Goal: Task Accomplishment & Management: Manage account settings

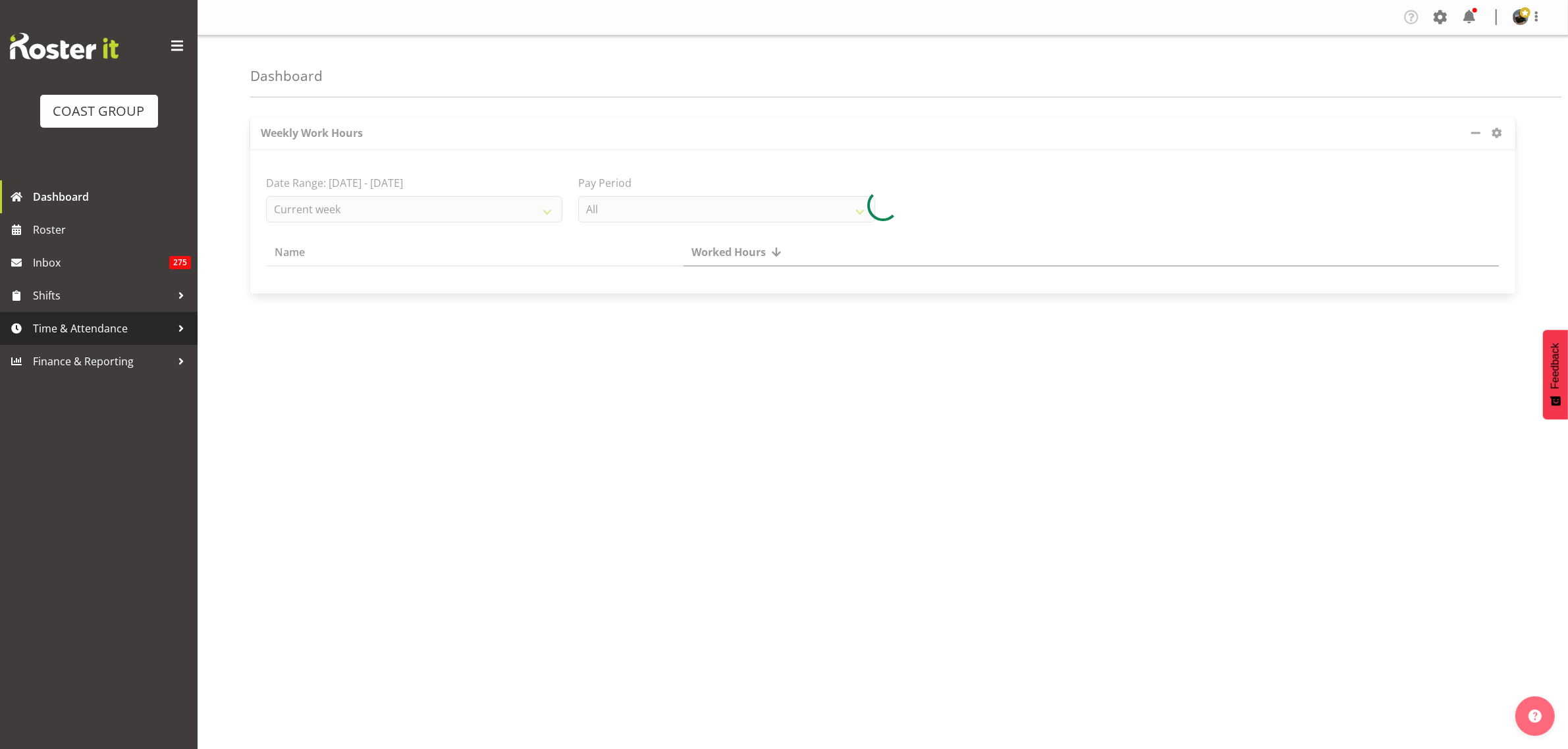
click at [77, 324] on span "Time & Attendance" at bounding box center [102, 328] width 138 height 20
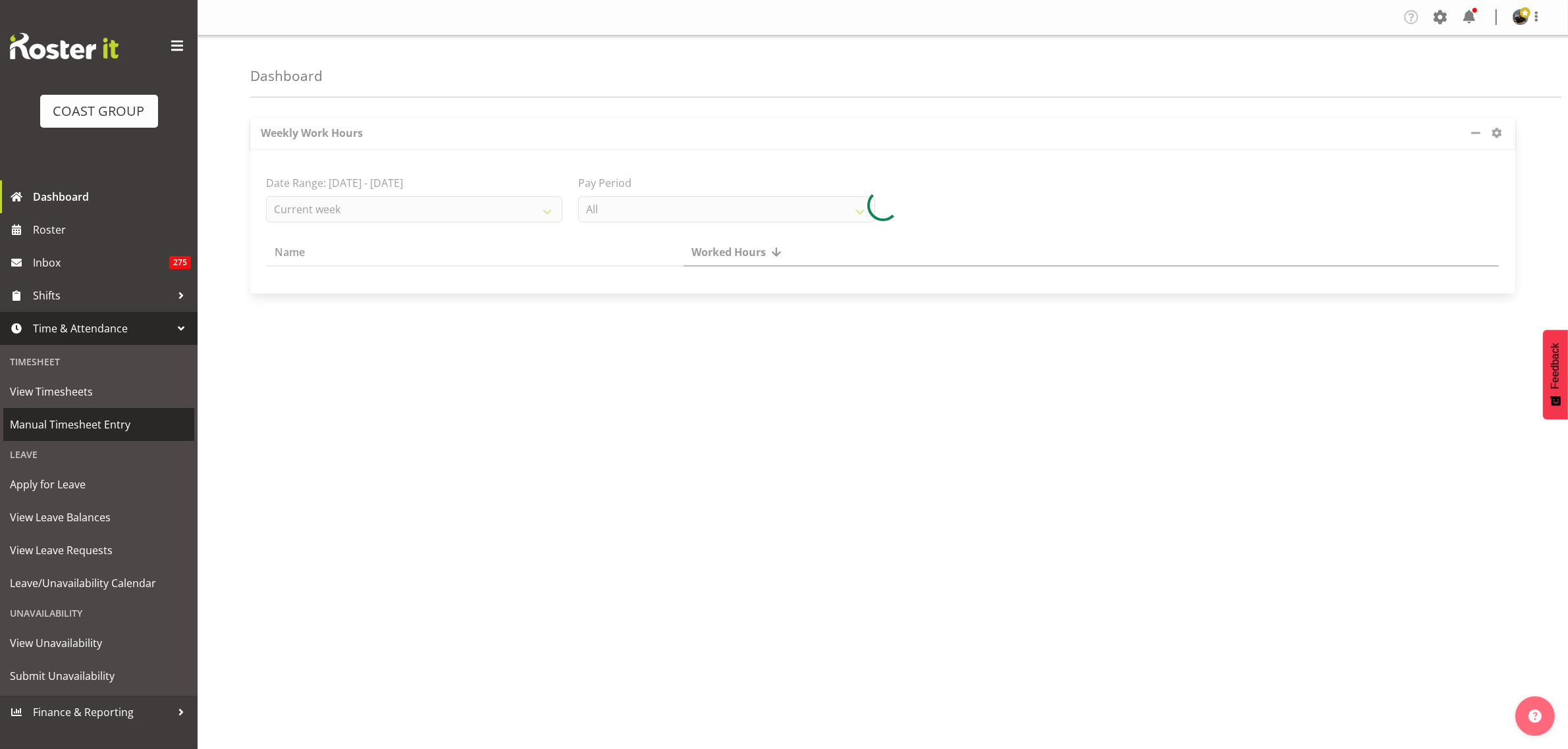
click at [77, 422] on span "Manual Timesheet Entry" at bounding box center [99, 424] width 178 height 20
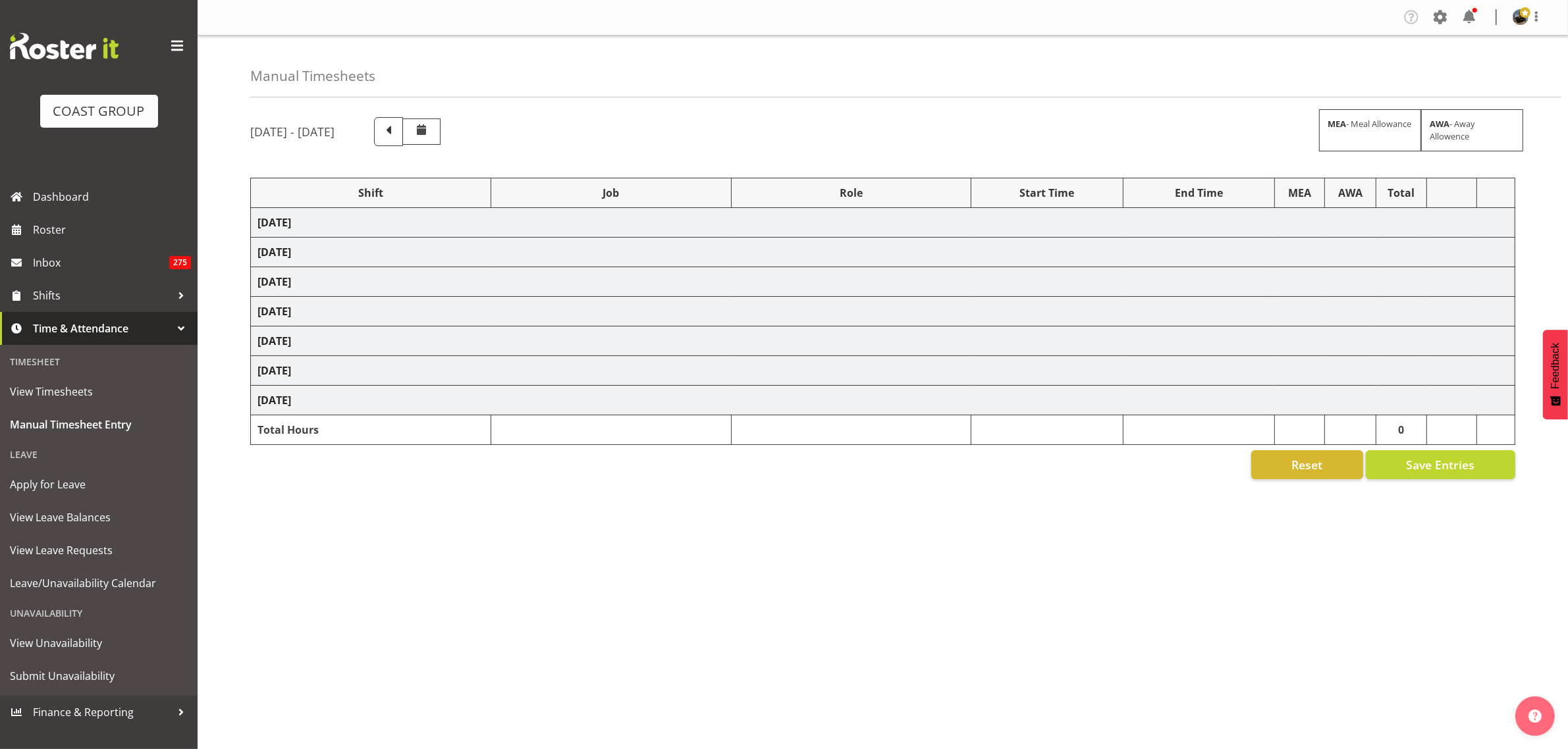
select select "68035"
select select "69"
select select "68035"
select select "69"
select select "68035"
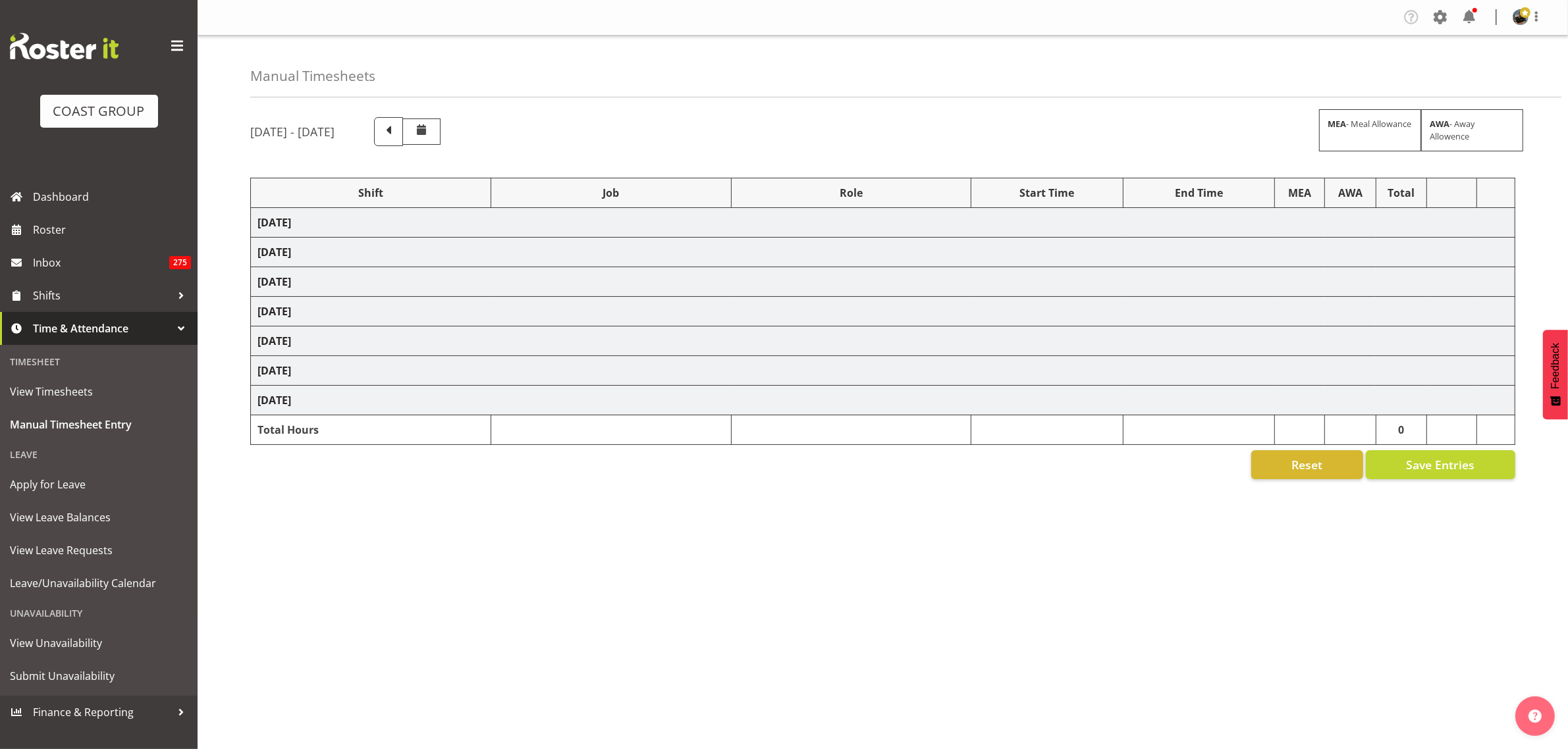
select select "69"
select select "68035"
select select "69"
select select "68035"
select select "69"
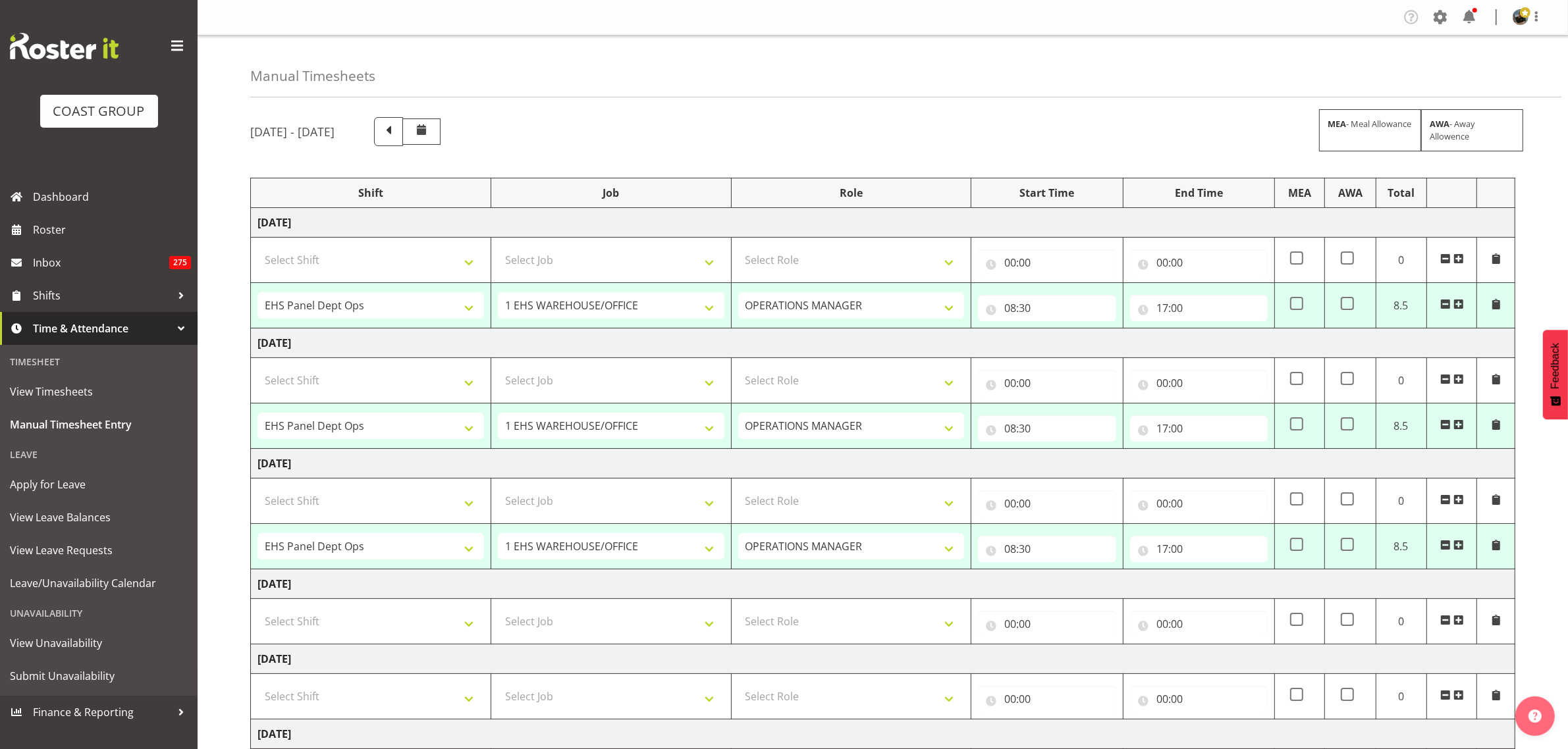
click at [397, 133] on span at bounding box center [388, 130] width 17 height 17
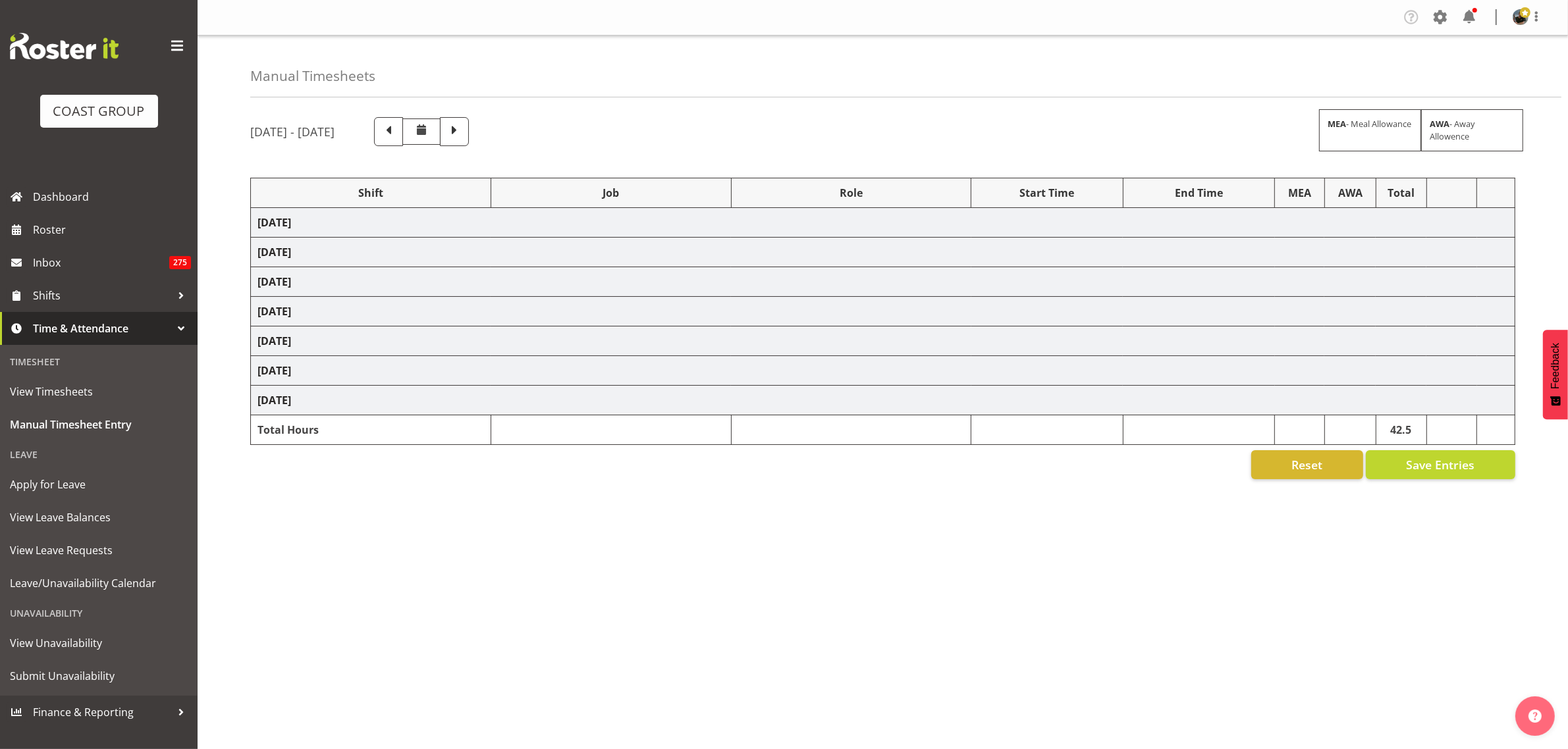
select select "66908"
select select "9082"
select select "188"
select select "68035"
select select "69"
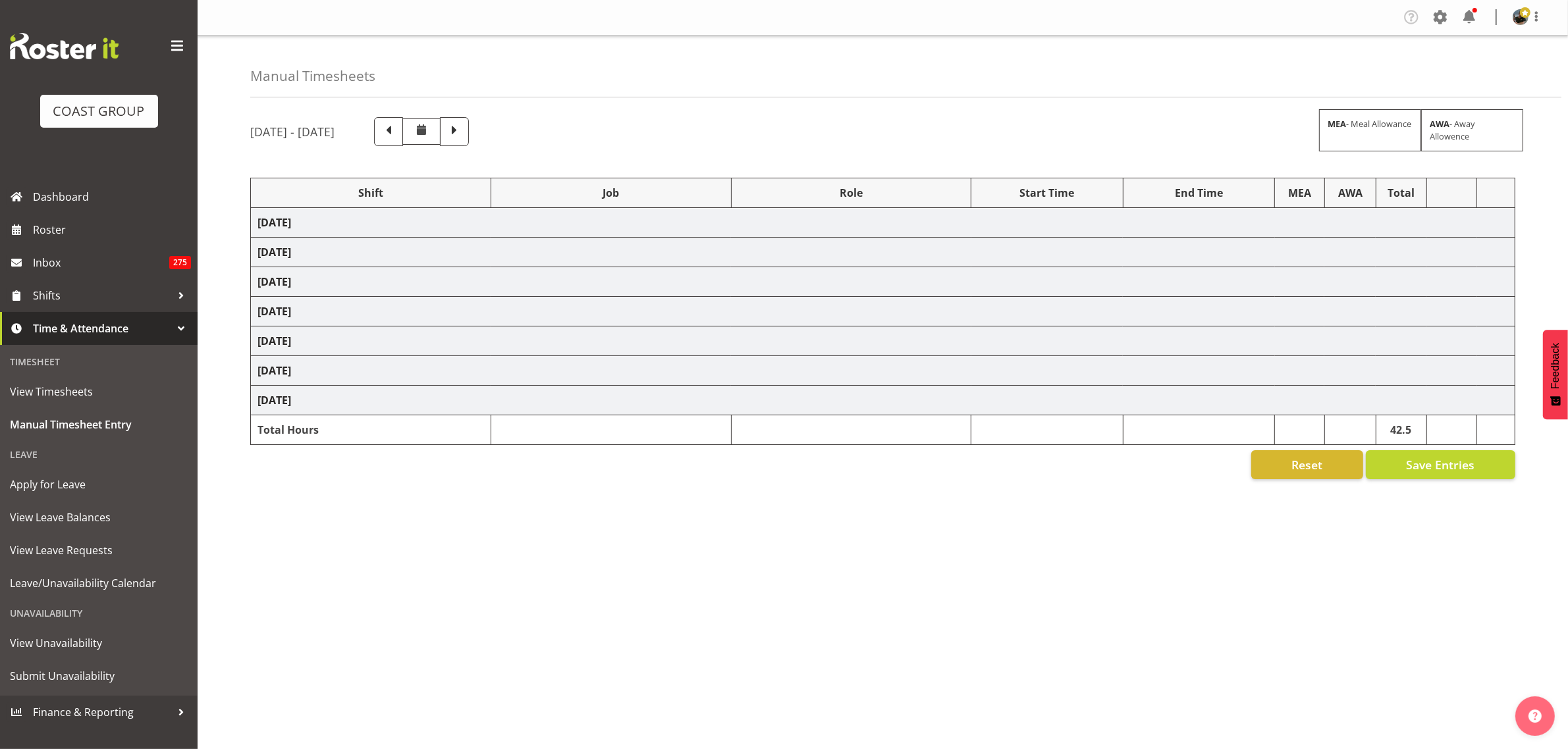
select select "68035"
select select "69"
select select "82400"
select select "9735"
select select "188"
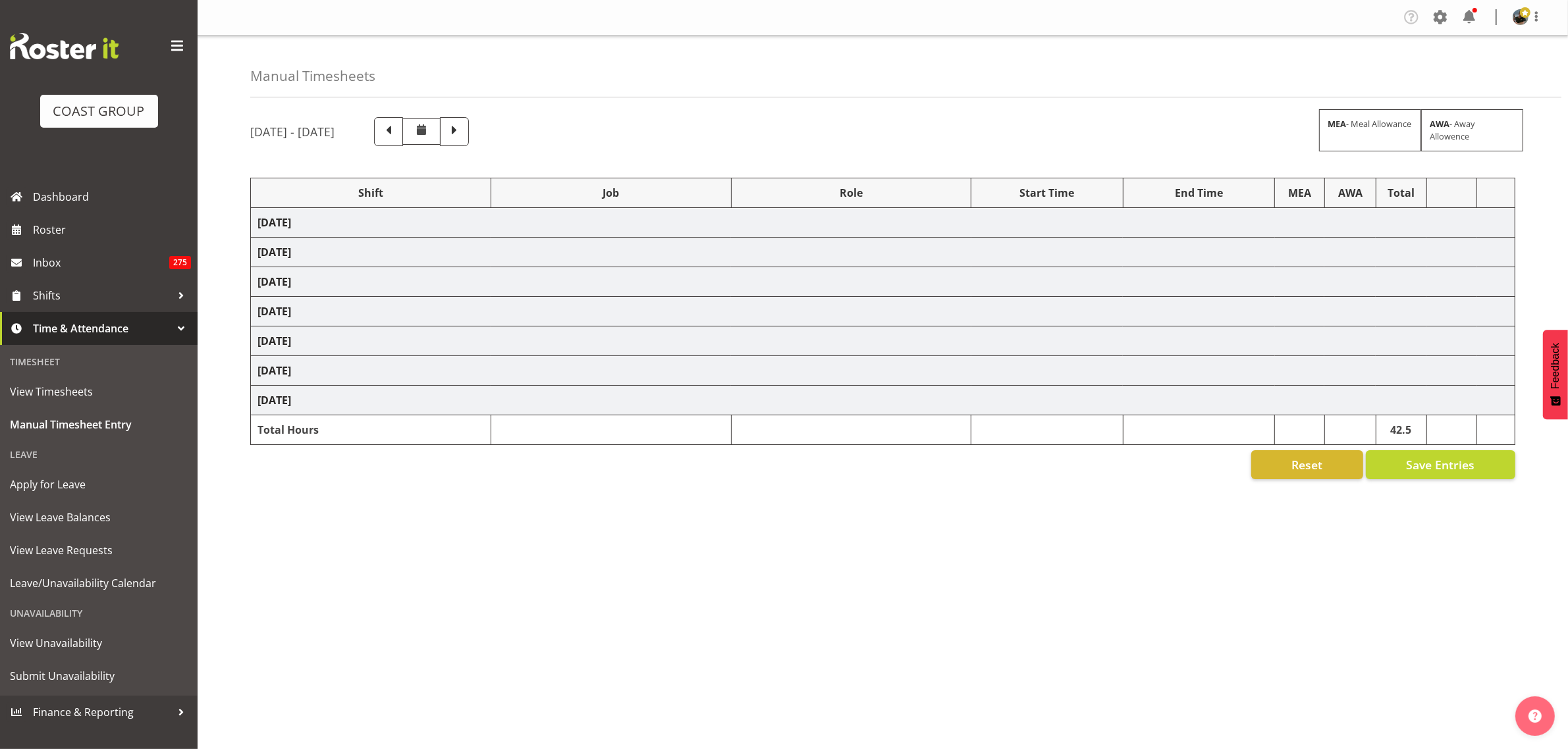
select select "68035"
select select "69"
select select "81896"
select select "9140"
select select "188"
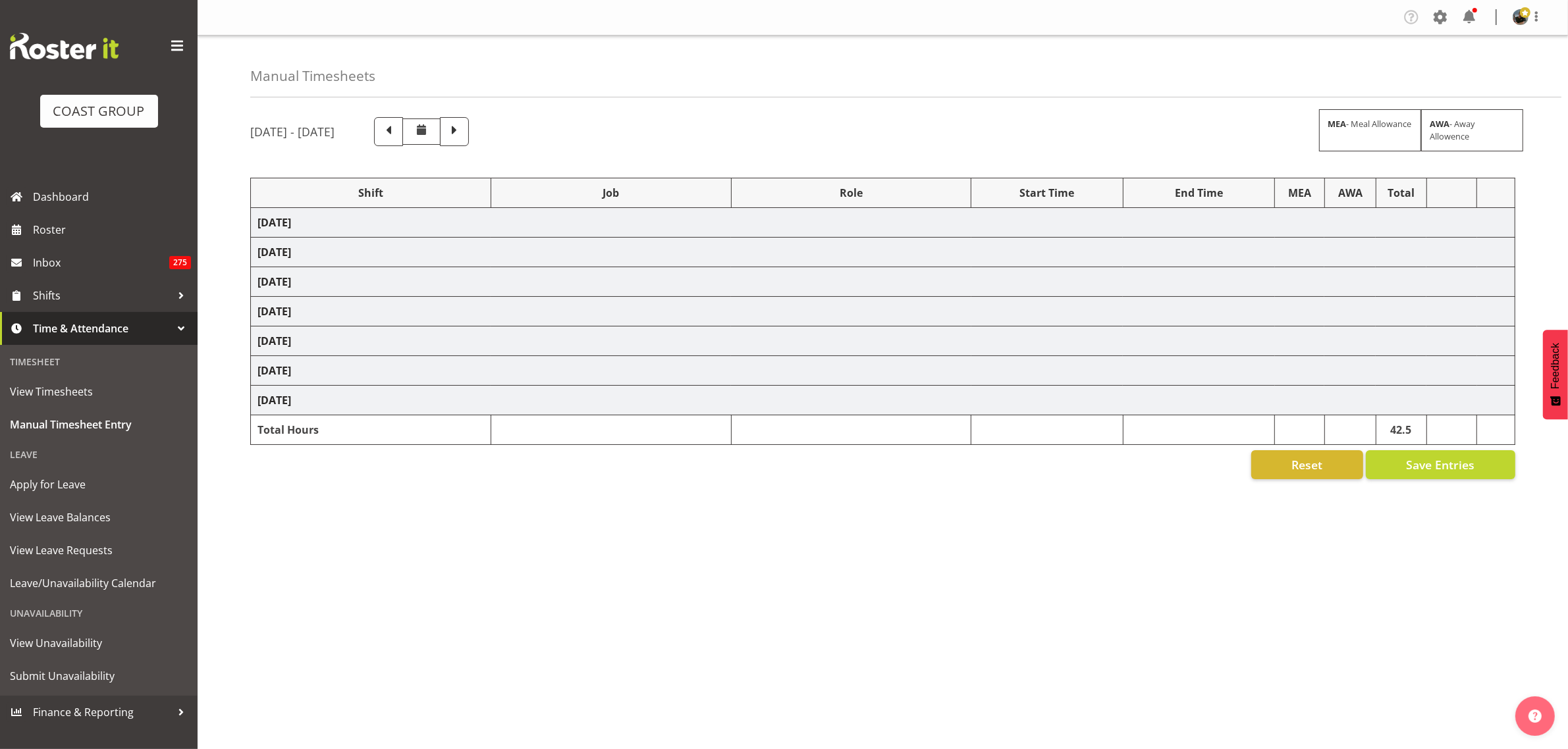
select select "68035"
select select "69"
select select "81896"
select select "9140"
select select "188"
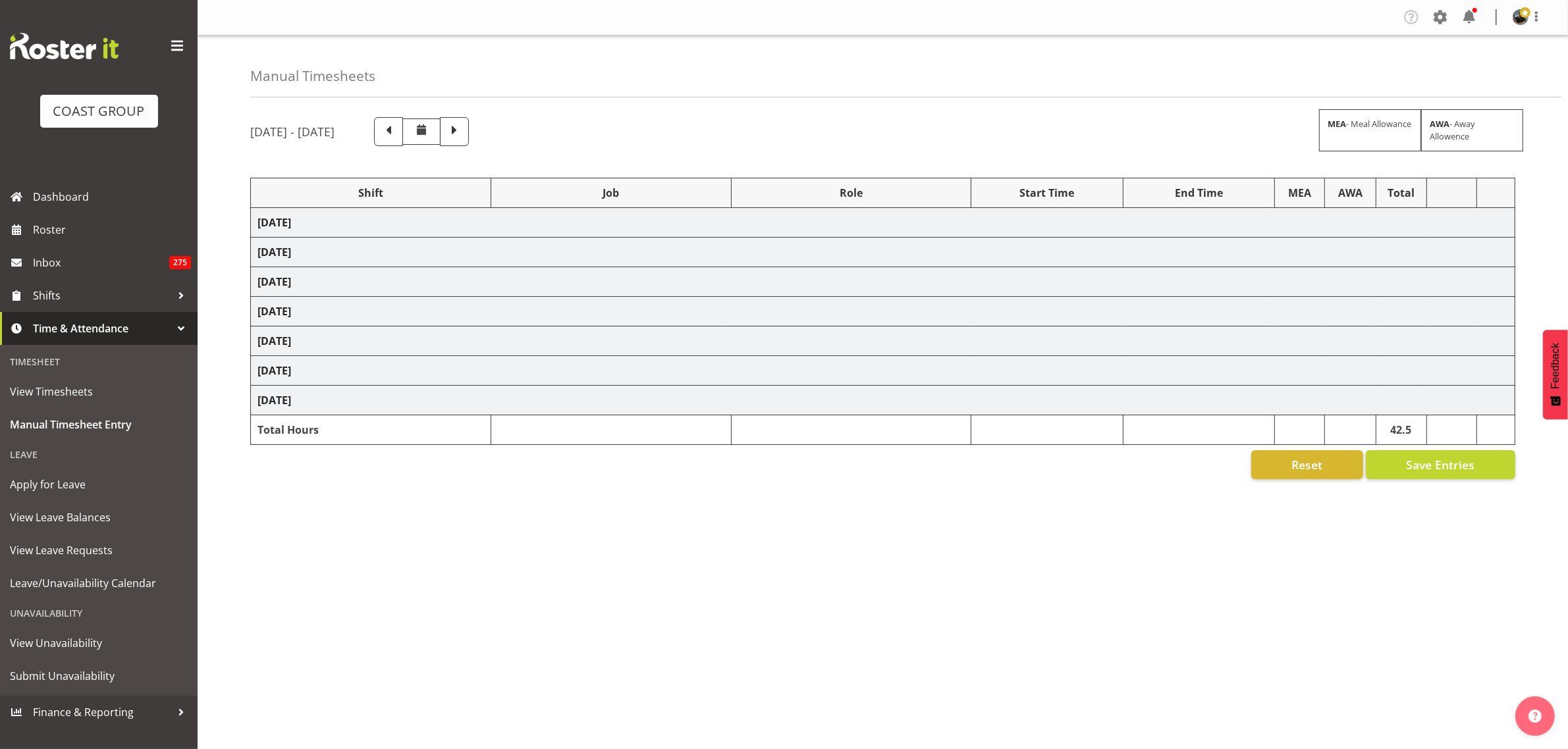
select select "81896"
select select "9140"
select select "188"
select select "68035"
select select "69"
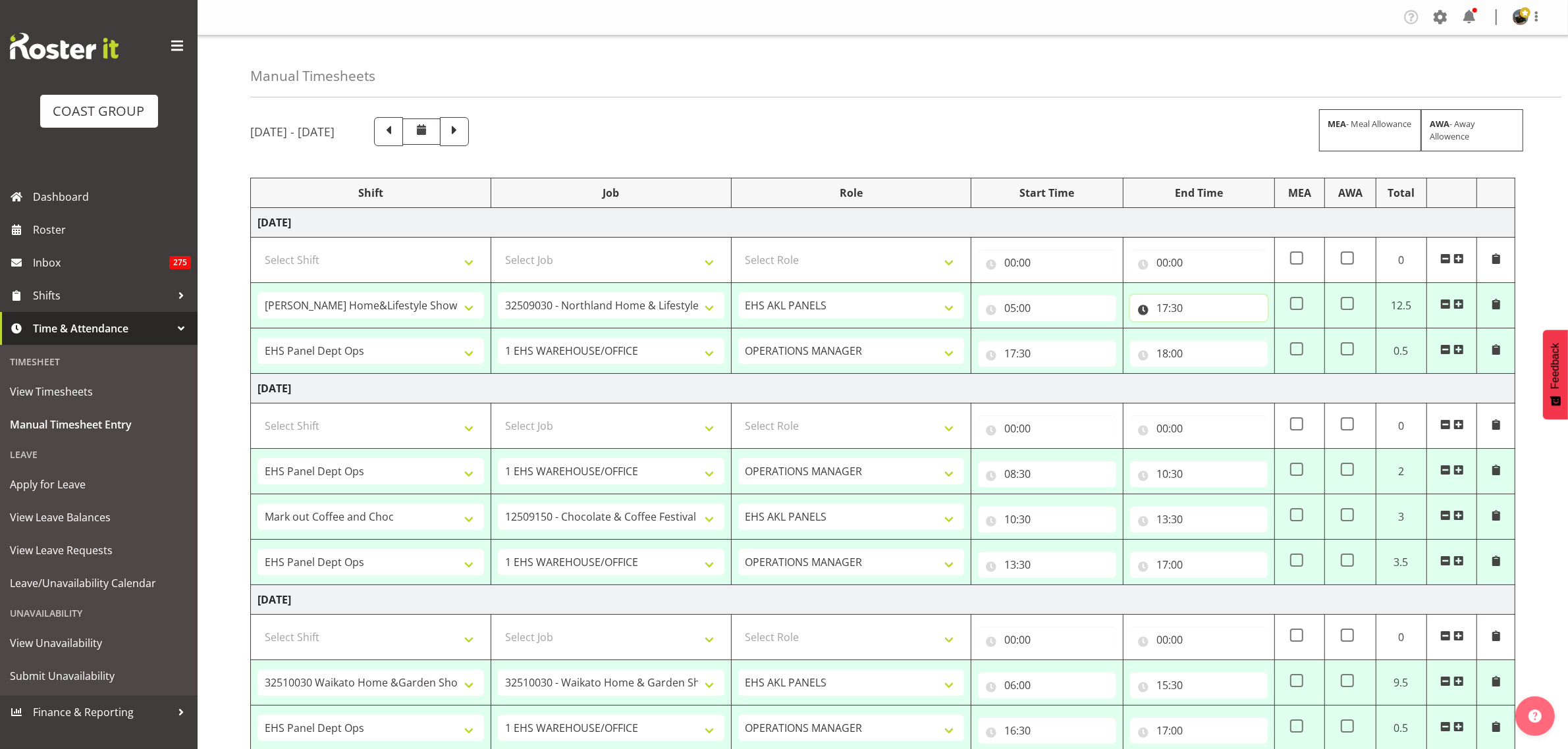
click at [1185, 312] on input "17:30" at bounding box center [1199, 308] width 137 height 26
click at [1219, 343] on select "00 01 02 03 04 05 06 07 08 09 10 11 12 13 14 15 16 17 18 19 20 21 22 23" at bounding box center [1220, 342] width 30 height 26
click at [1223, 346] on select "00 01 02 03 04 05 06 07 08 09 10 11 12 13 14 15 16 17 18 19 20 21 22 23" at bounding box center [1220, 342] width 30 height 26
select select "16"
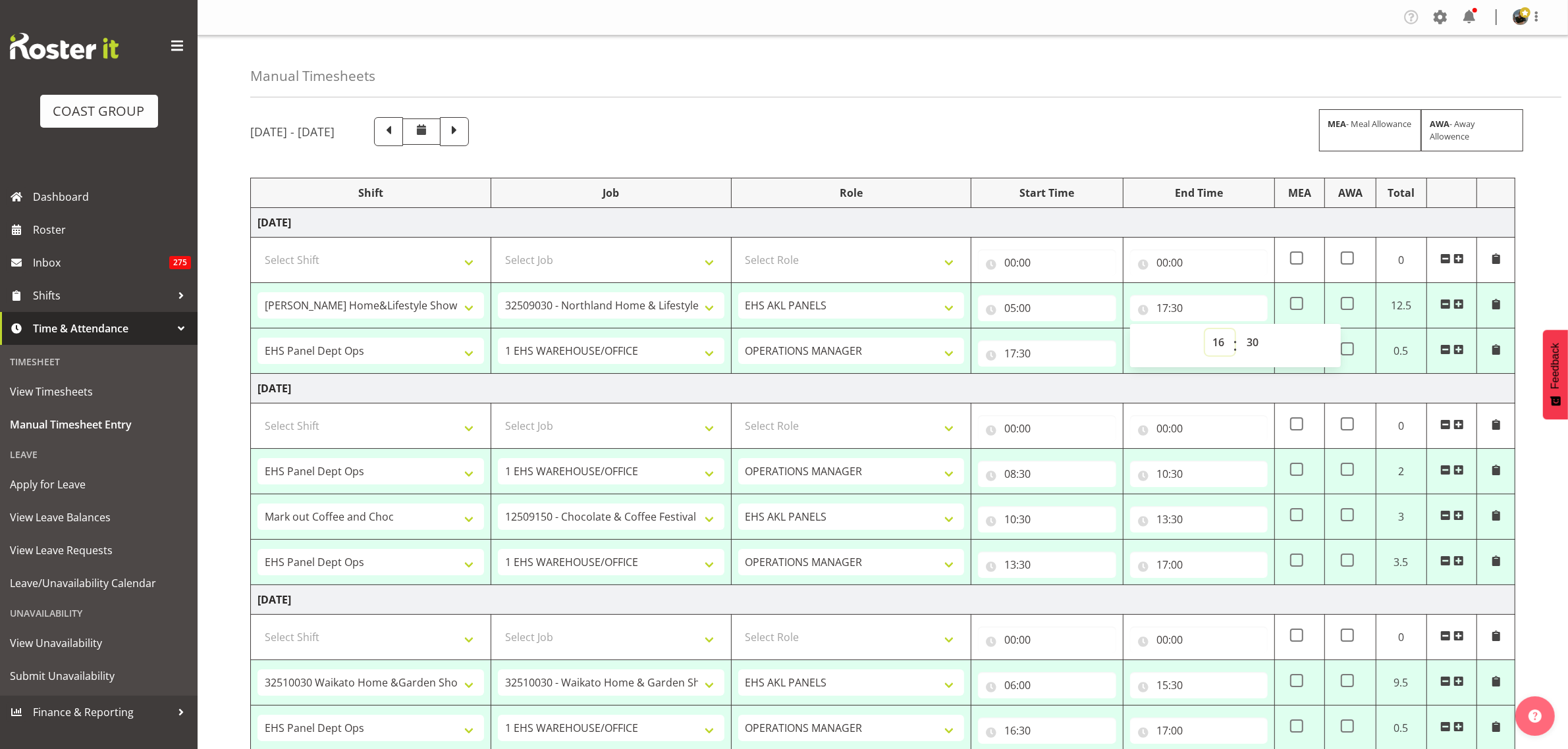
click at [1205, 330] on select "00 01 02 03 04 05 06 07 08 09 10 11 12 13 14 15 16 17 18 19 20 21 22 23" at bounding box center [1220, 342] width 30 height 26
type input "16:30"
click at [1256, 343] on select "00 01 02 03 04 05 06 07 08 09 10 11 12 13 14 15 16 17 18 19 20 21 22 23 24 25 2…" at bounding box center [1255, 342] width 30 height 26
select select "0"
click at [1240, 330] on select "00 01 02 03 04 05 06 07 08 09 10 11 12 13 14 15 16 17 18 19 20 21 22 23 24 25 2…" at bounding box center [1255, 342] width 30 height 26
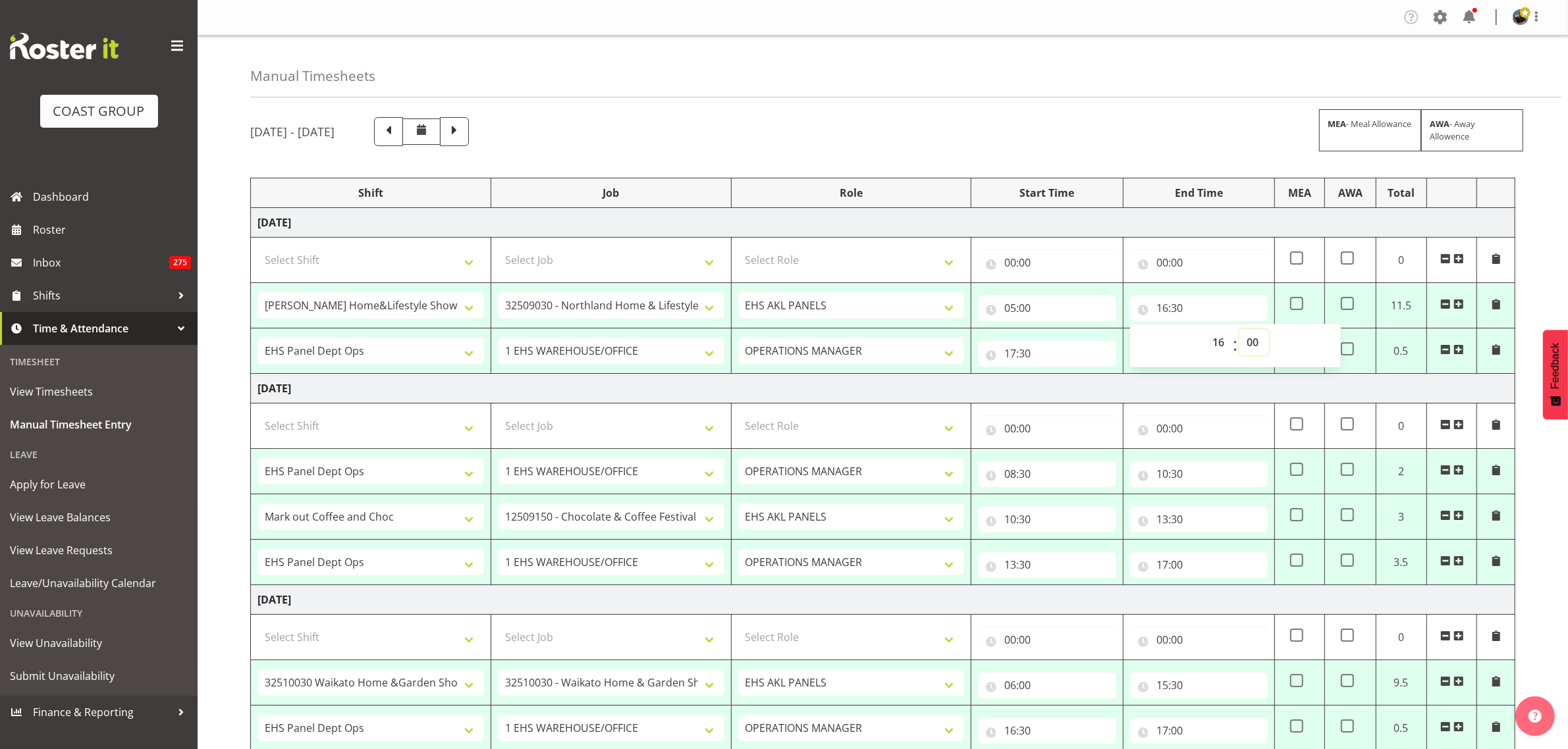
type input "16:00"
click at [1045, 347] on input "17:30" at bounding box center [1047, 353] width 137 height 26
click at [1069, 391] on select "00 01 02 03 04 05 06 07 08 09 10 11 12 13 14 15 16 17 18 19 20 21 22 23" at bounding box center [1068, 388] width 30 height 26
select select "16"
click at [1053, 376] on select "00 01 02 03 04 05 06 07 08 09 10 11 12 13 14 15 16 17 18 19 20 21 22 23" at bounding box center [1068, 388] width 30 height 26
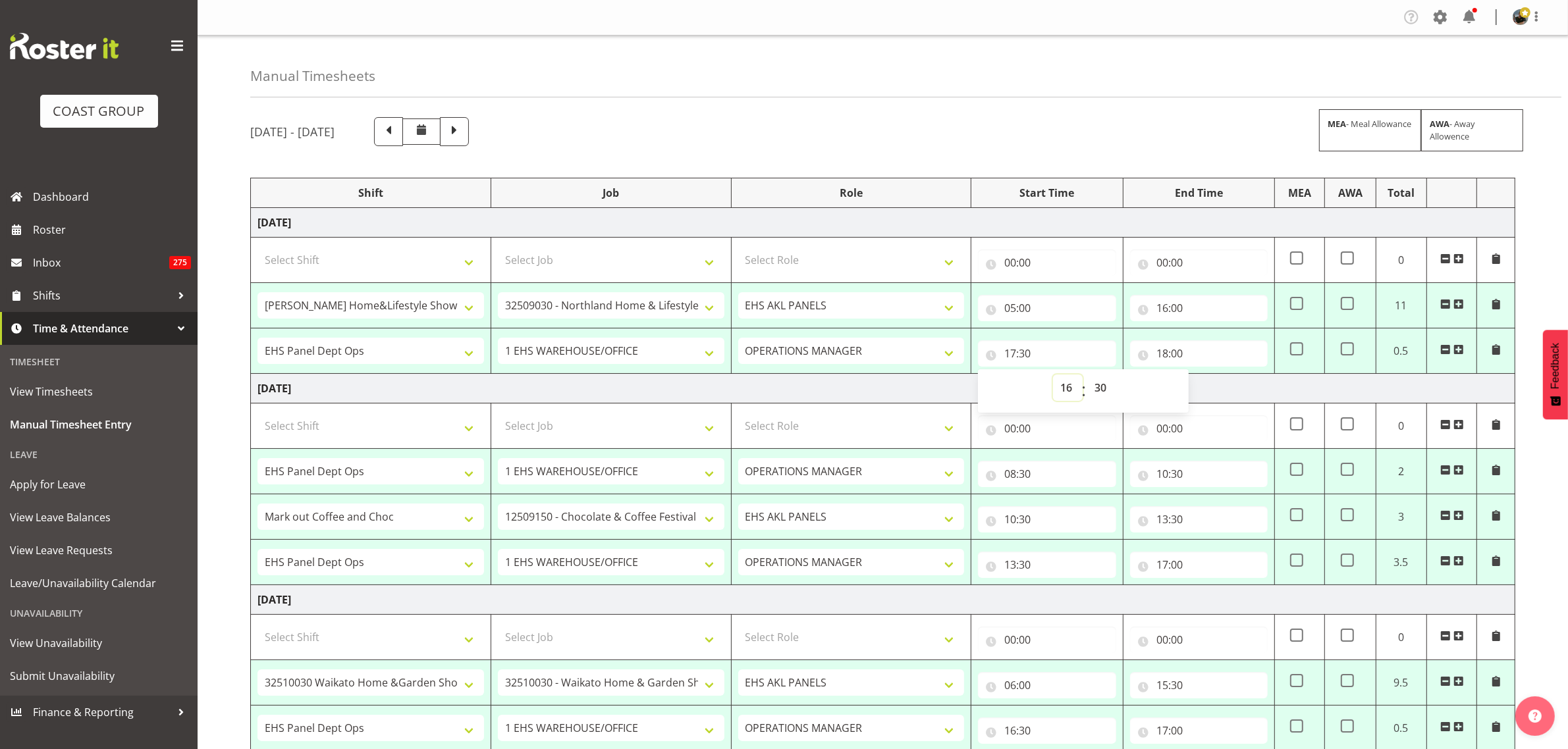
type input "16:30"
click at [1101, 391] on select "00 01 02 03 04 05 06 07 08 09 10 11 12 13 14 15 16 17 18 19 20 21 22 23 24 25 2…" at bounding box center [1102, 388] width 30 height 26
select select "0"
click at [1087, 376] on select "00 01 02 03 04 05 06 07 08 09 10 11 12 13 14 15 16 17 18 19 20 21 22 23 24 25 2…" at bounding box center [1102, 388] width 30 height 26
type input "16:00"
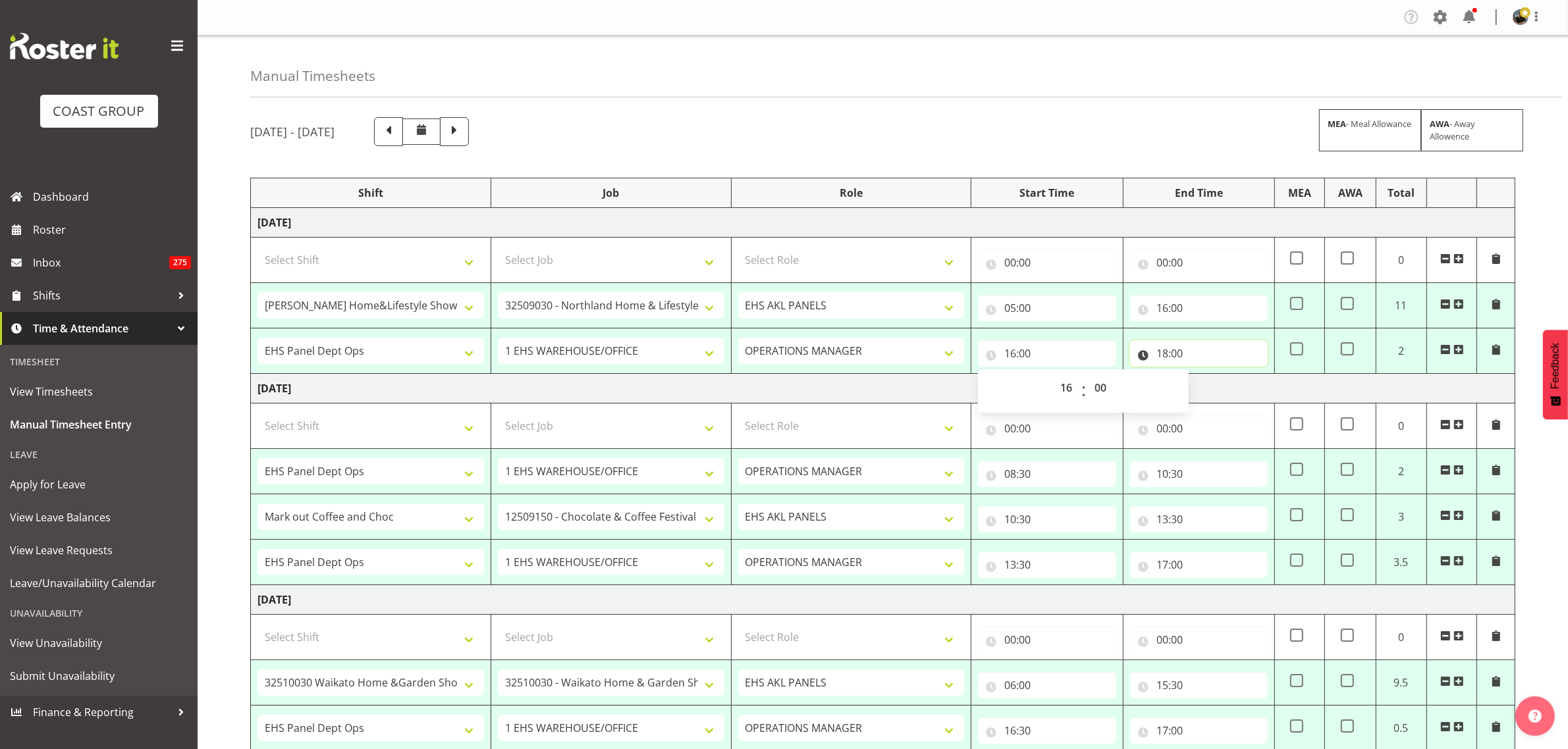
click at [1215, 355] on input "18:00" at bounding box center [1199, 353] width 137 height 26
click at [1221, 387] on select "00 01 02 03 04 05 06 07 08 09 10 11 12 13 14 15 16 17 18 19 20 21 22 23" at bounding box center [1220, 388] width 30 height 26
select select "17"
click at [1205, 376] on select "00 01 02 03 04 05 06 07 08 09 10 11 12 13 14 15 16 17 18 19 20 21 22 23" at bounding box center [1220, 388] width 30 height 26
type input "17:00"
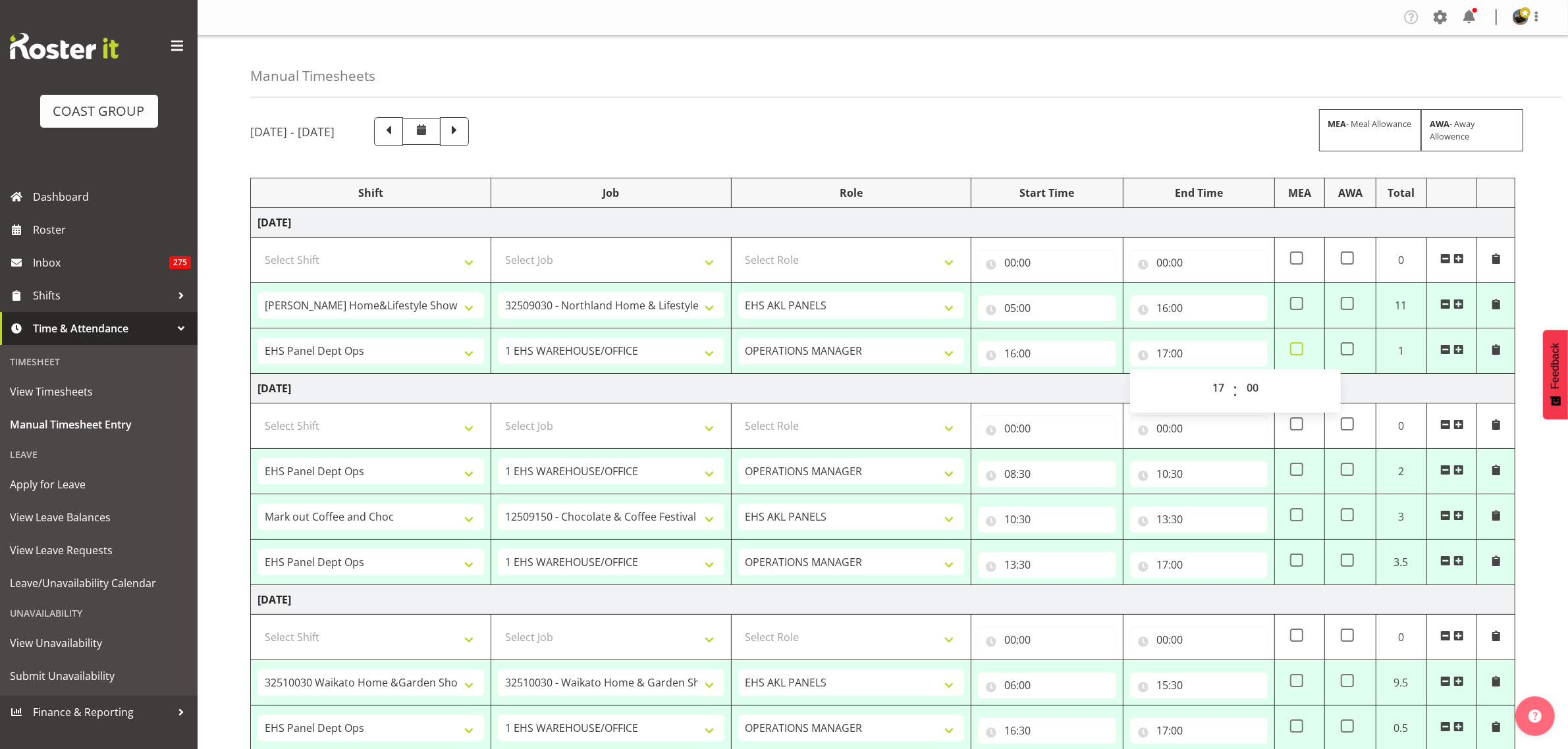
click at [1300, 346] on span at bounding box center [1296, 349] width 13 height 13
click at [1299, 346] on input "checkbox" at bounding box center [1294, 349] width 9 height 9
checkbox input "true"
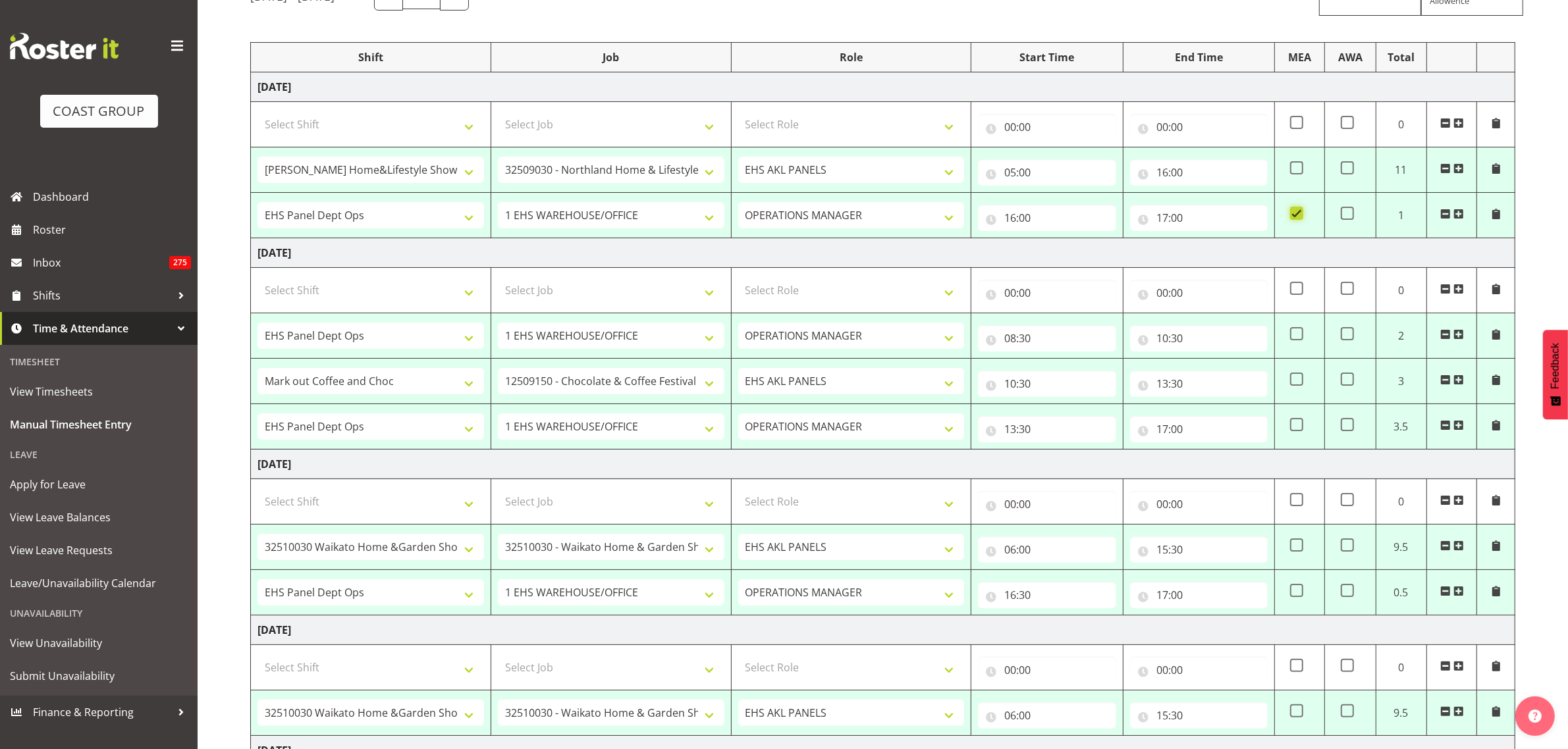
scroll to position [165, 0]
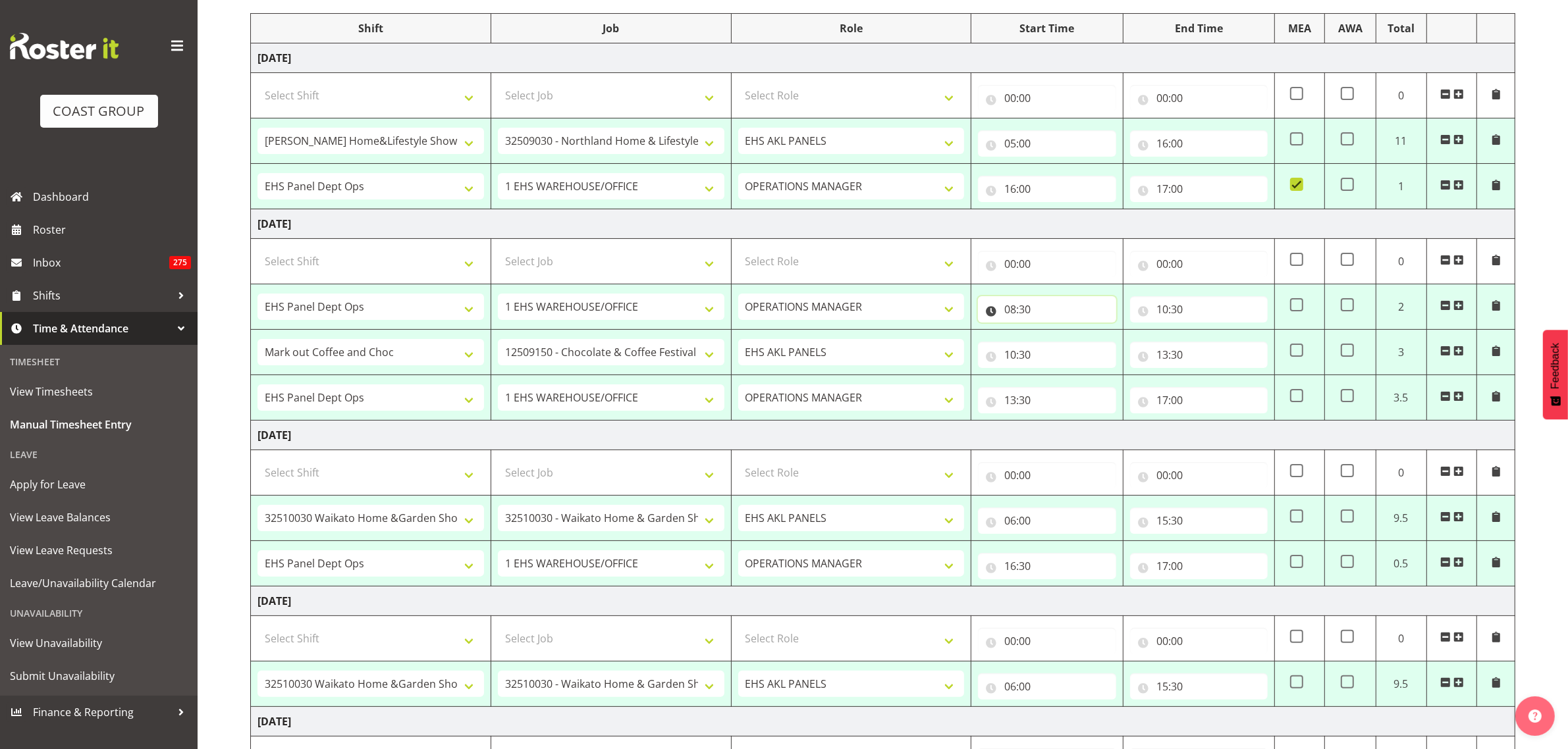
click at [1071, 320] on input "08:30" at bounding box center [1047, 309] width 137 height 26
click at [1067, 343] on select "00 01 02 03 04 05 06 07 08 09 10 11 12 13 14 15 16 17 18 19 20 21 22 23" at bounding box center [1068, 343] width 30 height 26
select select "9"
click at [1053, 331] on select "00 01 02 03 04 05 06 07 08 09 10 11 12 13 14 15 16 17 18 19 20 21 22 23" at bounding box center [1068, 343] width 30 height 26
type input "09:30"
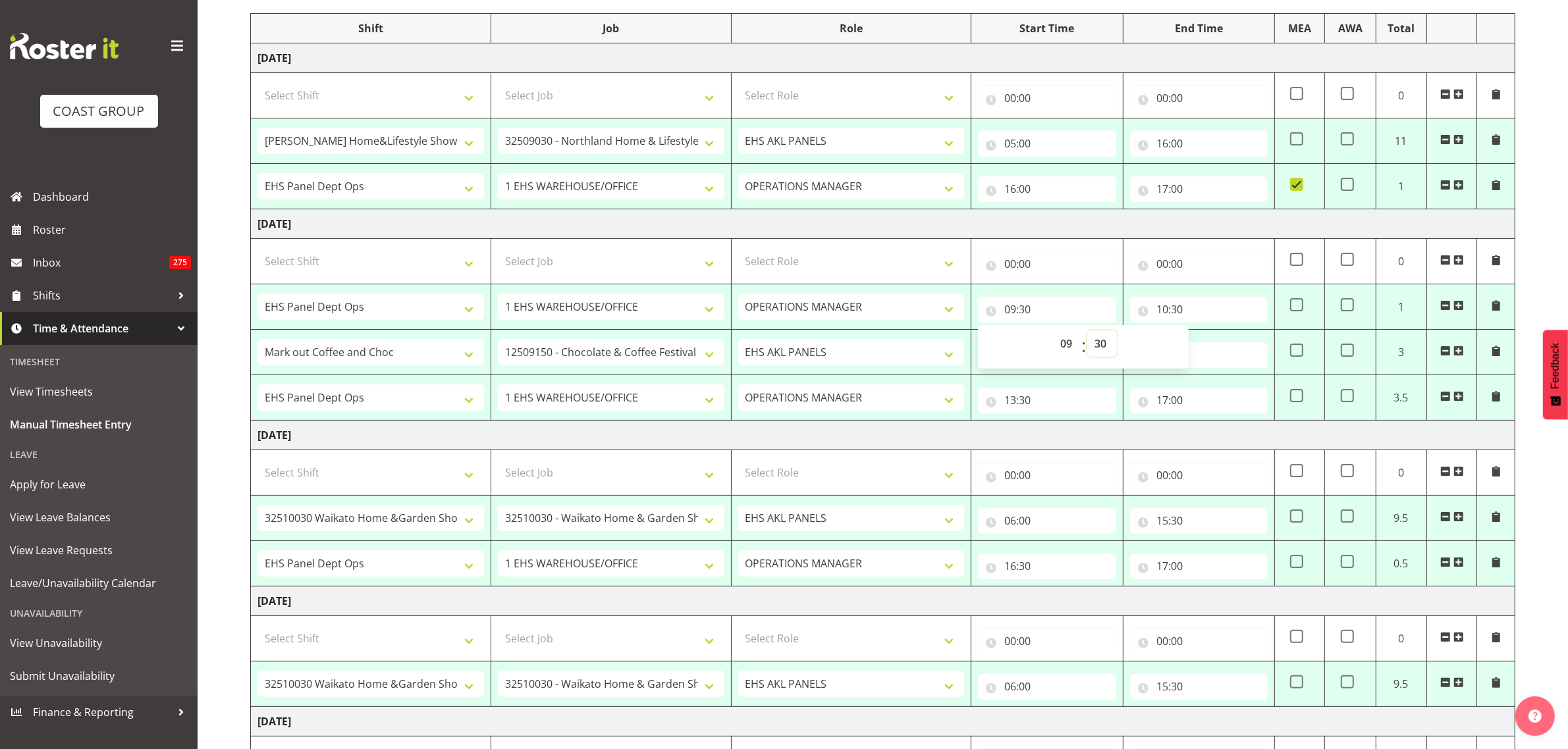
click at [1101, 343] on select "00 01 02 03 04 05 06 07 08 09 10 11 12 13 14 15 16 17 18 19 20 21 22 23 24 25 2…" at bounding box center [1102, 343] width 30 height 26
select select "0"
click at [1087, 331] on select "00 01 02 03 04 05 06 07 08 09 10 11 12 13 14 15 16 17 18 19 20 21 22 23 24 25 2…" at bounding box center [1102, 343] width 30 height 26
type input "09:00"
click at [1217, 405] on input "17:00" at bounding box center [1199, 399] width 137 height 26
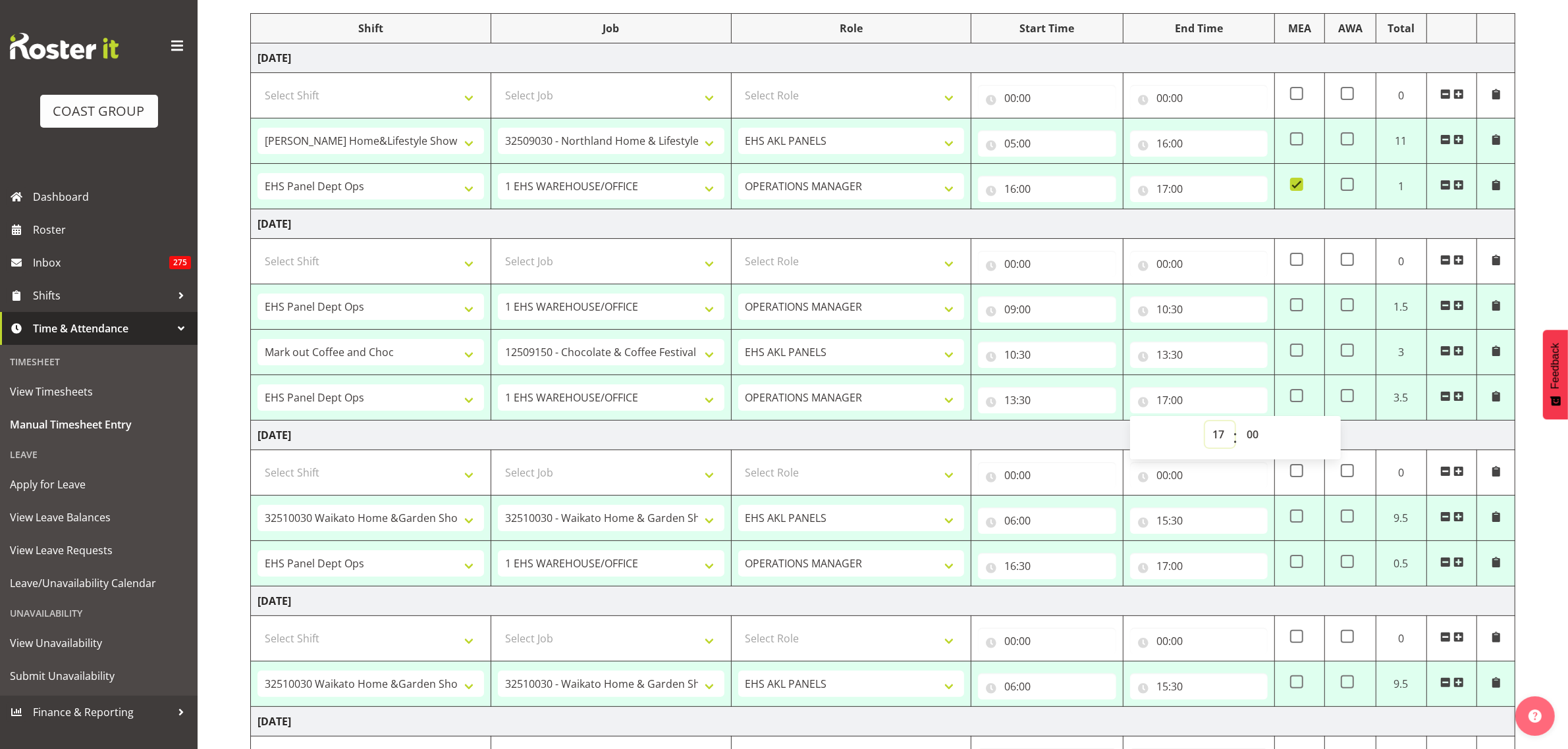
click at [1217, 436] on select "00 01 02 03 04 05 06 07 08 09 10 11 12 13 14 15 16 17 18 19 20 21 22 23" at bounding box center [1220, 434] width 30 height 26
select select "19"
click at [1205, 423] on select "00 01 02 03 04 05 06 07 08 09 10 11 12 13 14 15 16 17 18 19 20 21 22 23" at bounding box center [1220, 434] width 30 height 26
type input "19:00"
click at [1134, 224] on td "Thursday 25th September 2025" at bounding box center [883, 224] width 1265 height 30
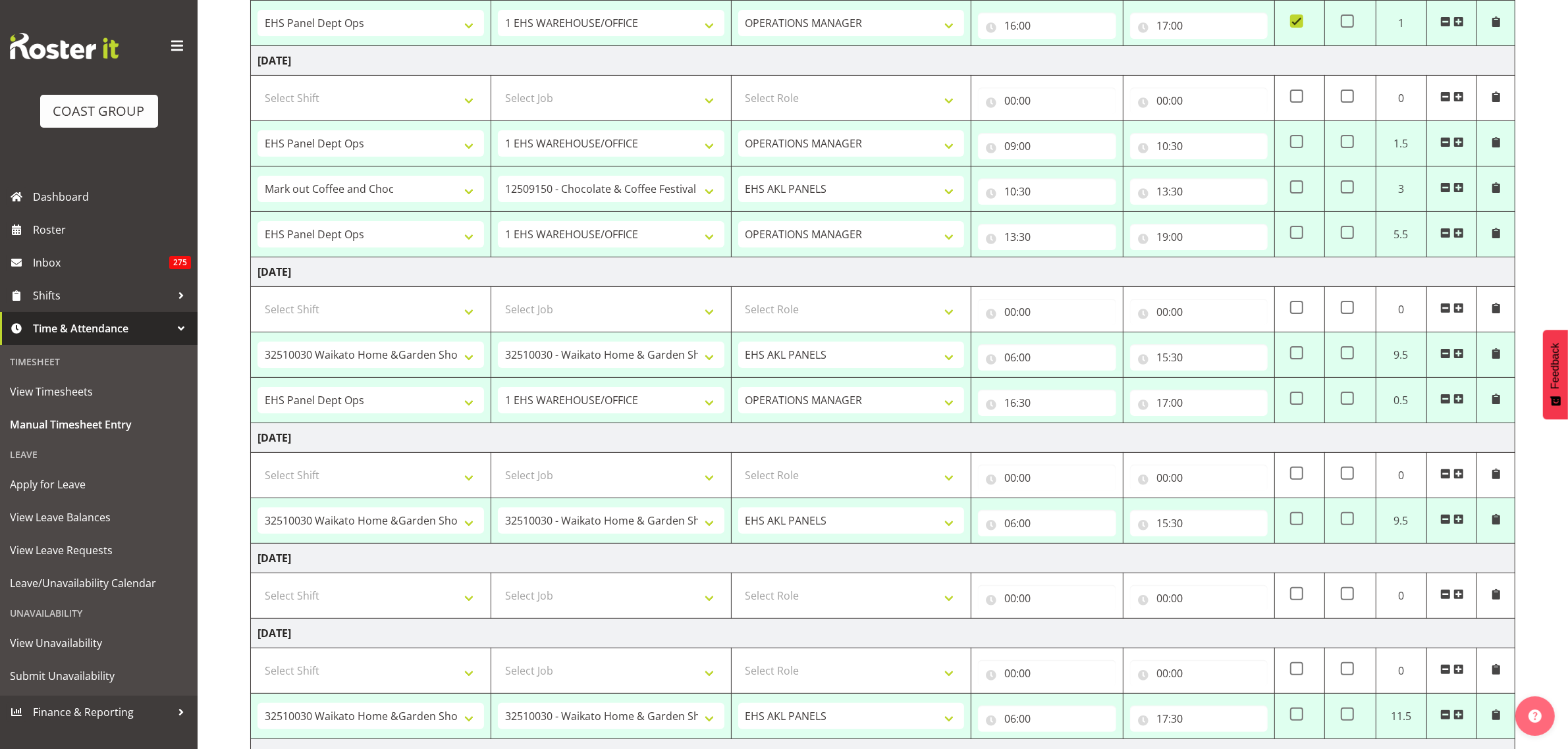
scroll to position [329, 0]
click at [1210, 403] on input "17:00" at bounding box center [1199, 401] width 137 height 26
click at [1220, 438] on select "00 01 02 03 04 05 06 07 08 09 10 11 12 13 14 15 16 17 18 19 20 21 22 23" at bounding box center [1220, 436] width 30 height 26
select select "20"
click at [1205, 425] on select "00 01 02 03 04 05 06 07 08 09 10 11 12 13 14 15 16 17 18 19 20 21 22 23" at bounding box center [1220, 436] width 30 height 26
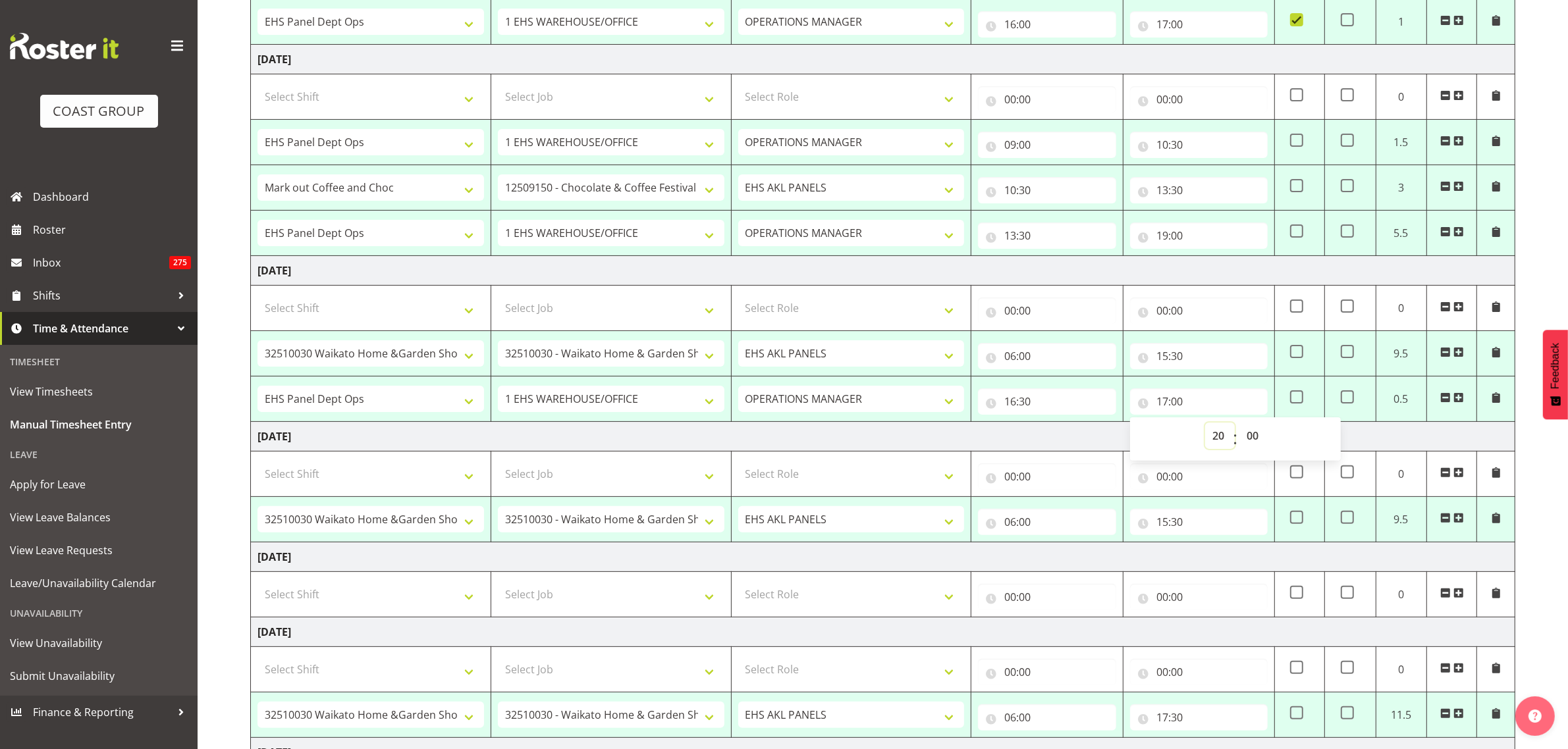
type input "20:00"
click at [1257, 438] on select "00 01 02 03 04 05 06 07 08 09 10 11 12 13 14 15 16 17 18 19 20 21 22 23 24 25 2…" at bounding box center [1255, 436] width 30 height 26
select select "30"
click at [1240, 425] on select "00 01 02 03 04 05 06 07 08 09 10 11 12 13 14 15 16 17 18 19 20 21 22 23 24 25 2…" at bounding box center [1255, 436] width 30 height 26
type input "20:30"
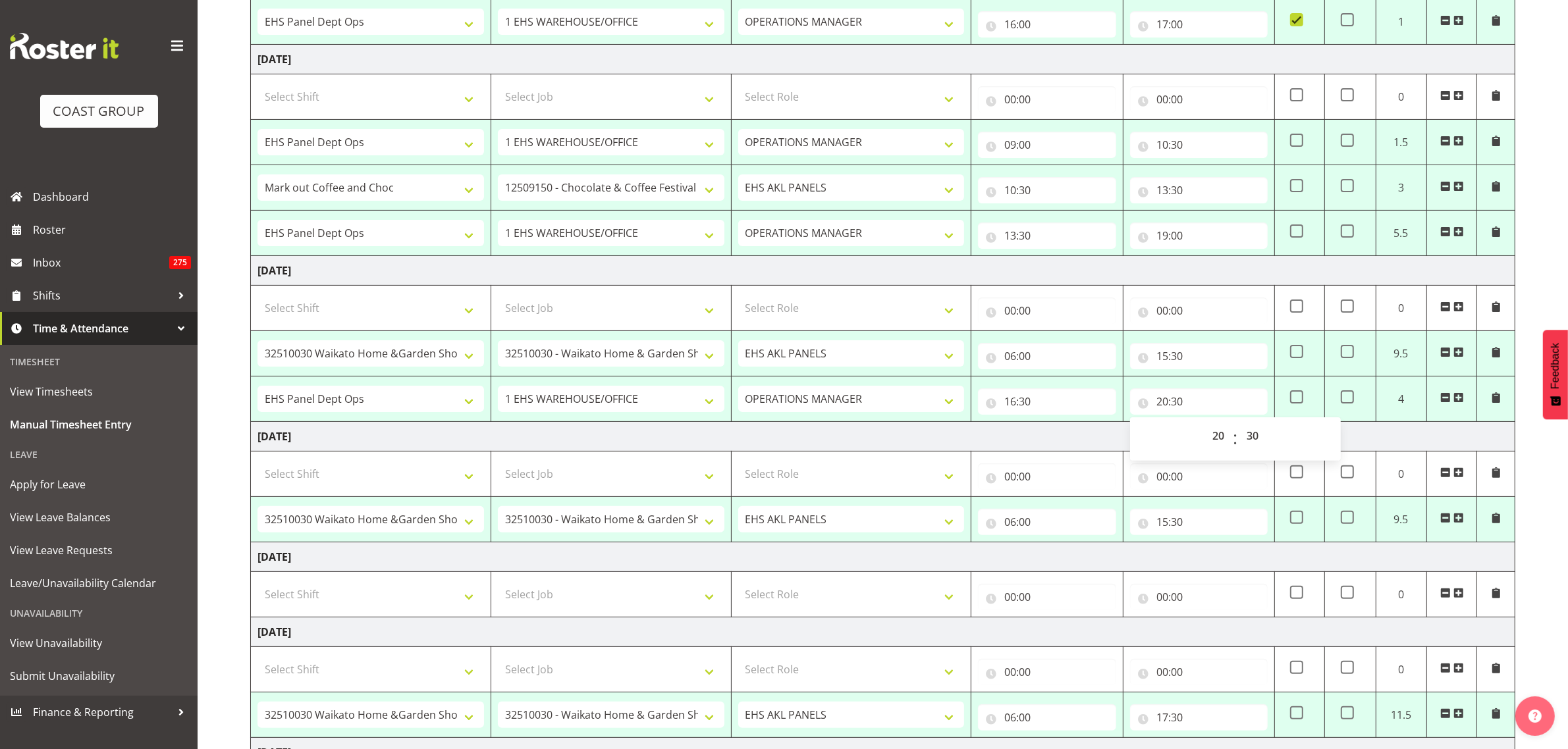
click at [1336, 272] on td "Friday 26th September 2025" at bounding box center [883, 271] width 1265 height 30
click at [1295, 399] on span at bounding box center [1296, 397] width 13 height 13
click at [1295, 399] on input "checkbox" at bounding box center [1294, 397] width 9 height 9
checkbox input "true"
click at [1202, 522] on input "15:30" at bounding box center [1199, 522] width 137 height 26
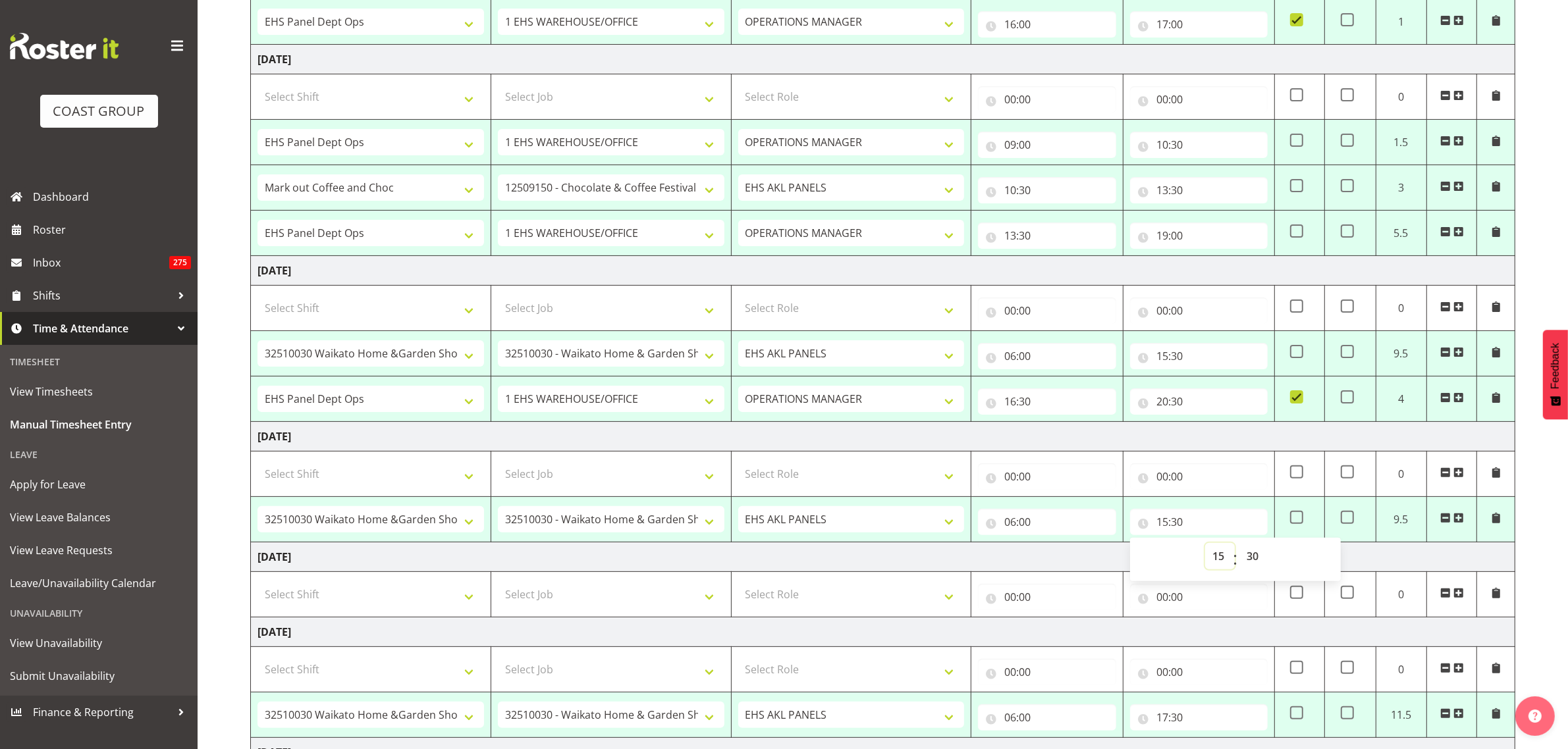
click at [1220, 560] on select "00 01 02 03 04 05 06 07 08 09 10 11 12 13 14 15 16 17 18 19 20 21 22 23" at bounding box center [1220, 556] width 30 height 26
select select "14"
click at [1205, 546] on select "00 01 02 03 04 05 06 07 08 09 10 11 12 13 14 15 16 17 18 19 20 21 22 23" at bounding box center [1220, 556] width 30 height 26
type input "14:30"
click at [1105, 447] on td "Saturday 27th September 2025" at bounding box center [883, 437] width 1265 height 30
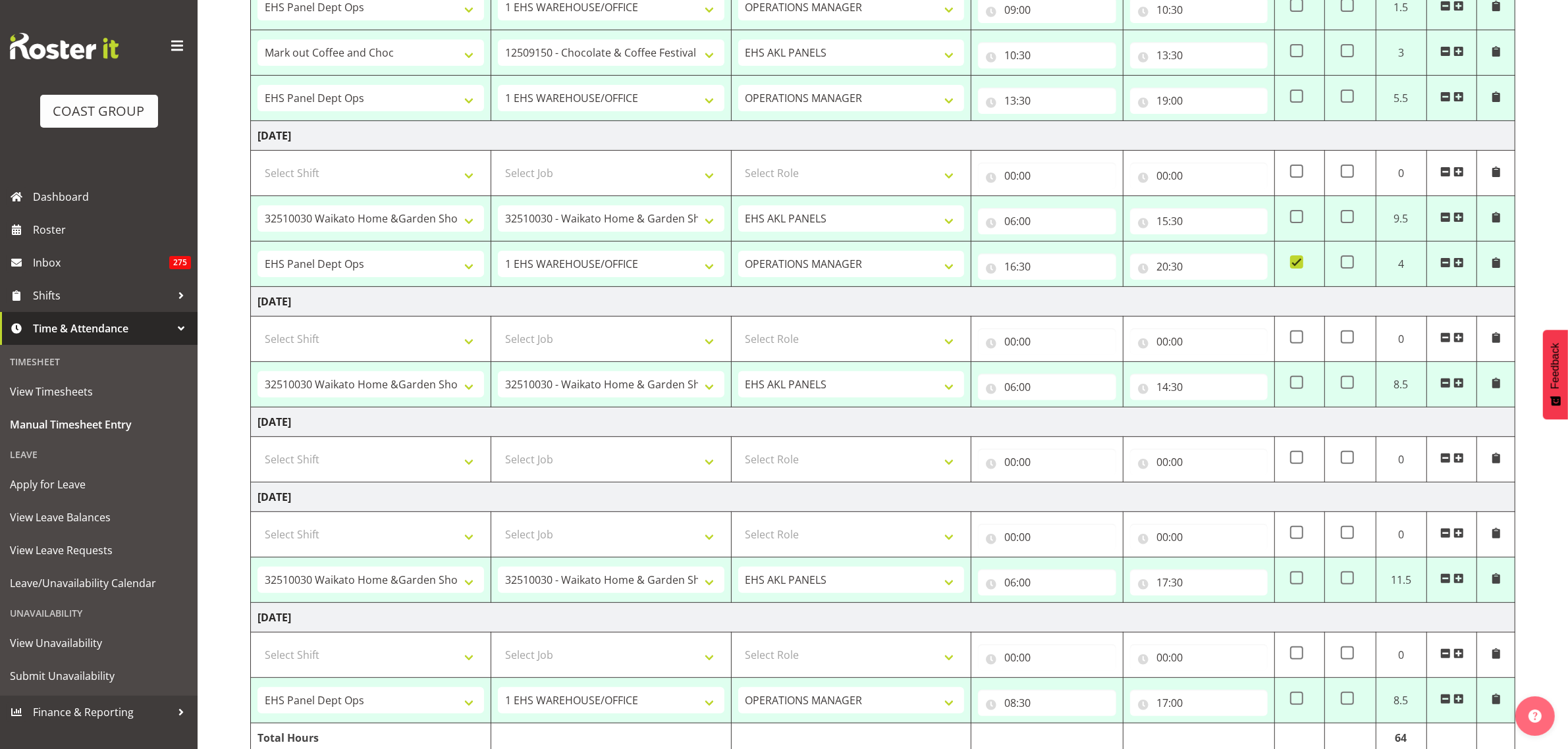
scroll to position [494, 0]
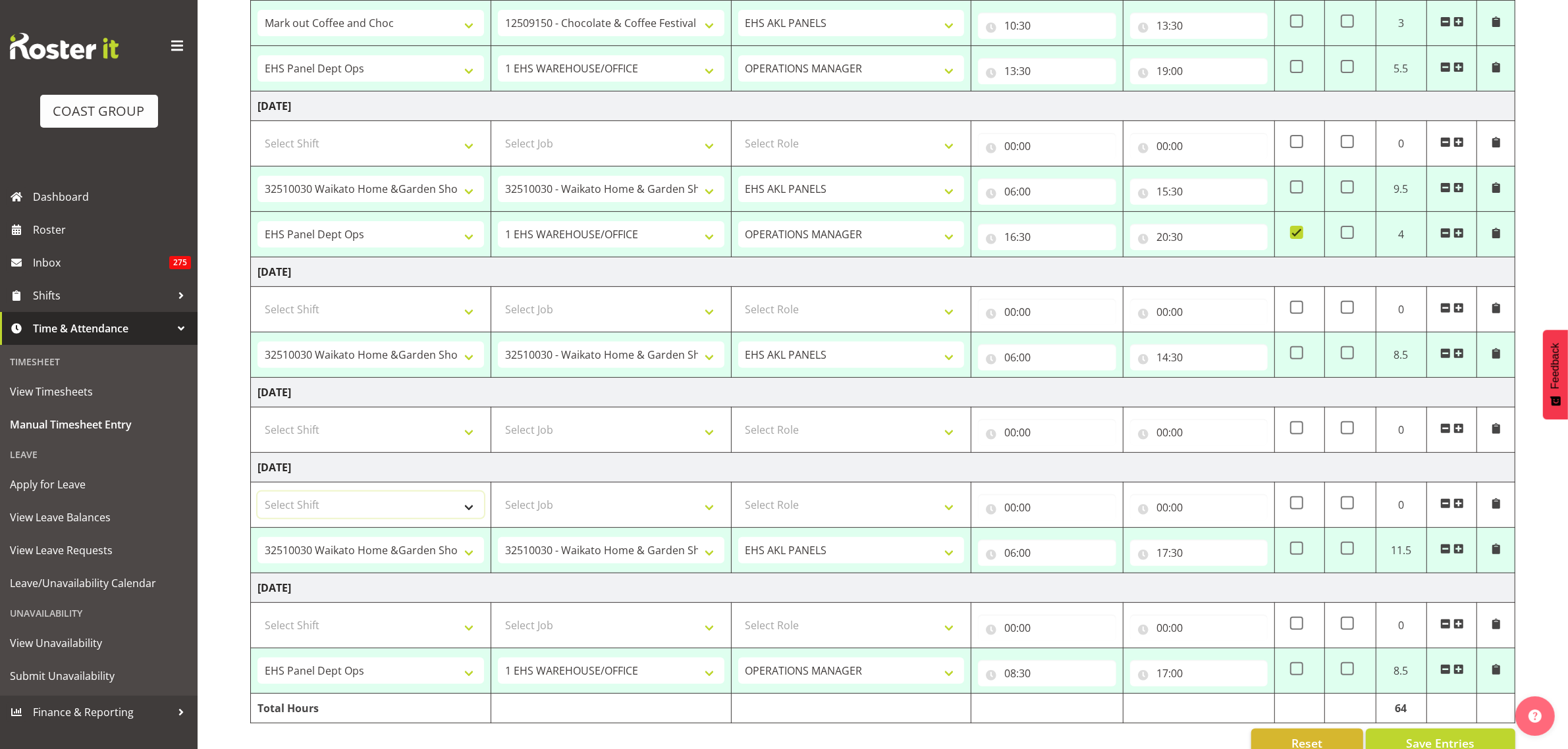
click at [468, 510] on select "Select Shift # Fieldays--Milwaukee. # Install Hutchwilco Boat Show at ASG. #AKL…" at bounding box center [370, 504] width 227 height 26
select select "50663"
click at [257, 495] on select "Select Shift # Fieldays--Milwaukee. # Install Hutchwilco Boat Show at ASG. #AKL…" at bounding box center [370, 504] width 227 height 26
click at [709, 507] on select "Select Job 1 Carlton Events 1 [PERSON_NAME][GEOGRAPHIC_DATA] 1 [PERSON_NAME][GE…" at bounding box center [611, 504] width 227 height 26
select select "69"
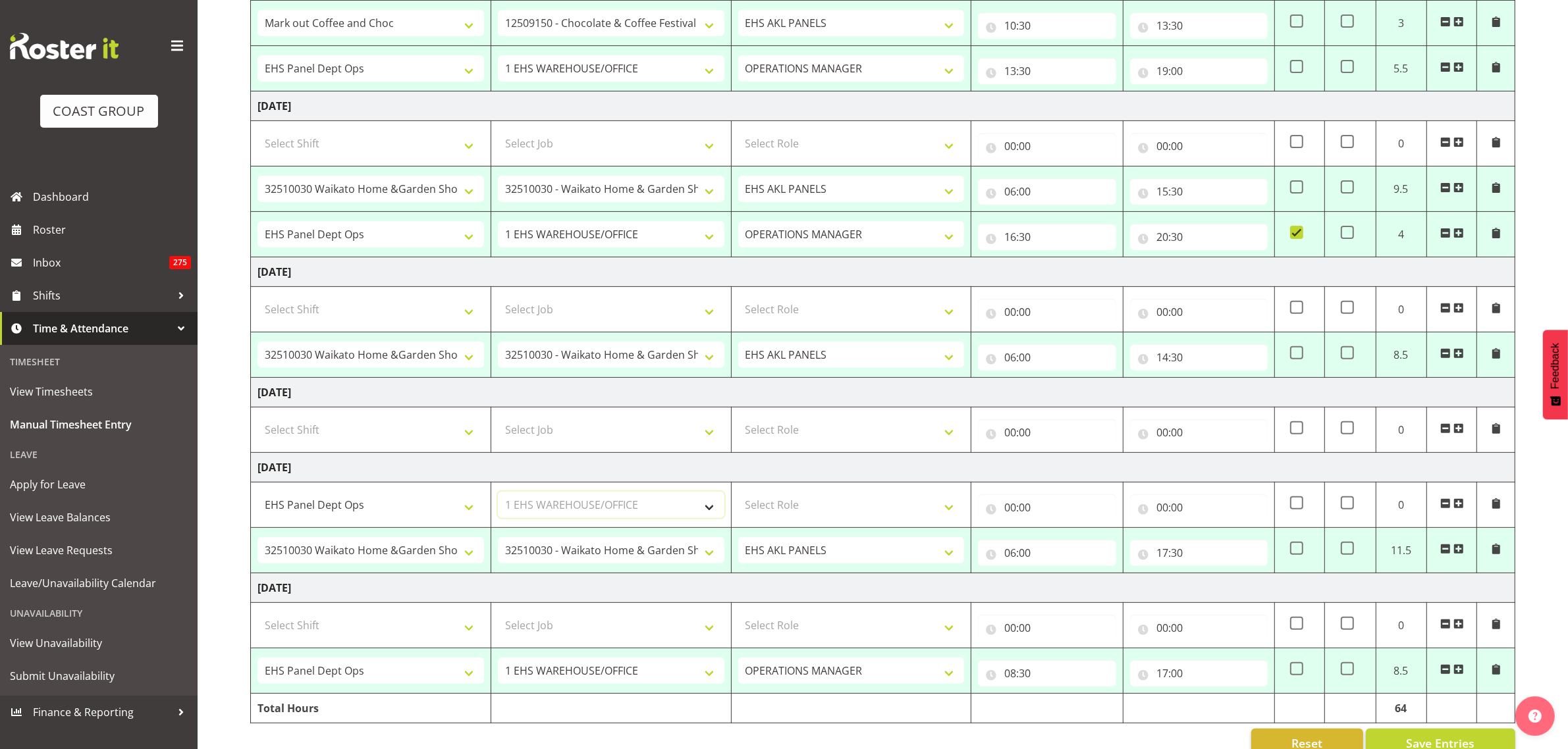
click at [498, 495] on select "Select Job 1 Carlton Events 1 [PERSON_NAME][GEOGRAPHIC_DATA] 1 [PERSON_NAME][GE…" at bounding box center [611, 504] width 227 height 26
click at [951, 507] on select "Select Role OPERATIONS MANAGER EHS AKL PANELS Operations Manager Operations Man…" at bounding box center [851, 504] width 227 height 26
select select "198"
click at [738, 495] on select "Select Role OPERATIONS MANAGER EHS AKL PANELS Operations Manager Operations Man…" at bounding box center [851, 504] width 227 height 26
click at [1054, 512] on input "00:00" at bounding box center [1047, 507] width 137 height 26
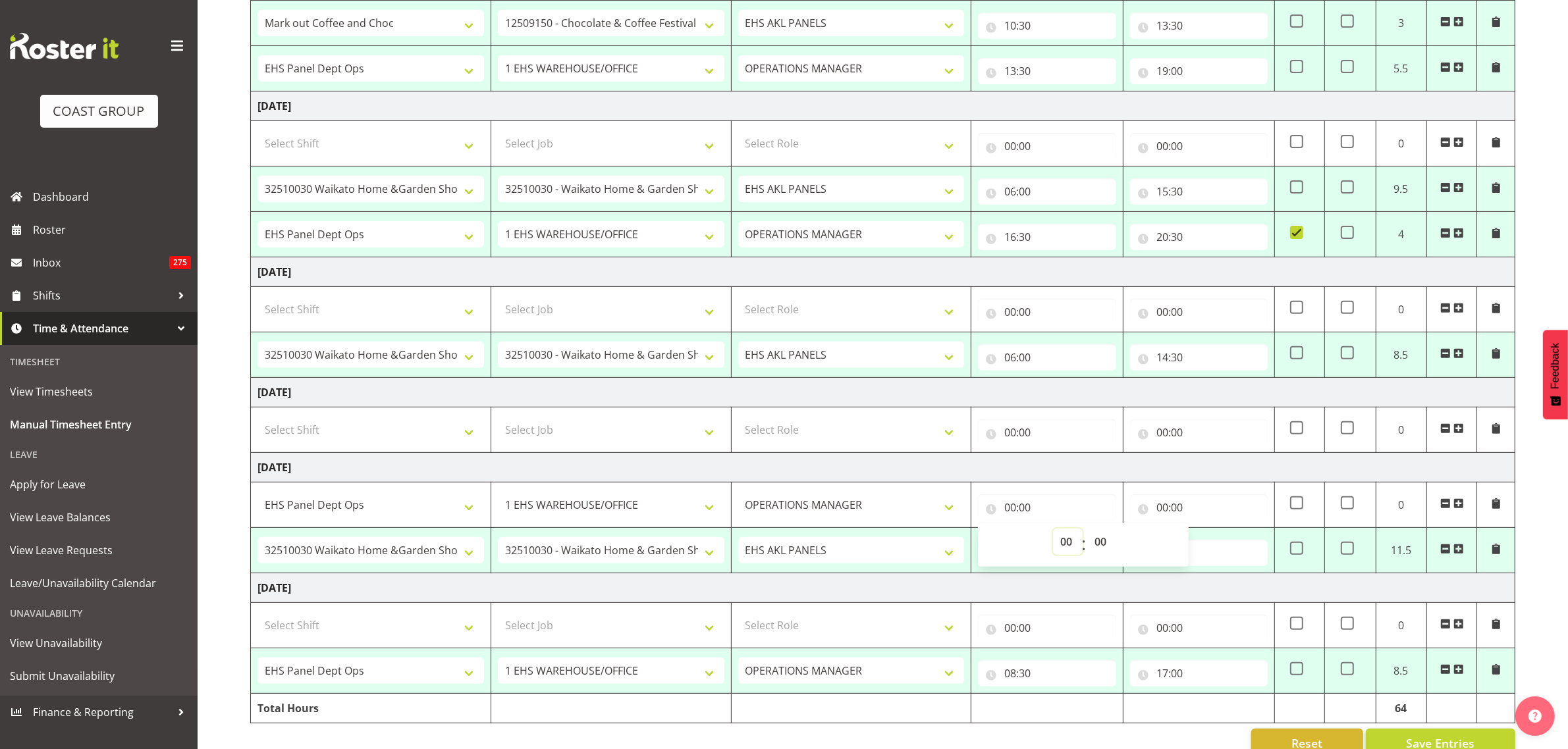
click at [1066, 545] on select "00 01 02 03 04 05 06 07 08 09 10 11 12 13 14 15 16 17 18 19 20 21 22 23" at bounding box center [1068, 541] width 30 height 26
select select "17"
click at [1053, 532] on select "00 01 02 03 04 05 06 07 08 09 10 11 12 13 14 15 16 17 18 19 20 21 22 23" at bounding box center [1068, 541] width 30 height 26
type input "17:00"
click at [1101, 548] on select "00 01 02 03 04 05 06 07 08 09 10 11 12 13 14 15 16 17 18 19 20 21 22 23 24 25 2…" at bounding box center [1102, 541] width 30 height 26
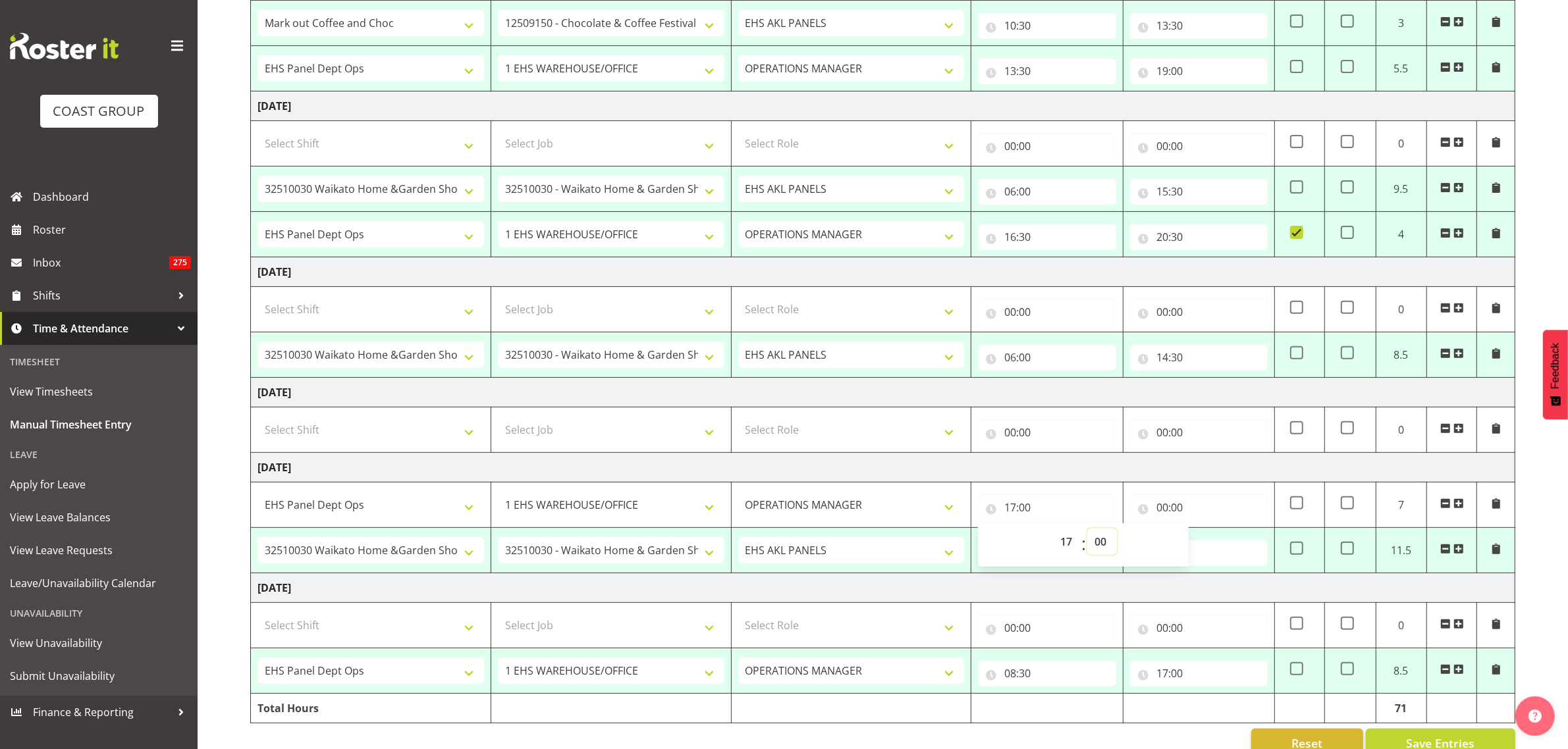
select select "30"
click at [1087, 532] on select "00 01 02 03 04 05 06 07 08 09 10 11 12 13 14 15 16 17 18 19 20 21 22 23 24 25 2…" at bounding box center [1102, 541] width 30 height 26
type input "17:30"
click at [1206, 509] on input "00:00" at bounding box center [1199, 507] width 137 height 26
click at [1218, 545] on select "00 01 02 03 04 05 06 07 08 09 10 11 12 13 14 15 16 17 18 19 20 21 22 23" at bounding box center [1220, 541] width 30 height 26
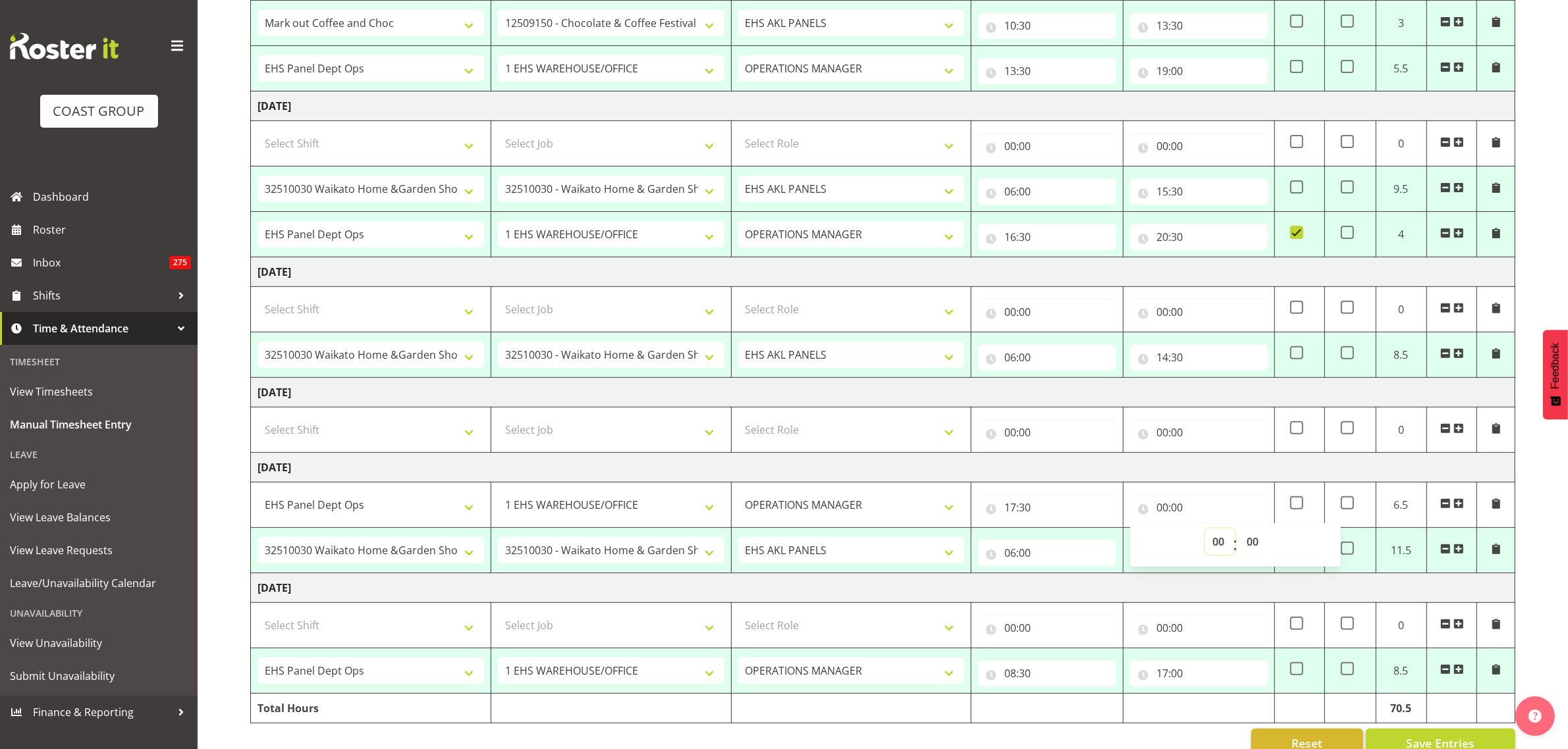
select select "19"
click at [1205, 532] on select "00 01 02 03 04 05 06 07 08 09 10 11 12 13 14 15 16 17 18 19 20 21 22 23" at bounding box center [1220, 541] width 30 height 26
type input "19:00"
click at [1258, 543] on select "00 01 02 03 04 05 06 07 08 09 10 11 12 13 14 15 16 17 18 19 20 21 22 23 24 25 2…" at bounding box center [1255, 541] width 30 height 26
select select "30"
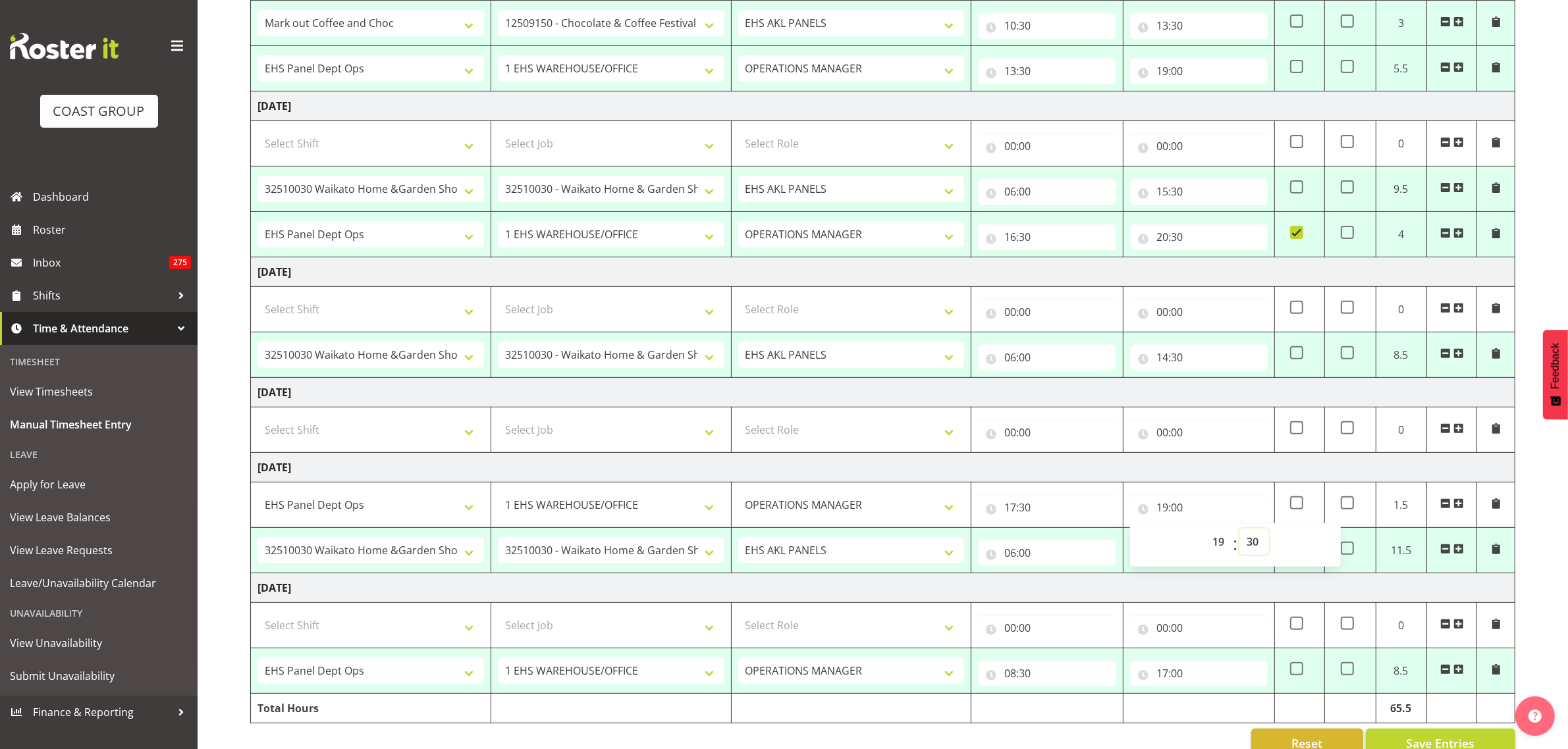
click at [1240, 532] on select "00 01 02 03 04 05 06 07 08 09 10 11 12 13 14 15 16 17 18 19 20 21 22 23 24 25 2…" at bounding box center [1255, 541] width 30 height 26
type input "19:30"
click at [1301, 471] on td "Monday 29th September 2025" at bounding box center [883, 468] width 1265 height 30
click at [1296, 555] on span at bounding box center [1296, 548] width 13 height 13
click at [1296, 553] on input "checkbox" at bounding box center [1294, 549] width 9 height 9
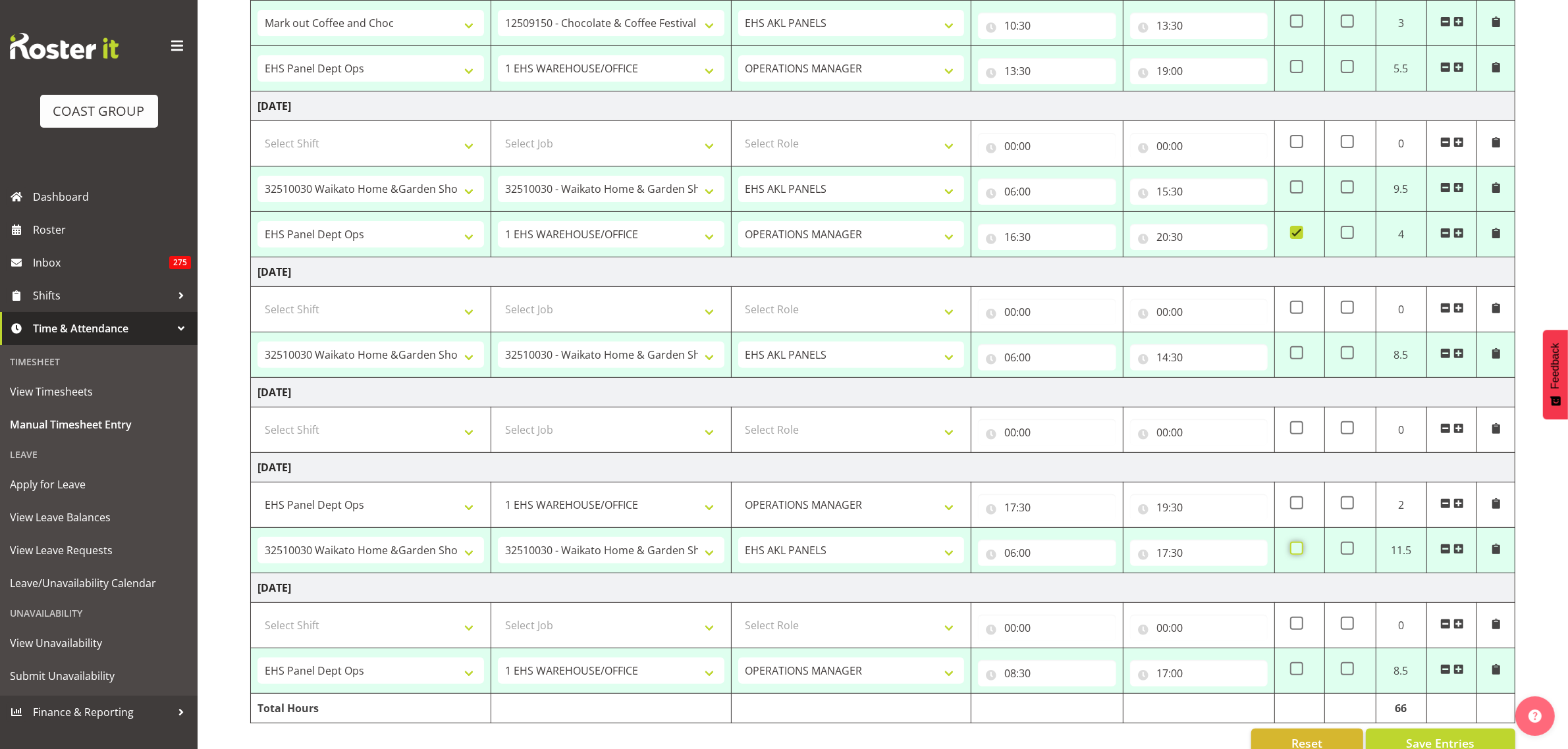
checkbox input "true"
click at [1086, 678] on input "08:30" at bounding box center [1047, 673] width 137 height 26
click at [1069, 711] on select "00 01 02 03 04 05 06 07 08 09 10 11 12 13 14 15 16 17 18 19 20 21 22 23" at bounding box center [1068, 707] width 30 height 26
select select "10"
click at [1053, 698] on select "00 01 02 03 04 05 06 07 08 09 10 11 12 13 14 15 16 17 18 19 20 21 22 23" at bounding box center [1068, 707] width 30 height 26
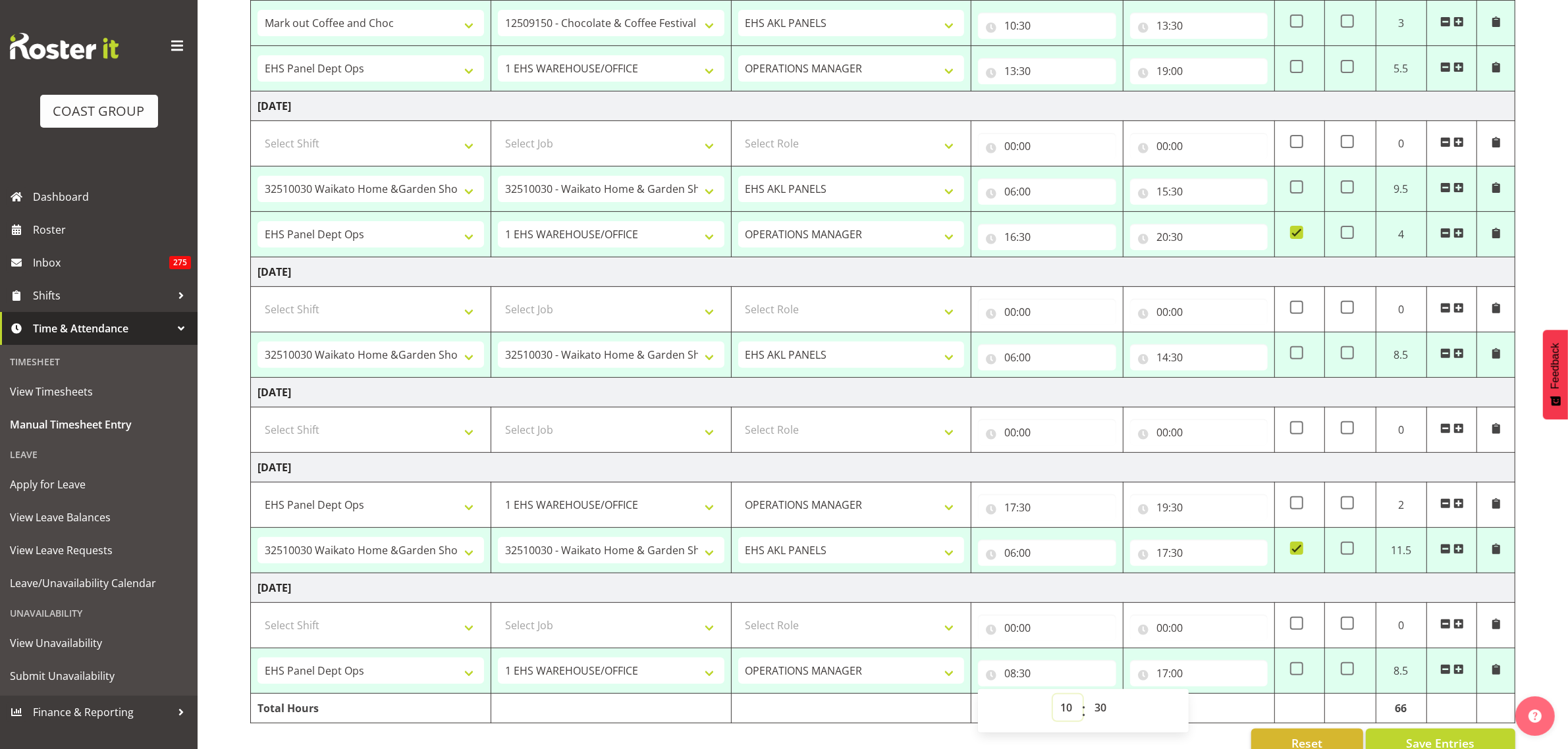
type input "10:30"
click at [1101, 712] on select "00 01 02 03 04 05 06 07 08 09 10 11 12 13 14 15 16 17 18 19 20 21 22 23 24 25 2…" at bounding box center [1102, 707] width 30 height 26
select select "0"
click at [1087, 698] on select "00 01 02 03 04 05 06 07 08 09 10 11 12 13 14 15 16 17 18 19 20 21 22 23 24 25 2…" at bounding box center [1102, 707] width 30 height 26
type input "10:00"
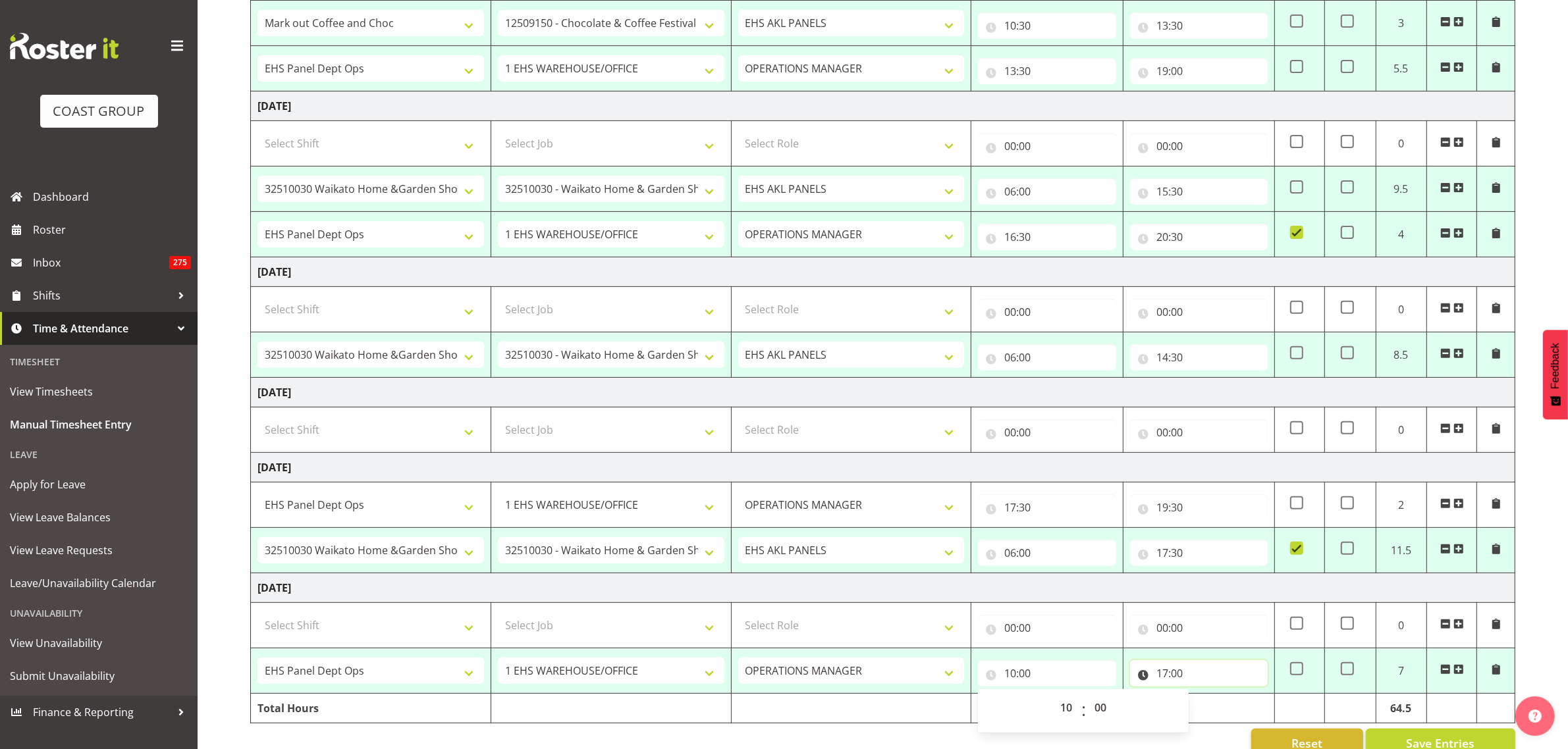
click at [1225, 676] on input "17:00" at bounding box center [1199, 673] width 137 height 26
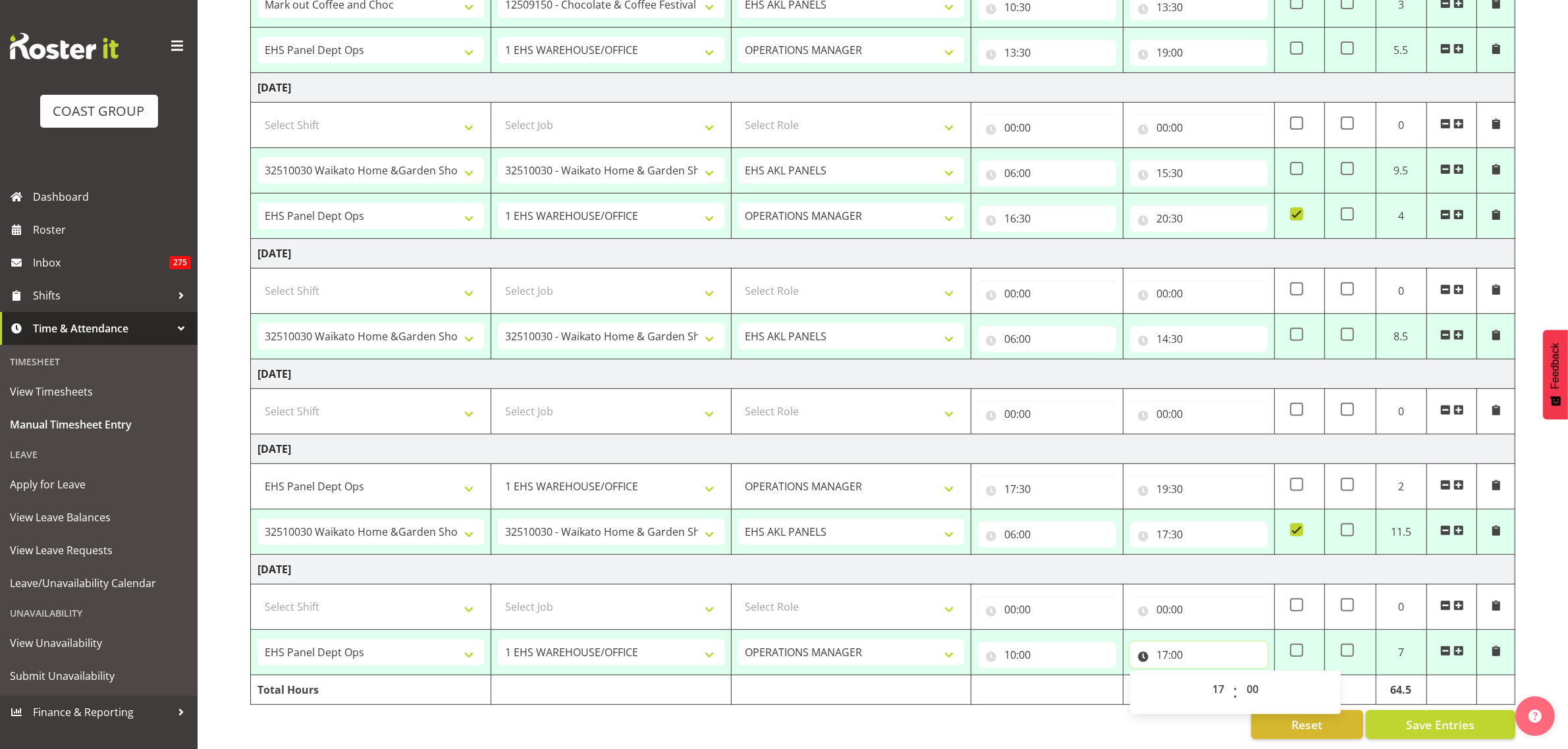
scroll to position [529, 0]
click at [1218, 679] on select "00 01 02 03 04 05 06 07 08 09 10 11 12 13 14 15 16 17 18 19 20 21 22 23" at bounding box center [1220, 689] width 30 height 26
select select "16"
click at [1205, 676] on select "00 01 02 03 04 05 06 07 08 09 10 11 12 13 14 15 16 17 18 19 20 21 22 23" at bounding box center [1220, 689] width 30 height 26
type input "16:00"
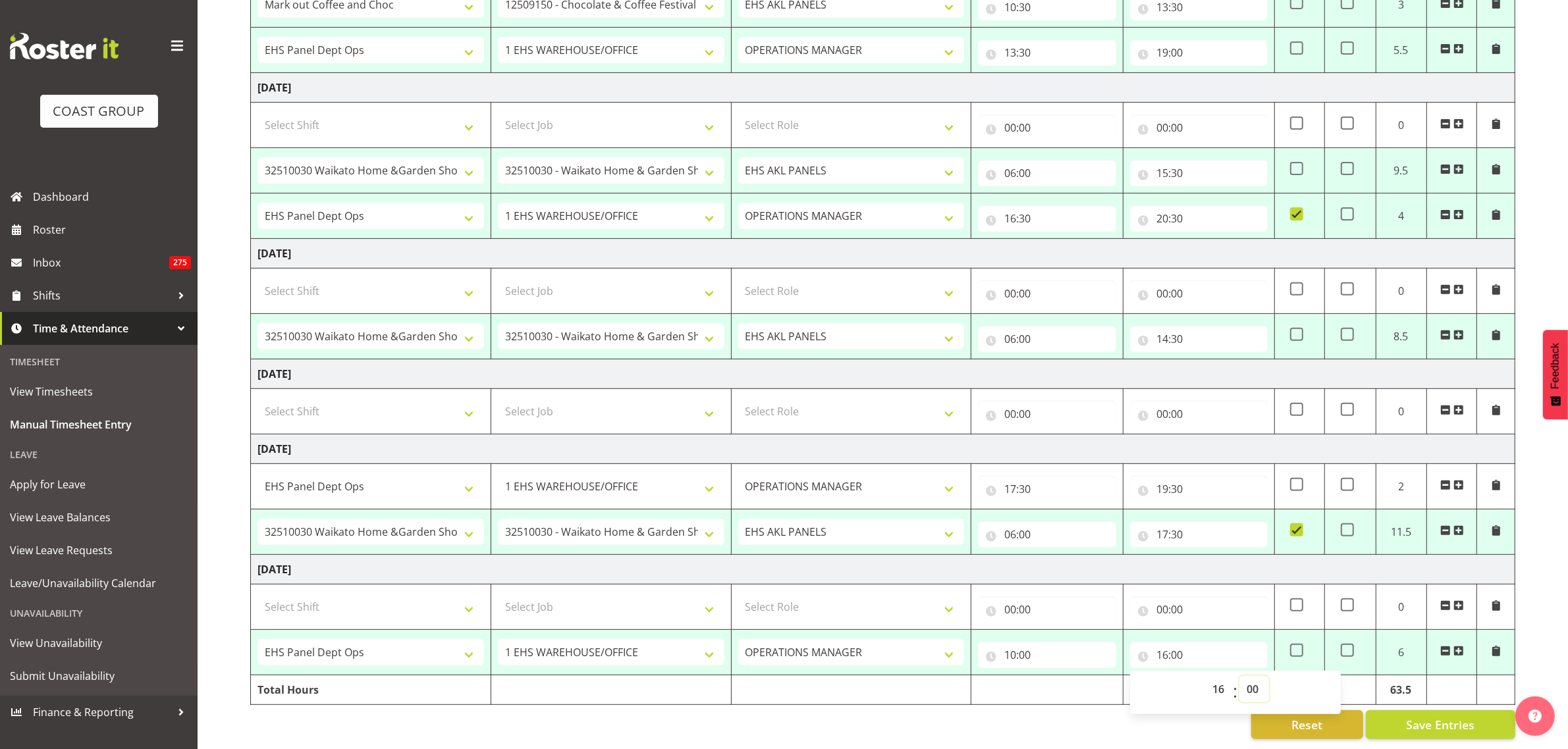
click at [1255, 679] on select "00 01 02 03 04 05 06 07 08 09 10 11 12 13 14 15 16 17 18 19 20 21 22 23 24 25 2…" at bounding box center [1255, 689] width 30 height 26
select select "30"
click at [1240, 676] on select "00 01 02 03 04 05 06 07 08 09 10 11 12 13 14 15 16 17 18 19 20 21 22 23 24 25 2…" at bounding box center [1255, 689] width 30 height 26
type input "16:30"
click at [1364, 558] on td "Tuesday 30th September 2025" at bounding box center [883, 570] width 1265 height 30
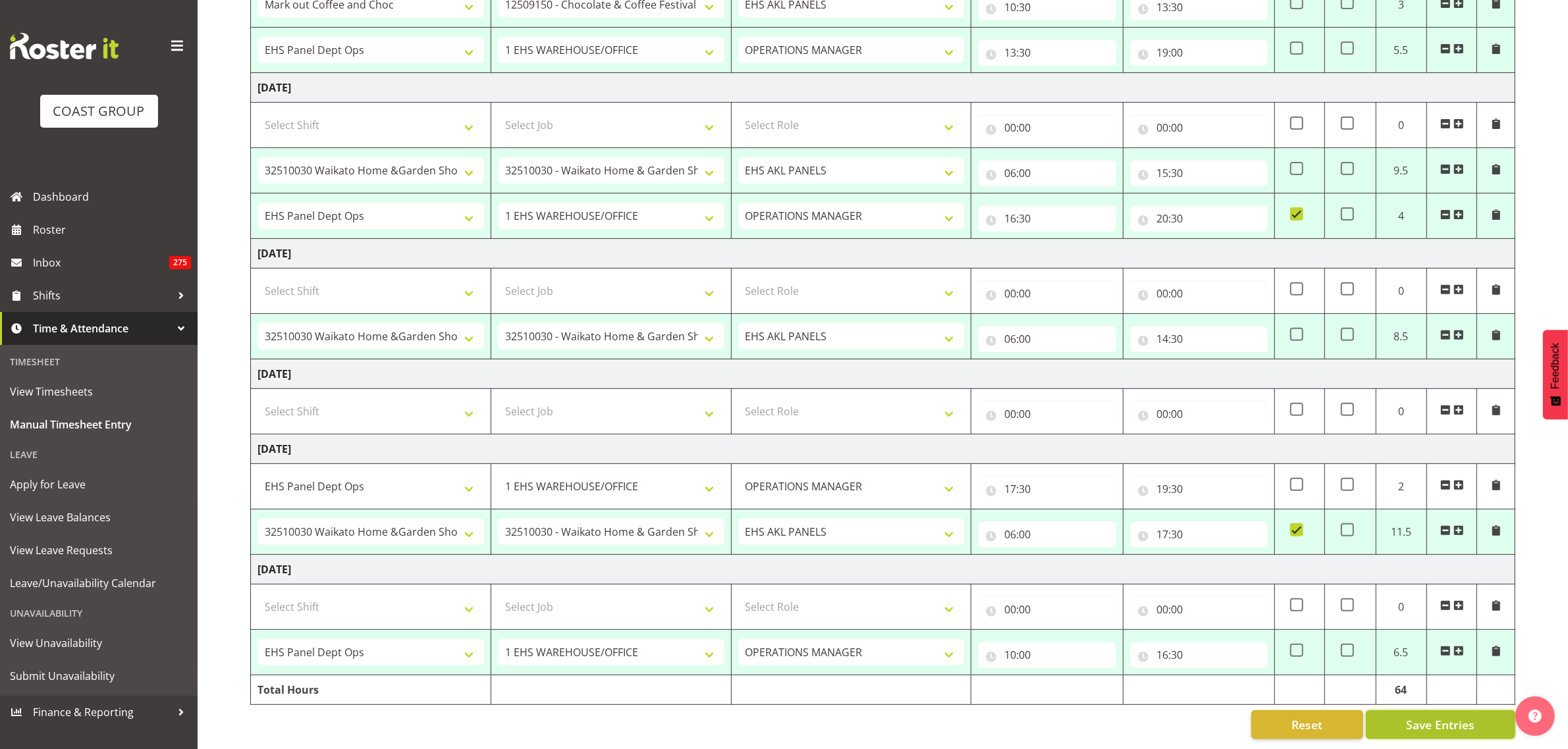
click at [1432, 717] on span "Save Entries" at bounding box center [1440, 725] width 69 height 17
select select "66908"
select select "9082"
select select "188"
type input "05:00"
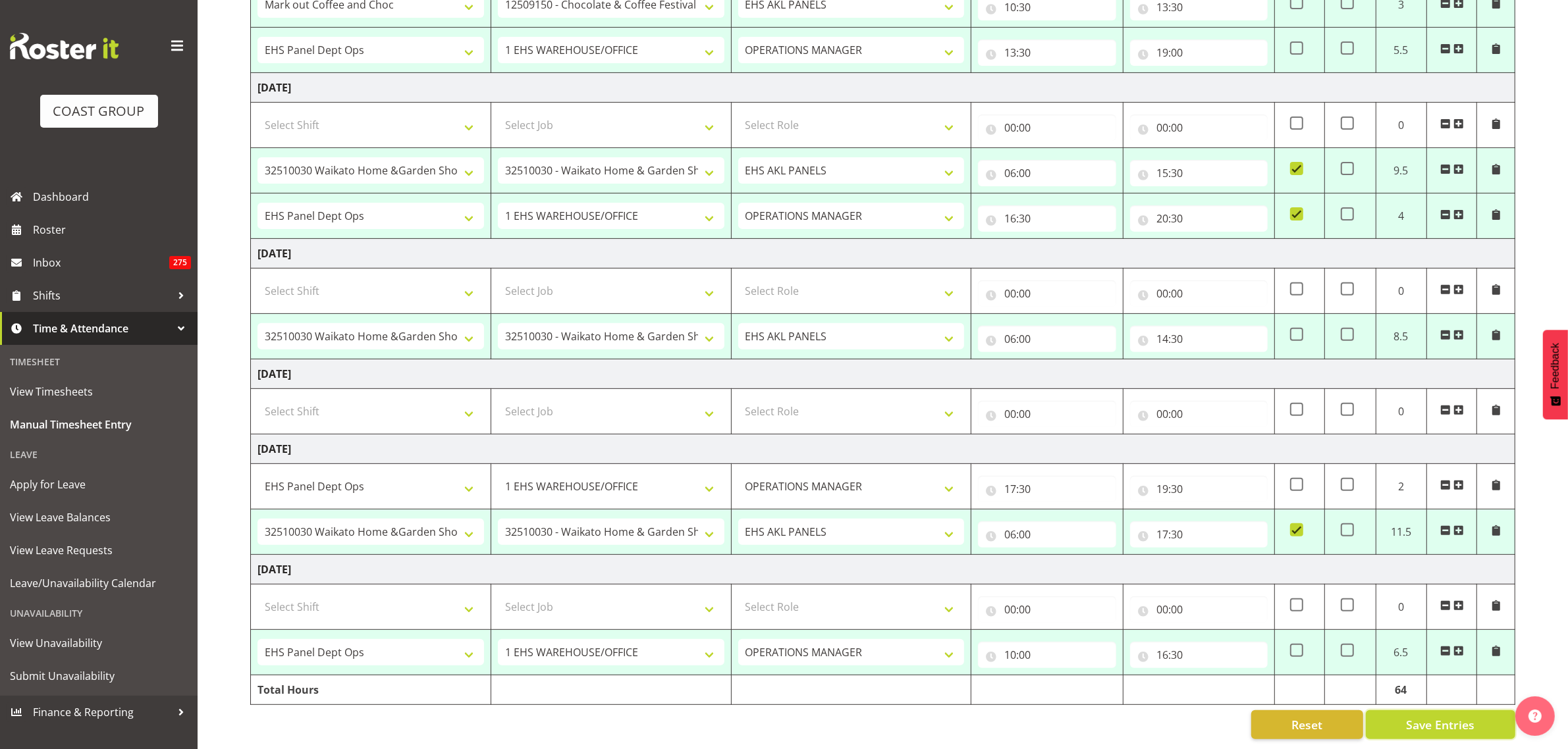
type input "16:00"
select select "68035"
select select "69"
select select "198"
type input "16:00"
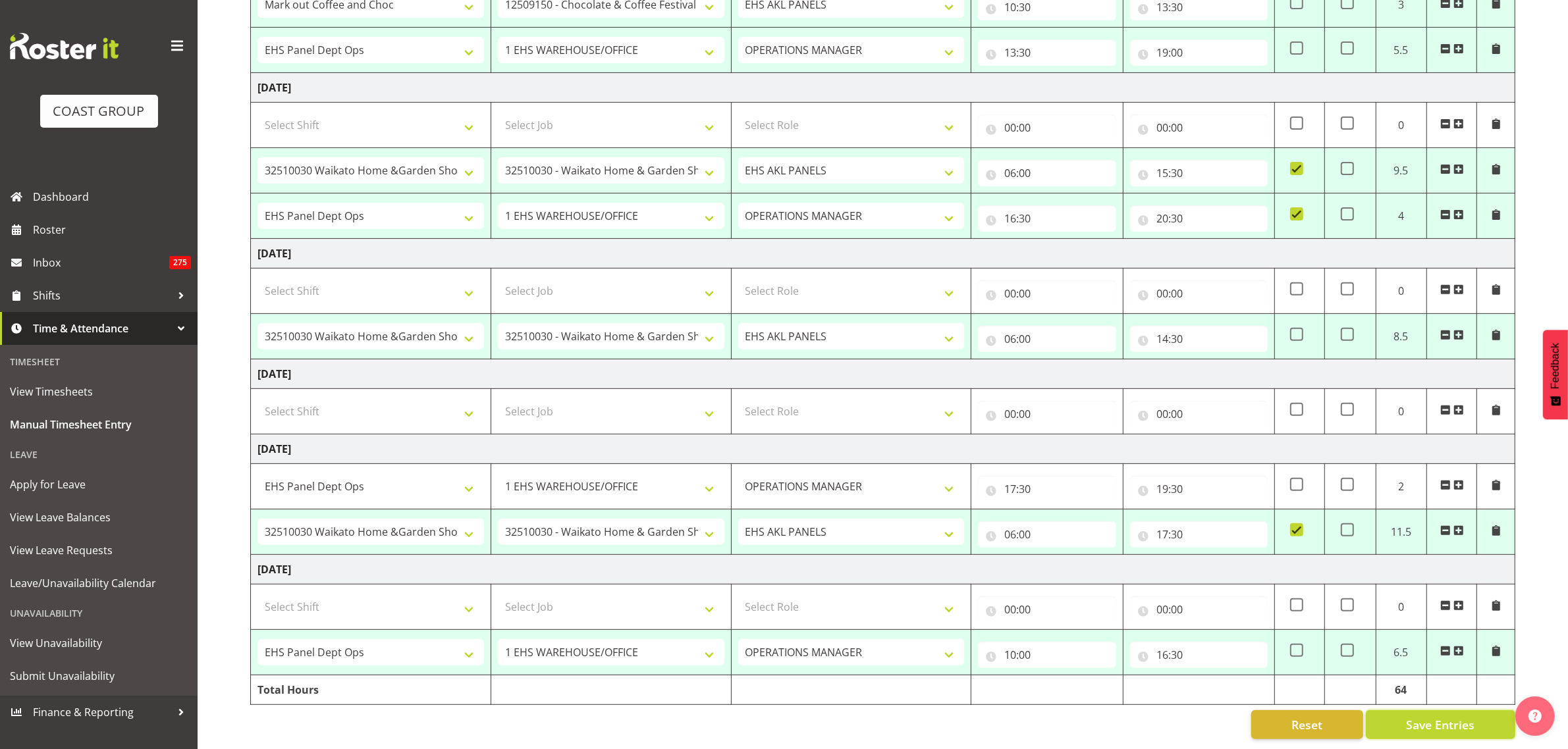
type input "17:00"
checkbox input "true"
select select "68035"
select select "69"
type input "09:00"
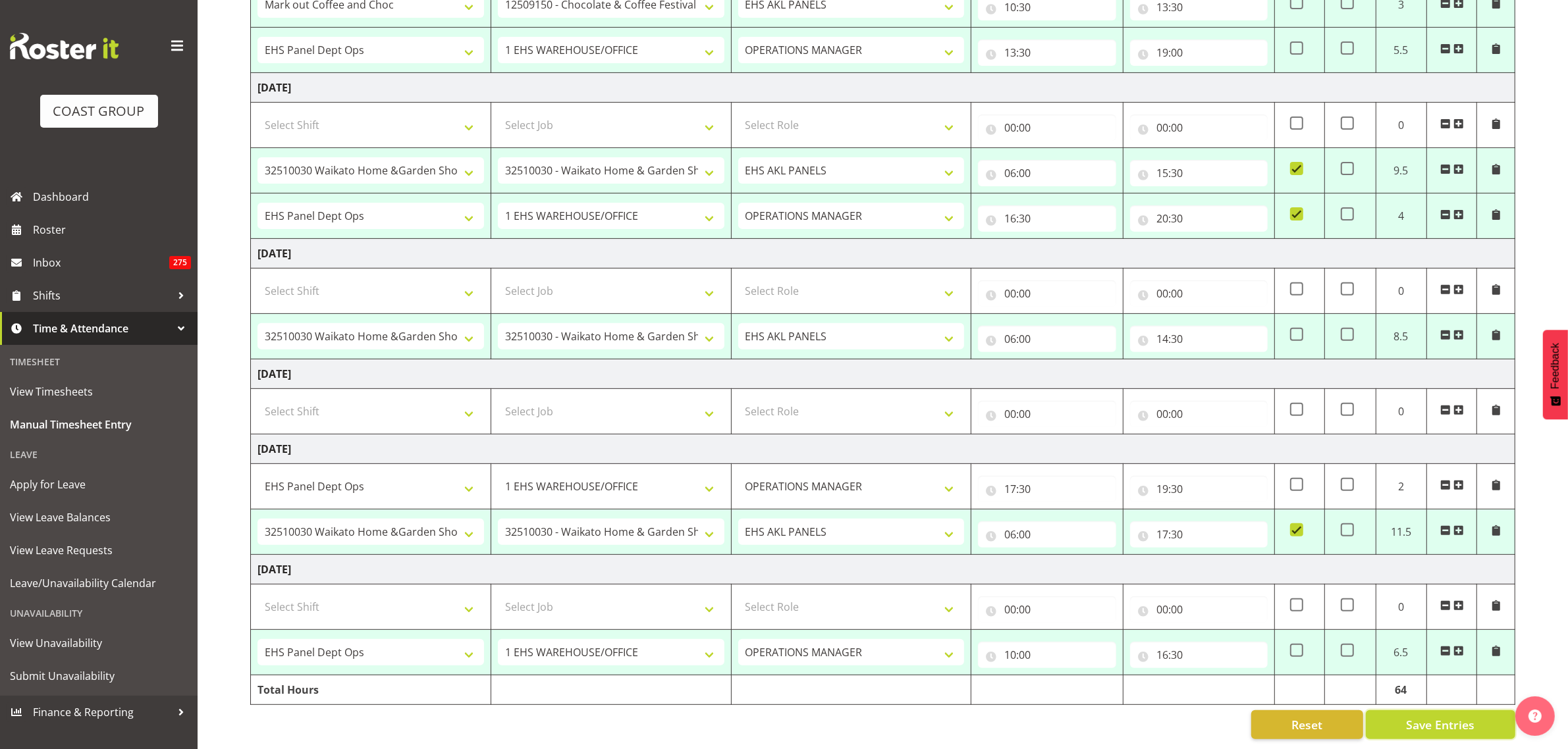
type input "10:30"
select select "82400"
select select "9735"
select select "188"
type input "10:30"
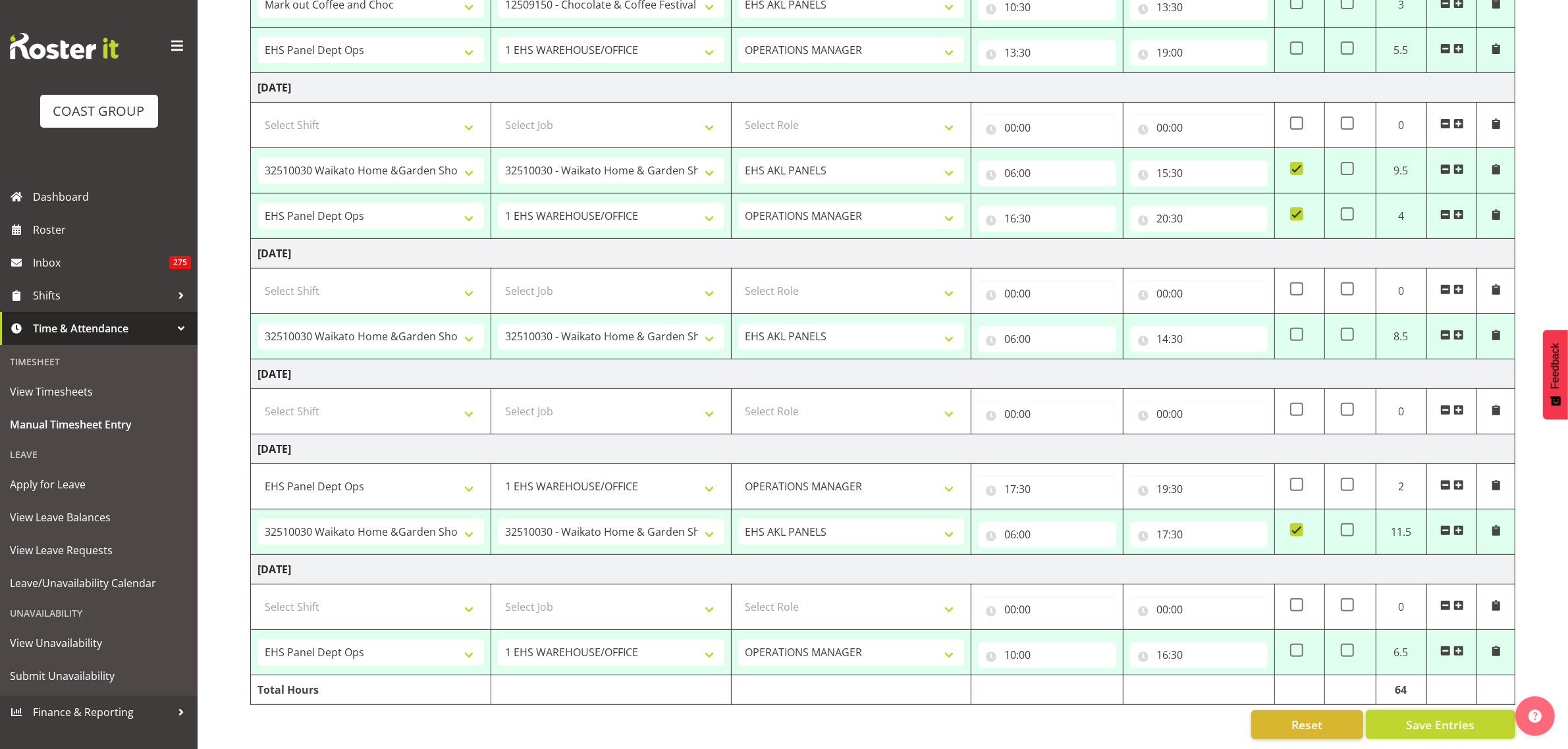
type input "13:30"
select select "68035"
select select "69"
select select "198"
type input "13:30"
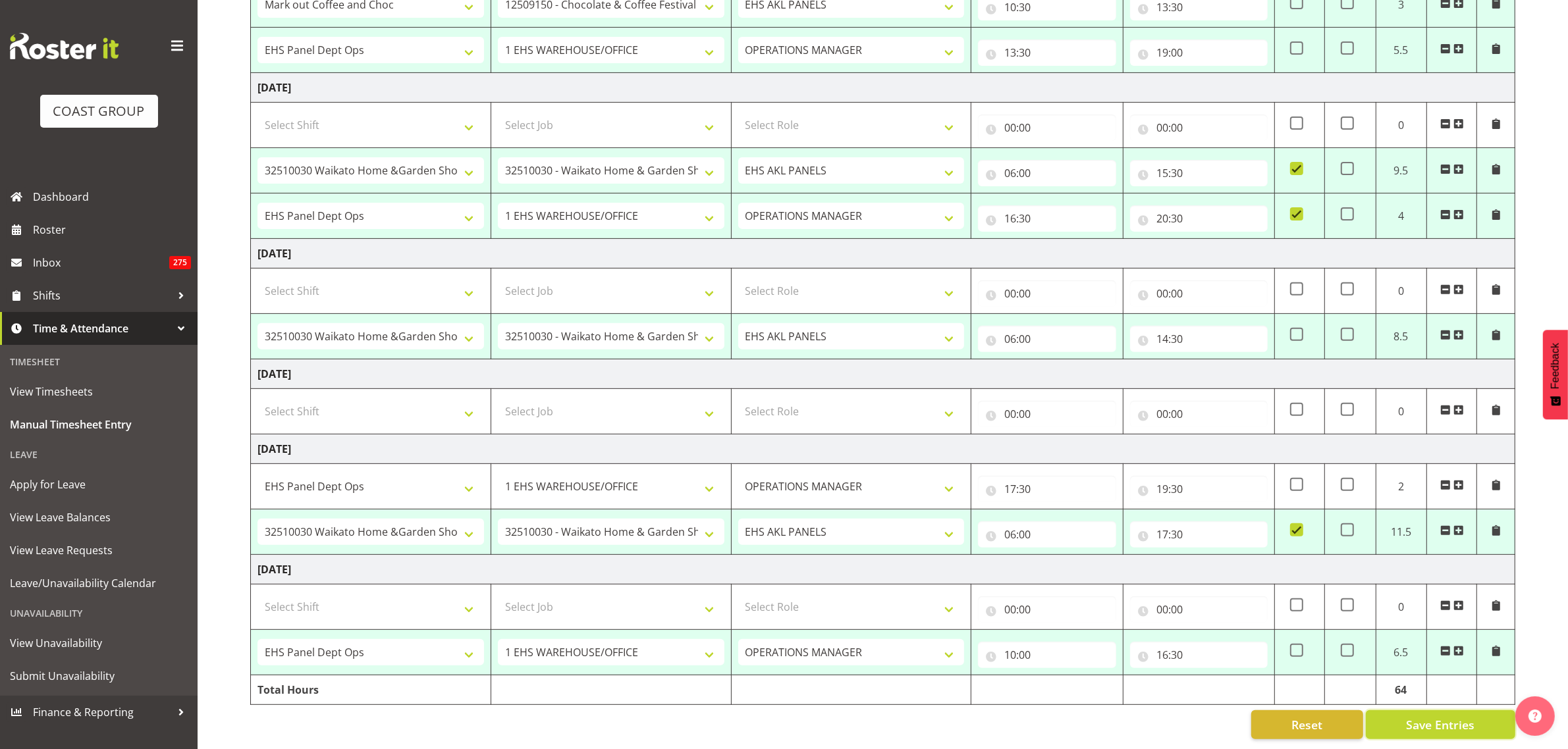
type input "19:00"
select select "81896"
select select "9140"
select select "188"
type input "06:00"
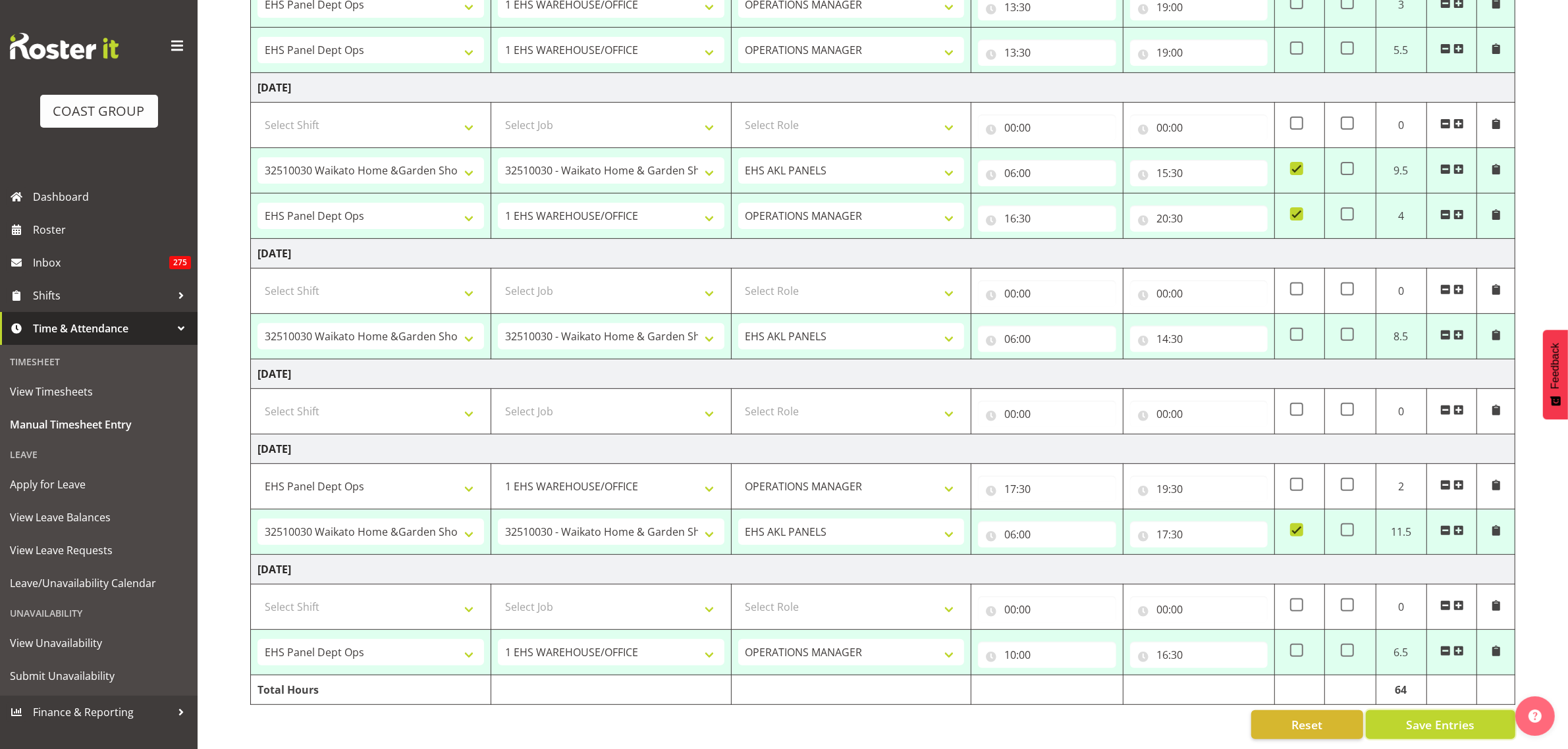
type input "15:30"
select select "68035"
select select "69"
select select "198"
type input "16:30"
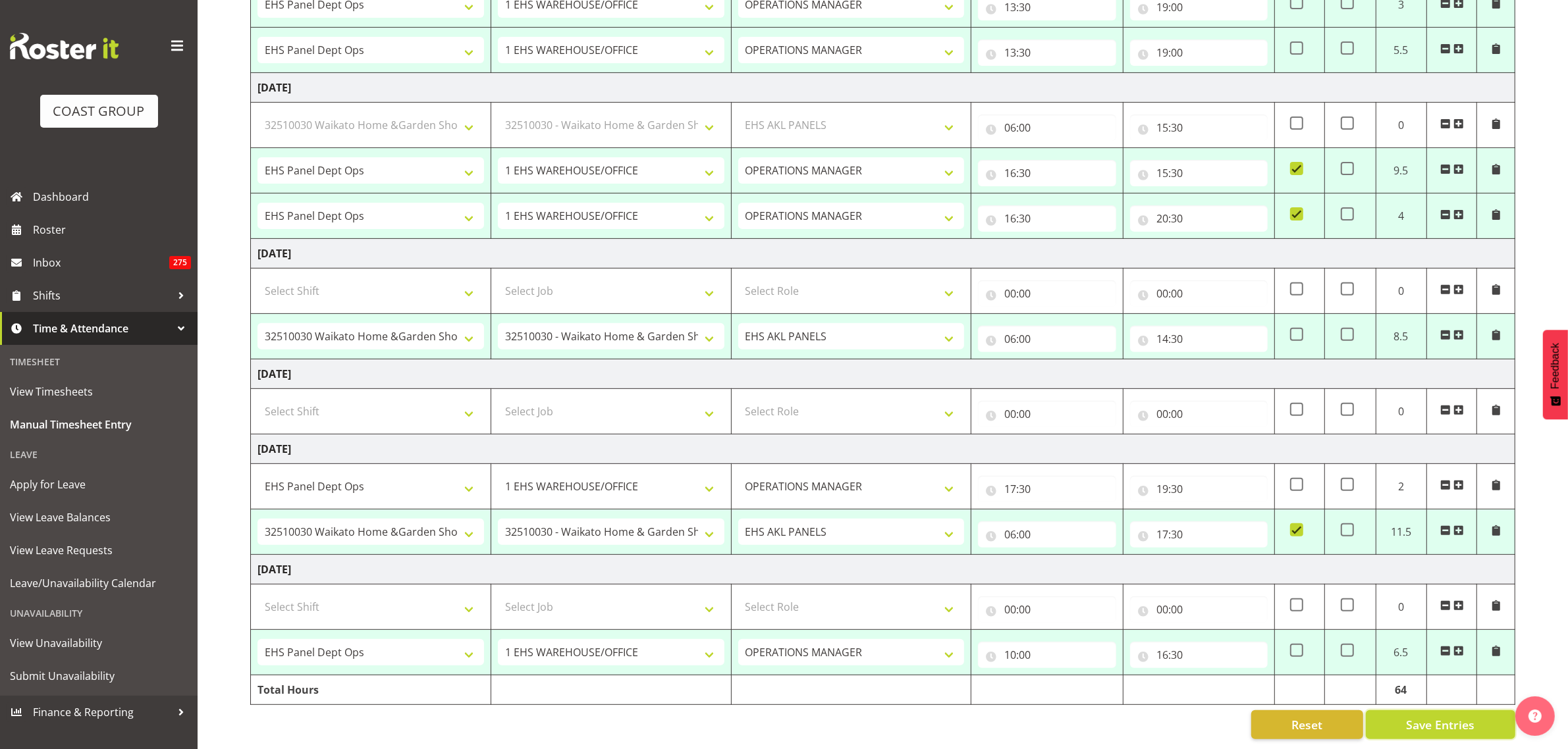
type input "20:30"
checkbox input "true"
select select "81896"
select select "9140"
select select "188"
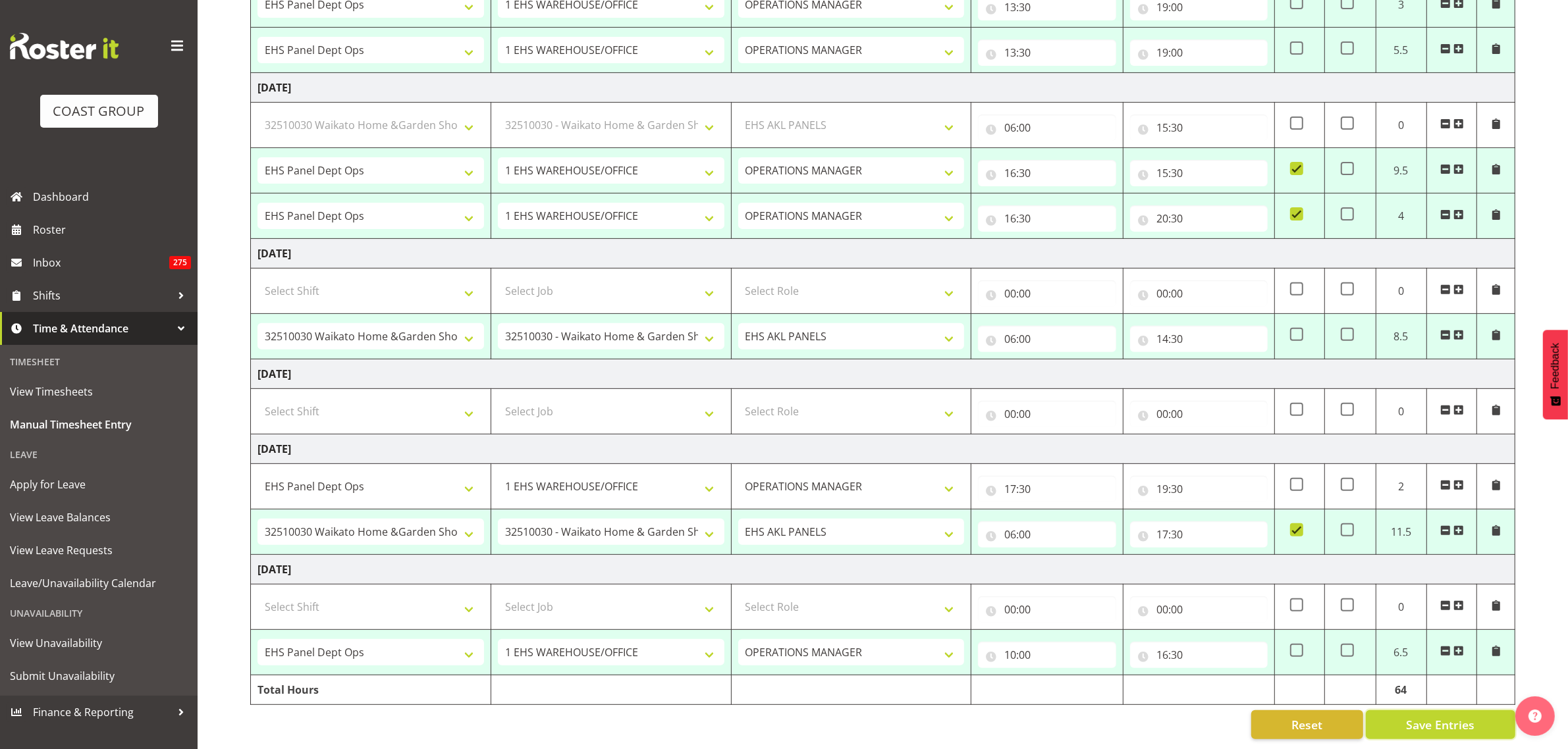
type input "06:00"
type input "14:30"
select select "68035"
select select "69"
type input "10:00"
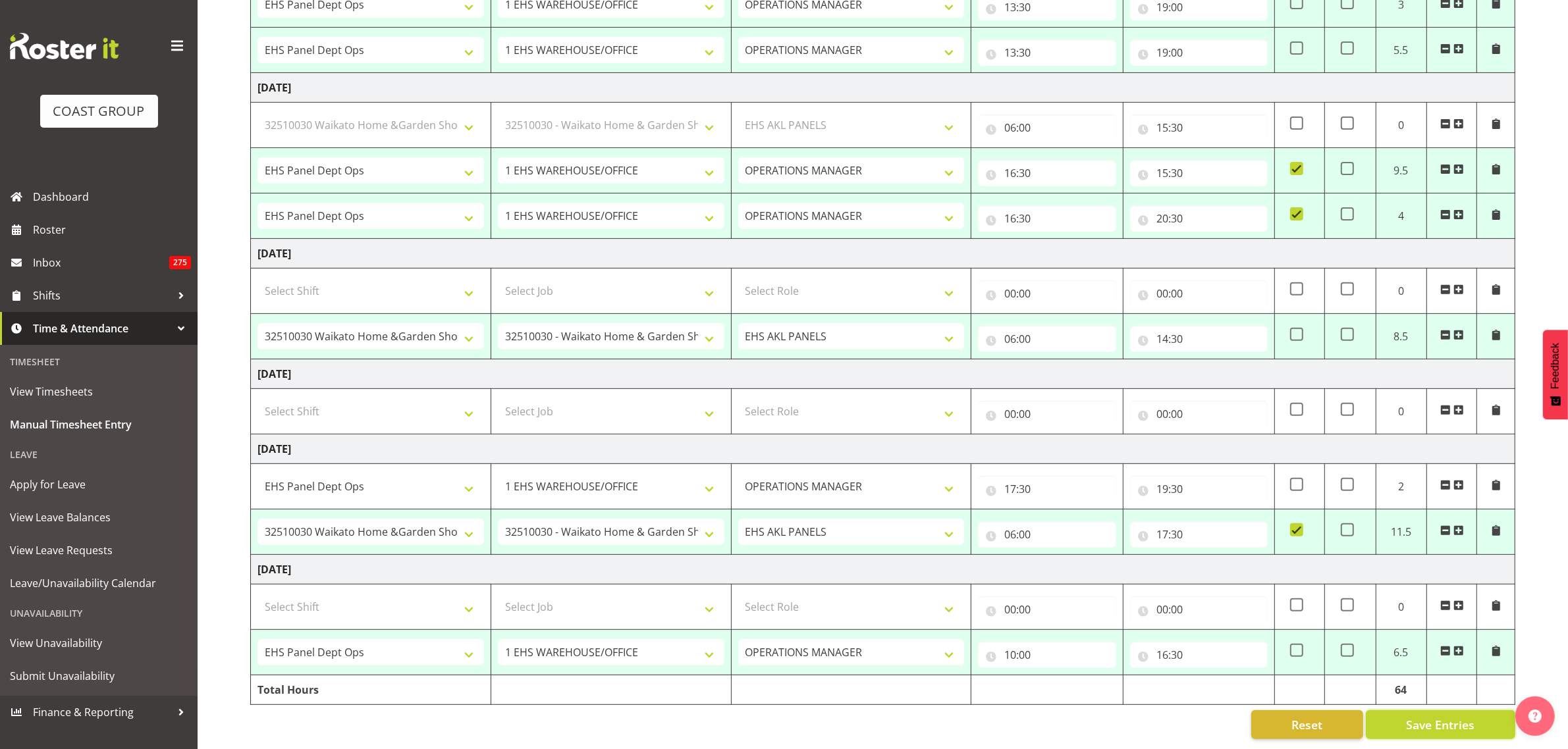
type input "16:30"
select select "68035"
select select "69"
select select "82400"
select select "9735"
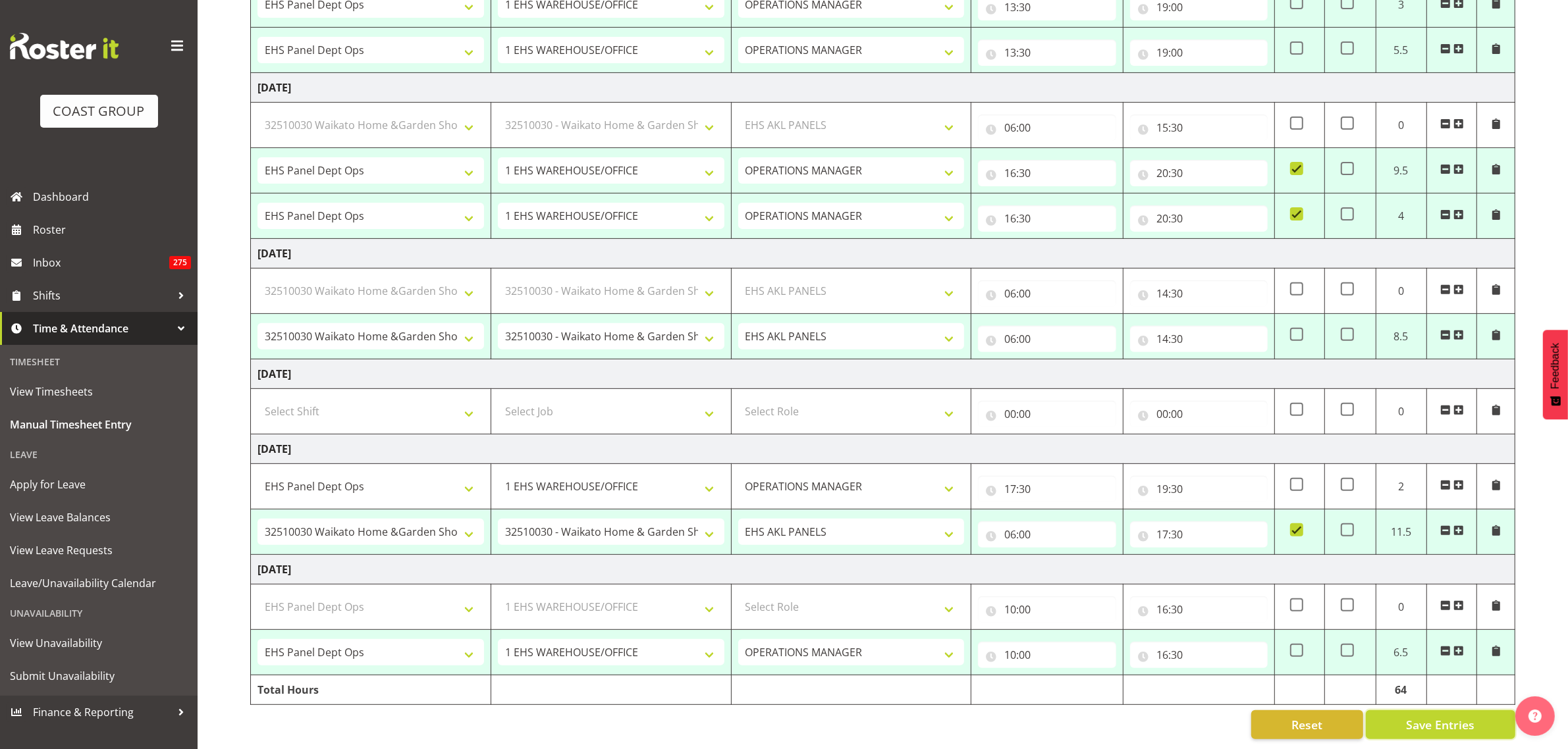
select select "188"
select select "68035"
select select "69"
select select "81896"
select select "9140"
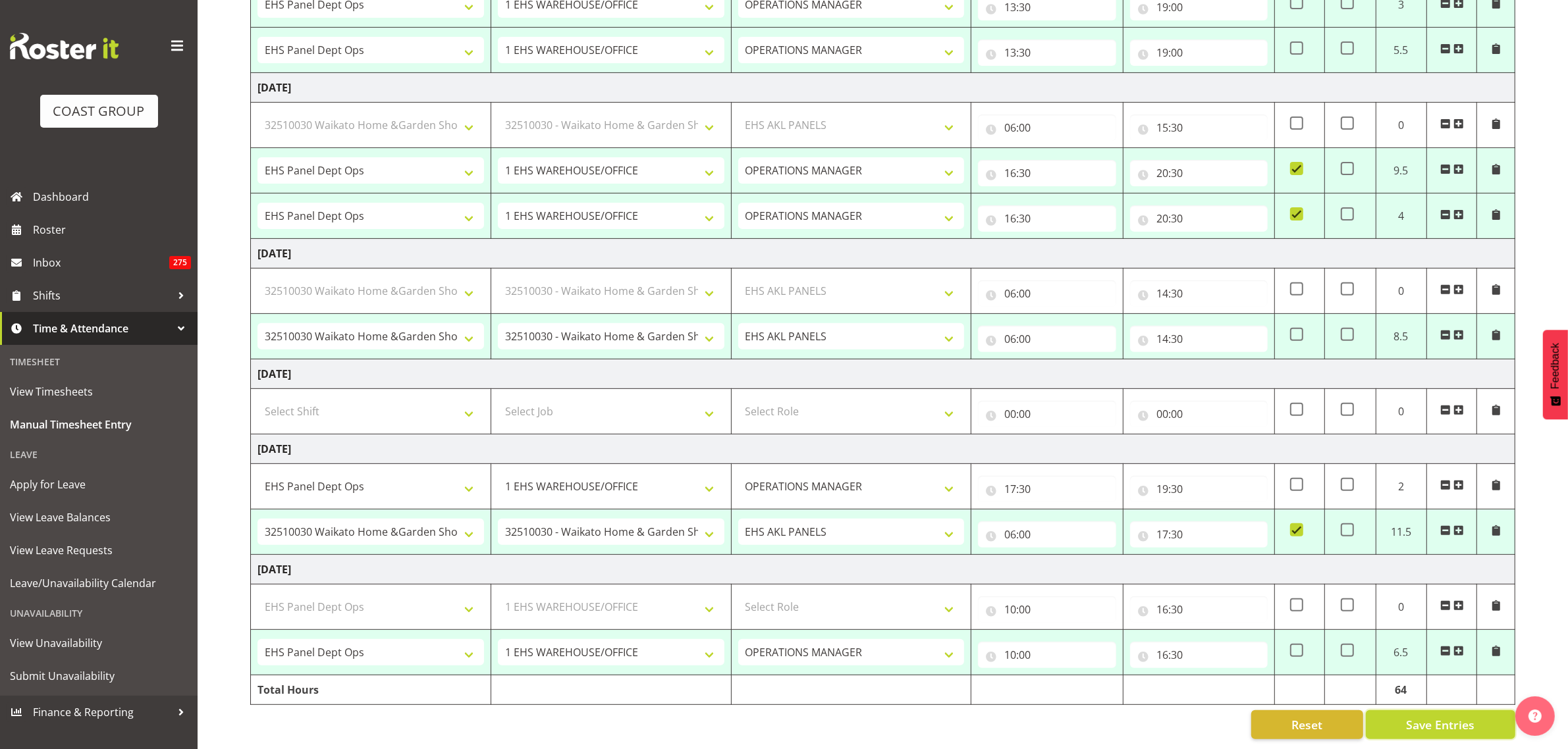
select select "188"
select select "68035"
select select "69"
select select "81896"
select select "9140"
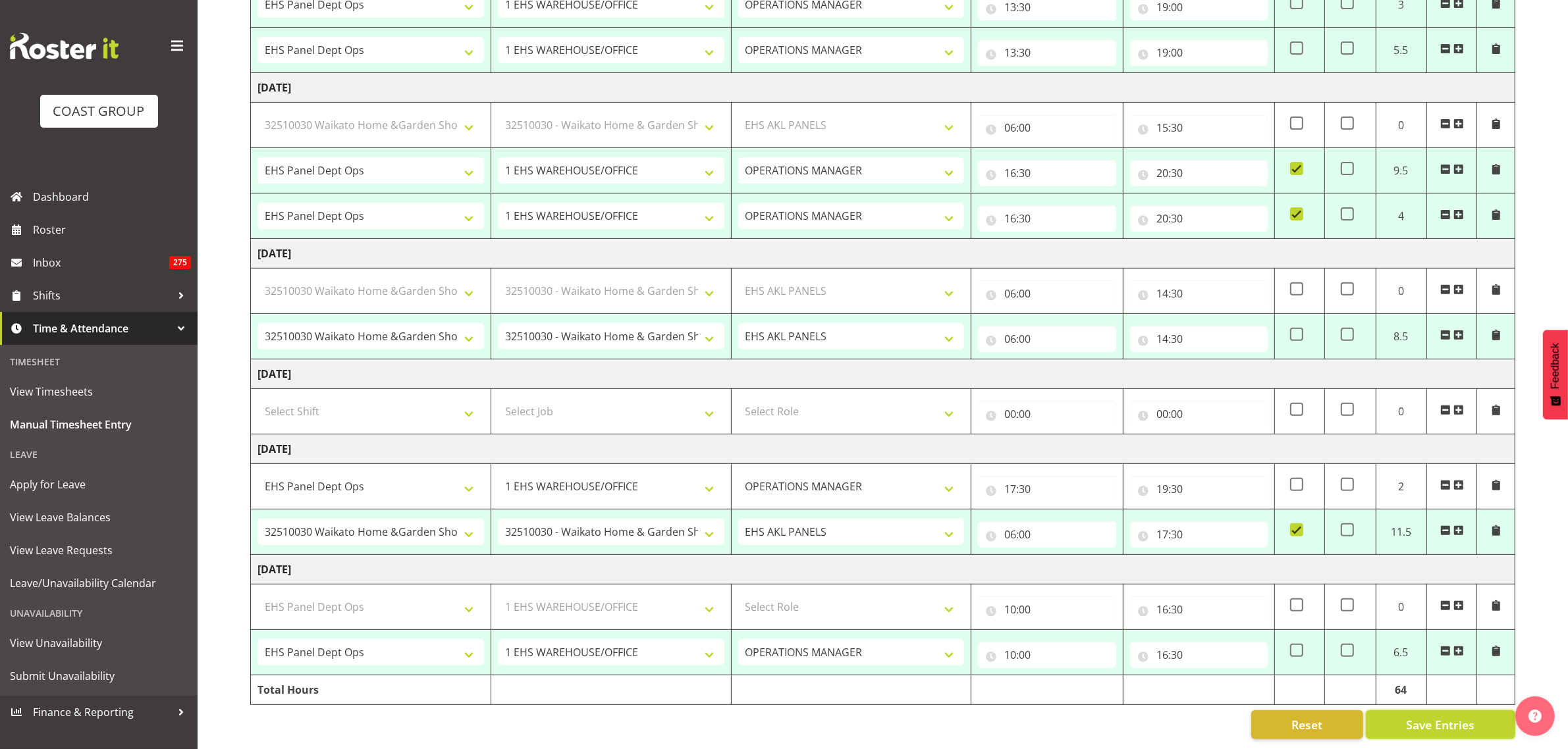
select select "188"
select select "50663"
select select "69"
select select "81896"
select select "9140"
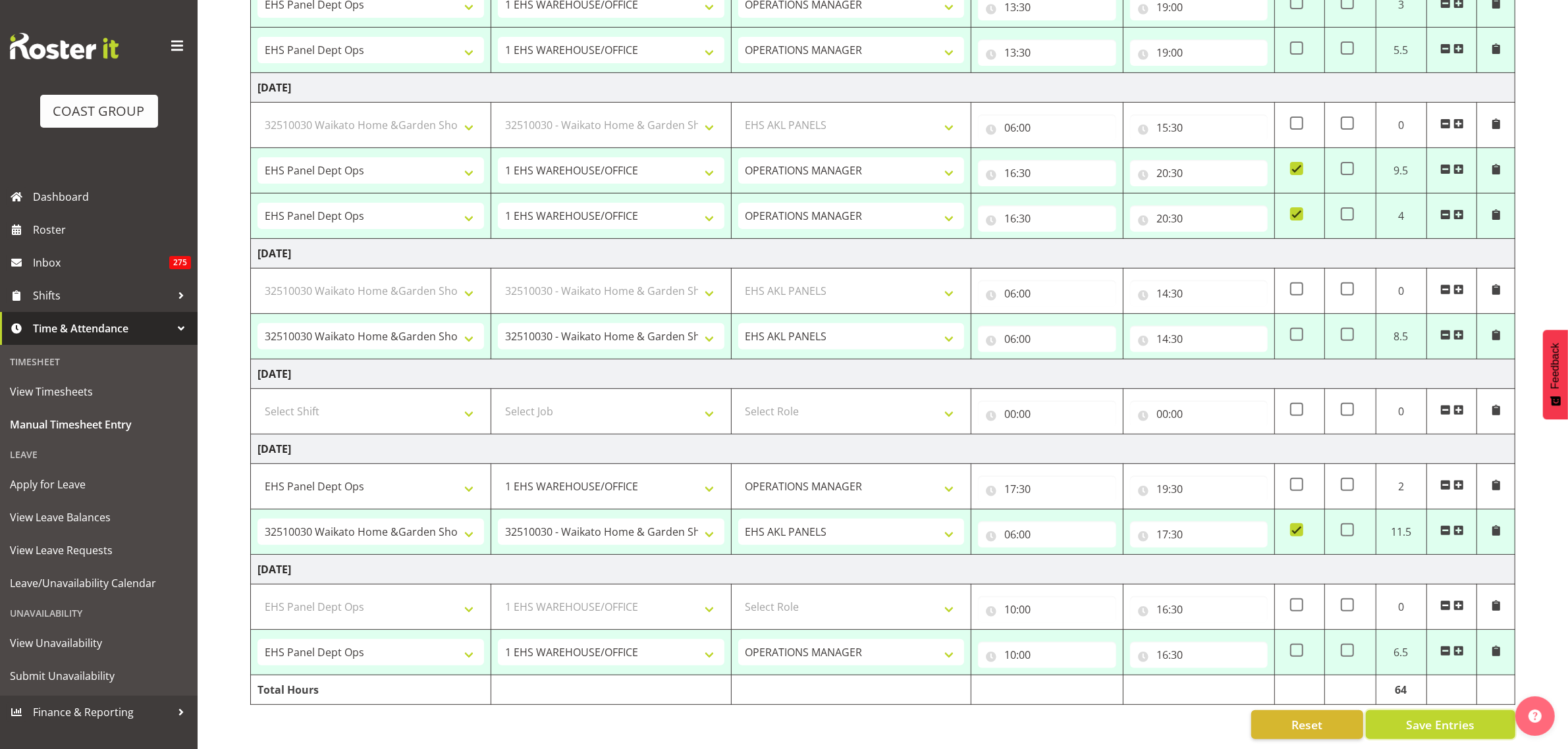
select select "188"
select select "68035"
select select "69"
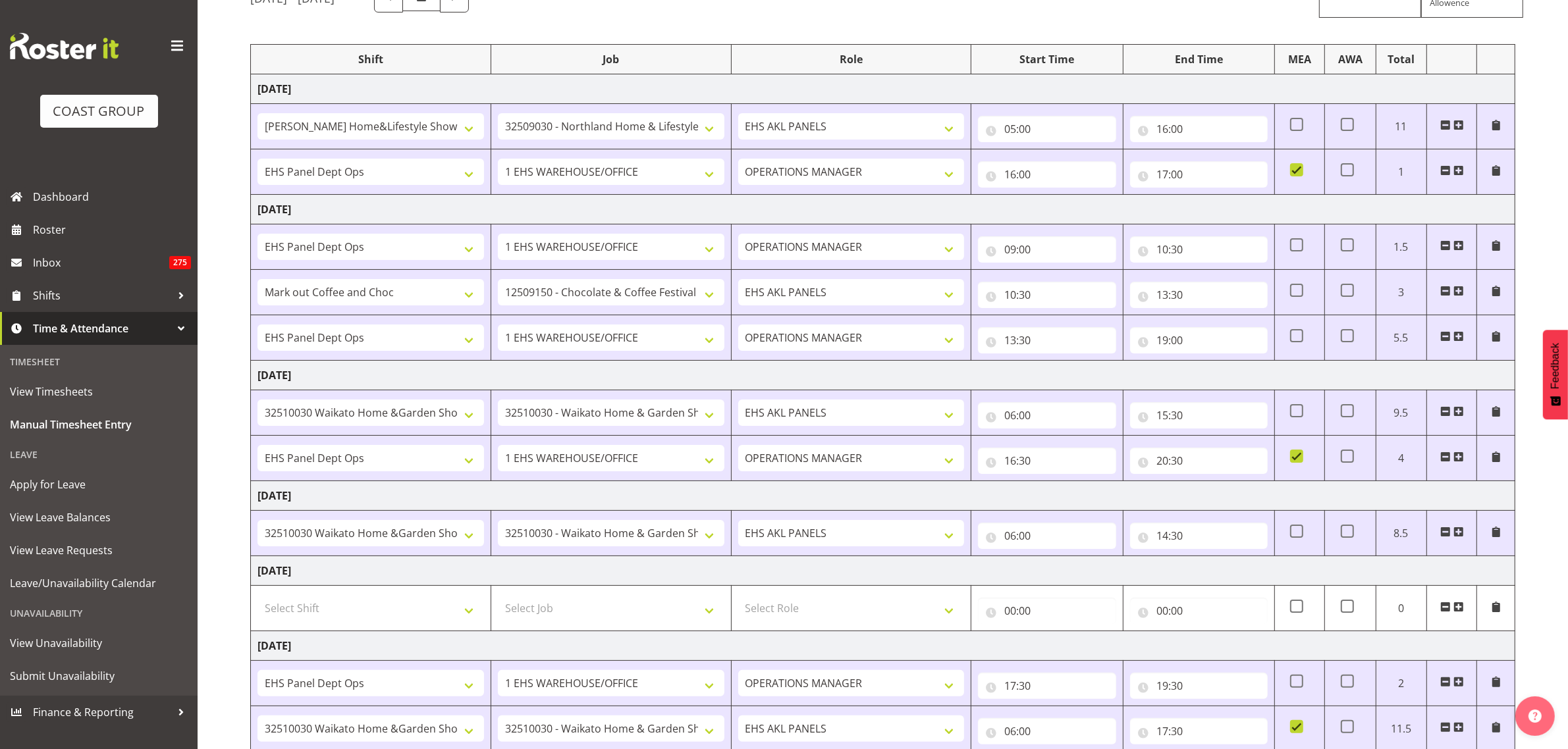
scroll to position [0, 0]
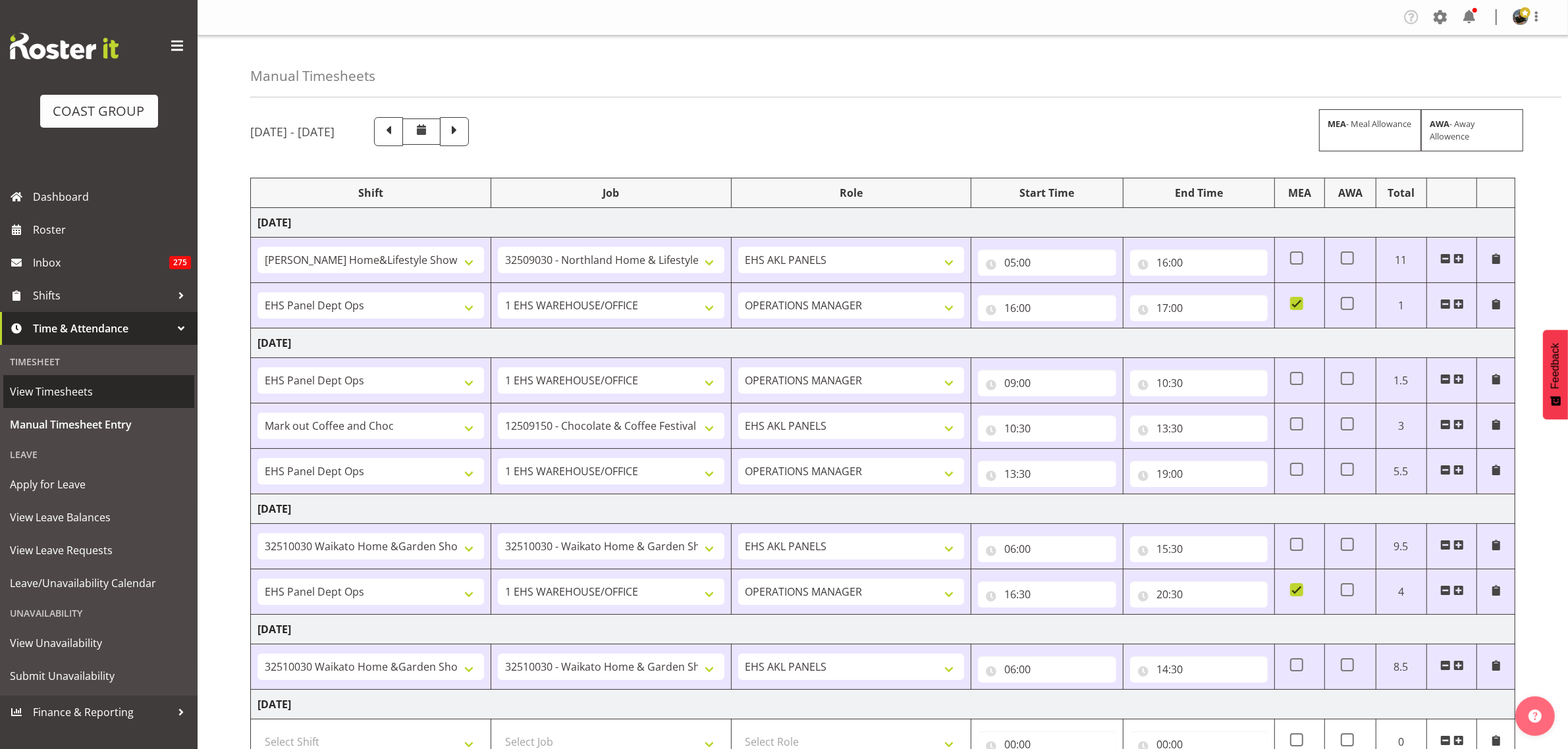
click at [68, 393] on span "View Timesheets" at bounding box center [99, 391] width 178 height 20
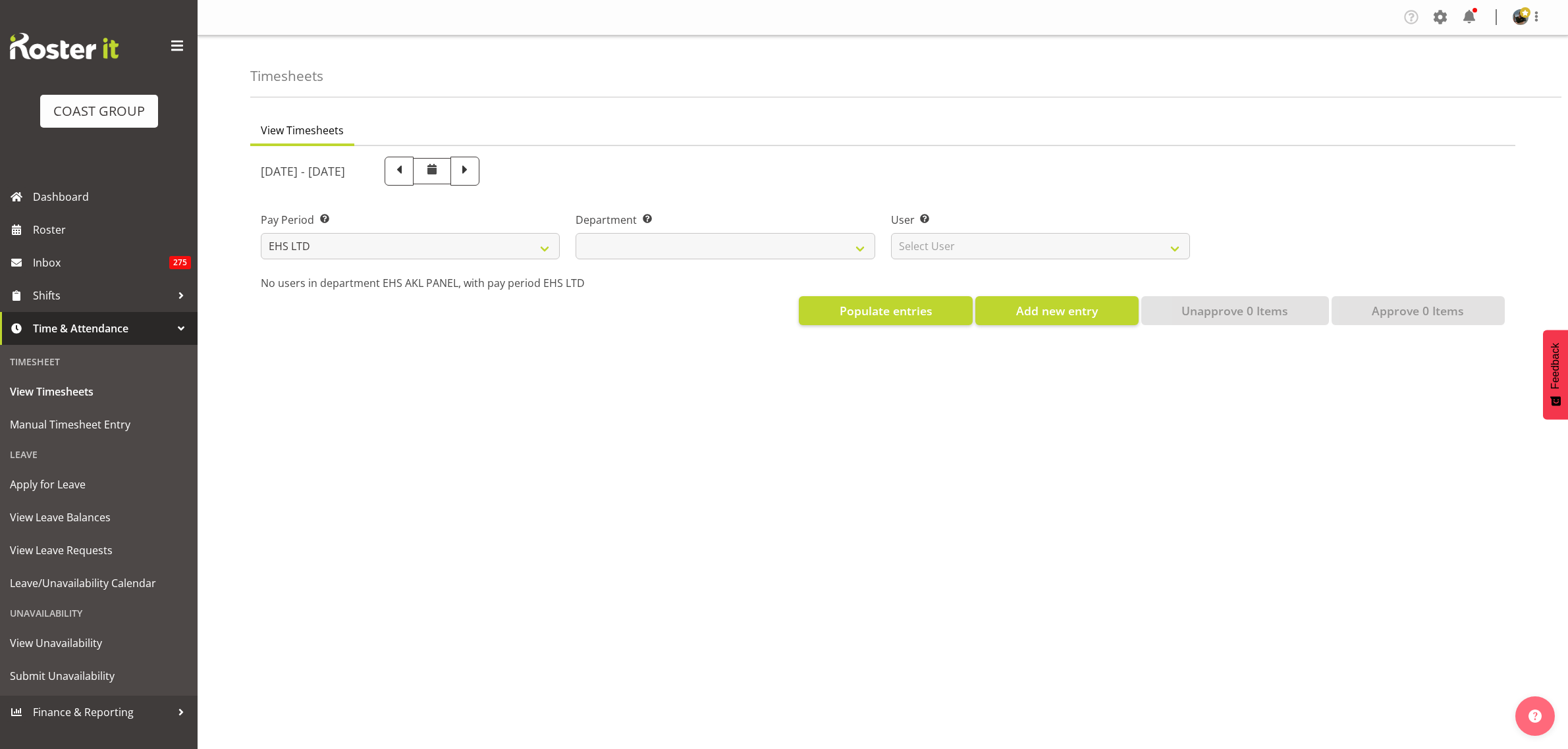
select select "7"
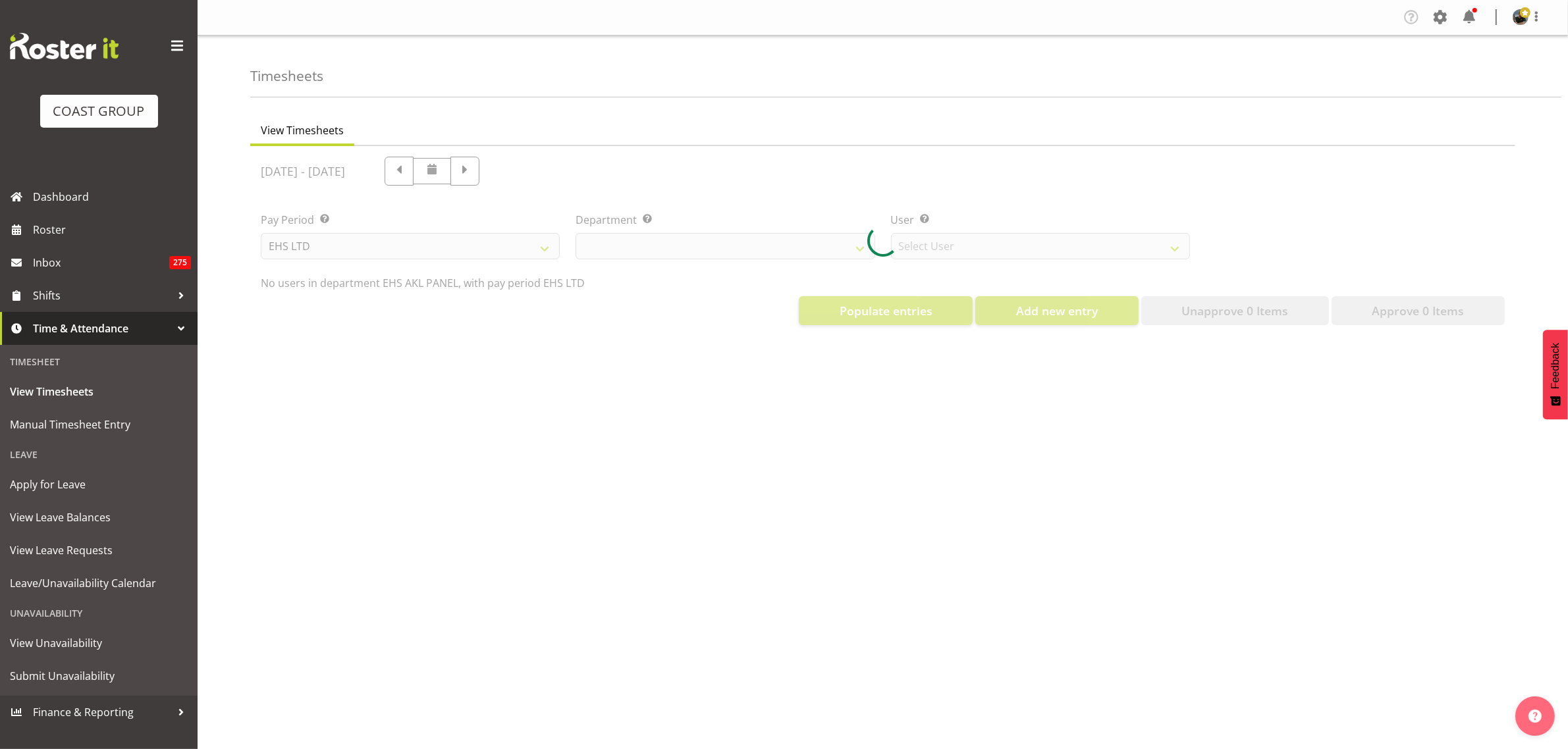
select select "39"
select select "890"
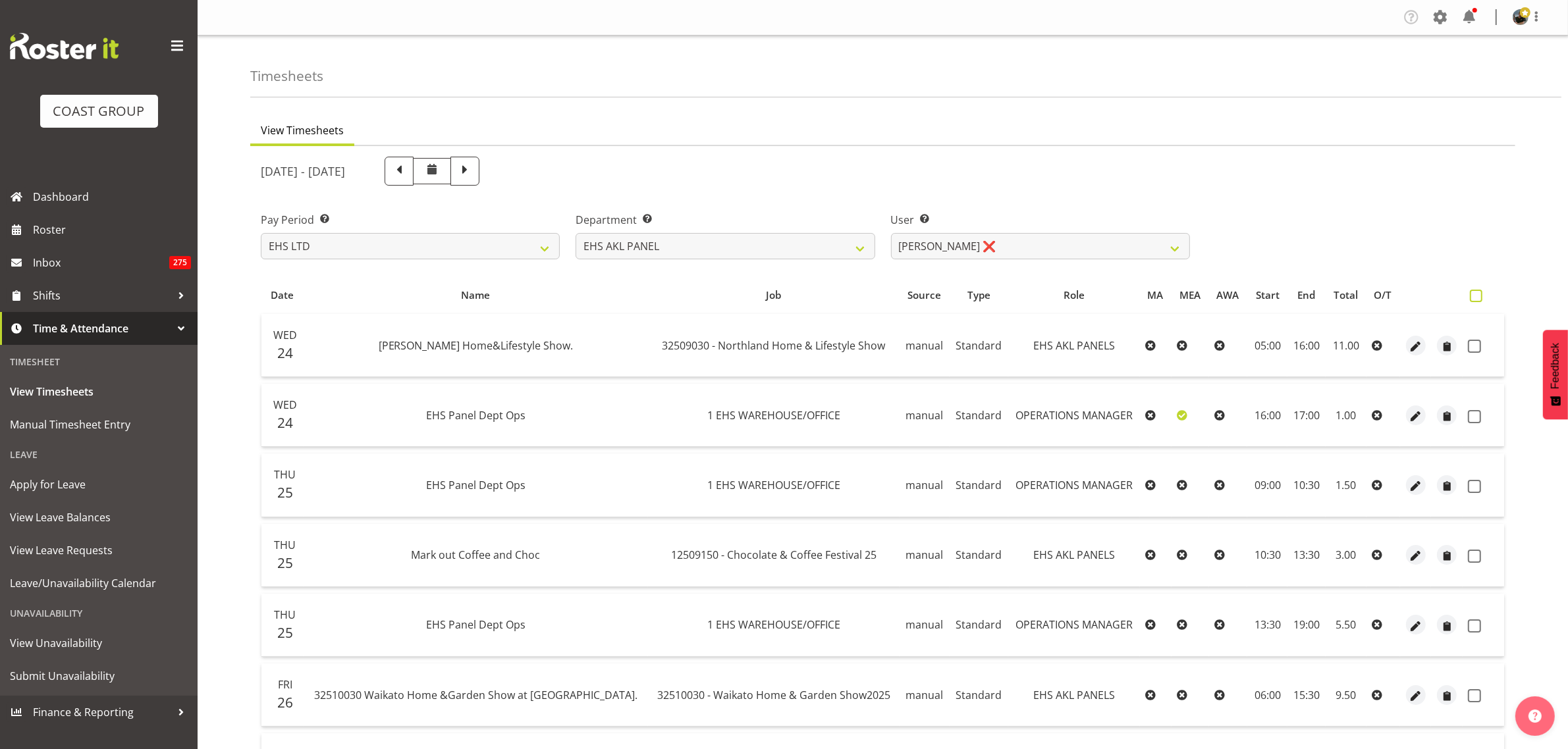
click at [1472, 295] on span at bounding box center [1476, 296] width 13 height 13
click at [1472, 295] on input "checkbox" at bounding box center [1474, 296] width 9 height 9
checkbox input "true"
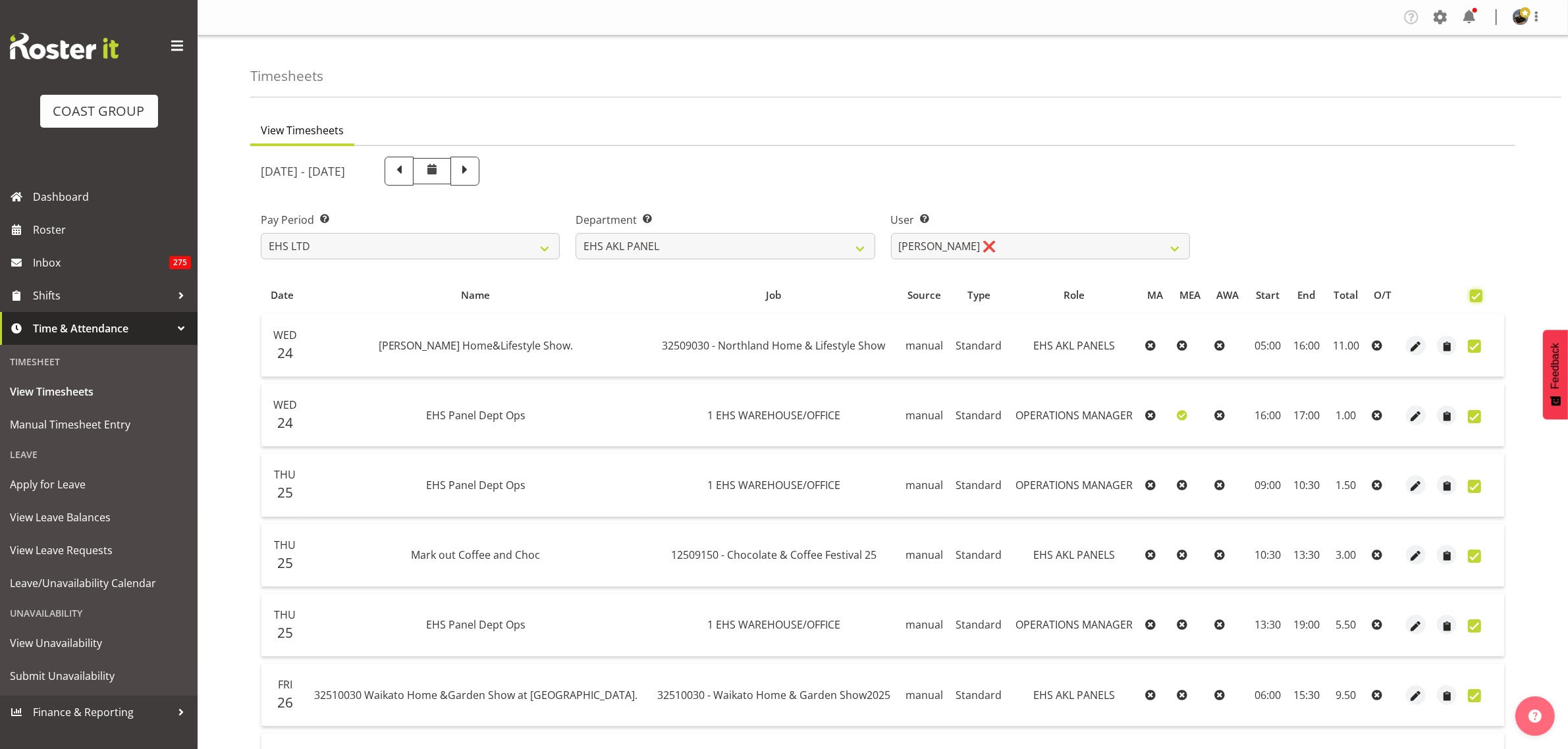
checkbox input "true"
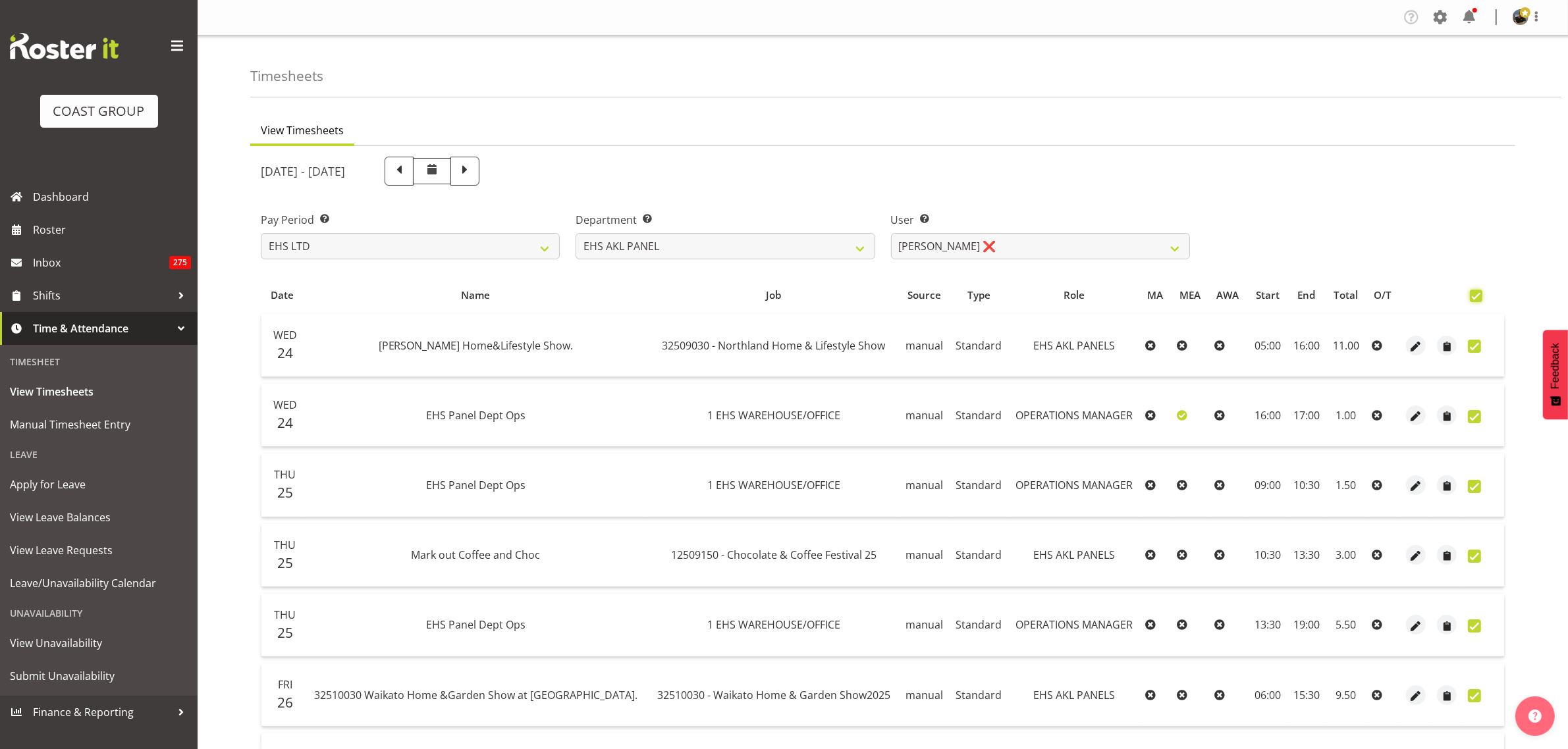
checkbox input "true"
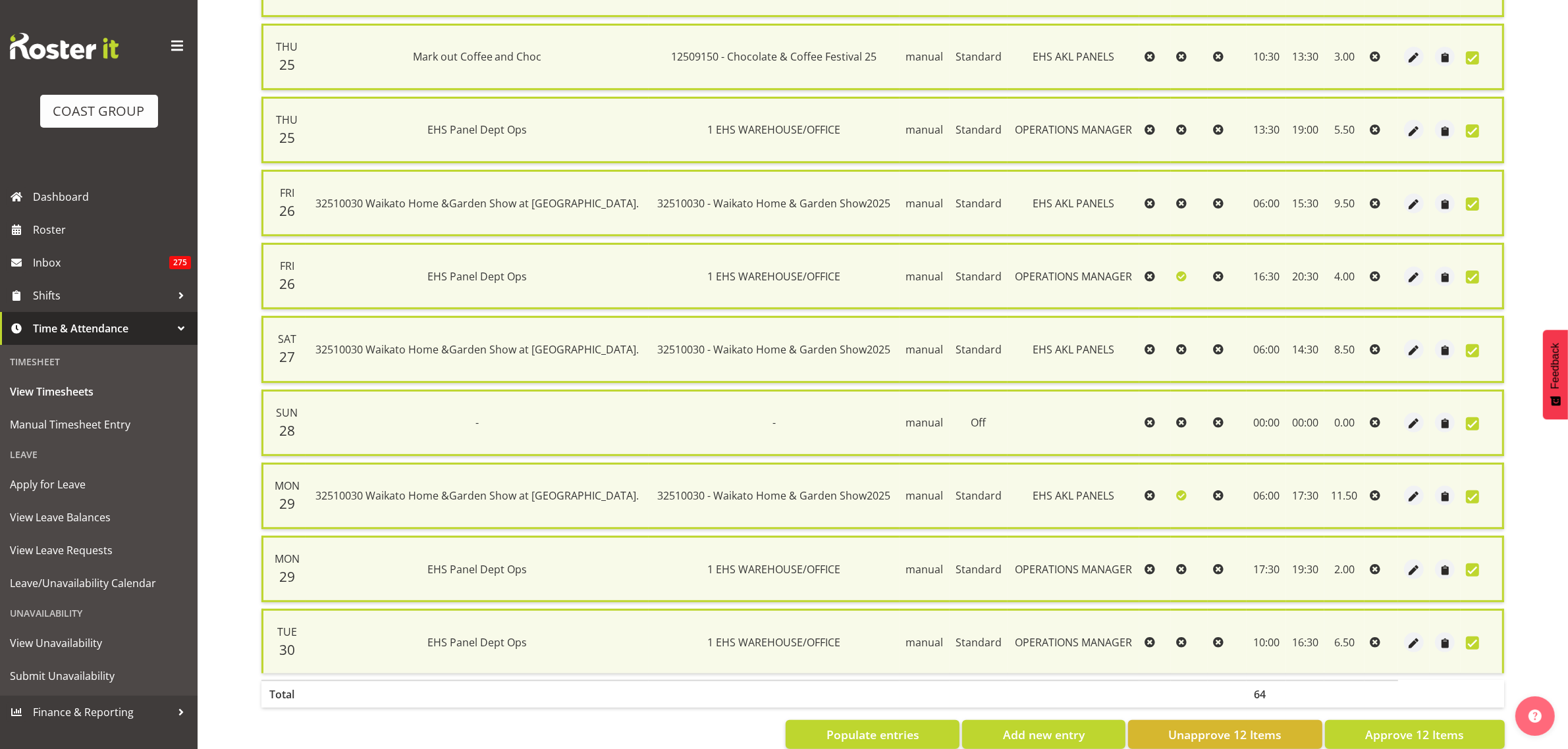
scroll to position [534, 0]
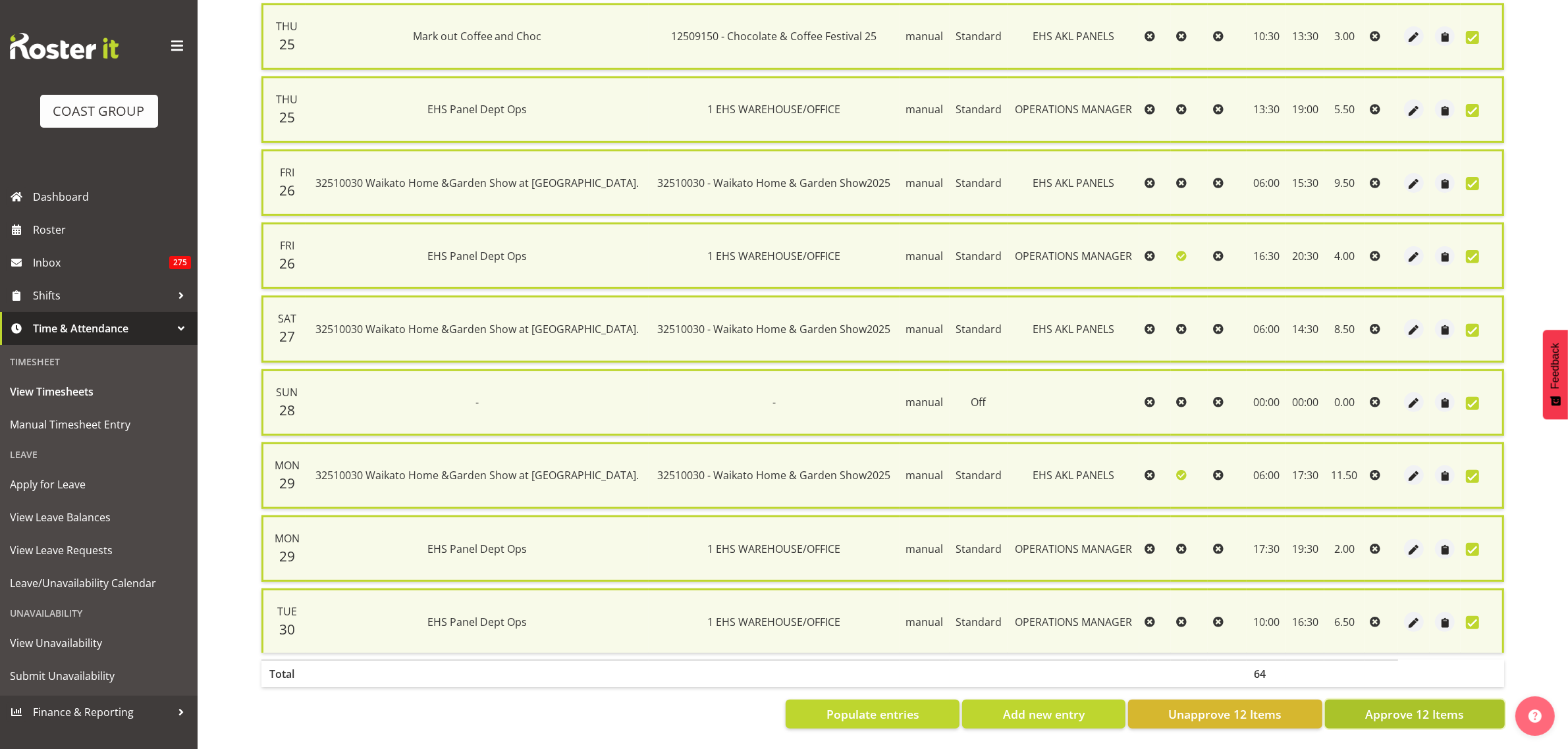
click at [1408, 706] on span "Approve 12 Items" at bounding box center [1414, 714] width 99 height 17
checkbox input "false"
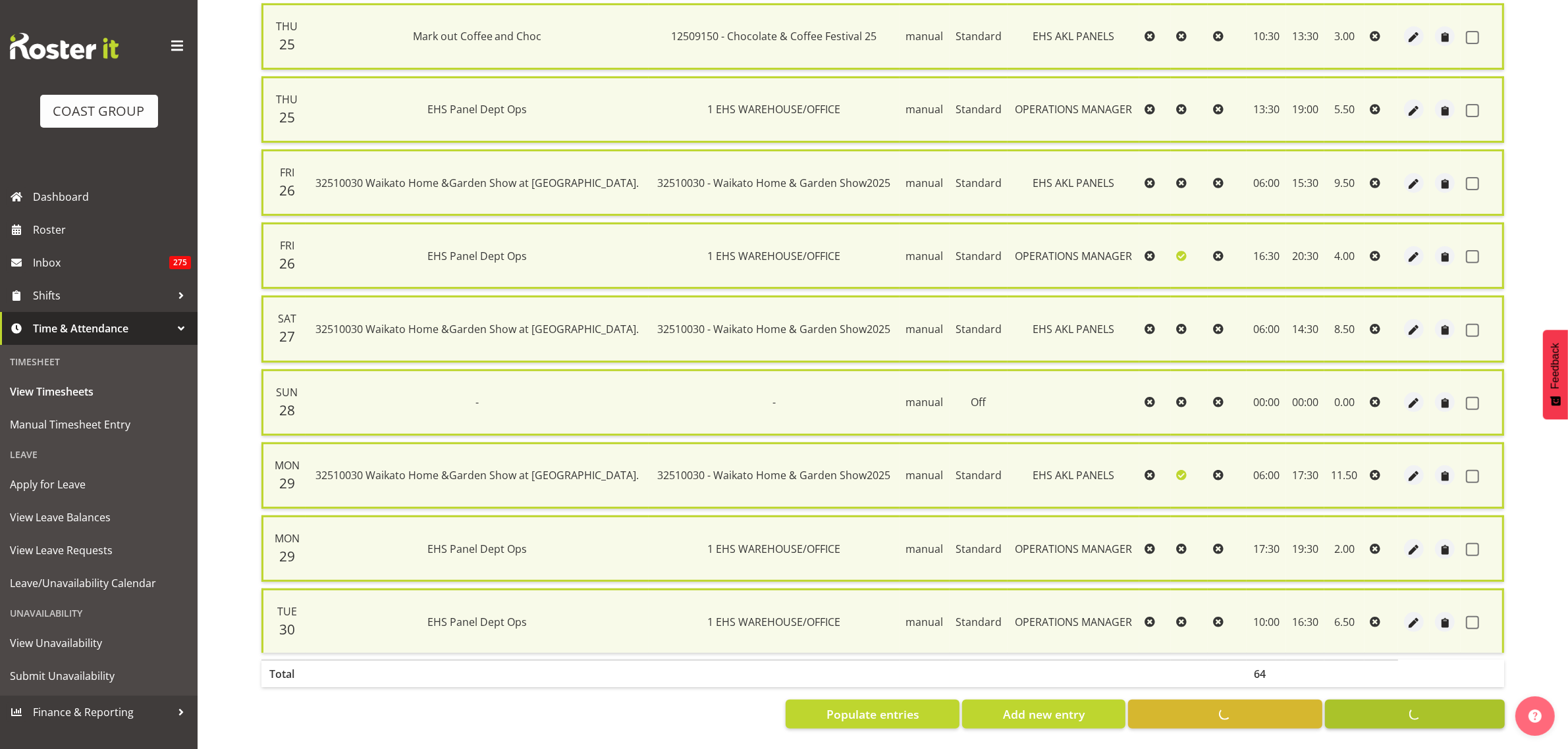
checkbox input "false"
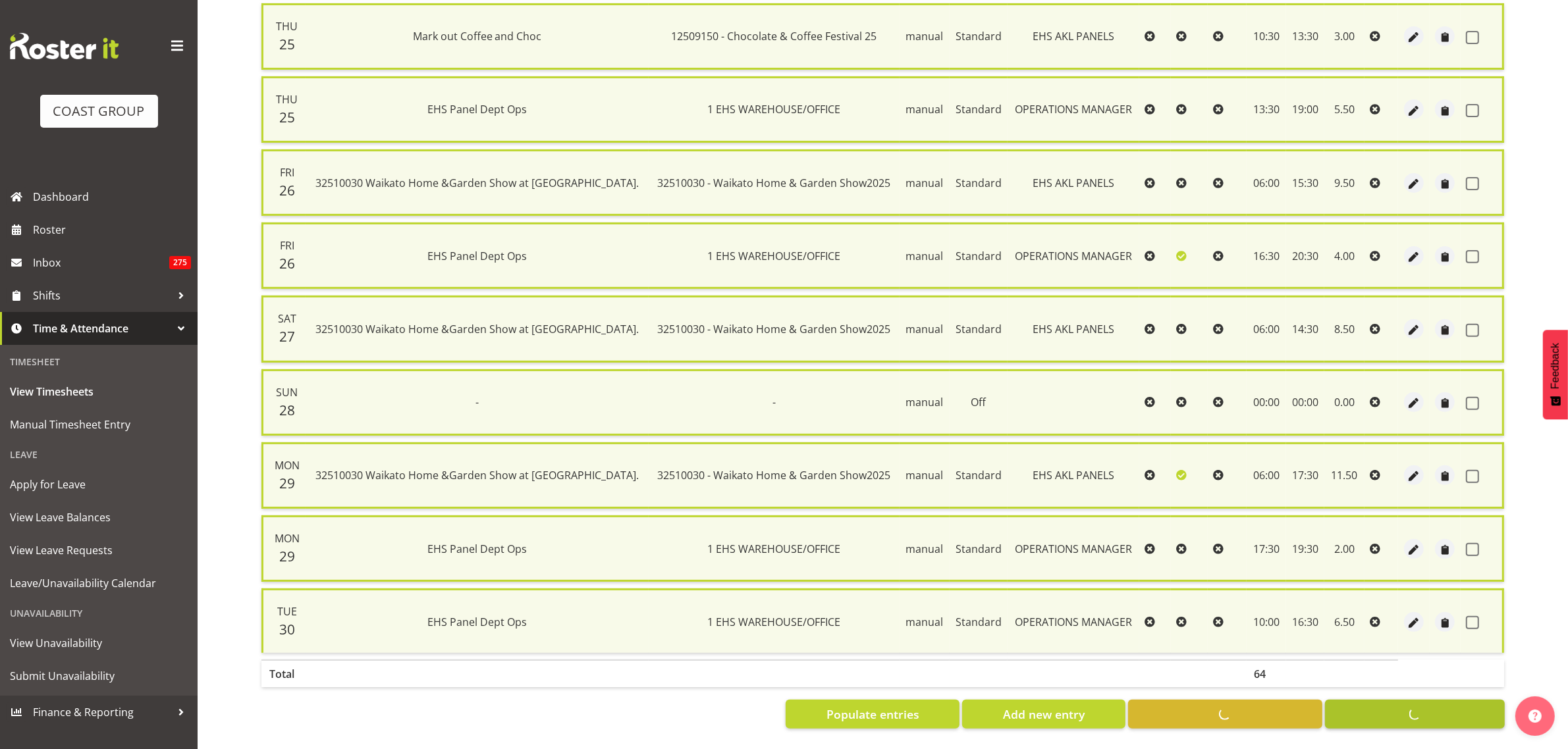
checkbox input "false"
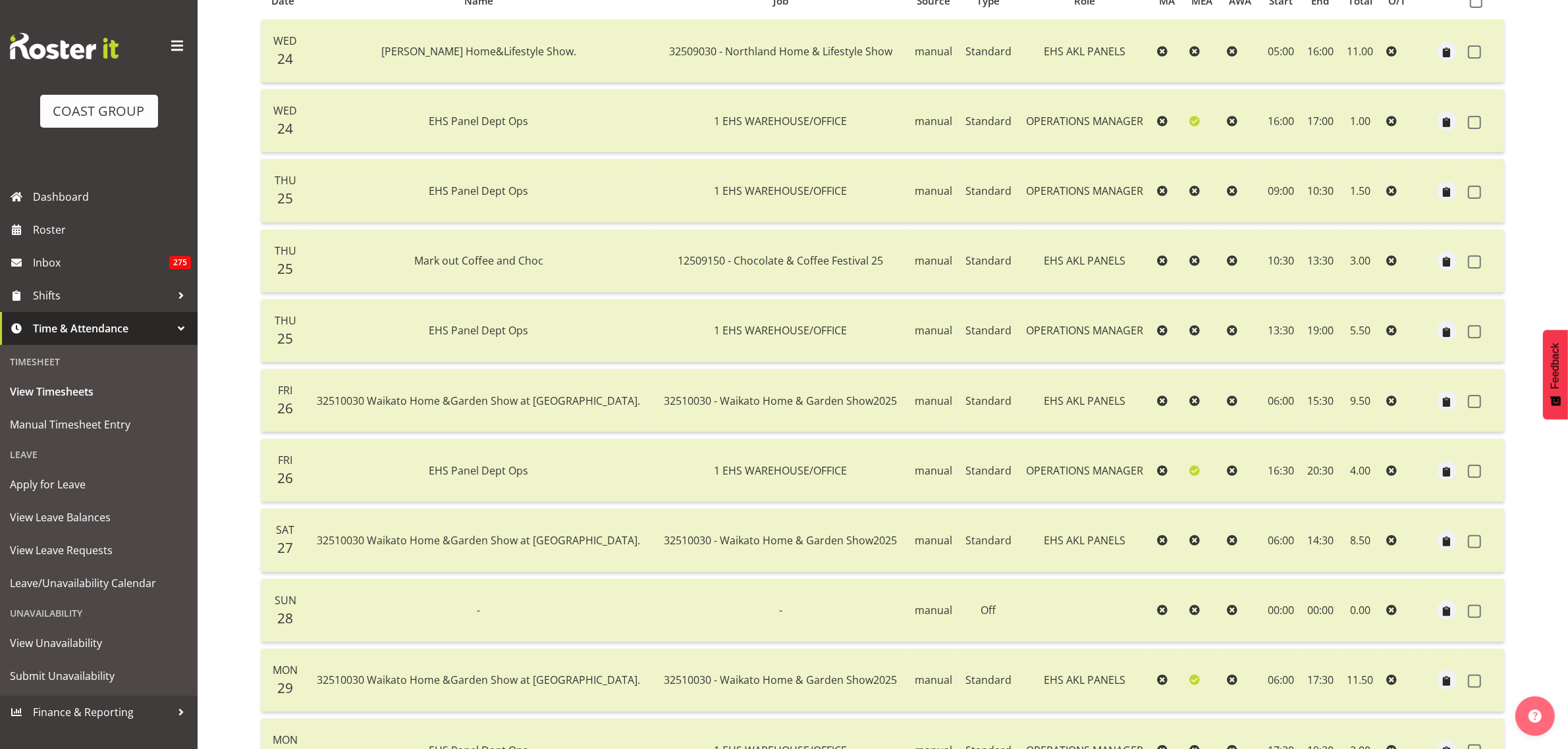
scroll to position [93, 0]
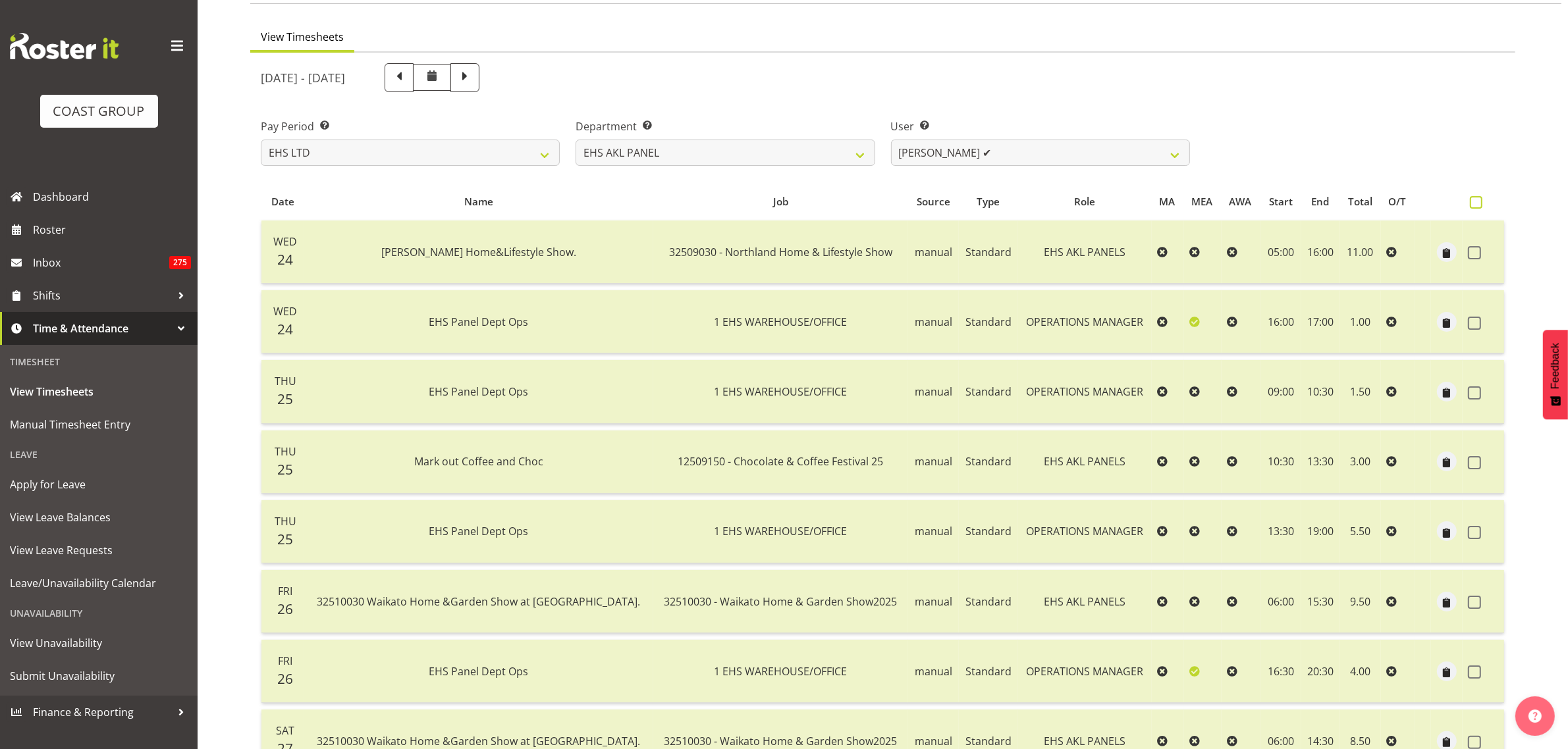
click at [1473, 200] on span at bounding box center [1476, 203] width 13 height 13
click at [1473, 200] on input "checkbox" at bounding box center [1474, 202] width 9 height 9
checkbox input "true"
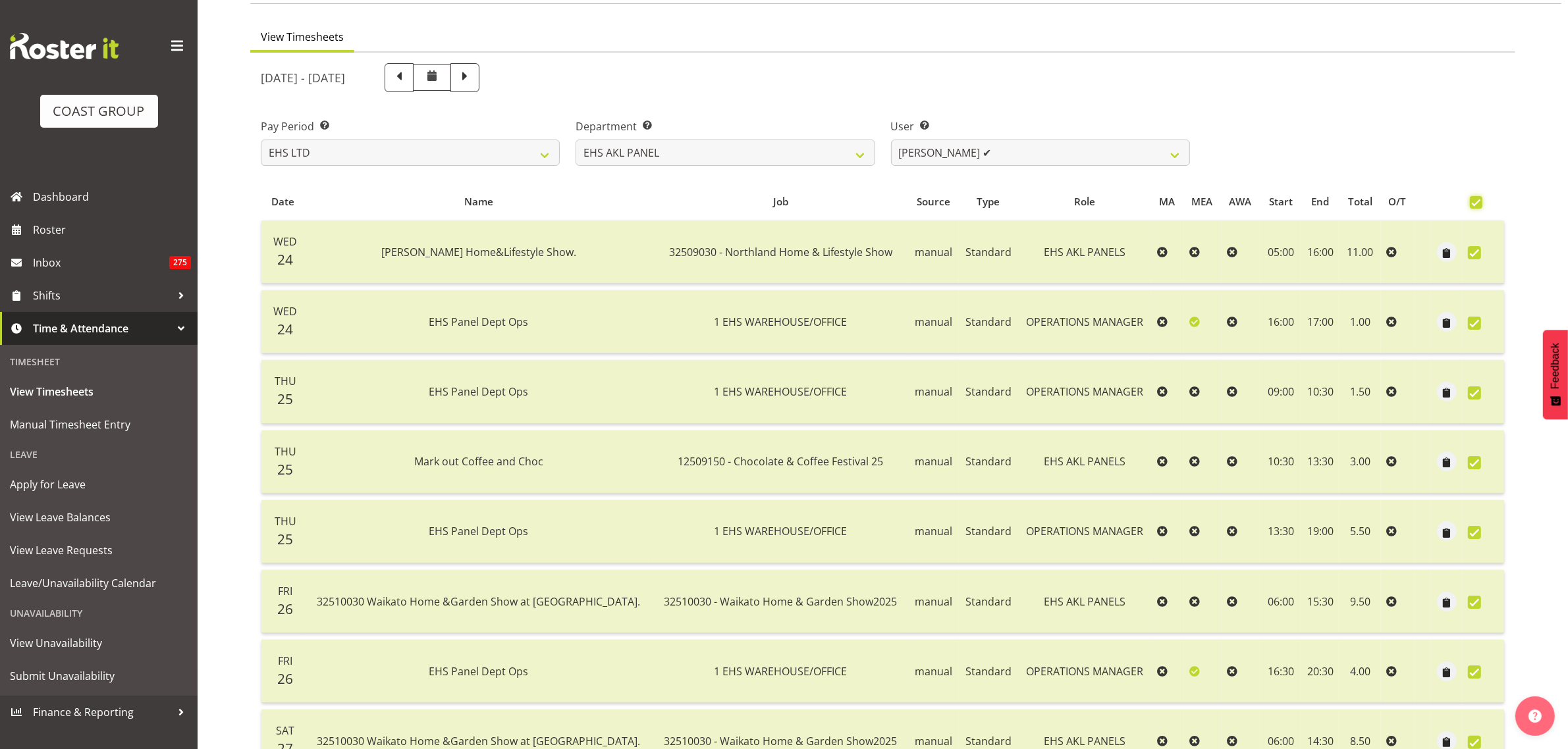
checkbox input "true"
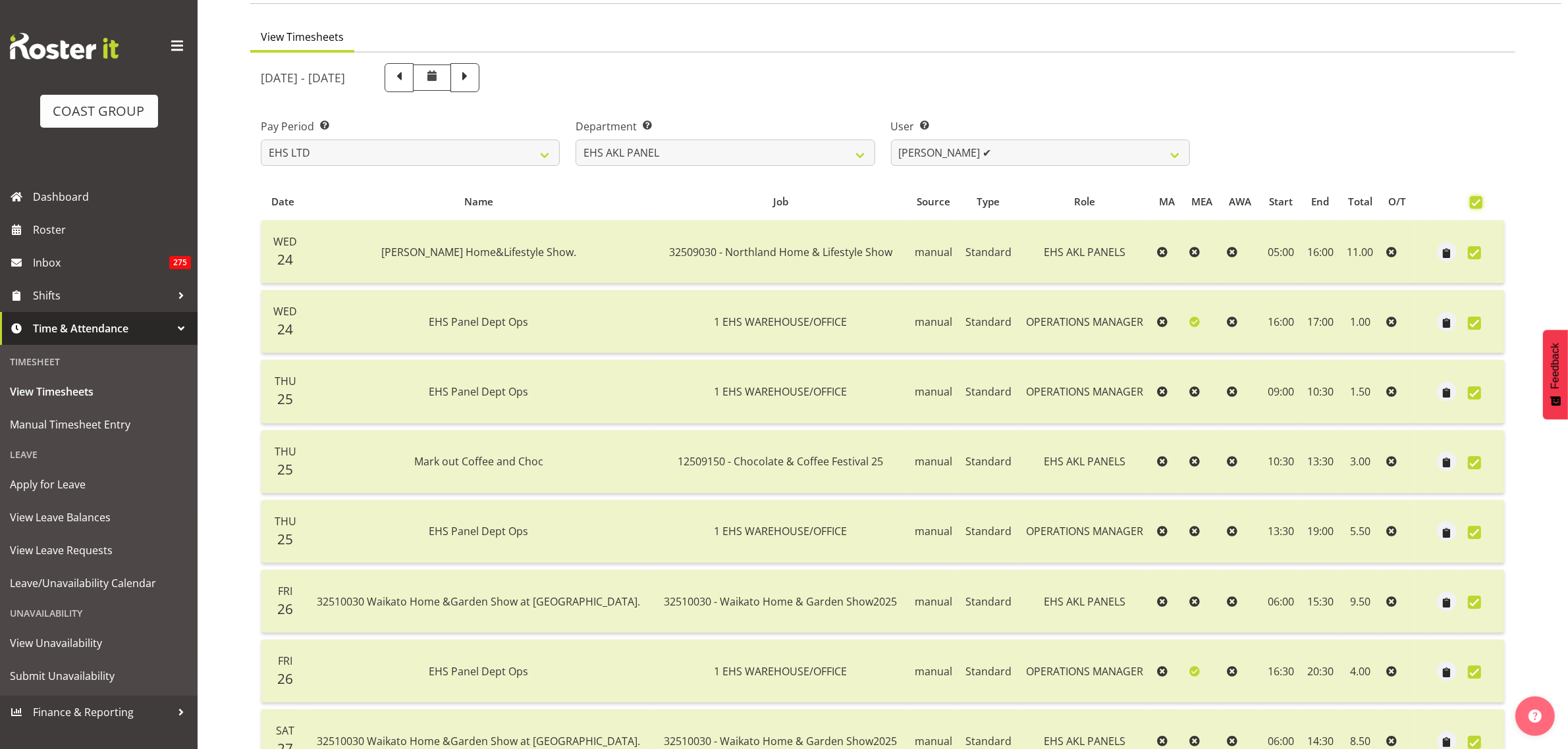
checkbox input "true"
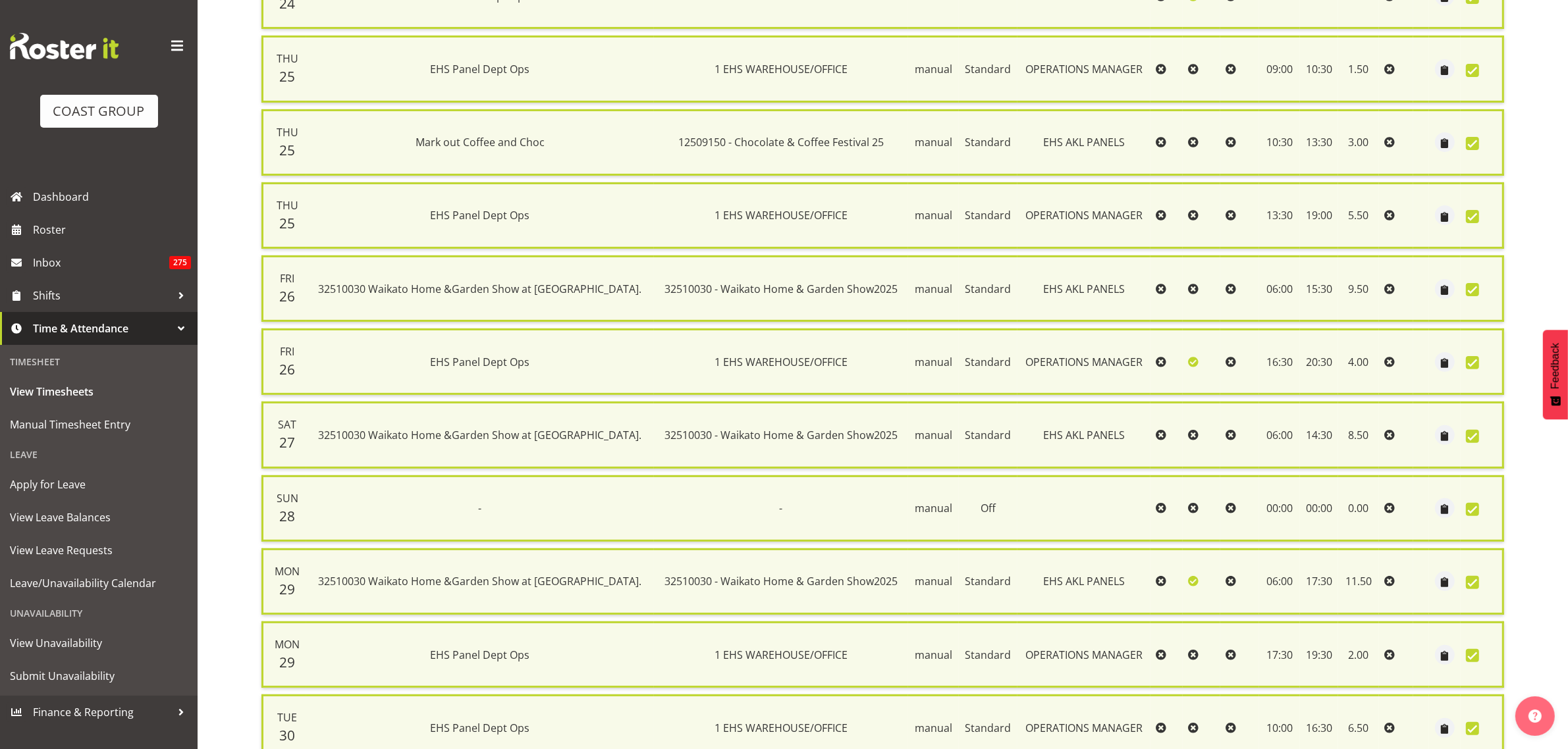
scroll to position [534, 0]
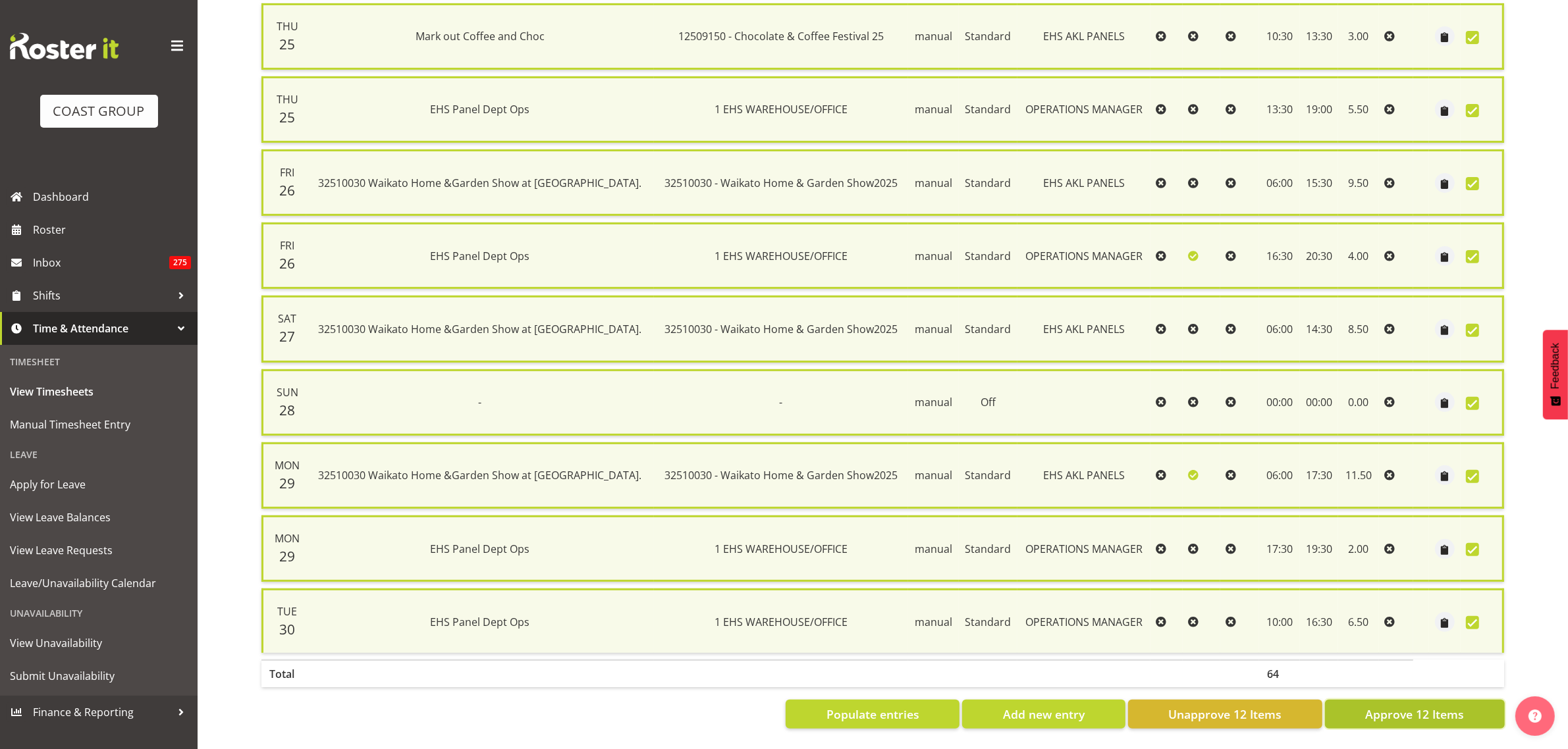
click at [1416, 706] on span "Approve 12 Items" at bounding box center [1414, 714] width 99 height 17
checkbox input "false"
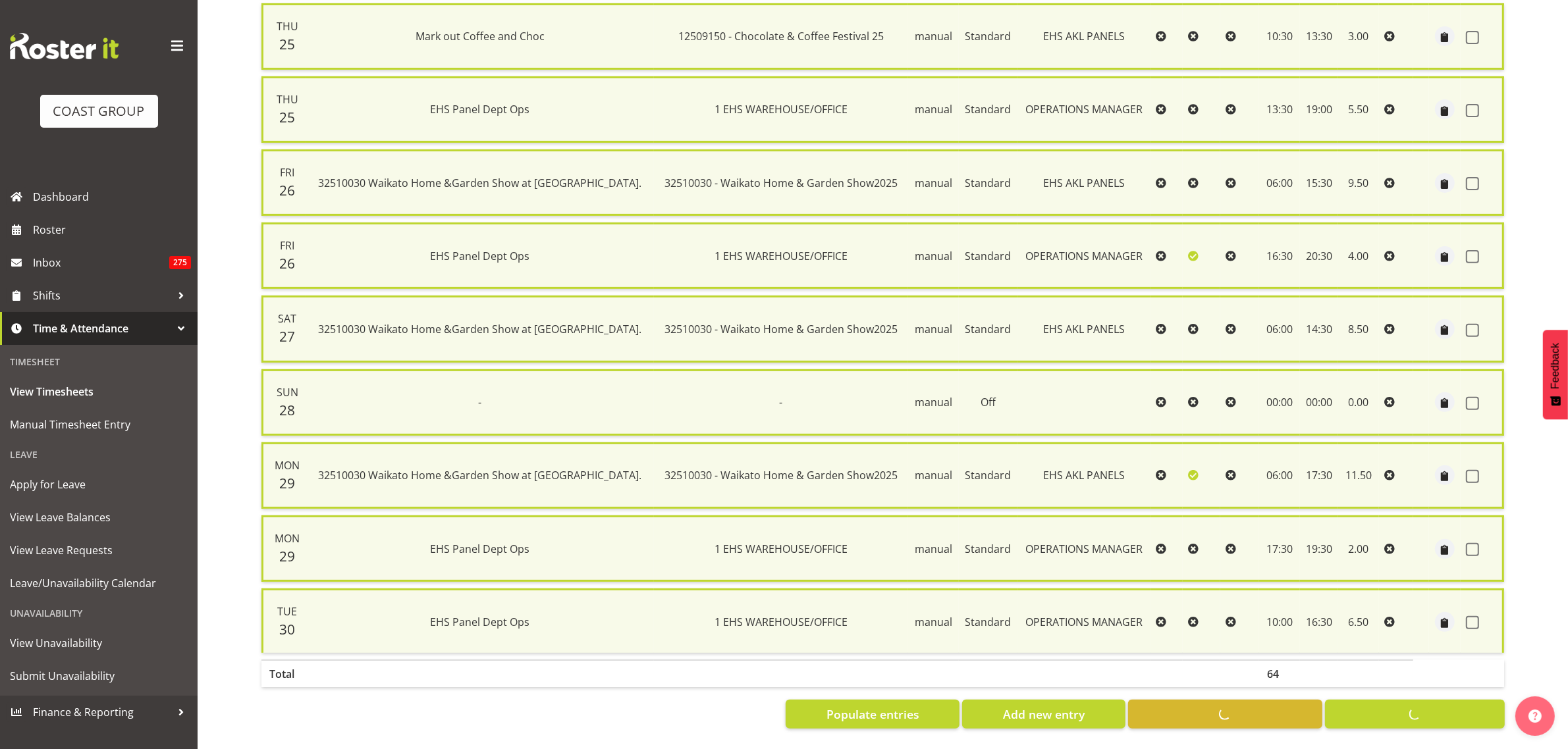
checkbox input "false"
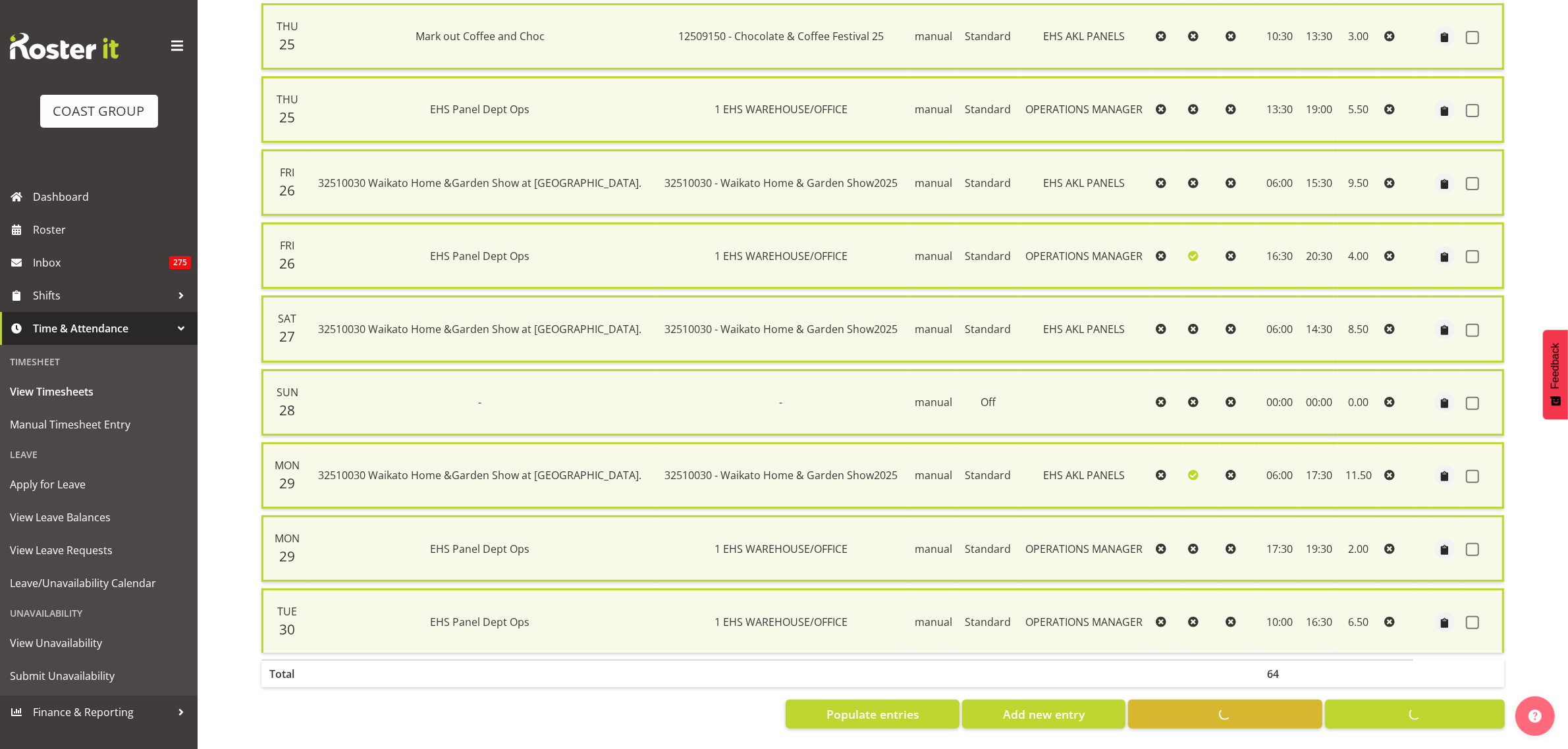
checkbox input "false"
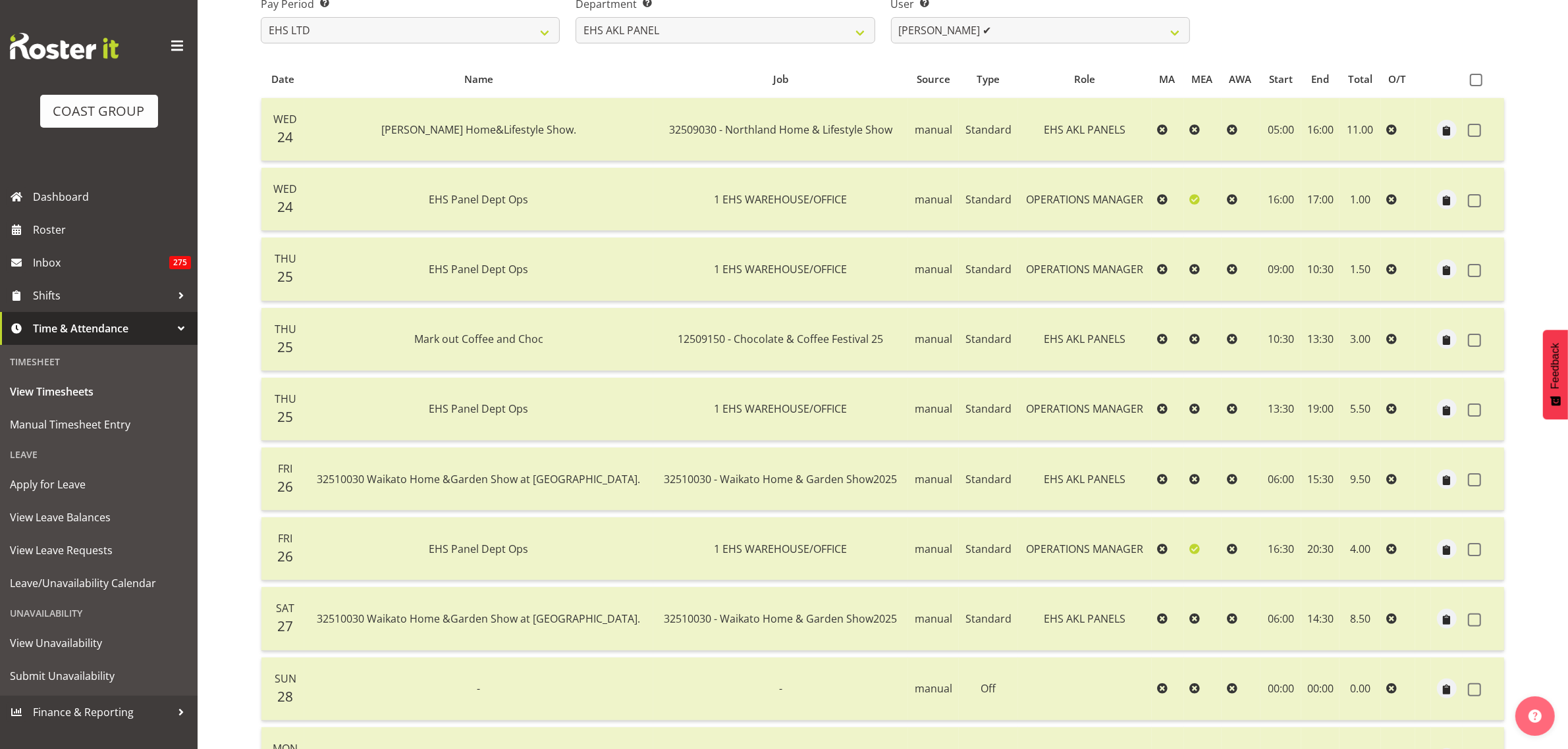
scroll to position [176, 0]
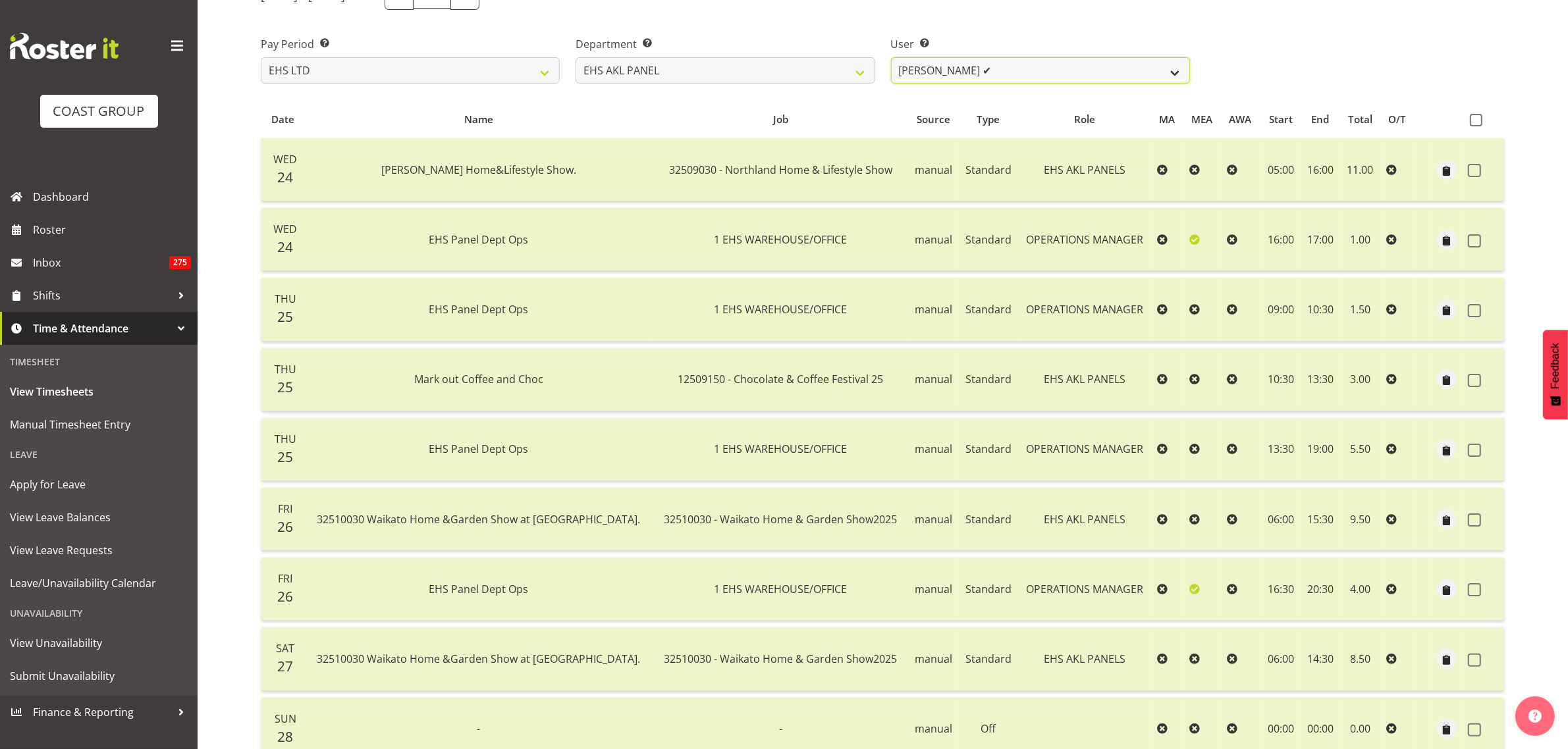
click at [1177, 70] on select "[PERSON_NAME] ✔ [PERSON_NAME] ❌ [PERSON_NAME] ❌ [PERSON_NAME] ❌ [PERSON_NAME] ❌…" at bounding box center [1041, 70] width 299 height 26
click at [891, 58] on select "[PERSON_NAME] ✔ [PERSON_NAME] ❌ [PERSON_NAME] ❌ [PERSON_NAME] ❌ [PERSON_NAME] ❌…" at bounding box center [1041, 70] width 299 height 26
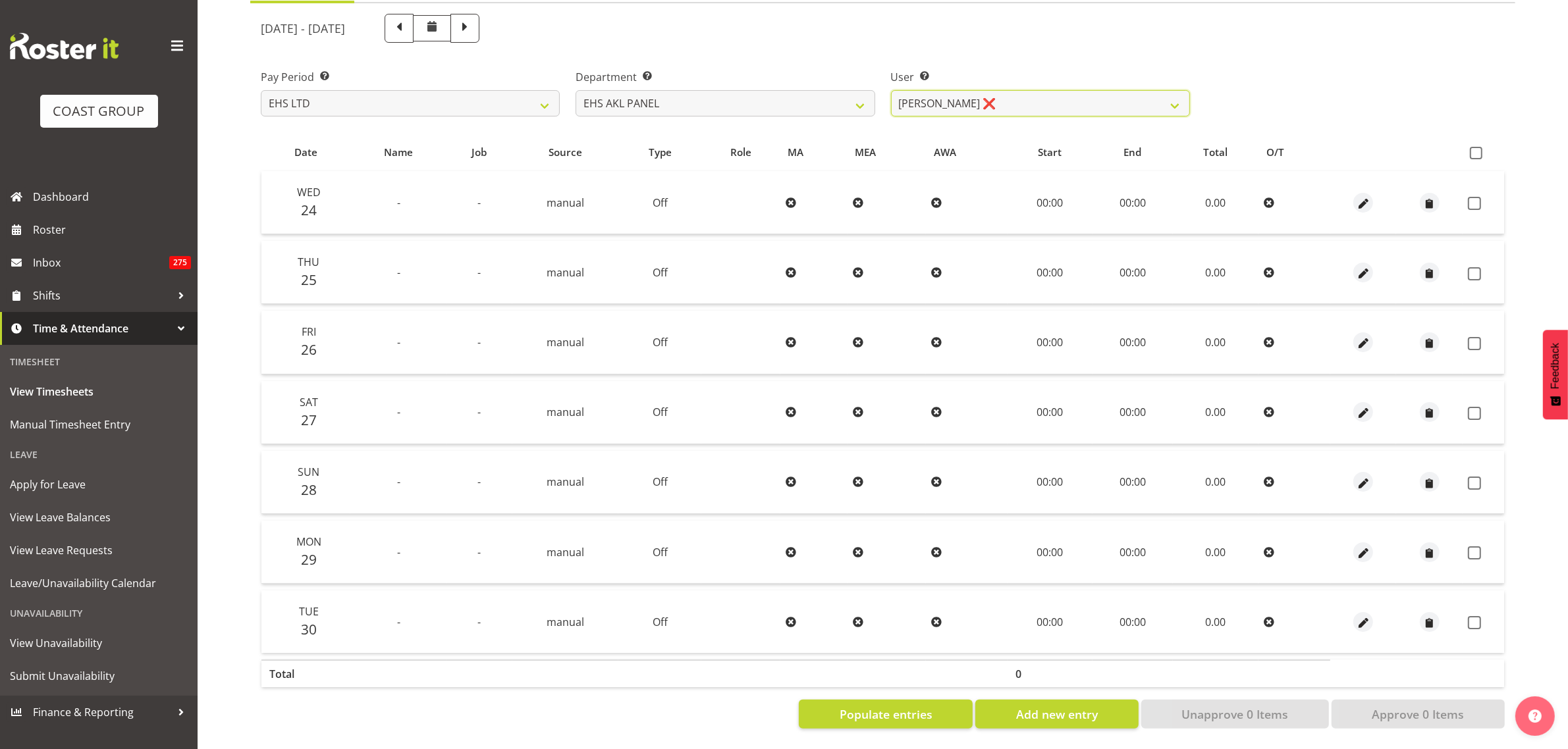
scroll to position [155, 0]
click at [1176, 94] on select "[PERSON_NAME] ✔ [PERSON_NAME] ❌ [PERSON_NAME] ❌ [PERSON_NAME] ❌ [PERSON_NAME] ❌…" at bounding box center [1041, 103] width 299 height 26
select select "11082"
click at [891, 90] on select "[PERSON_NAME] ✔ [PERSON_NAME] ❌ [PERSON_NAME] ❌ [PERSON_NAME] ❌ [PERSON_NAME] ❌…" at bounding box center [1041, 103] width 299 height 26
click at [891, 706] on span "Populate entries" at bounding box center [887, 714] width 93 height 17
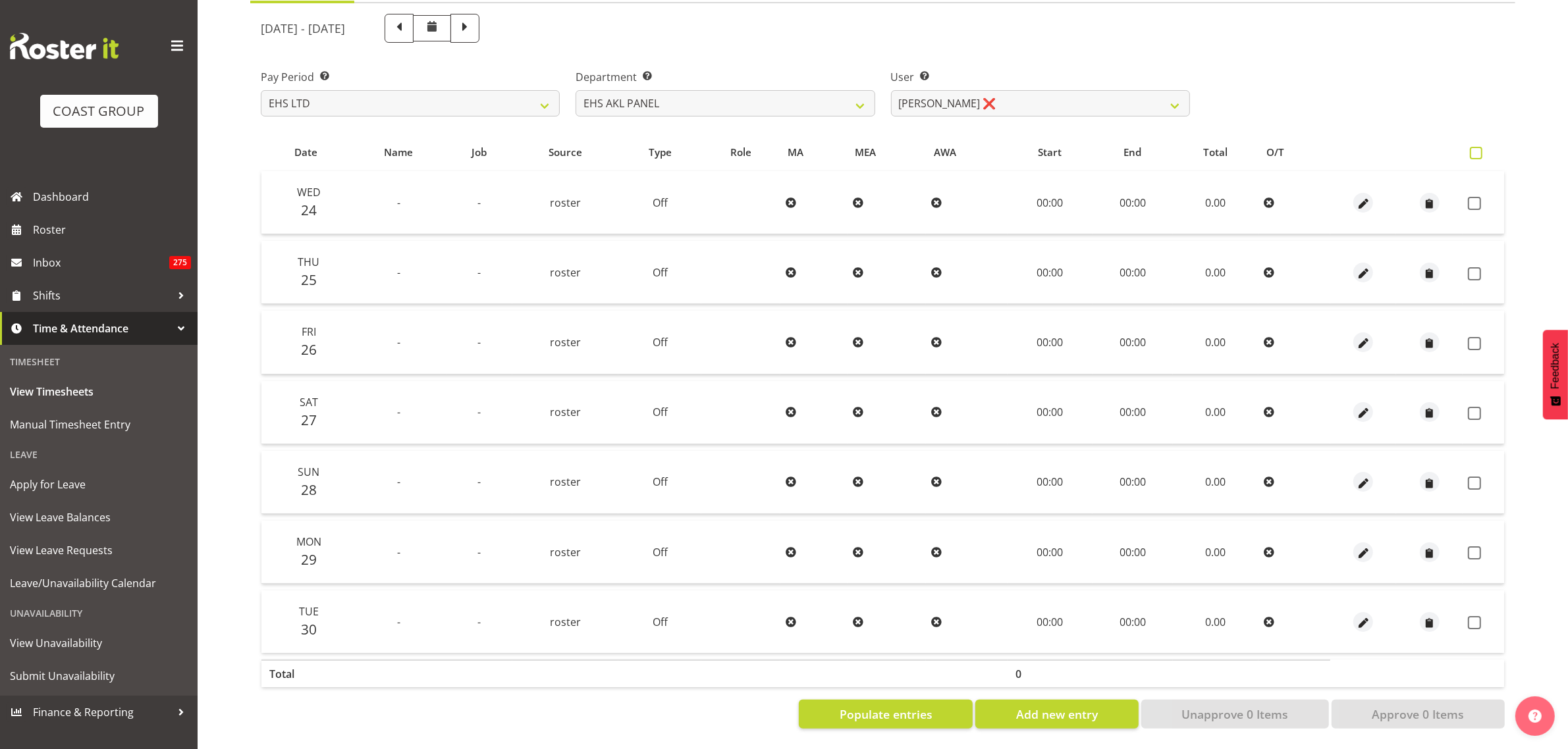
click at [1479, 147] on span at bounding box center [1476, 153] width 13 height 13
click at [1479, 149] on input "checkbox" at bounding box center [1474, 153] width 9 height 9
checkbox input "true"
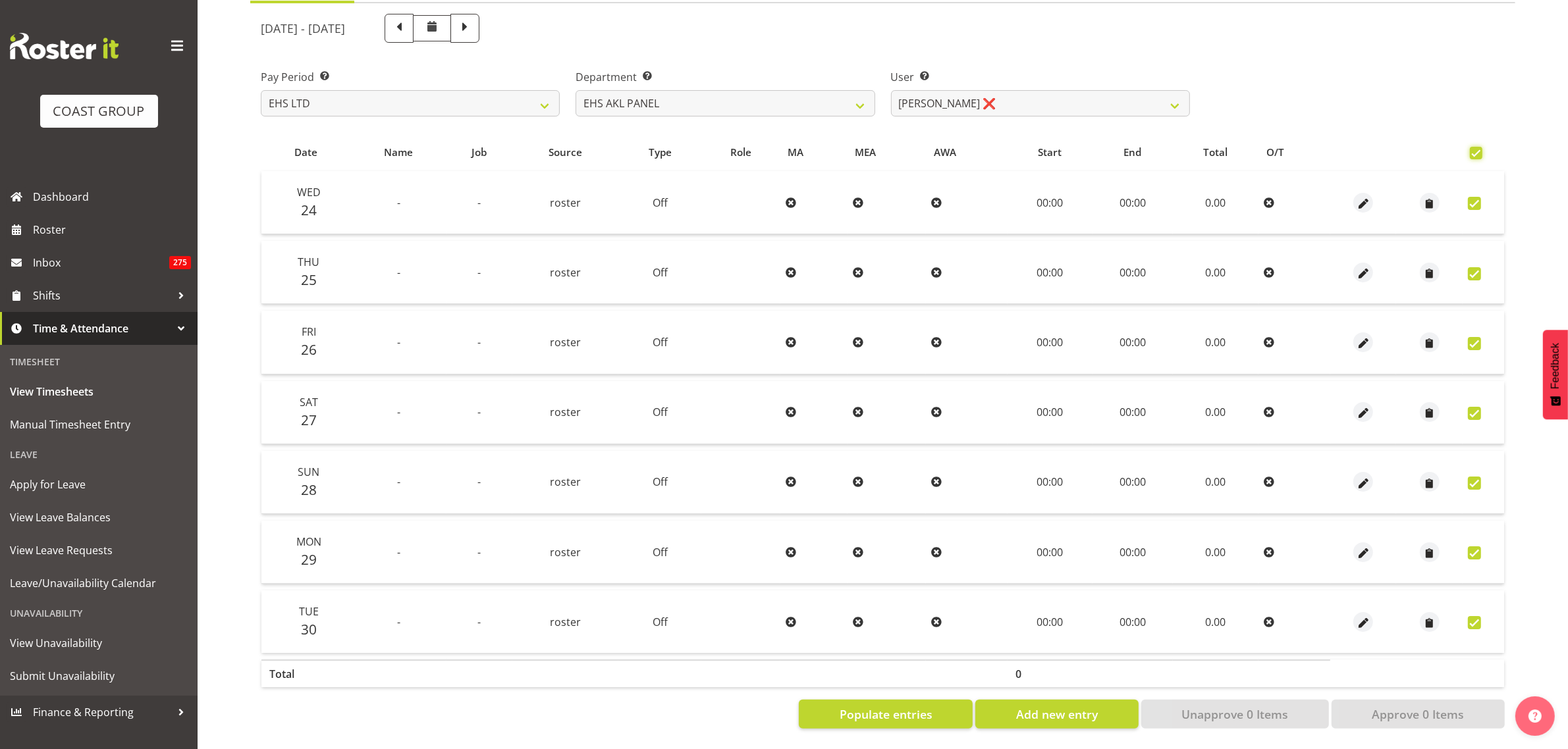
checkbox input "true"
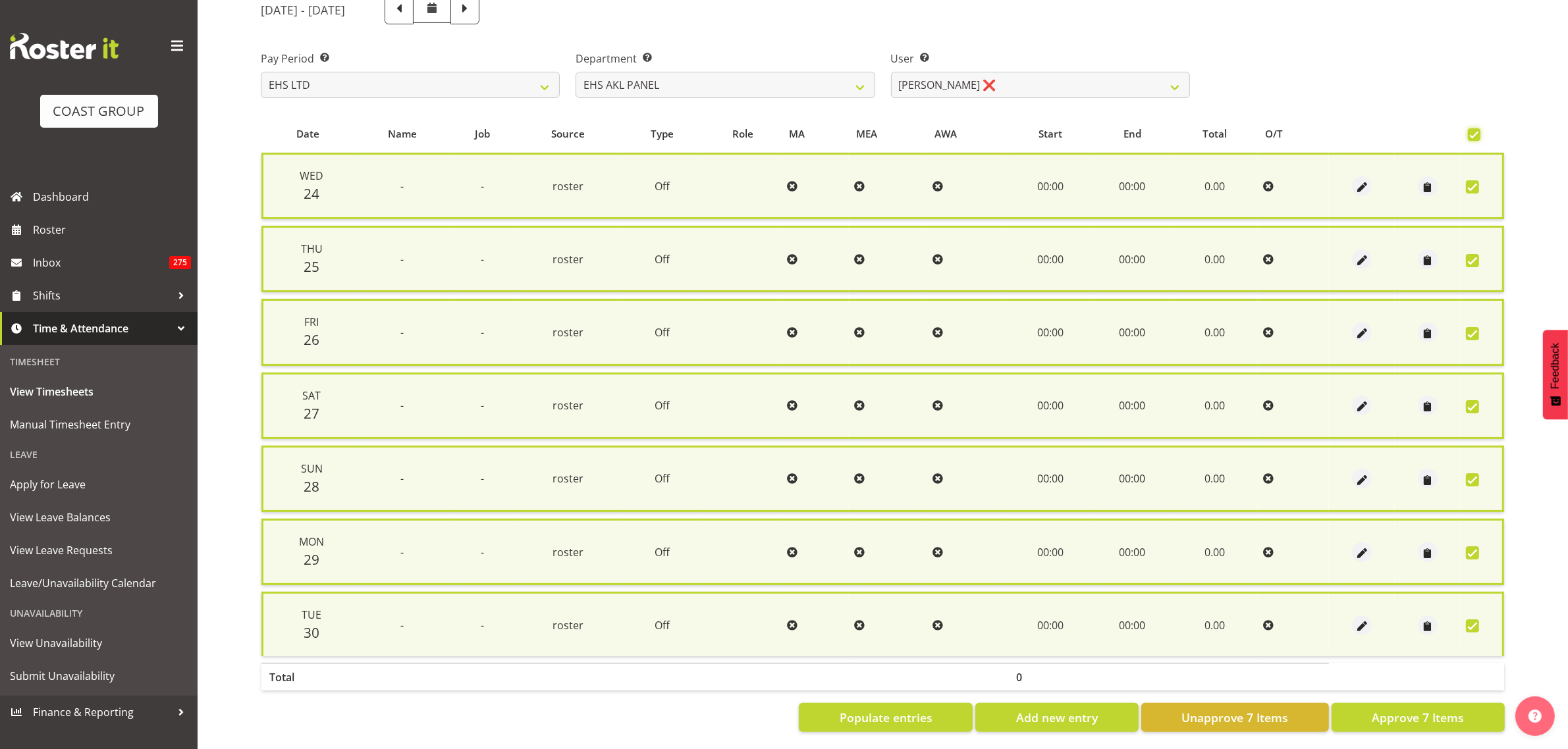
scroll to position [172, 0]
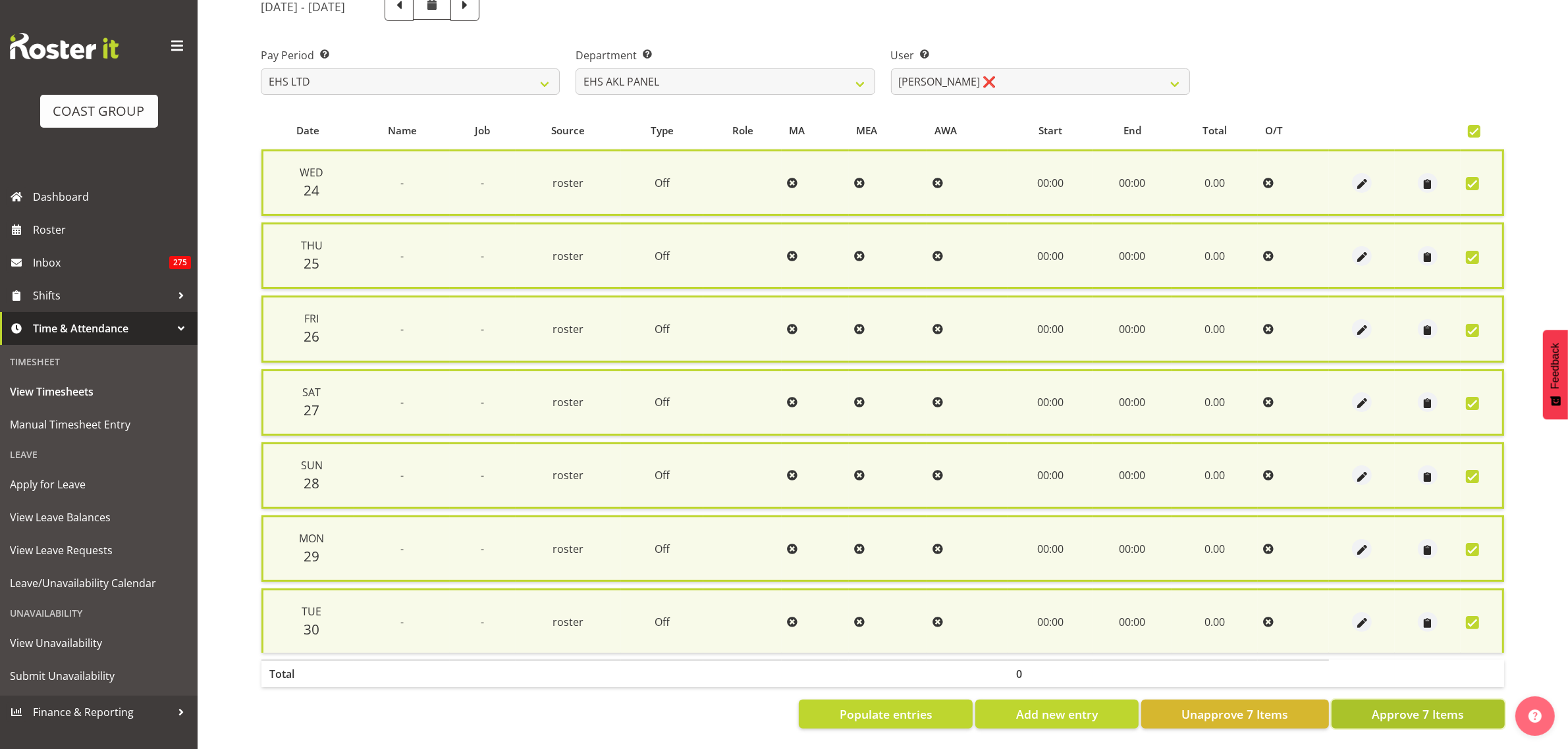
click at [1387, 706] on span "Approve 7 Items" at bounding box center [1417, 714] width 92 height 17
checkbox input "false"
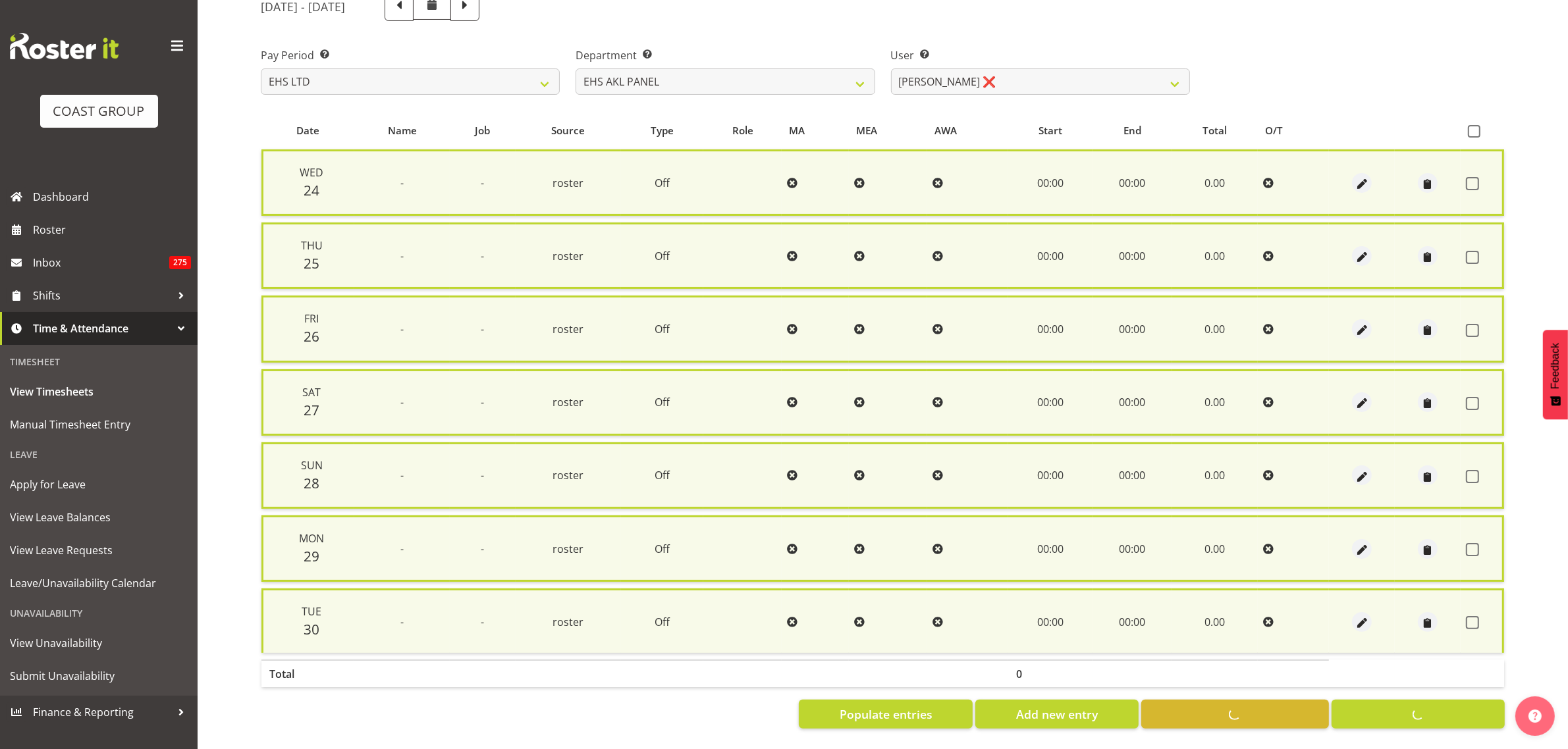
checkbox input "false"
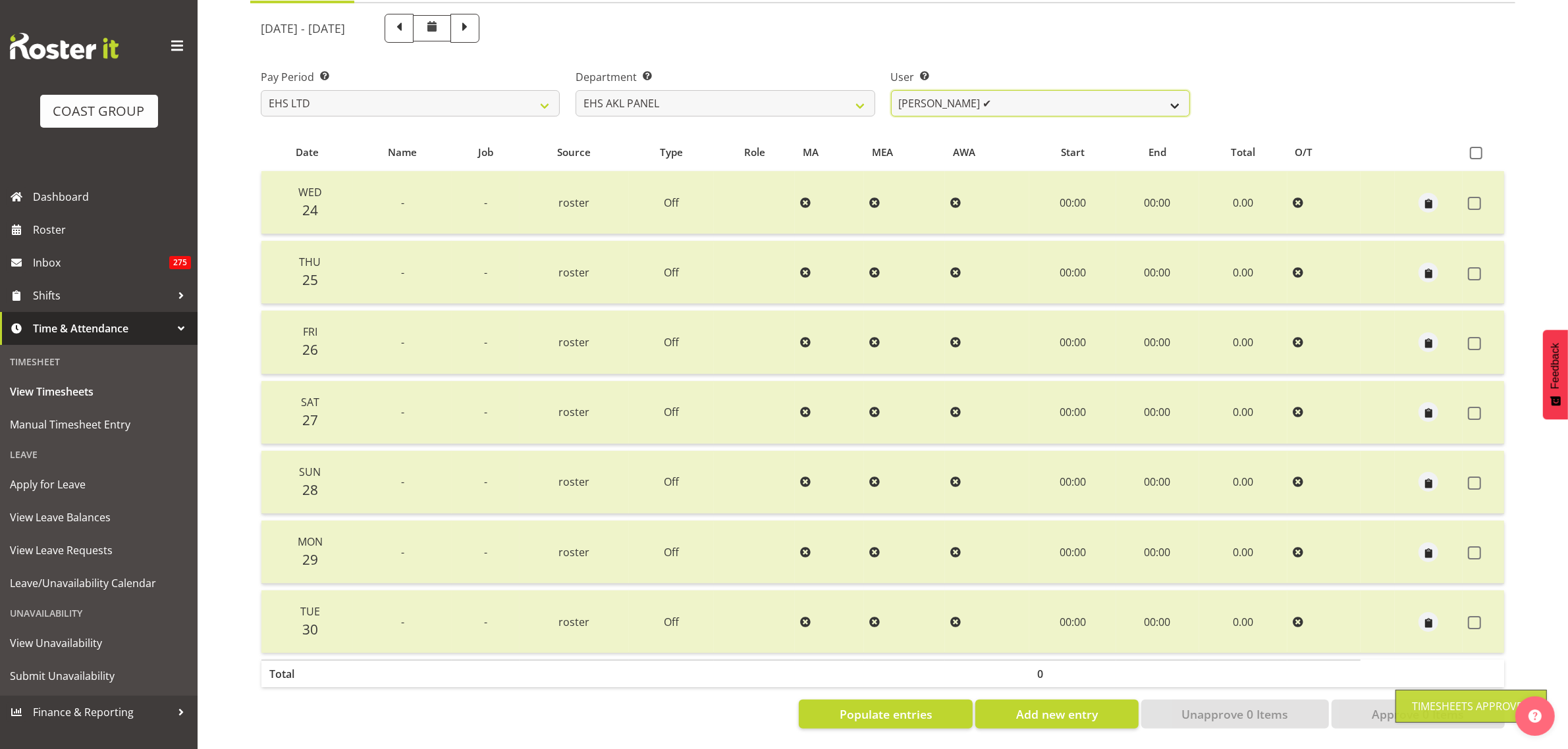
click at [1171, 91] on select "[PERSON_NAME] ✔ [PERSON_NAME] ❌ [PERSON_NAME] ✔ [PERSON_NAME] ❌ [PERSON_NAME] ❌…" at bounding box center [1041, 103] width 299 height 26
click at [891, 90] on select "[PERSON_NAME] ✔ [PERSON_NAME] ❌ [PERSON_NAME] ✔ [PERSON_NAME] ❌ [PERSON_NAME] ❌…" at bounding box center [1041, 103] width 299 height 26
click at [1177, 93] on select "[PERSON_NAME] ✔ [PERSON_NAME] ❌ [PERSON_NAME] ✔ [PERSON_NAME] ❌ [PERSON_NAME] ❌…" at bounding box center [1041, 103] width 299 height 26
click at [891, 90] on select "[PERSON_NAME] ✔ [PERSON_NAME] ❌ [PERSON_NAME] ✔ [PERSON_NAME] ❌ [PERSON_NAME] ❌…" at bounding box center [1041, 103] width 299 height 26
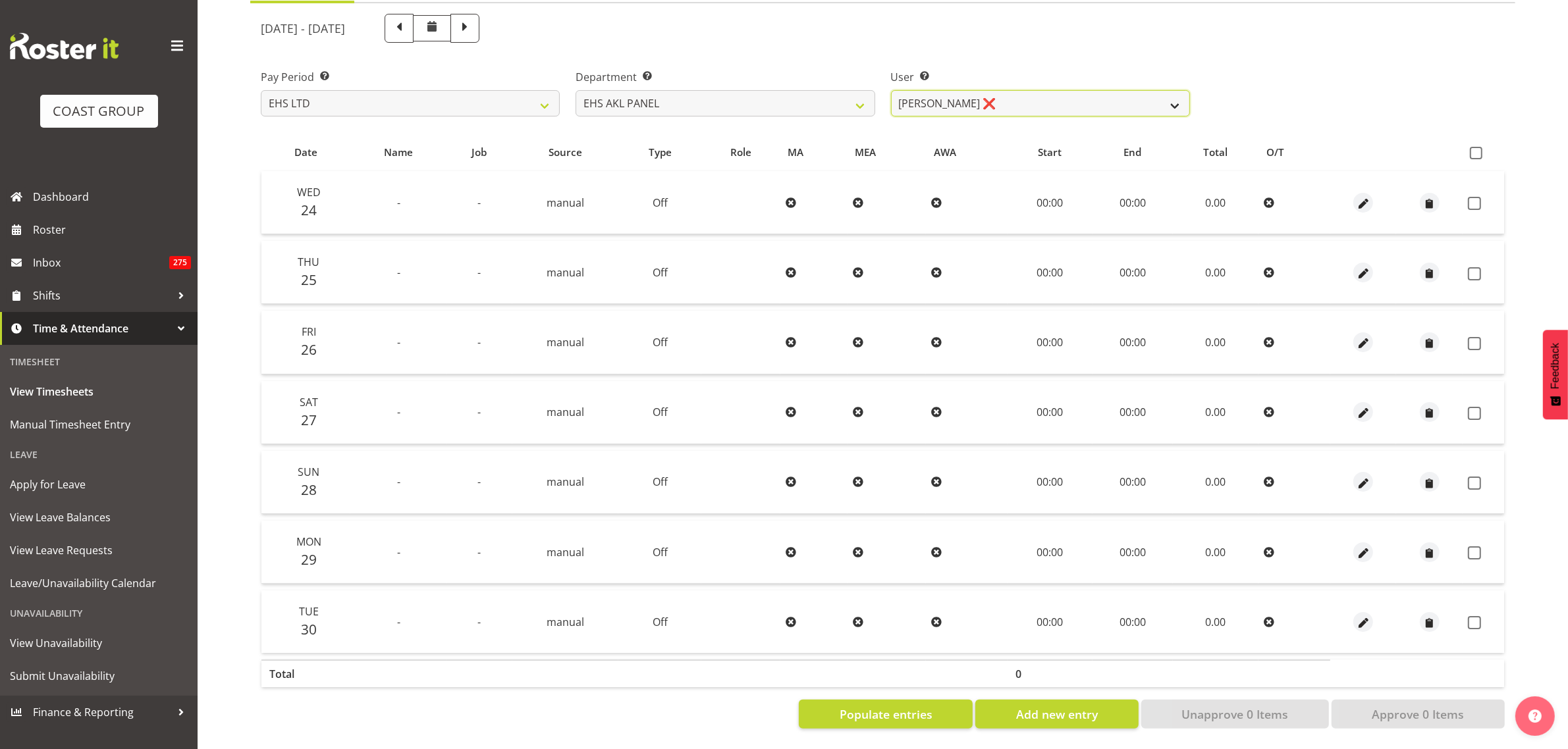
click at [1174, 97] on select "[PERSON_NAME] ✔ [PERSON_NAME] ❌ [PERSON_NAME] ✔ [PERSON_NAME] ❌ [PERSON_NAME] ❌…" at bounding box center [1041, 103] width 299 height 26
select select "1088"
click at [891, 90] on select "[PERSON_NAME] ✔ [PERSON_NAME] ❌ [PERSON_NAME] ✔ [PERSON_NAME] ❌ [PERSON_NAME] ❌…" at bounding box center [1041, 103] width 299 height 26
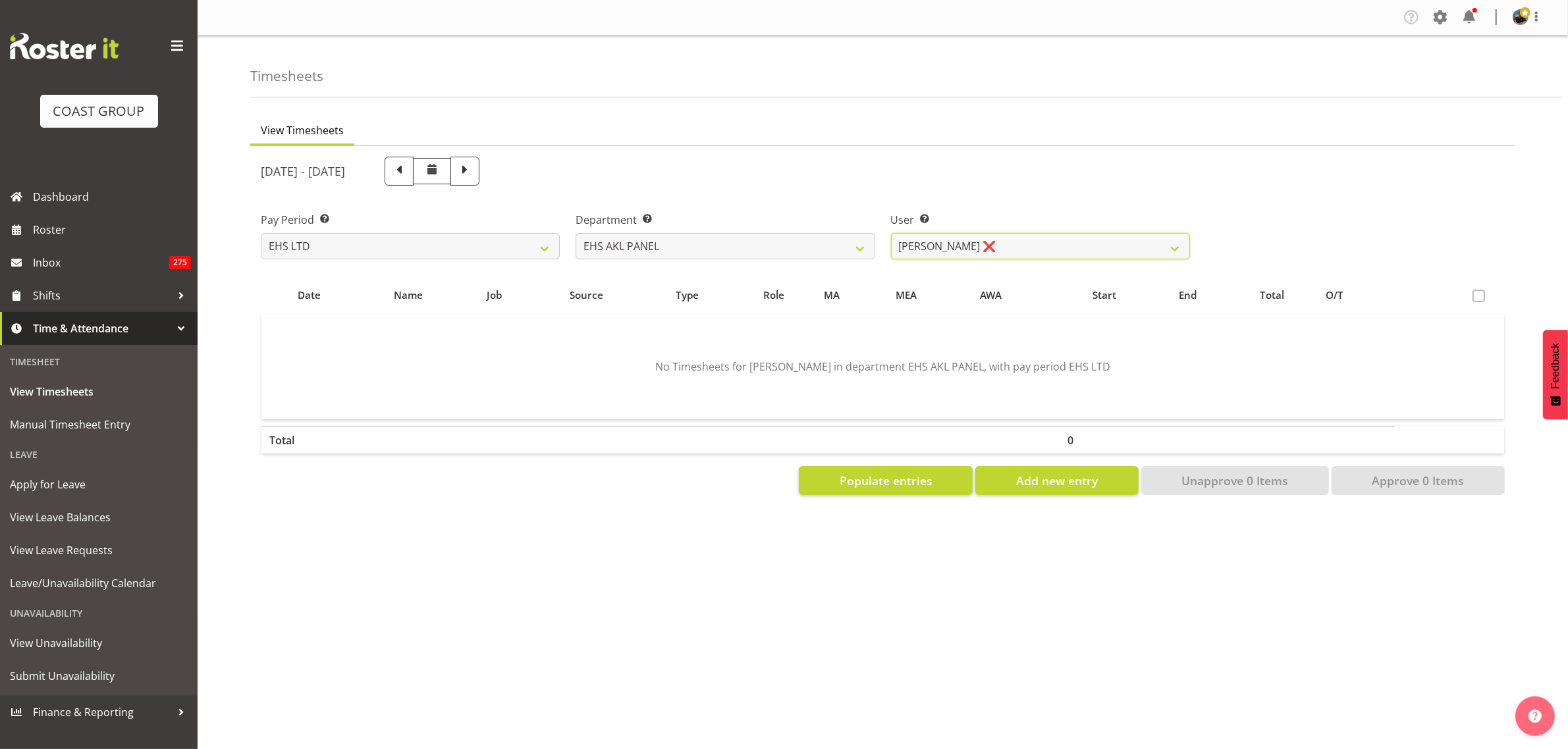
scroll to position [0, 0]
click at [869, 490] on button "Populate entries" at bounding box center [886, 481] width 174 height 29
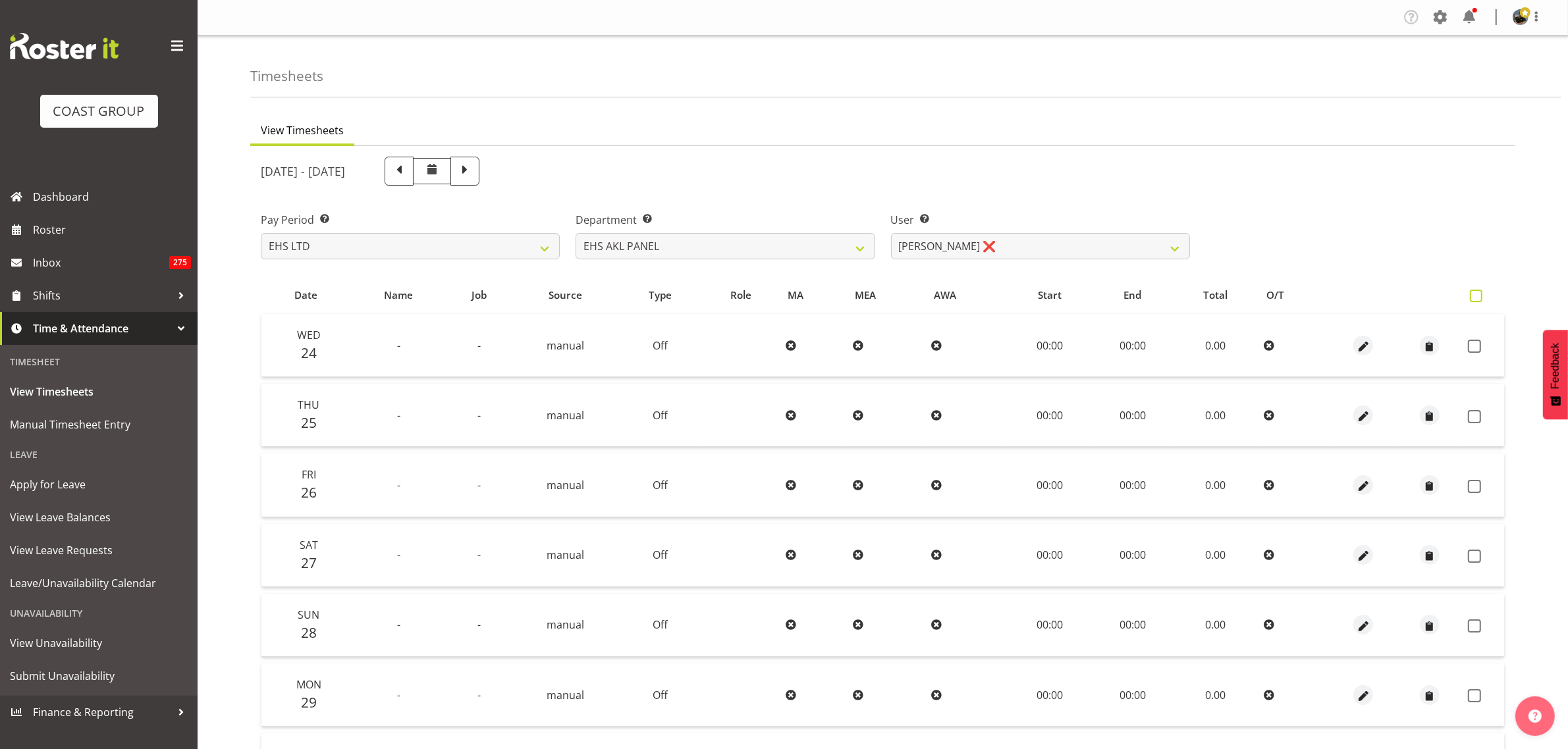
click at [1476, 300] on span at bounding box center [1476, 296] width 13 height 13
click at [1476, 300] on input "checkbox" at bounding box center [1474, 296] width 9 height 9
checkbox input "true"
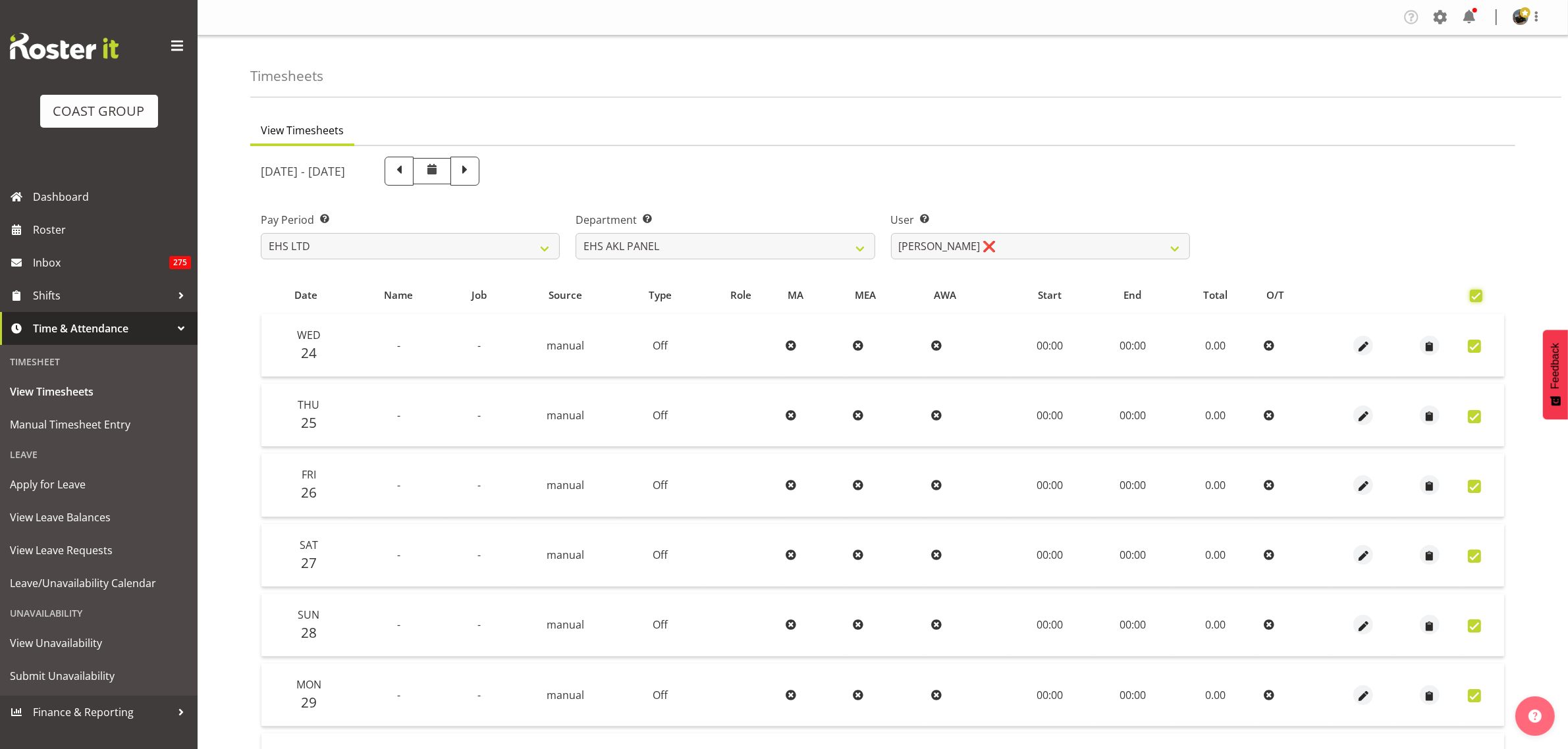
checkbox input "true"
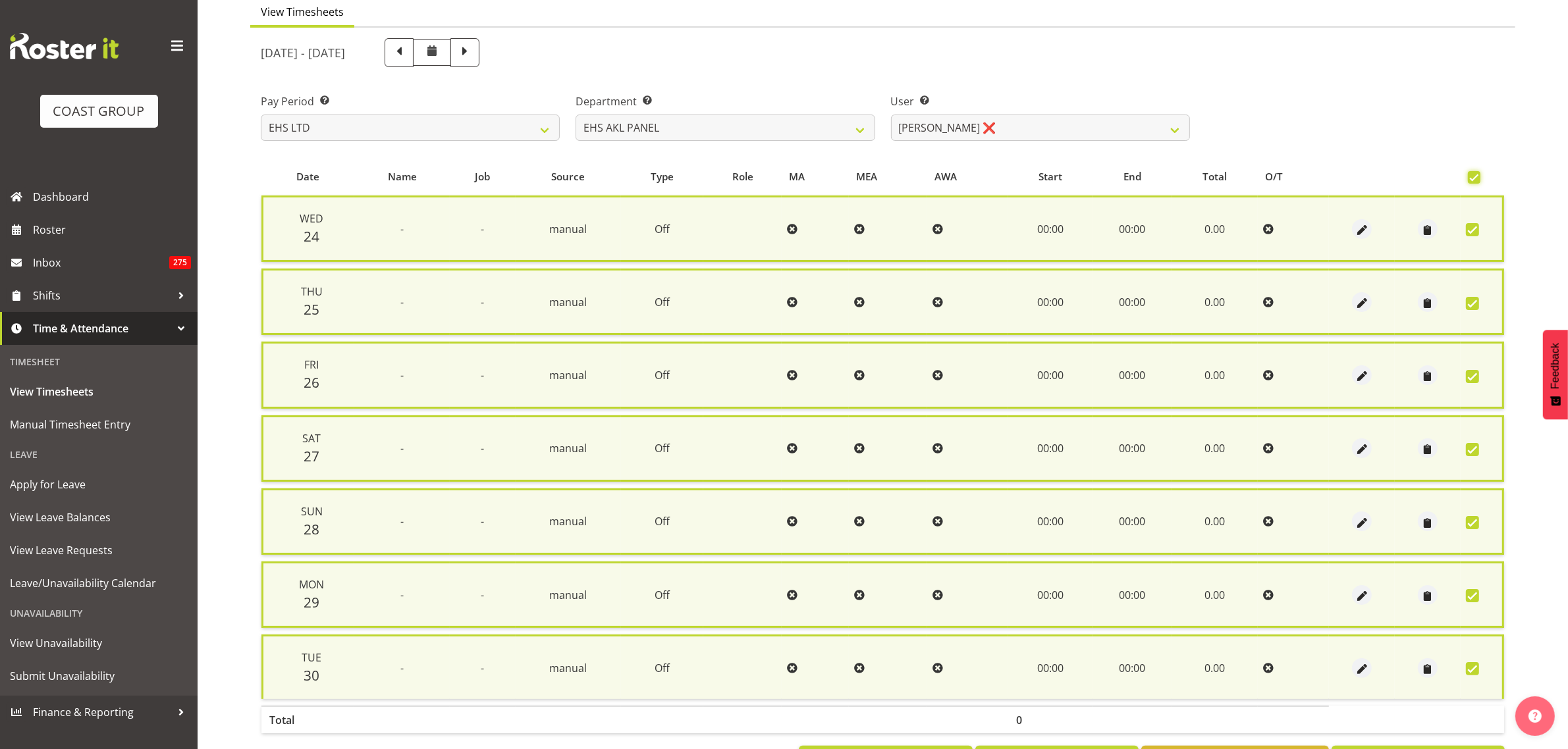
scroll to position [172, 0]
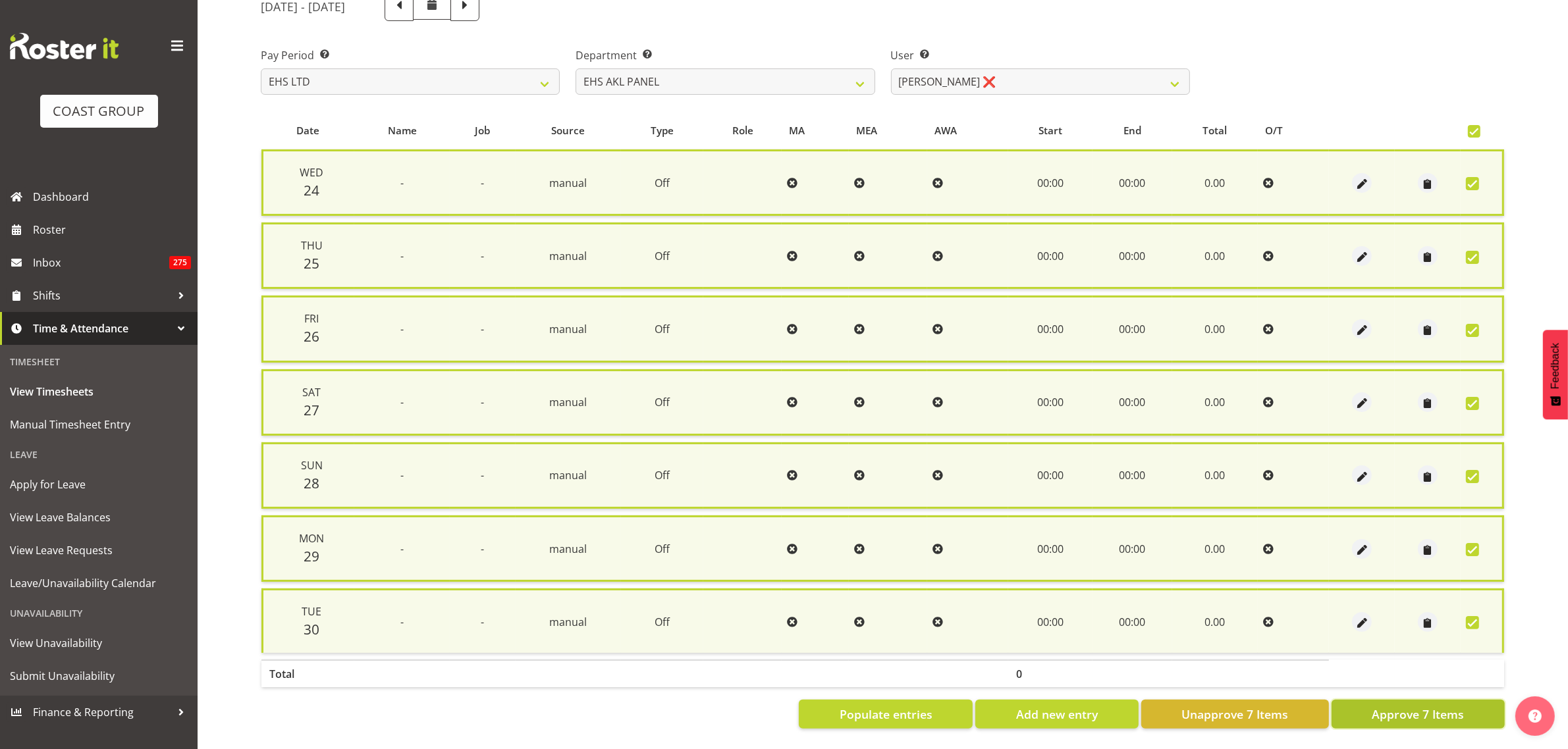
click at [1391, 706] on span "Approve 7 Items" at bounding box center [1417, 714] width 92 height 17
checkbox input "false"
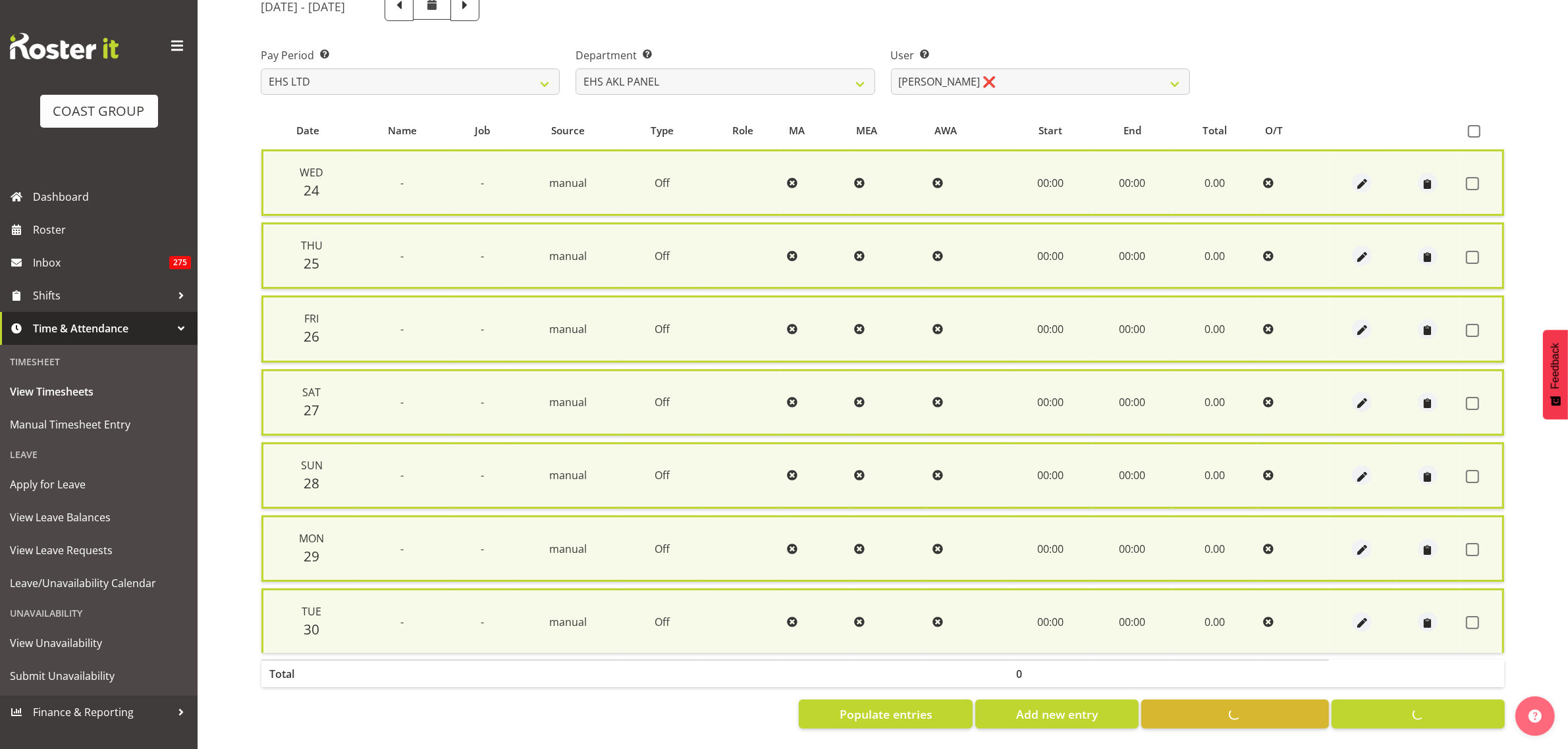
checkbox input "false"
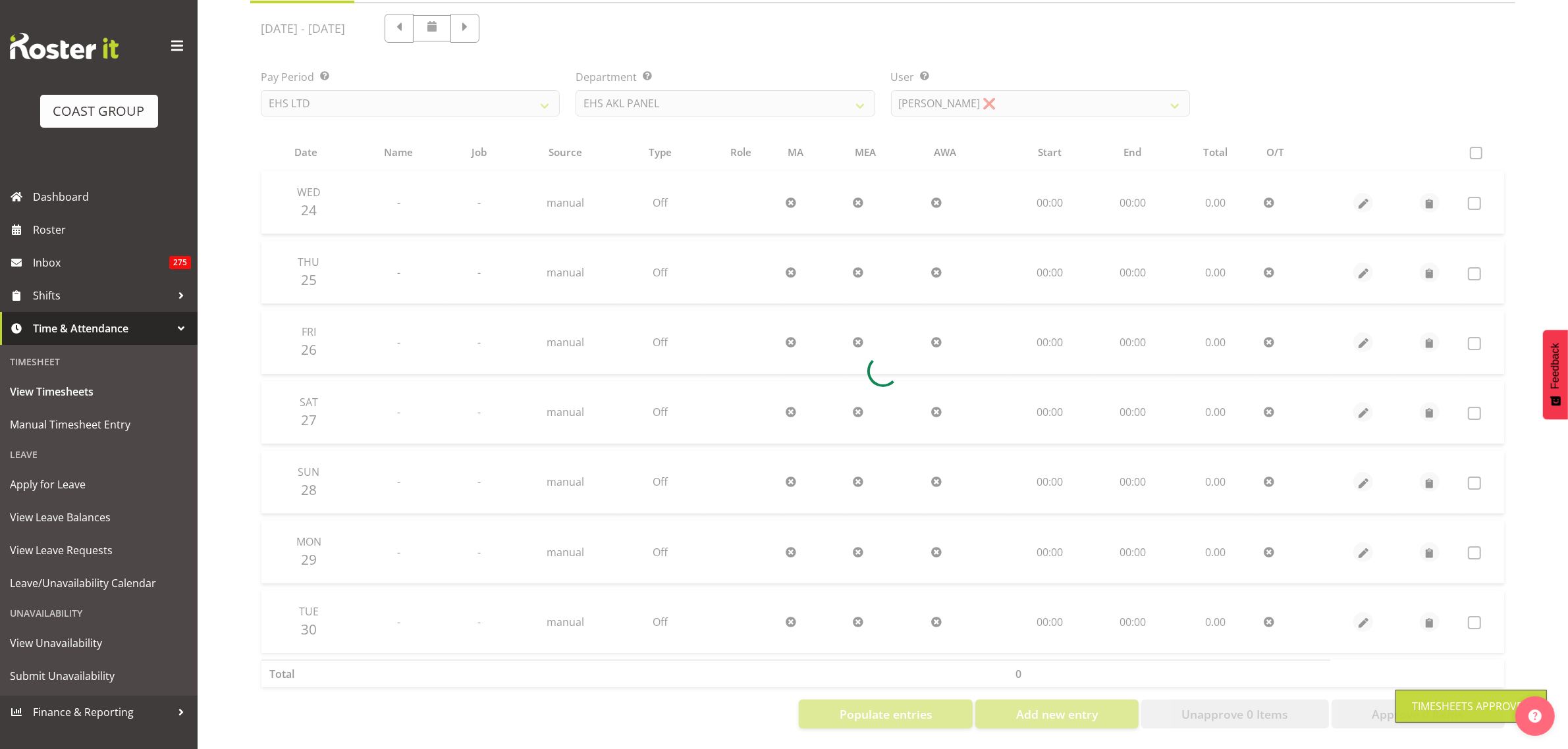
scroll to position [155, 0]
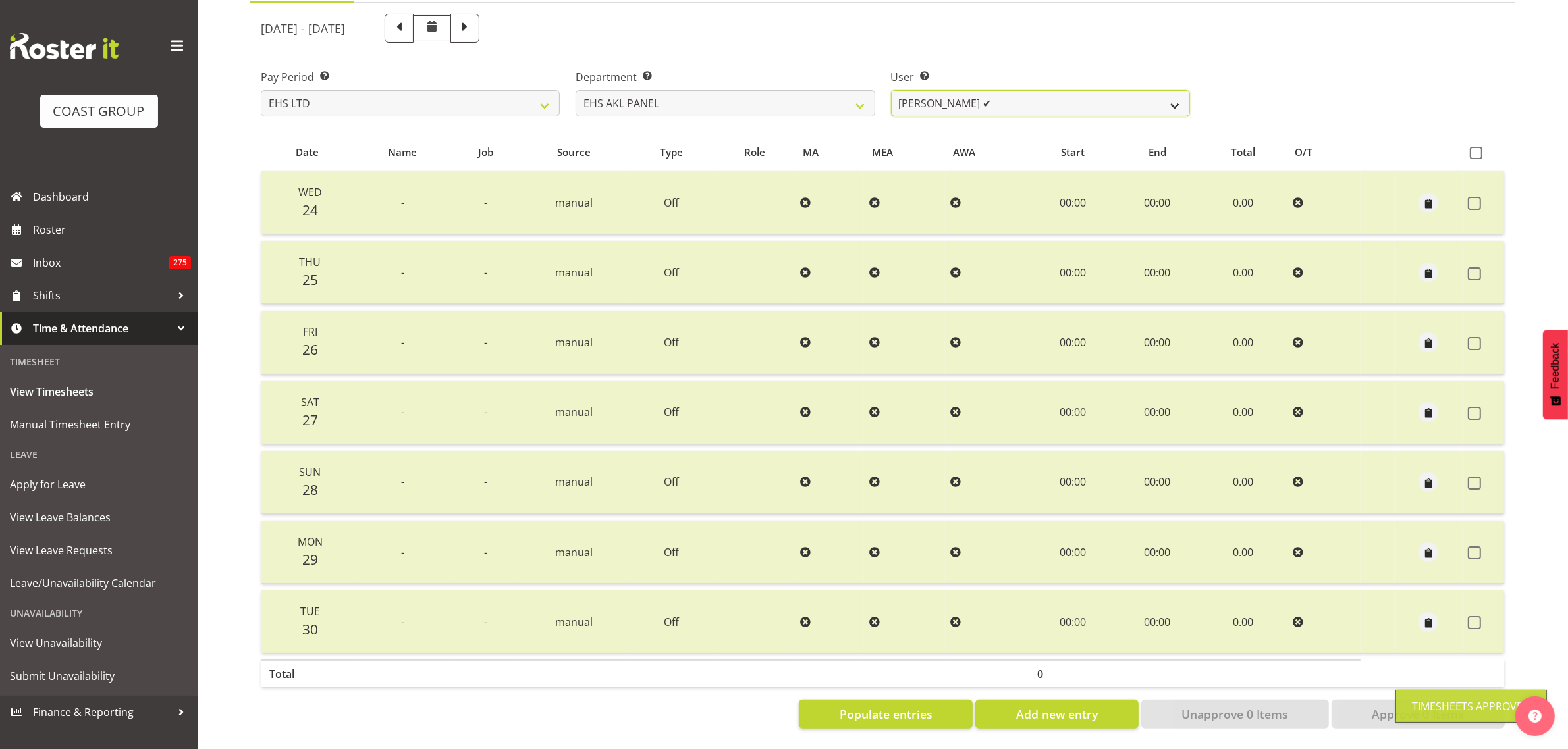
click at [1177, 90] on select "[PERSON_NAME] ✔ [PERSON_NAME] ❌ [PERSON_NAME] ✔ [PERSON_NAME] ❌ [PERSON_NAME] ✔…" at bounding box center [1041, 103] width 299 height 26
select select "1089"
click at [891, 90] on select "[PERSON_NAME] ✔ [PERSON_NAME] ❌ [PERSON_NAME] ✔ [PERSON_NAME] ❌ [PERSON_NAME] ✔…" at bounding box center [1041, 103] width 299 height 26
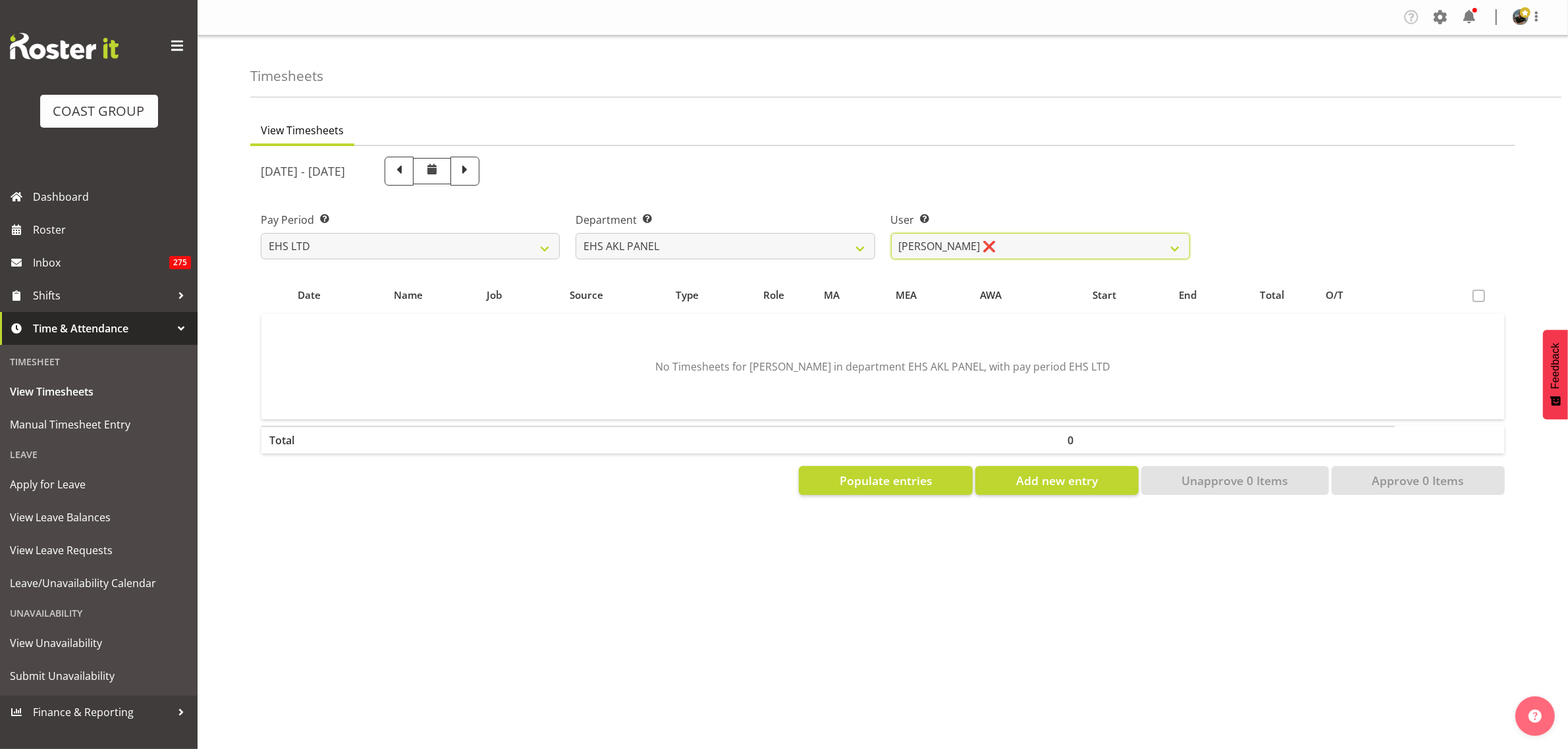
scroll to position [0, 0]
drag, startPoint x: 886, startPoint y: 486, endPoint x: 906, endPoint y: 485, distance: 20.0
click at [886, 485] on span "Populate entries" at bounding box center [887, 481] width 93 height 17
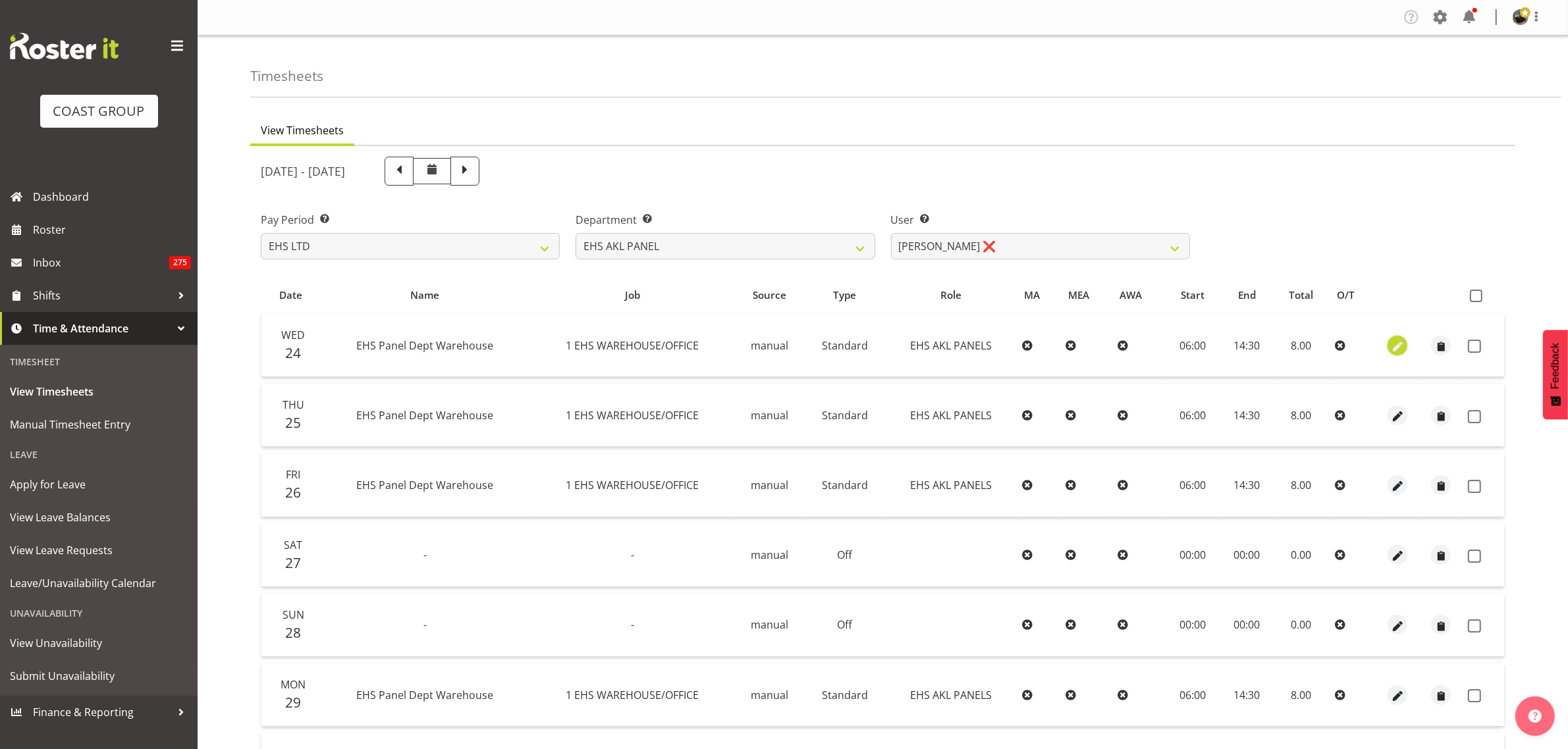
click at [1395, 346] on span "button" at bounding box center [1397, 346] width 15 height 15
select select "Standard"
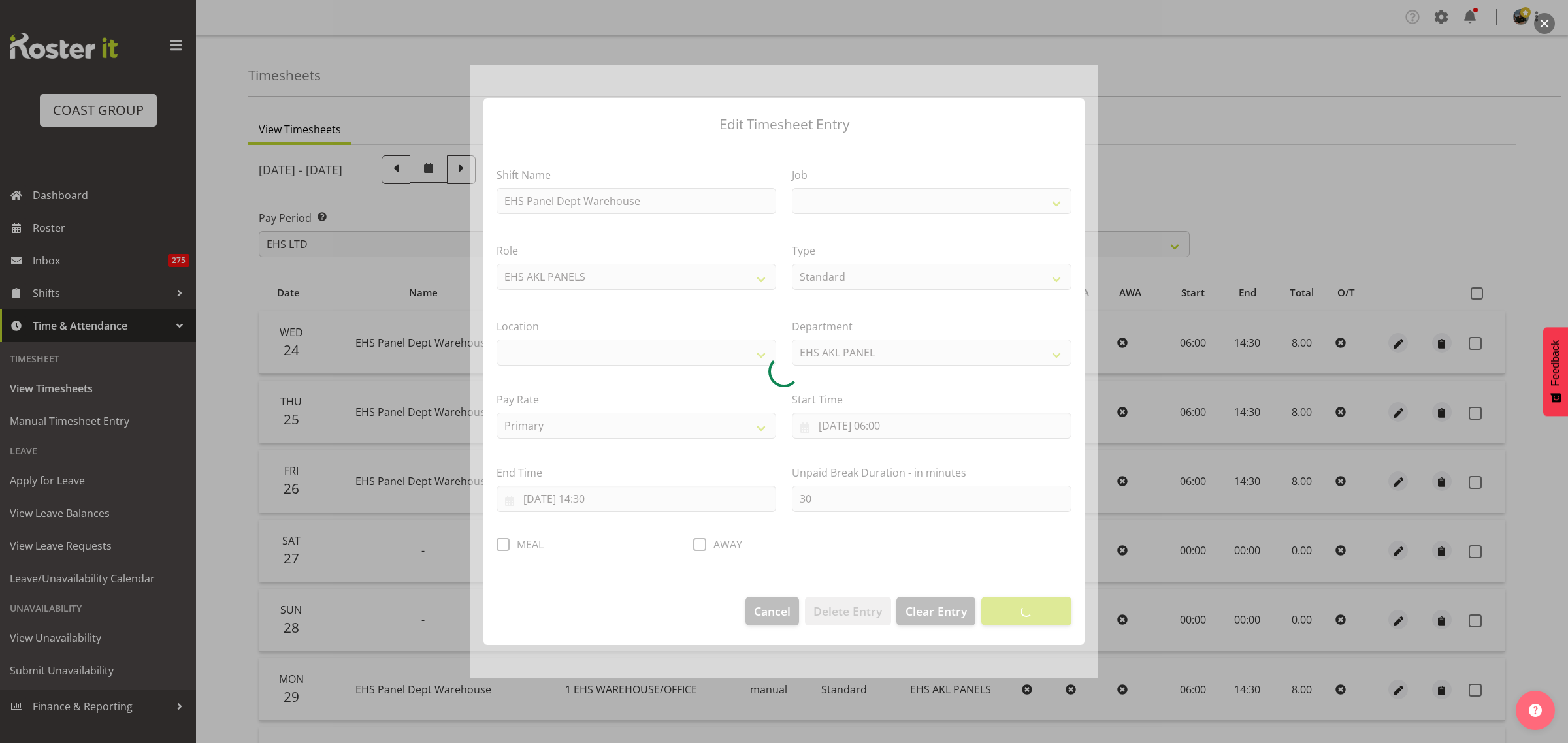
select select
select select "69"
select select "35"
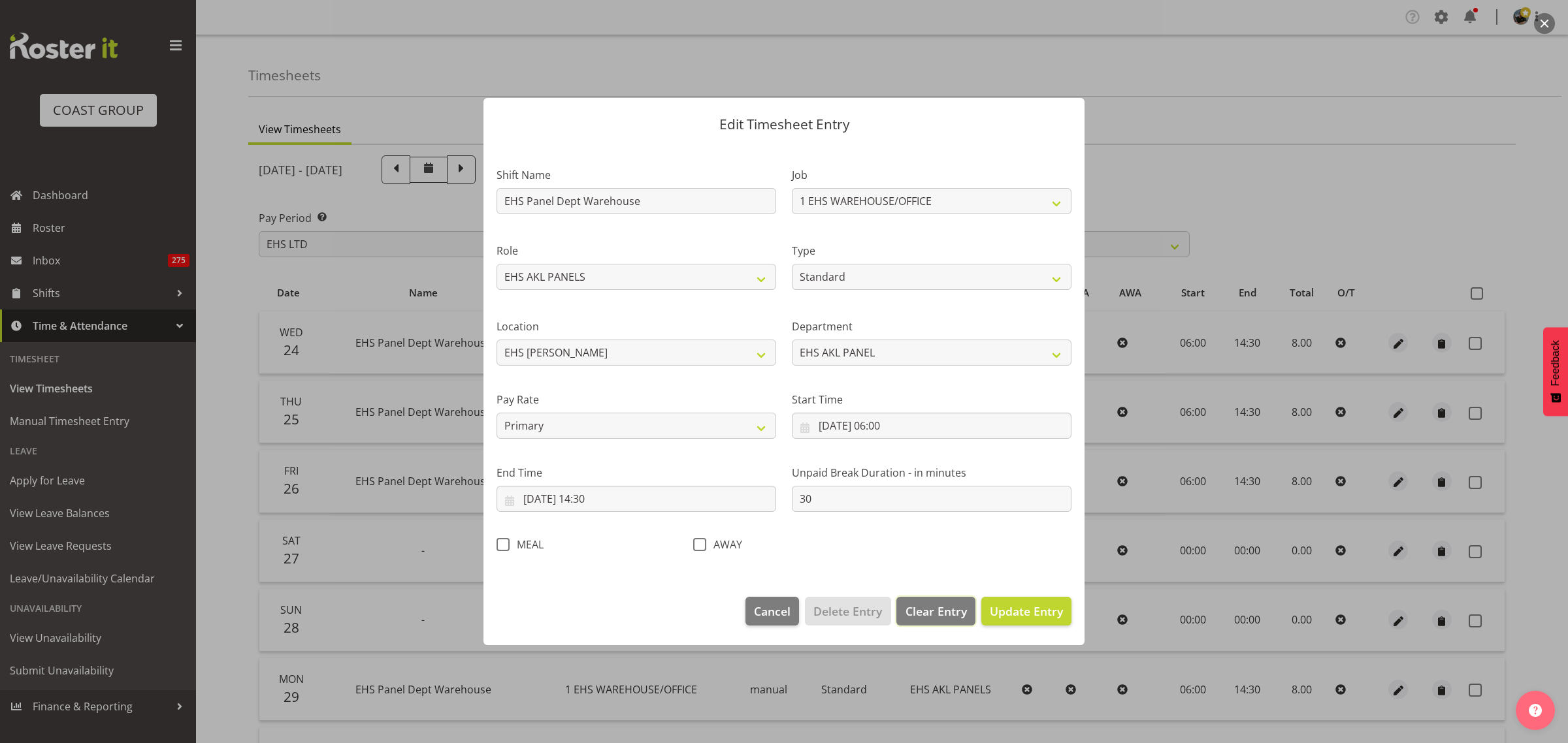
drag, startPoint x: 941, startPoint y: 614, endPoint x: 935, endPoint y: 619, distance: 7.8
click at [941, 615] on span "Clear Entry" at bounding box center [936, 611] width 61 height 17
select select "Off"
type input "0"
select select
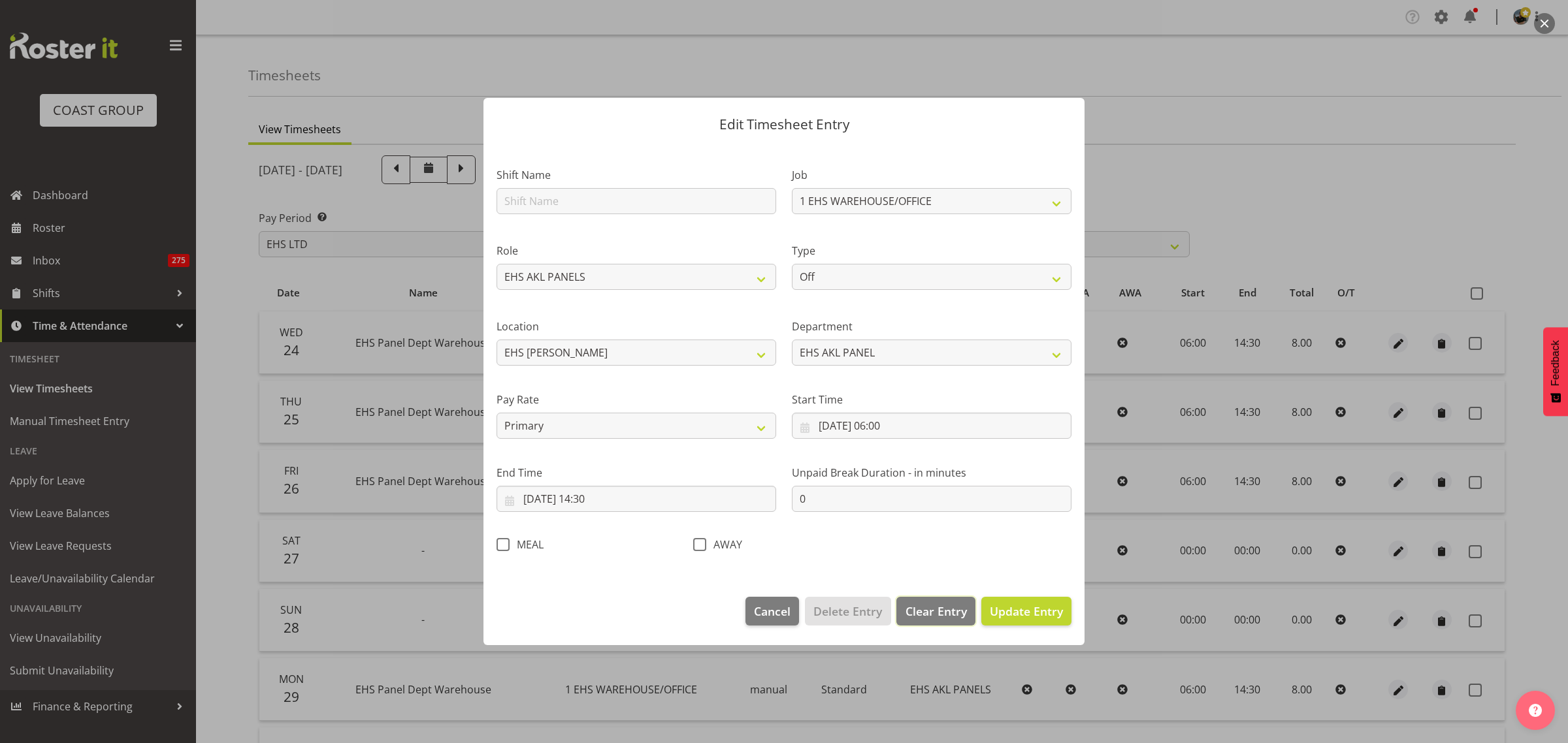
select select
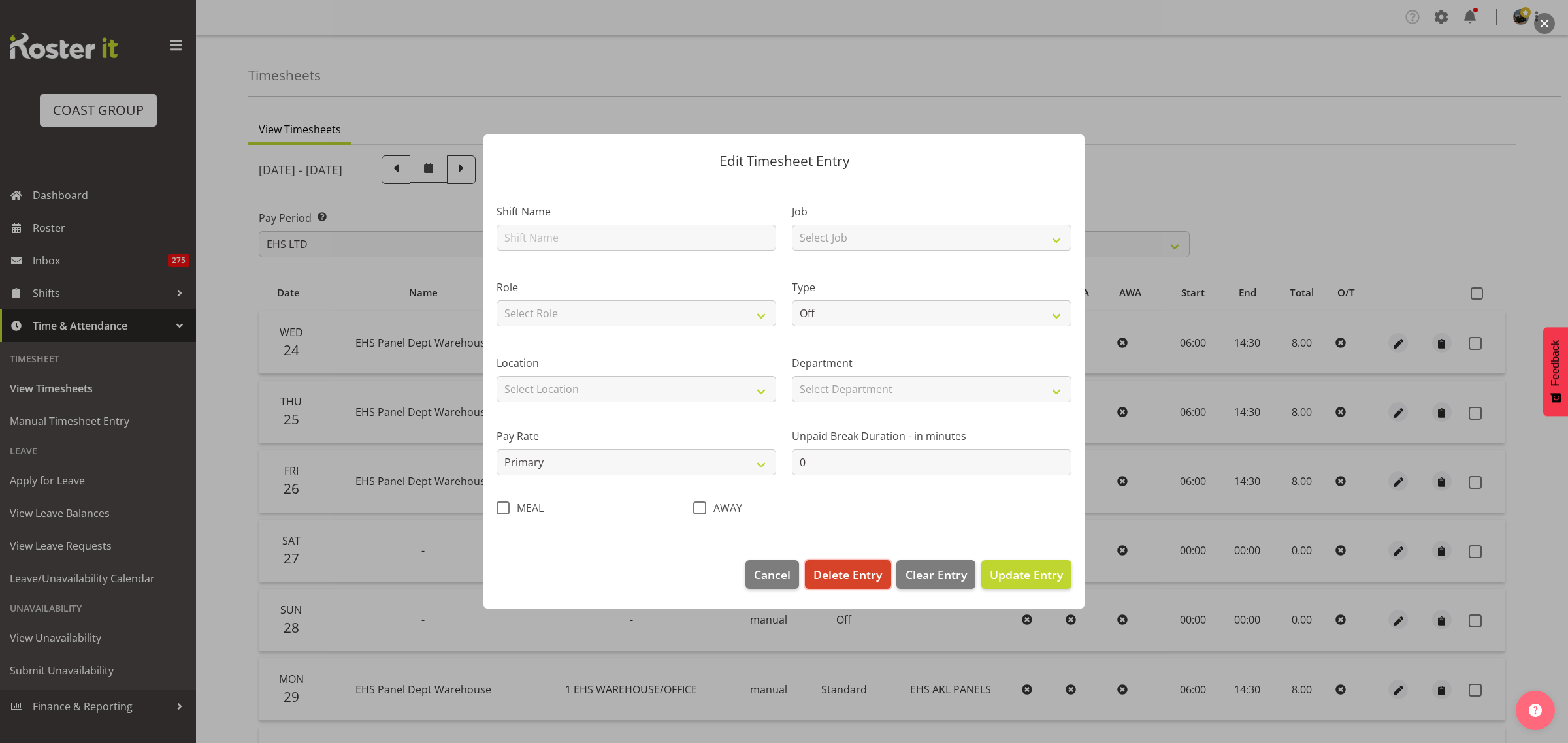
click at [857, 572] on span "Delete Entry" at bounding box center [847, 575] width 69 height 17
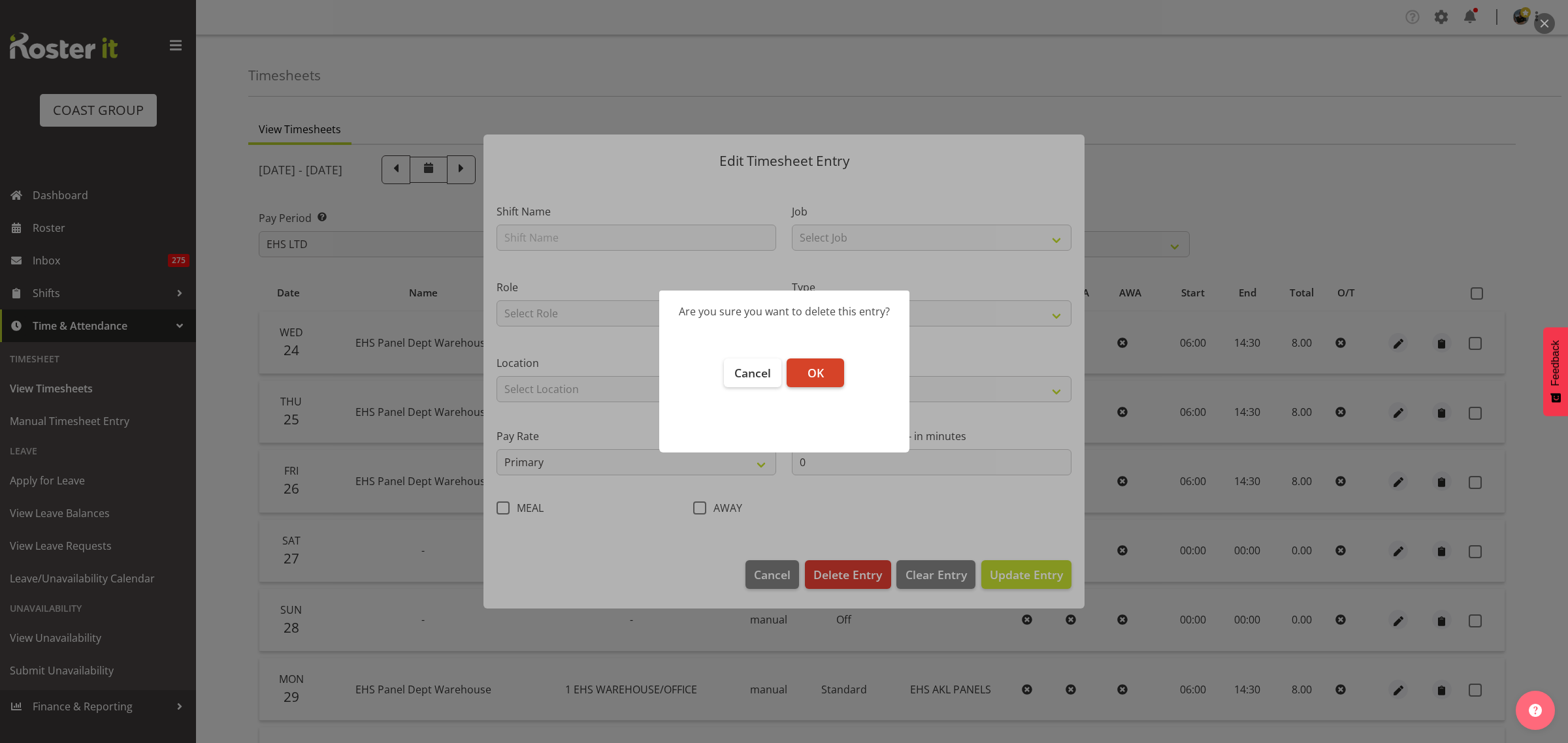
click at [824, 371] on button "OK" at bounding box center [815, 373] width 57 height 29
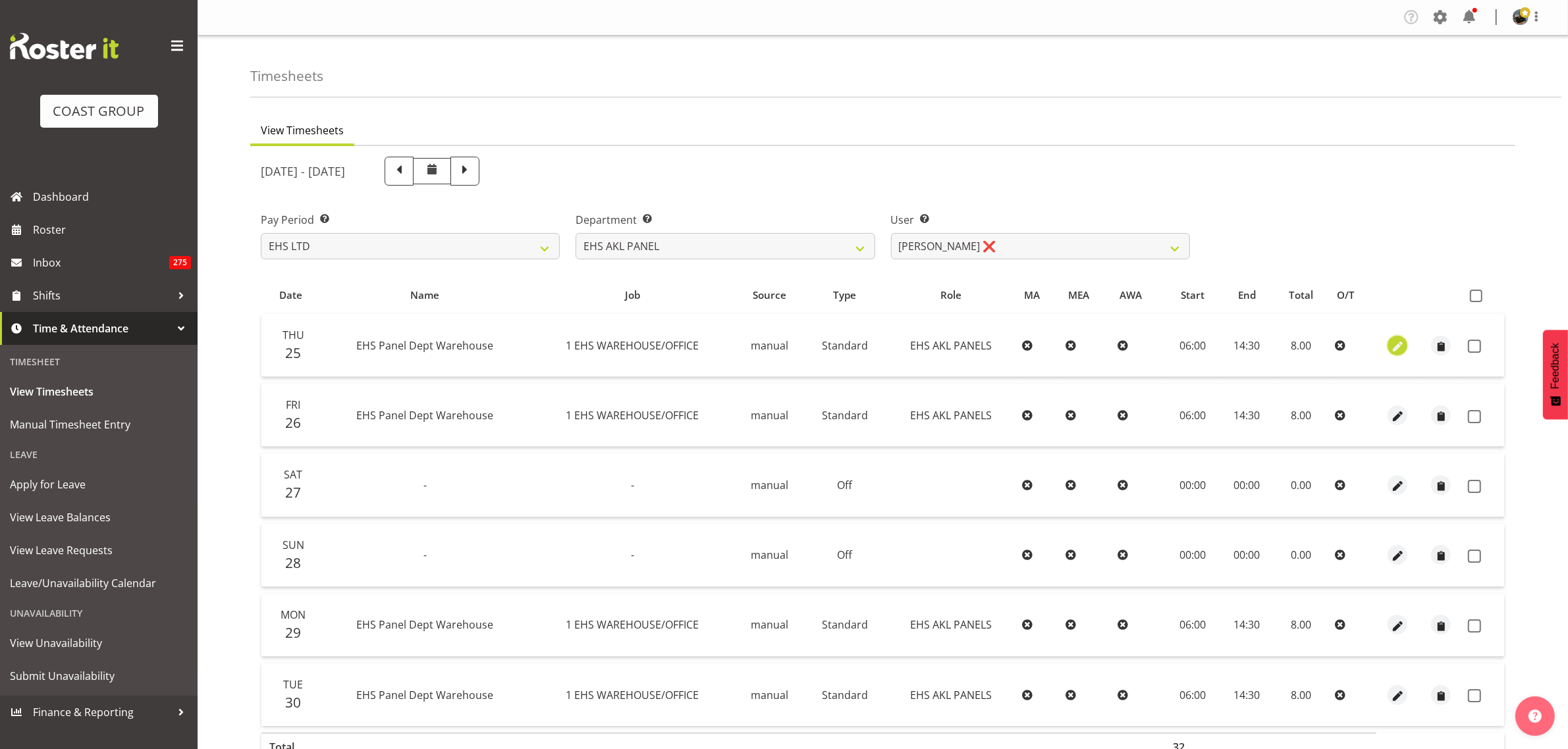
click at [1400, 343] on span "button" at bounding box center [1397, 346] width 15 height 15
select select "Standard"
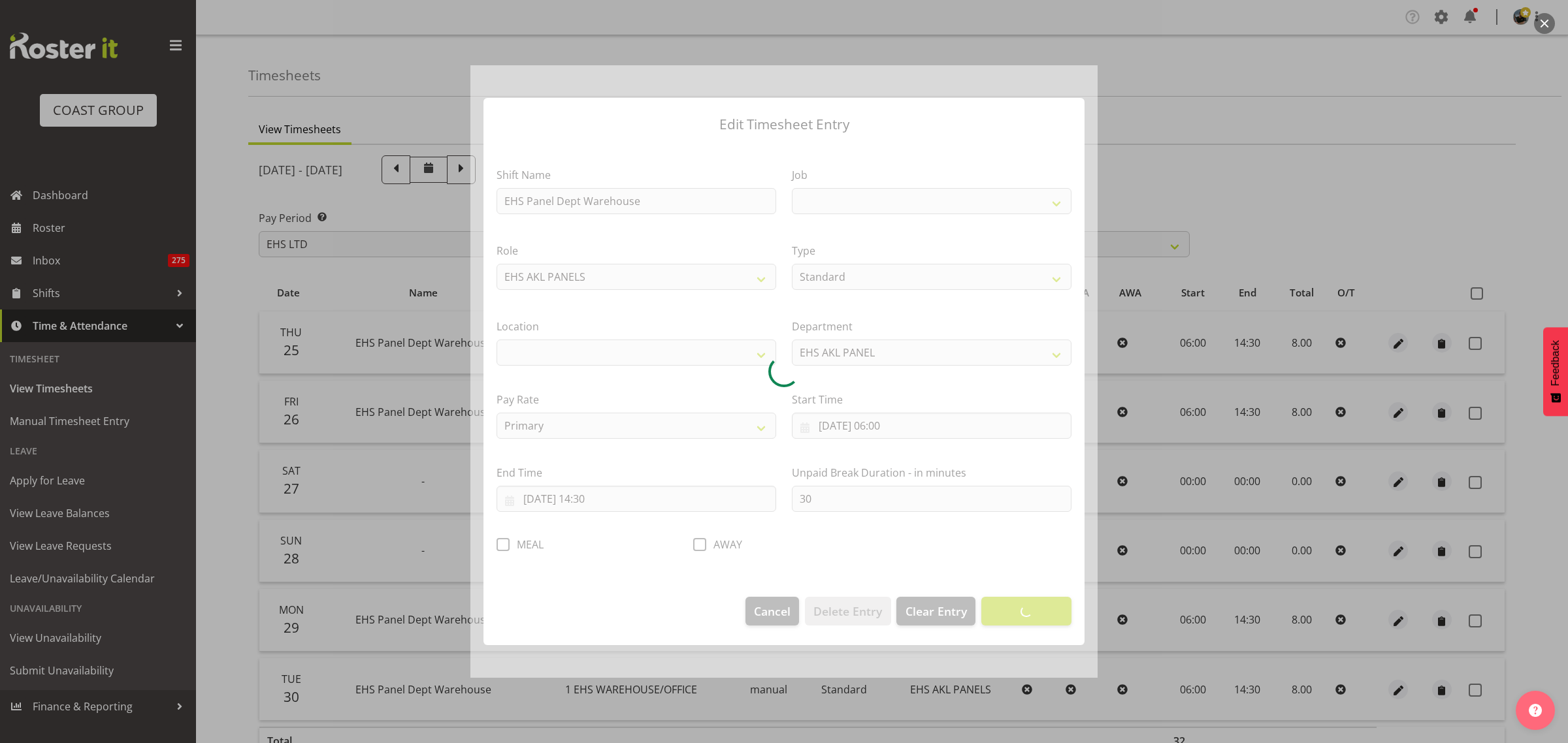
select select
select select "69"
select select "35"
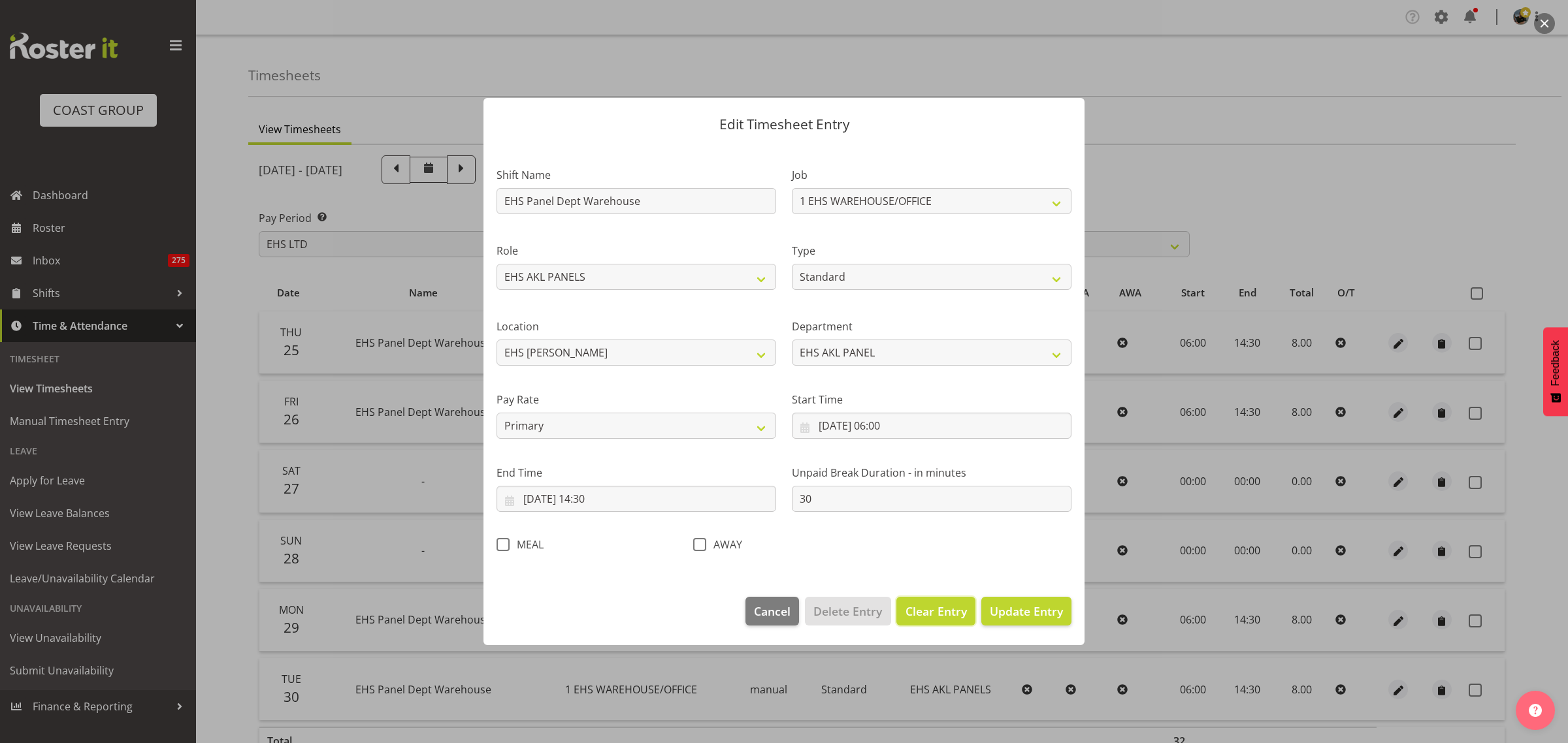
click at [941, 614] on span "Clear Entry" at bounding box center [936, 611] width 61 height 17
select select "Off"
type input "0"
select select
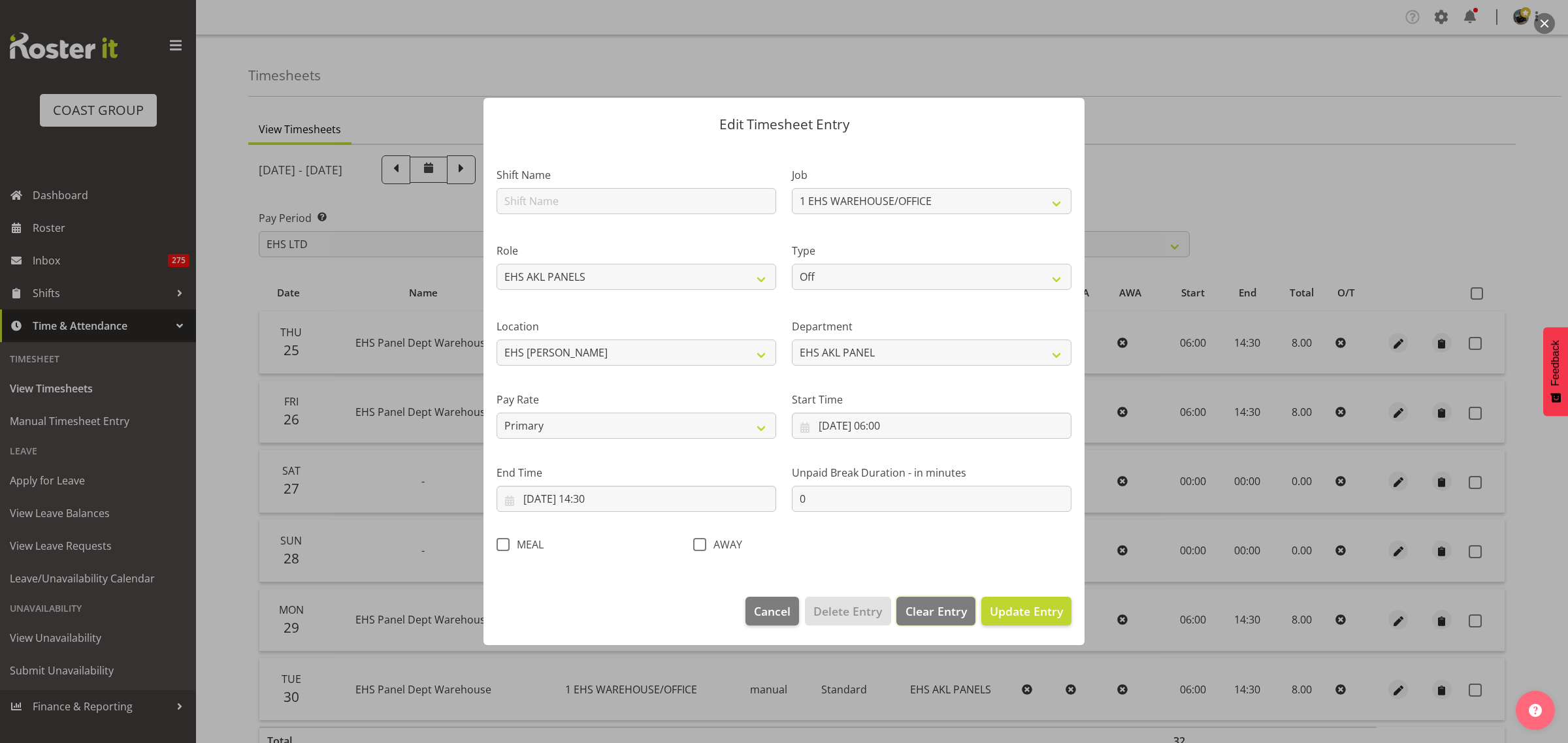
select select
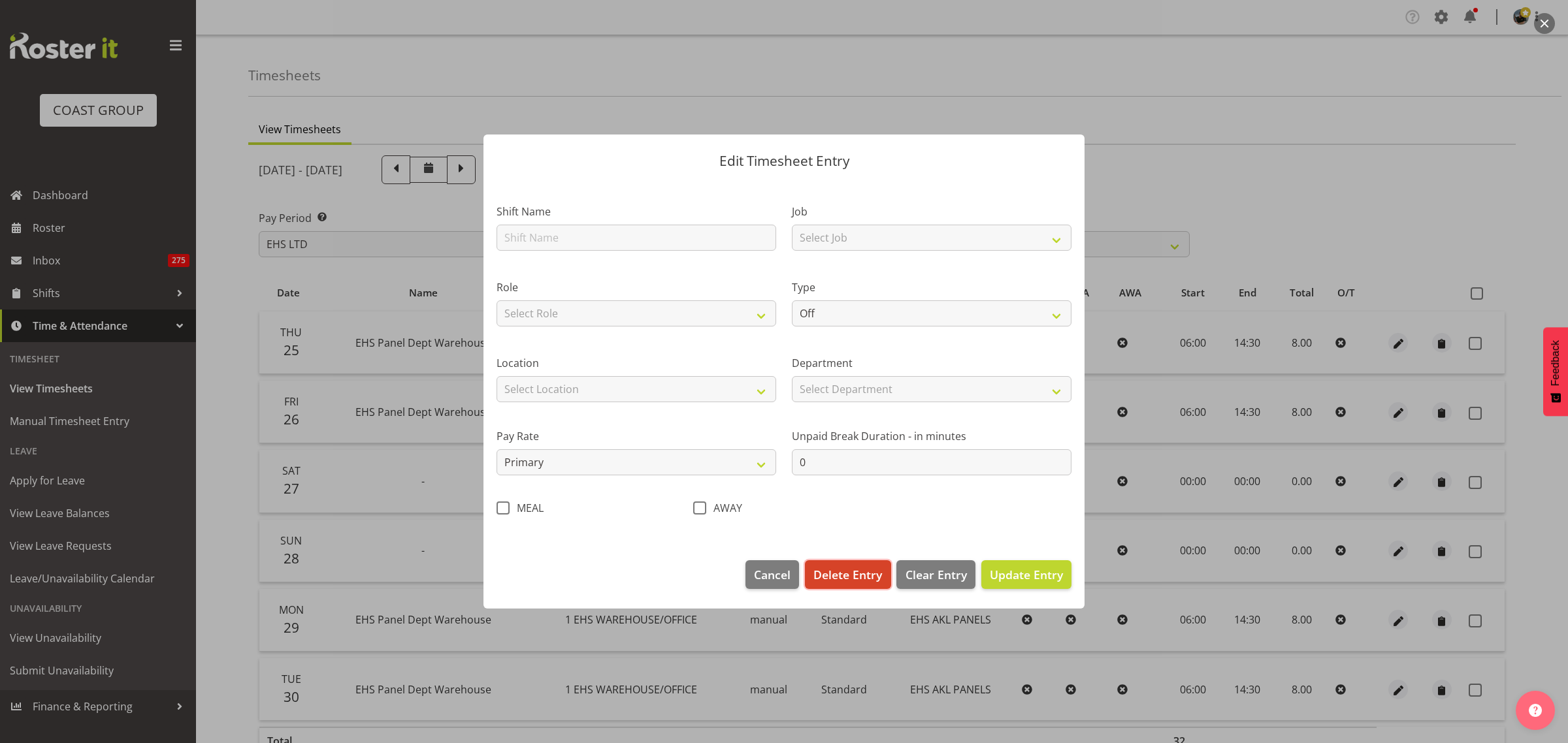
click at [847, 576] on span "Delete Entry" at bounding box center [847, 575] width 69 height 17
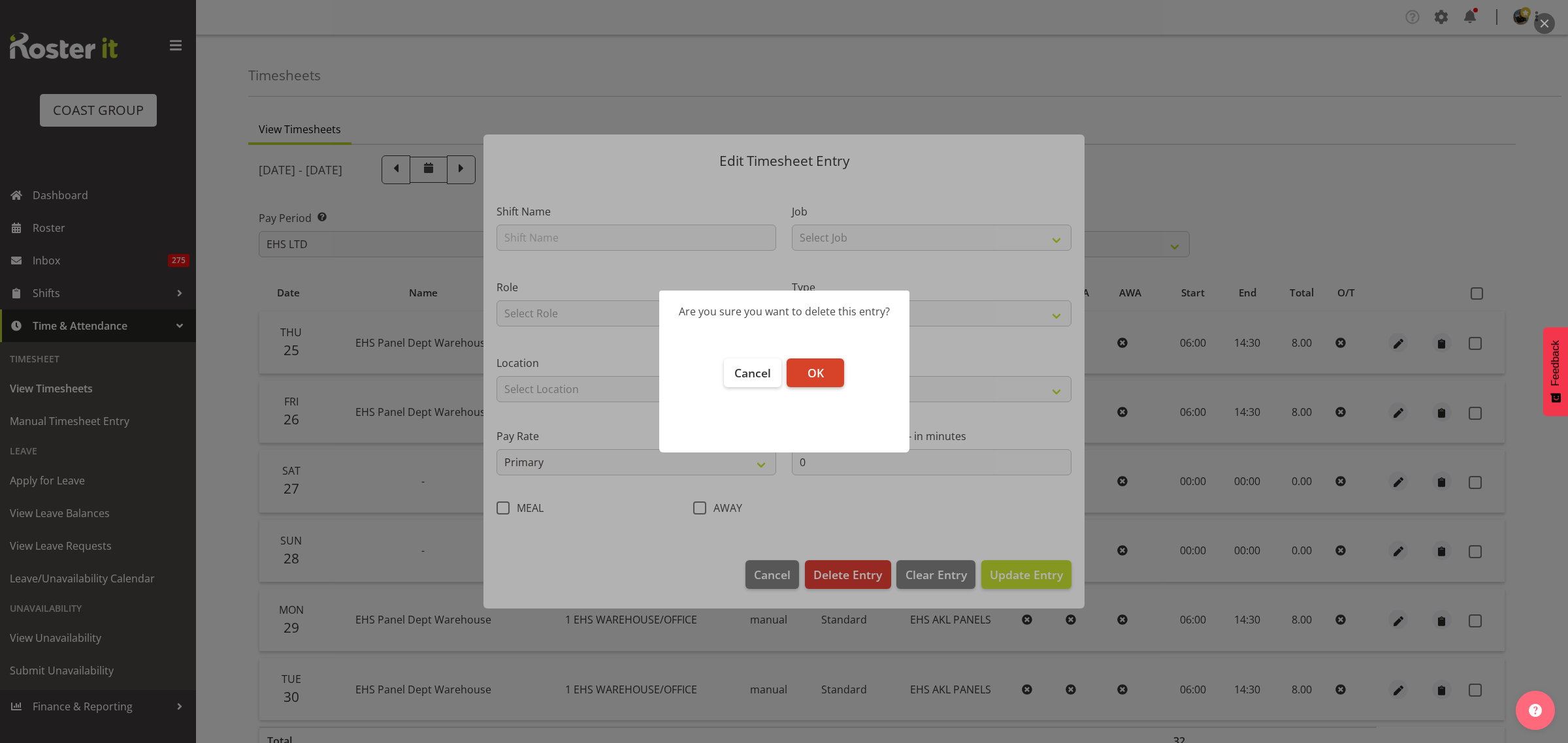
click at [826, 380] on button "OK" at bounding box center [815, 373] width 57 height 29
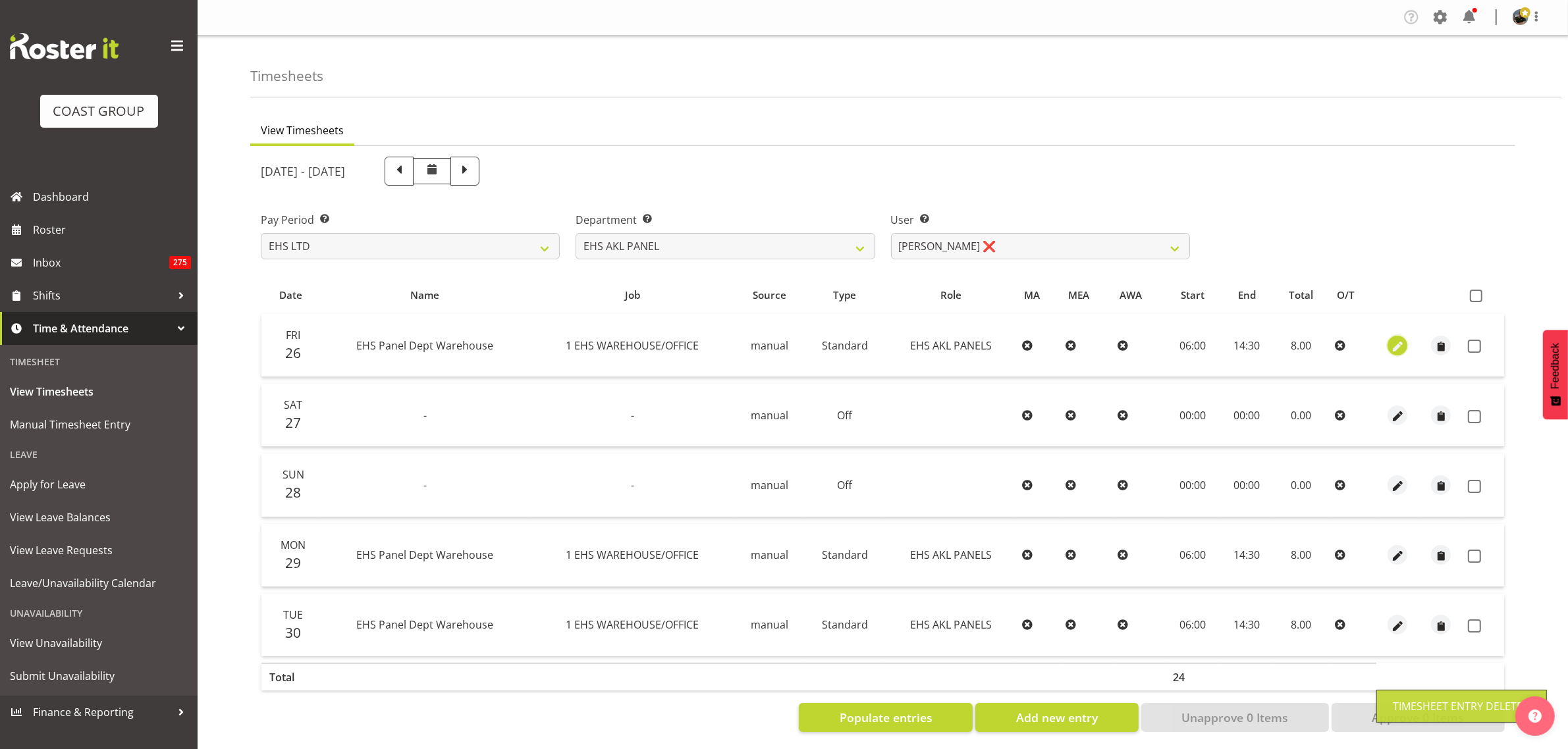
click at [1397, 349] on span "button" at bounding box center [1397, 346] width 15 height 15
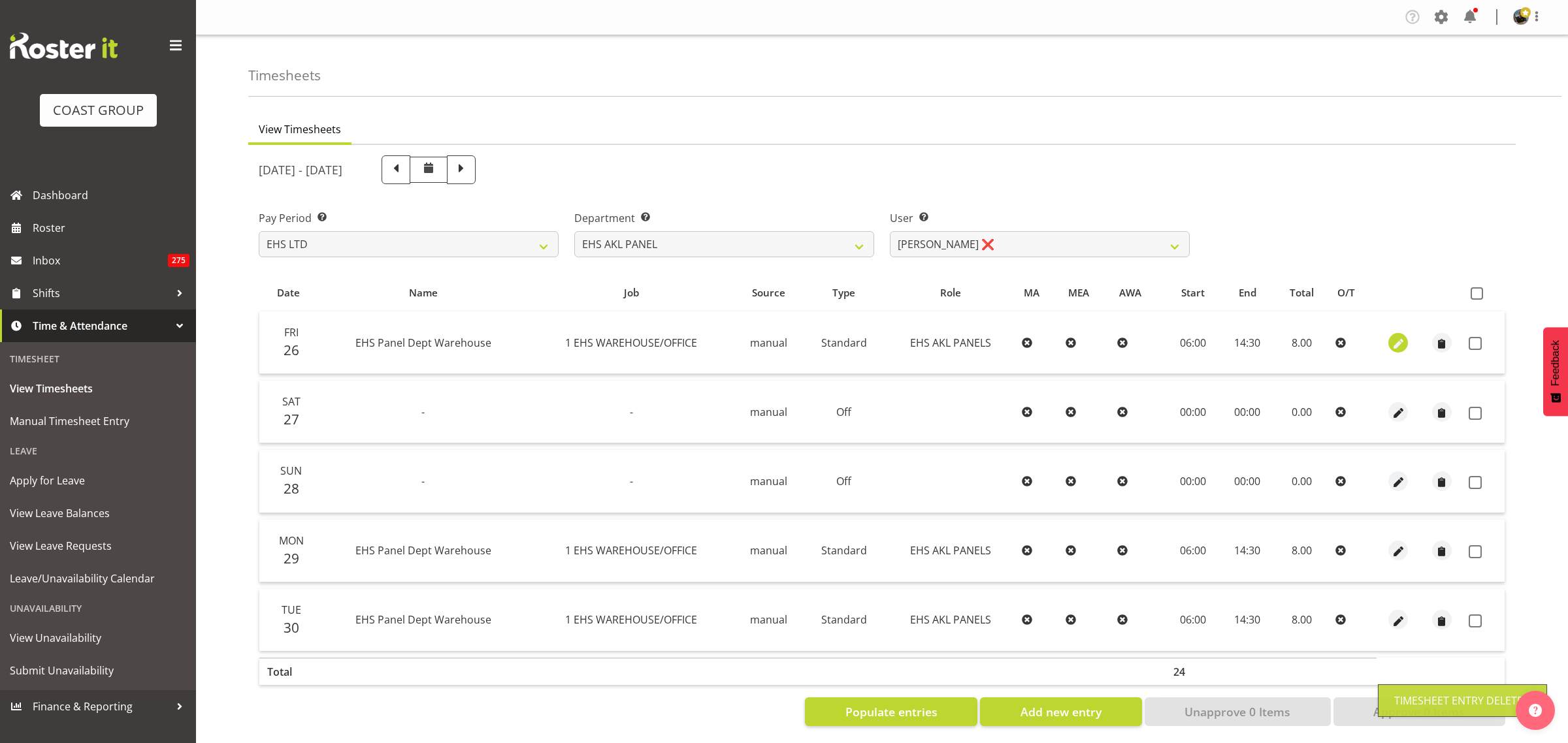
select select "Standard"
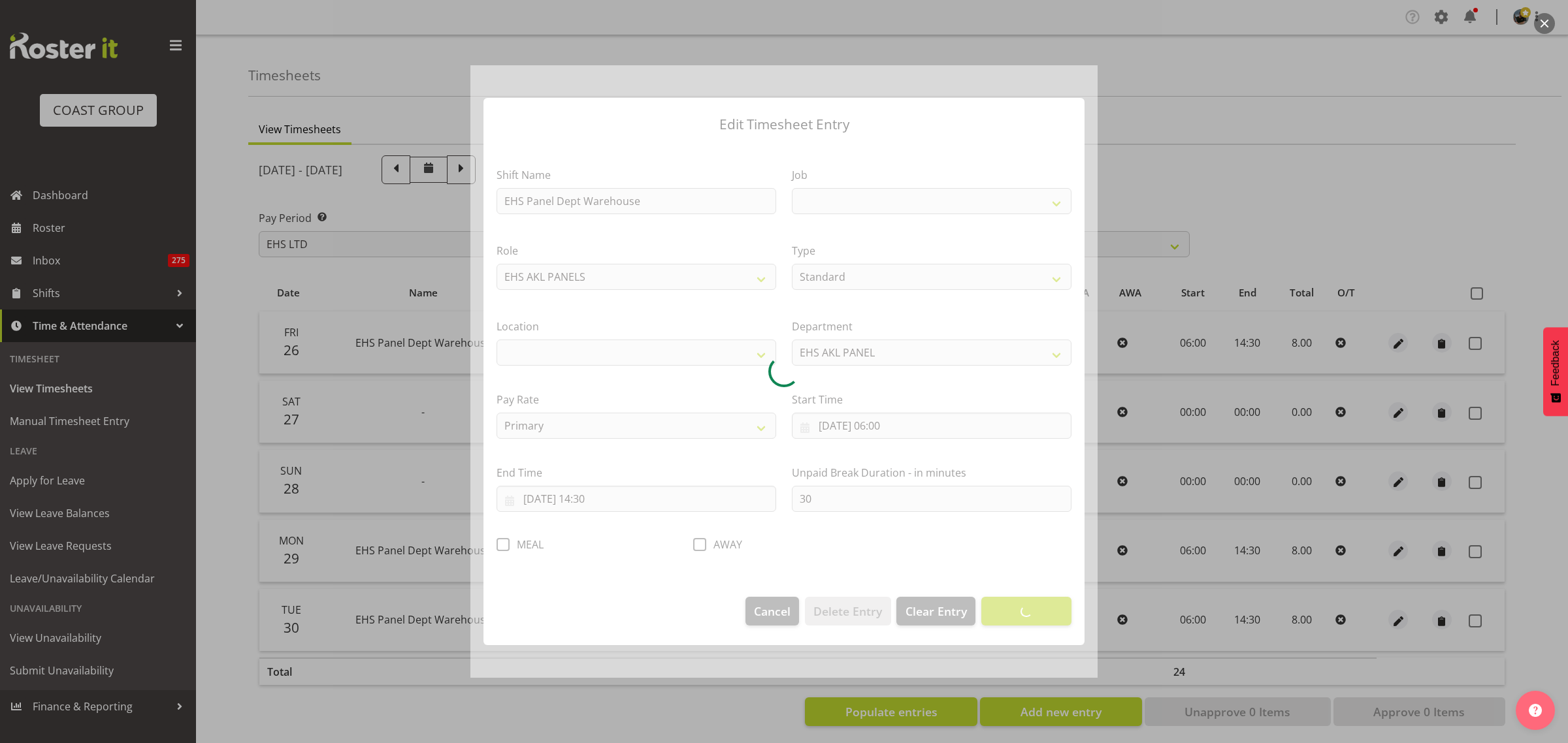
select select
select select "69"
select select "35"
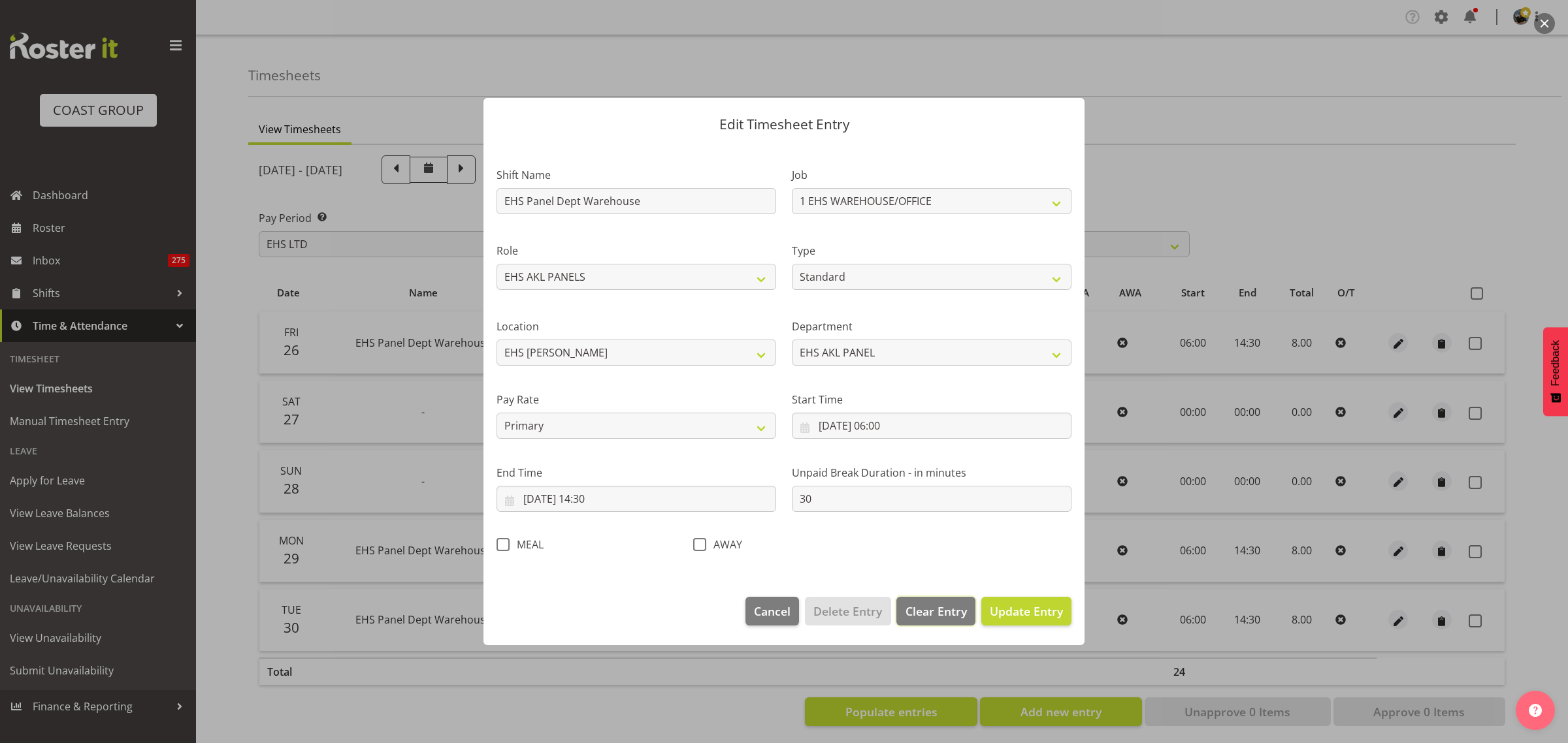
click at [934, 612] on span "Clear Entry" at bounding box center [936, 611] width 61 height 17
select select "Off"
type input "0"
select select
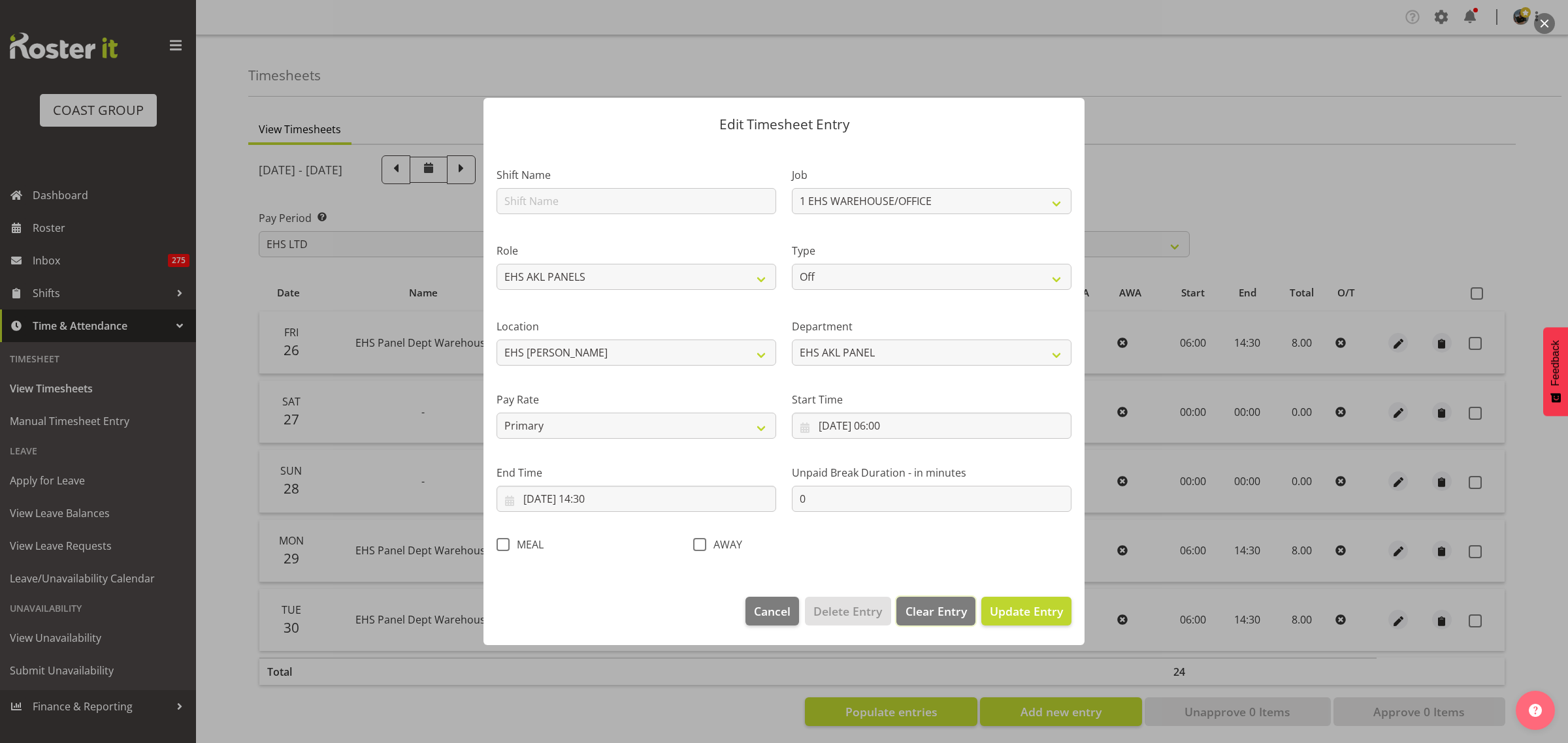
select select
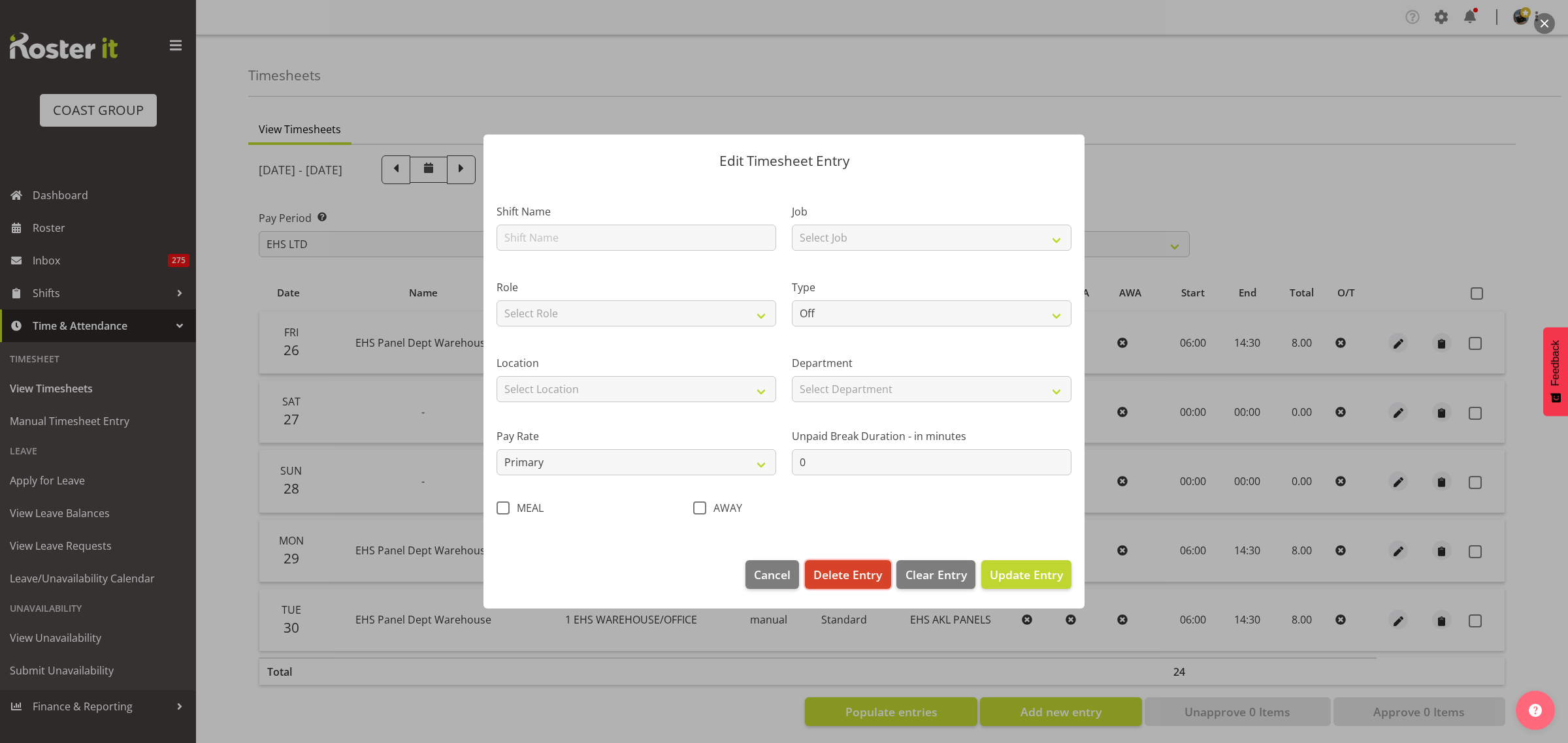
click at [854, 575] on span "Delete Entry" at bounding box center [847, 575] width 69 height 17
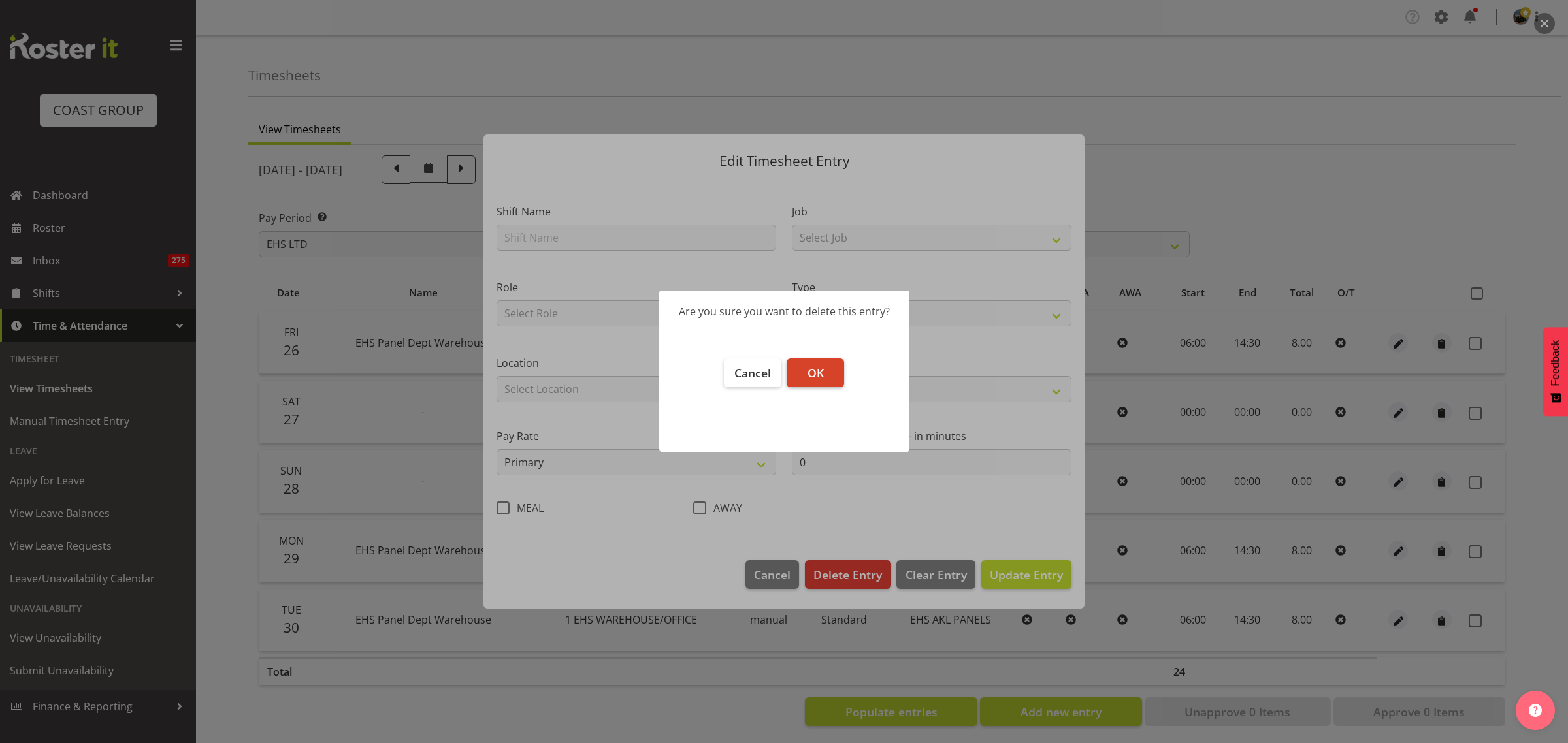
click at [827, 371] on button "OK" at bounding box center [815, 373] width 57 height 29
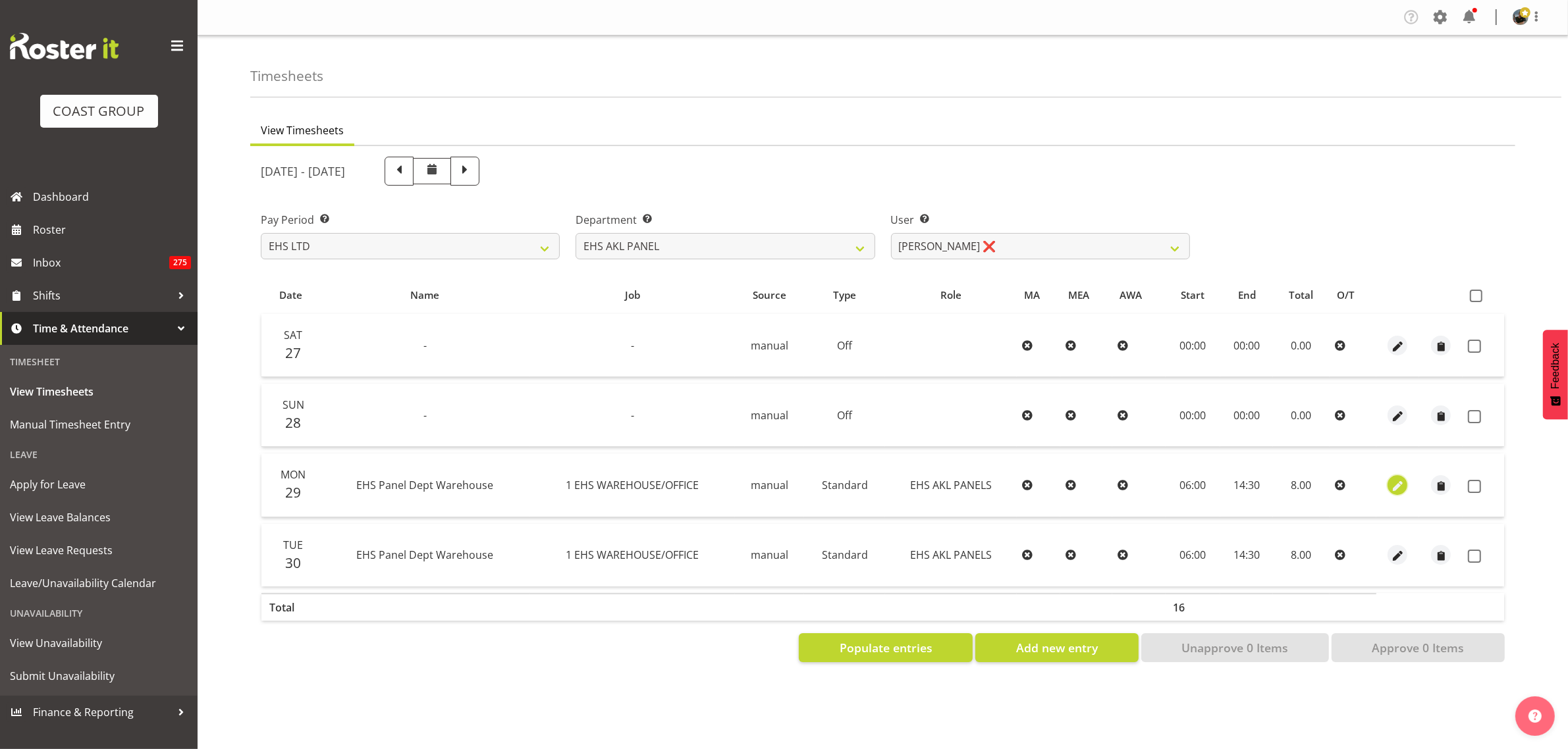
click at [1400, 485] on span "button" at bounding box center [1397, 485] width 15 height 15
select select "Standard"
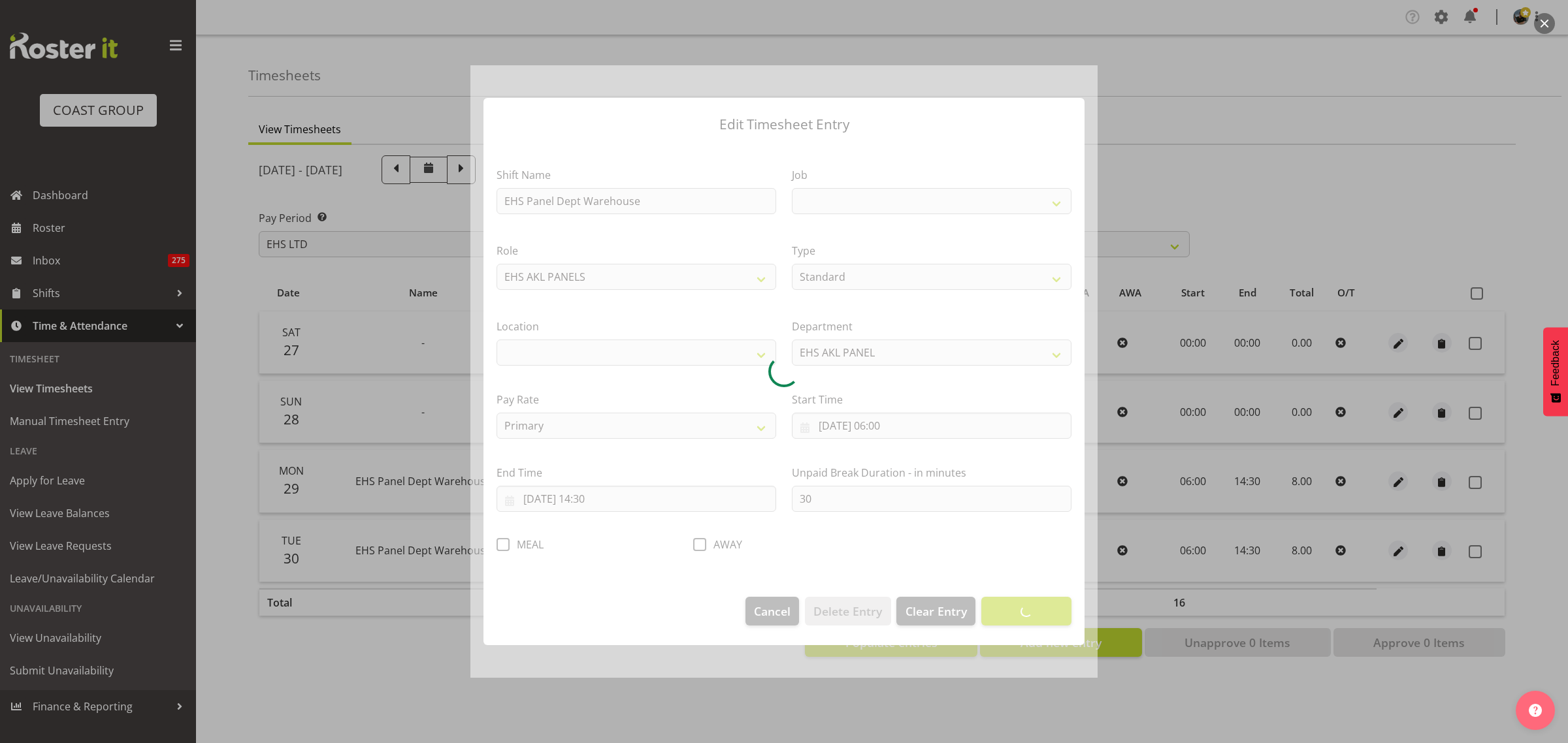
select select
select select "69"
select select "35"
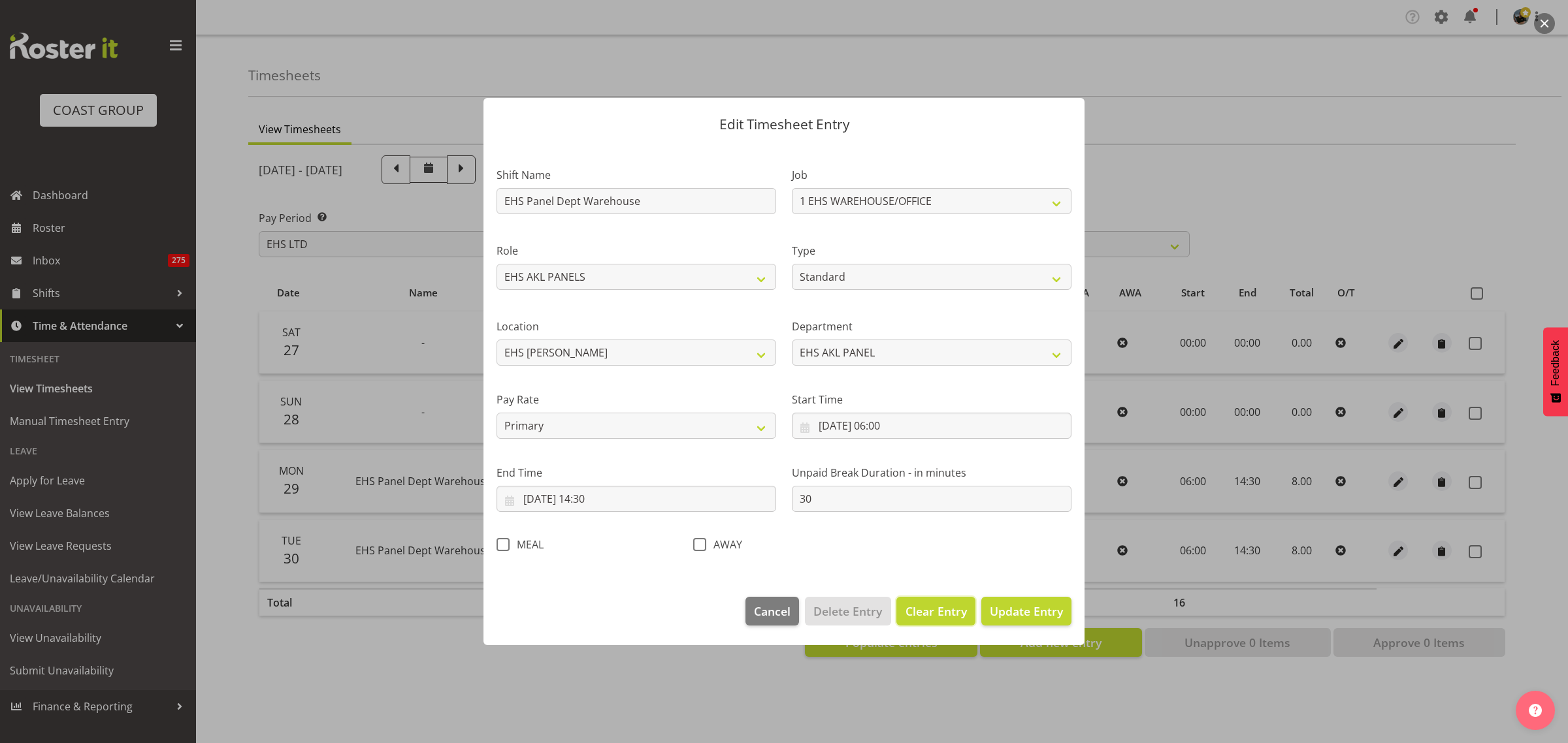
click at [933, 612] on span "Clear Entry" at bounding box center [936, 611] width 61 height 17
select select "Off"
type input "0"
select select
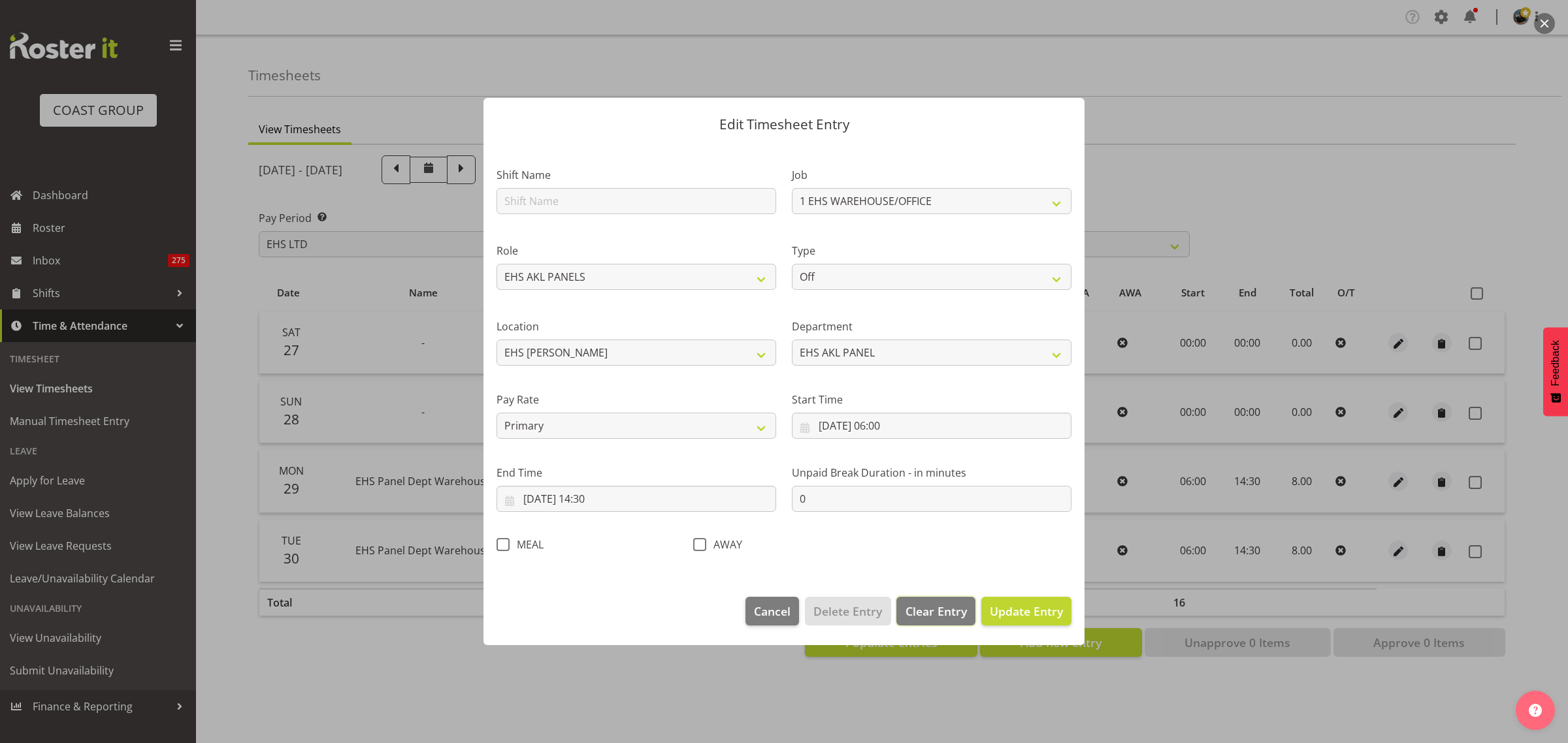
select select
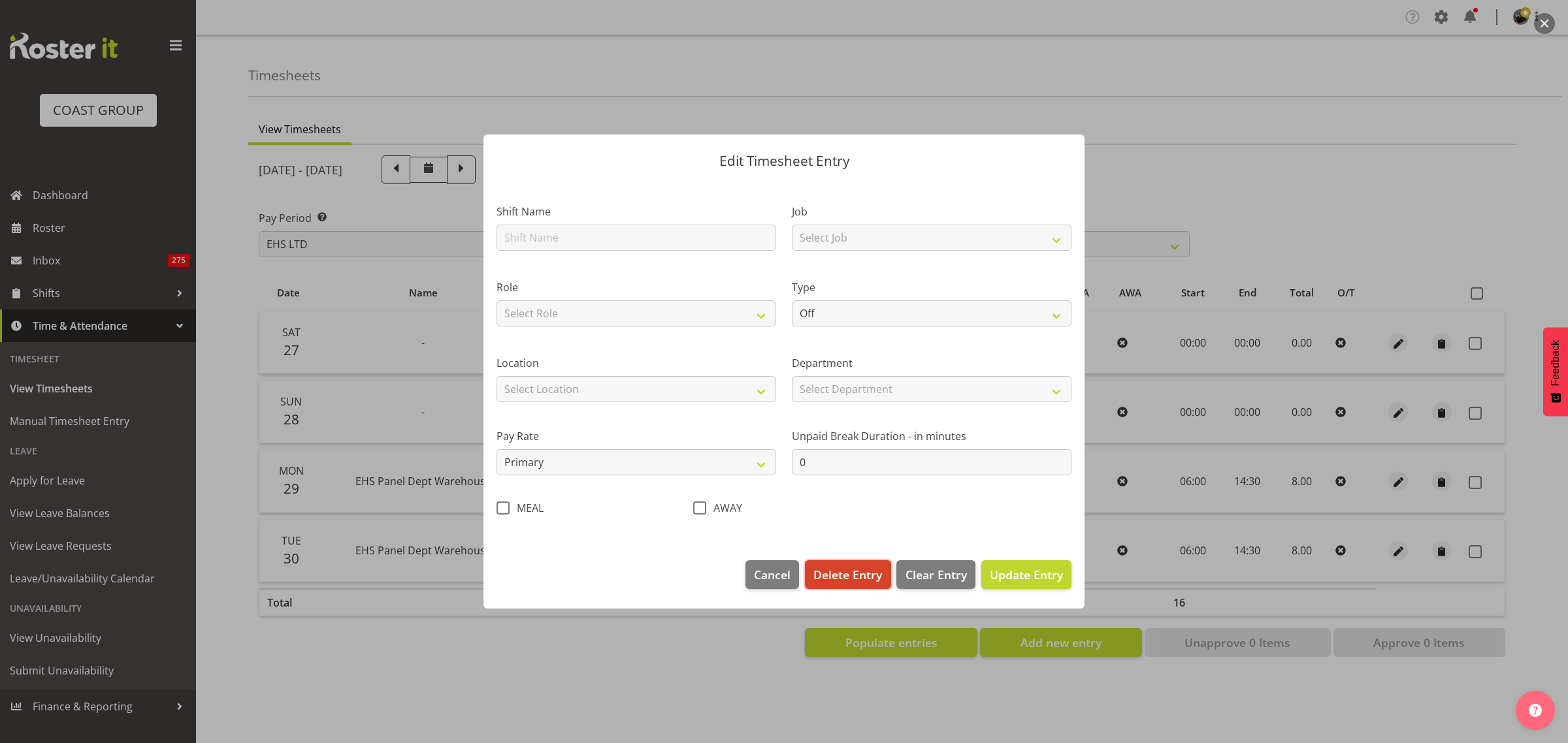
click at [851, 578] on span "Delete Entry" at bounding box center [847, 575] width 69 height 17
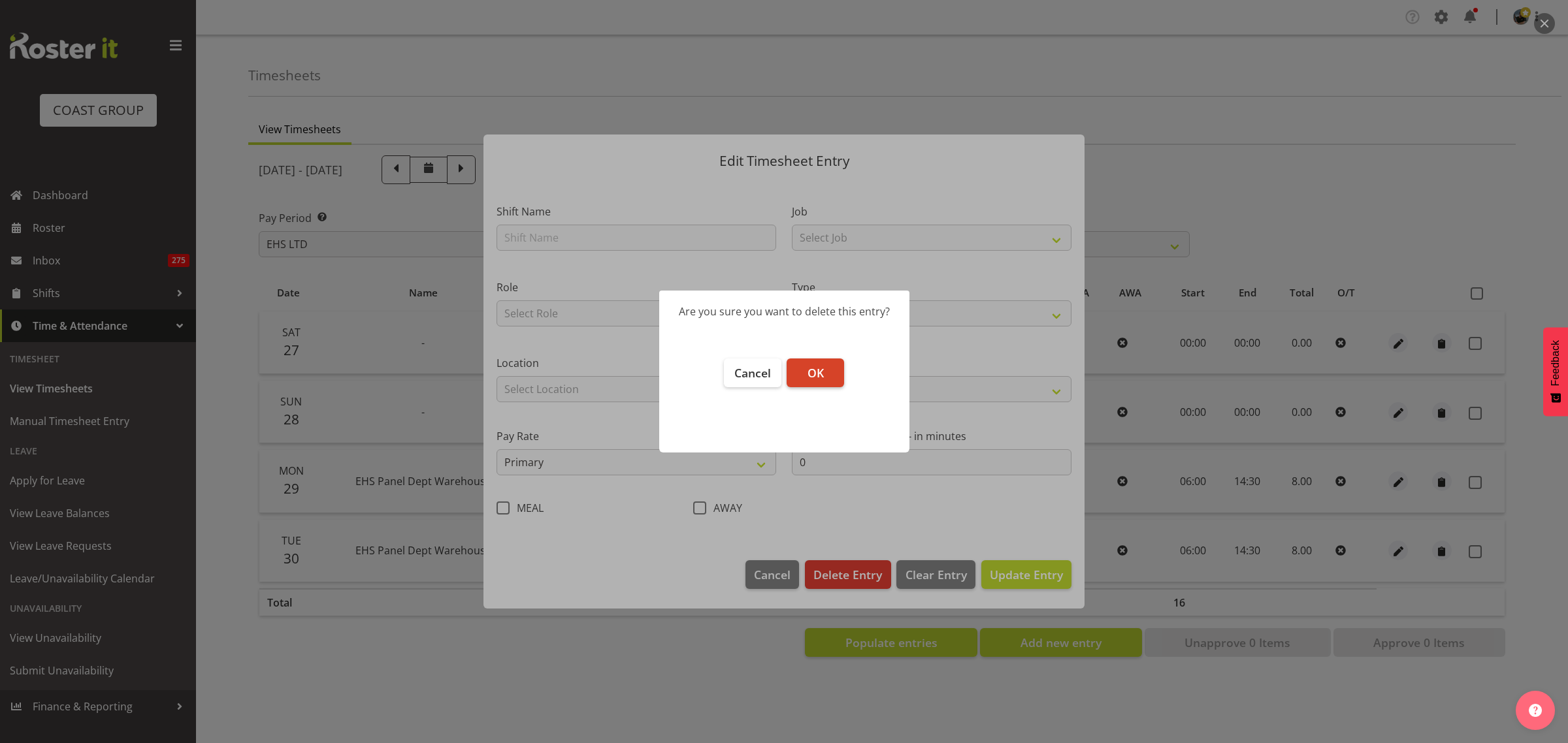
click at [829, 376] on button "OK" at bounding box center [815, 373] width 57 height 29
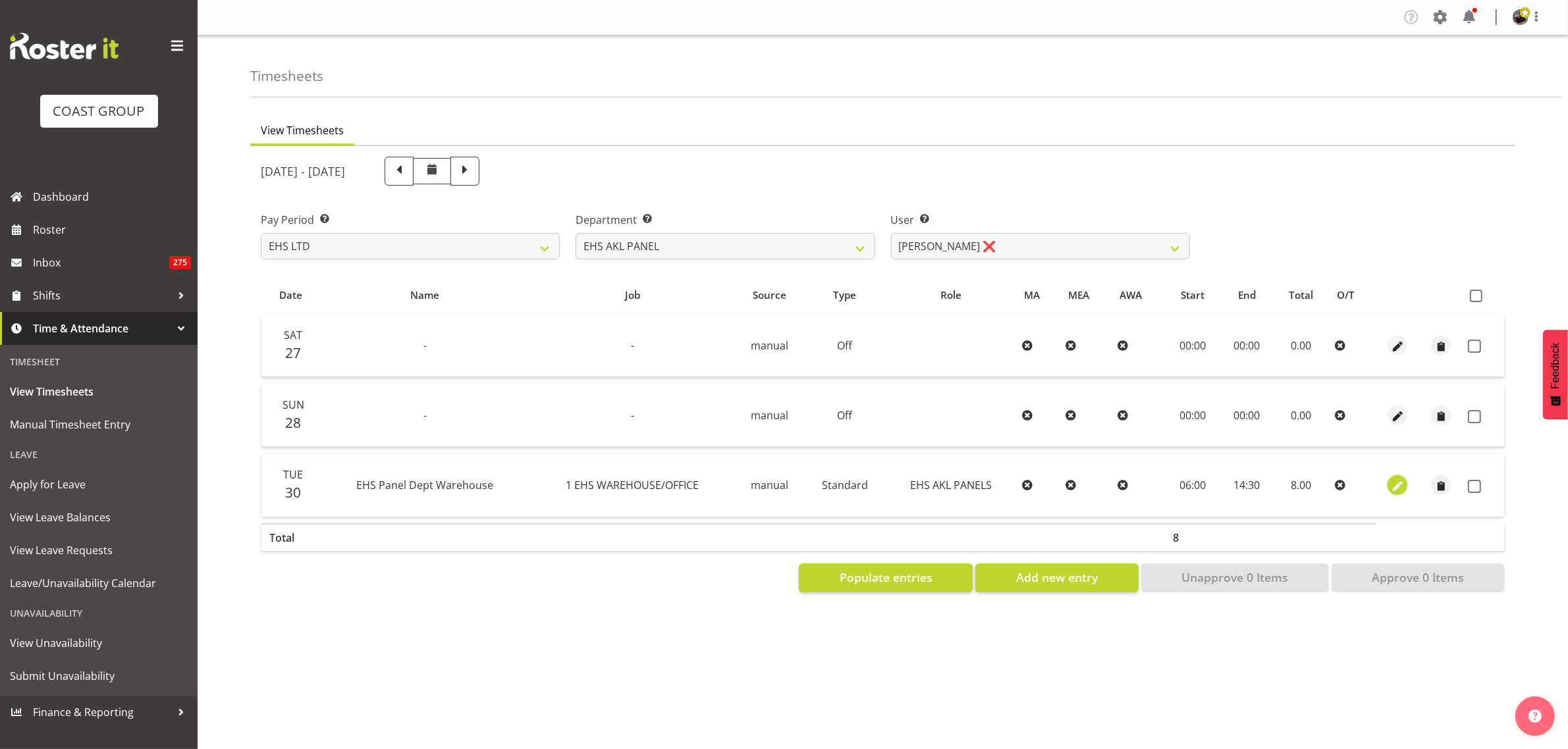
click at [1401, 485] on span "button" at bounding box center [1397, 485] width 15 height 15
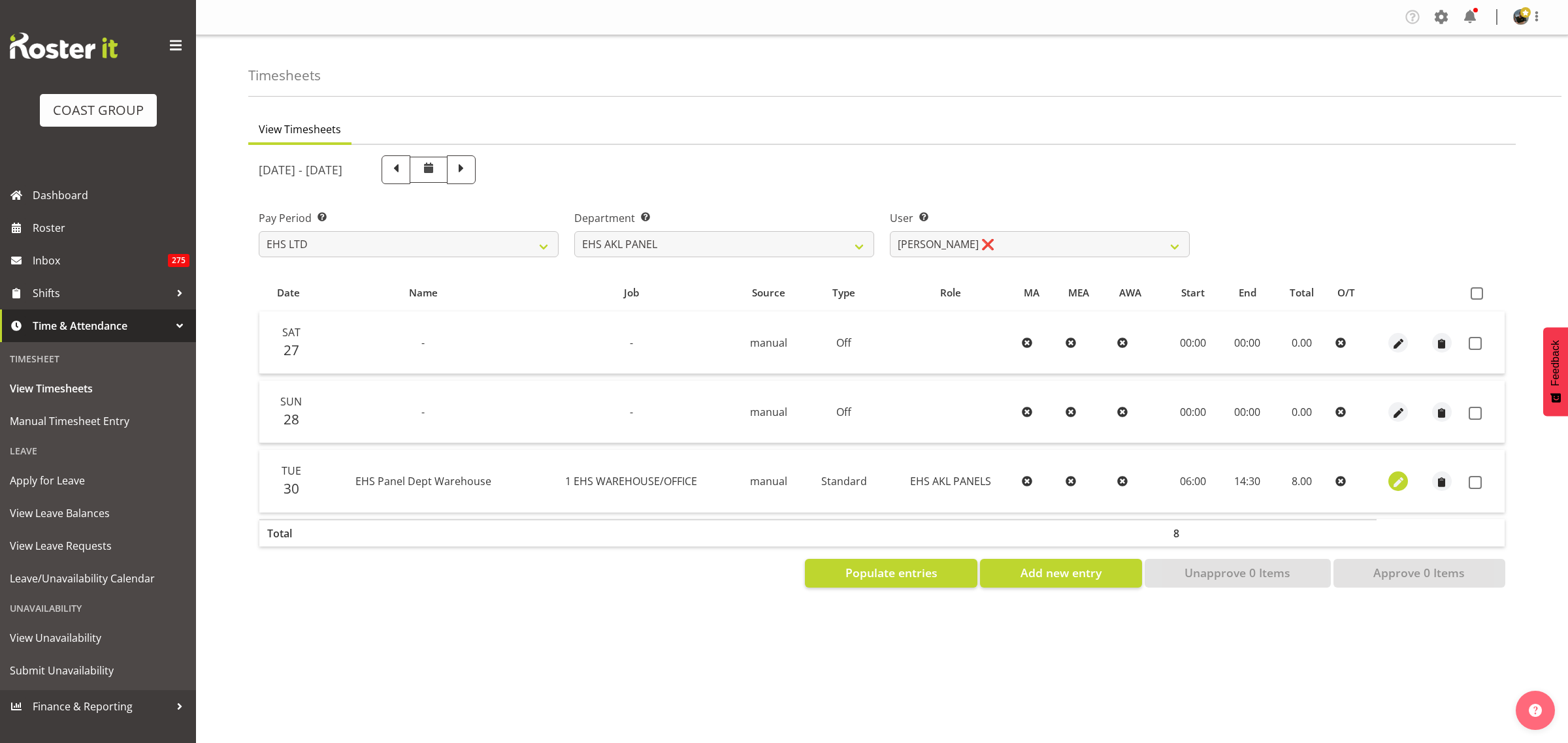
select select "Standard"
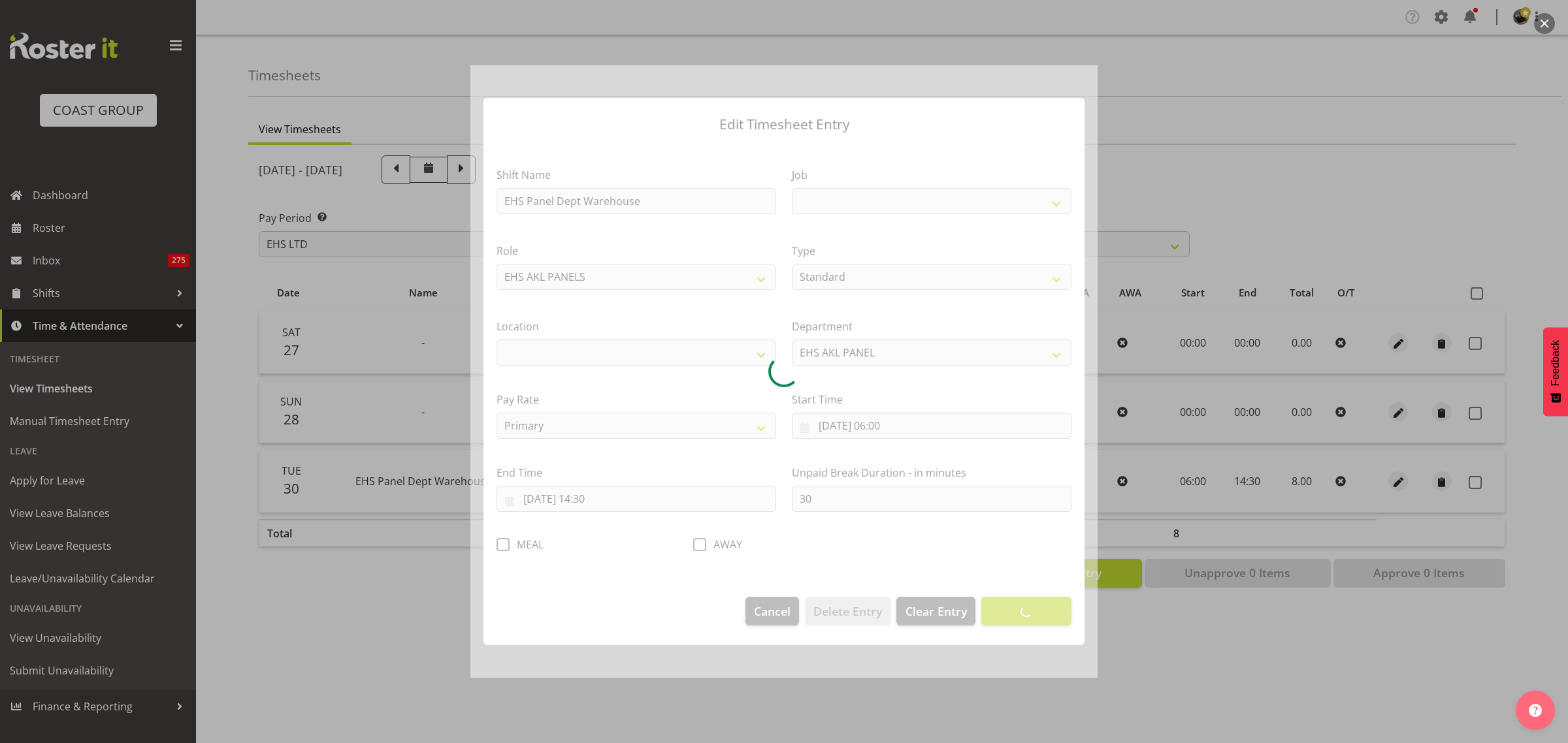
select select
select select "69"
select select "35"
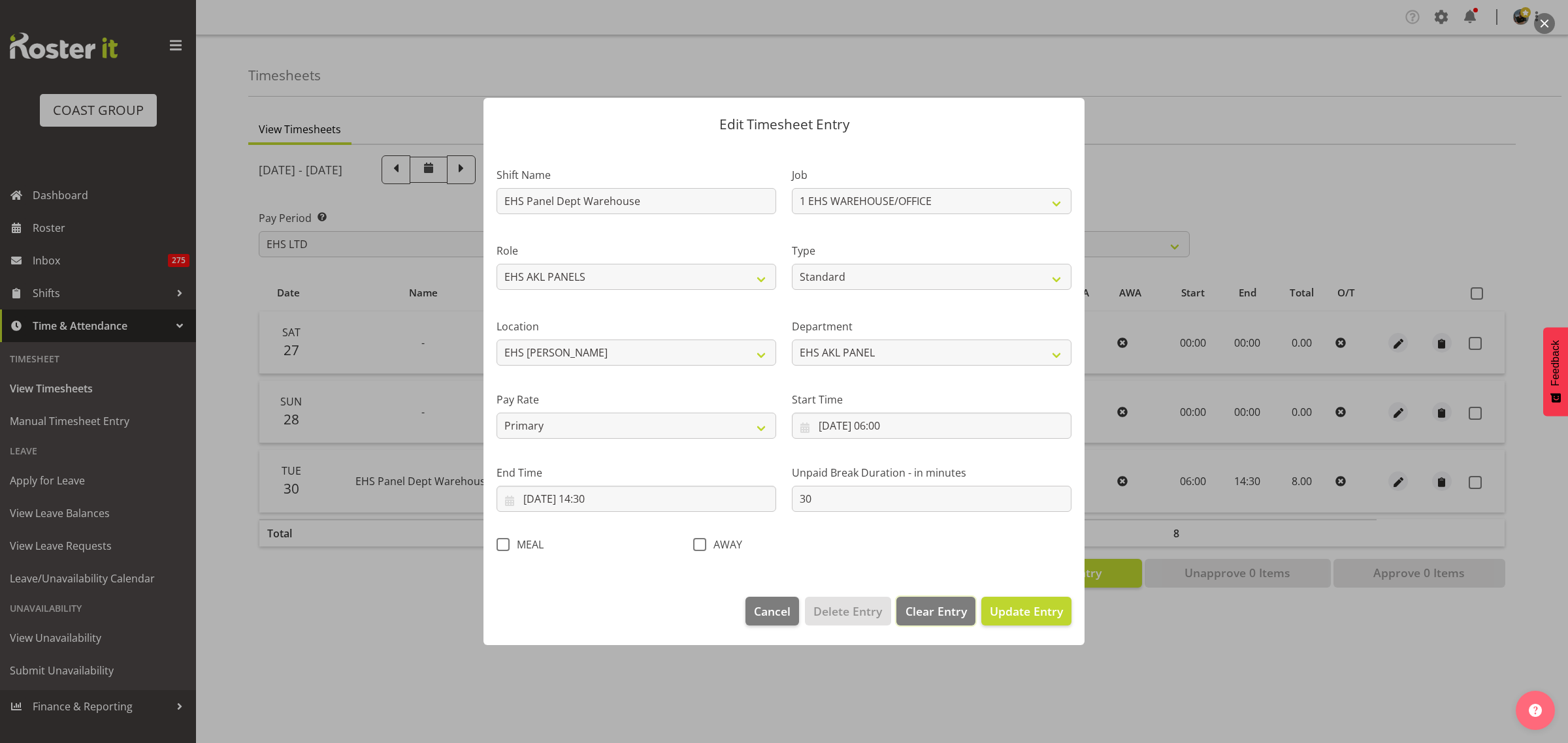
click at [932, 615] on span "Clear Entry" at bounding box center [936, 611] width 61 height 17
select select "Off"
type input "0"
select select
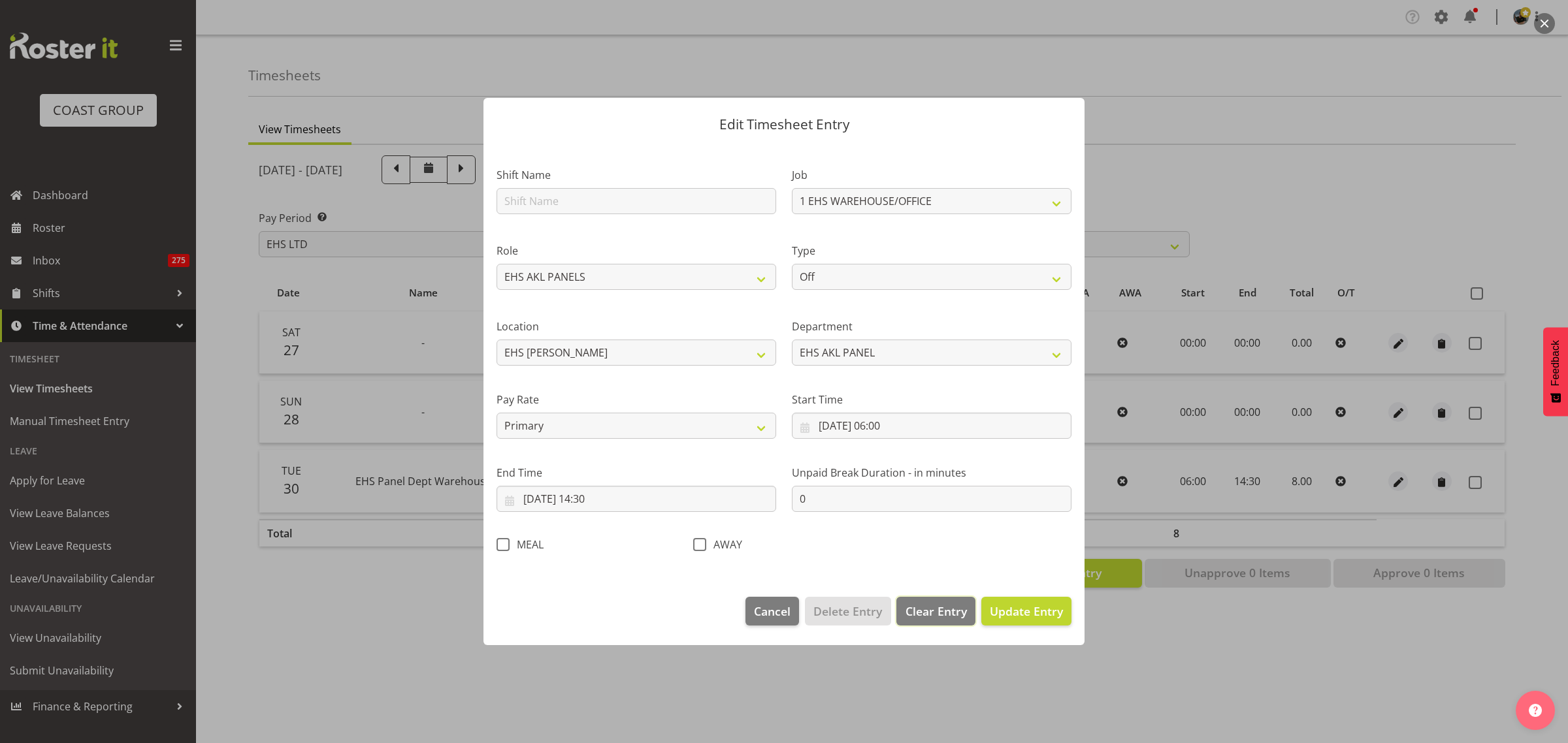
select select
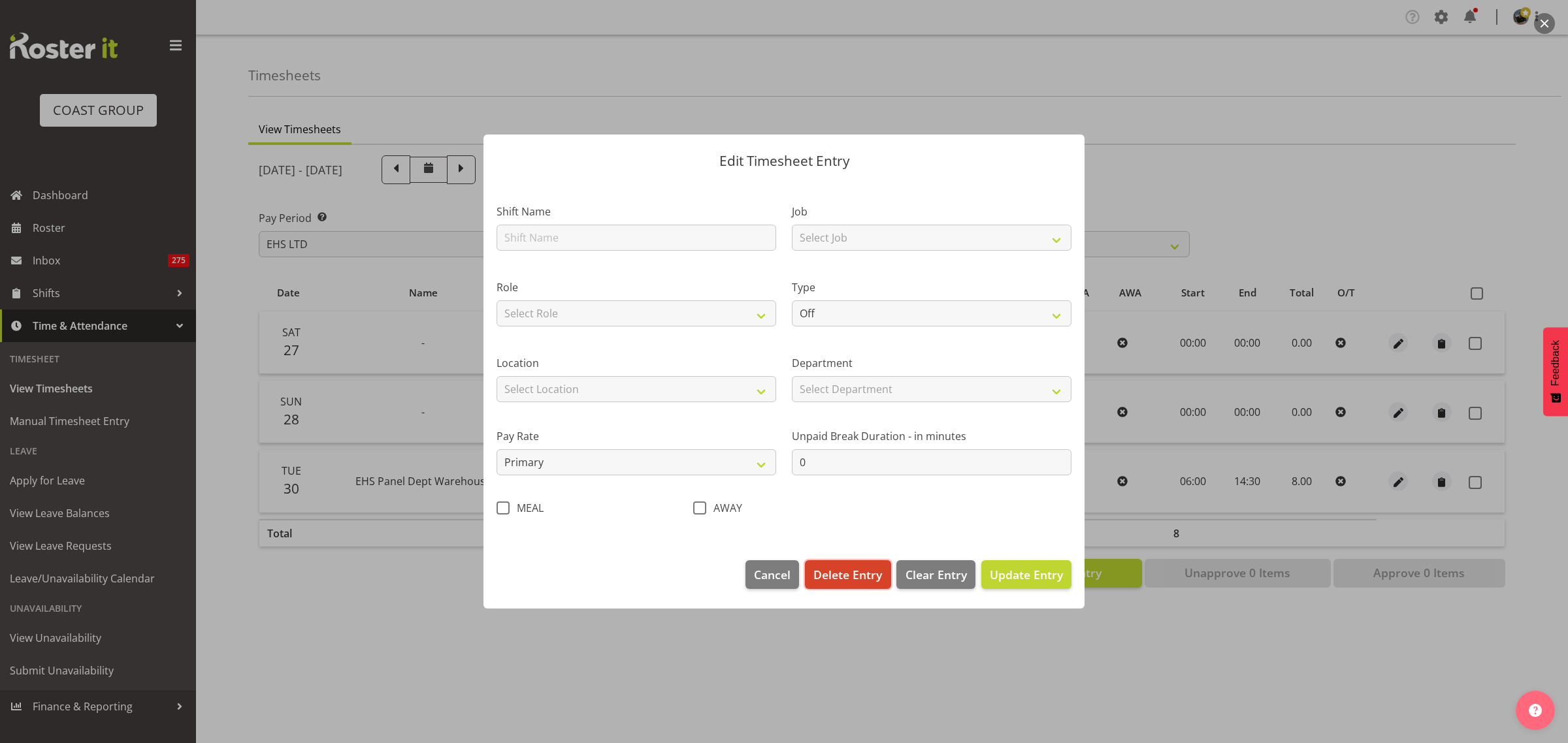
click at [847, 575] on span "Delete Entry" at bounding box center [847, 575] width 69 height 17
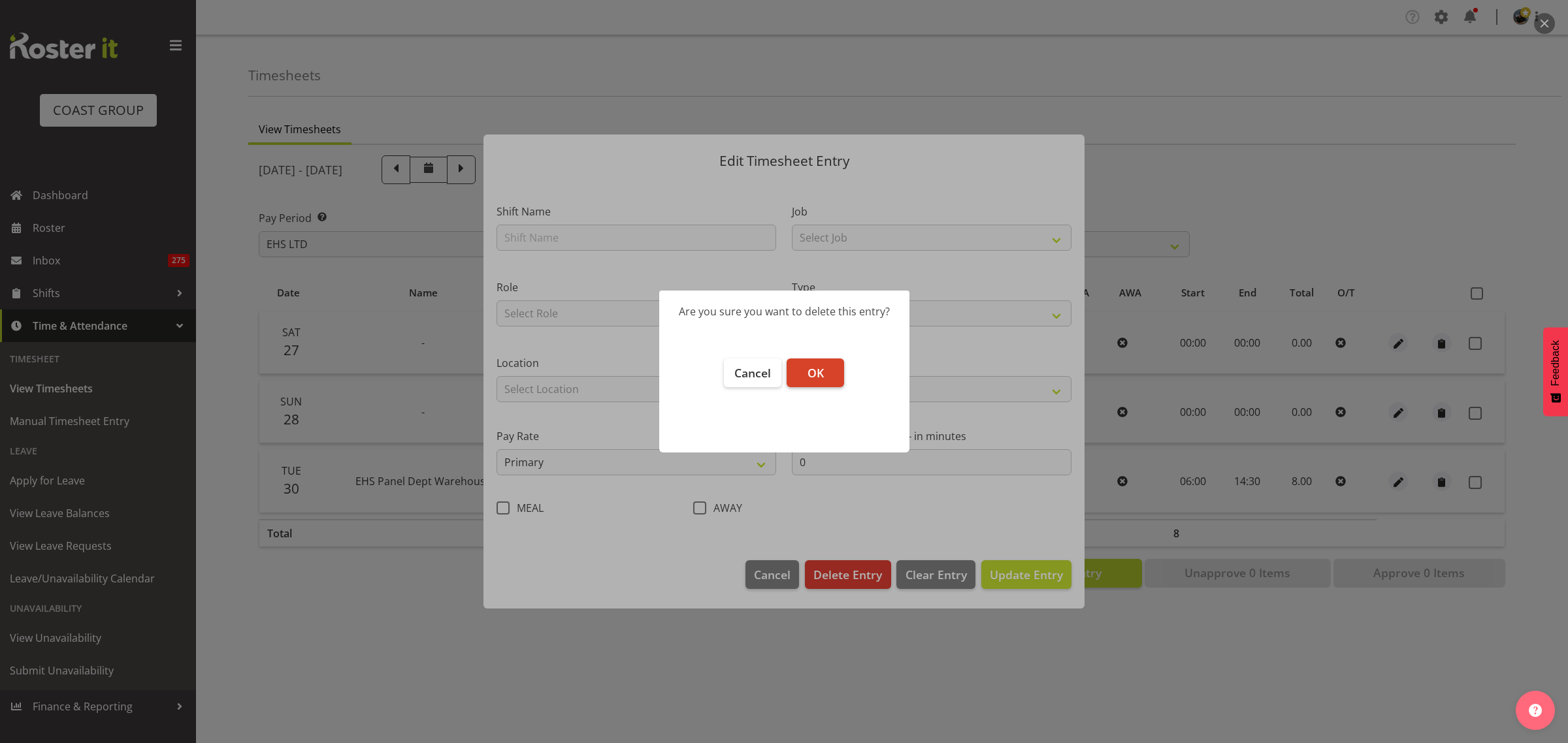
click at [824, 370] on button "OK" at bounding box center [815, 373] width 57 height 29
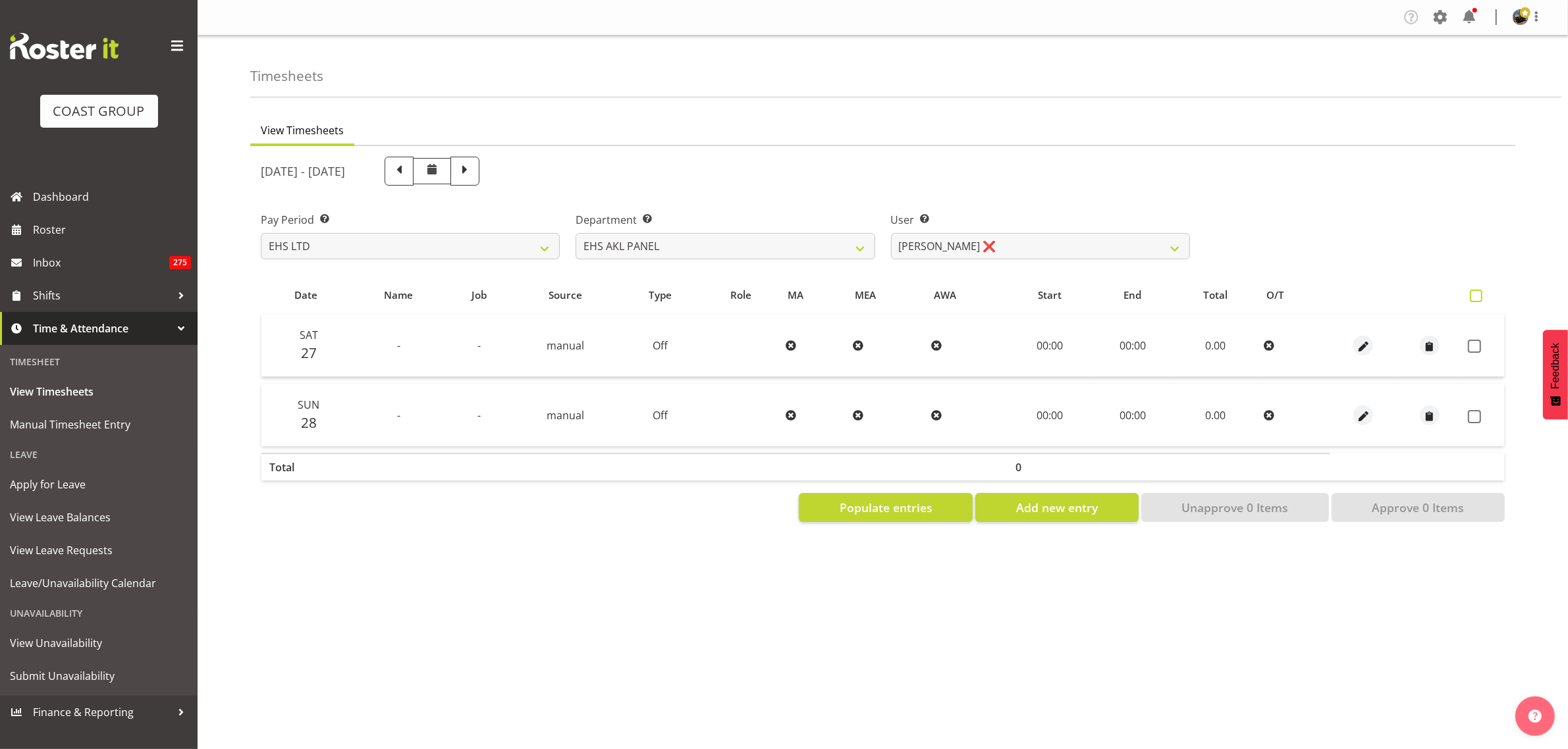
click at [1475, 294] on span at bounding box center [1476, 296] width 13 height 13
click at [1475, 294] on input "checkbox" at bounding box center [1474, 296] width 9 height 9
checkbox input "true"
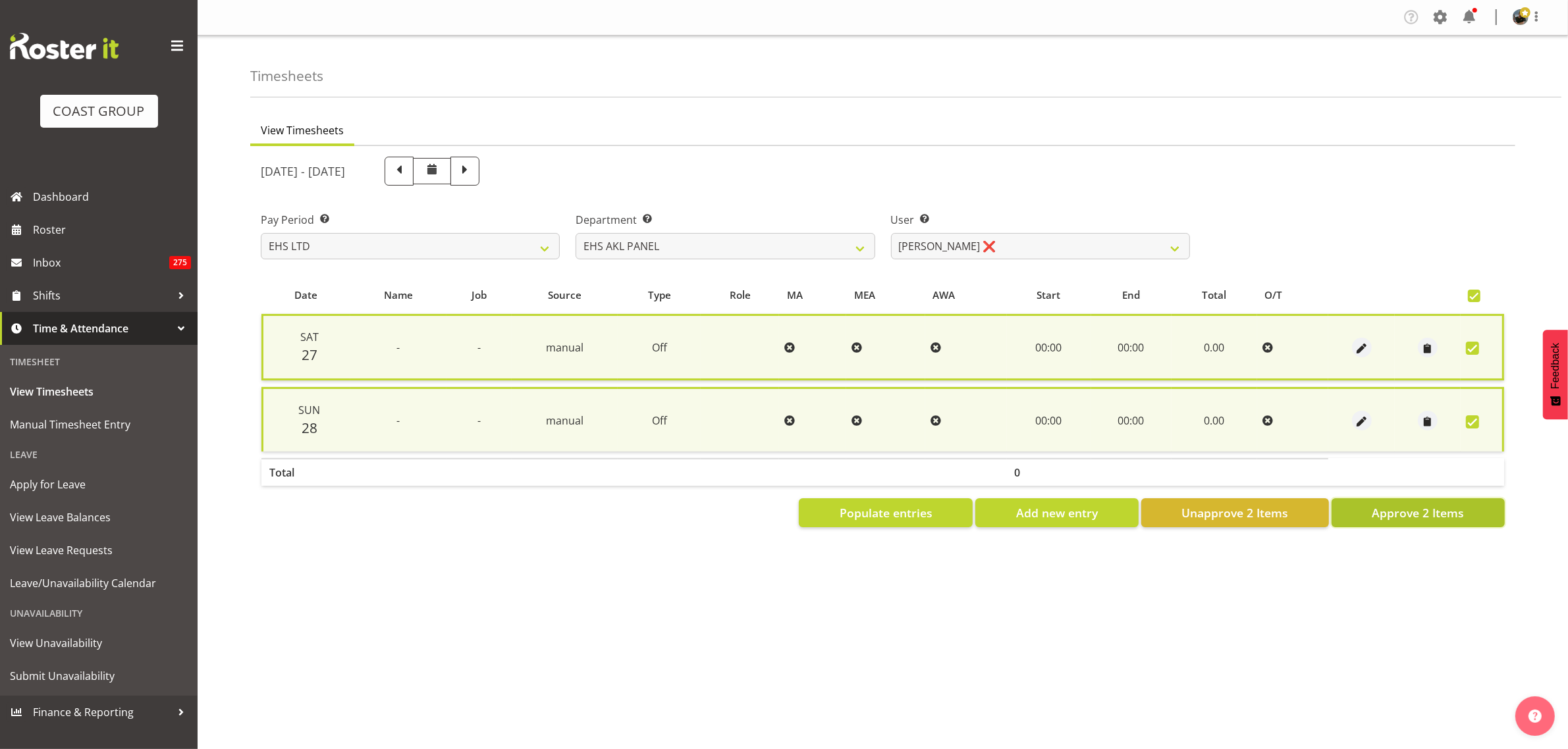
click at [1409, 517] on span "Approve 2 Items" at bounding box center [1417, 513] width 92 height 17
checkbox input "false"
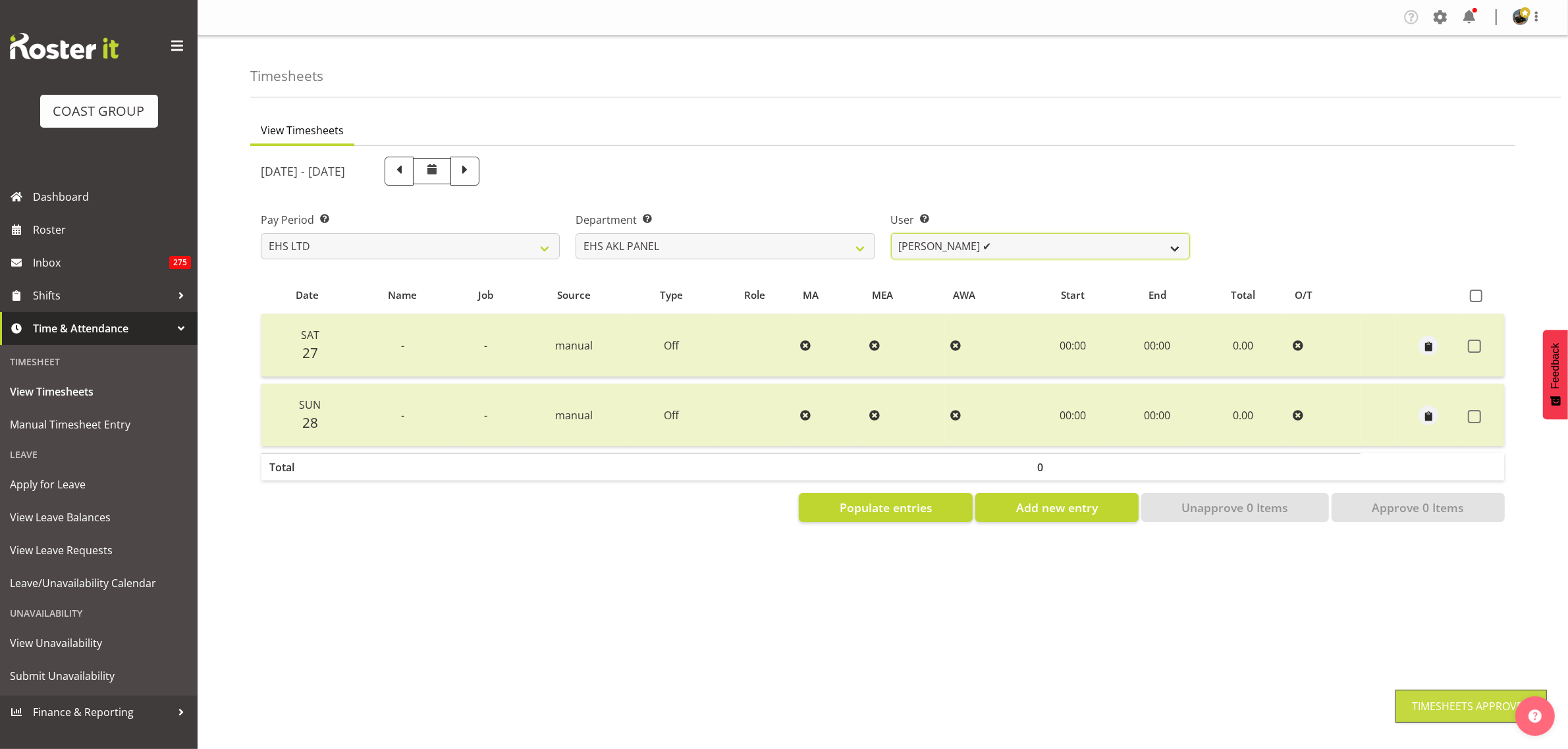
click at [1169, 247] on select "[PERSON_NAME] ✔ [PERSON_NAME] ❌ [PERSON_NAME] ✔ [PERSON_NAME] ❌ [PERSON_NAME] ✔…" at bounding box center [1041, 245] width 299 height 26
select select "2627"
click at [891, 233] on select "[PERSON_NAME] ✔ [PERSON_NAME] ❌ [PERSON_NAME] ✔ [PERSON_NAME] ❌ [PERSON_NAME] ✔…" at bounding box center [1041, 245] width 299 height 26
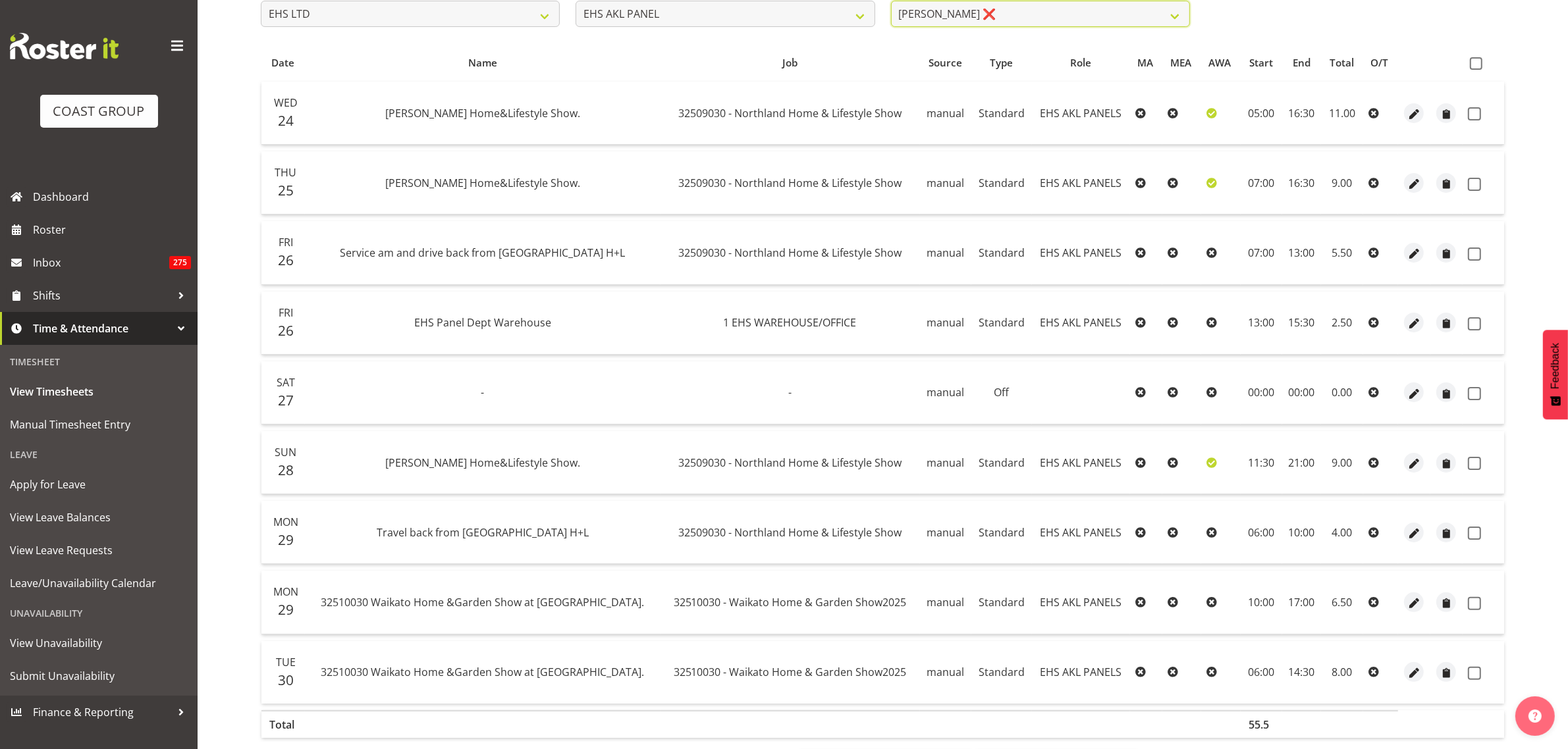
scroll to position [48, 0]
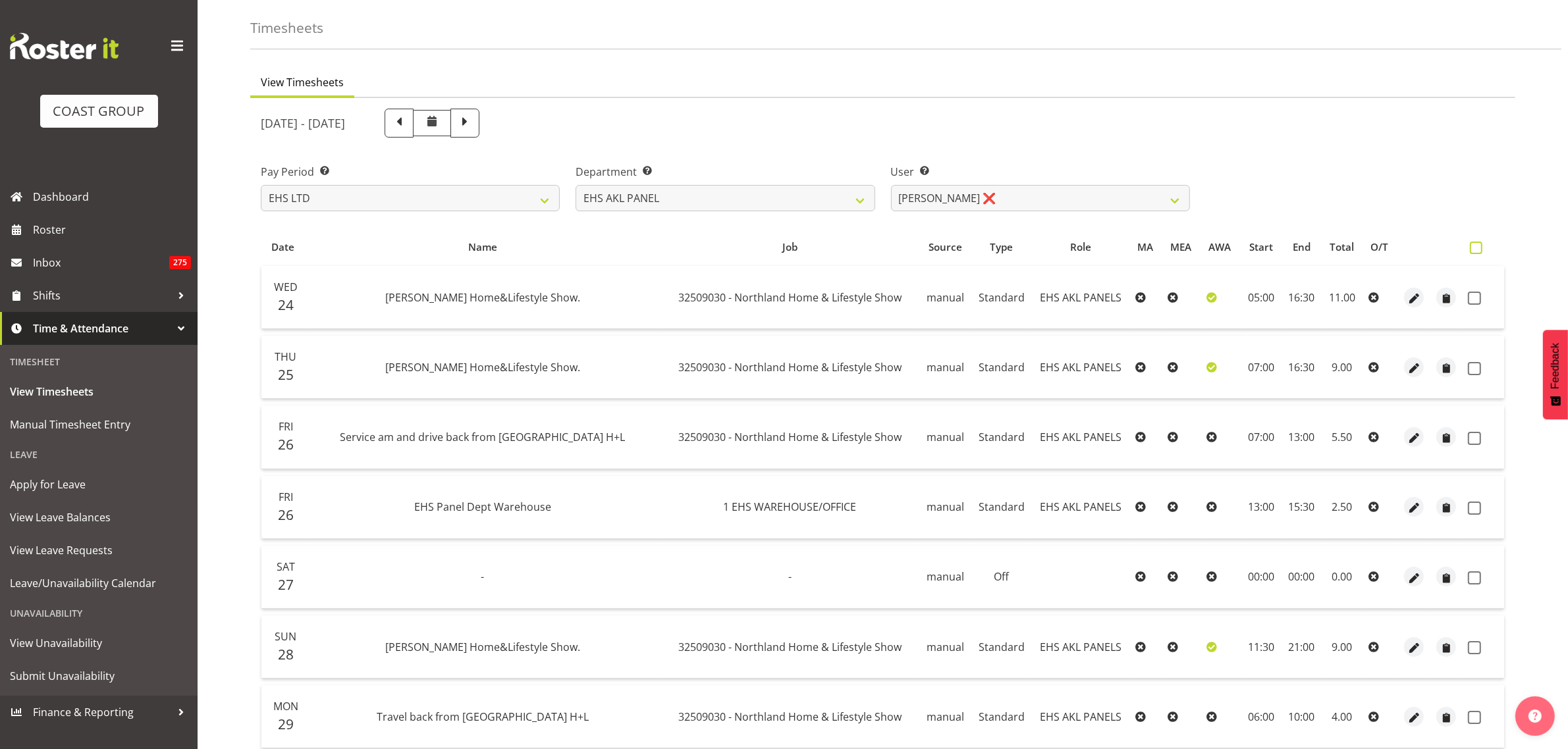
click at [1475, 244] on span at bounding box center [1476, 248] width 13 height 13
click at [1475, 244] on input "checkbox" at bounding box center [1474, 248] width 9 height 9
checkbox input "true"
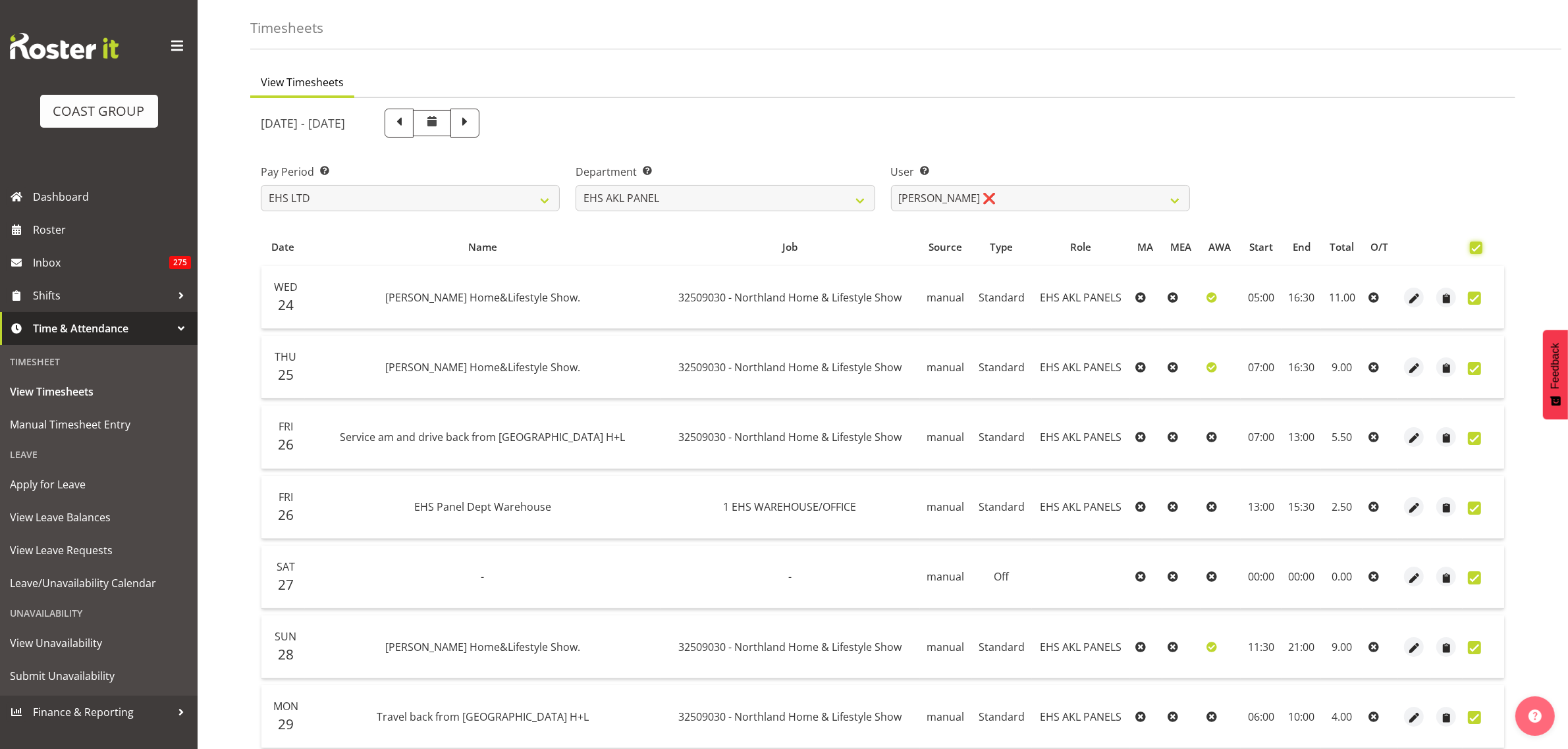
checkbox input "true"
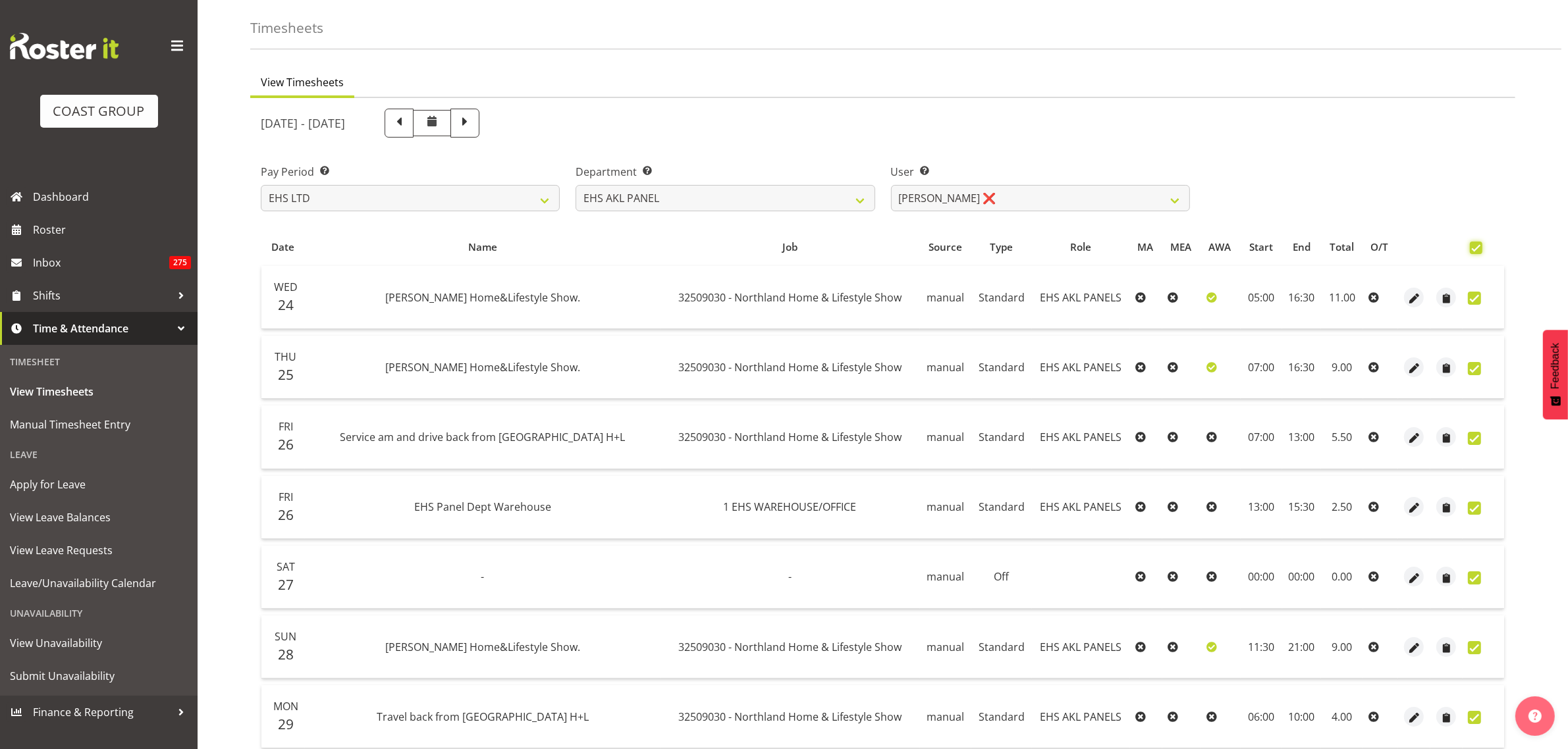
checkbox input "true"
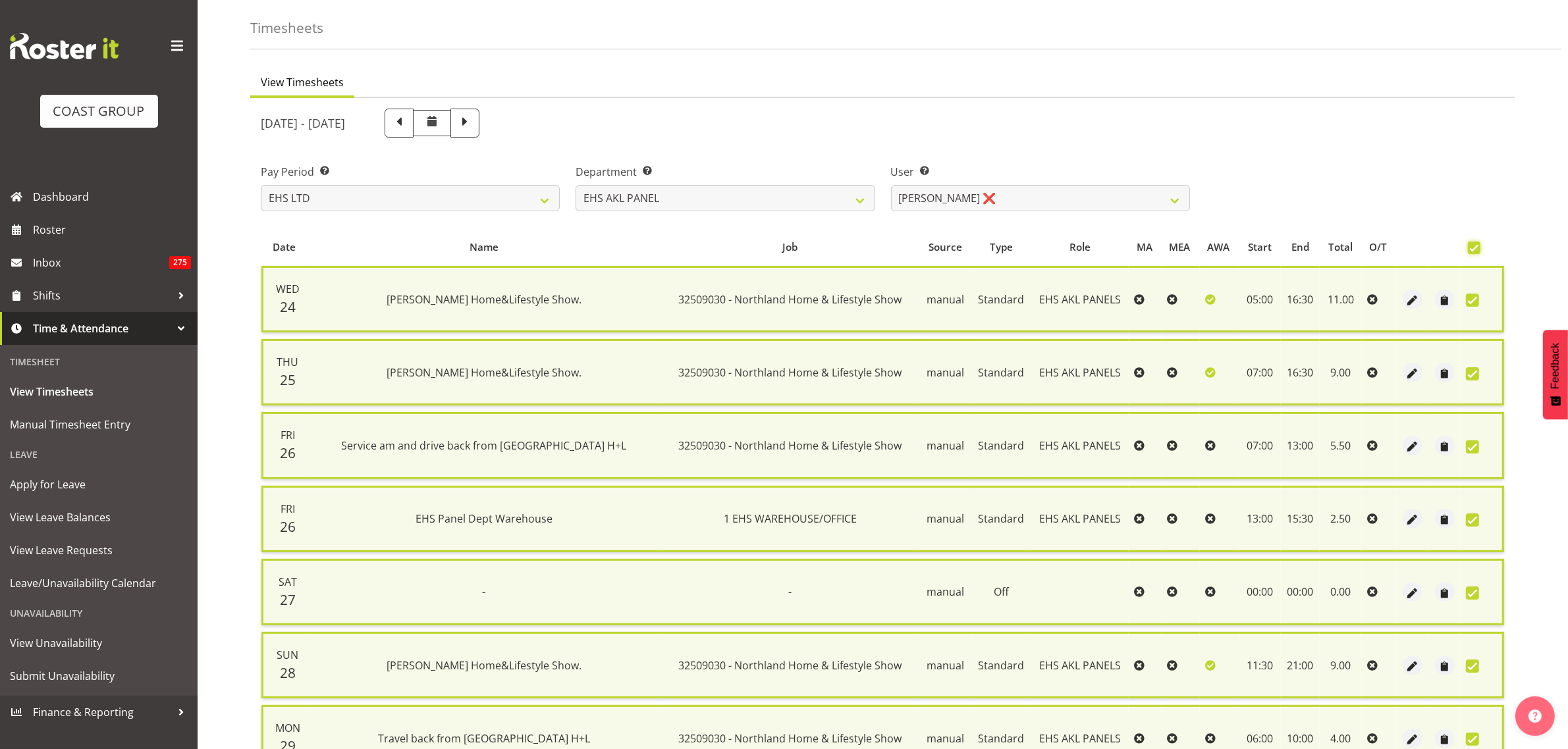
scroll to position [316, 0]
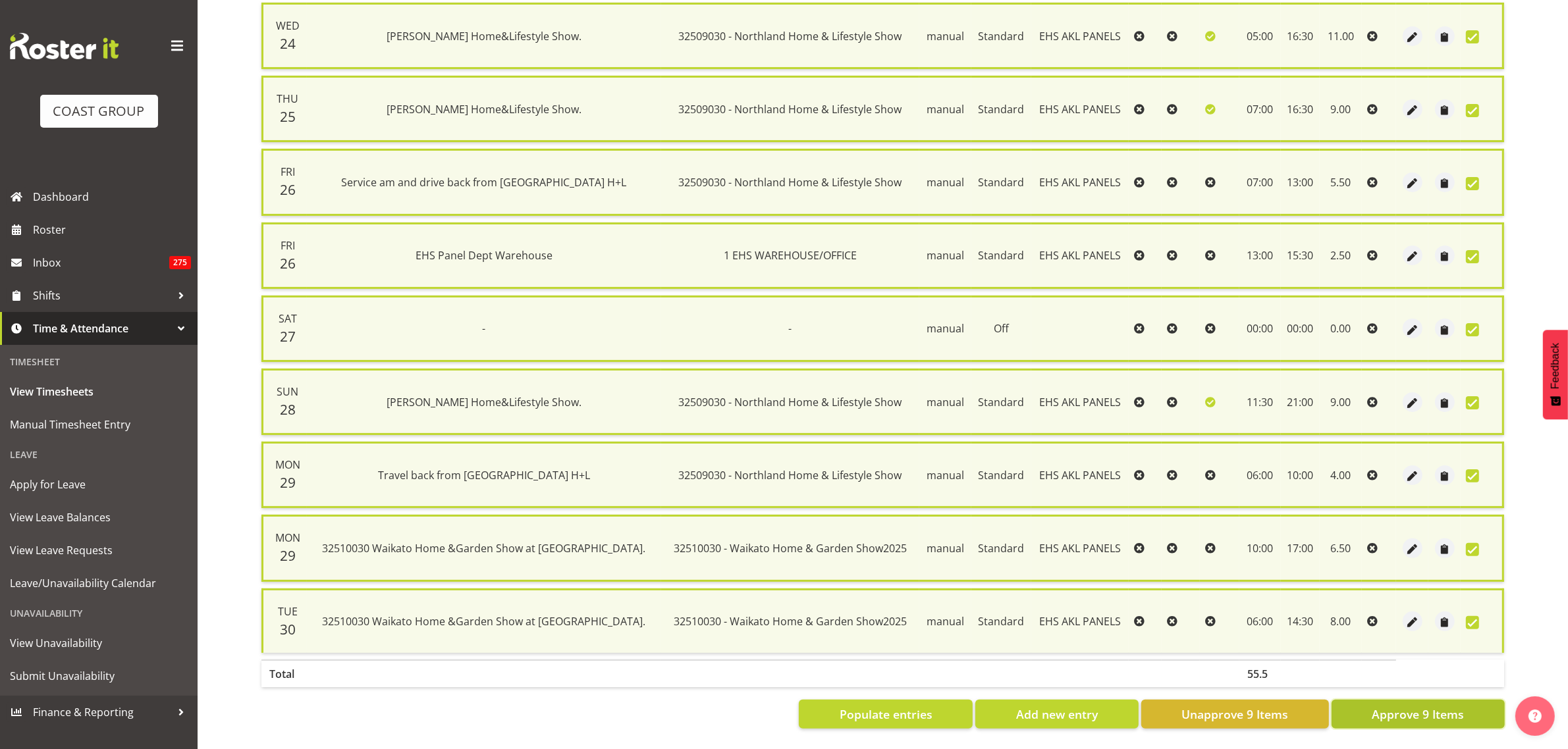
click at [1390, 706] on span "Approve 9 Items" at bounding box center [1417, 714] width 92 height 17
checkbox input "false"
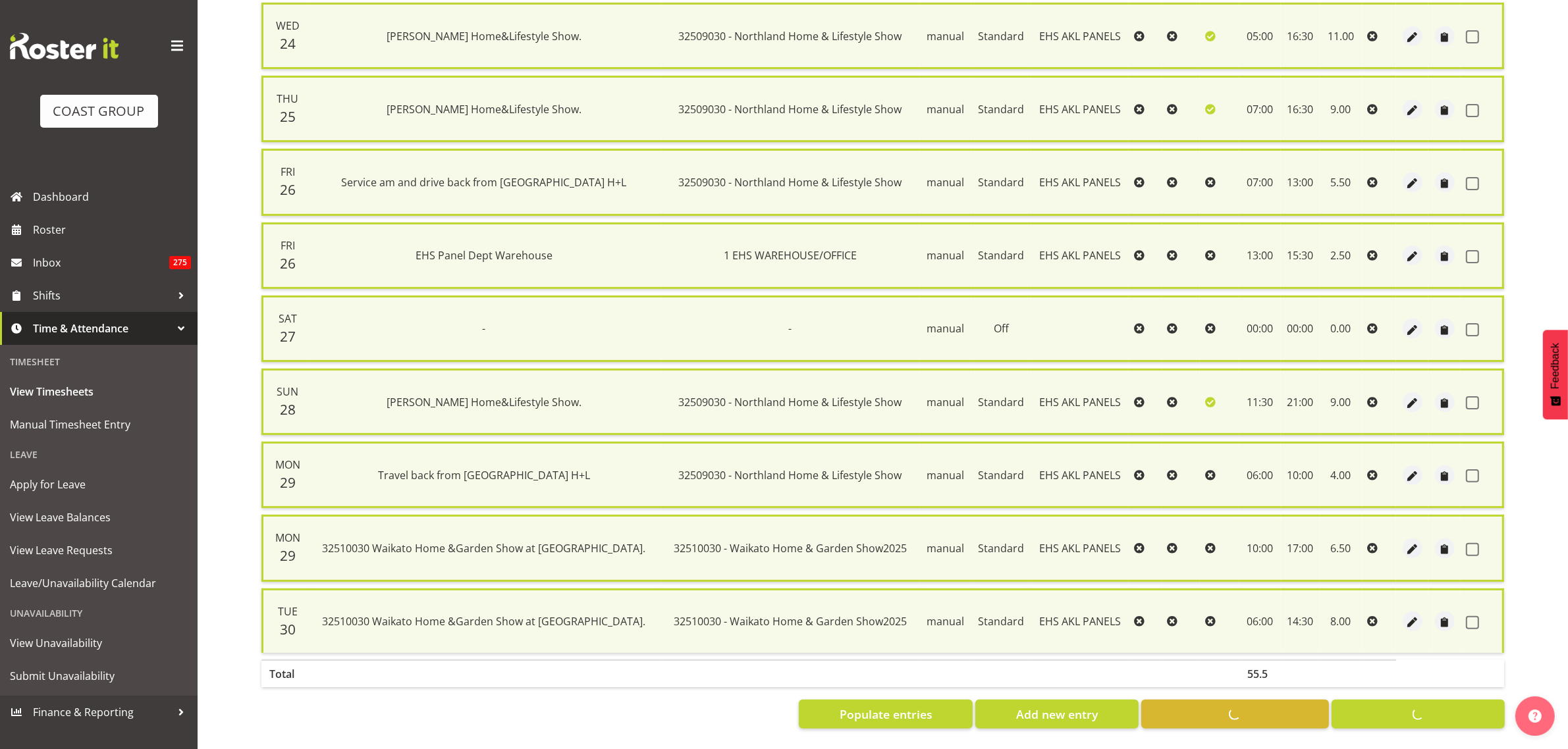
checkbox input "false"
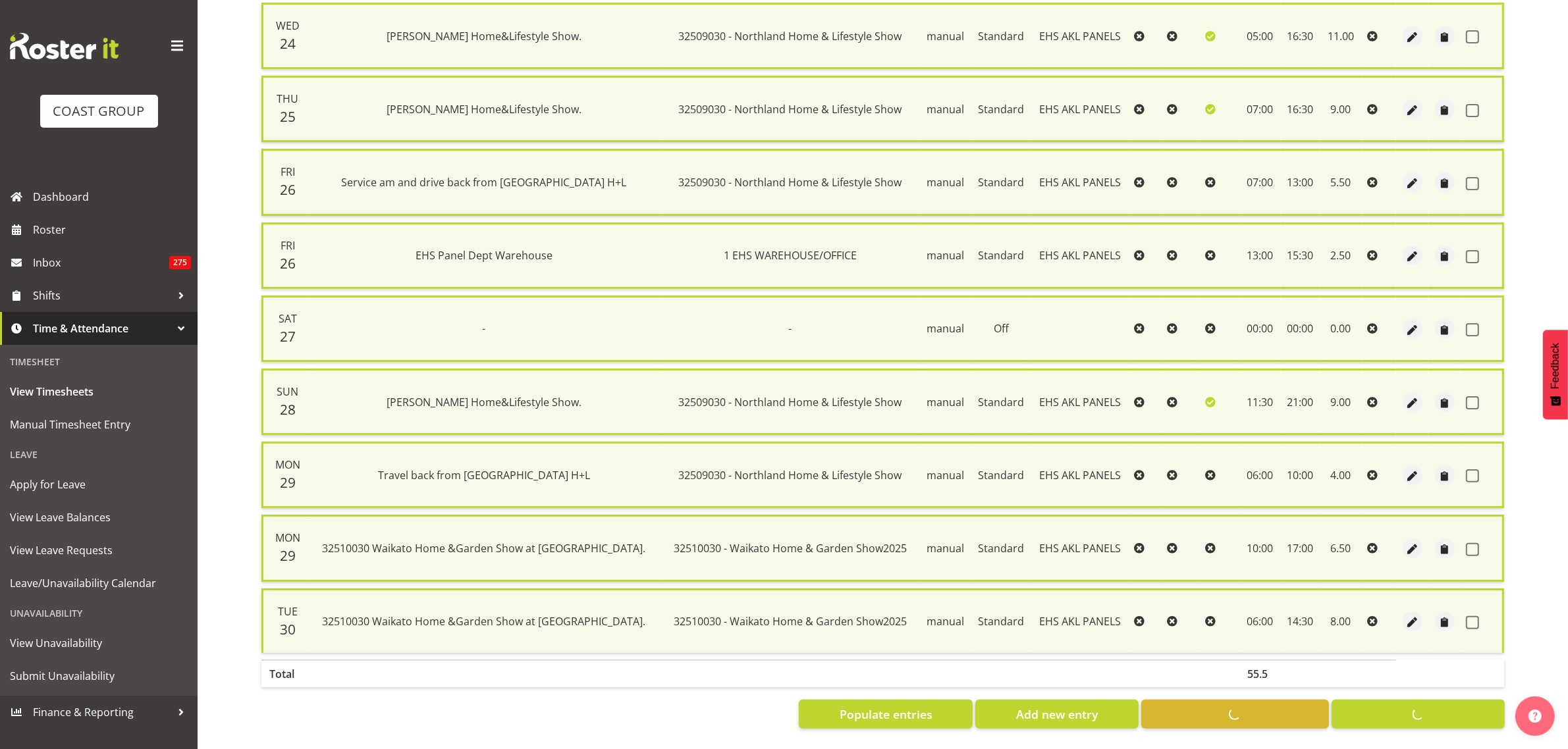
checkbox input "false"
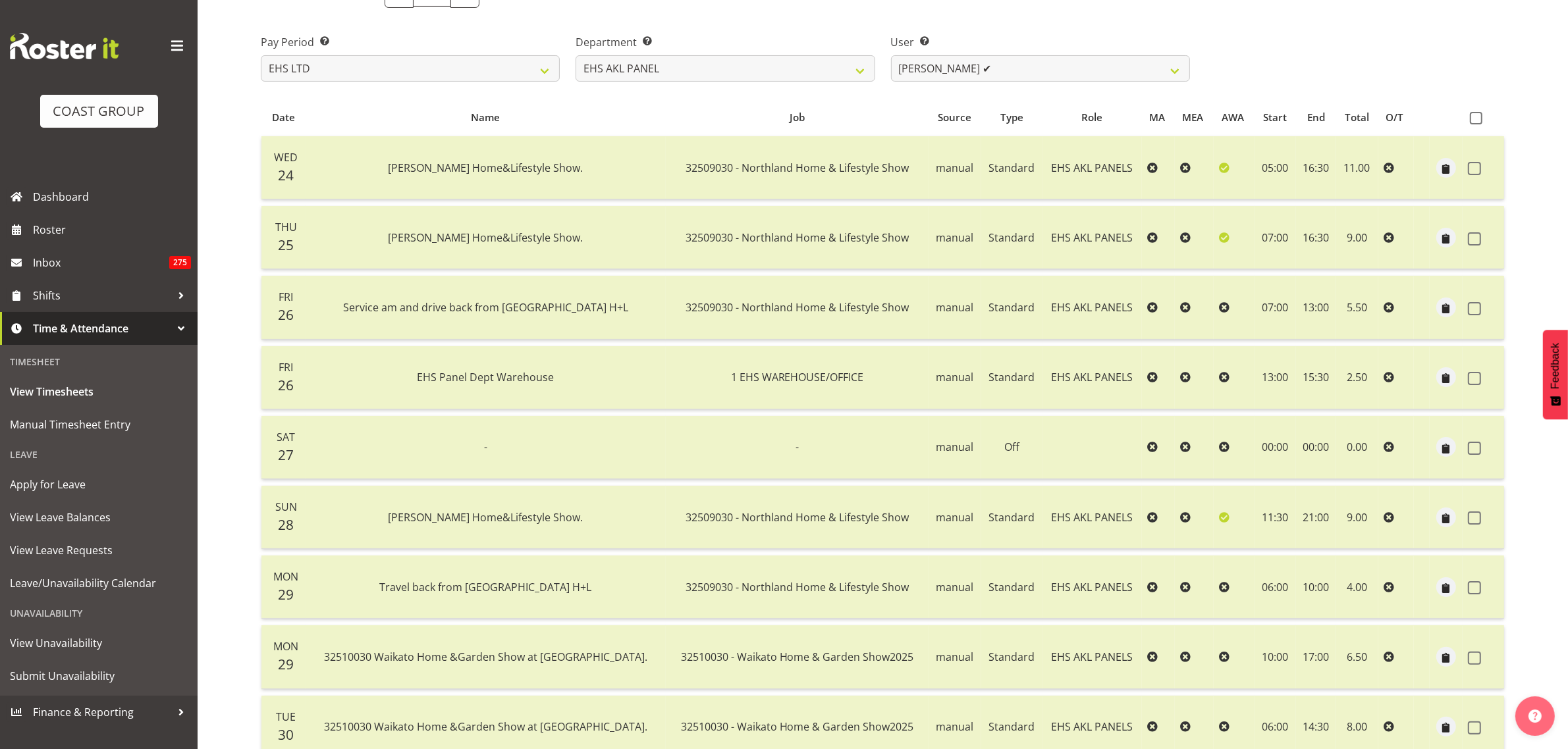
scroll to position [0, 0]
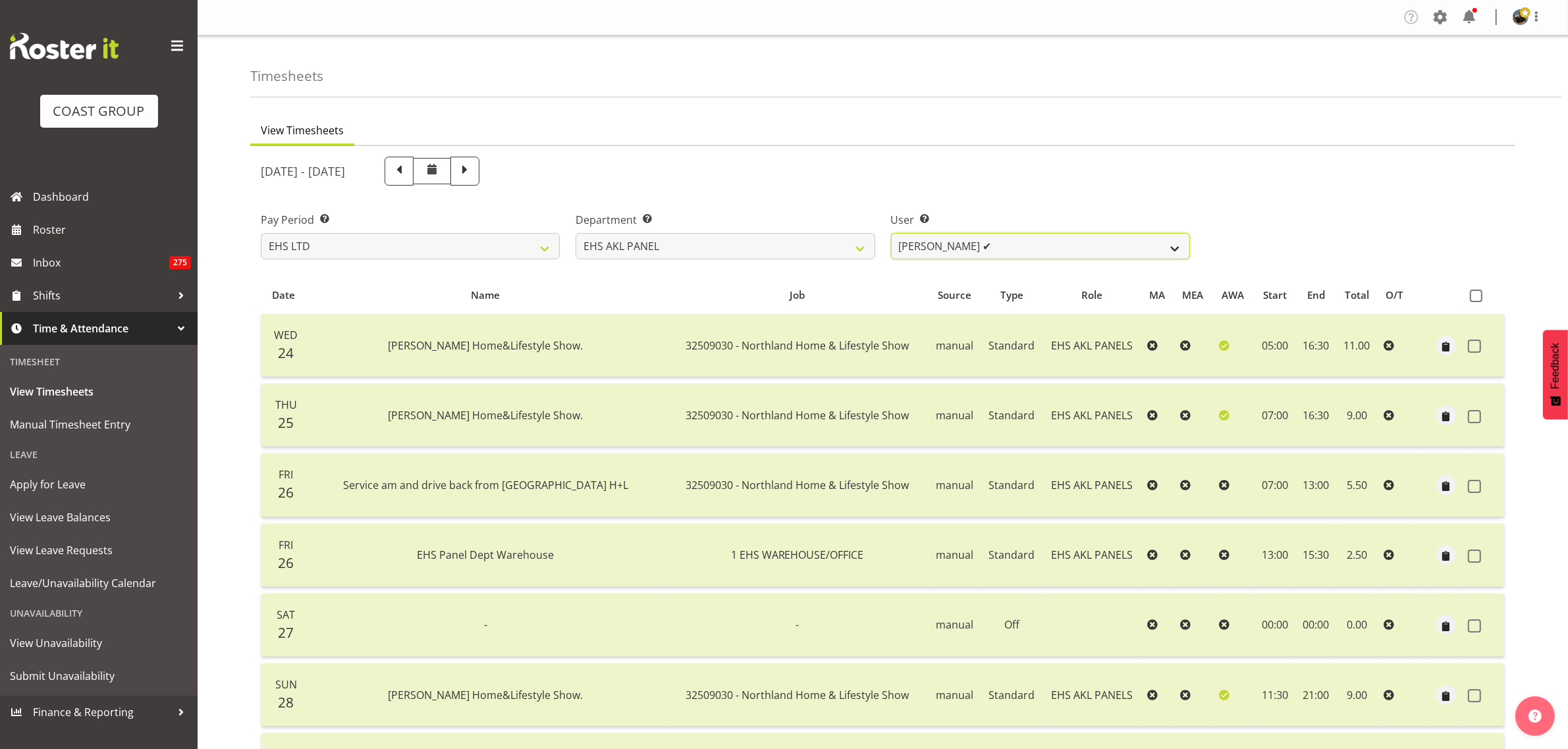
click at [1176, 245] on select "[PERSON_NAME] ✔ [PERSON_NAME] ❌ [PERSON_NAME] ✔ [PERSON_NAME] ❌ [PERSON_NAME] ✔…" at bounding box center [1041, 245] width 299 height 26
click at [1393, 162] on div "[DATE] - [DATE]" at bounding box center [883, 171] width 1260 height 45
click at [1177, 245] on select "[PERSON_NAME] ✔ [PERSON_NAME] ❌ [PERSON_NAME] ✔ [PERSON_NAME] ❌ [PERSON_NAME] ✔…" at bounding box center [1041, 245] width 299 height 26
select select "8010"
click at [891, 233] on select "[PERSON_NAME] ✔ [PERSON_NAME] ❌ [PERSON_NAME] ✔ [PERSON_NAME] ❌ [PERSON_NAME] ✔…" at bounding box center [1041, 245] width 299 height 26
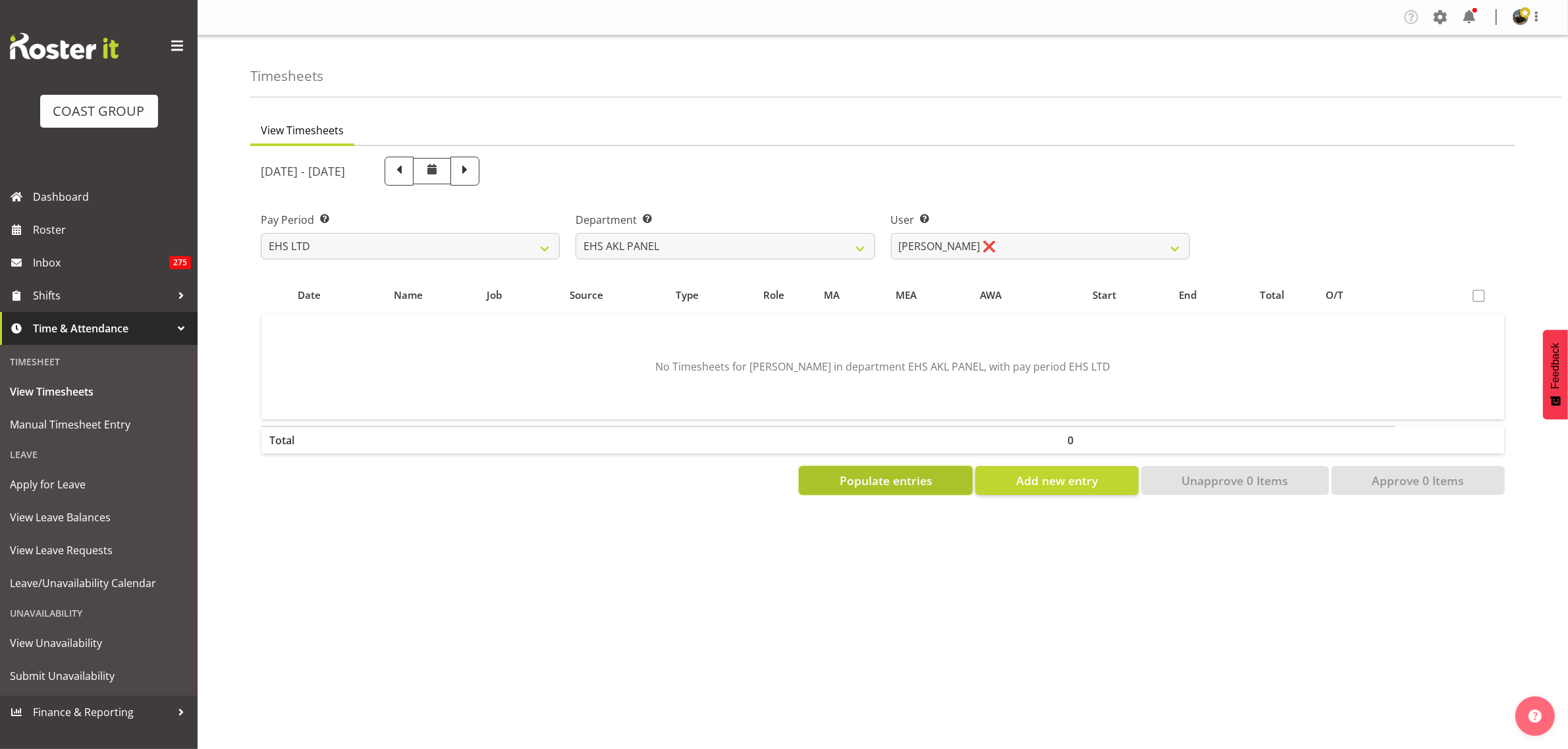
click at [880, 485] on span "Populate entries" at bounding box center [887, 481] width 93 height 17
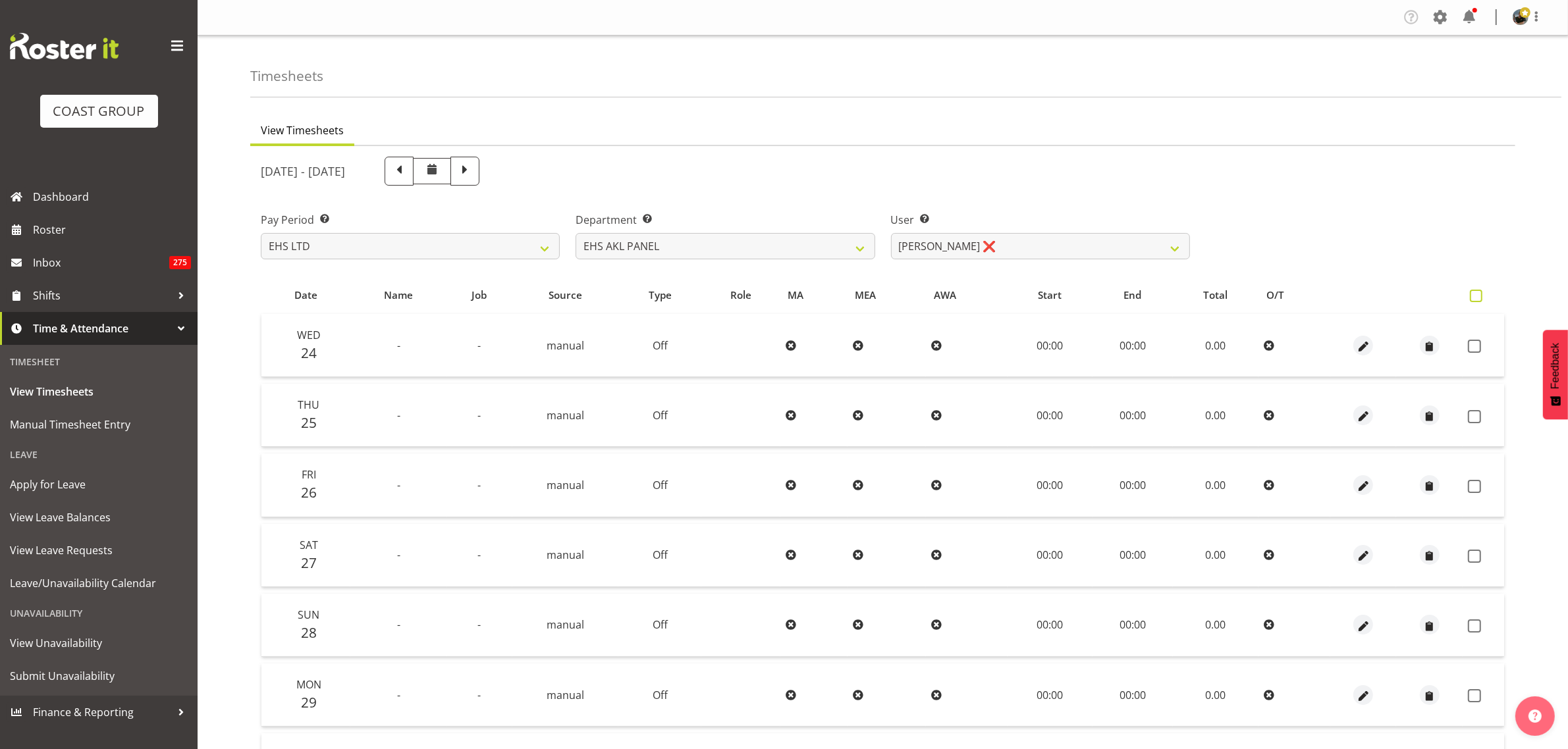
click at [1476, 298] on span at bounding box center [1476, 296] width 13 height 13
click at [1476, 298] on input "checkbox" at bounding box center [1474, 296] width 9 height 9
checkbox input "true"
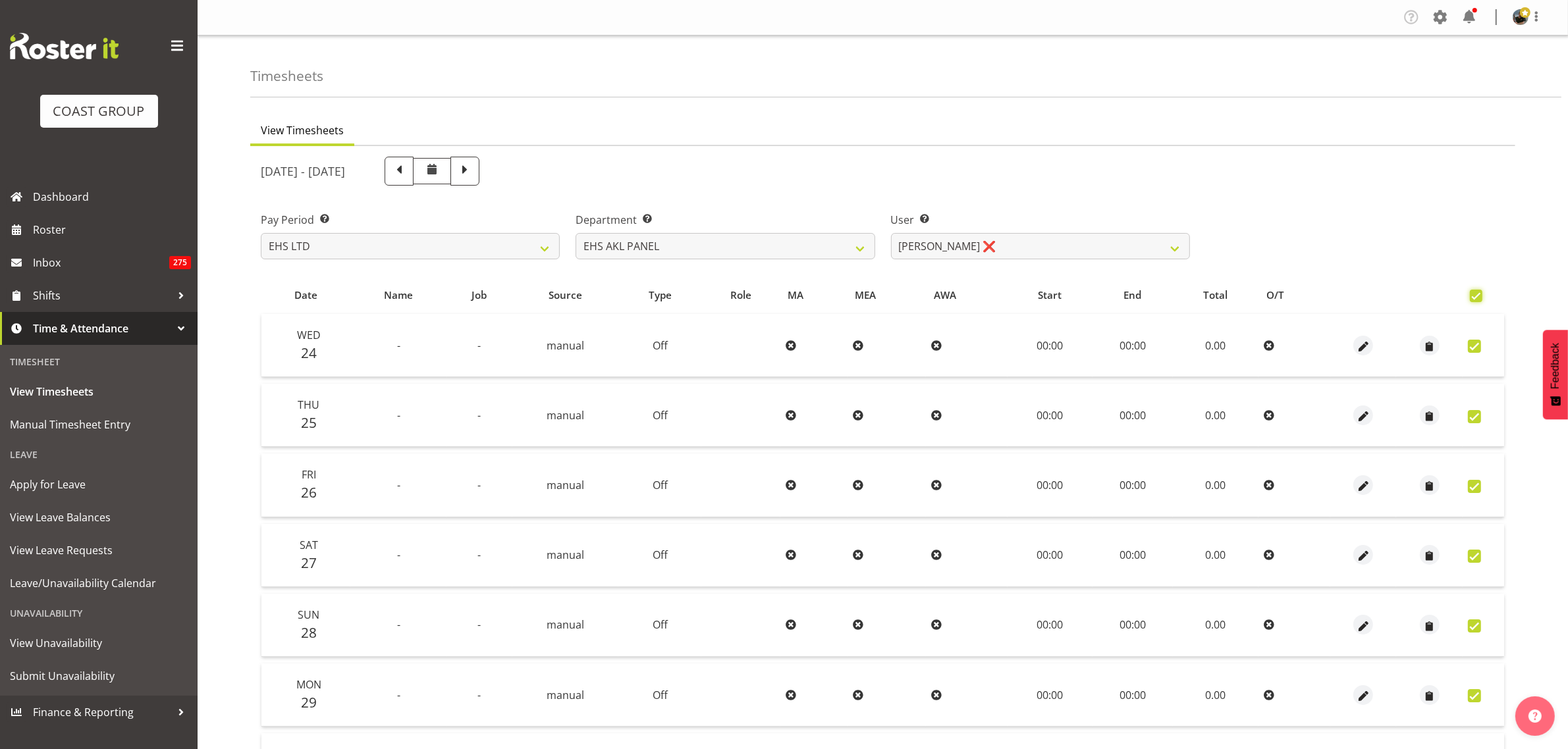
checkbox input "true"
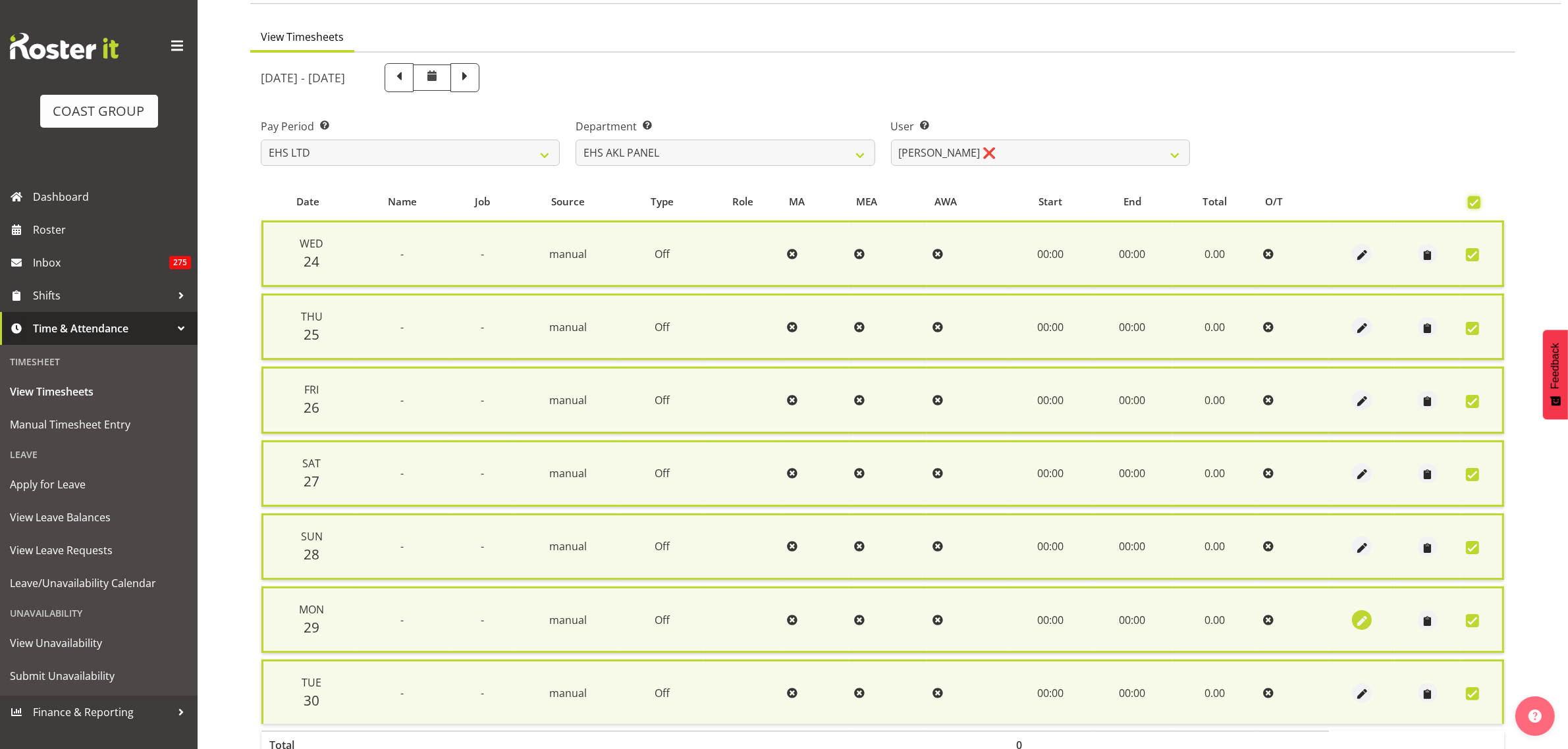
scroll to position [172, 0]
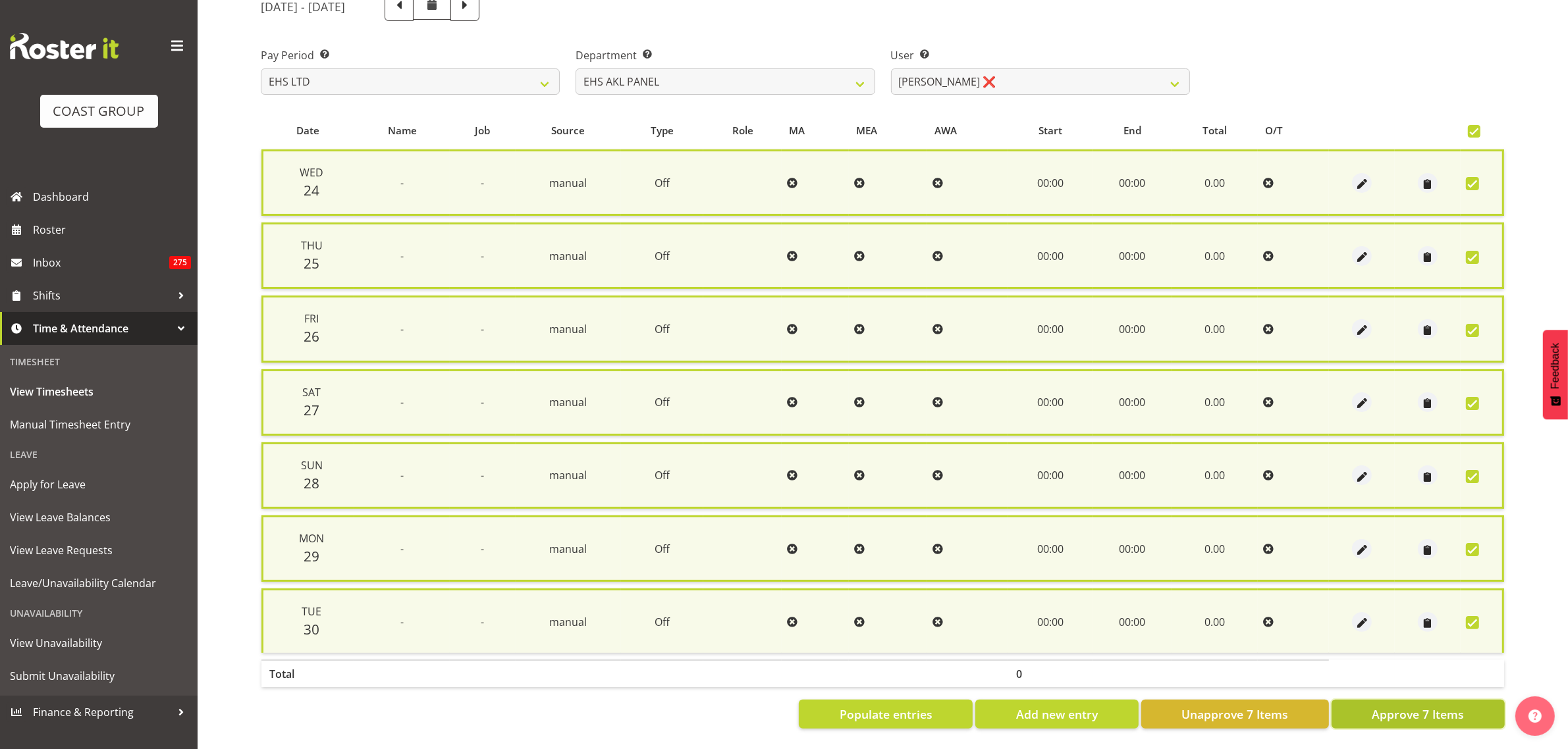
click at [1373, 708] on span "Approve 7 Items" at bounding box center [1417, 714] width 92 height 17
checkbox input "false"
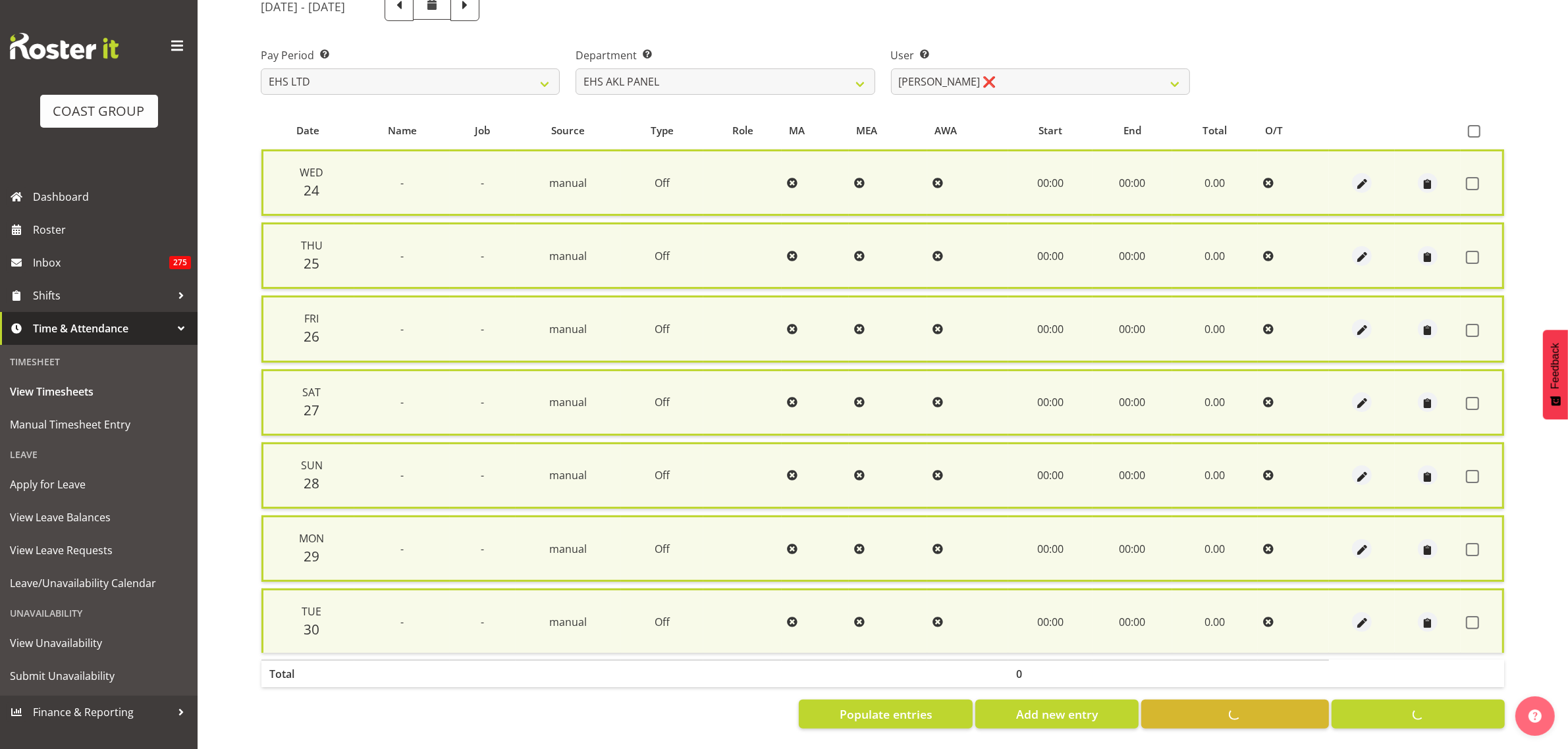
checkbox input "false"
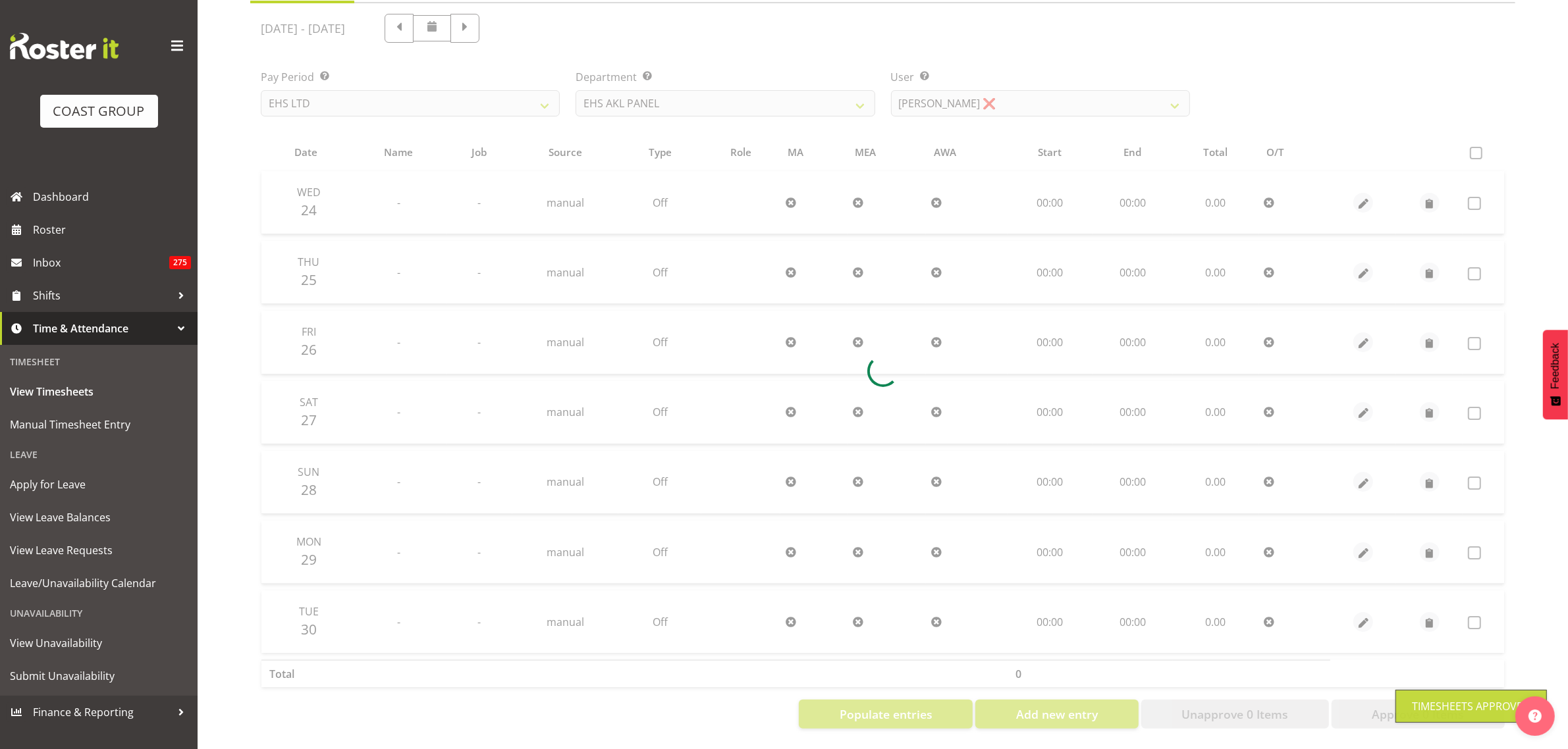
scroll to position [155, 0]
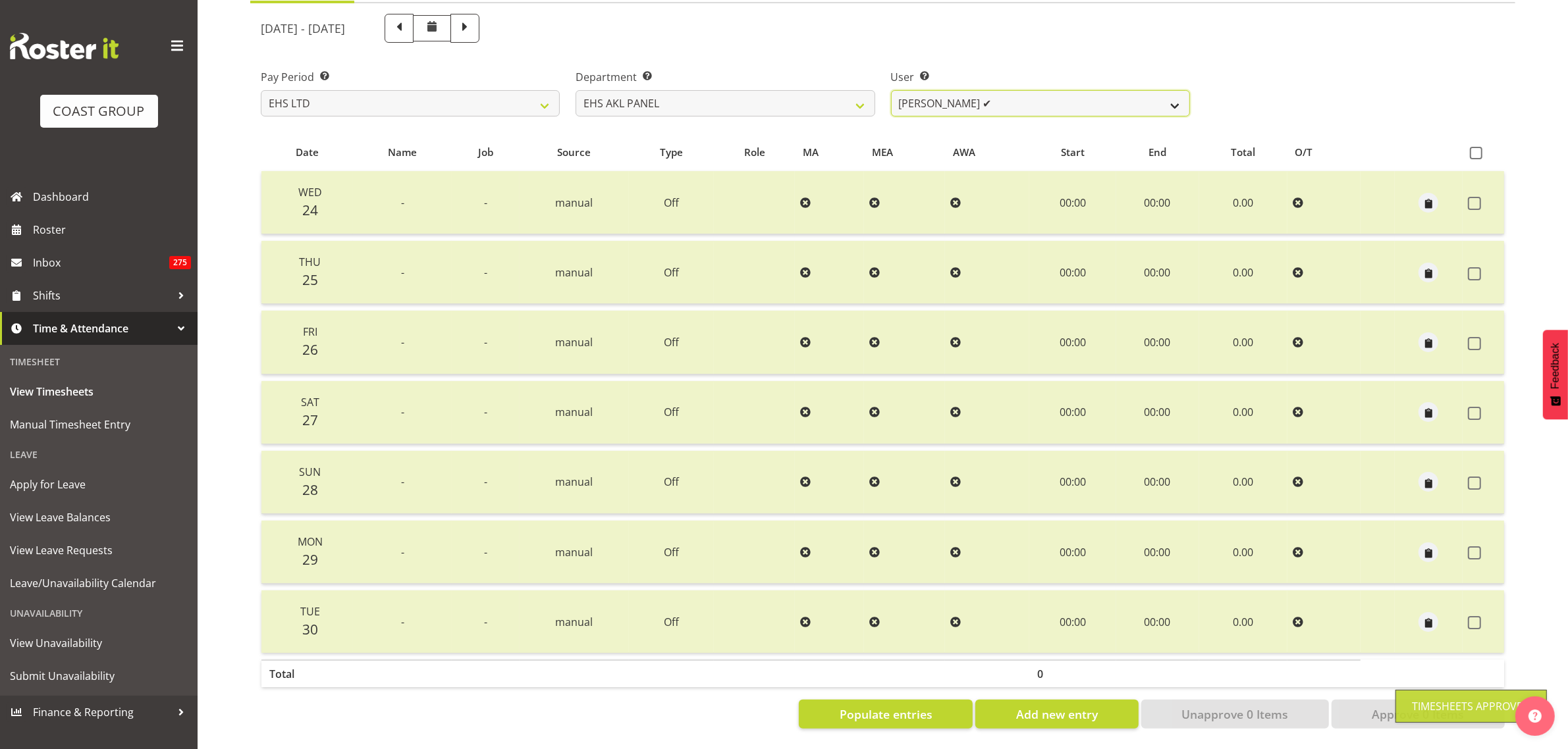
click at [1174, 91] on select "[PERSON_NAME] ✔ [PERSON_NAME] ❌ [PERSON_NAME] ✔ [PERSON_NAME] ❌ [PERSON_NAME] ✔…" at bounding box center [1041, 103] width 299 height 26
select select "11620"
click at [891, 90] on select "[PERSON_NAME] ✔ [PERSON_NAME] ❌ [PERSON_NAME] ✔ [PERSON_NAME] ❌ [PERSON_NAME] ✔…" at bounding box center [1041, 103] width 299 height 26
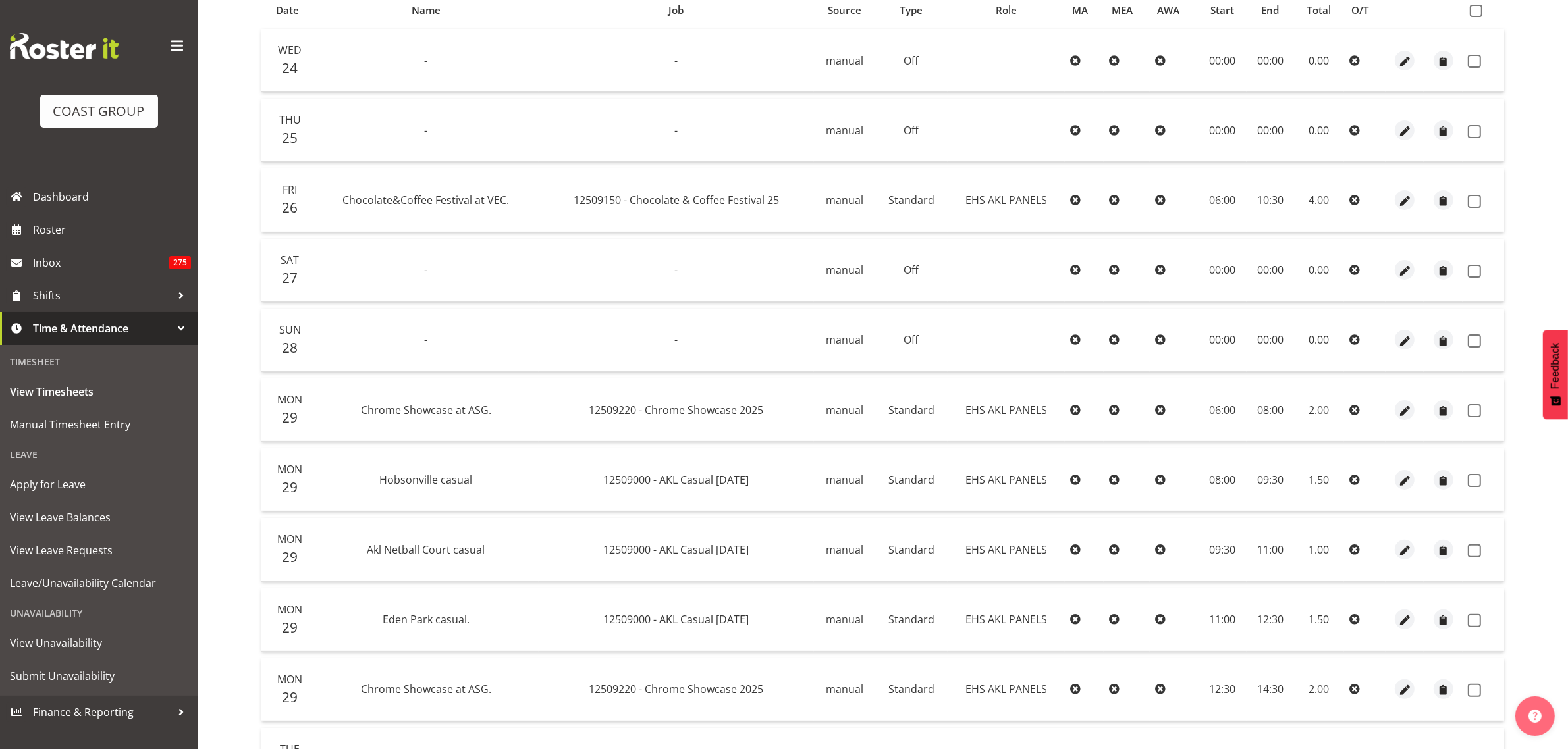
scroll to position [24, 0]
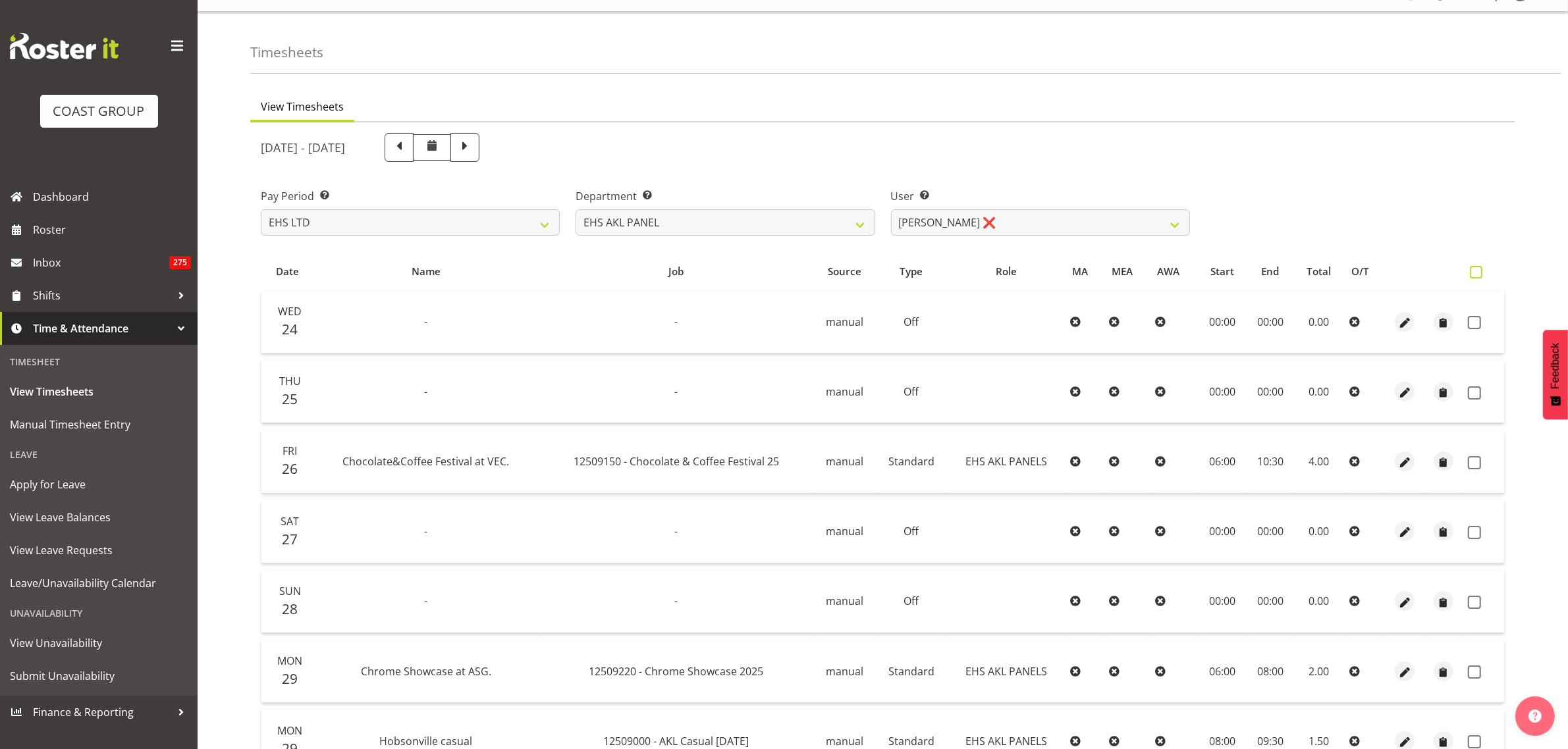
click at [1477, 268] on span at bounding box center [1476, 272] width 13 height 13
click at [1477, 268] on input "checkbox" at bounding box center [1474, 272] width 9 height 9
checkbox input "true"
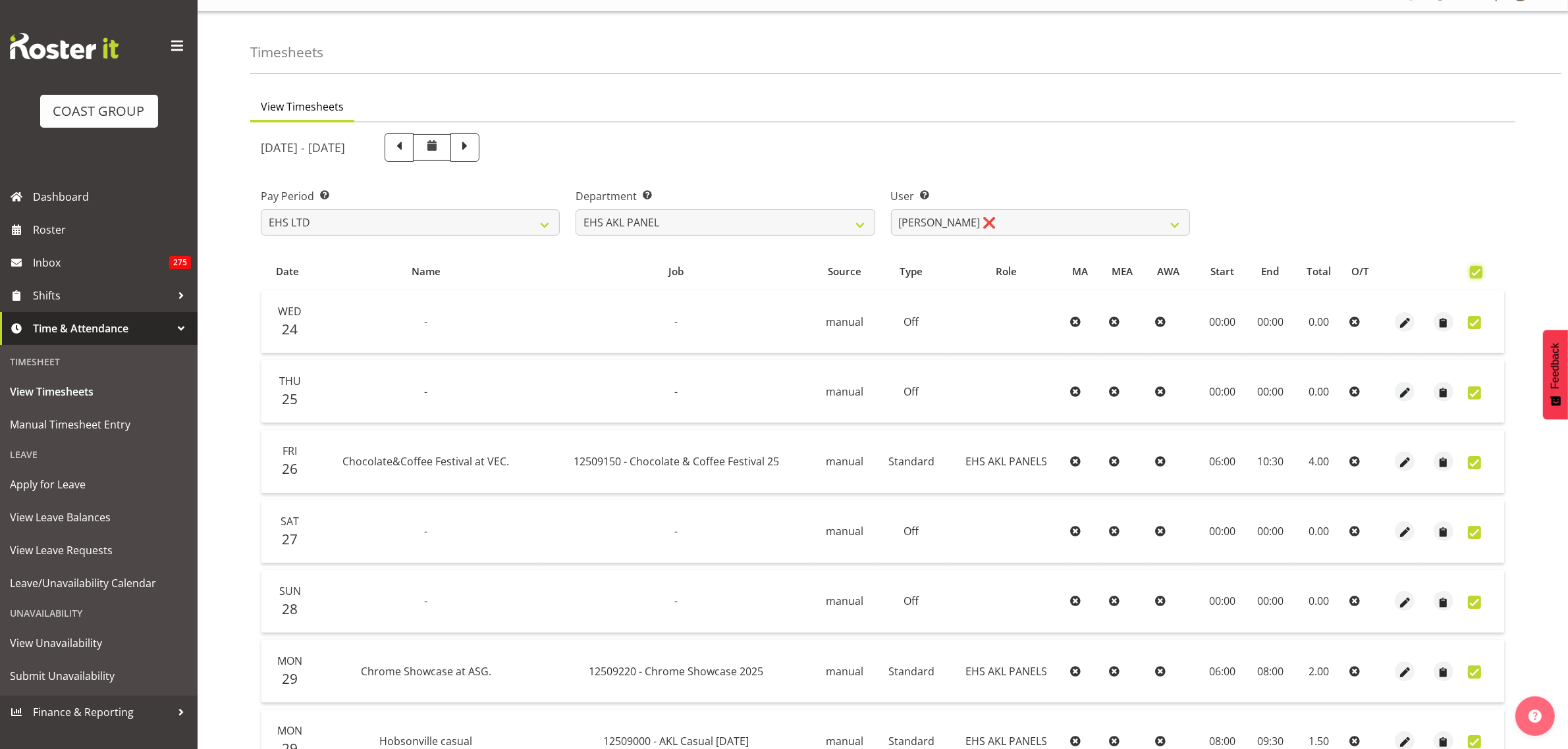
checkbox input "true"
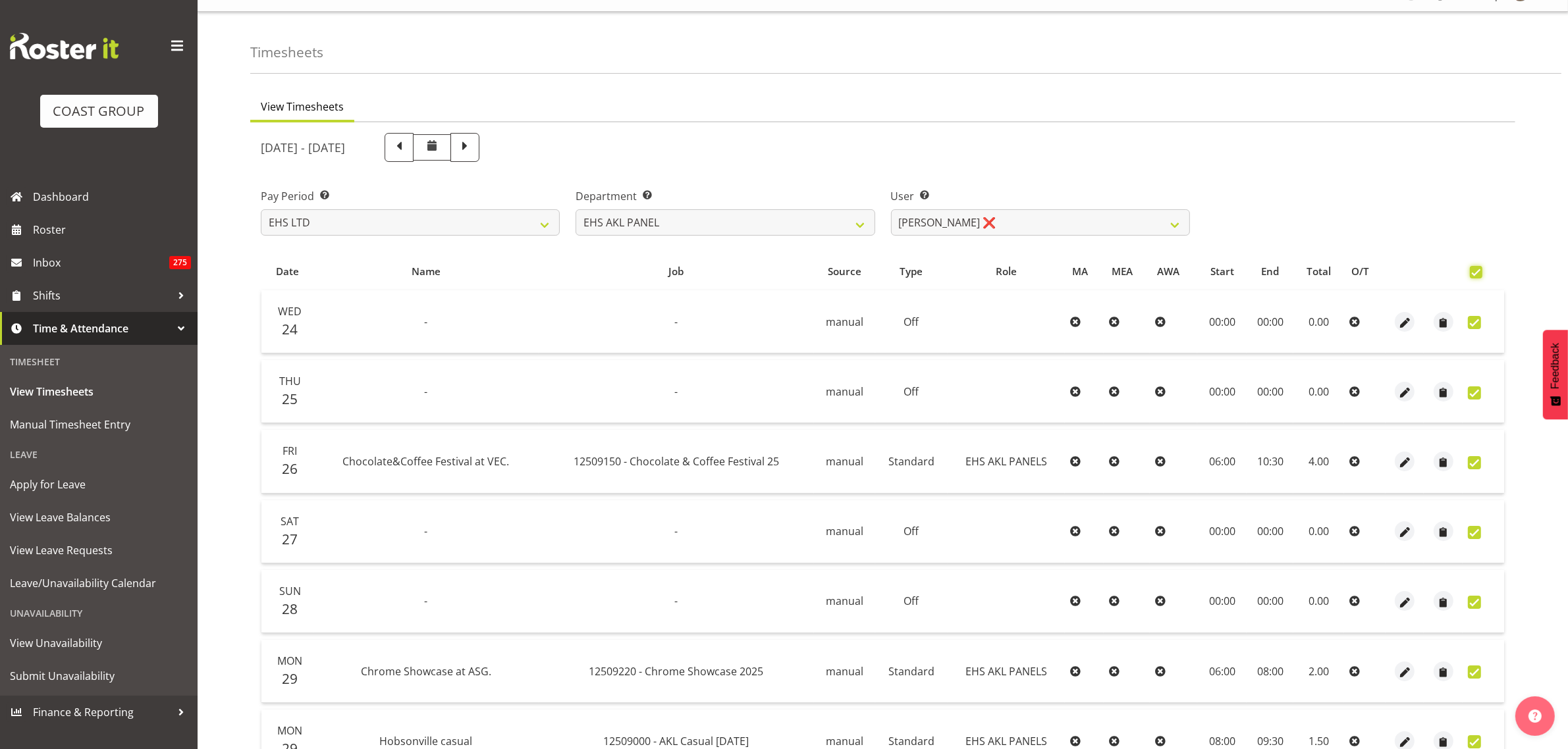
checkbox input "true"
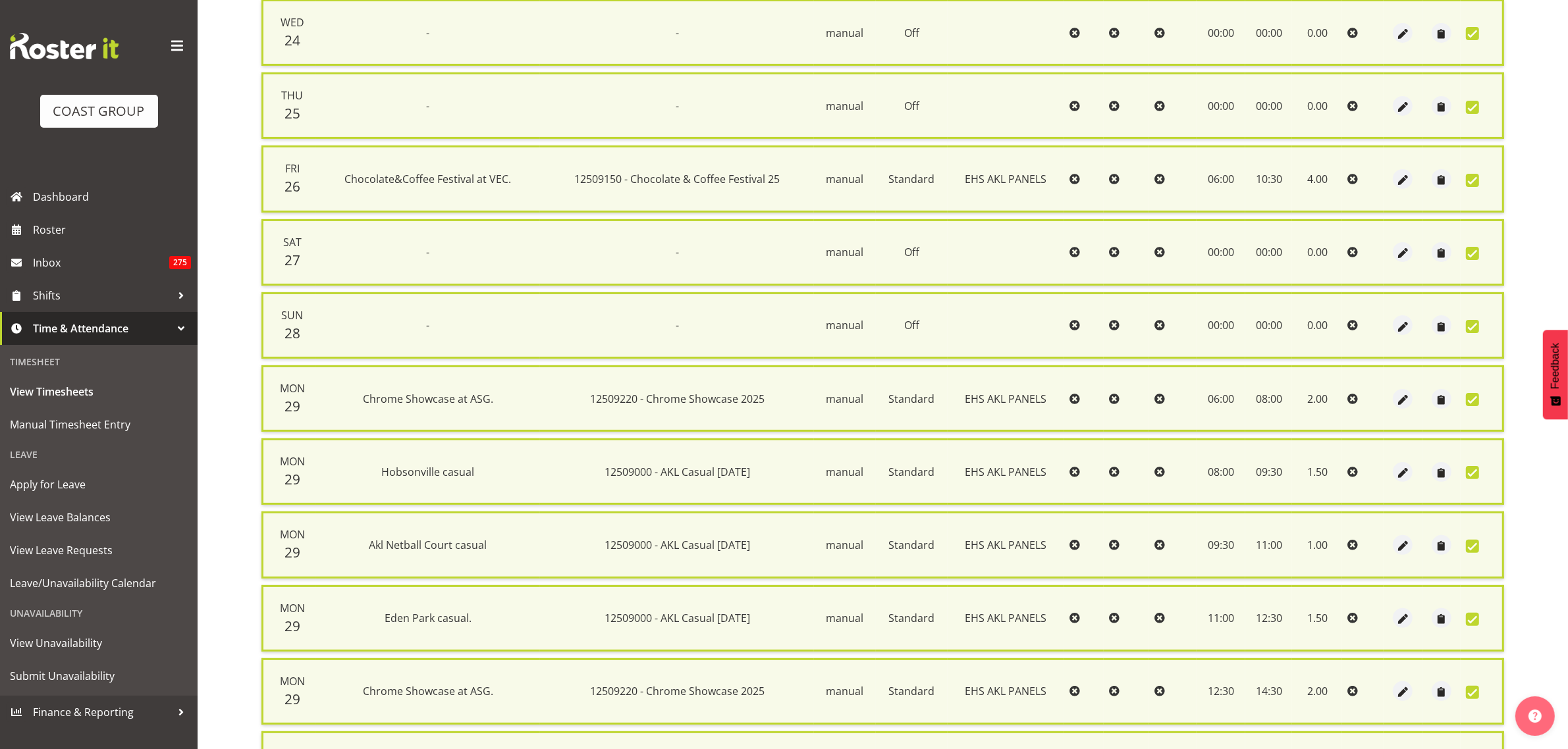
scroll to position [462, 0]
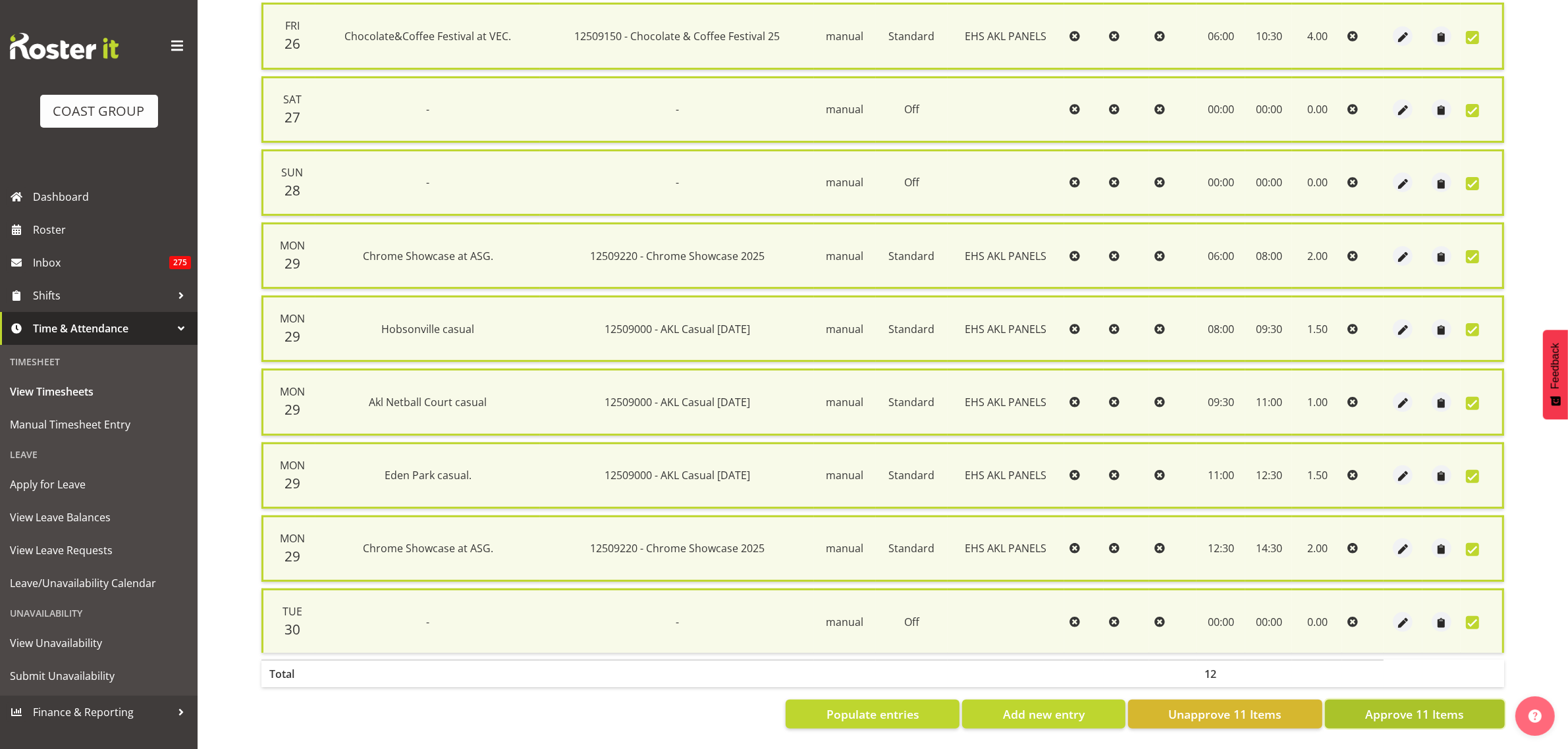
click at [1401, 709] on span "Approve 11 Items" at bounding box center [1414, 714] width 99 height 17
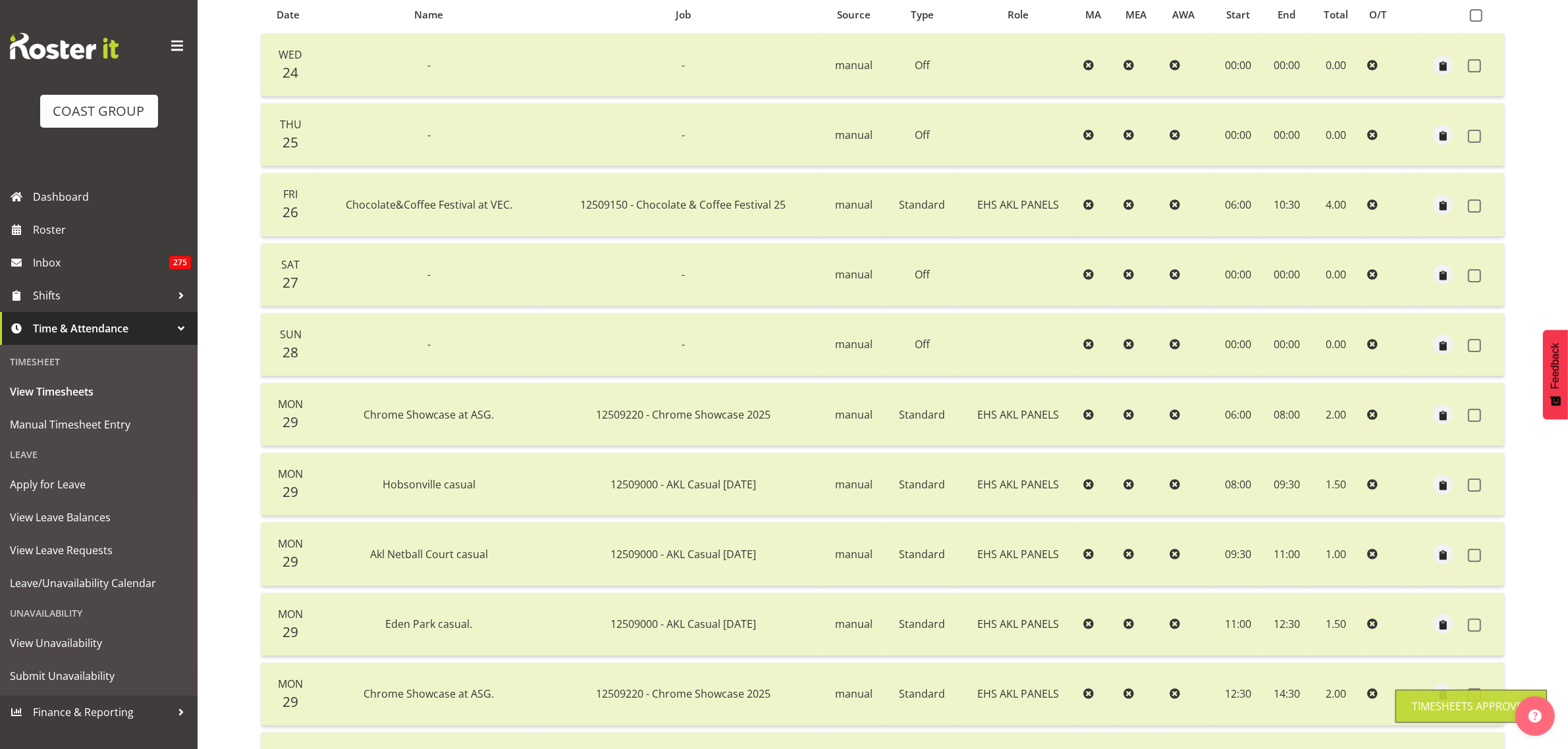
scroll to position [82, 0]
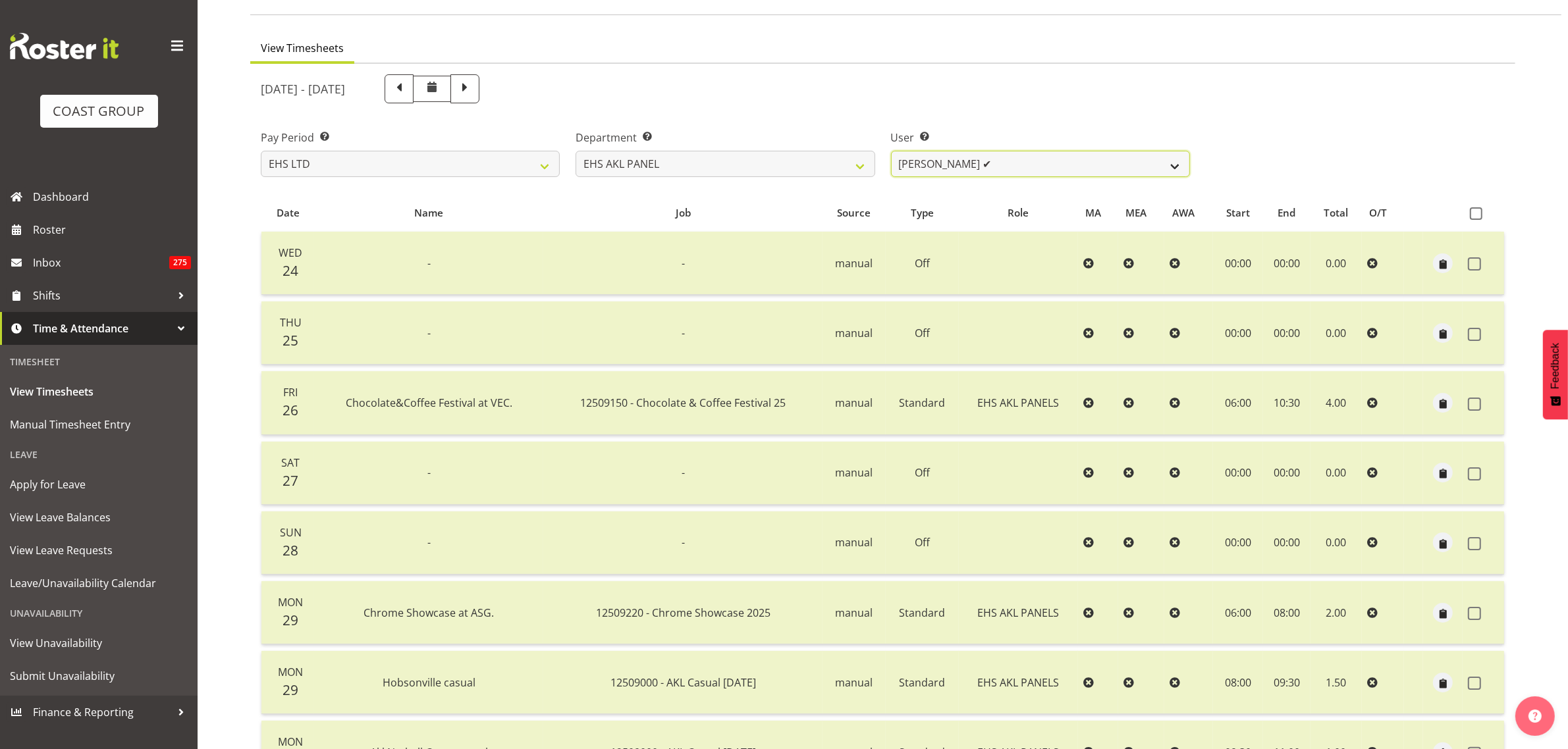
click at [1173, 166] on select "[PERSON_NAME] ✔ [PERSON_NAME] ❌ [PERSON_NAME] ✔ [PERSON_NAME] ❌ [PERSON_NAME] ✔…" at bounding box center [1041, 163] width 299 height 26
click at [891, 151] on select "[PERSON_NAME] ✔ [PERSON_NAME] ❌ [PERSON_NAME] ✔ [PERSON_NAME] ❌ [PERSON_NAME] ✔…" at bounding box center [1041, 163] width 299 height 26
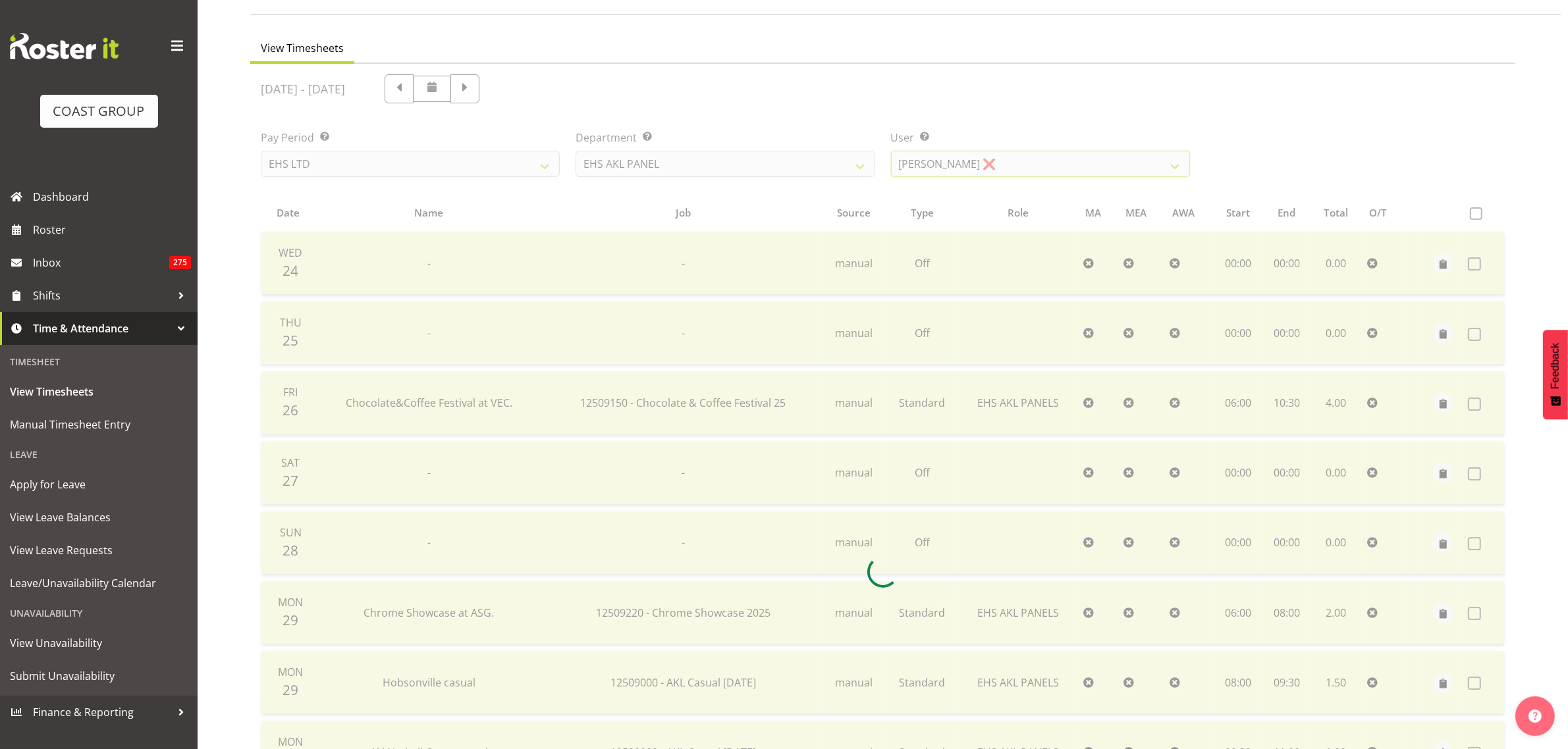
scroll to position [0, 0]
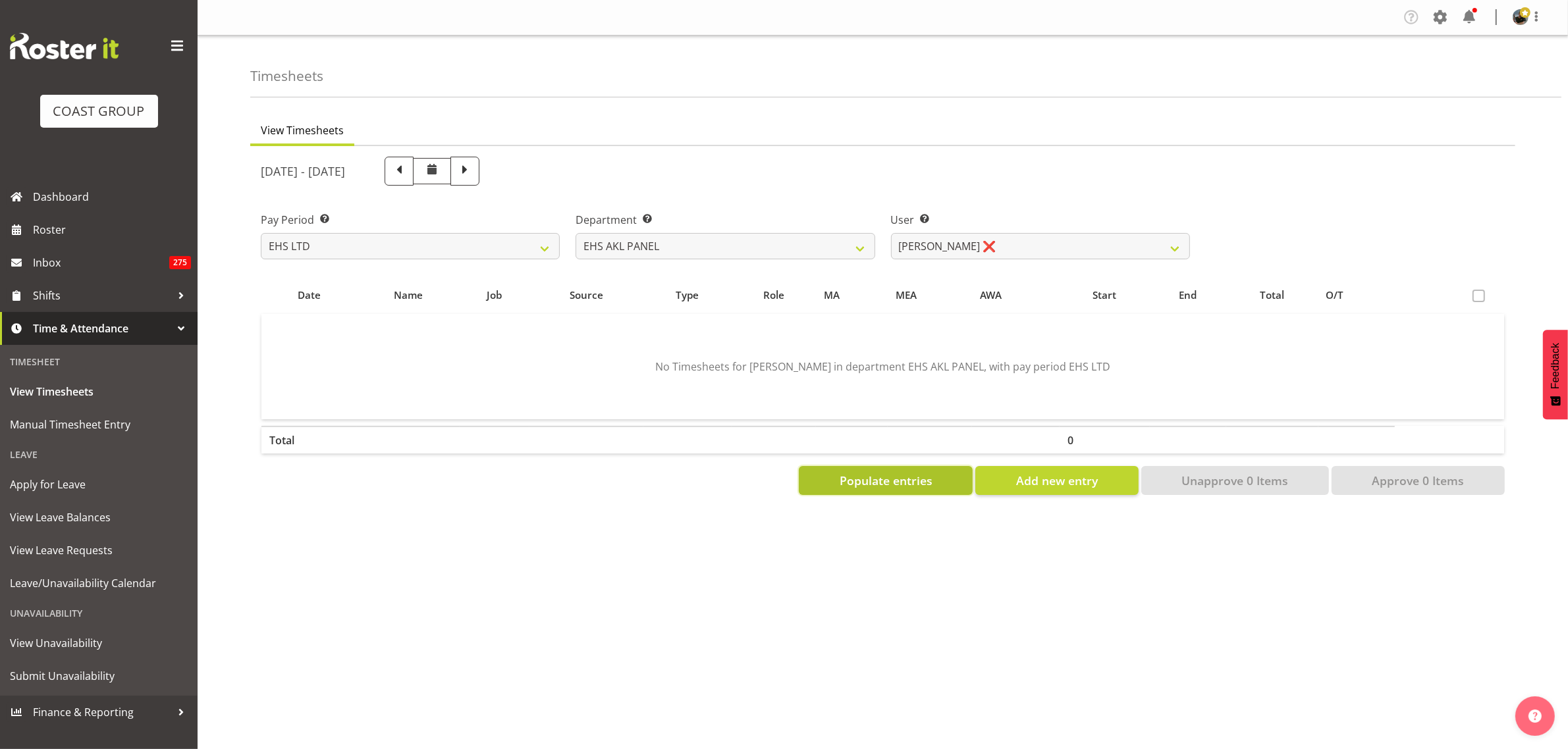
click at [871, 482] on span "Populate entries" at bounding box center [887, 481] width 93 height 17
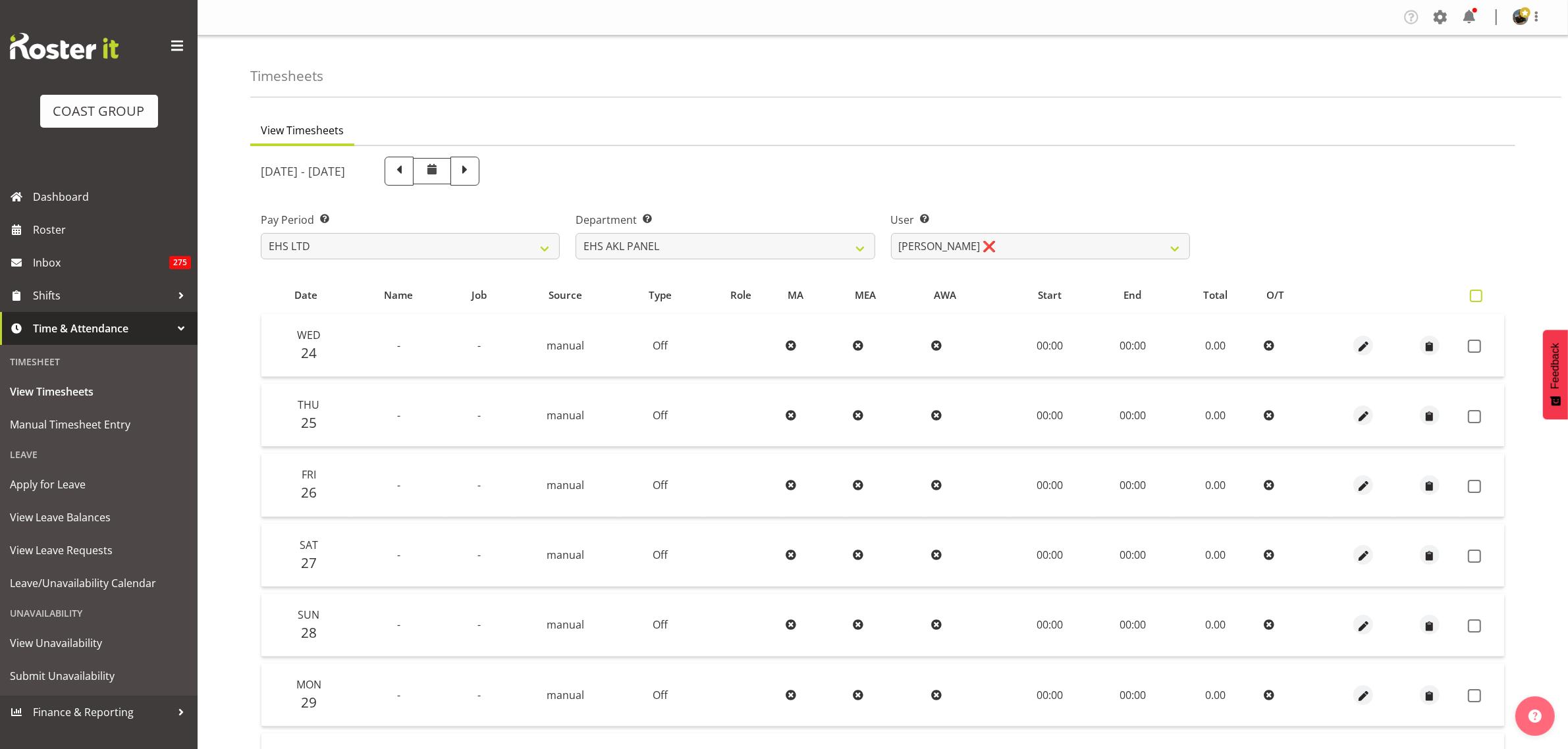
click at [1476, 300] on span at bounding box center [1476, 296] width 13 height 13
click at [1476, 300] on input "checkbox" at bounding box center [1474, 296] width 9 height 9
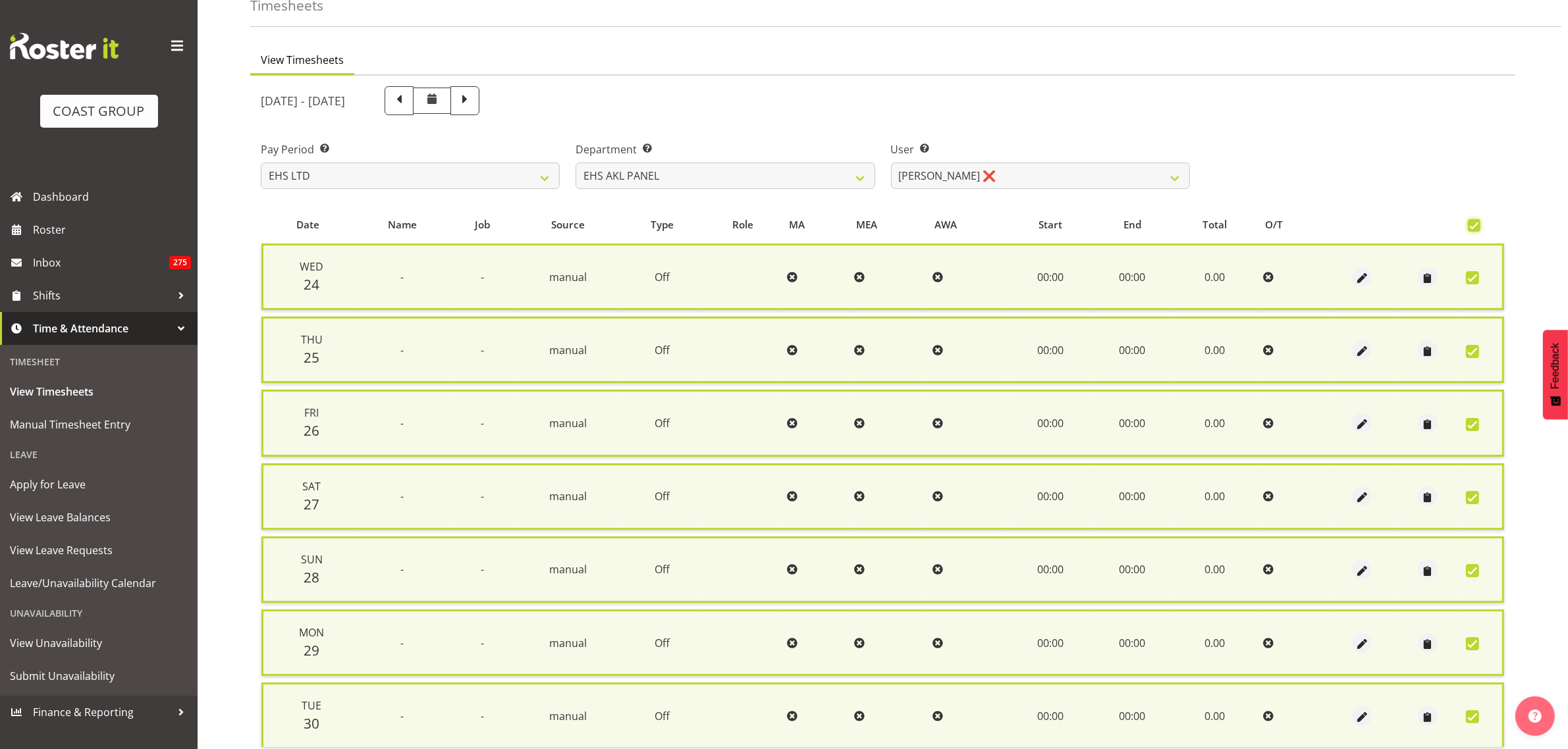
scroll to position [172, 0]
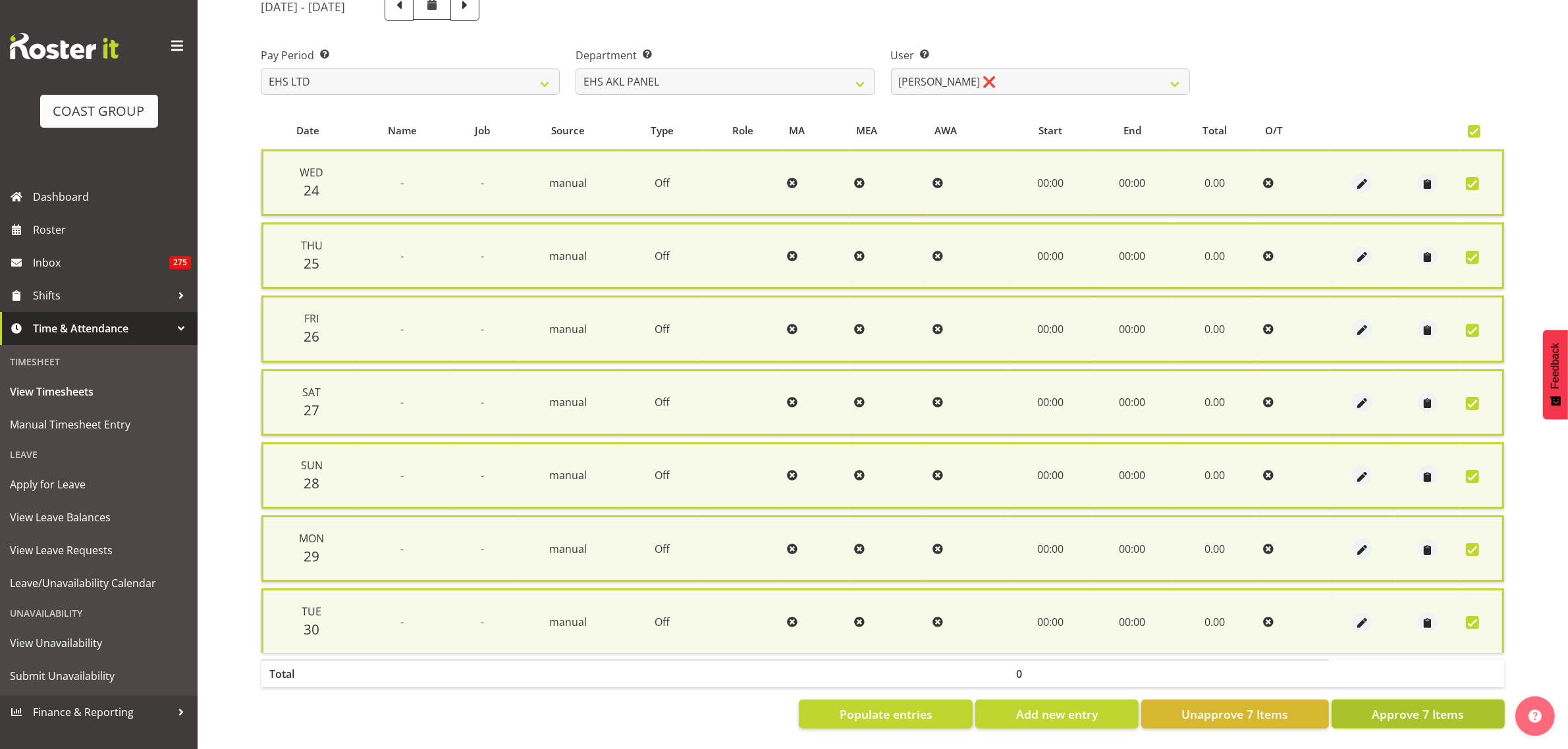
click at [1383, 710] on span "Approve 7 Items" at bounding box center [1417, 714] width 92 height 17
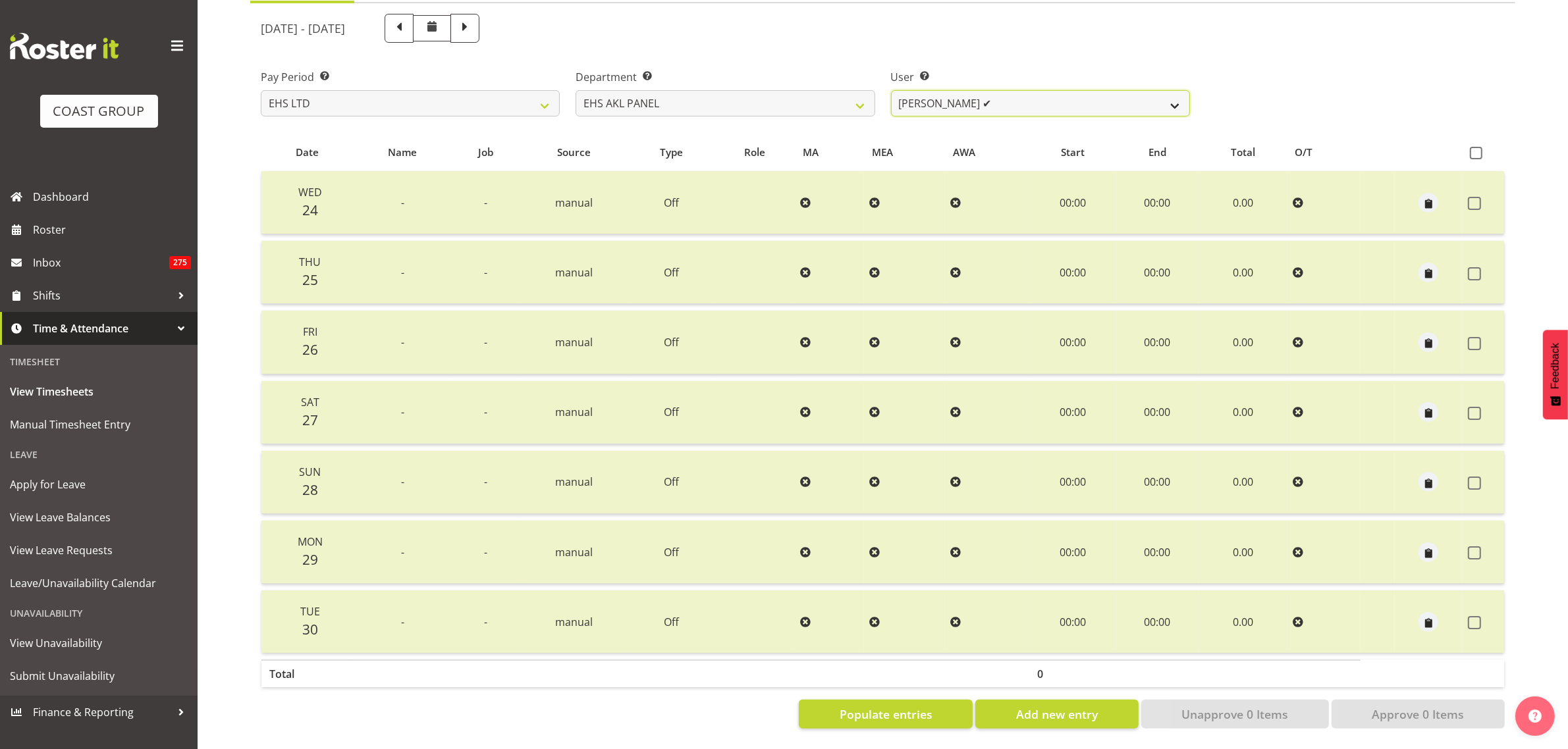
drag, startPoint x: 1177, startPoint y: 90, endPoint x: 1177, endPoint y: 103, distance: 13.0
click at [1177, 90] on select "[PERSON_NAME] ✔ [PERSON_NAME] ❌ [PERSON_NAME] ✔ [PERSON_NAME] ❌ [PERSON_NAME] ✔…" at bounding box center [1041, 103] width 299 height 26
click at [891, 90] on select "[PERSON_NAME] ✔ [PERSON_NAME] ❌ [PERSON_NAME] ✔ [PERSON_NAME] ❌ [PERSON_NAME] ✔…" at bounding box center [1041, 103] width 299 height 26
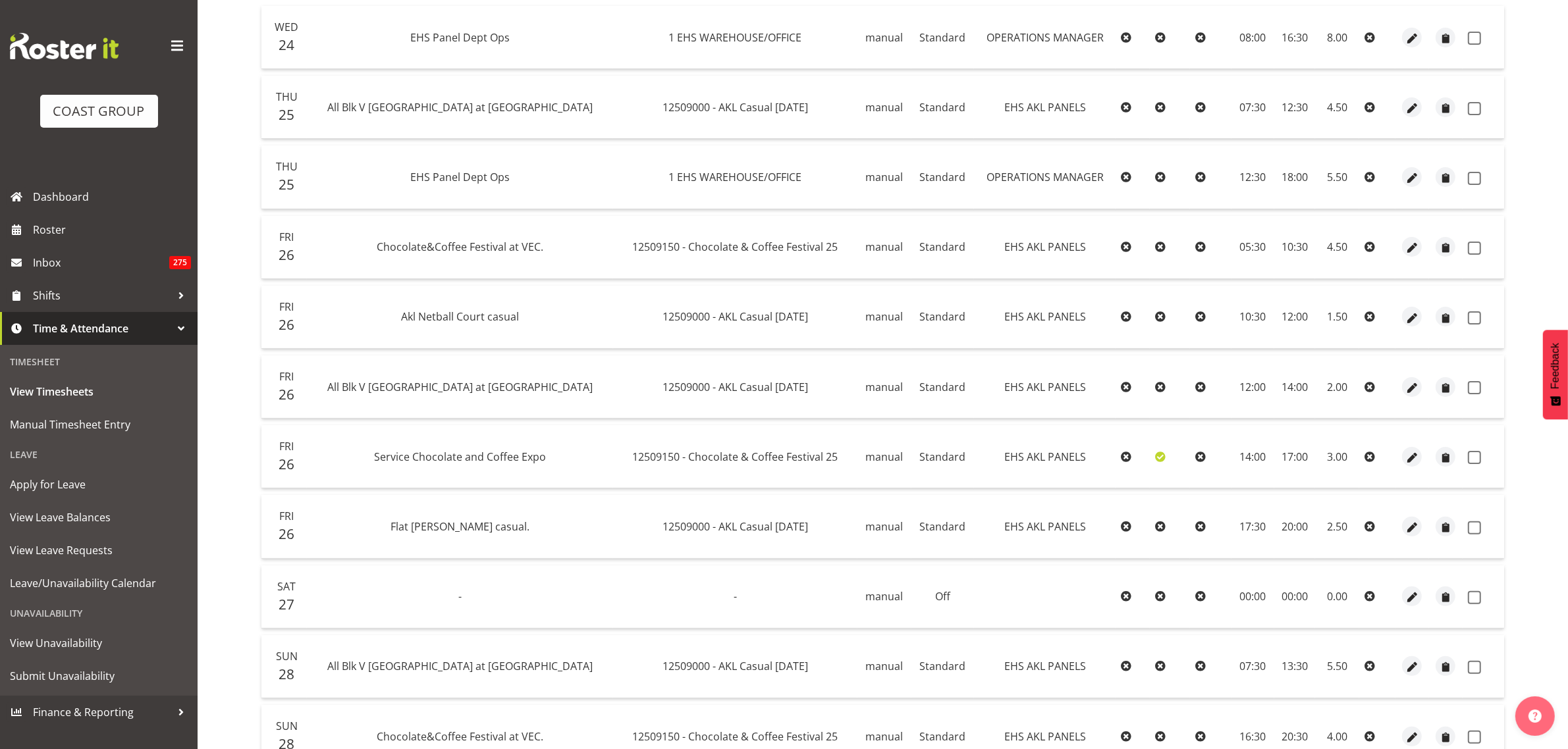
scroll to position [0, 0]
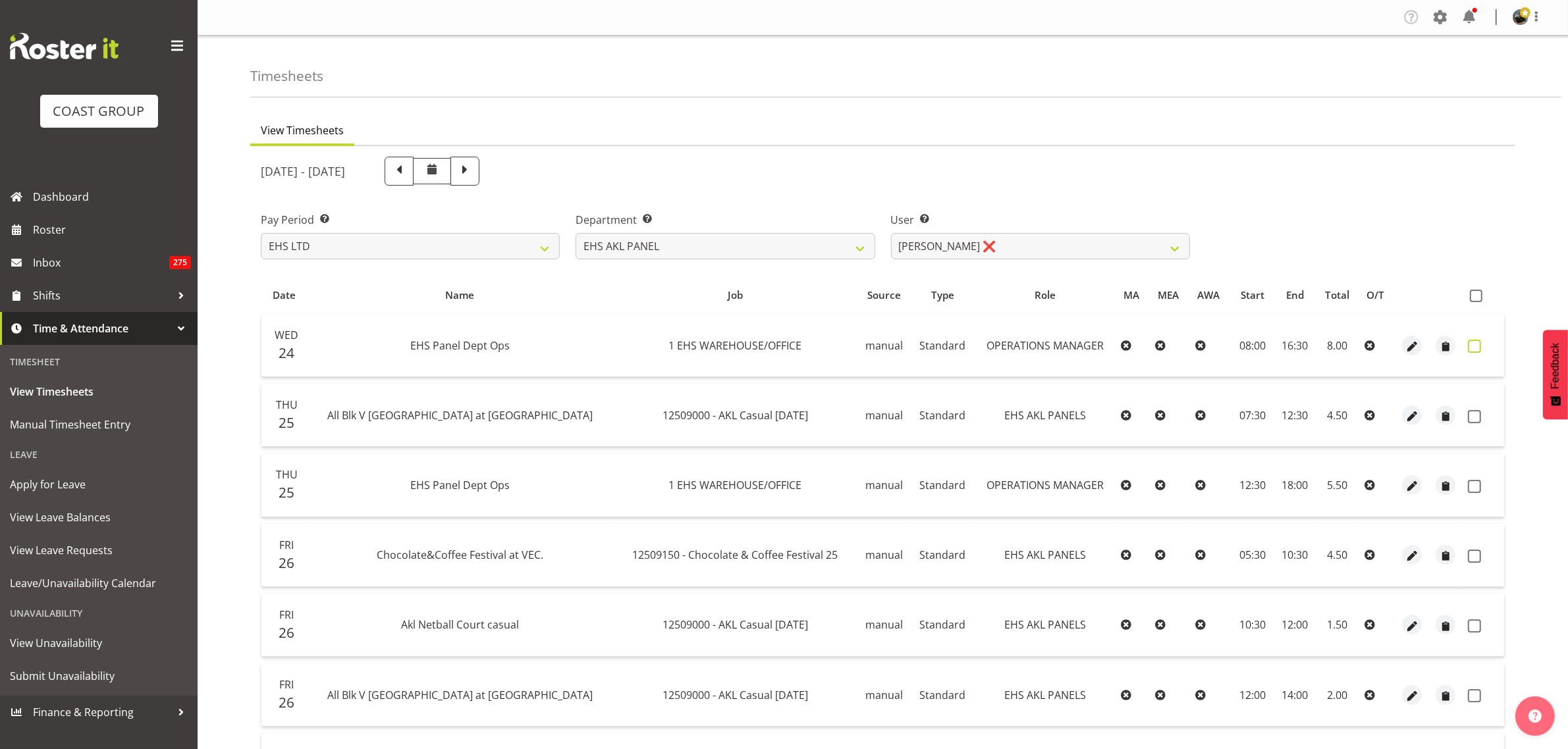
drag, startPoint x: 1476, startPoint y: 293, endPoint x: 1475, endPoint y: 346, distance: 53.0
click at [1477, 297] on span at bounding box center [1476, 296] width 13 height 13
click at [1477, 297] on input "checkbox" at bounding box center [1474, 296] width 9 height 9
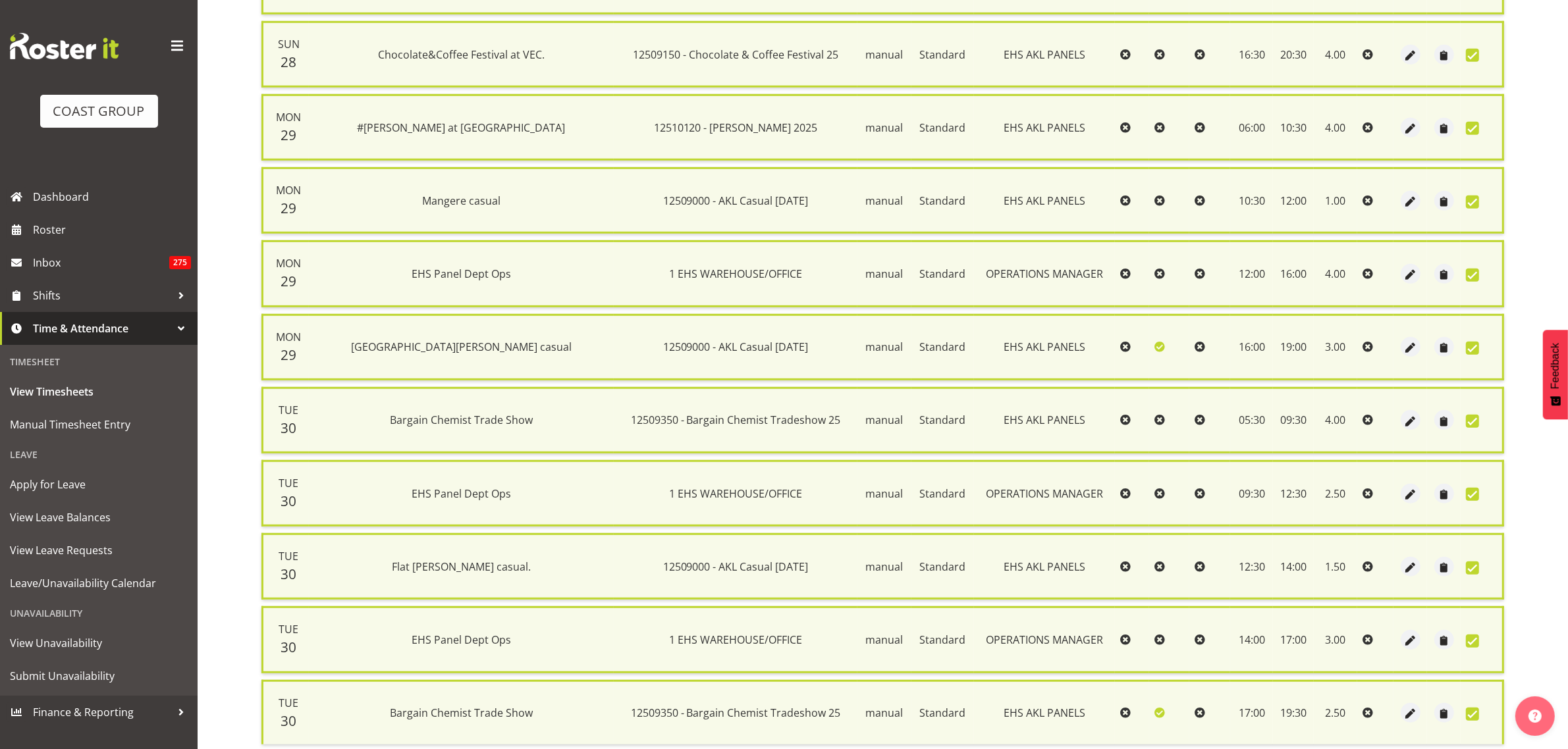
scroll to position [1114, 0]
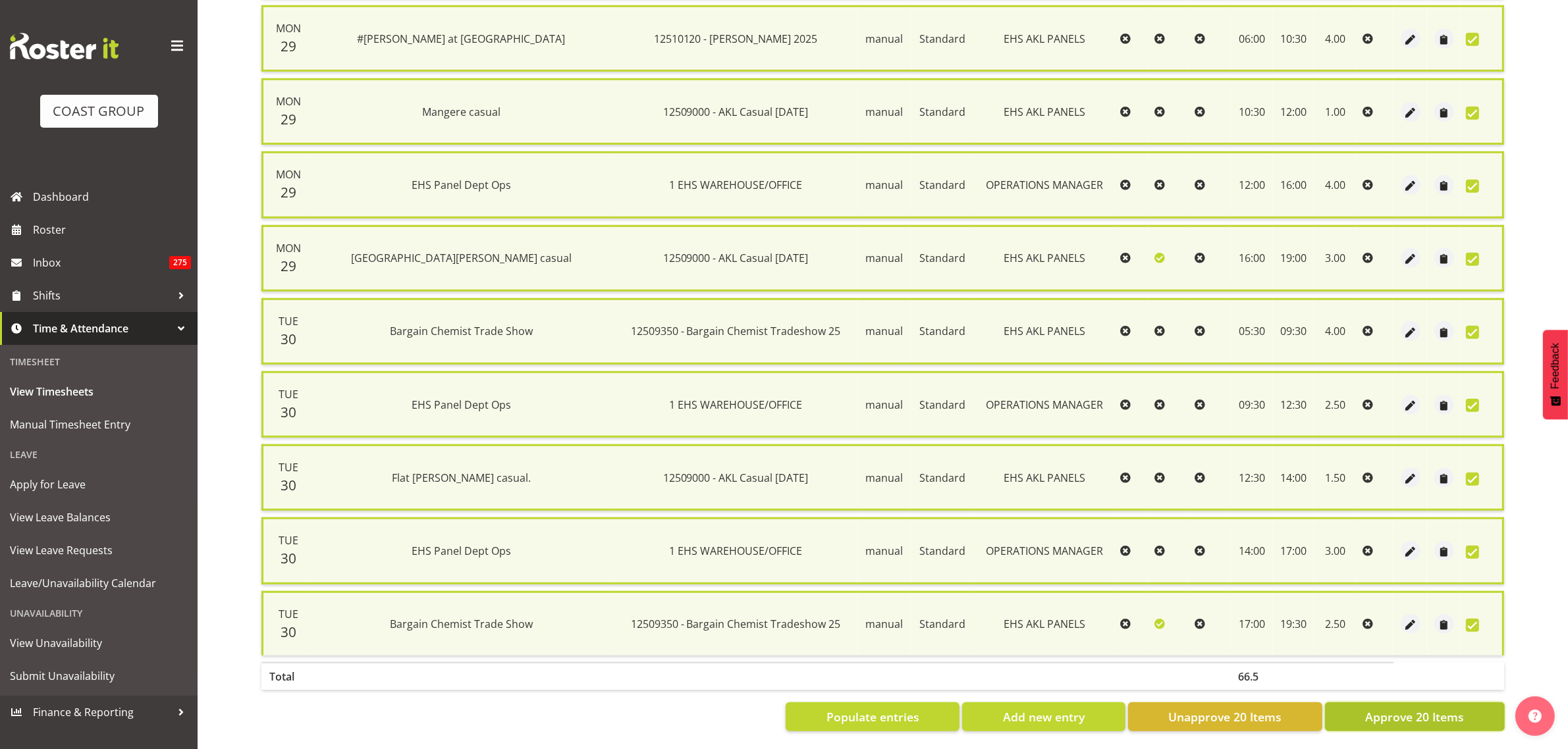
click at [1379, 709] on span "Approve 20 Items" at bounding box center [1414, 717] width 99 height 17
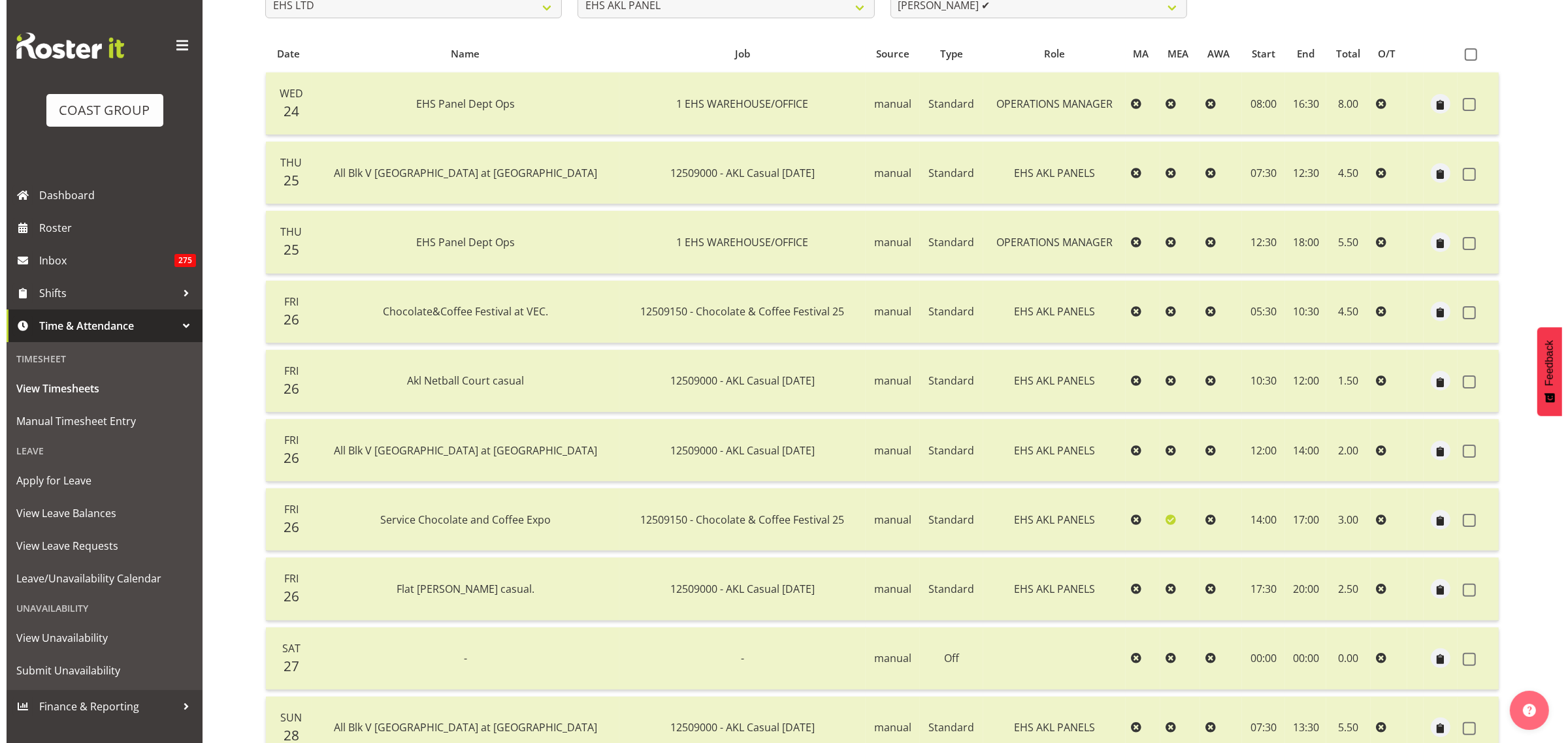
scroll to position [77, 0]
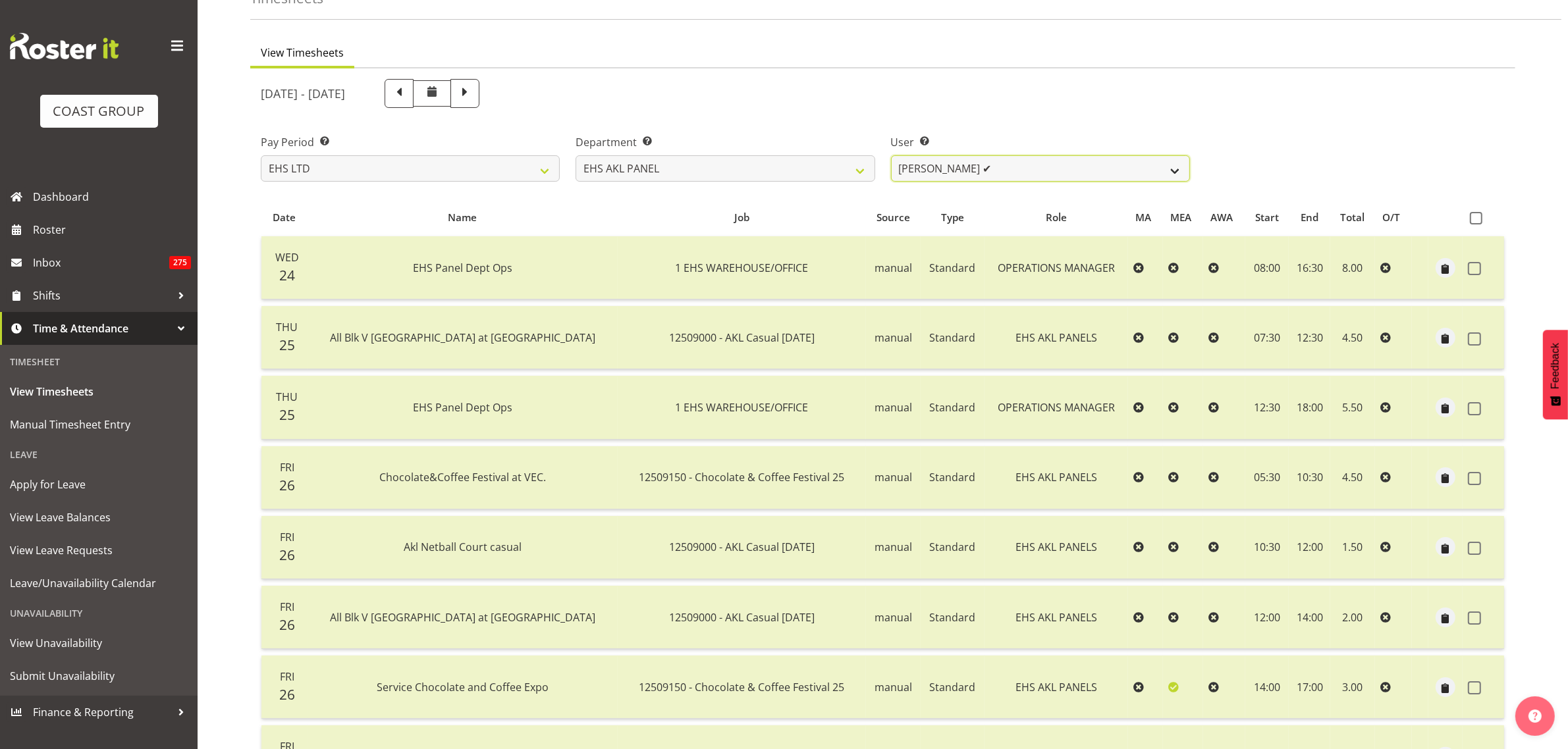
click at [1174, 170] on select "[PERSON_NAME] ✔ [PERSON_NAME] ❌ [PERSON_NAME] ✔ [PERSON_NAME] ❌ [PERSON_NAME] ✔…" at bounding box center [1041, 168] width 299 height 26
click at [891, 155] on select "[PERSON_NAME] ✔ [PERSON_NAME] ❌ [PERSON_NAME] ✔ [PERSON_NAME] ❌ [PERSON_NAME] ✔…" at bounding box center [1041, 168] width 299 height 26
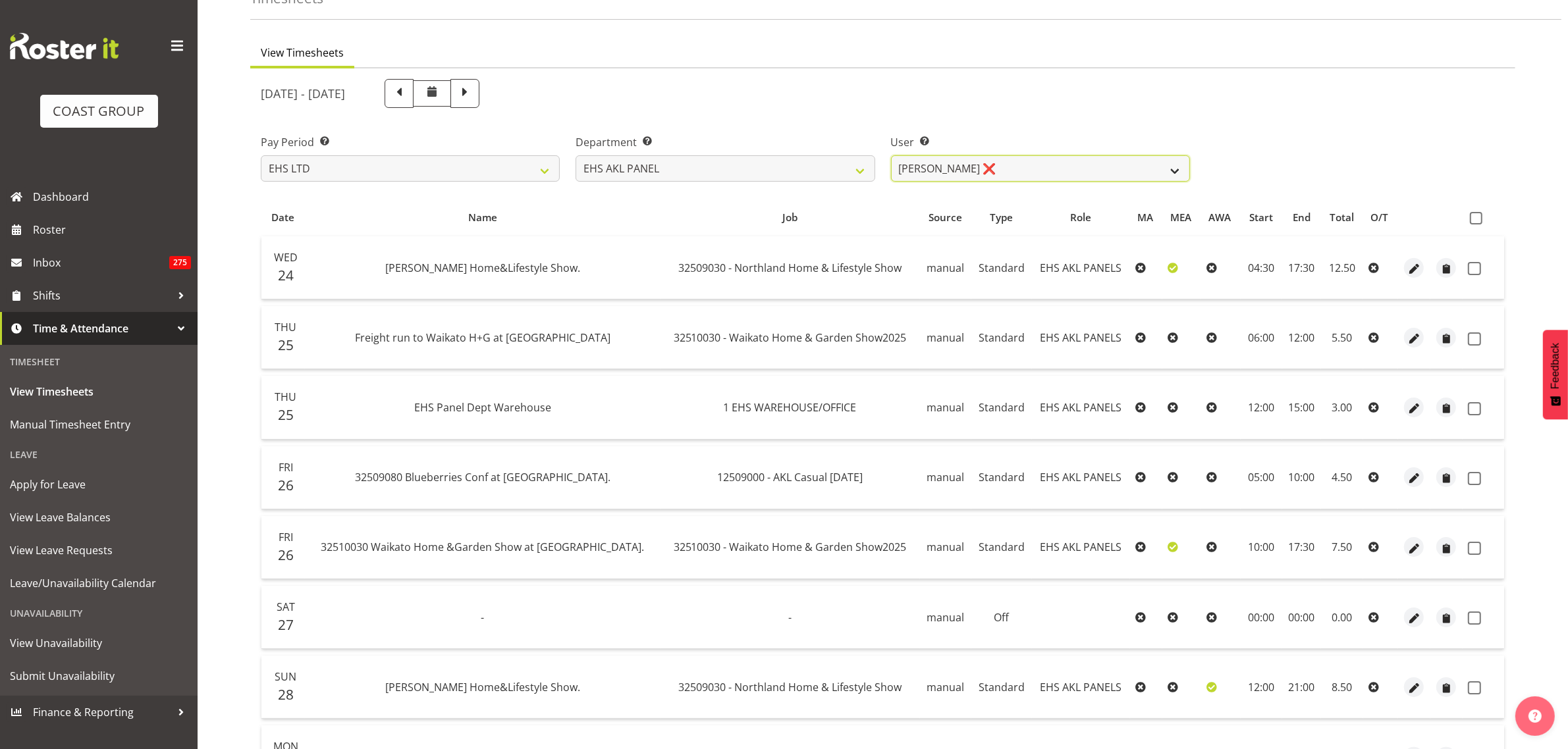
click at [1177, 168] on select "[PERSON_NAME] ✔ [PERSON_NAME] ❌ [PERSON_NAME] ✔ [PERSON_NAME] ❌ [PERSON_NAME] ✔…" at bounding box center [1041, 168] width 299 height 26
click at [891, 155] on select "[PERSON_NAME] ✔ [PERSON_NAME] ❌ [PERSON_NAME] ✔ [PERSON_NAME] ❌ [PERSON_NAME] ✔…" at bounding box center [1041, 168] width 299 height 26
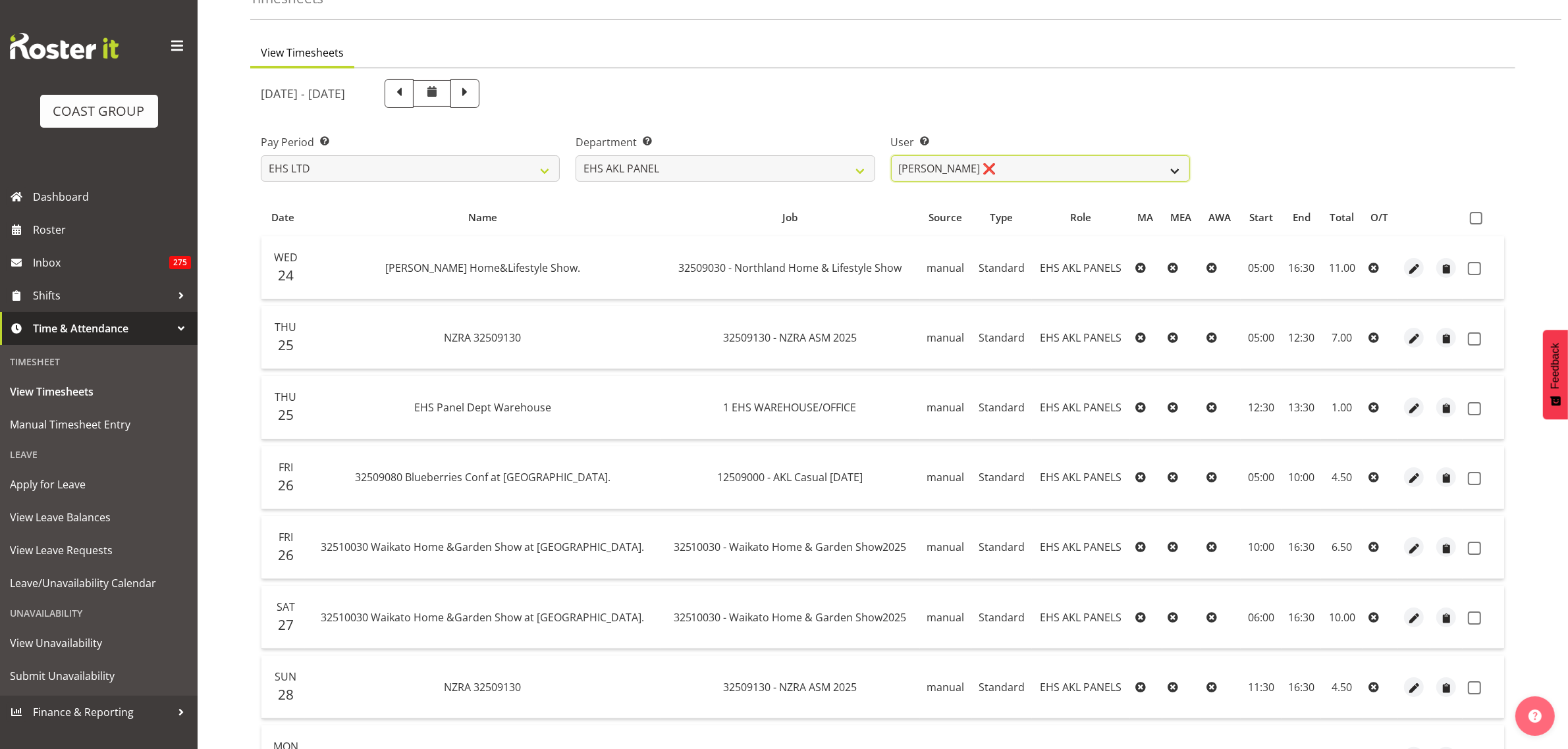
click at [1174, 167] on select "[PERSON_NAME] ✔ [PERSON_NAME] ❌ [PERSON_NAME] ✔ [PERSON_NAME] ❌ [PERSON_NAME] ✔…" at bounding box center [1041, 168] width 299 height 26
click at [891, 155] on select "[PERSON_NAME] ✔ [PERSON_NAME] ❌ [PERSON_NAME] ✔ [PERSON_NAME] ❌ [PERSON_NAME] ✔…" at bounding box center [1041, 168] width 299 height 26
click at [1176, 169] on select "[PERSON_NAME] ✔ [PERSON_NAME] ❌ [PERSON_NAME] ✔ [PERSON_NAME] ❌ [PERSON_NAME] ✔…" at bounding box center [1041, 168] width 299 height 26
click at [891, 155] on select "[PERSON_NAME] ✔ [PERSON_NAME] ❌ [PERSON_NAME] ✔ [PERSON_NAME] ❌ [PERSON_NAME] ✔…" at bounding box center [1041, 168] width 299 height 26
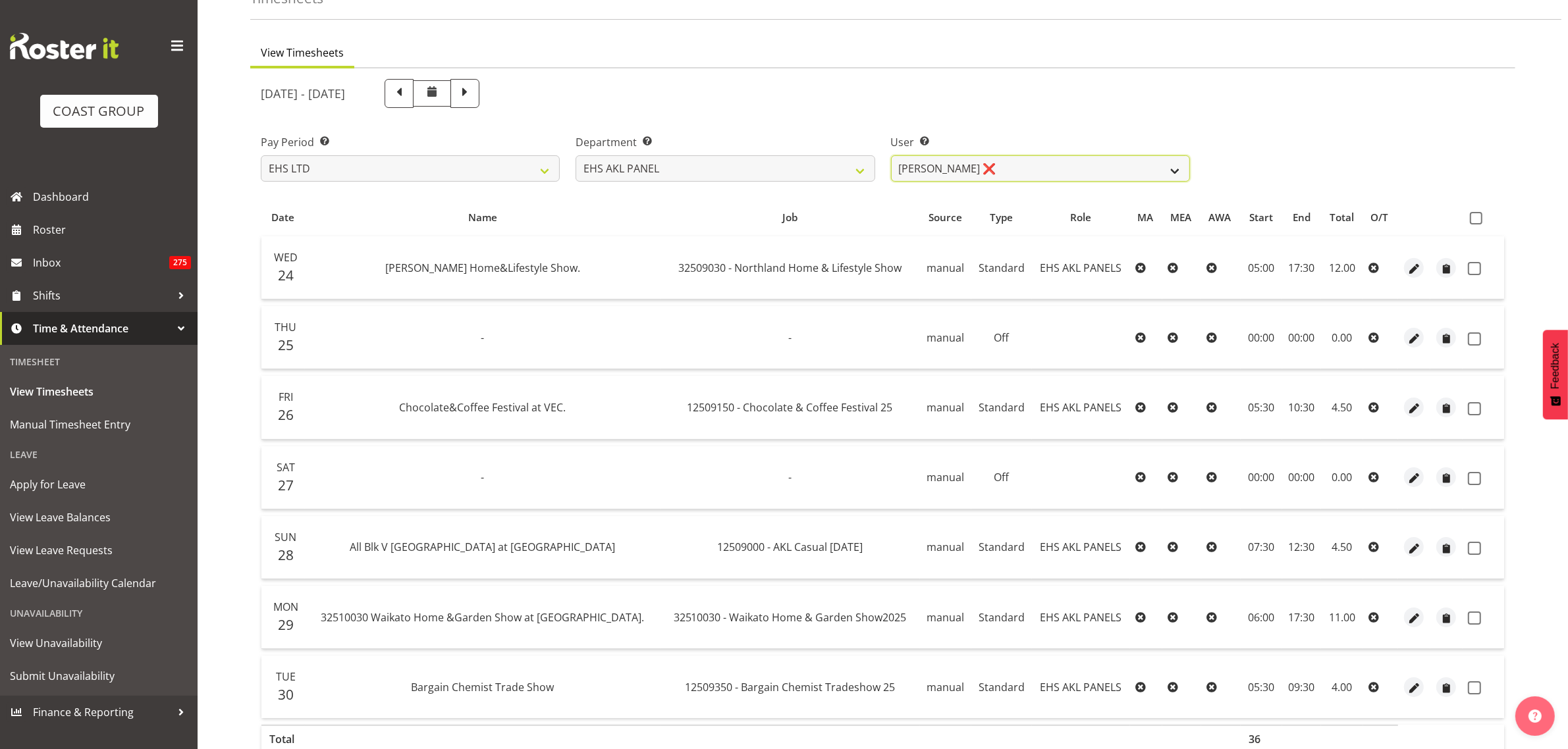
drag, startPoint x: 1174, startPoint y: 168, endPoint x: 1174, endPoint y: 176, distance: 8.0
click at [1174, 168] on select "[PERSON_NAME] ✔ [PERSON_NAME] ❌ [PERSON_NAME] ✔ [PERSON_NAME] ❌ [PERSON_NAME] ✔…" at bounding box center [1041, 168] width 299 height 26
click at [891, 155] on select "[PERSON_NAME] ✔ [PERSON_NAME] ❌ [PERSON_NAME] ✔ [PERSON_NAME] ❌ [PERSON_NAME] ✔…" at bounding box center [1041, 168] width 299 height 26
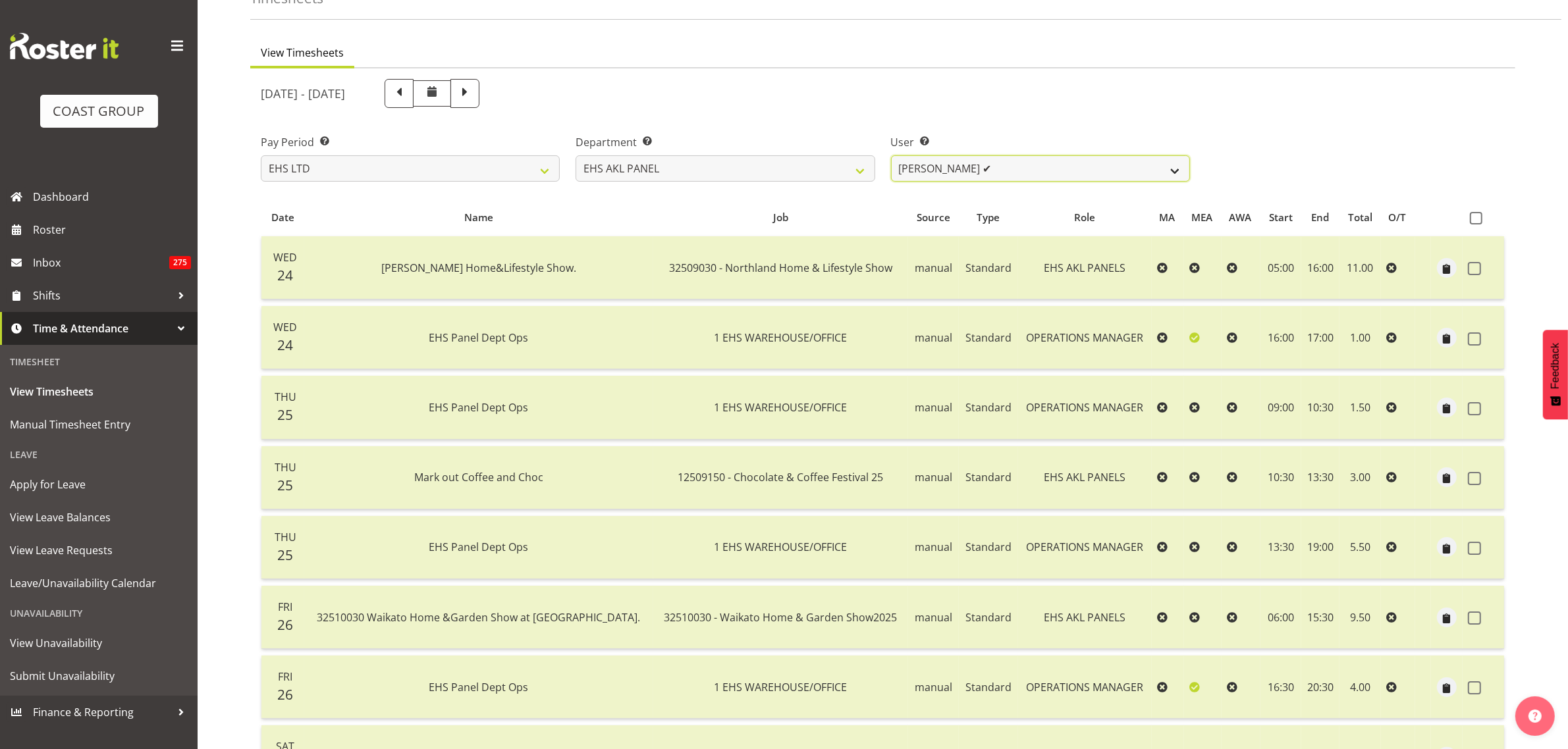
click at [1172, 169] on select "[PERSON_NAME] ✔ [PERSON_NAME] ❌ [PERSON_NAME] ✔ [PERSON_NAME] ❌ [PERSON_NAME] ✔…" at bounding box center [1041, 168] width 299 height 26
click at [891, 155] on select "[PERSON_NAME] ✔ [PERSON_NAME] ❌ [PERSON_NAME] ✔ [PERSON_NAME] ❌ [PERSON_NAME] ✔…" at bounding box center [1041, 168] width 299 height 26
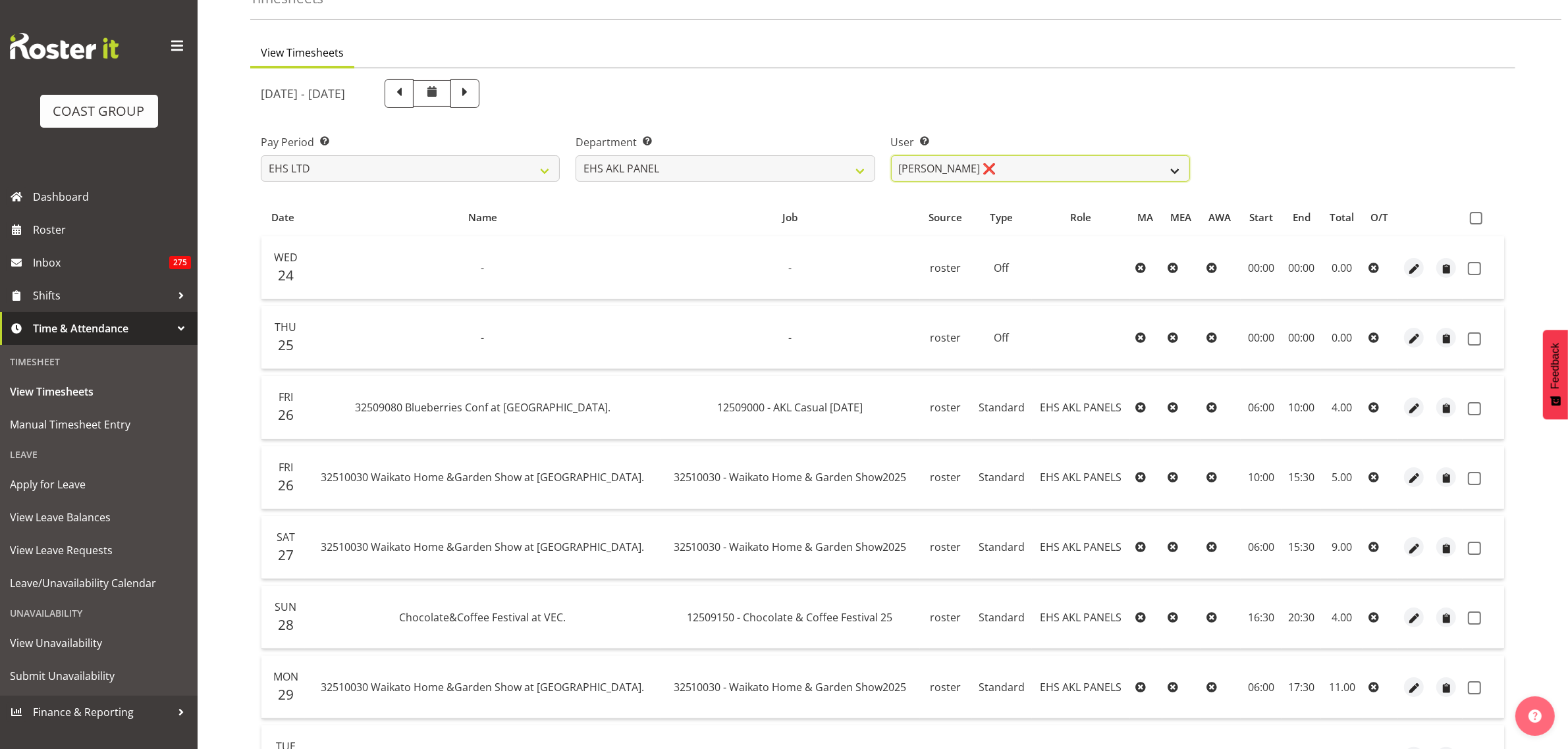
click at [1172, 172] on select "[PERSON_NAME] ✔ [PERSON_NAME] ❌ [PERSON_NAME] ✔ [PERSON_NAME] ❌ [PERSON_NAME] ✔…" at bounding box center [1041, 168] width 299 height 26
click at [891, 155] on select "[PERSON_NAME] ✔ [PERSON_NAME] ❌ [PERSON_NAME] ✔ [PERSON_NAME] ❌ [PERSON_NAME] ✔…" at bounding box center [1041, 168] width 299 height 26
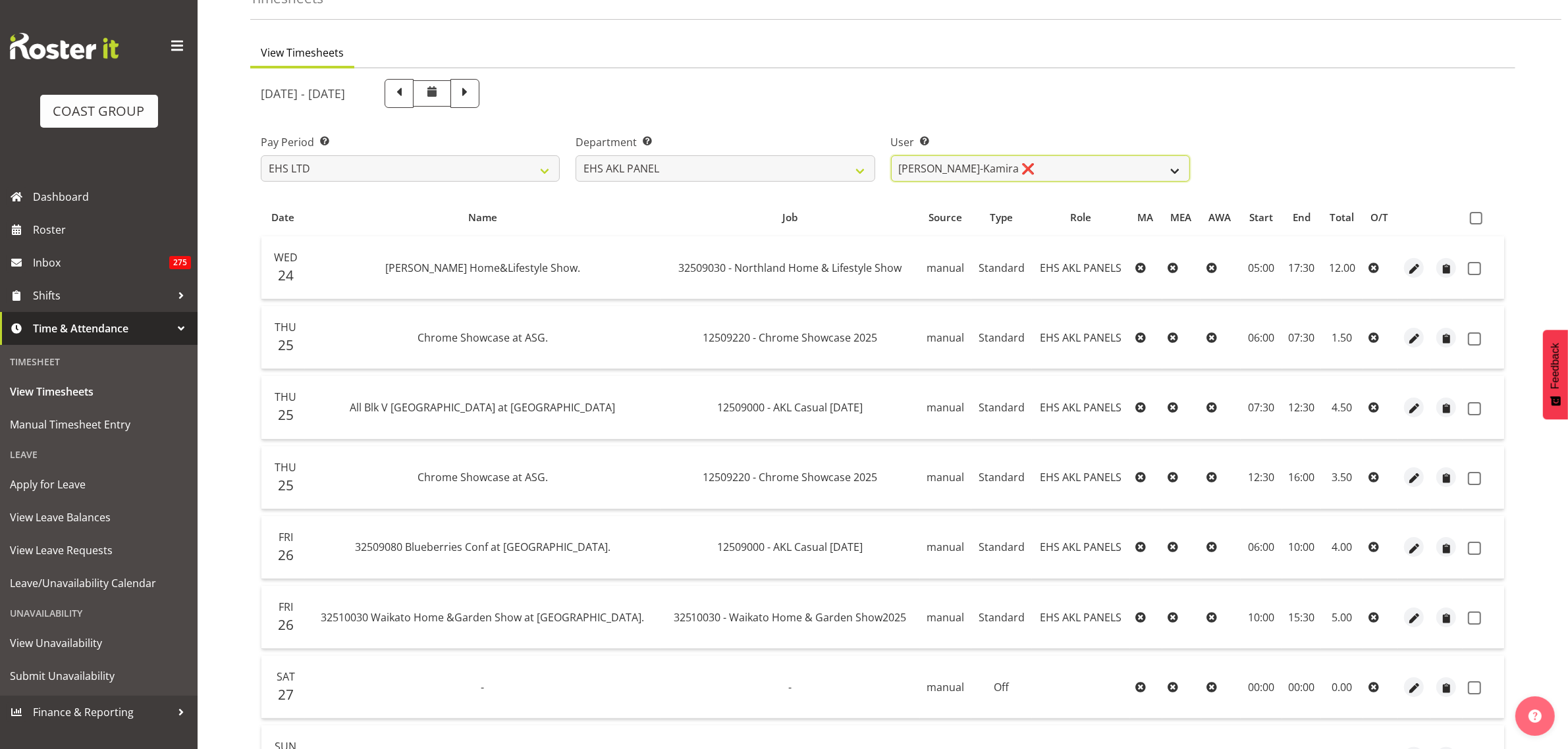
click at [1176, 170] on select "[PERSON_NAME] ✔ [PERSON_NAME] ❌ [PERSON_NAME] ✔ [PERSON_NAME] ❌ [PERSON_NAME] ✔…" at bounding box center [1041, 168] width 299 height 26
click at [1414, 271] on span "button" at bounding box center [1414, 268] width 15 height 15
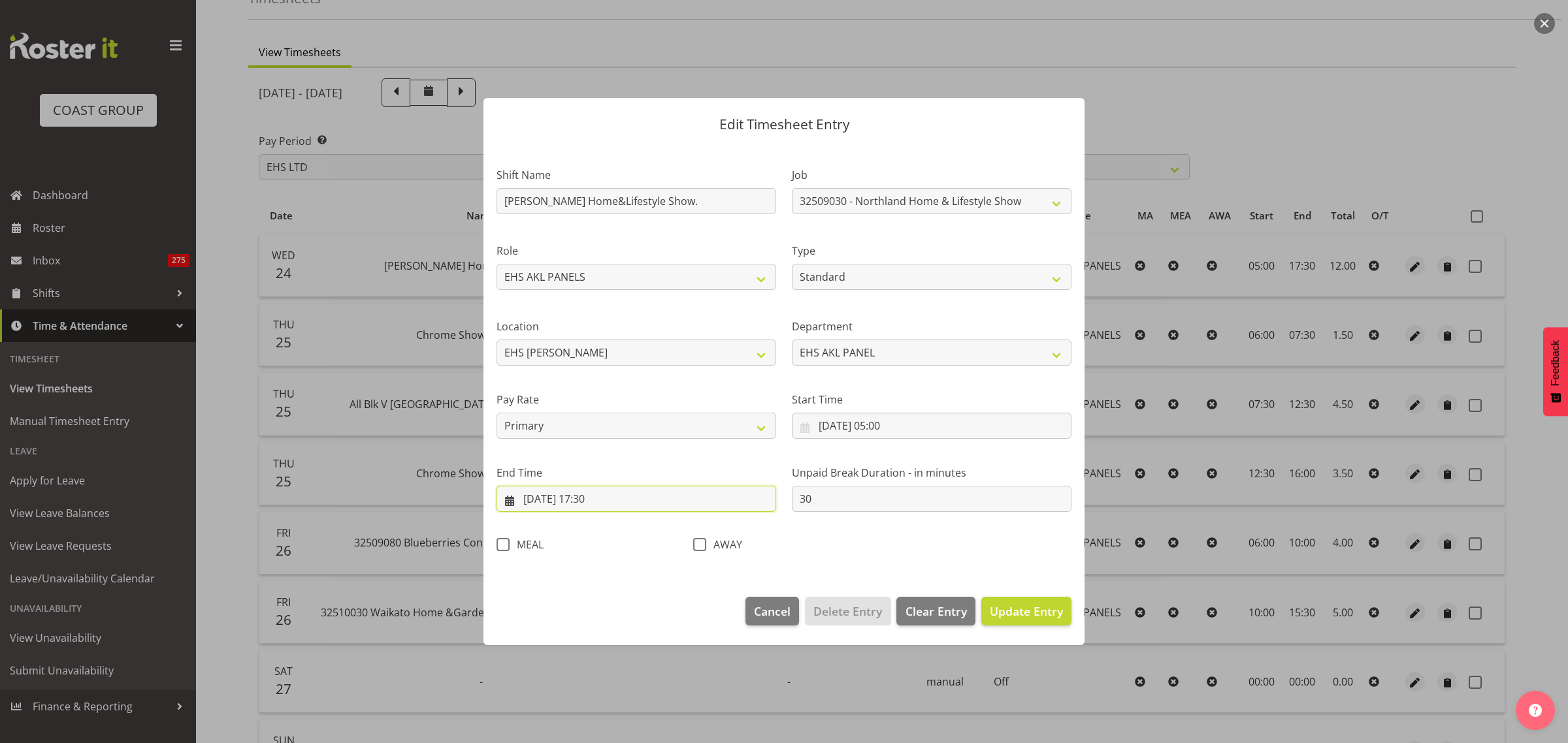
click at [640, 502] on input "[DATE] 17:30" at bounding box center [636, 499] width 280 height 26
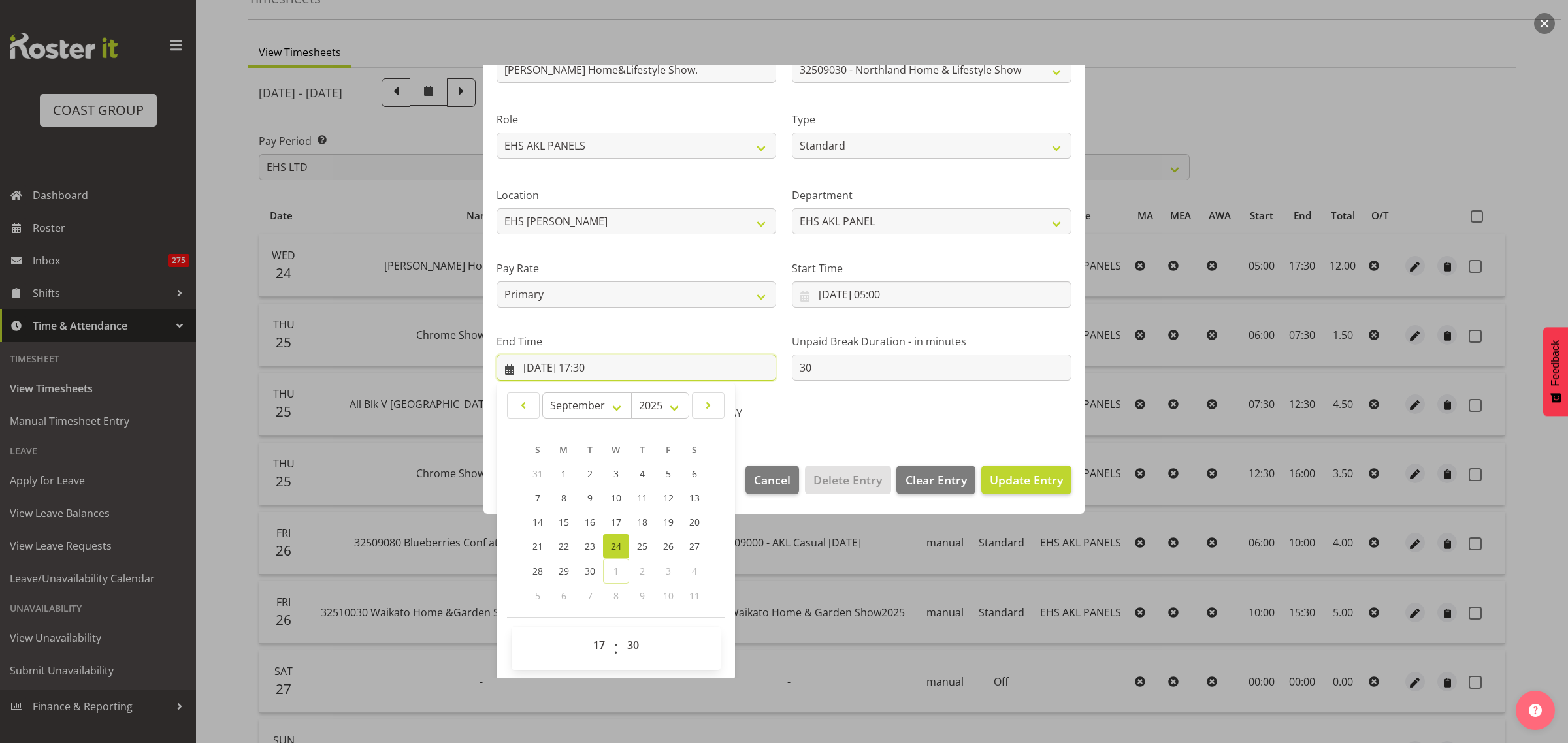
scroll to position [132, 0]
click at [599, 644] on select "00 01 02 03 04 05 06 07 08 09 10 11 12 13 14 15 16 17 18 19 20 21 22 23" at bounding box center [601, 644] width 30 height 26
click at [586, 631] on select "00 01 02 03 04 05 06 07 08 09 10 11 12 13 14 15 16 17 18 19 20 21 22 23" at bounding box center [601, 644] width 30 height 26
click at [1013, 483] on span "Update Entry" at bounding box center [1026, 478] width 73 height 16
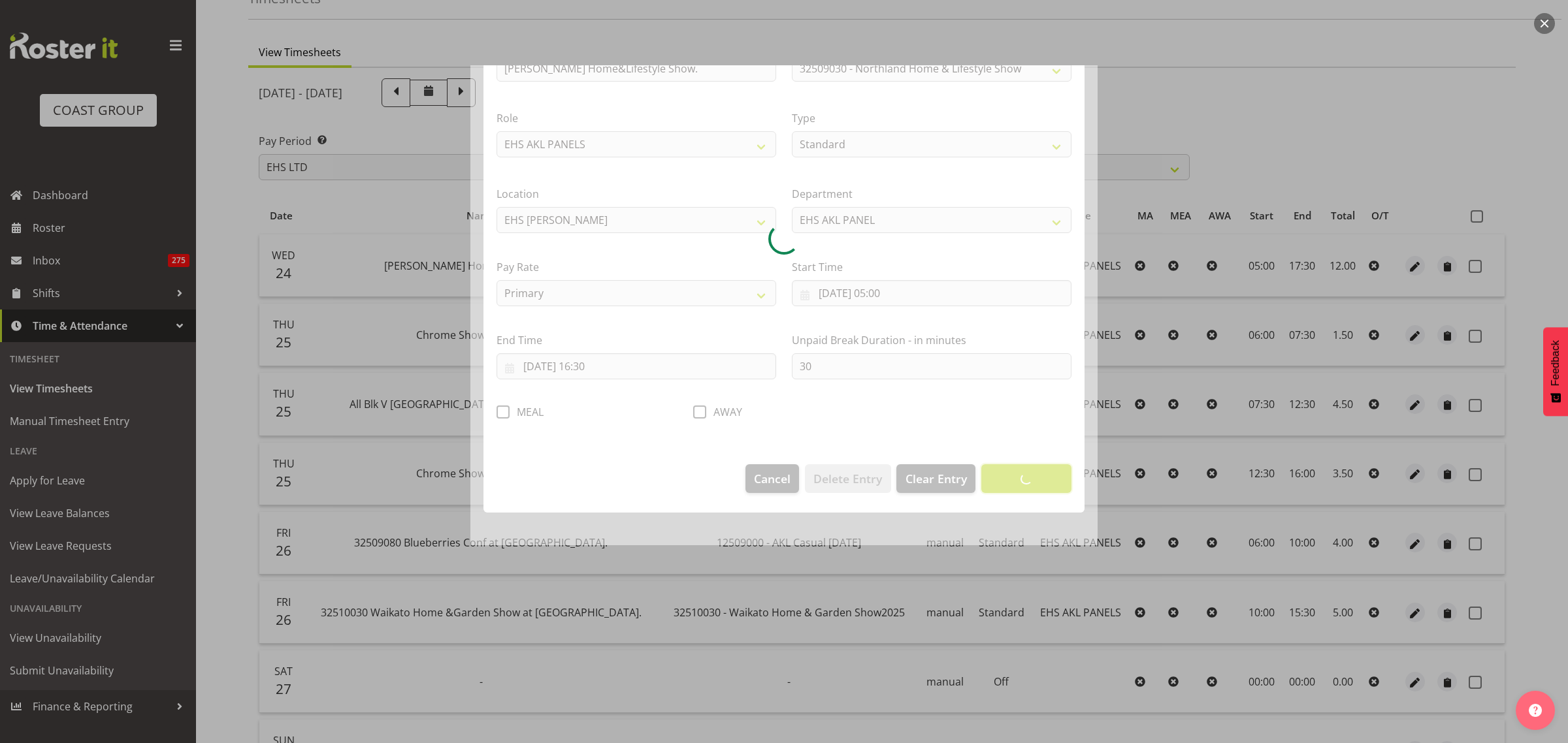
scroll to position [0, 0]
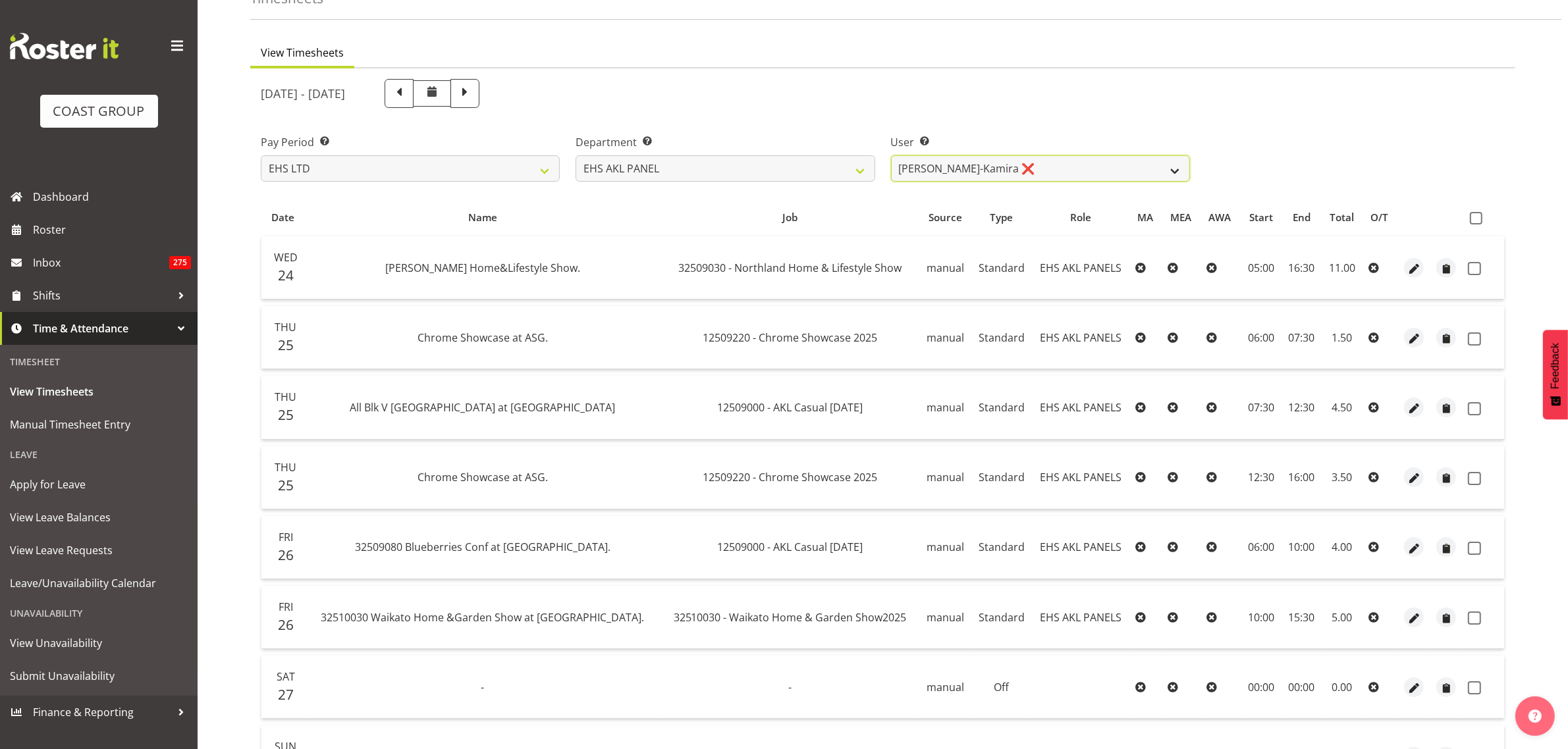
click at [1174, 165] on select "[PERSON_NAME] ✔ [PERSON_NAME] ❌ [PERSON_NAME] ✔ [PERSON_NAME] ❌ [PERSON_NAME] ✔…" at bounding box center [1041, 168] width 299 height 26
click at [891, 155] on select "[PERSON_NAME] ✔ [PERSON_NAME] ❌ [PERSON_NAME] ✔ [PERSON_NAME] ❌ [PERSON_NAME] ✔…" at bounding box center [1041, 168] width 299 height 26
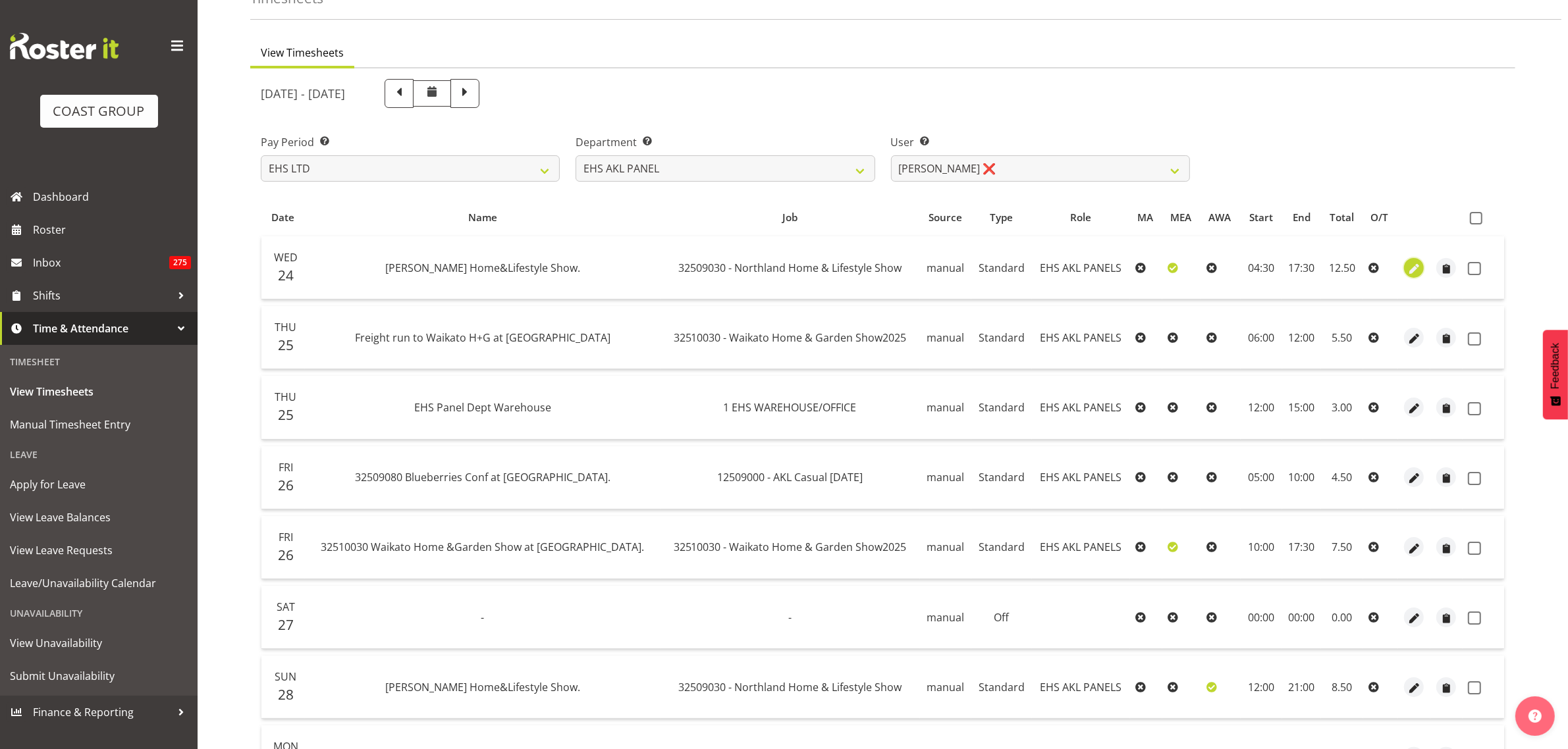
click at [1416, 268] on span "button" at bounding box center [1414, 268] width 15 height 15
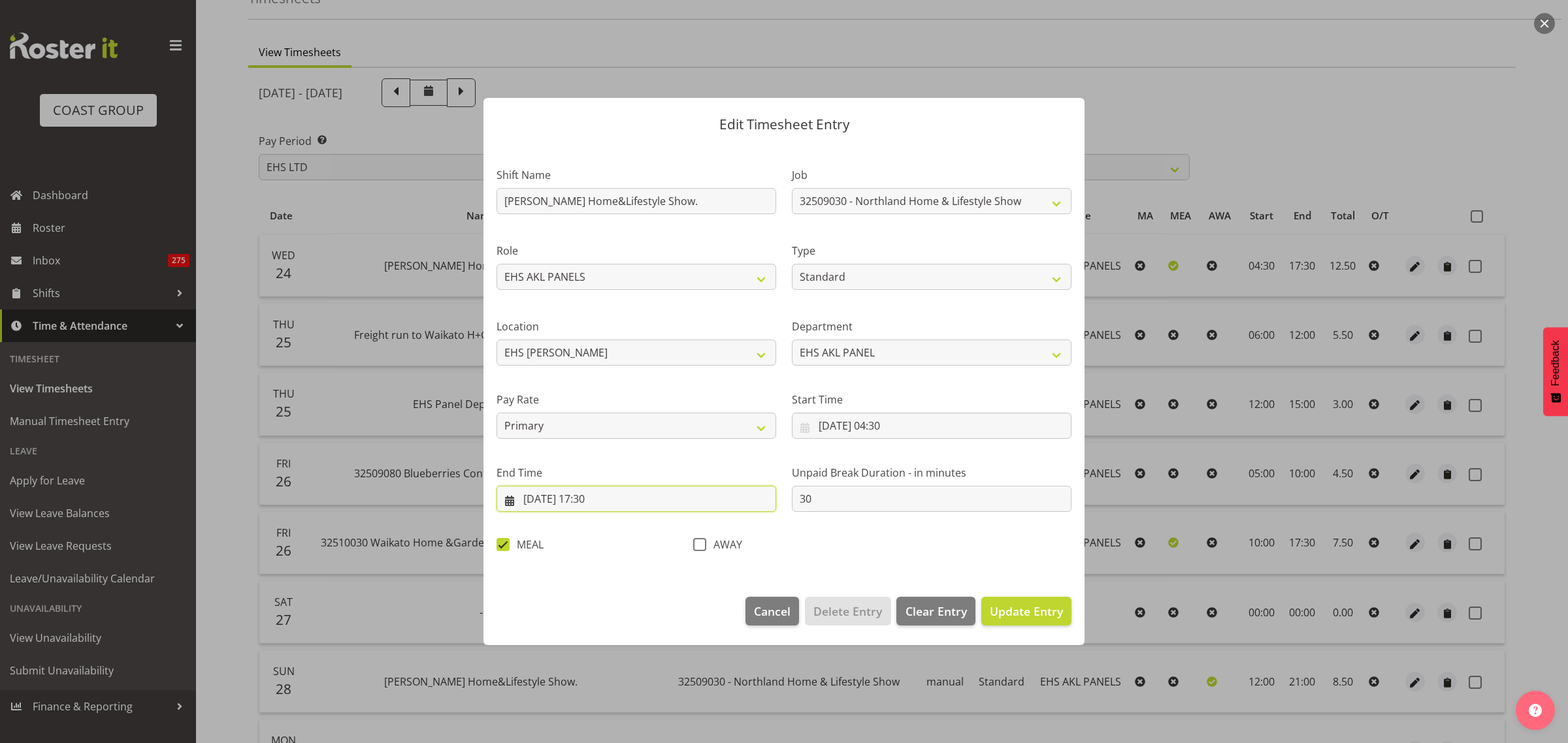
click at [644, 502] on input "[DATE] 17:30" at bounding box center [636, 499] width 280 height 26
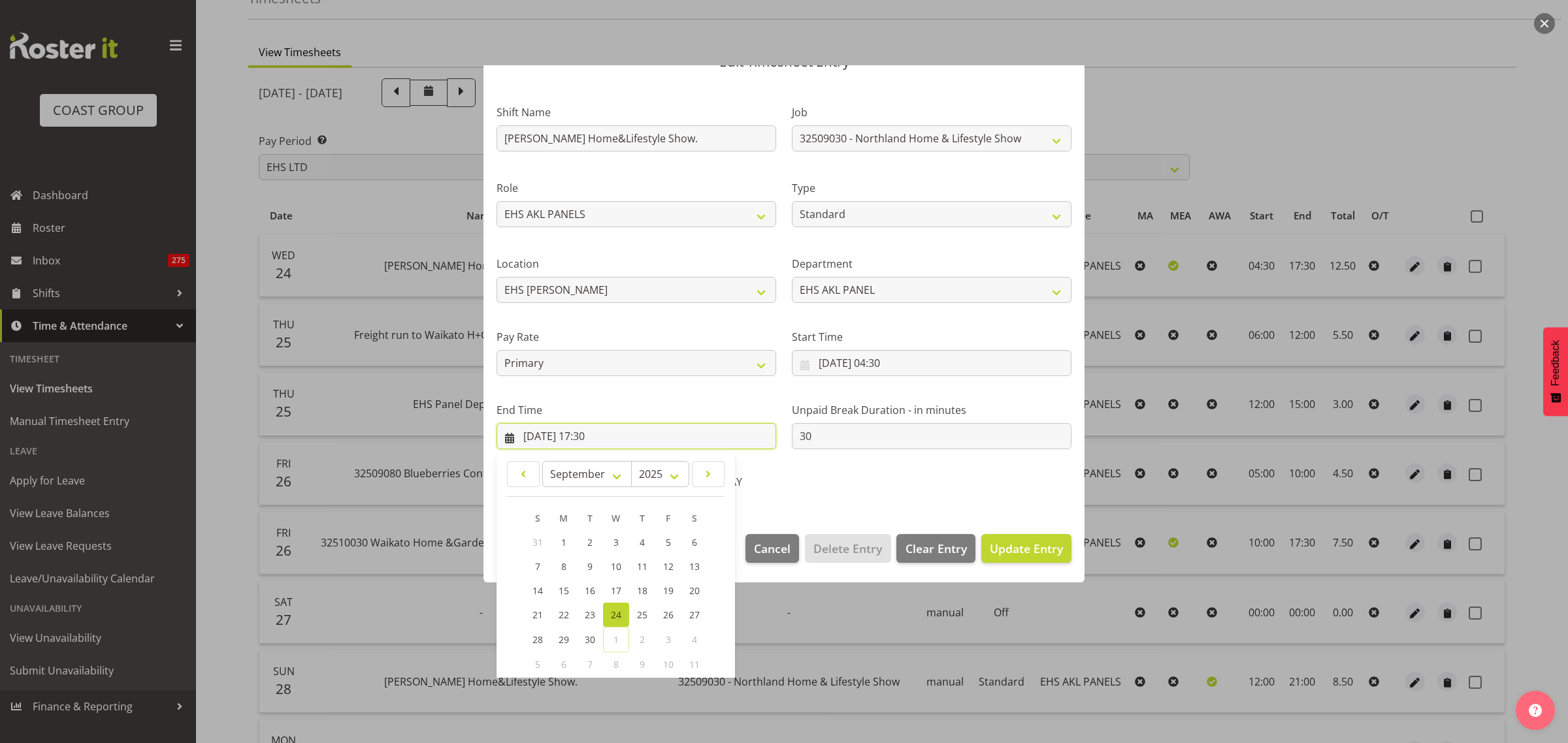
scroll to position [132, 0]
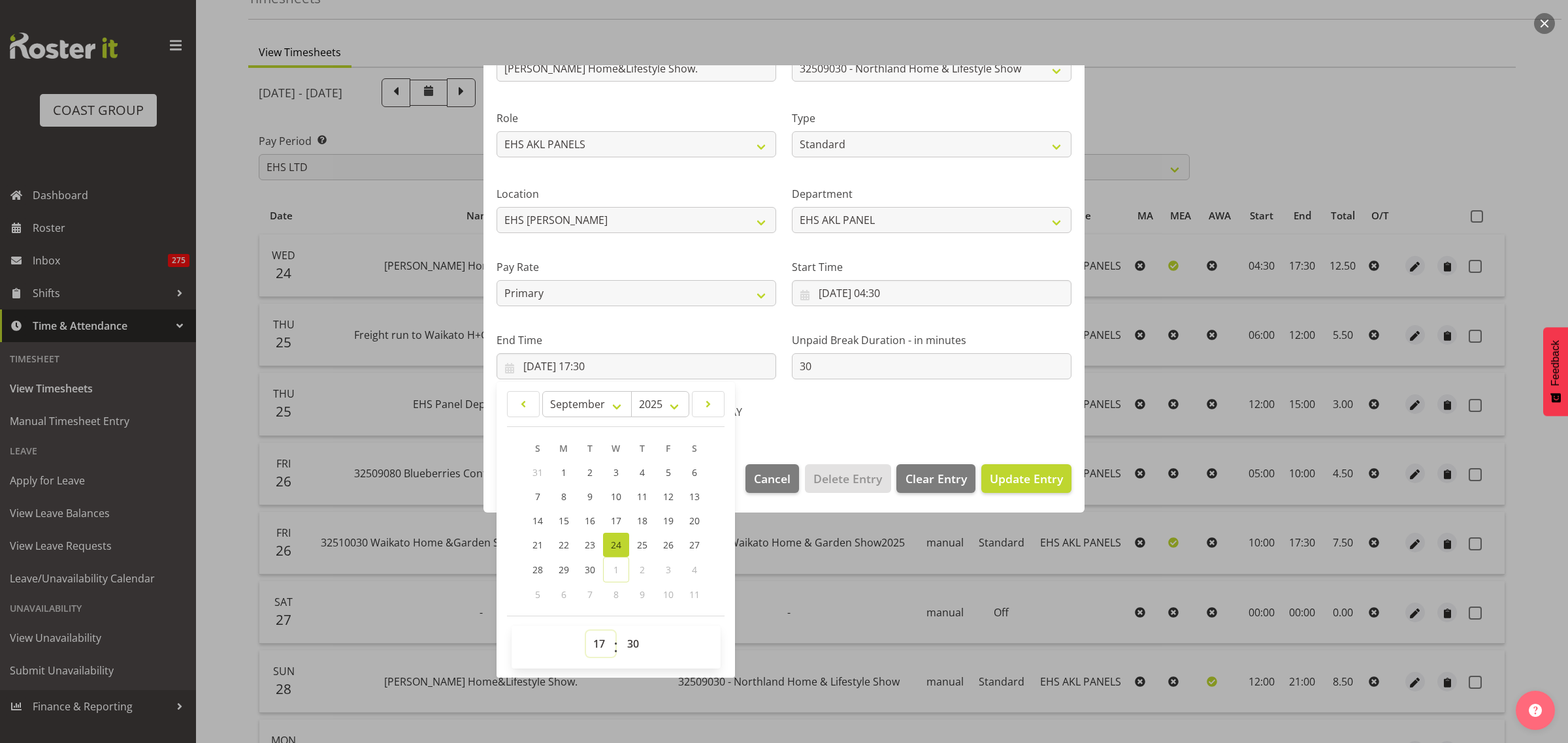
click at [598, 644] on select "00 01 02 03 04 05 06 07 08 09 10 11 12 13 14 15 16 17 18 19 20 21 22 23" at bounding box center [601, 644] width 30 height 26
click at [586, 631] on select "00 01 02 03 04 05 06 07 08 09 10 11 12 13 14 15 16 17 18 19 20 21 22 23" at bounding box center [601, 644] width 30 height 26
click at [995, 475] on span "Update Entry" at bounding box center [1026, 478] width 73 height 16
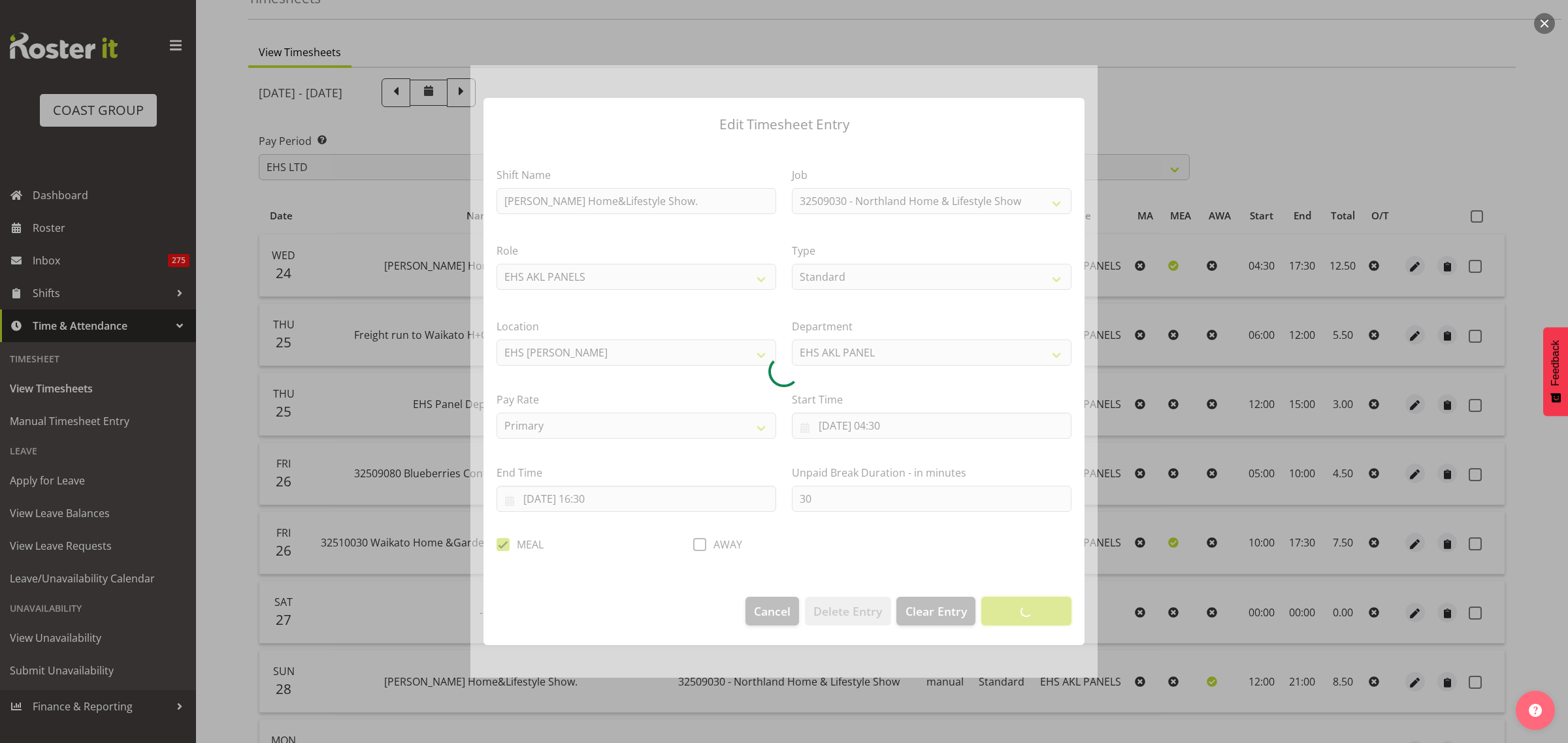
scroll to position [0, 0]
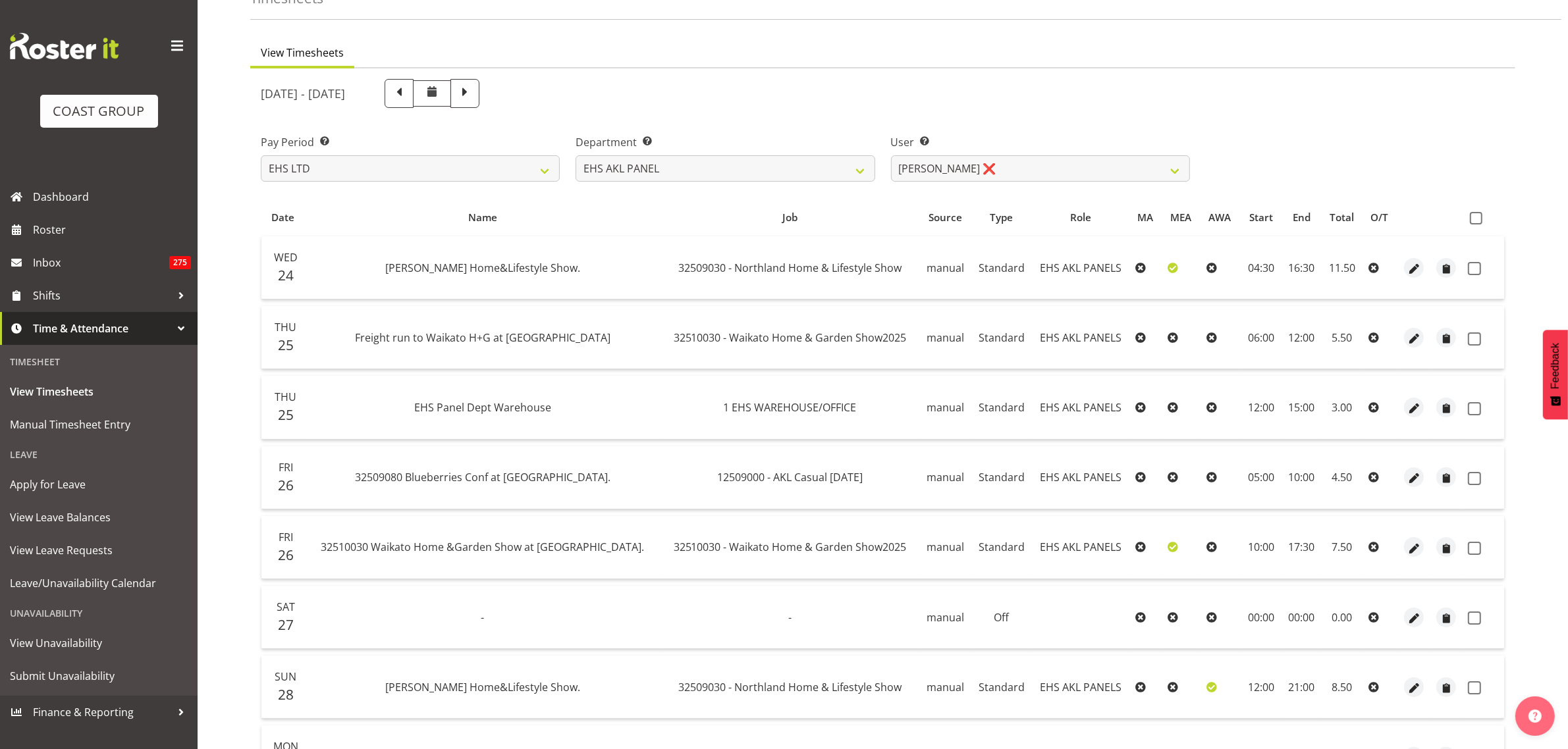
click at [1289, 152] on div "Pay Period Select which pay period you would like to view. SLP LTD EHS LTD DW L…" at bounding box center [883, 152] width 1260 height 73
click at [1414, 271] on span "button" at bounding box center [1414, 268] width 15 height 15
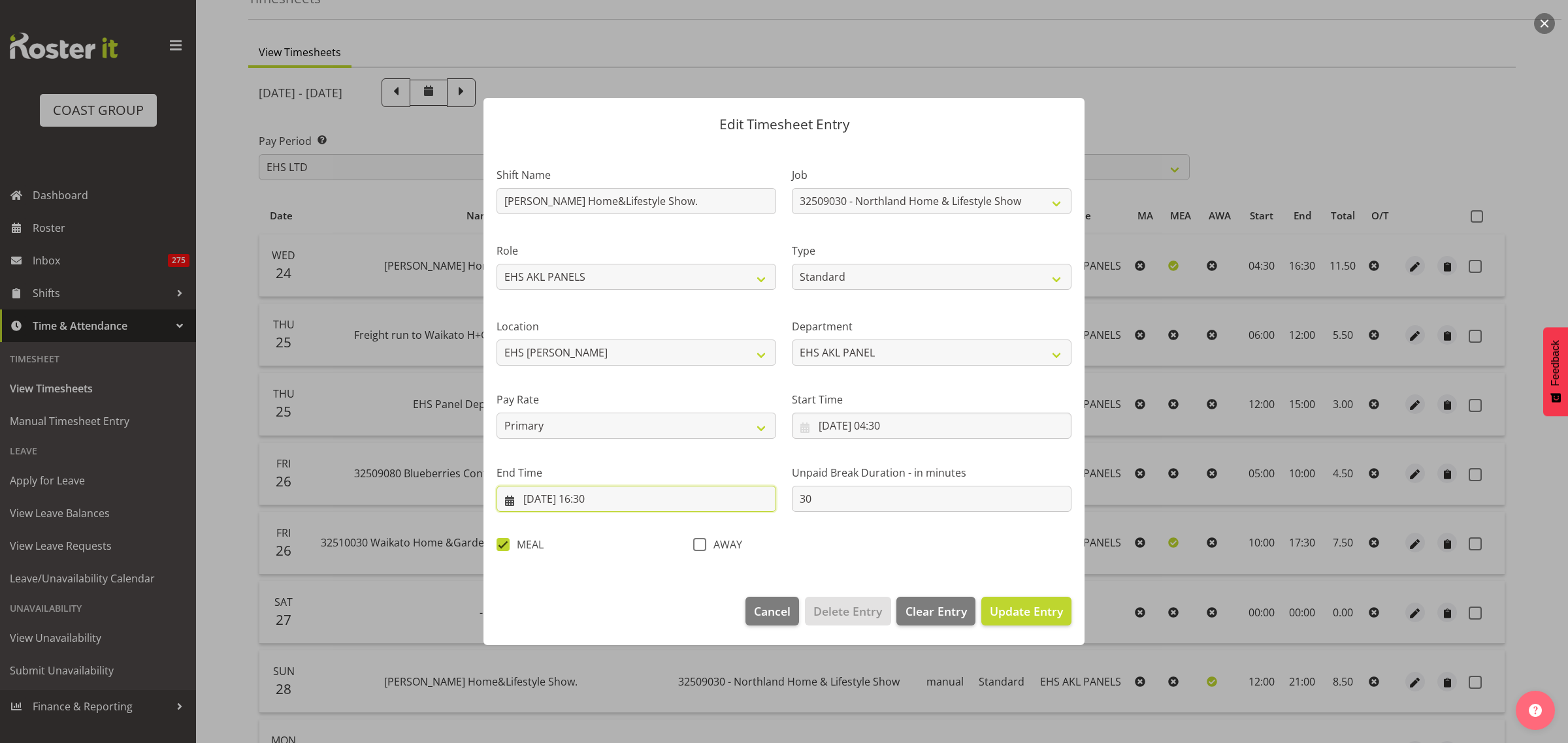
click at [658, 502] on input "[DATE] 16:30" at bounding box center [636, 499] width 280 height 26
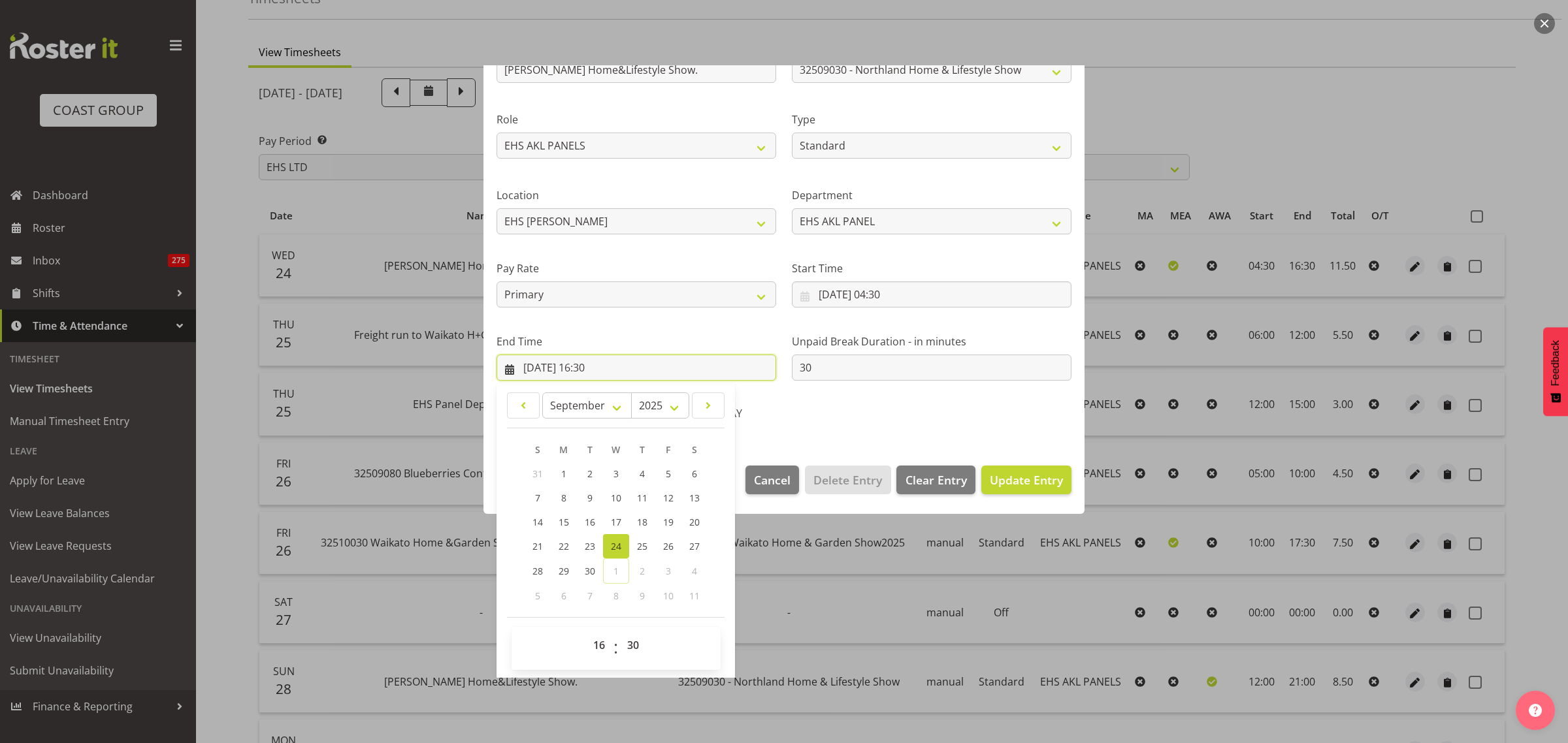
scroll to position [132, 0]
click at [600, 644] on select "00 01 02 03 04 05 06 07 08 09 10 11 12 13 14 15 16 17 18 19 20 21 22 23" at bounding box center [601, 644] width 30 height 26
click at [586, 631] on select "00 01 02 03 04 05 06 07 08 09 10 11 12 13 14 15 16 17 18 19 20 21 22 23" at bounding box center [601, 644] width 30 height 26
drag, startPoint x: 632, startPoint y: 645, endPoint x: 632, endPoint y: 639, distance: 6.0
click at [632, 645] on select "00 01 02 03 04 05 06 07 08 09 10 11 12 13 14 15 16 17 18 19 20 21 22 23 24 25 2…" at bounding box center [635, 644] width 30 height 26
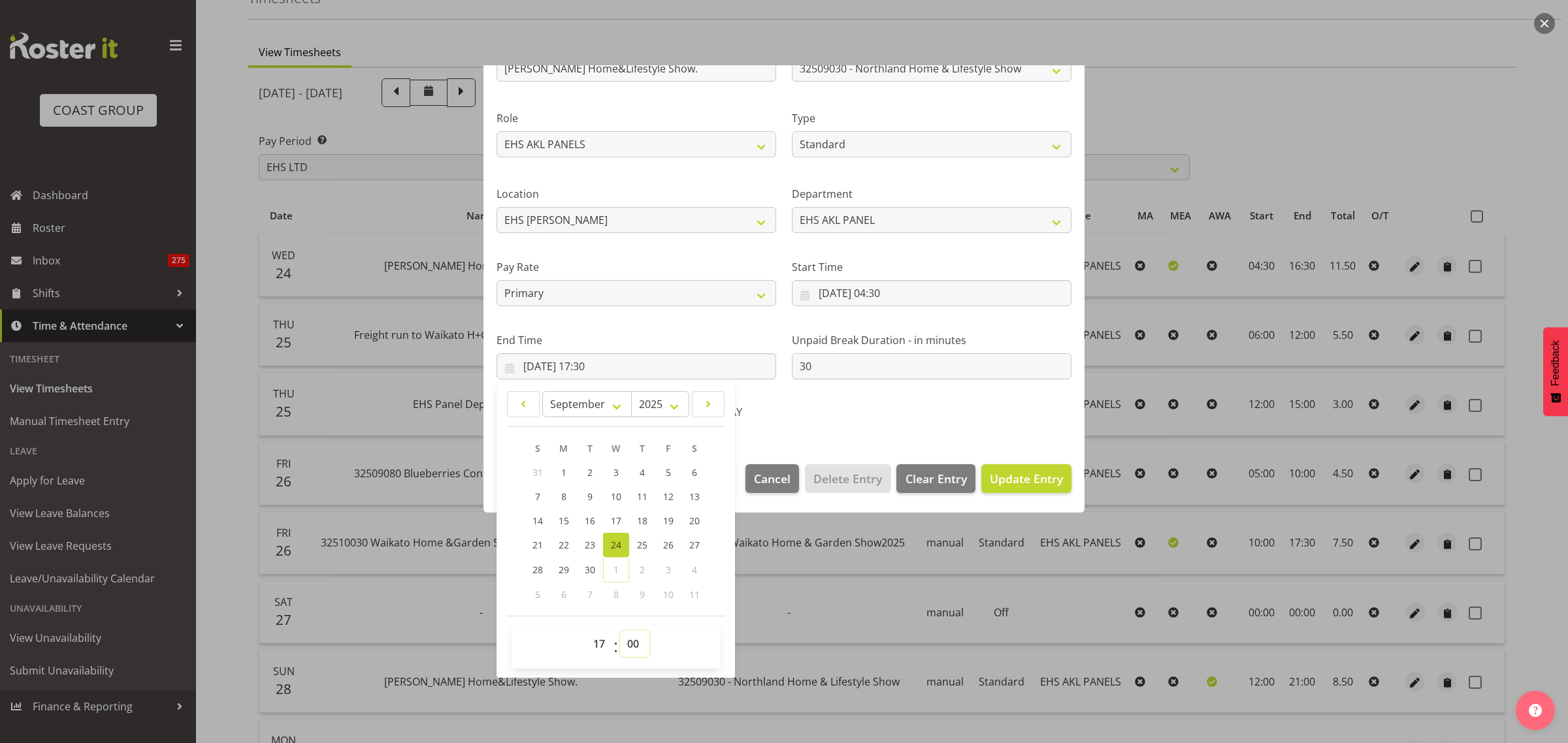
click at [620, 631] on select "00 01 02 03 04 05 06 07 08 09 10 11 12 13 14 15 16 17 18 19 20 21 22 23 24 25 2…" at bounding box center [635, 644] width 30 height 26
click at [1030, 481] on span "Update Entry" at bounding box center [1026, 478] width 73 height 16
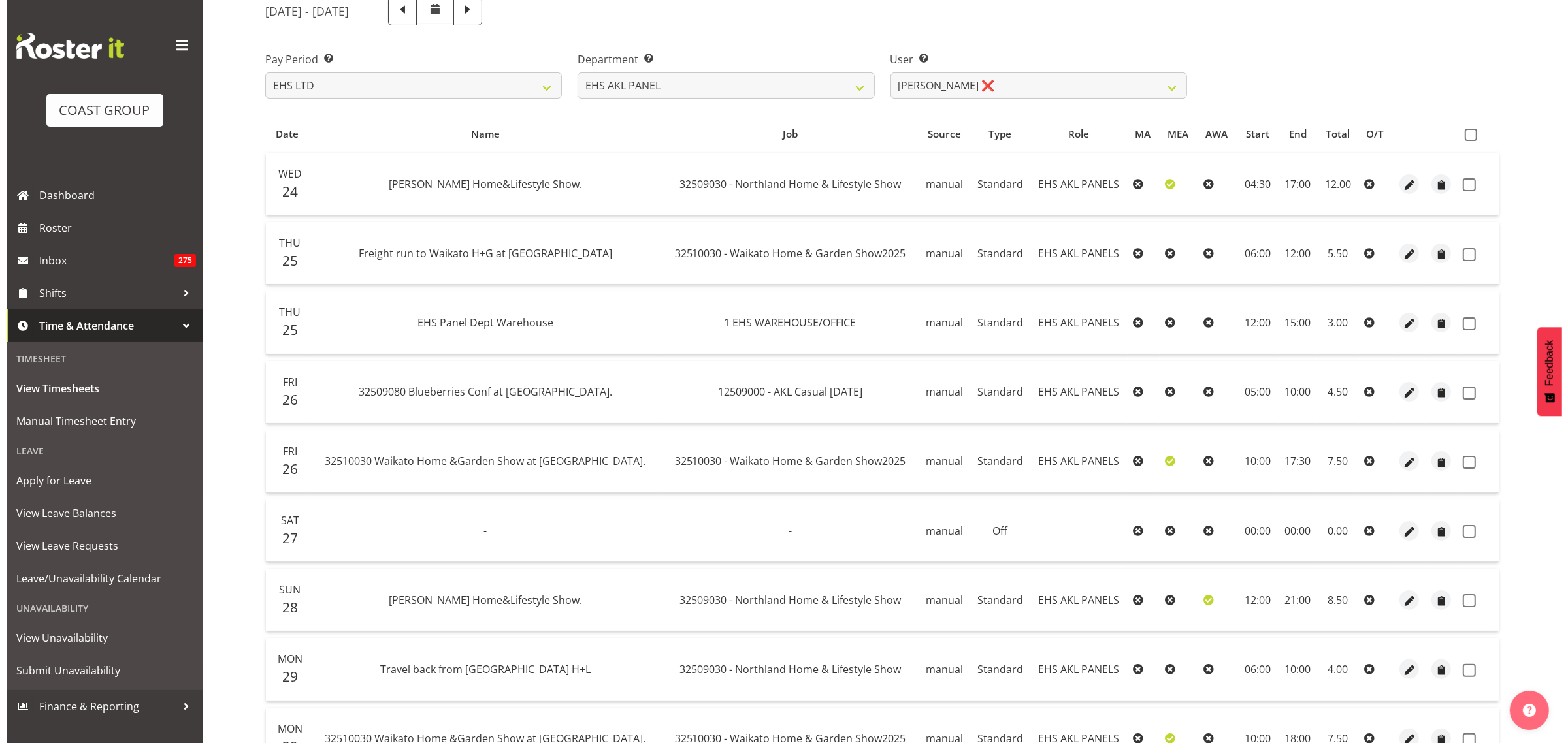
scroll to position [240, 0]
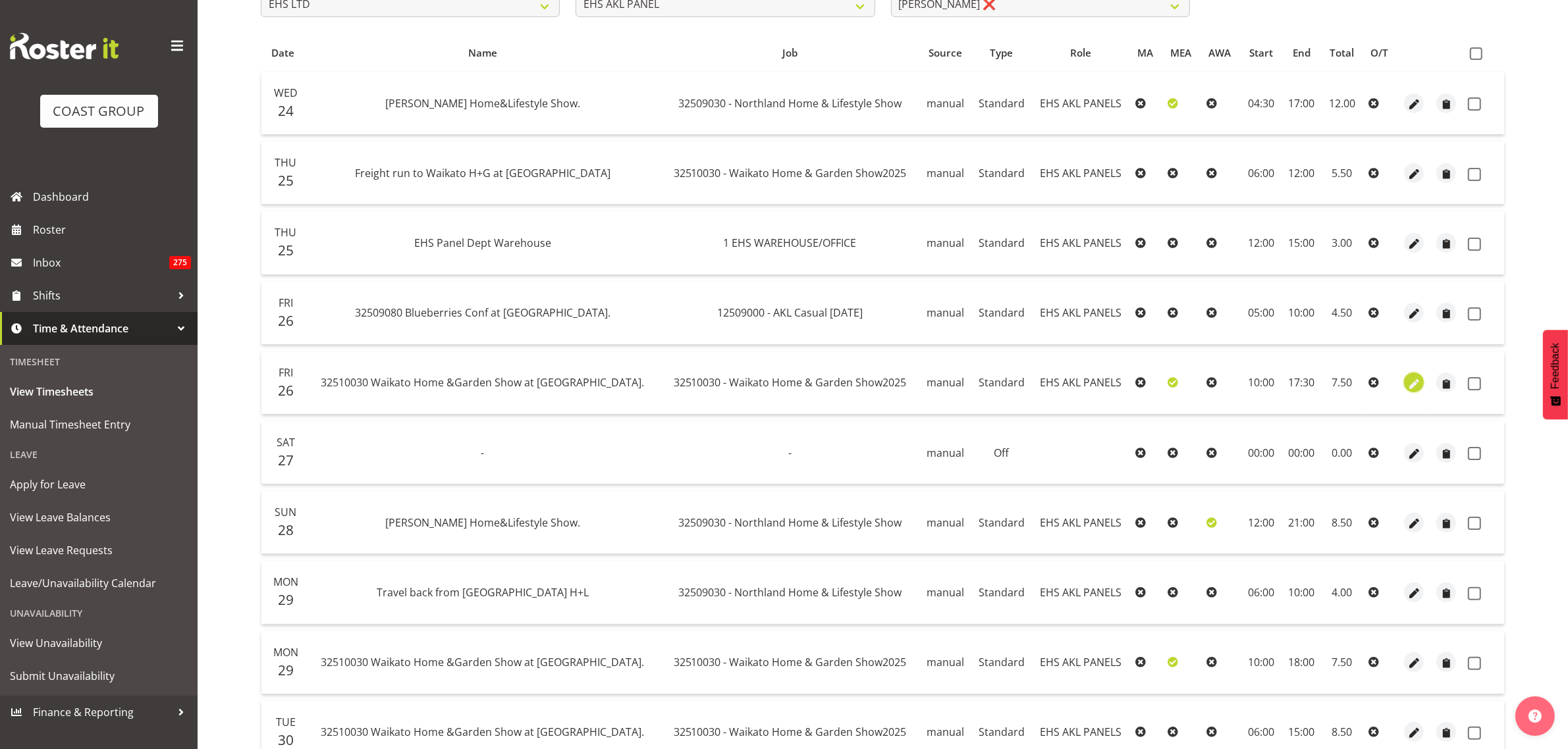
click at [1410, 380] on span "button" at bounding box center [1414, 384] width 15 height 15
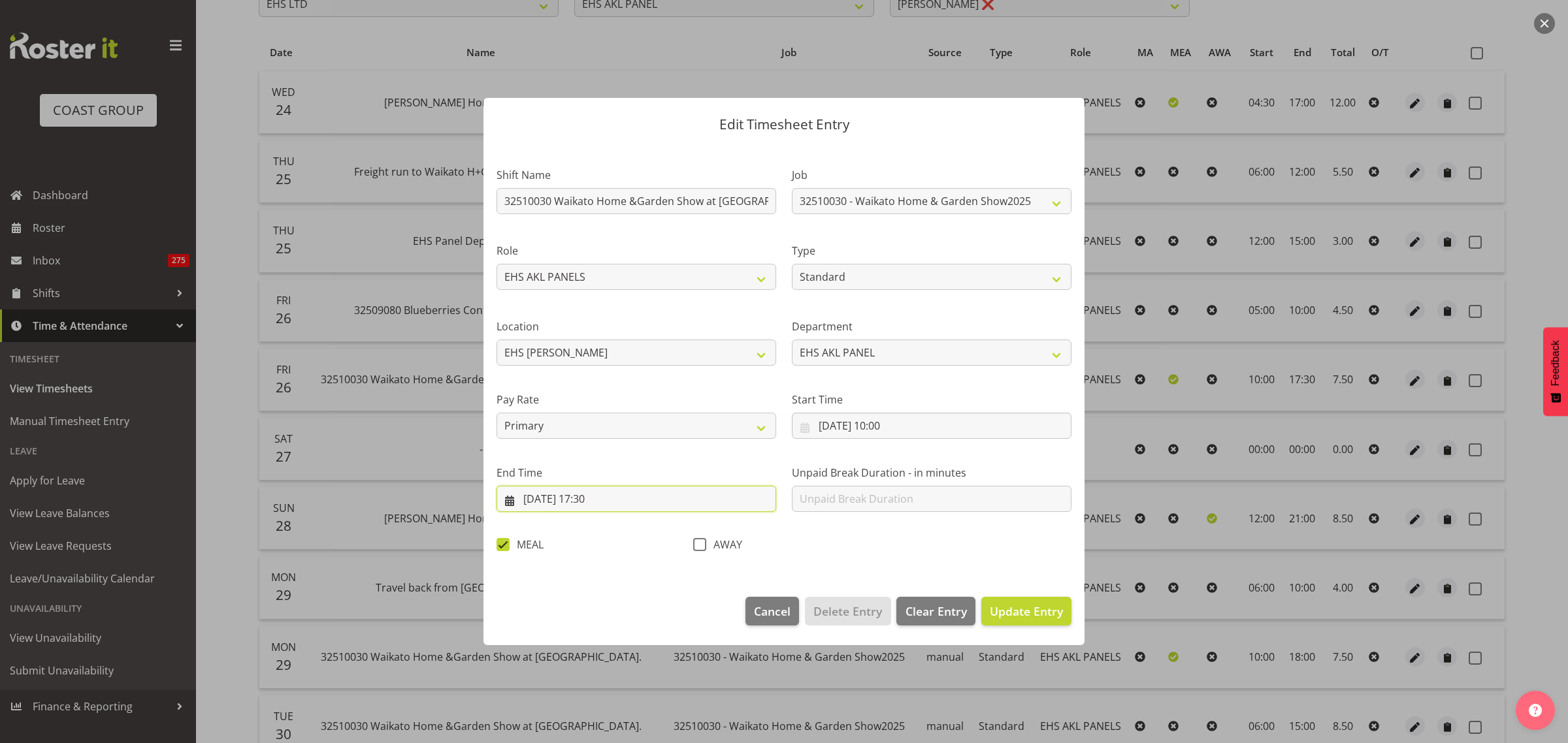
click at [641, 501] on input "[DATE] 17:30" at bounding box center [636, 499] width 280 height 26
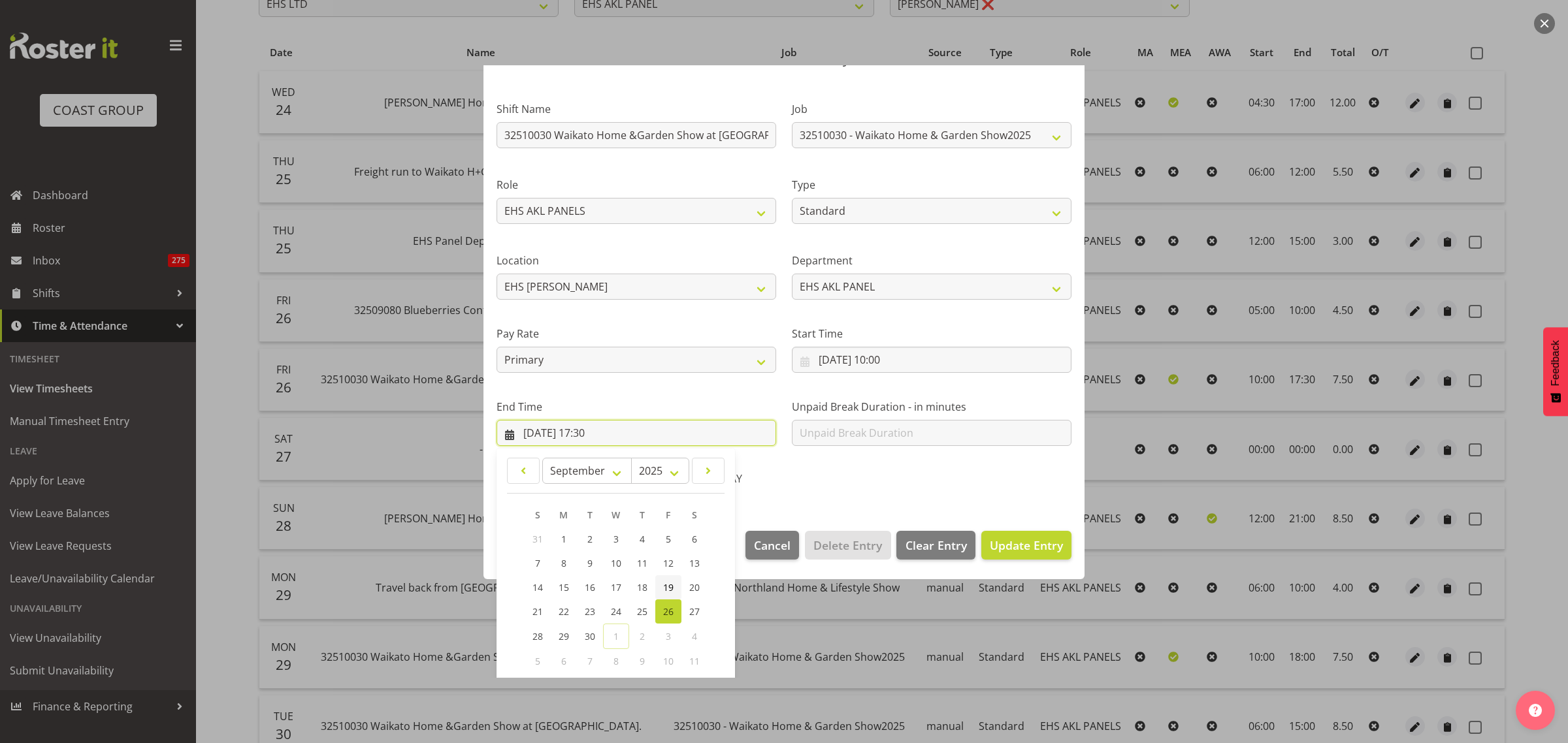
scroll to position [132, 0]
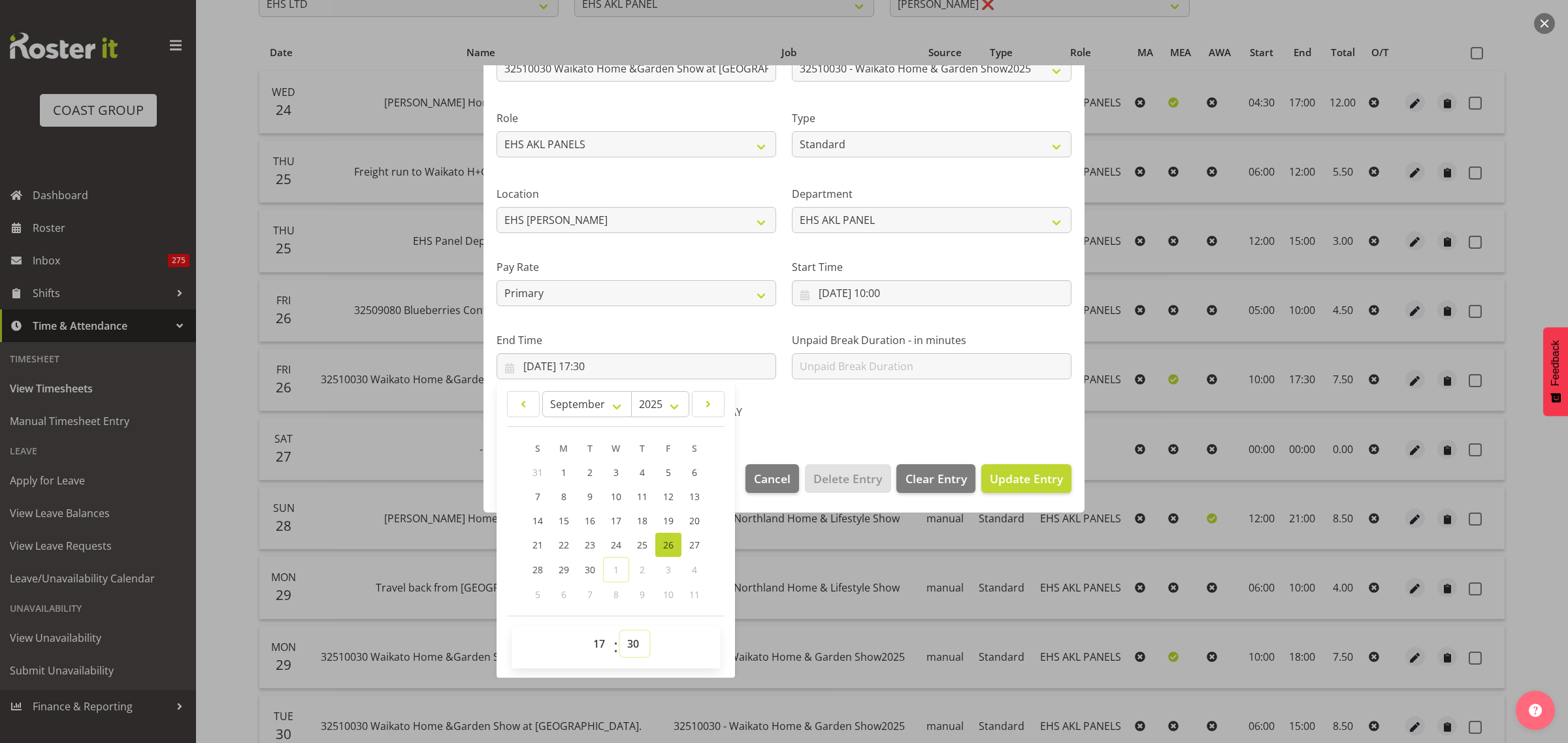
click at [635, 644] on select "00 01 02 03 04 05 06 07 08 09 10 11 12 13 14 15 16 17 18 19 20 21 22 23 24 25 2…" at bounding box center [635, 644] width 30 height 26
click at [620, 631] on select "00 01 02 03 04 05 06 07 08 09 10 11 12 13 14 15 16 17 18 19 20 21 22 23 24 25 2…" at bounding box center [635, 644] width 30 height 26
click at [1014, 478] on span "Update Entry" at bounding box center [1026, 478] width 73 height 16
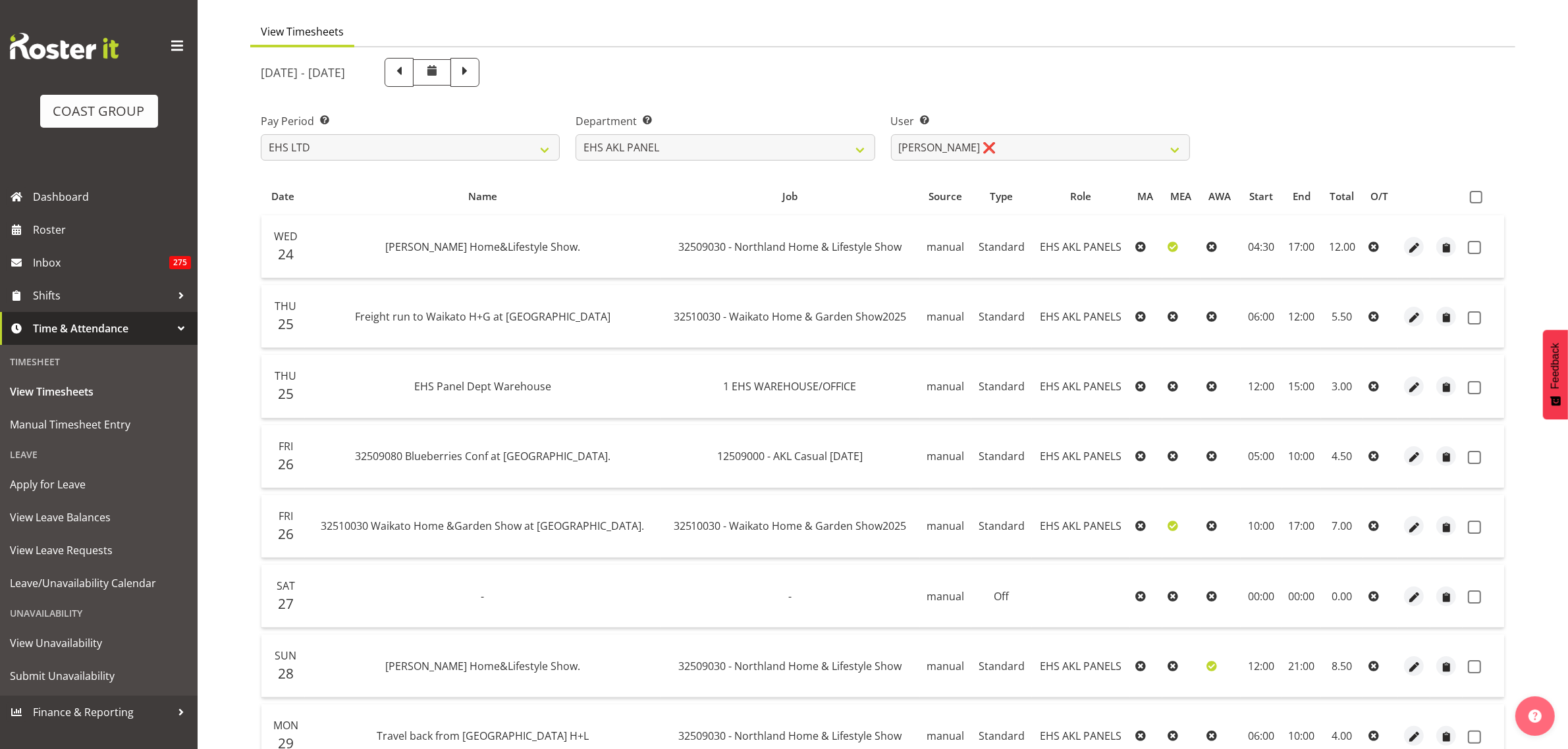
scroll to position [82, 0]
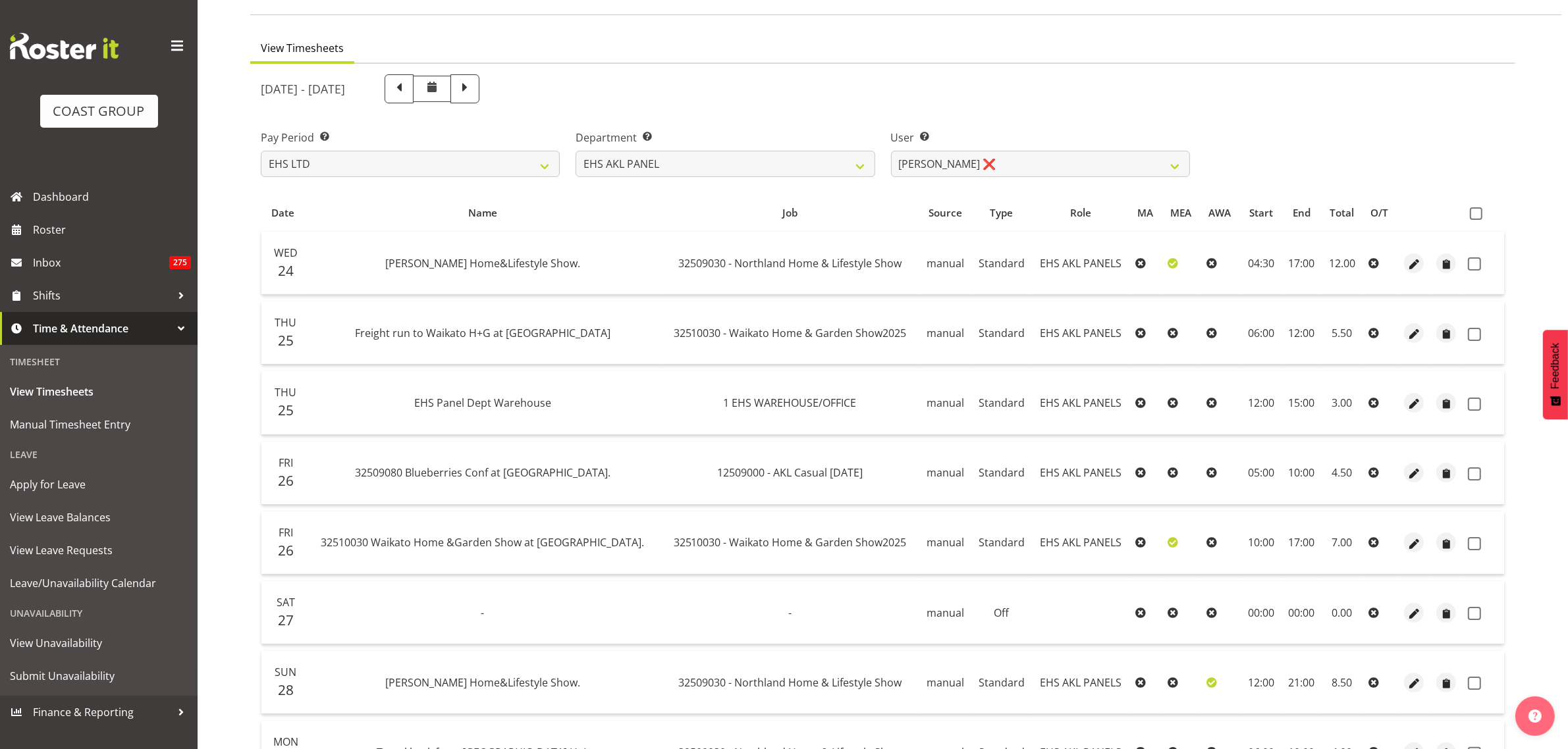
drag, startPoint x: 1477, startPoint y: 214, endPoint x: 1470, endPoint y: 238, distance: 25.0
click at [1476, 220] on th at bounding box center [1484, 213] width 42 height 25
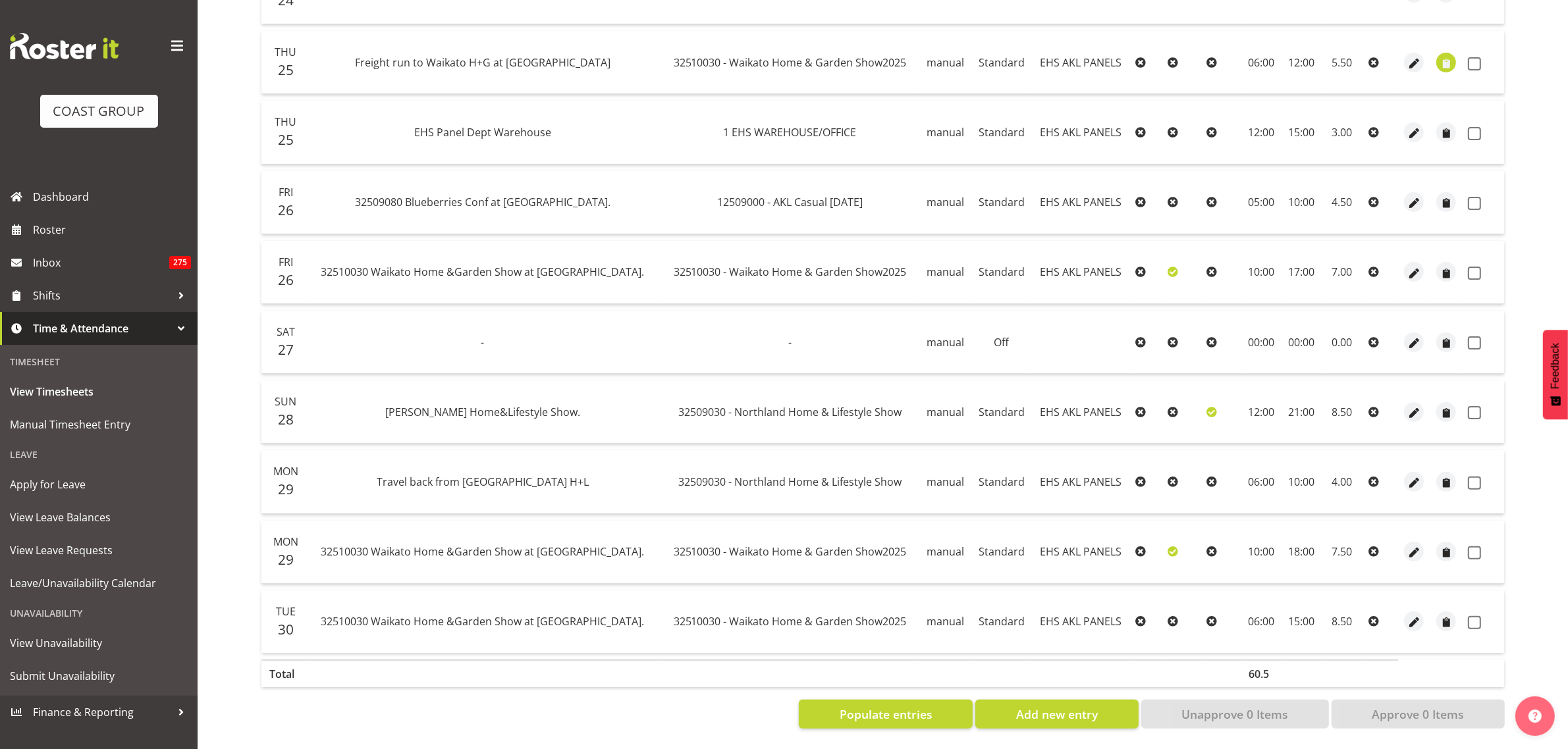
scroll to position [36, 0]
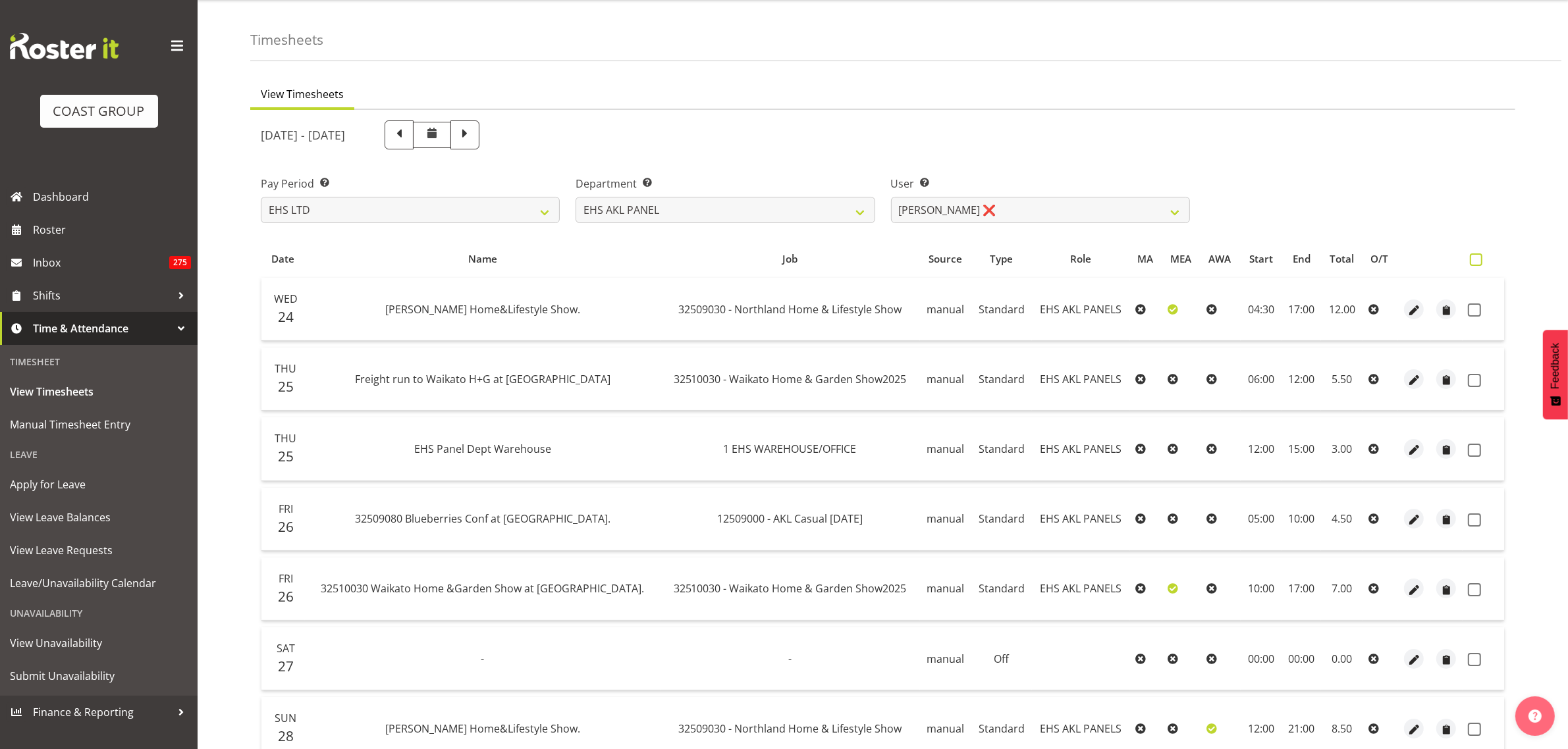
click at [1482, 259] on span at bounding box center [1476, 260] width 13 height 13
click at [1479, 259] on input "checkbox" at bounding box center [1474, 260] width 9 height 9
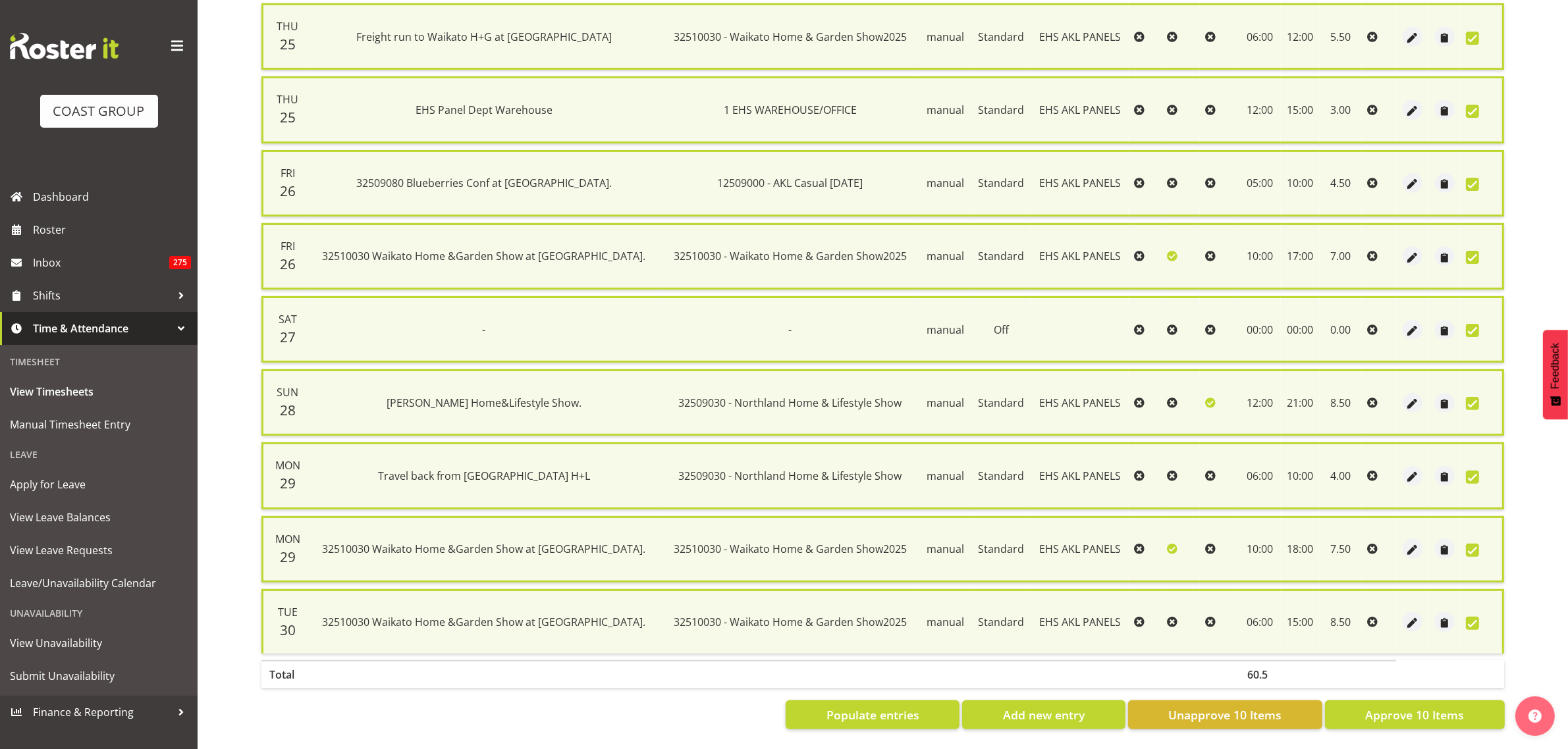
scroll to position [389, 0]
click at [1387, 706] on span "Approve 10 Items" at bounding box center [1414, 714] width 99 height 17
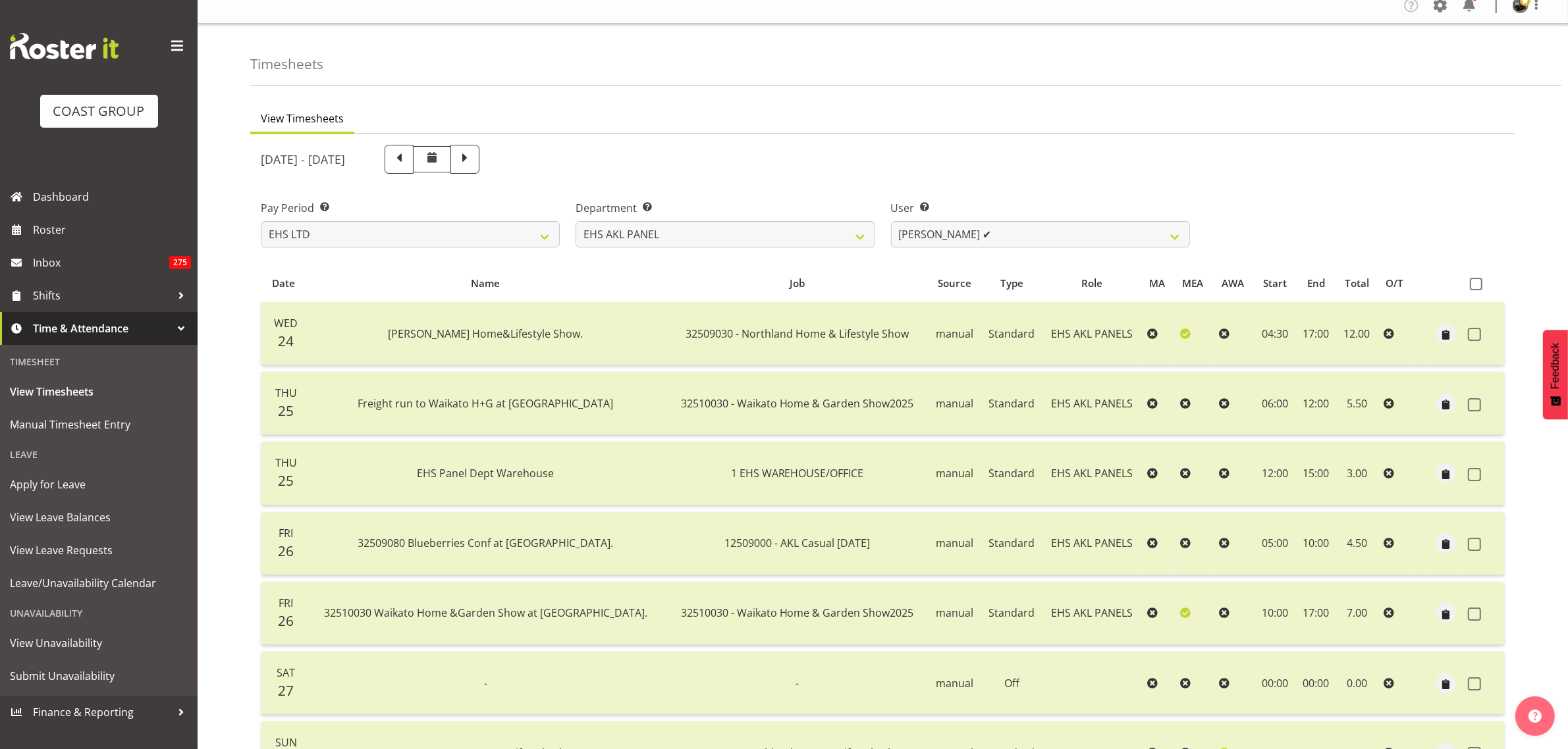
scroll to position [0, 0]
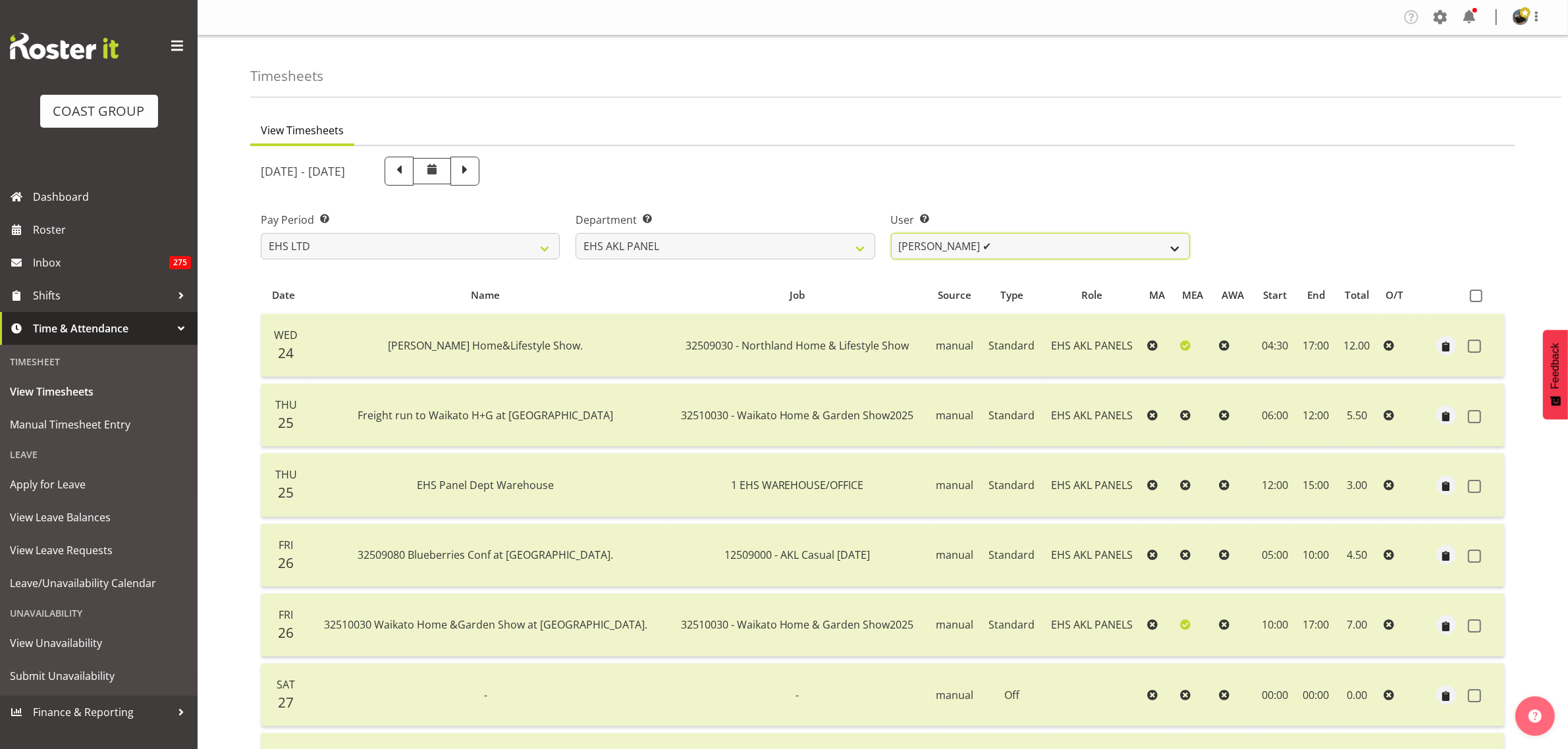
click at [1177, 251] on select "[PERSON_NAME] ✔ [PERSON_NAME] ❌ [PERSON_NAME] ✔ [PERSON_NAME] ❌ [PERSON_NAME] ✔…" at bounding box center [1041, 245] width 299 height 26
click at [891, 233] on select "[PERSON_NAME] ✔ [PERSON_NAME] ❌ [PERSON_NAME] ✔ [PERSON_NAME] ❌ [PERSON_NAME] ✔…" at bounding box center [1041, 245] width 299 height 26
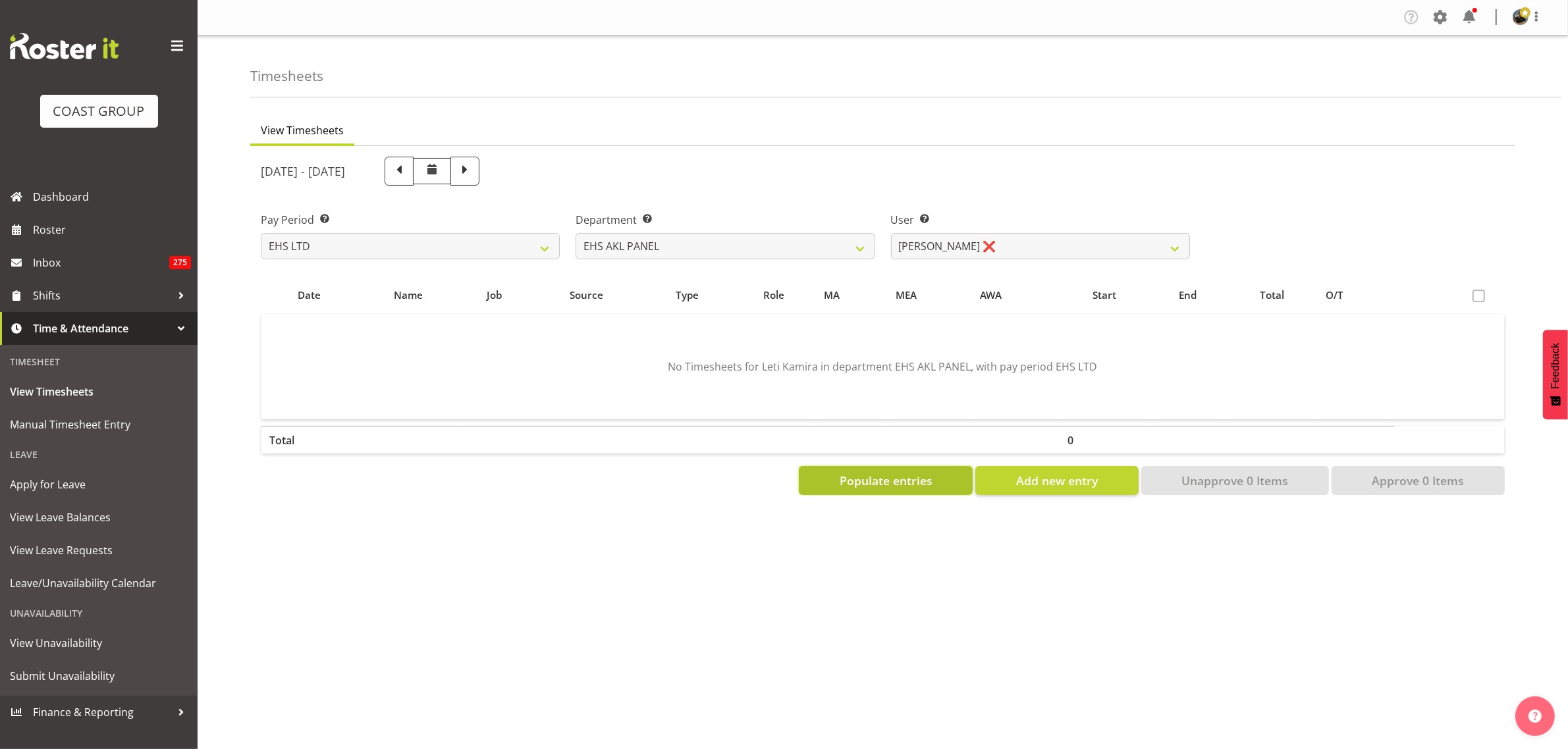
click at [913, 481] on span "Populate entries" at bounding box center [887, 481] width 93 height 17
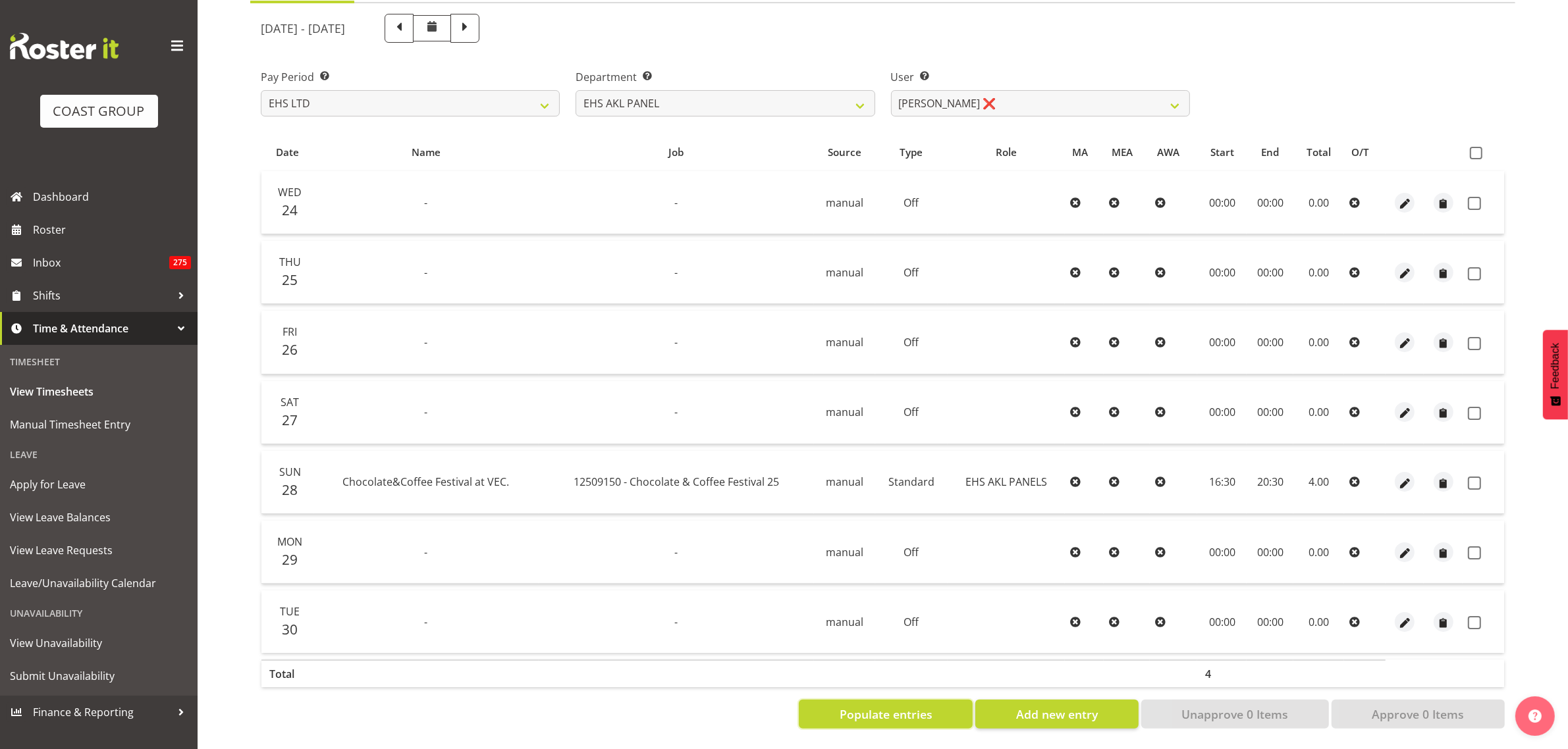
scroll to position [155, 0]
click at [1476, 147] on span at bounding box center [1476, 153] width 13 height 13
click at [1476, 149] on input "checkbox" at bounding box center [1474, 153] width 9 height 9
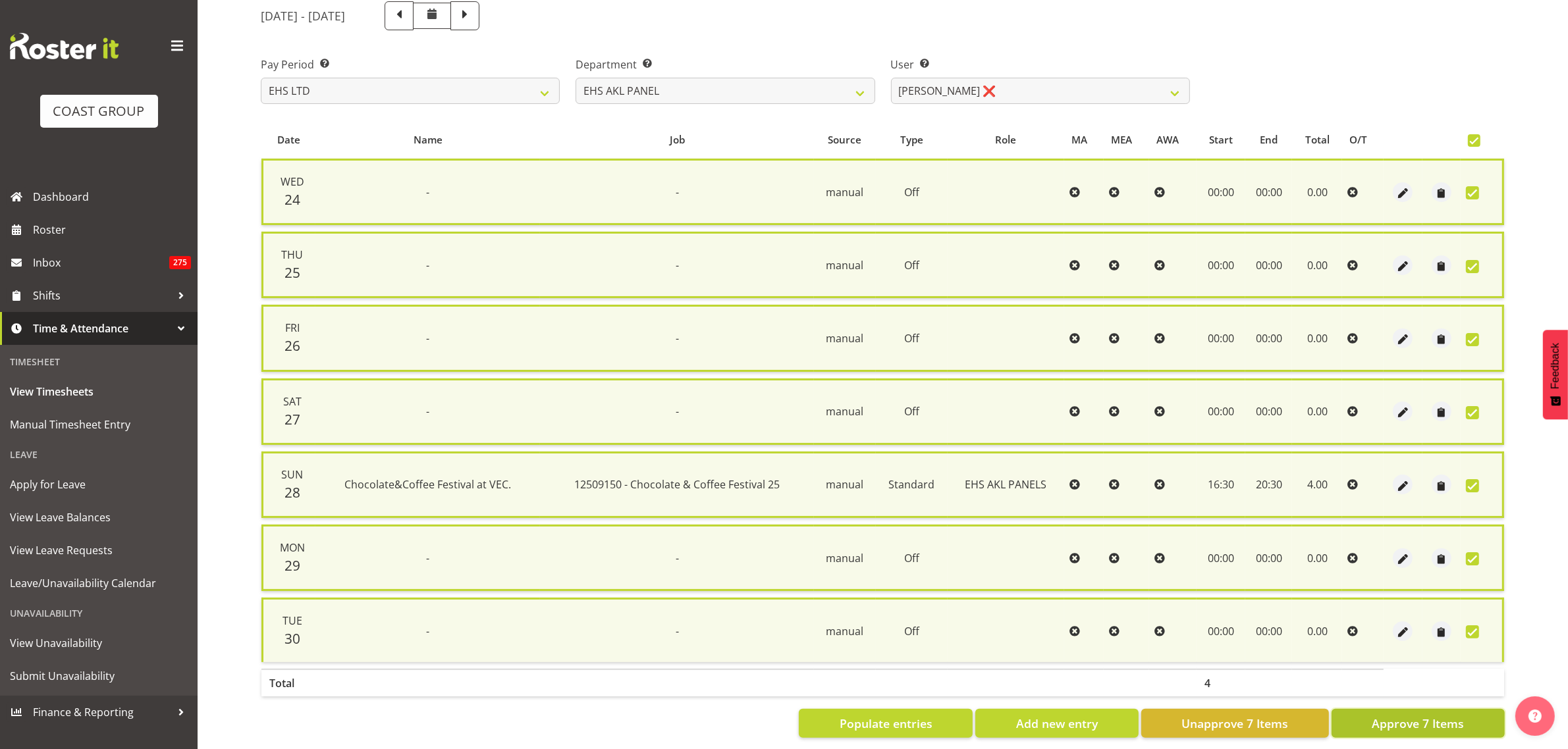
click at [1385, 725] on span "Approve 7 Items" at bounding box center [1417, 724] width 92 height 17
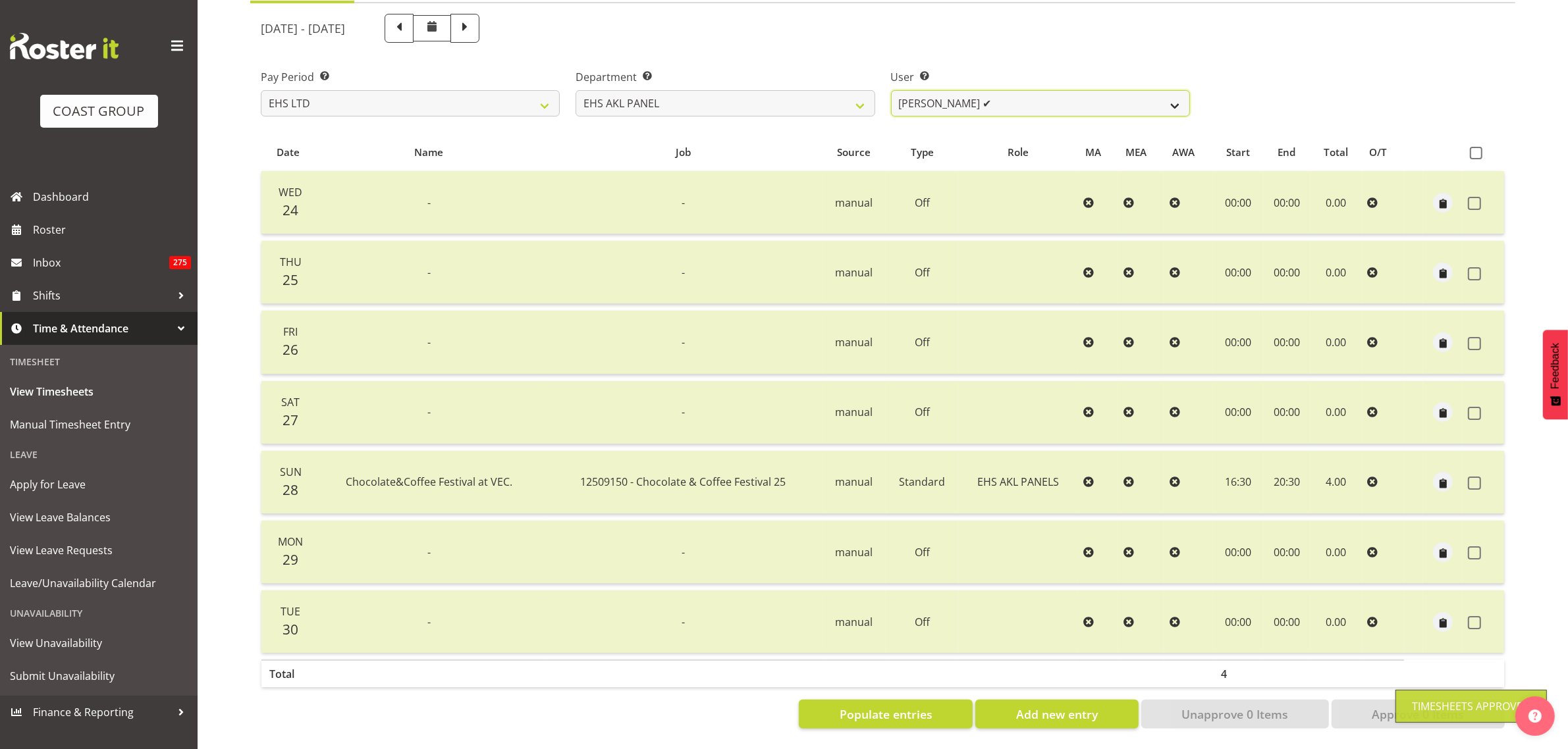
click at [1176, 92] on select "[PERSON_NAME] ✔ [PERSON_NAME] ❌ [PERSON_NAME] ✔ [PERSON_NAME] ❌ [PERSON_NAME] ✔…" at bounding box center [1041, 103] width 299 height 26
click at [891, 90] on select "[PERSON_NAME] ✔ [PERSON_NAME] ❌ [PERSON_NAME] ✔ [PERSON_NAME] ❌ [PERSON_NAME] ✔…" at bounding box center [1041, 103] width 299 height 26
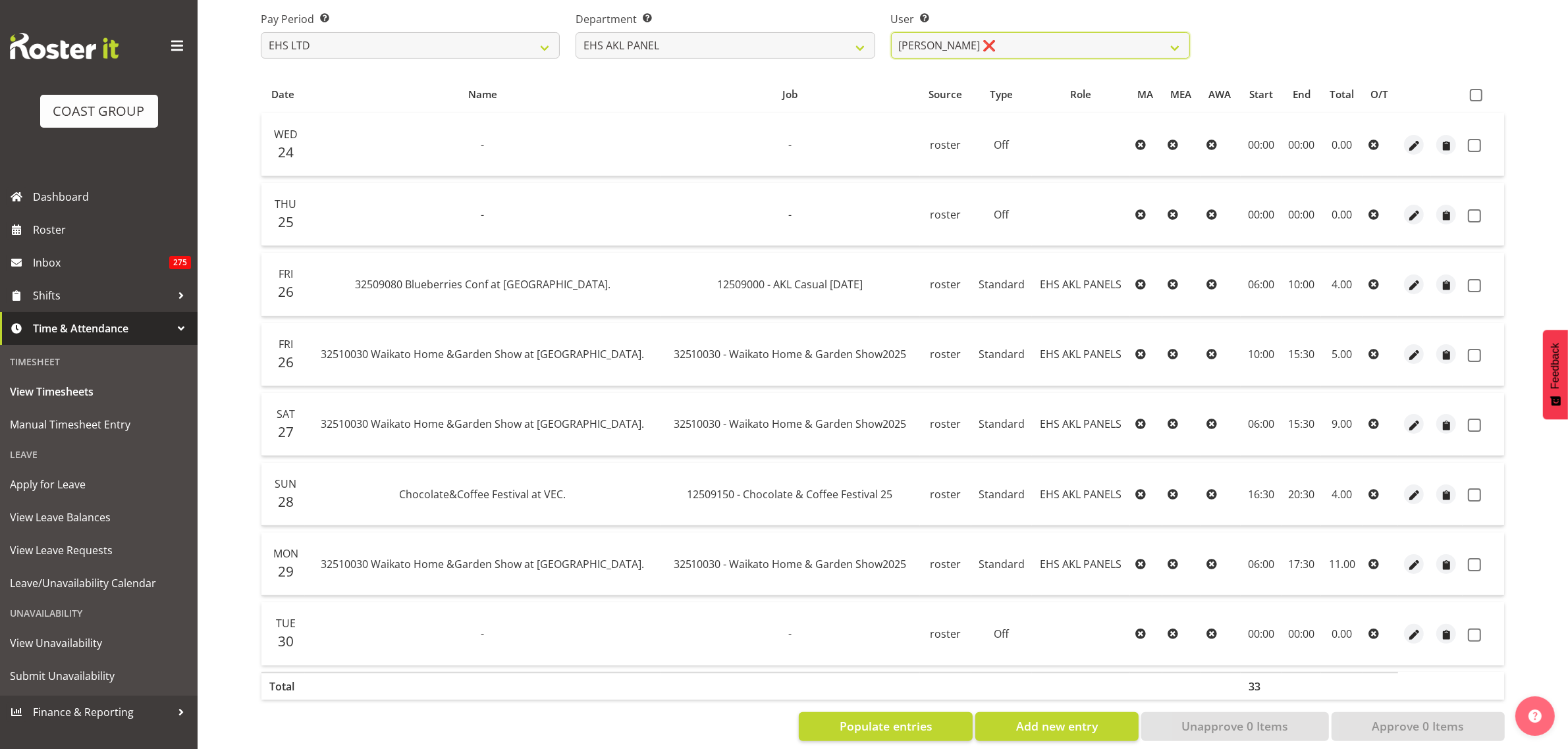
scroll to position [225, 0]
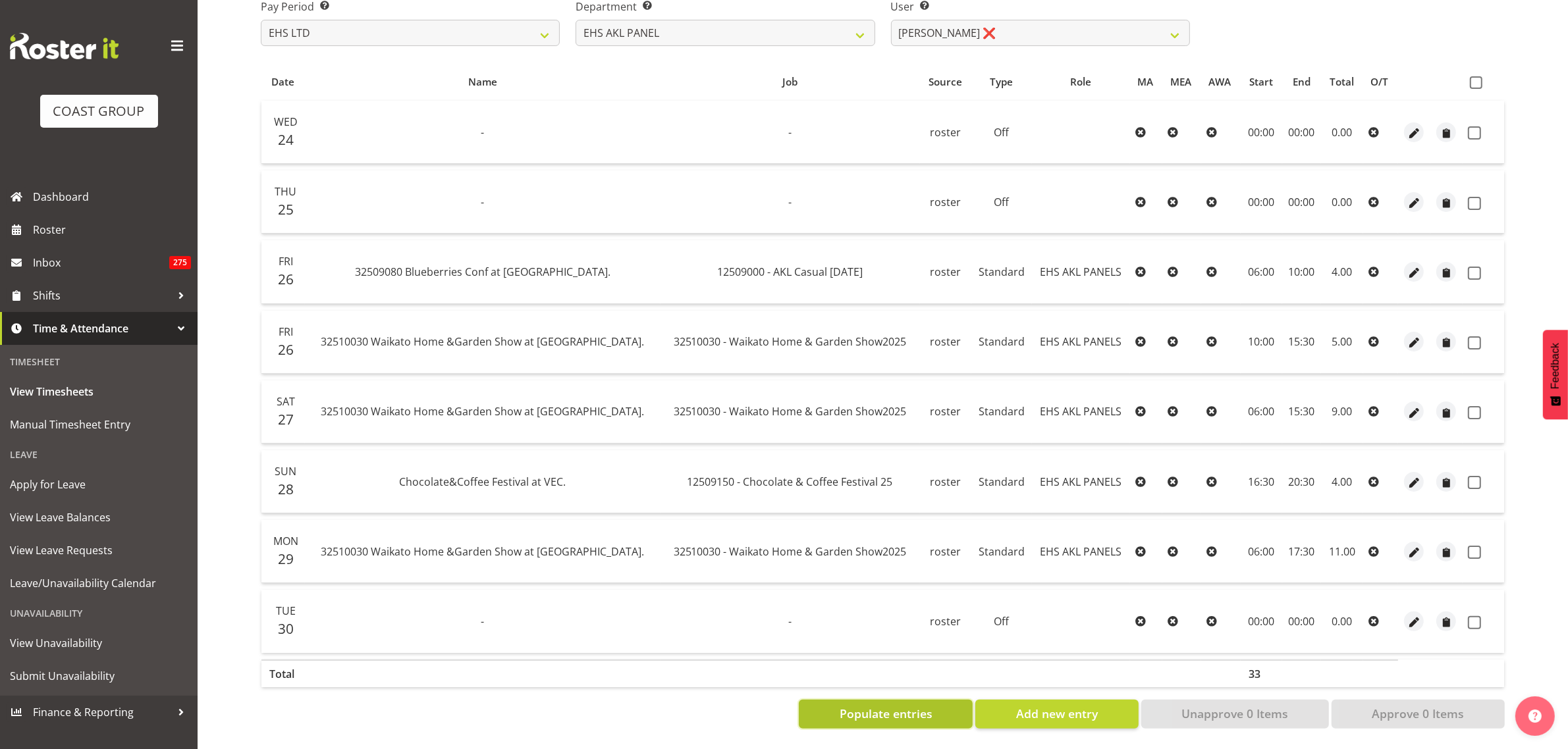
click at [913, 705] on span "Populate entries" at bounding box center [887, 713] width 93 height 17
click at [1476, 77] on span at bounding box center [1476, 83] width 13 height 13
click at [1476, 78] on input "checkbox" at bounding box center [1474, 82] width 9 height 9
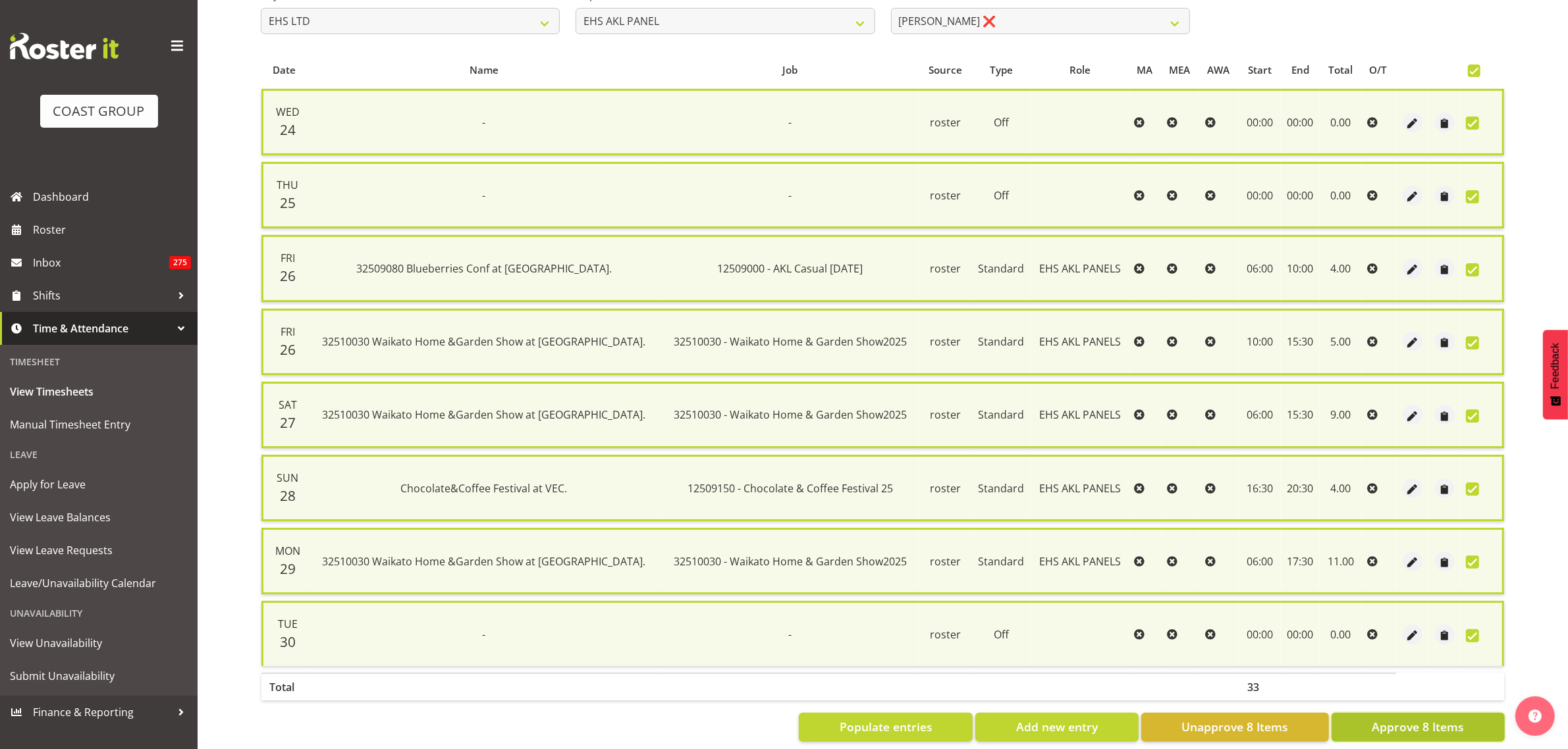
click at [1408, 721] on span "Approve 8 Items" at bounding box center [1417, 727] width 92 height 17
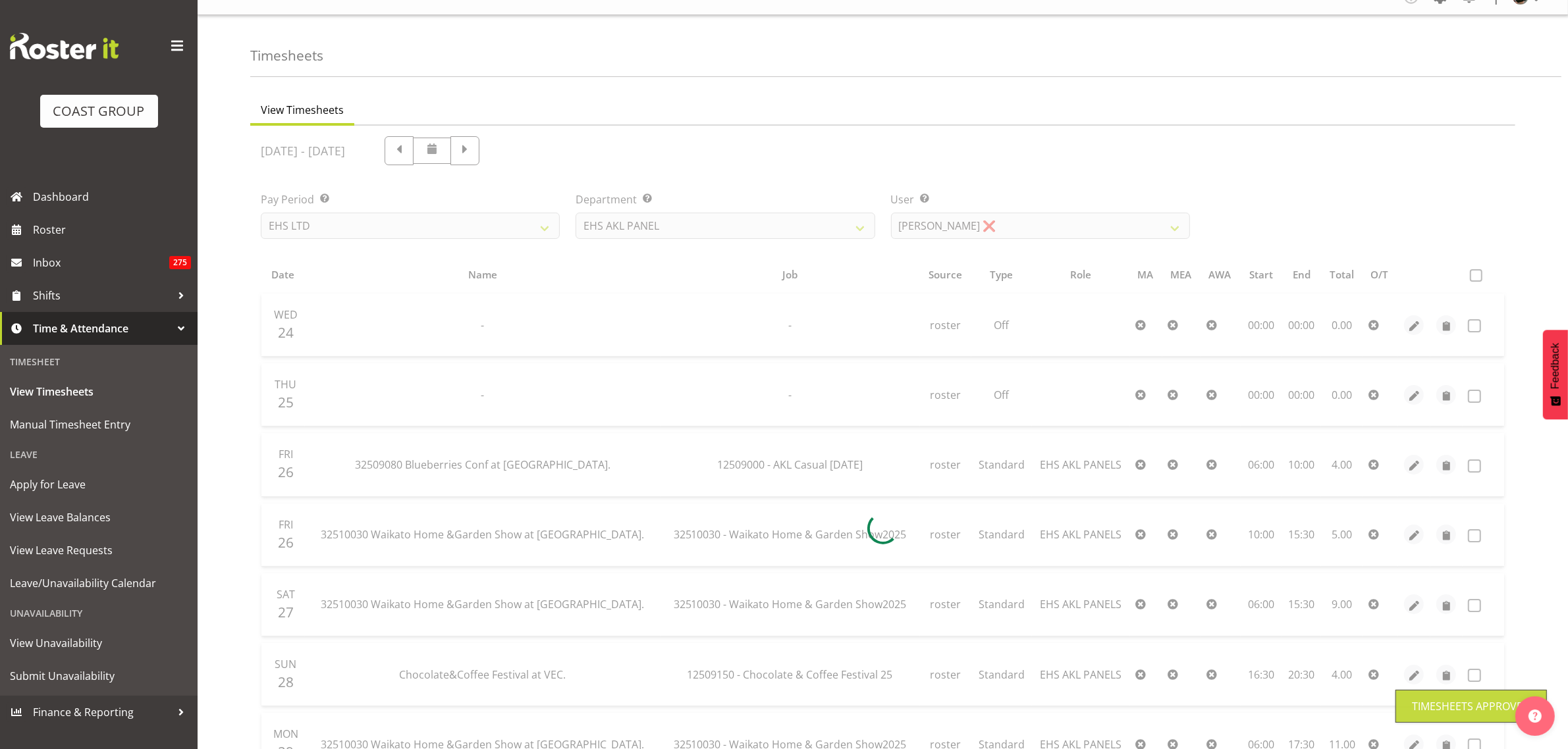
scroll to position [0, 0]
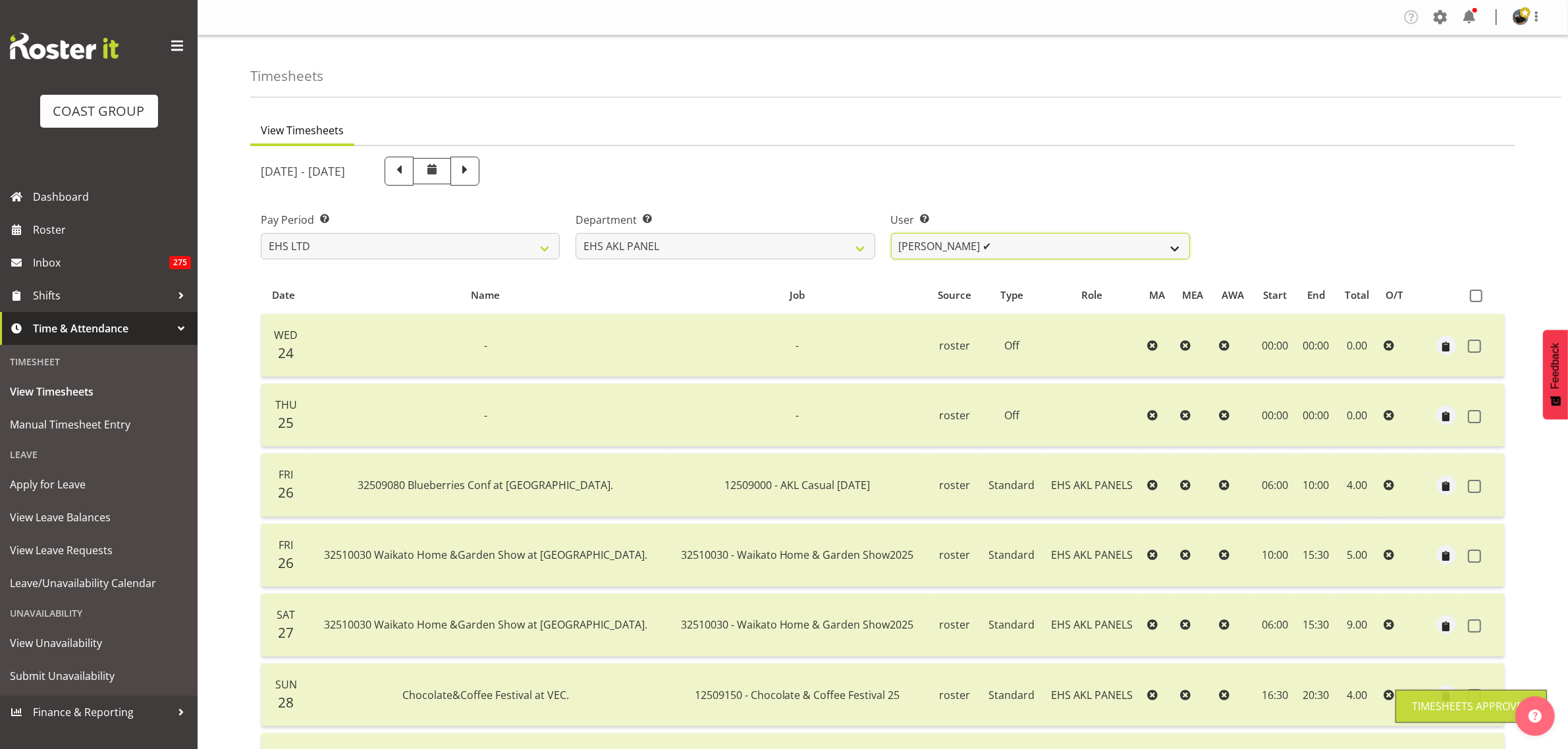
click at [1173, 248] on select "[PERSON_NAME] ✔ [PERSON_NAME] ❌ [PERSON_NAME] ✔ [PERSON_NAME] ❌ [PERSON_NAME] ✔…" at bounding box center [1041, 245] width 299 height 26
click at [891, 233] on select "[PERSON_NAME] ✔ [PERSON_NAME] ❌ [PERSON_NAME] ✔ [PERSON_NAME] ❌ [PERSON_NAME] ✔…" at bounding box center [1041, 245] width 299 height 26
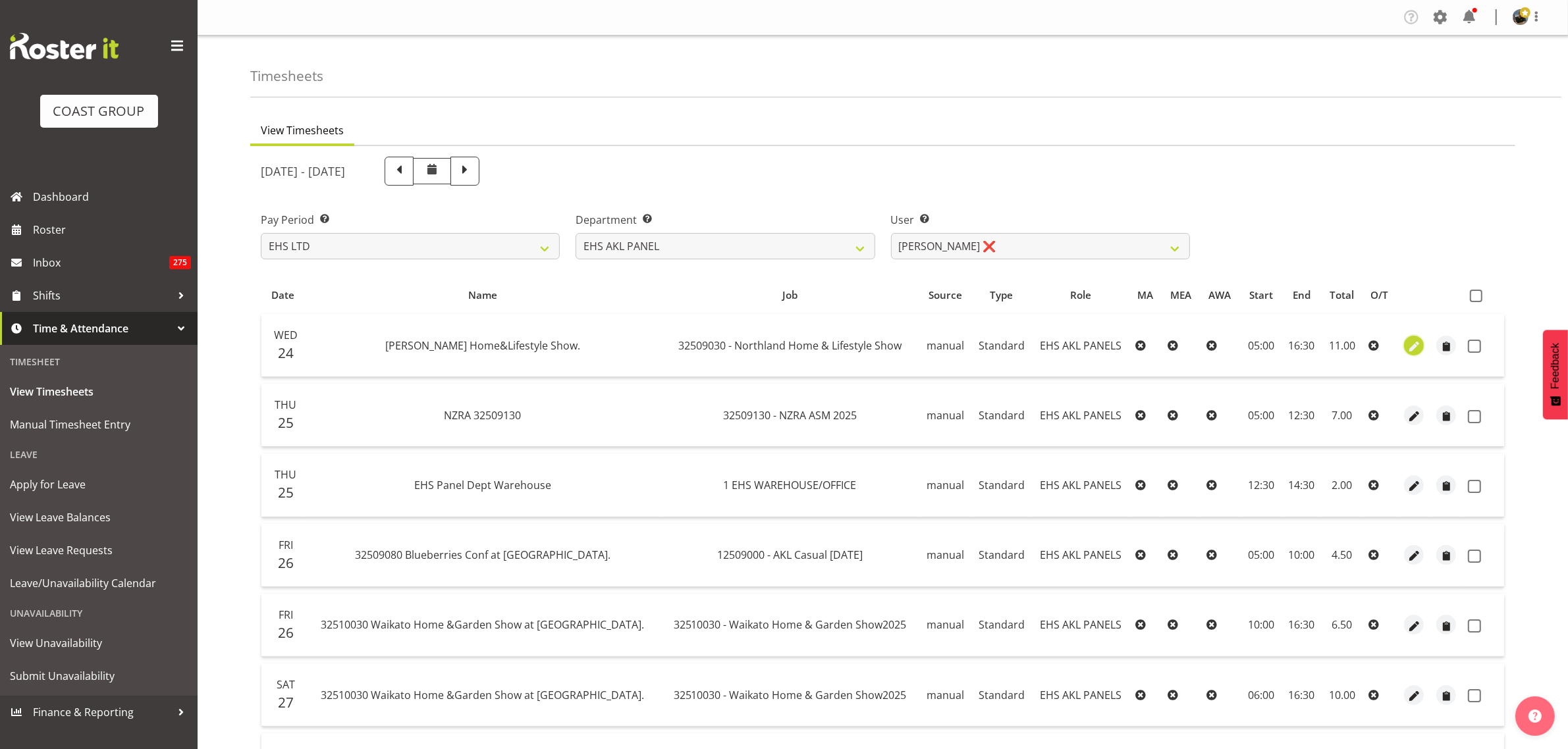
click at [1412, 347] on span "button" at bounding box center [1414, 346] width 15 height 15
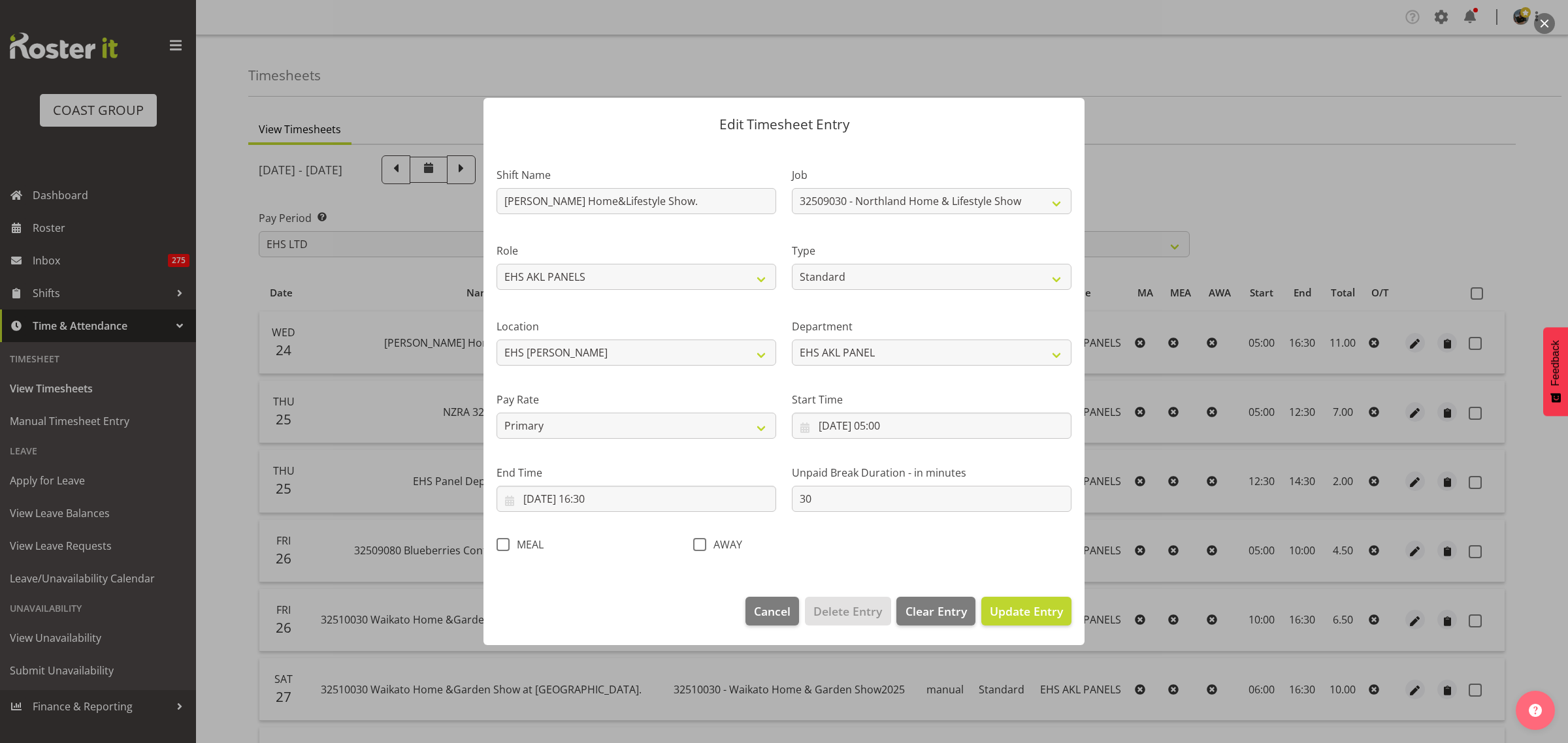
click at [504, 546] on span at bounding box center [503, 544] width 13 height 13
click at [504, 546] on input "MEAL" at bounding box center [500, 545] width 9 height 9
click at [1027, 619] on span "Update Entry" at bounding box center [1026, 611] width 73 height 16
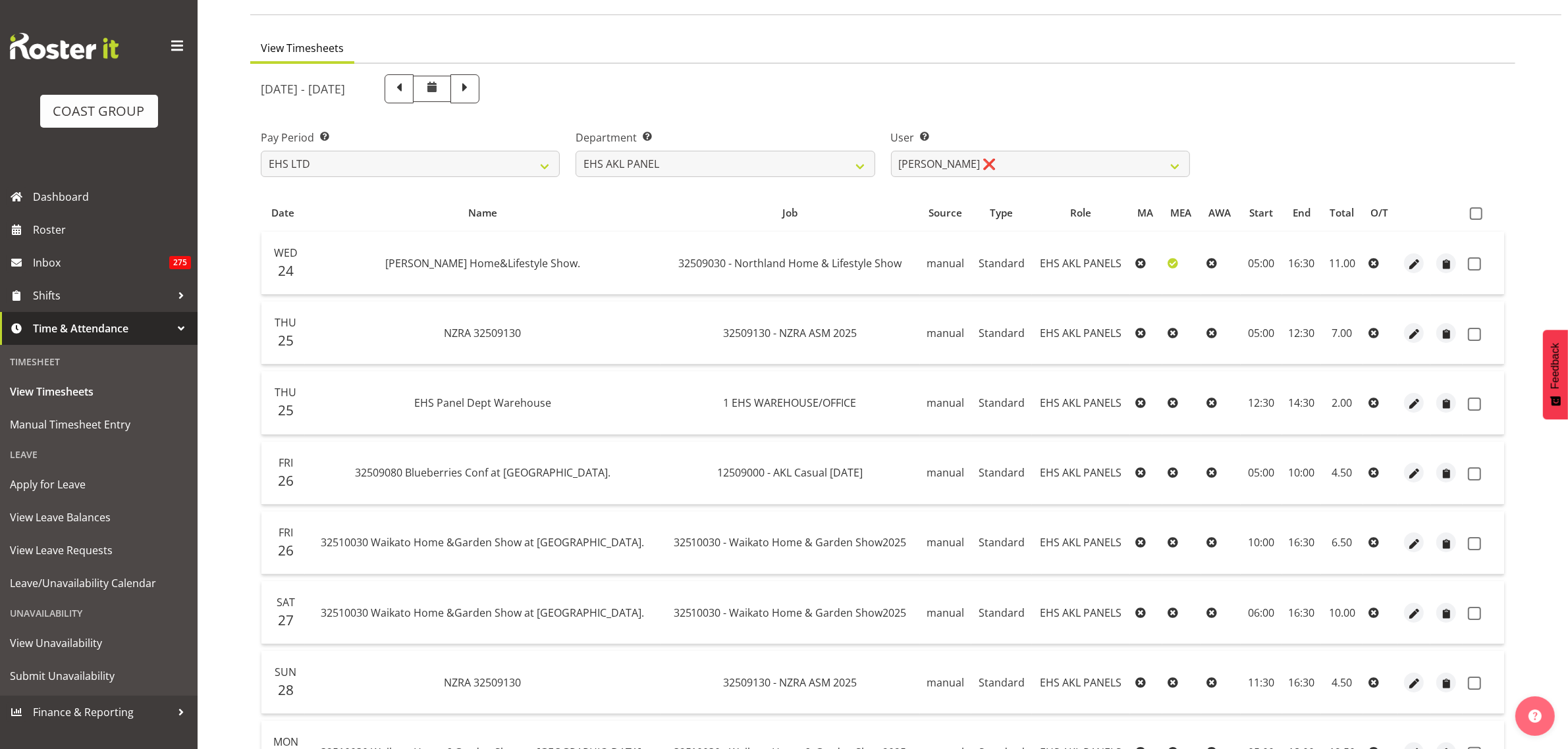
scroll to position [165, 0]
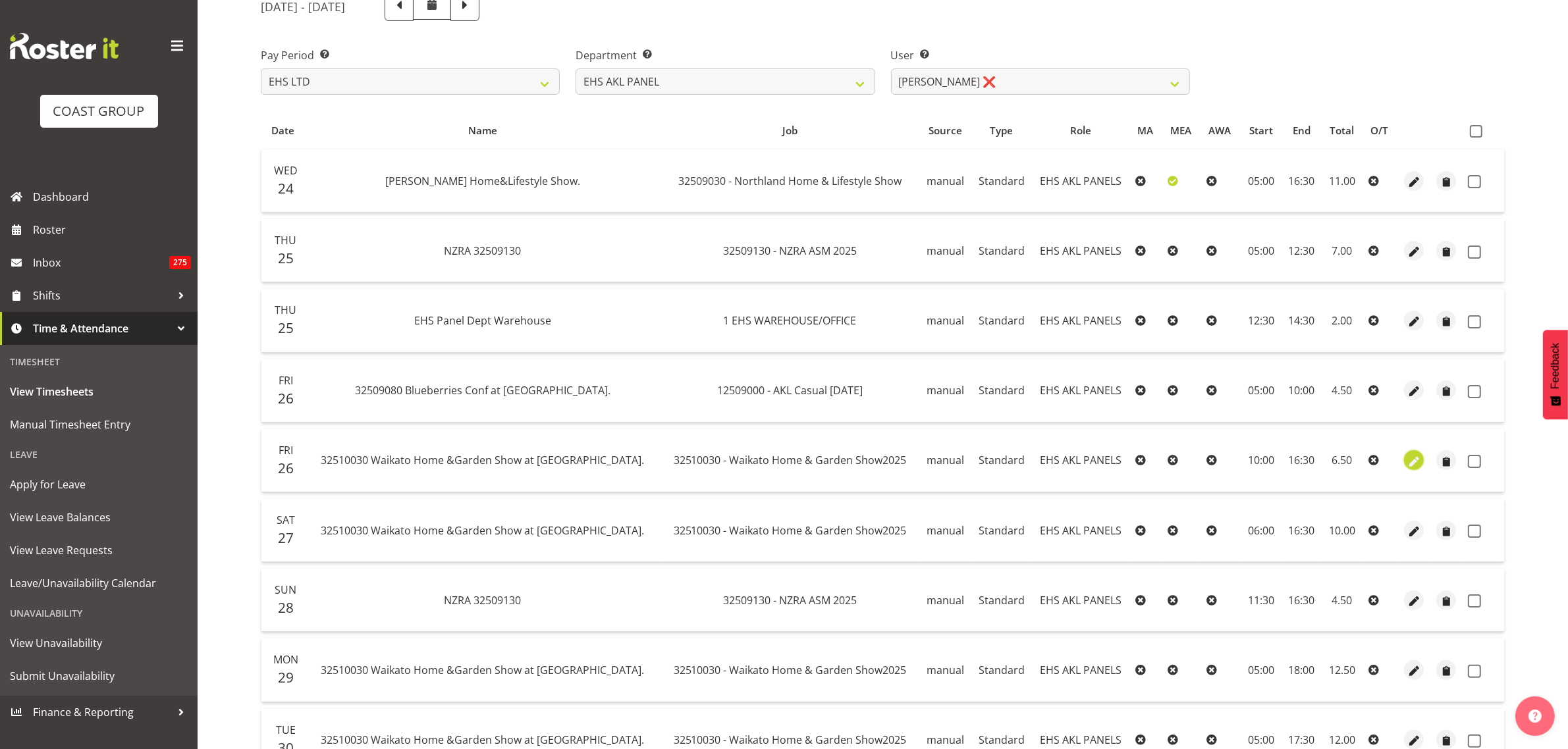
click at [1416, 459] on span "button" at bounding box center [1414, 462] width 15 height 15
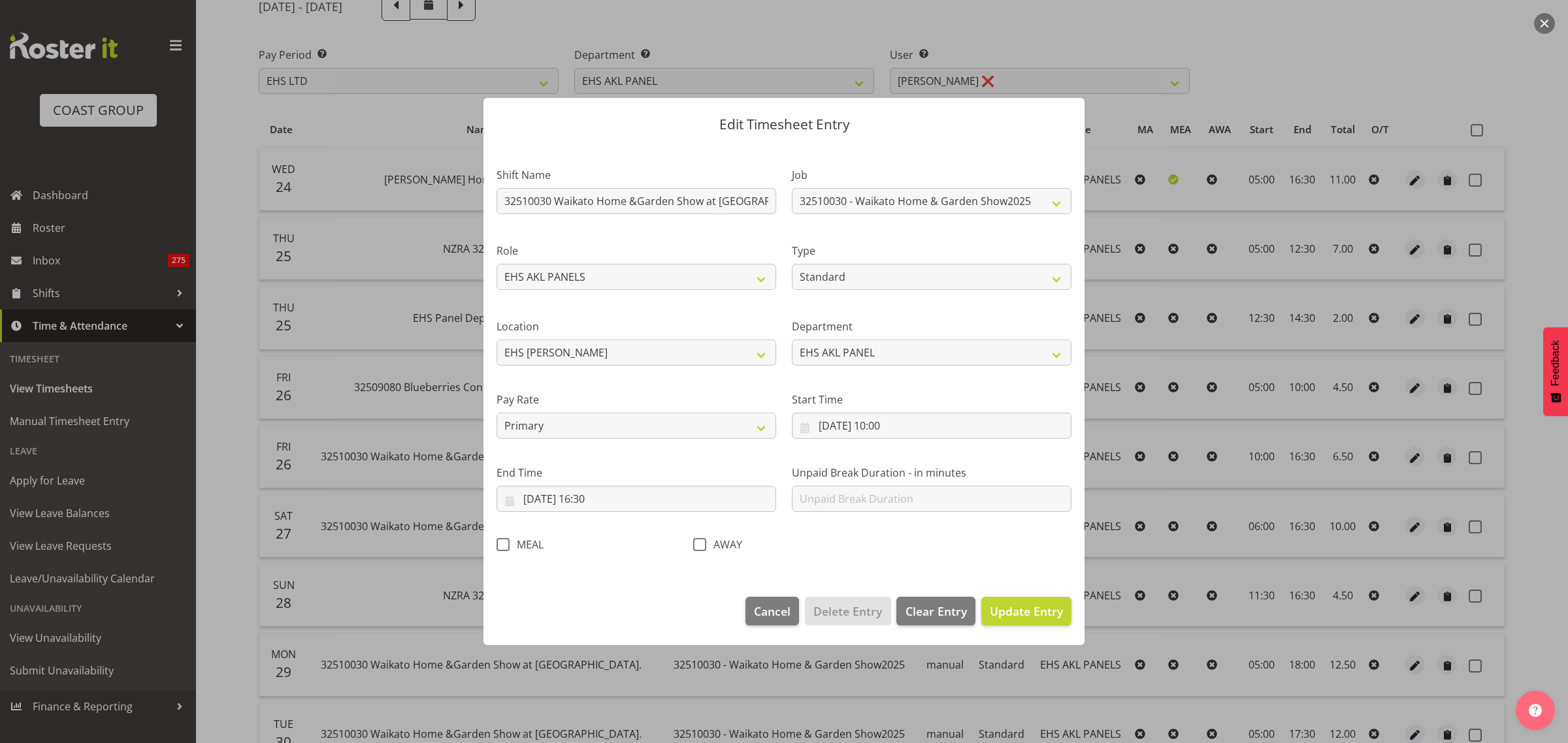
click at [502, 546] on span at bounding box center [503, 544] width 13 height 13
click at [502, 546] on input "MEAL" at bounding box center [500, 545] width 9 height 9
click at [1017, 611] on span "Update Entry" at bounding box center [1026, 611] width 73 height 16
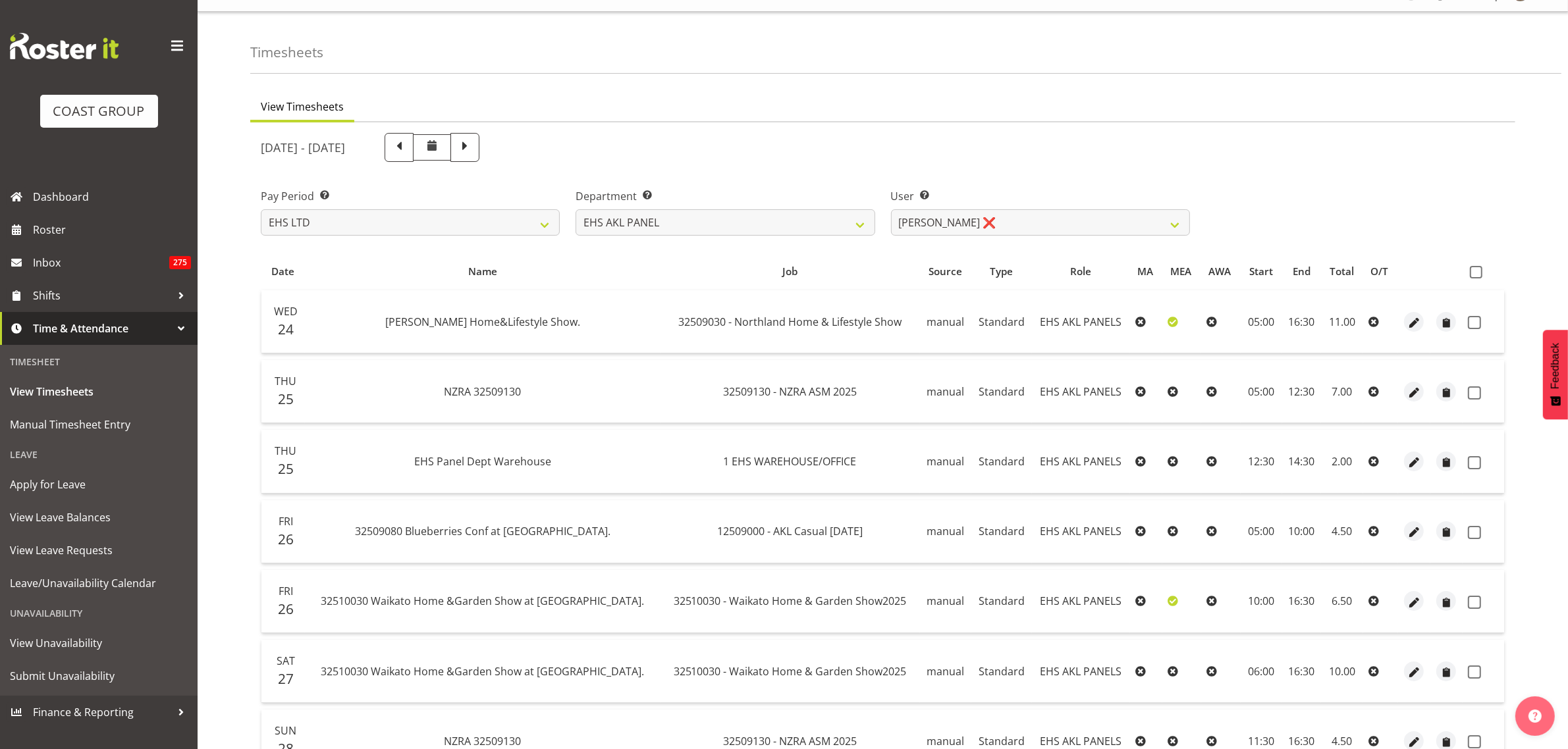
scroll to position [0, 0]
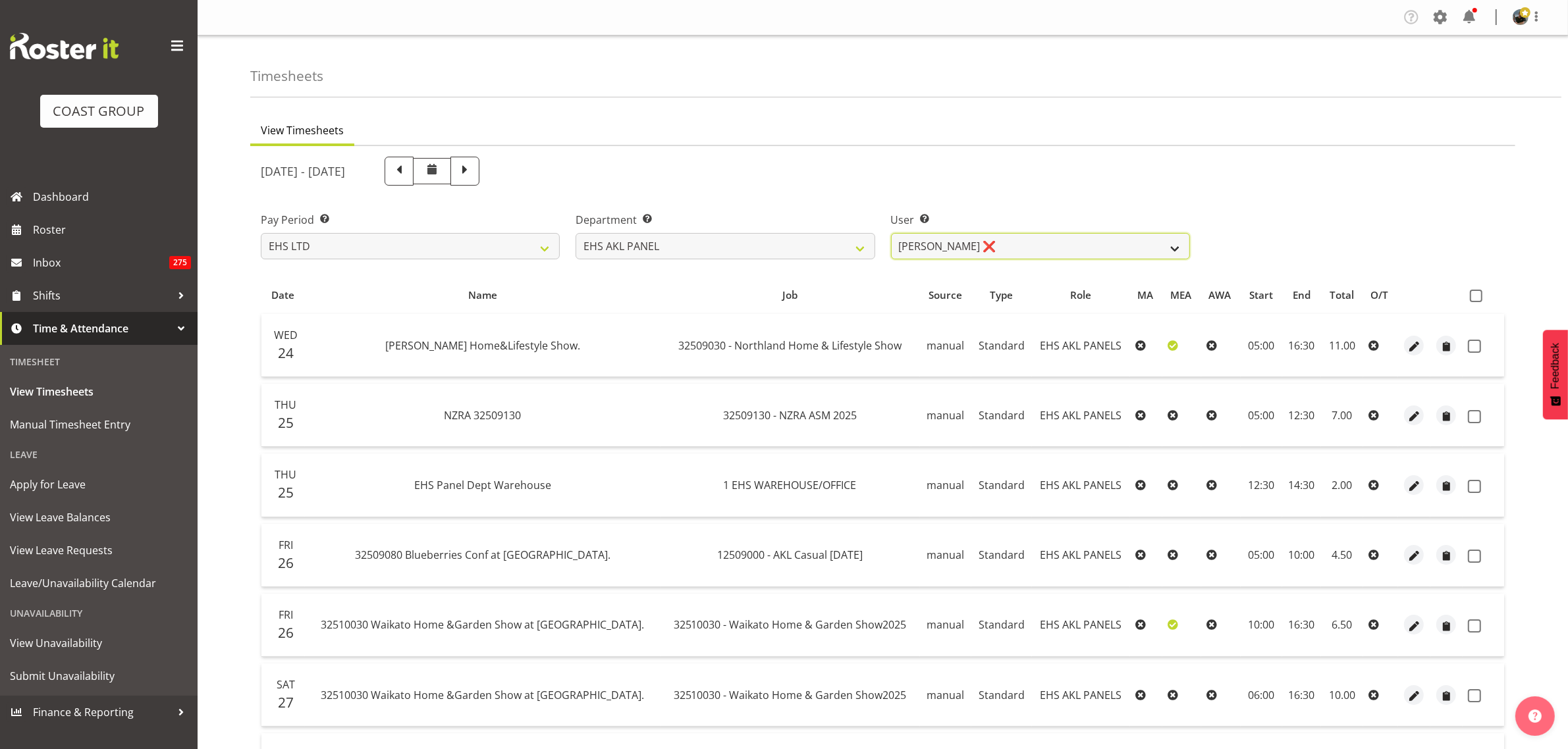
click at [1173, 250] on select "[PERSON_NAME] ✔ [PERSON_NAME] ❌ [PERSON_NAME] ✔ [PERSON_NAME] ❌ [PERSON_NAME] ✔…" at bounding box center [1041, 245] width 299 height 26
click at [891, 233] on select "[PERSON_NAME] ✔ [PERSON_NAME] ❌ [PERSON_NAME] ✔ [PERSON_NAME] ❌ [PERSON_NAME] ✔…" at bounding box center [1041, 245] width 299 height 26
click at [1176, 248] on select "[PERSON_NAME] ✔ [PERSON_NAME] ❌ [PERSON_NAME] ✔ [PERSON_NAME] ❌ [PERSON_NAME] ✔…" at bounding box center [1041, 245] width 299 height 26
click at [891, 233] on select "[PERSON_NAME] ✔ [PERSON_NAME] ❌ [PERSON_NAME] ✔ [PERSON_NAME] ❌ [PERSON_NAME] ✔…" at bounding box center [1041, 245] width 299 height 26
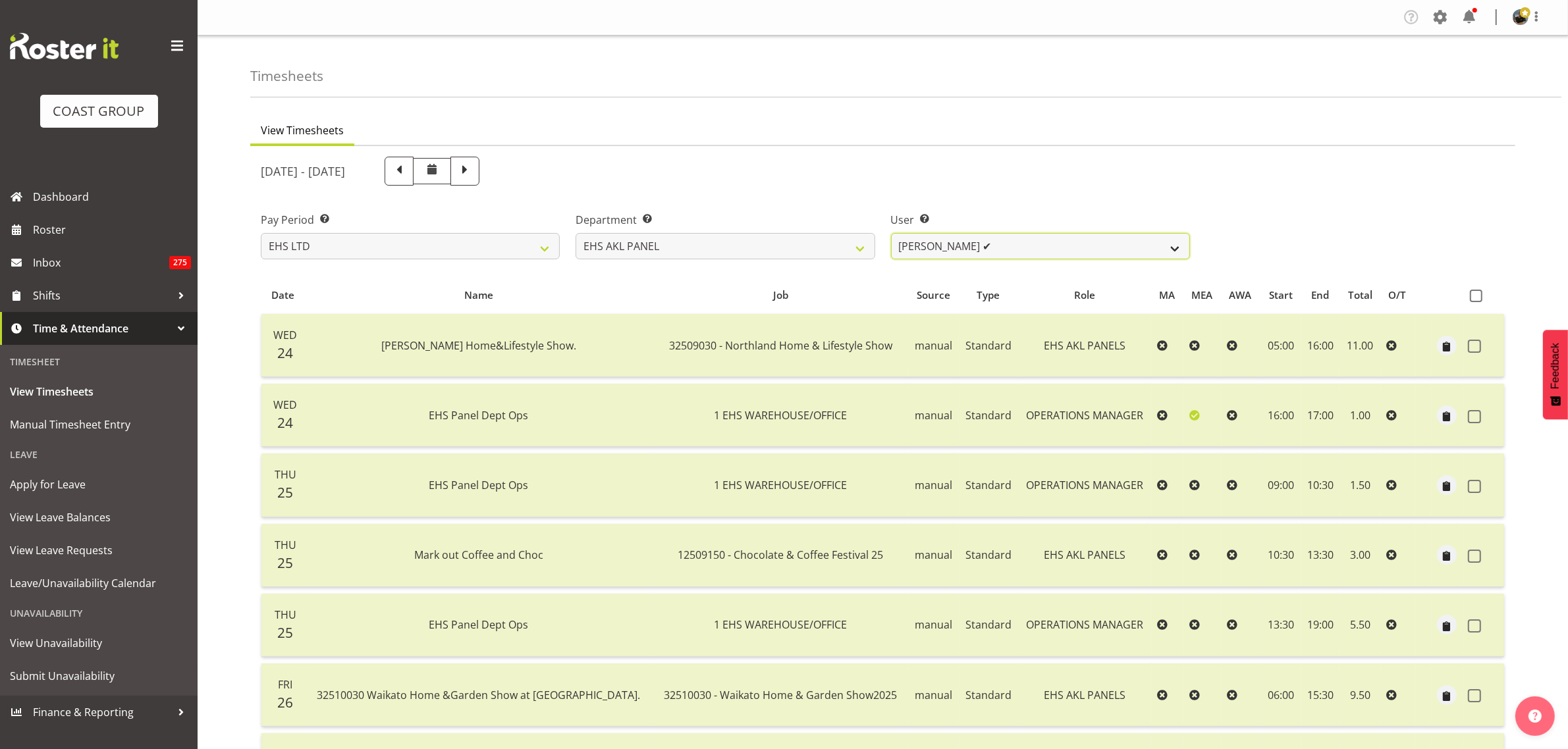
click at [1172, 249] on select "[PERSON_NAME] ✔ [PERSON_NAME] ❌ [PERSON_NAME] ✔ [PERSON_NAME] ❌ [PERSON_NAME] ✔…" at bounding box center [1041, 245] width 299 height 26
click at [891, 233] on select "[PERSON_NAME] ✔ [PERSON_NAME] ❌ [PERSON_NAME] ✔ [PERSON_NAME] ❌ [PERSON_NAME] ✔…" at bounding box center [1041, 245] width 299 height 26
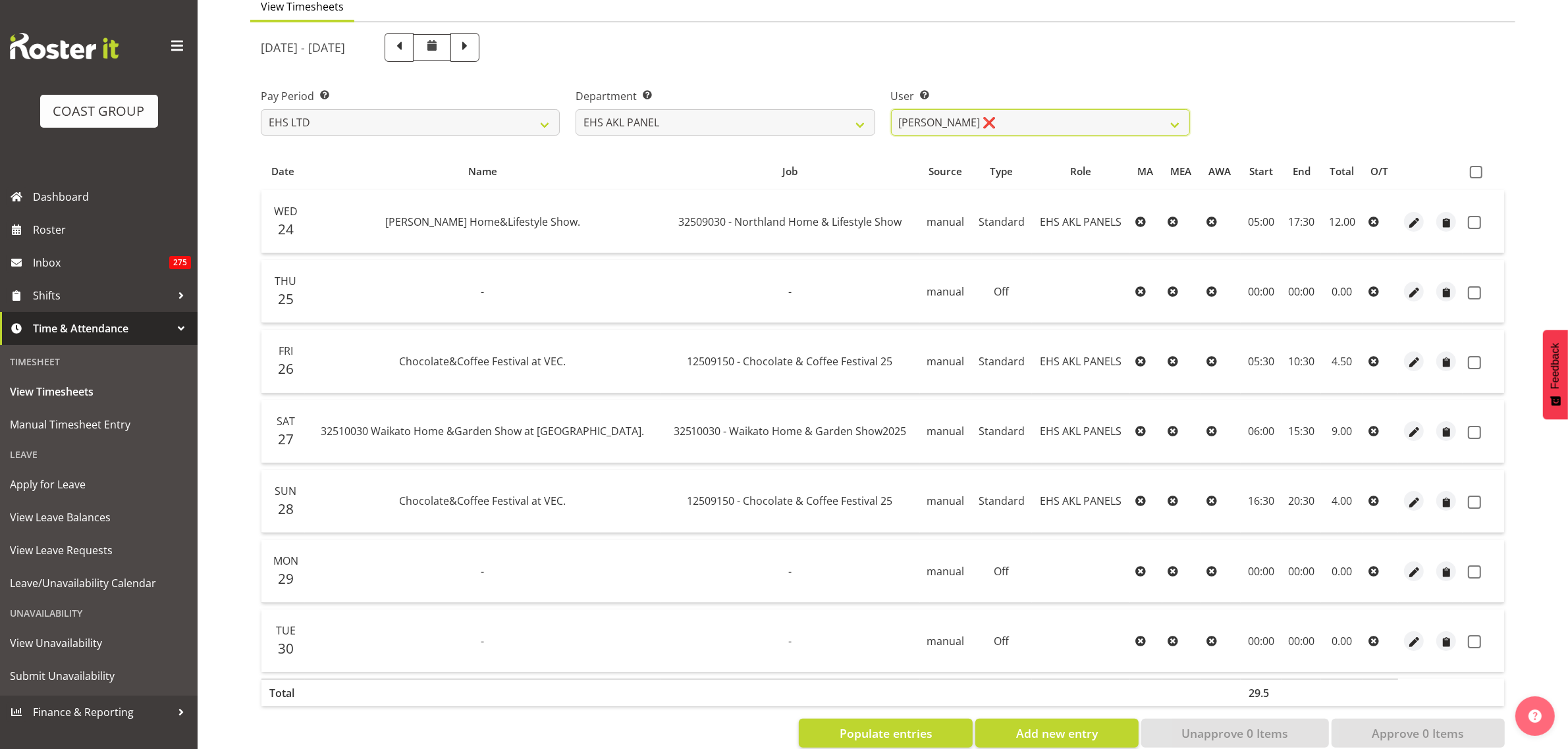
scroll to position [73, 0]
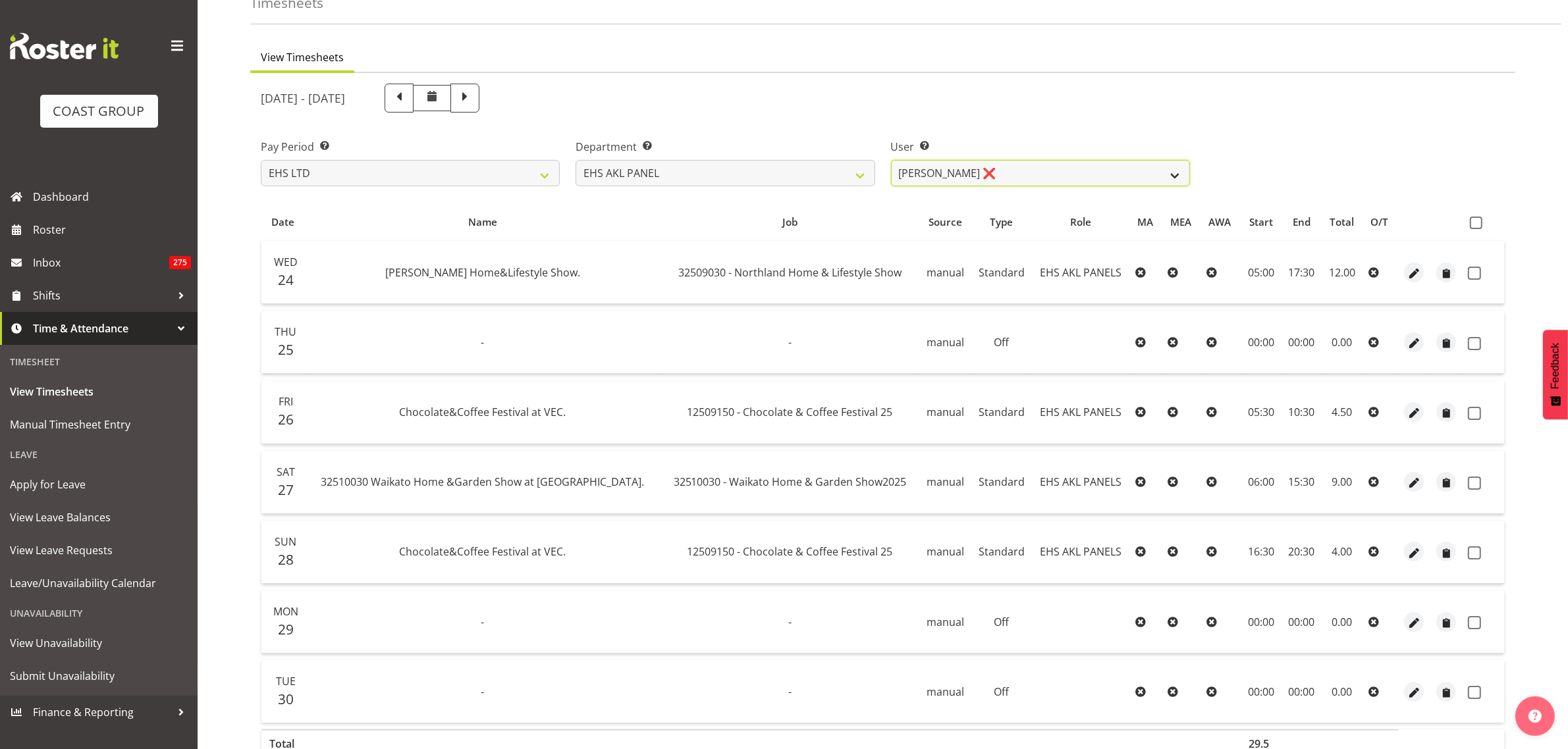
click at [1176, 174] on select "[PERSON_NAME] ✔ [PERSON_NAME] ❌ [PERSON_NAME] ✔ [PERSON_NAME] ❌ [PERSON_NAME] ✔…" at bounding box center [1041, 173] width 299 height 26
click at [891, 160] on select "[PERSON_NAME] ✔ [PERSON_NAME] ❌ [PERSON_NAME] ✔ [PERSON_NAME] ❌ [PERSON_NAME] ✔…" at bounding box center [1041, 173] width 299 height 26
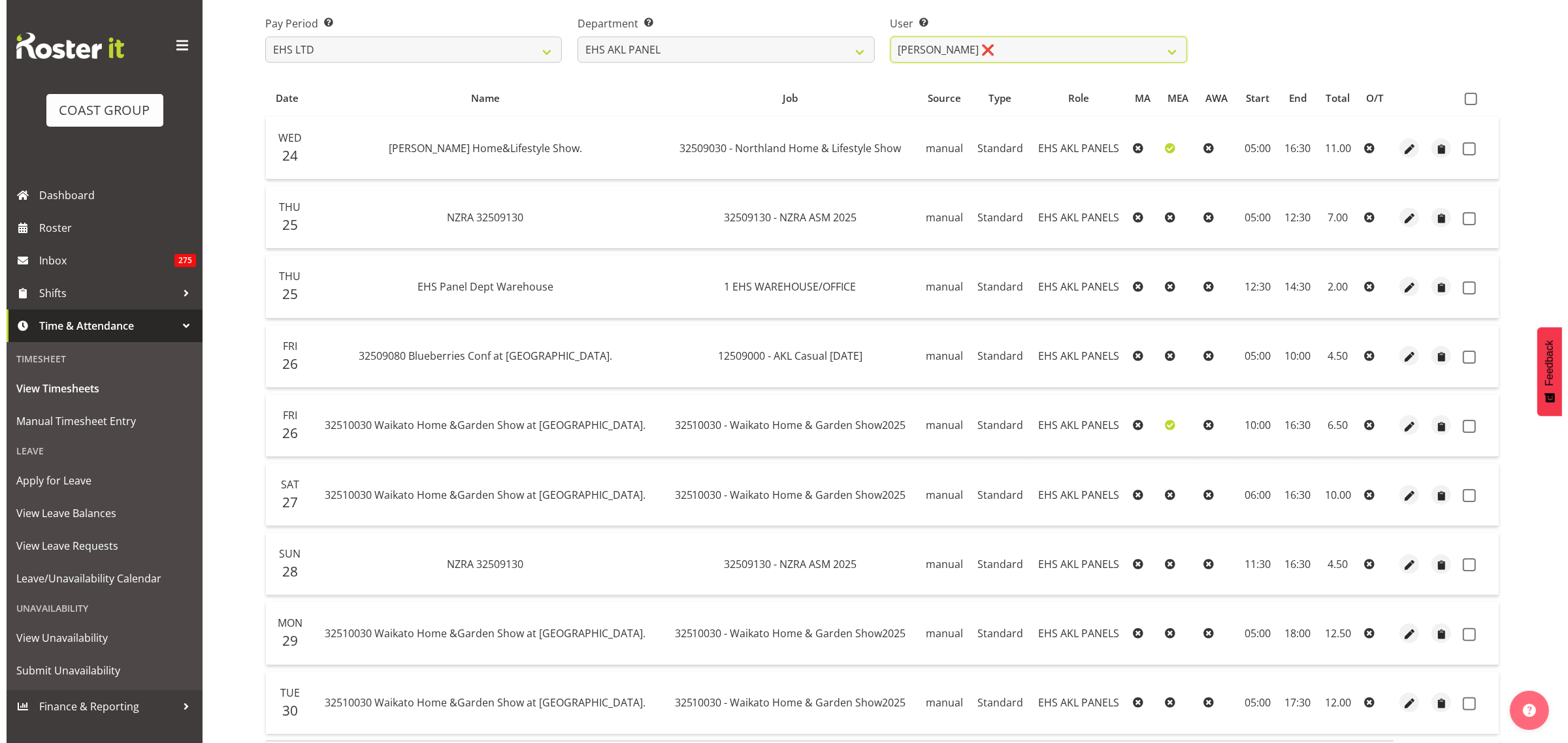
scroll to position [236, 0]
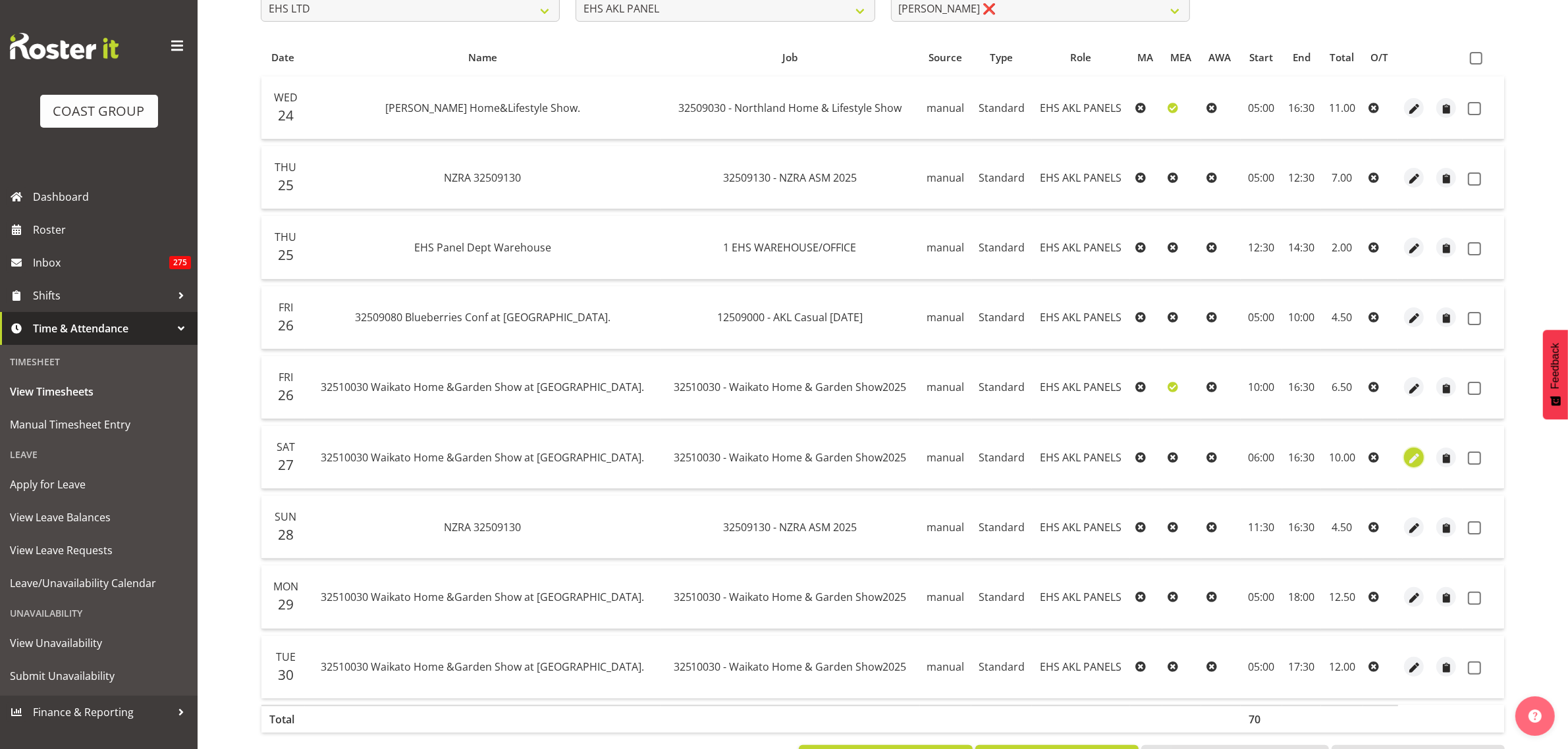
click at [1415, 455] on span "button" at bounding box center [1414, 458] width 15 height 15
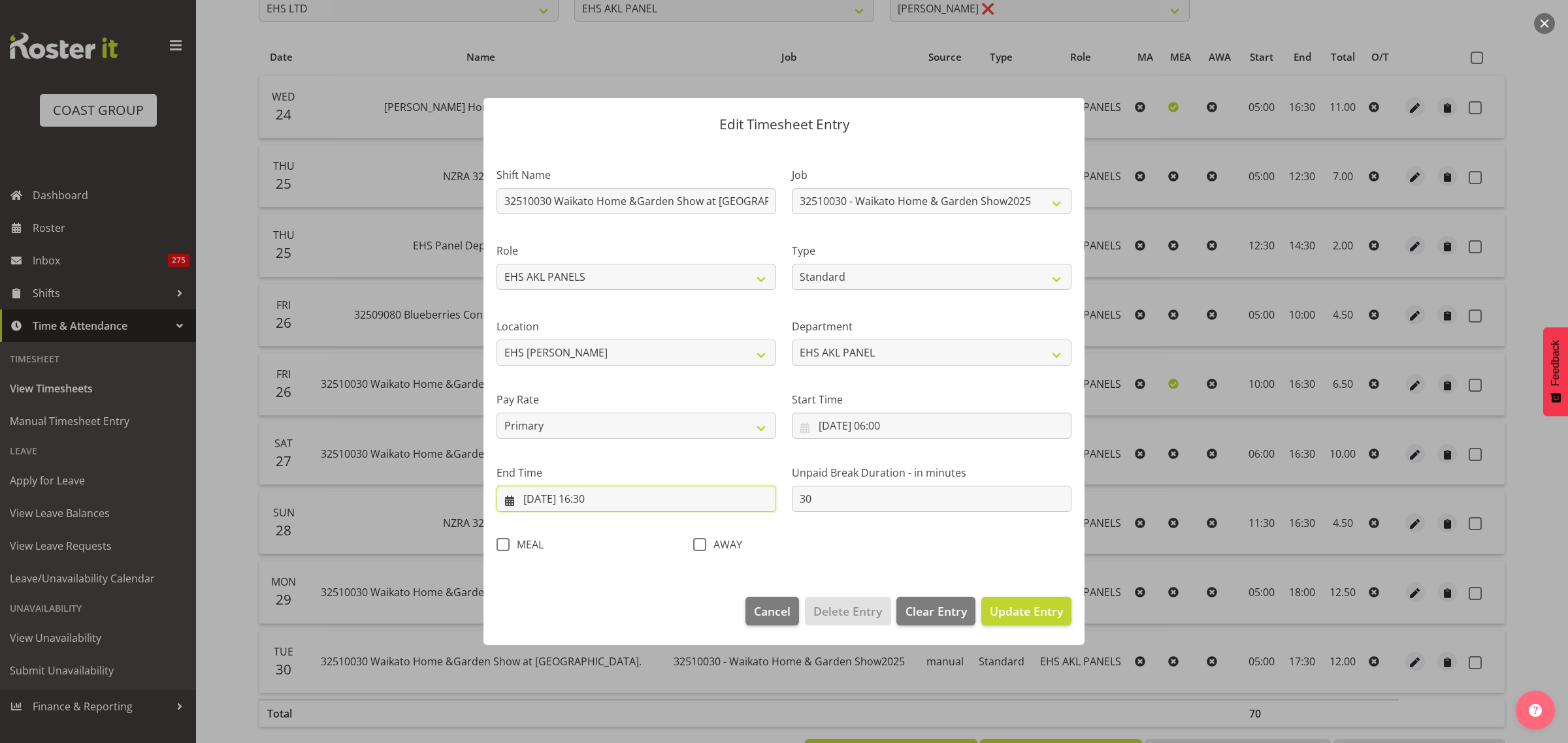
click at [656, 501] on input "[DATE] 16:30" at bounding box center [636, 499] width 280 height 26
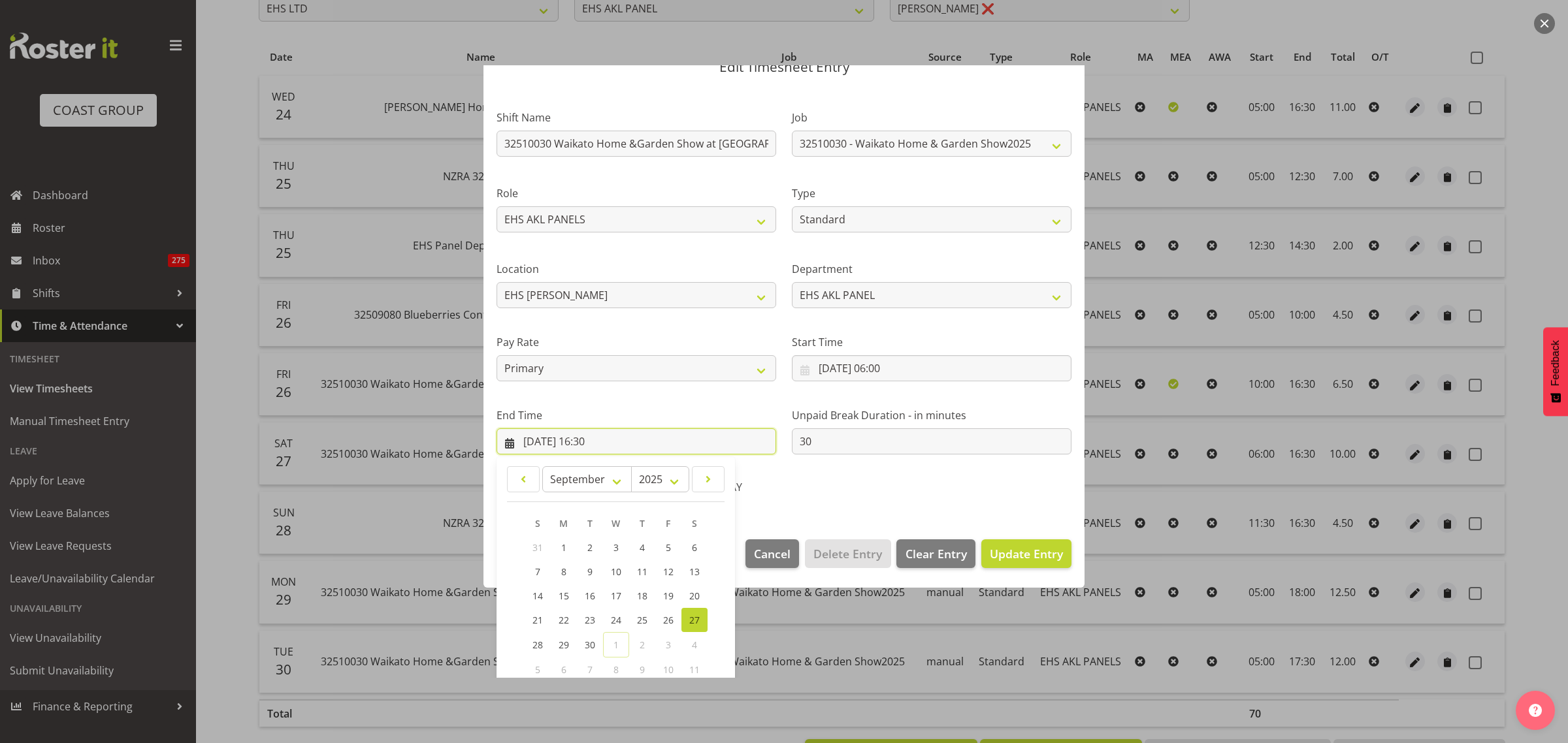
scroll to position [132, 0]
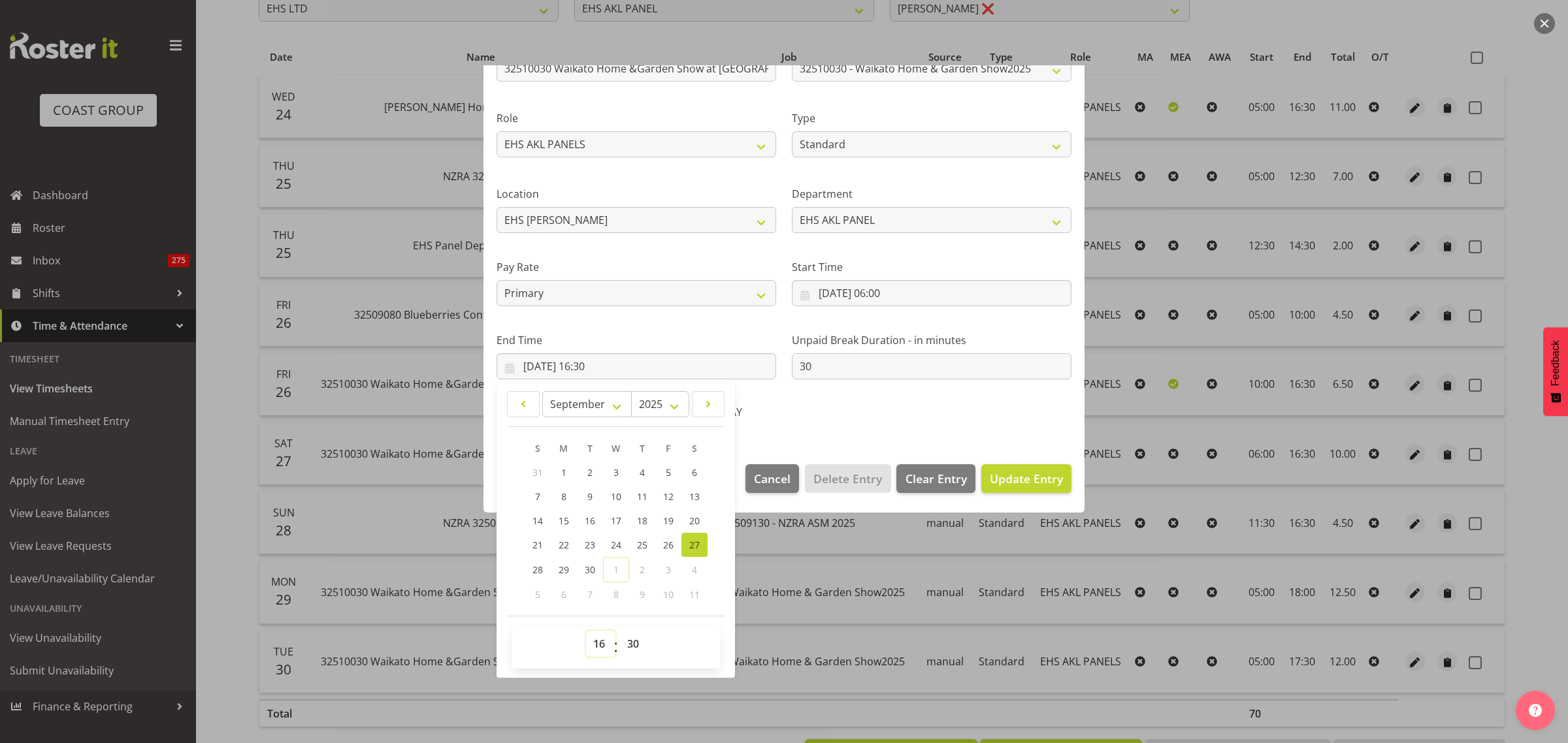
click at [601, 645] on select "00 01 02 03 04 05 06 07 08 09 10 11 12 13 14 15 16 17 18 19 20 21 22 23" at bounding box center [601, 644] width 30 height 26
click at [586, 631] on select "00 01 02 03 04 05 06 07 08 09 10 11 12 13 14 15 16 17 18 19 20 21 22 23" at bounding box center [601, 644] width 30 height 26
click at [1011, 475] on span "Update Entry" at bounding box center [1026, 478] width 73 height 16
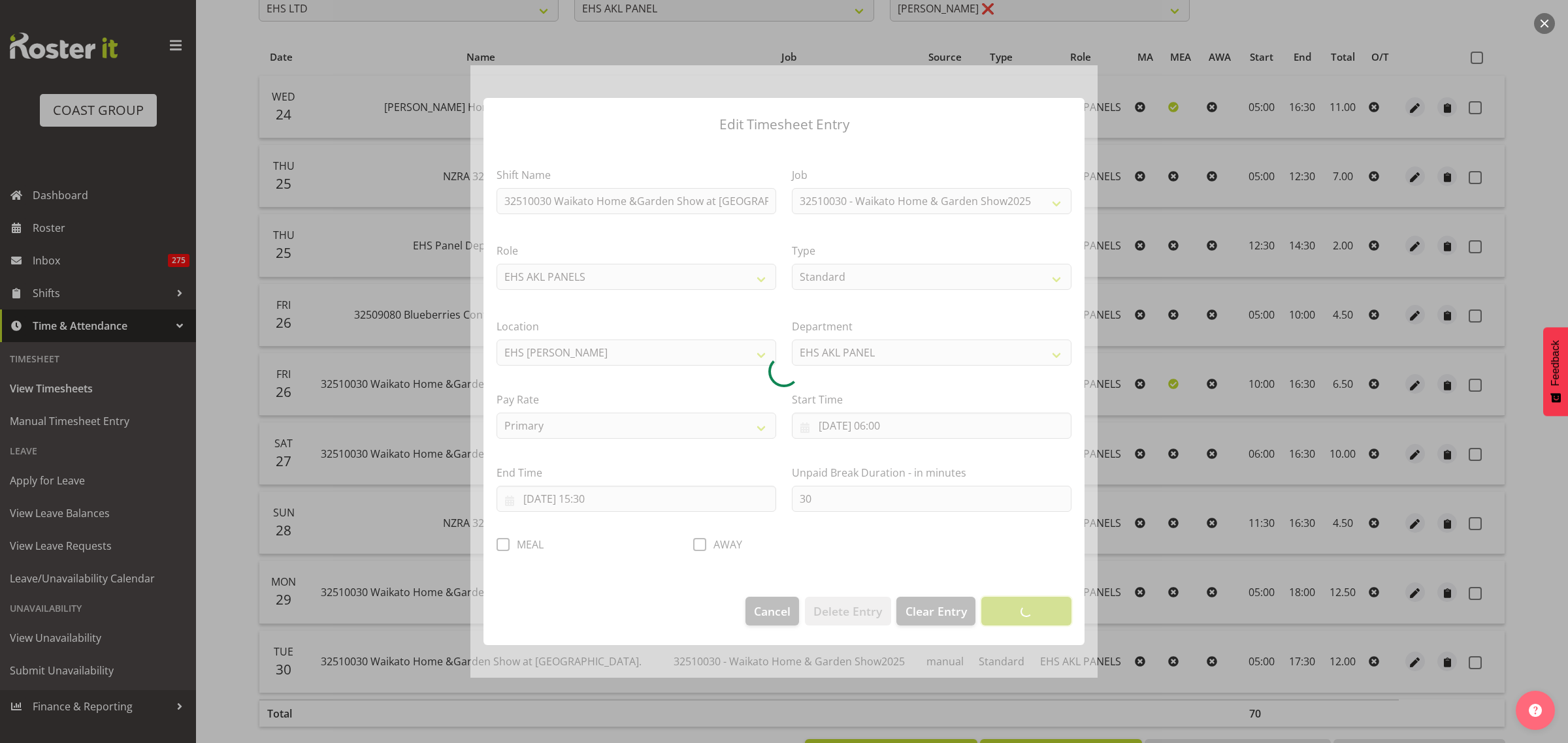
scroll to position [0, 0]
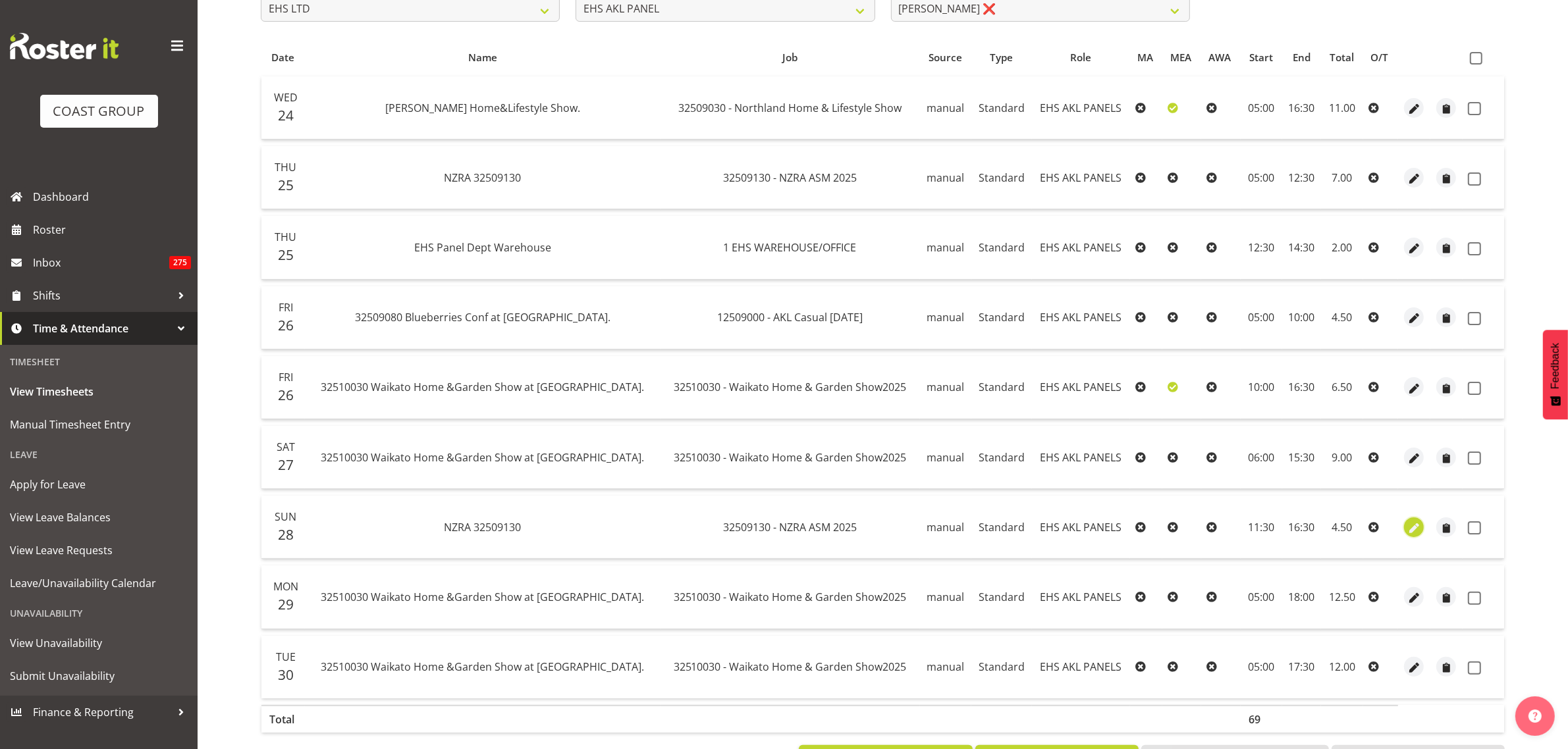
click at [1411, 530] on span "button" at bounding box center [1414, 528] width 15 height 15
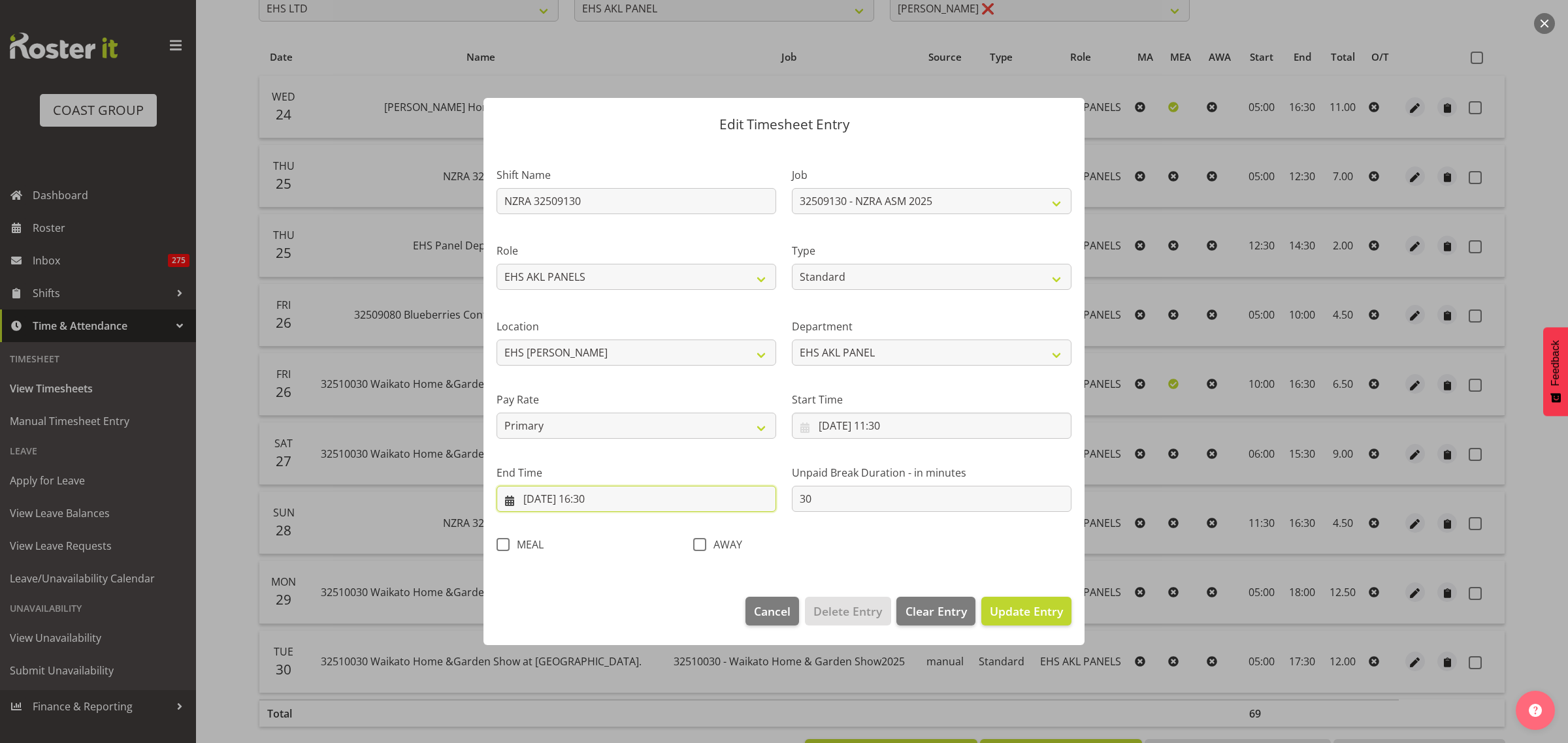
click at [645, 500] on input "[DATE] 16:30" at bounding box center [636, 499] width 280 height 26
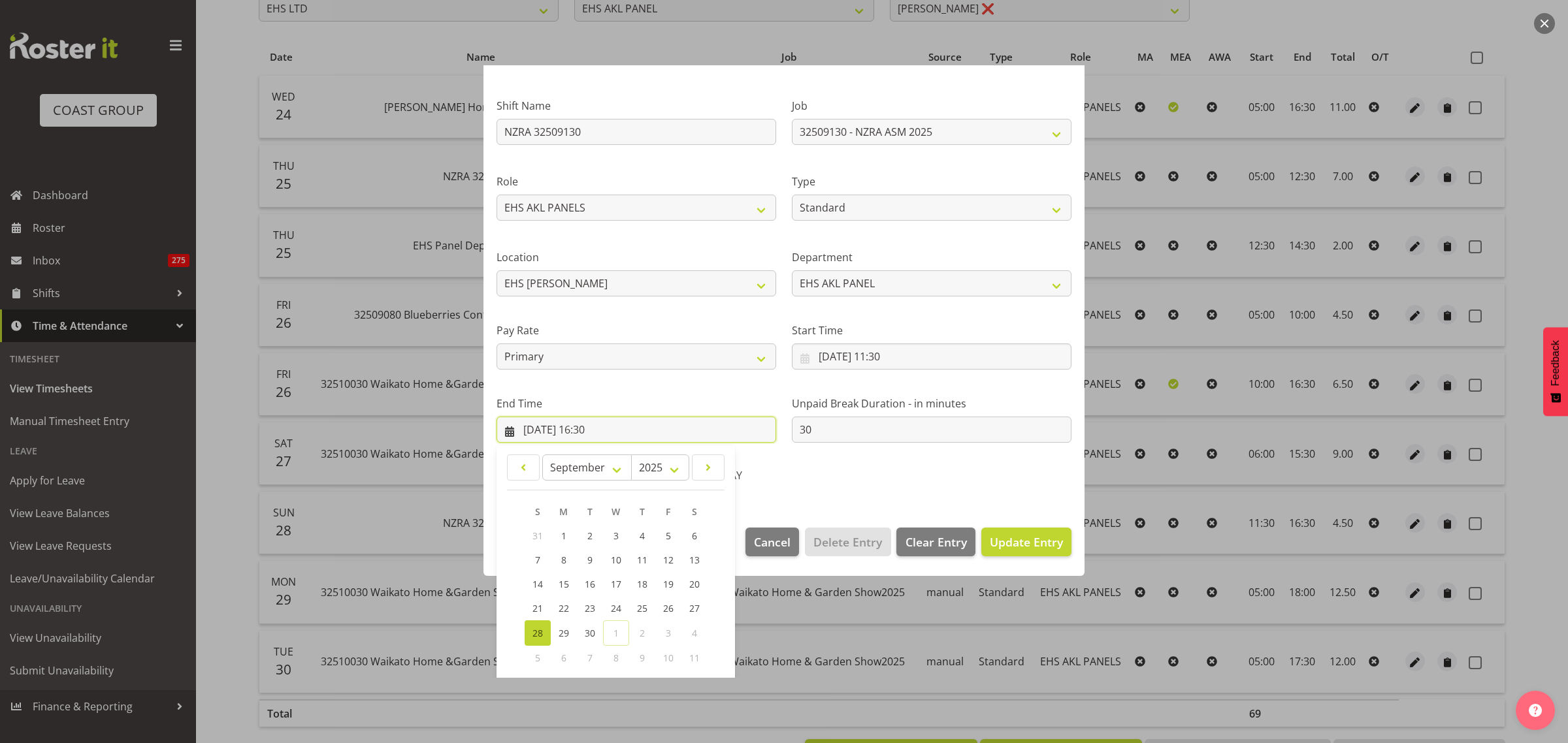
scroll to position [132, 0]
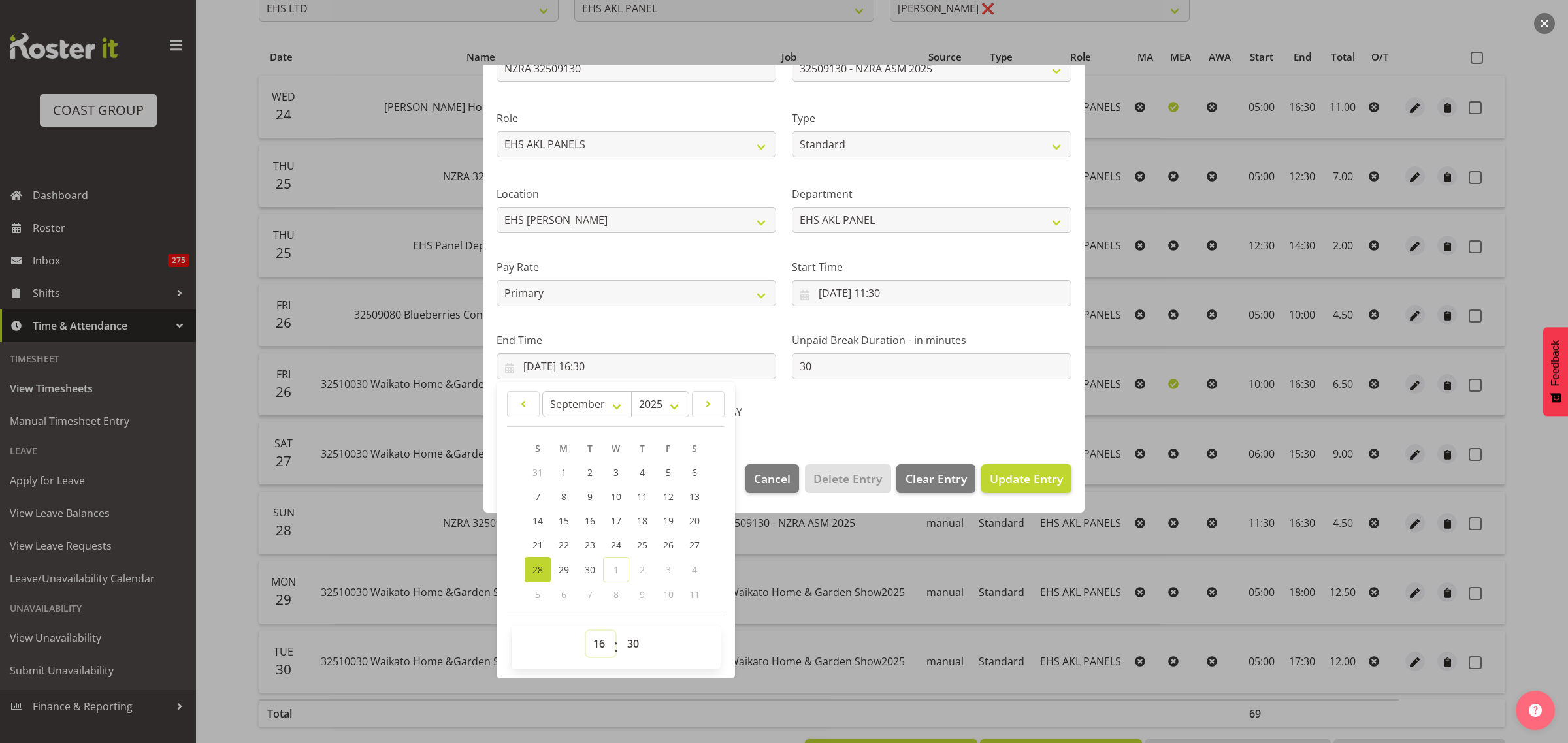
click at [602, 647] on select "00 01 02 03 04 05 06 07 08 09 10 11 12 13 14 15 16 17 18 19 20 21 22 23" at bounding box center [601, 644] width 30 height 26
click at [586, 631] on select "00 01 02 03 04 05 06 07 08 09 10 11 12 13 14 15 16 17 18 19 20 21 22 23" at bounding box center [601, 644] width 30 height 26
click at [632, 640] on select "00 01 02 03 04 05 06 07 08 09 10 11 12 13 14 15 16 17 18 19 20 21 22 23 24 25 2…" at bounding box center [635, 644] width 30 height 26
click at [620, 631] on select "00 01 02 03 04 05 06 07 08 09 10 11 12 13 14 15 16 17 18 19 20 21 22 23 24 25 2…" at bounding box center [635, 644] width 30 height 26
click at [1047, 478] on span "Update Entry" at bounding box center [1026, 478] width 73 height 16
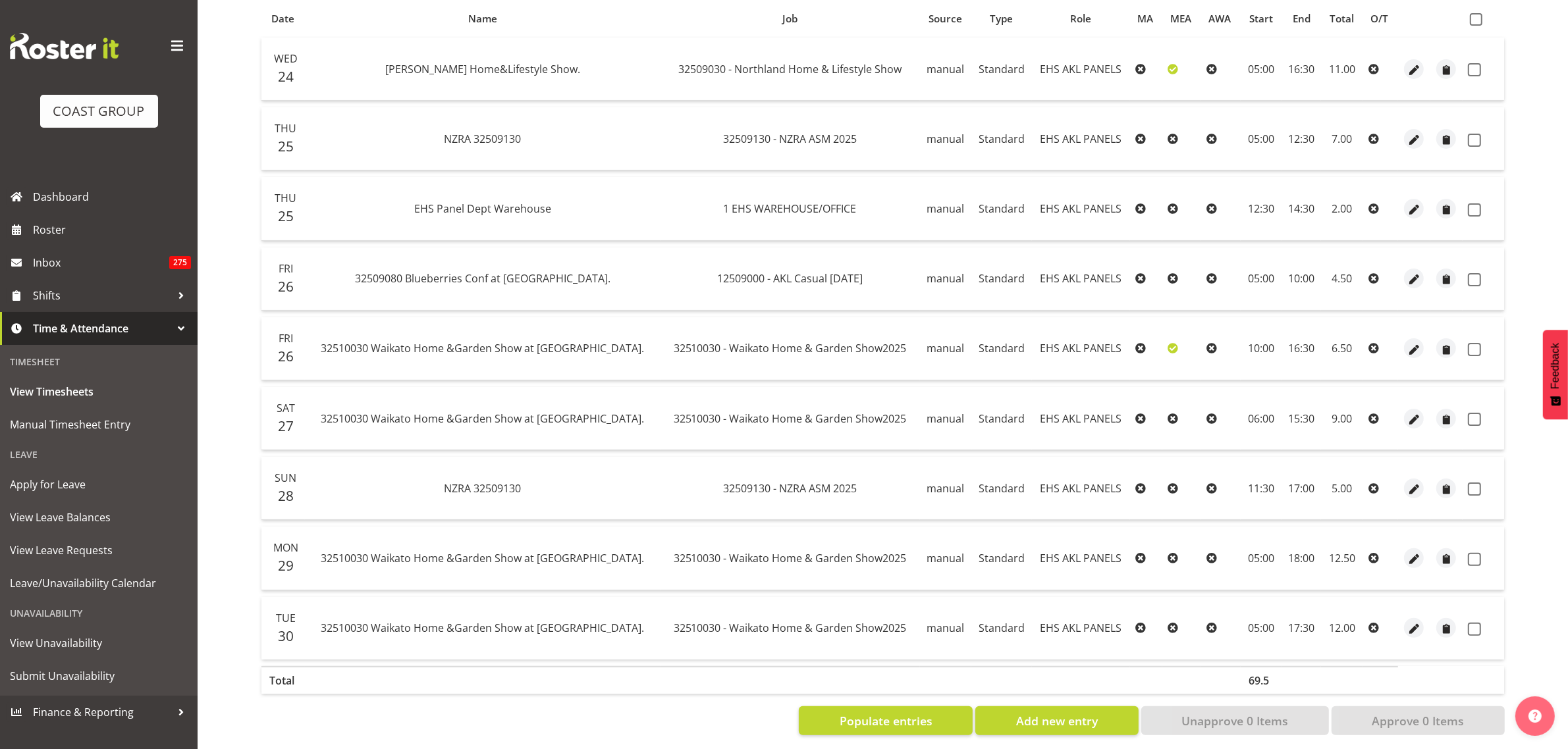
scroll to position [295, 0]
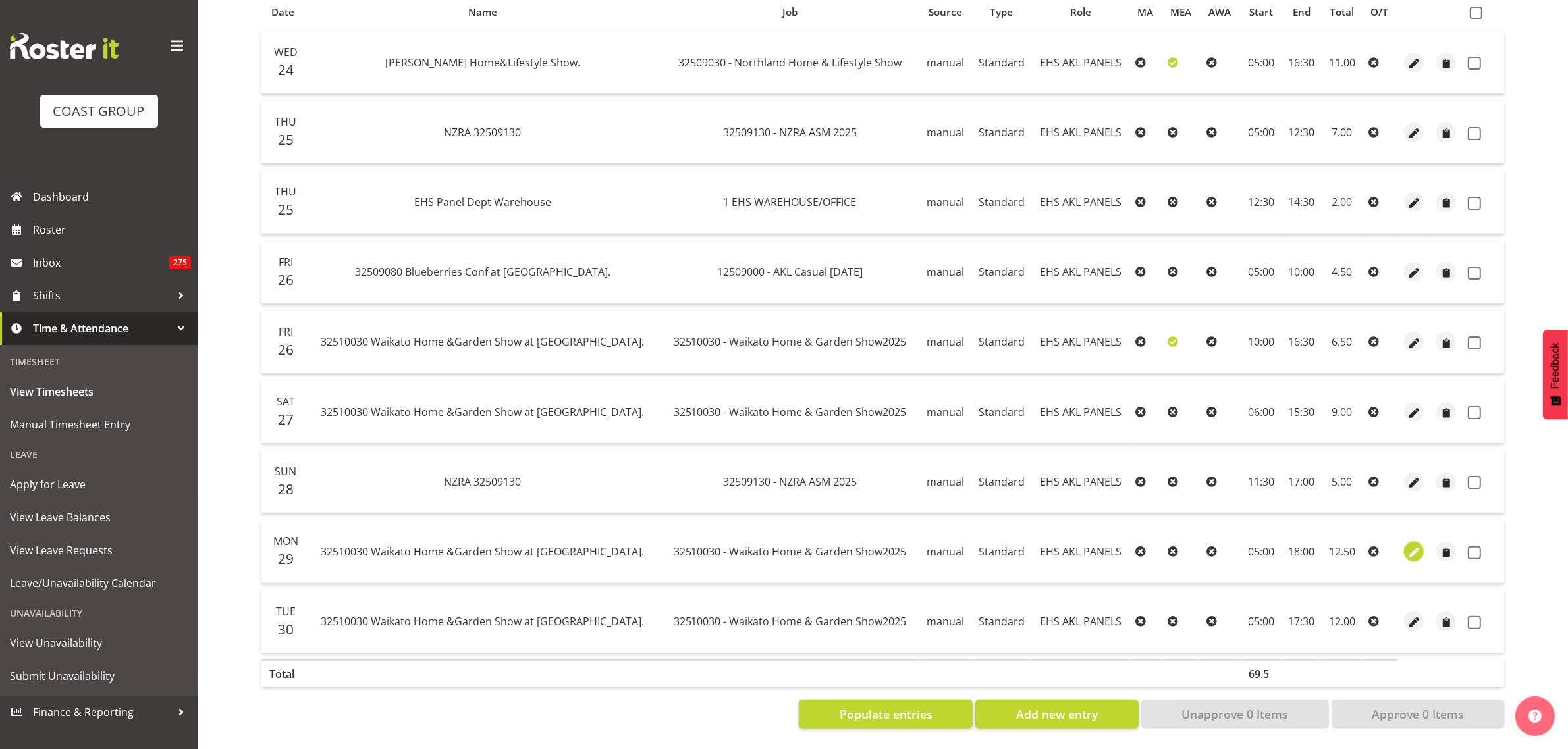
click at [1415, 545] on span "button" at bounding box center [1414, 552] width 15 height 15
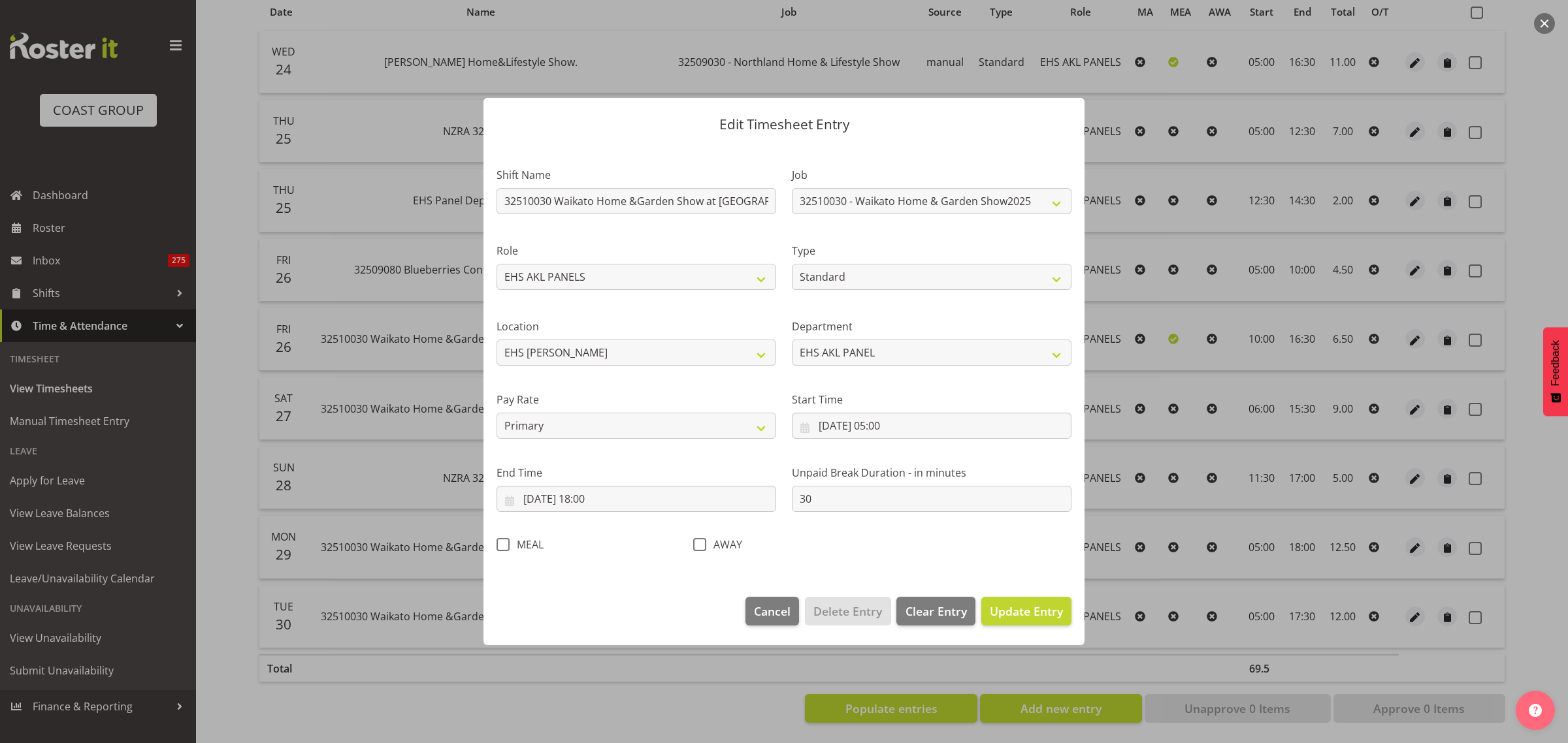
click at [504, 546] on span at bounding box center [503, 544] width 13 height 13
click at [504, 546] on input "MEAL" at bounding box center [500, 545] width 9 height 9
click at [1026, 609] on span "Update Entry" at bounding box center [1026, 611] width 73 height 16
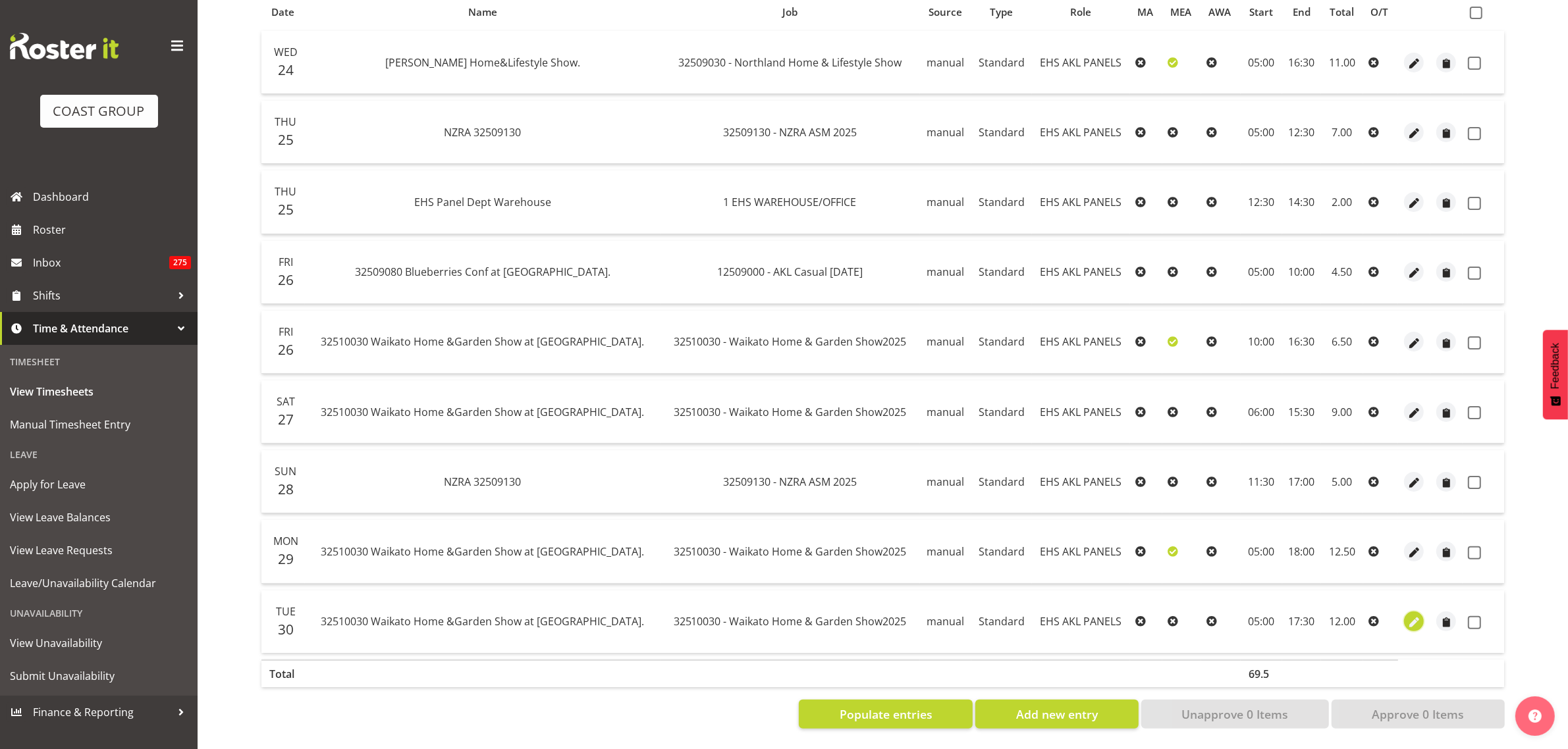
click at [1408, 616] on span "button" at bounding box center [1414, 623] width 15 height 15
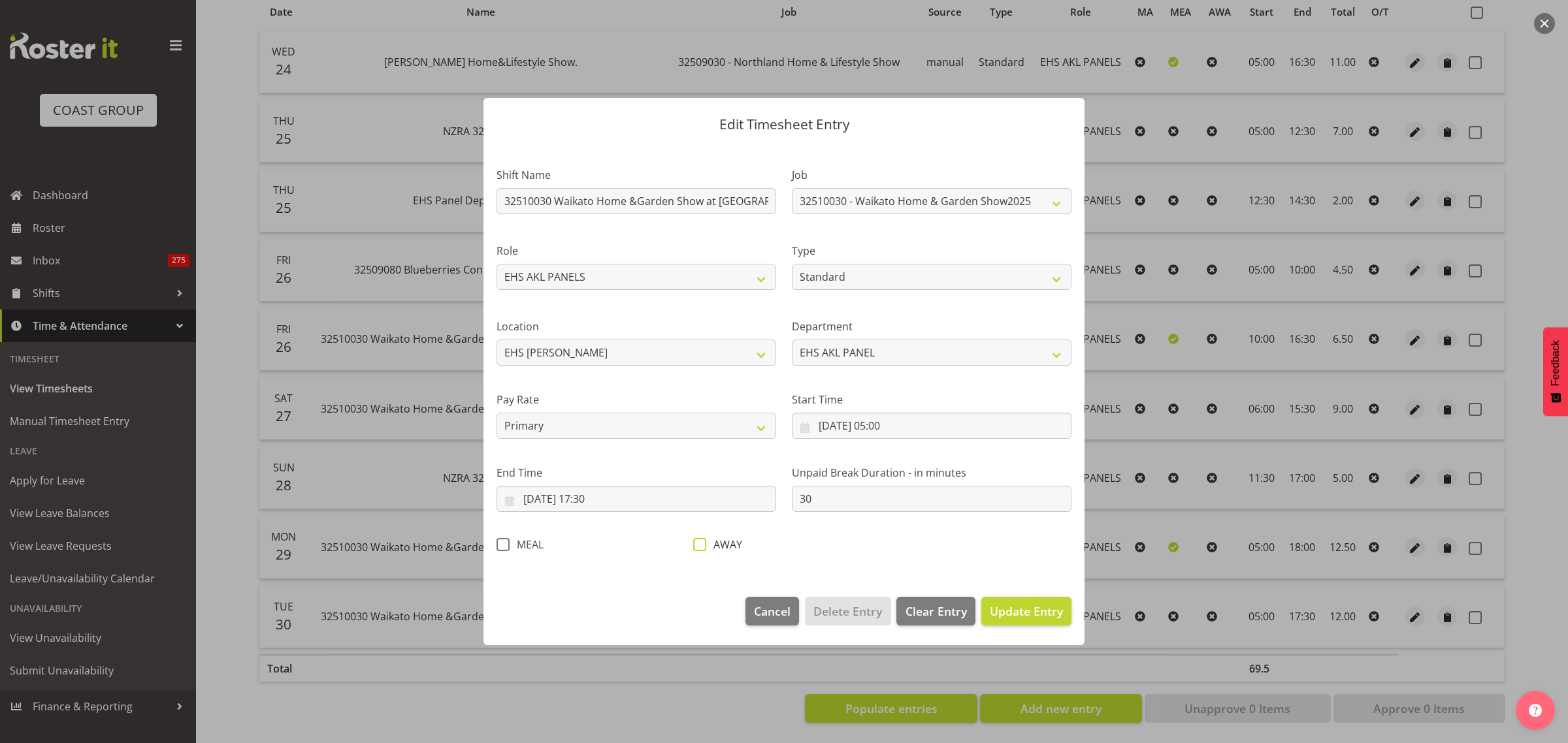
click at [700, 545] on span at bounding box center [699, 544] width 13 height 13
click at [700, 545] on input "AWAY" at bounding box center [697, 545] width 9 height 9
click at [1026, 616] on span "Update Entry" at bounding box center [1026, 611] width 73 height 16
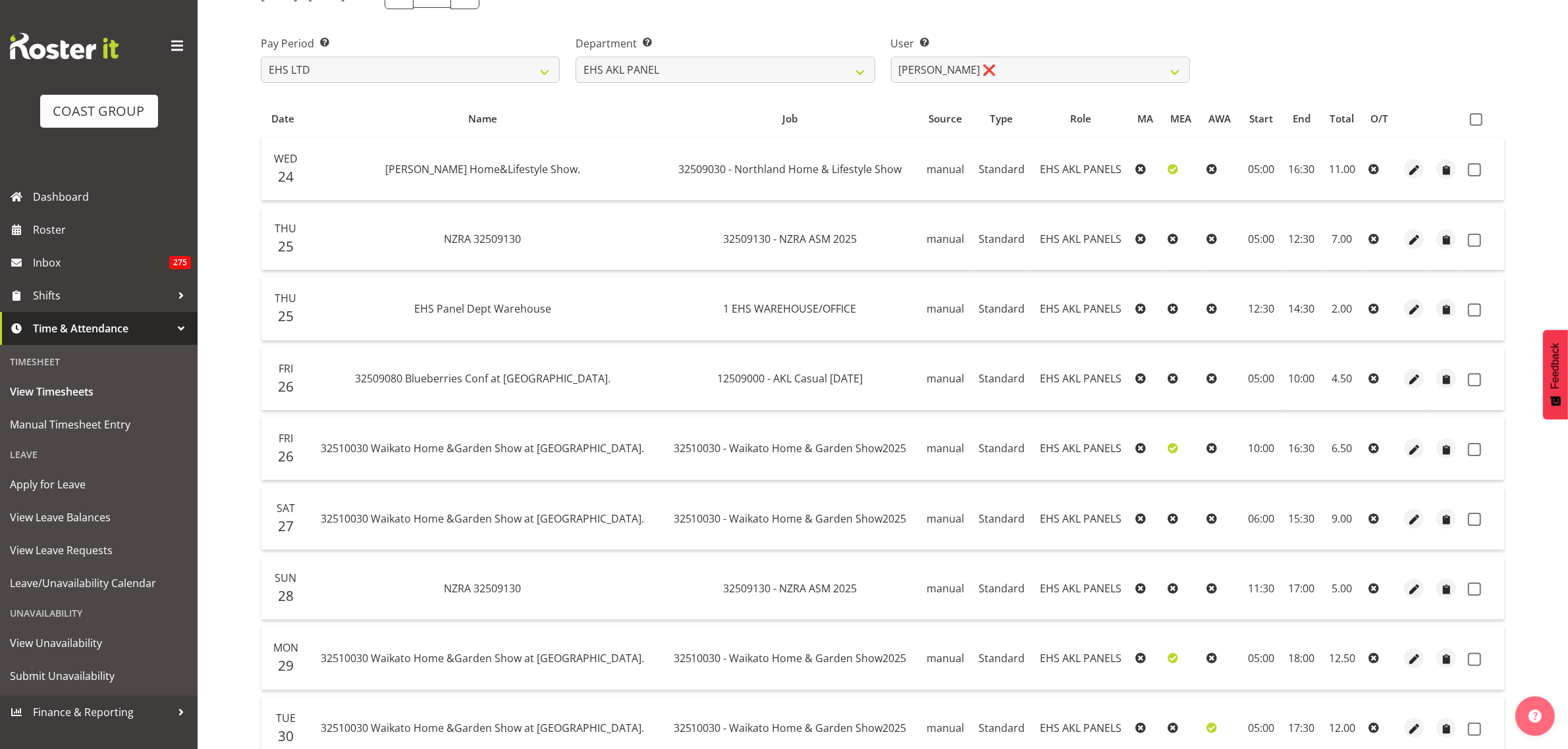
scroll to position [0, 0]
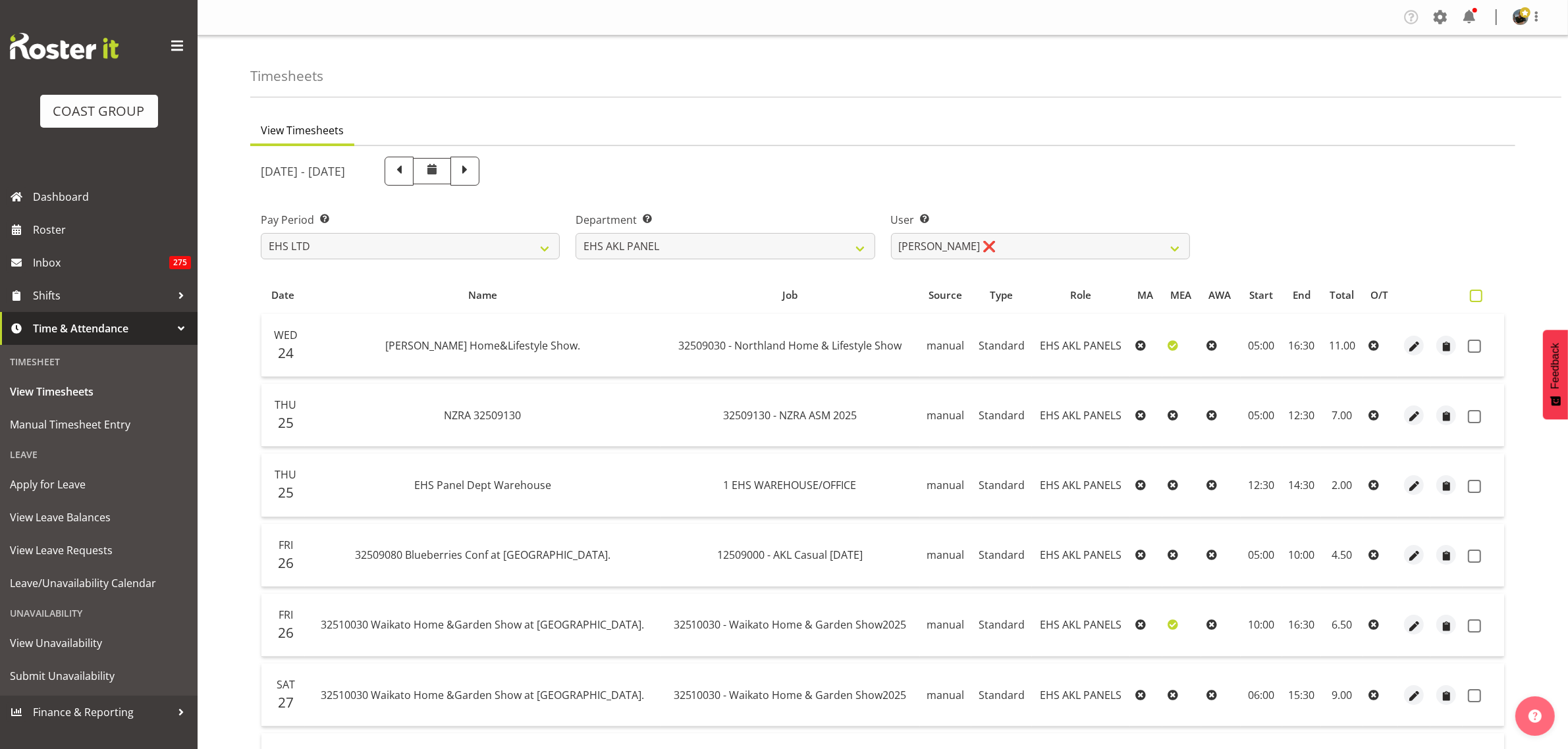
click at [1473, 294] on span at bounding box center [1476, 296] width 13 height 13
click at [1473, 294] on input "checkbox" at bounding box center [1474, 296] width 9 height 9
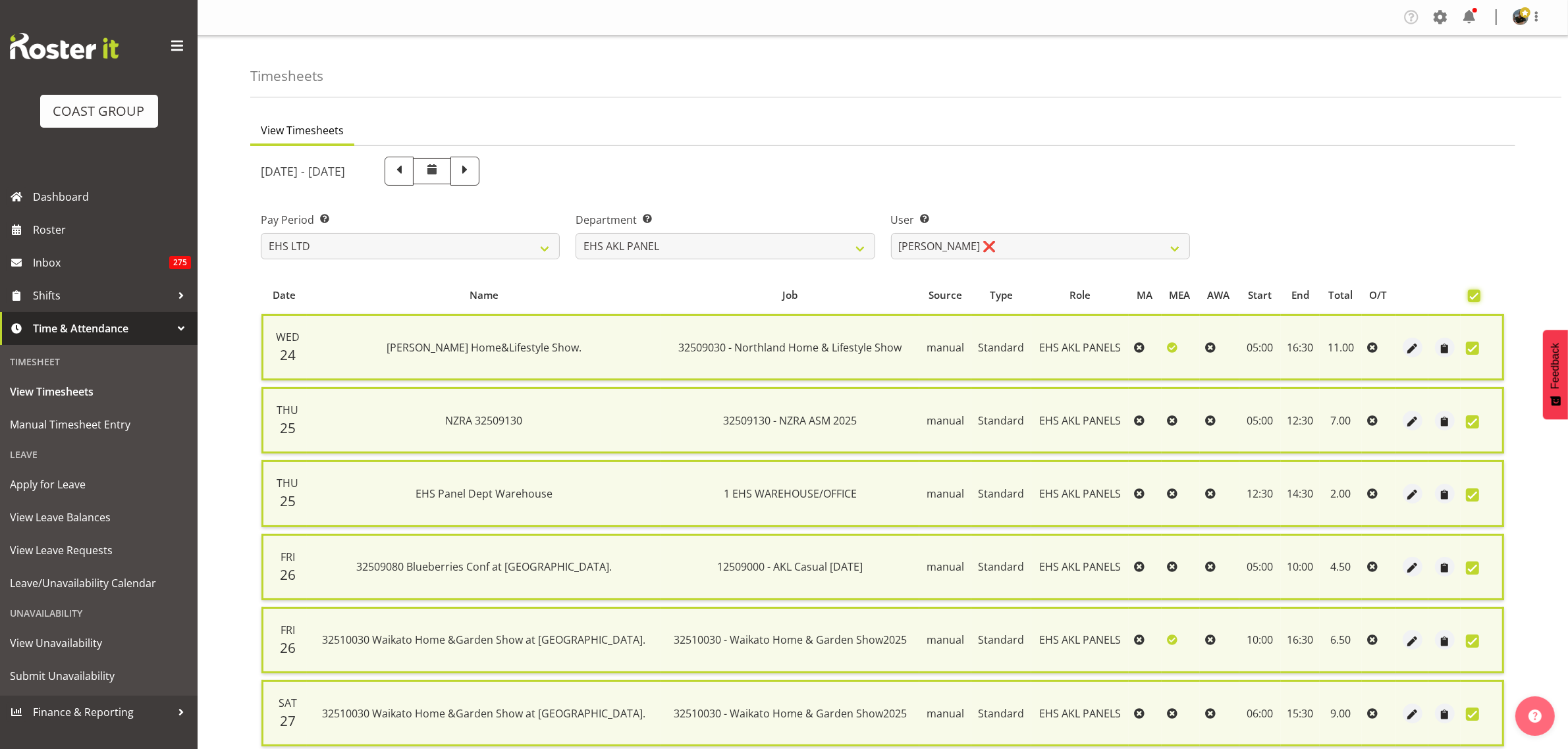
scroll to position [316, 0]
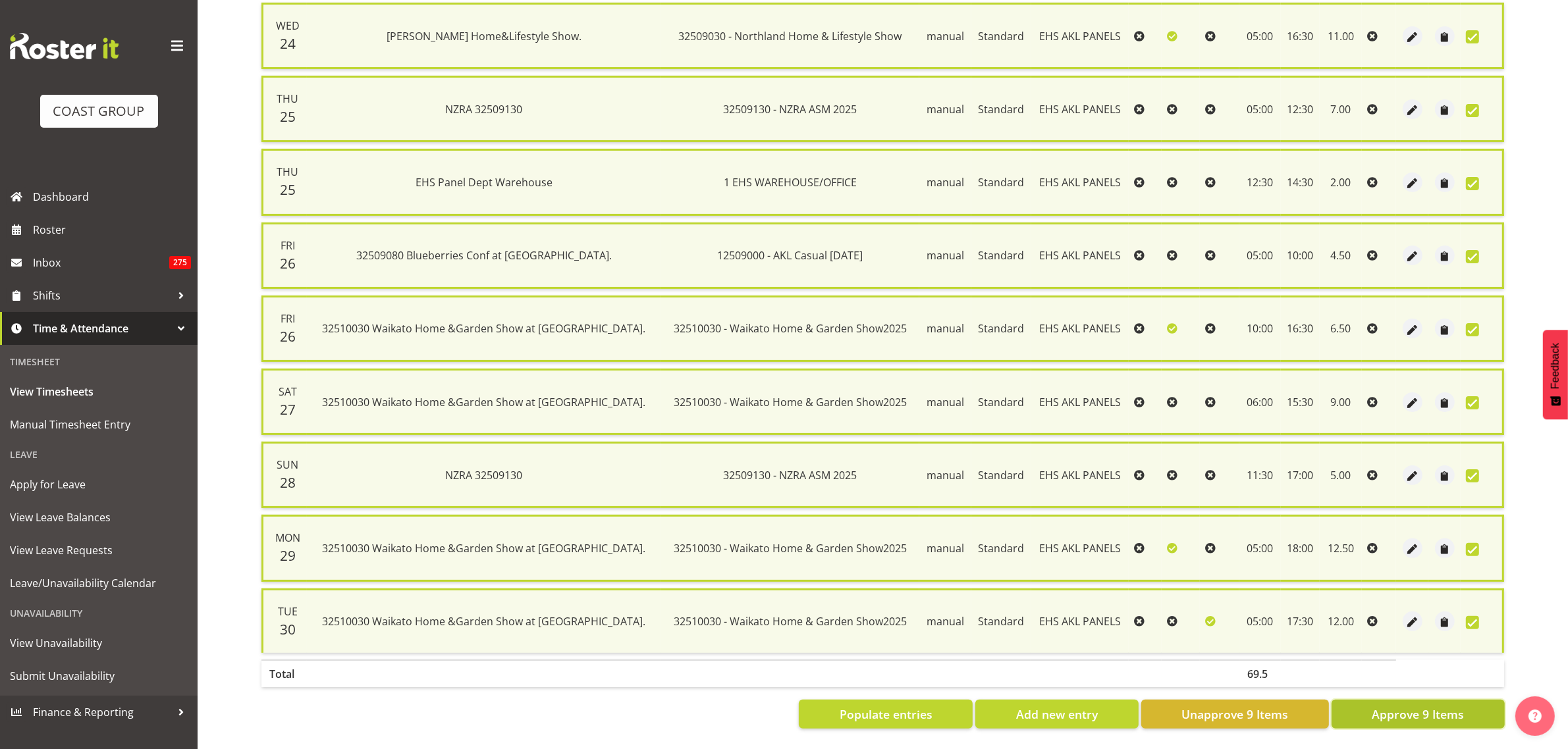
click at [1387, 706] on span "Approve 9 Items" at bounding box center [1417, 714] width 92 height 17
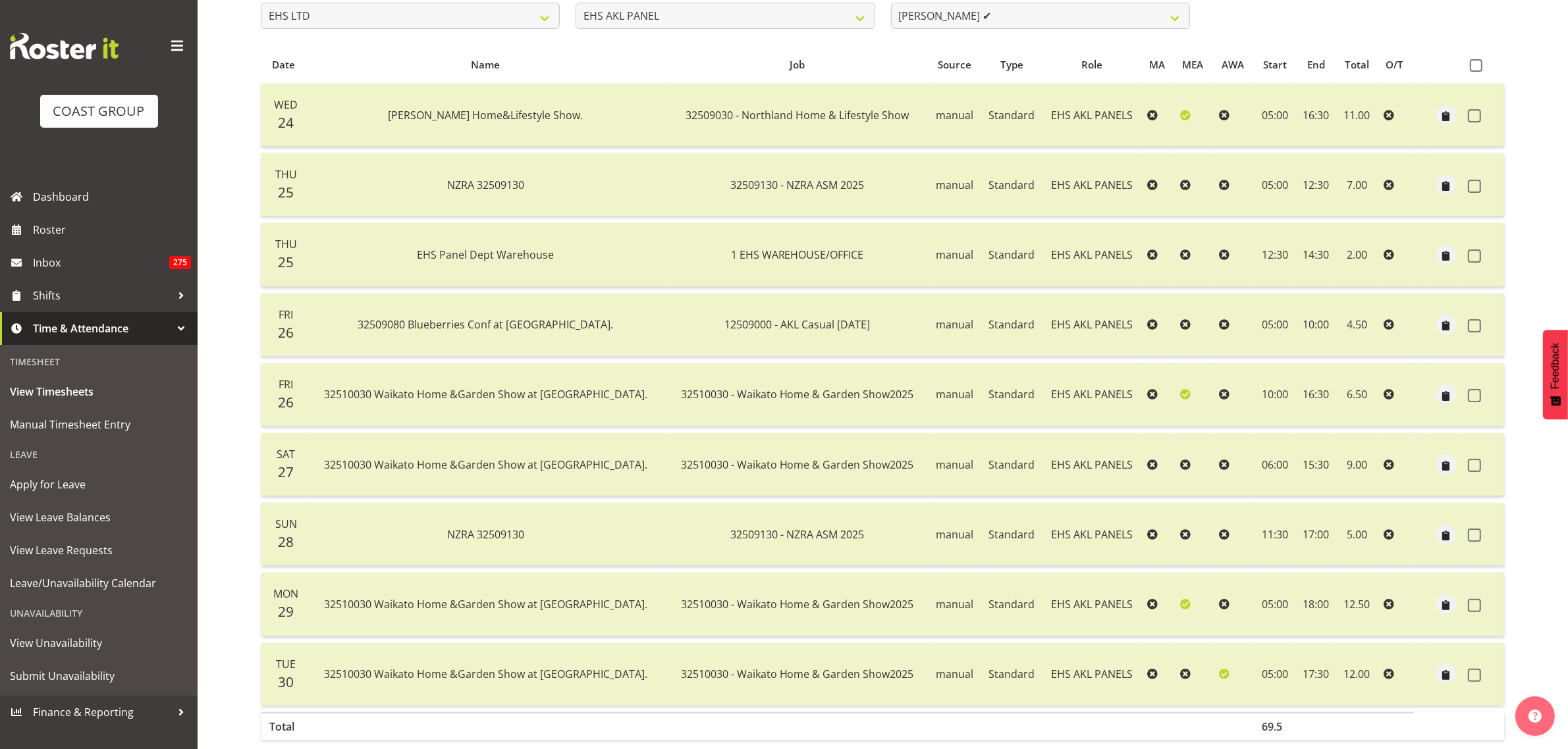
scroll to position [48, 0]
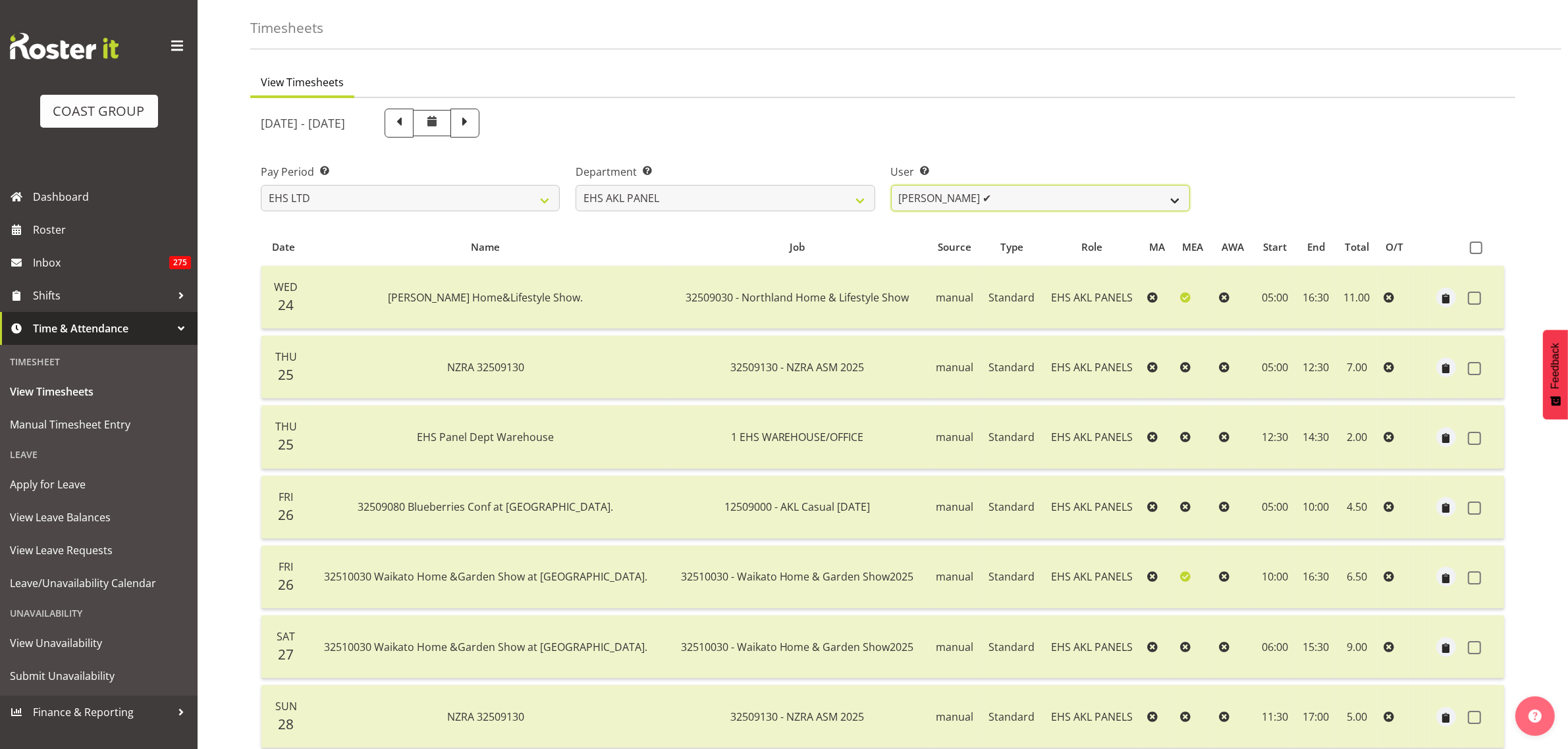
click at [1176, 197] on select "[PERSON_NAME] ✔ [PERSON_NAME] ❌ [PERSON_NAME] ✔ [PERSON_NAME] ❌ [PERSON_NAME] ✔…" at bounding box center [1041, 197] width 299 height 26
click at [891, 185] on select "[PERSON_NAME] ✔ [PERSON_NAME] ❌ [PERSON_NAME] ✔ [PERSON_NAME] ❌ [PERSON_NAME] ✔…" at bounding box center [1041, 197] width 299 height 26
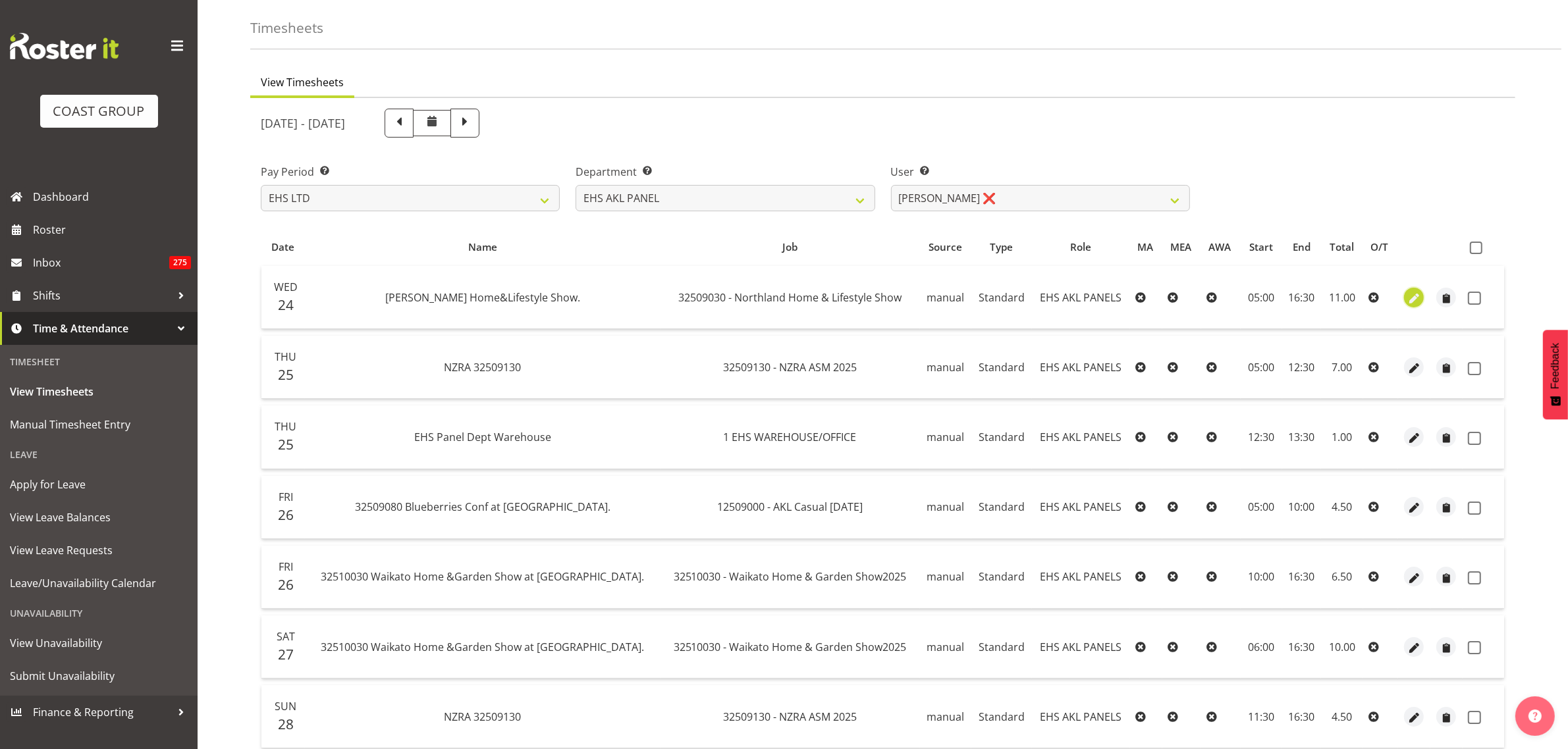
click at [1411, 297] on span "button" at bounding box center [1414, 298] width 15 height 15
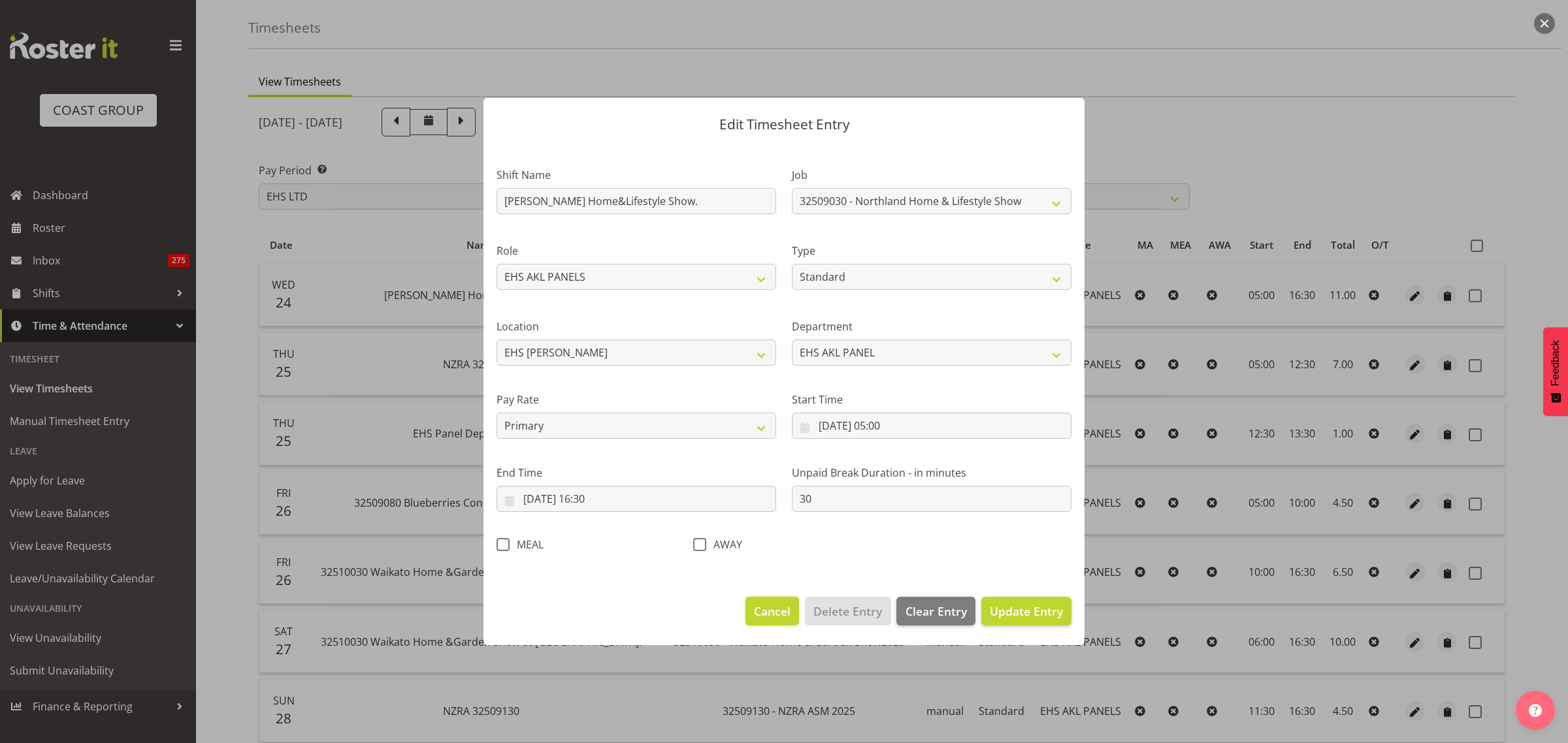
click at [772, 617] on span "Cancel" at bounding box center [772, 611] width 37 height 17
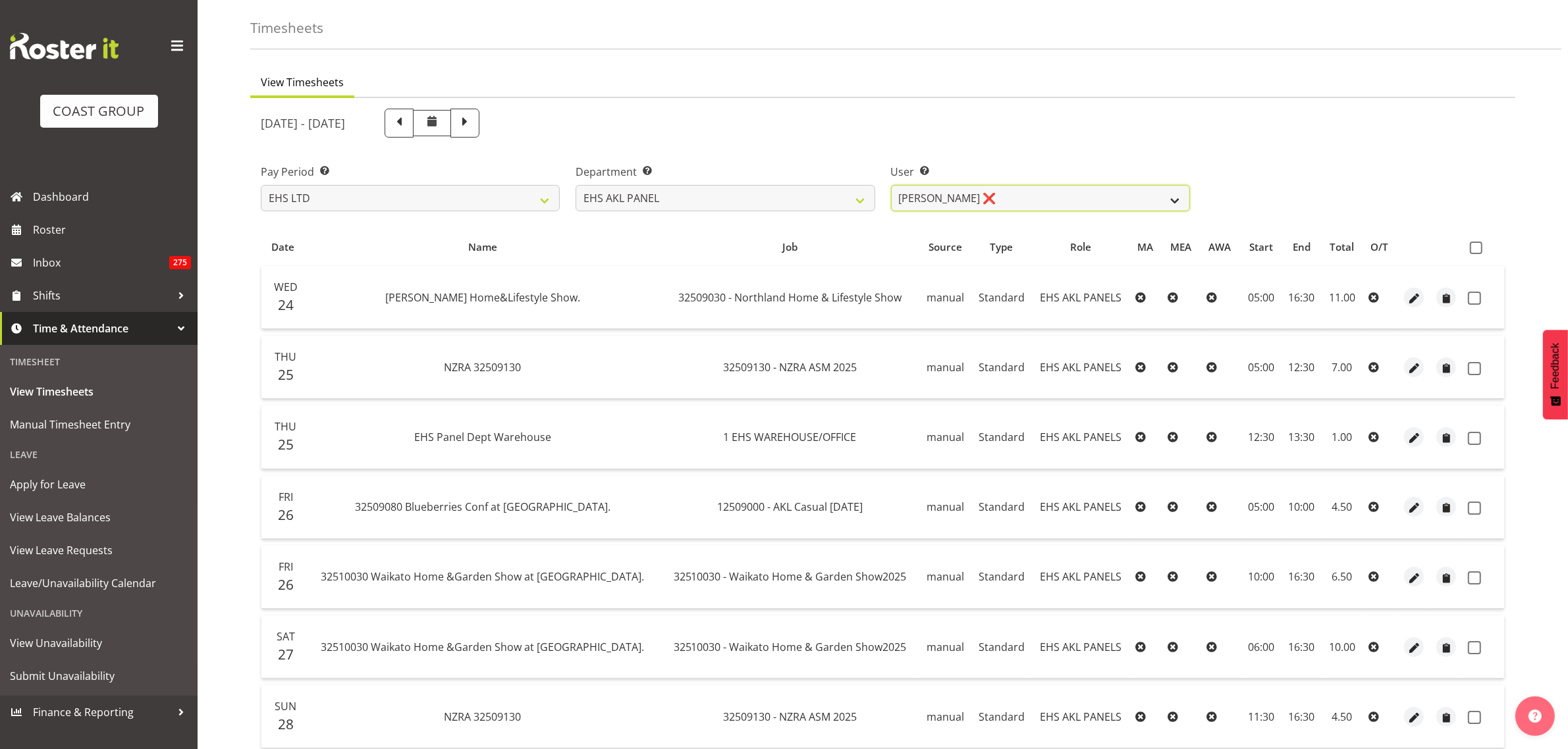
click at [1173, 200] on select "[PERSON_NAME] ✔ [PERSON_NAME] ❌ [PERSON_NAME] ✔ [PERSON_NAME] ❌ [PERSON_NAME] ✔…" at bounding box center [1041, 197] width 299 height 26
click at [891, 185] on select "[PERSON_NAME] ✔ [PERSON_NAME] ❌ [PERSON_NAME] ✔ [PERSON_NAME] ❌ [PERSON_NAME] ✔…" at bounding box center [1041, 197] width 299 height 26
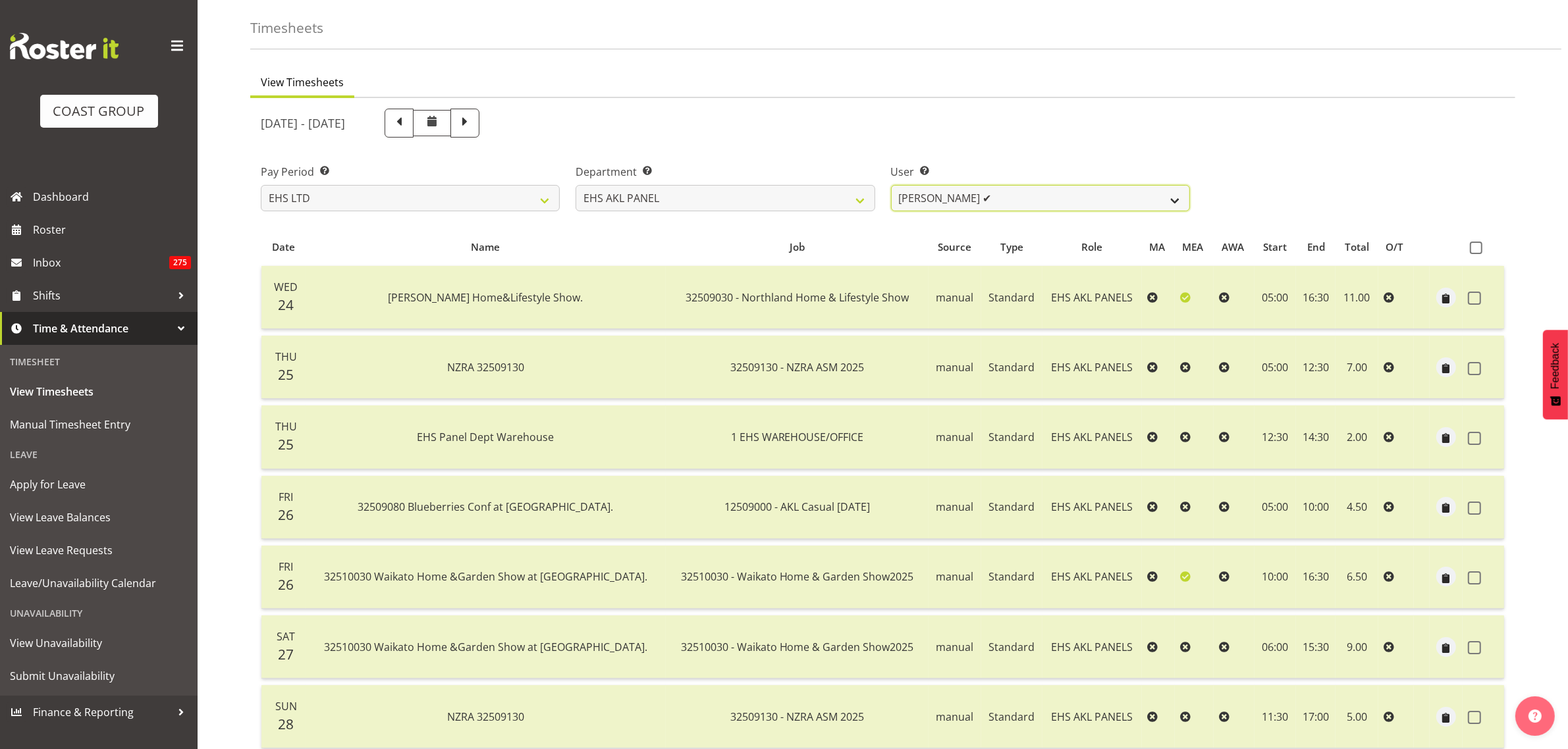
click at [1179, 197] on select "[PERSON_NAME] ✔ [PERSON_NAME] ❌ [PERSON_NAME] ✔ [PERSON_NAME] ❌ [PERSON_NAME] ✔…" at bounding box center [1041, 197] width 299 height 26
click at [891, 185] on select "[PERSON_NAME] ✔ [PERSON_NAME] ❌ [PERSON_NAME] ✔ [PERSON_NAME] ❌ [PERSON_NAME] ✔…" at bounding box center [1041, 197] width 299 height 26
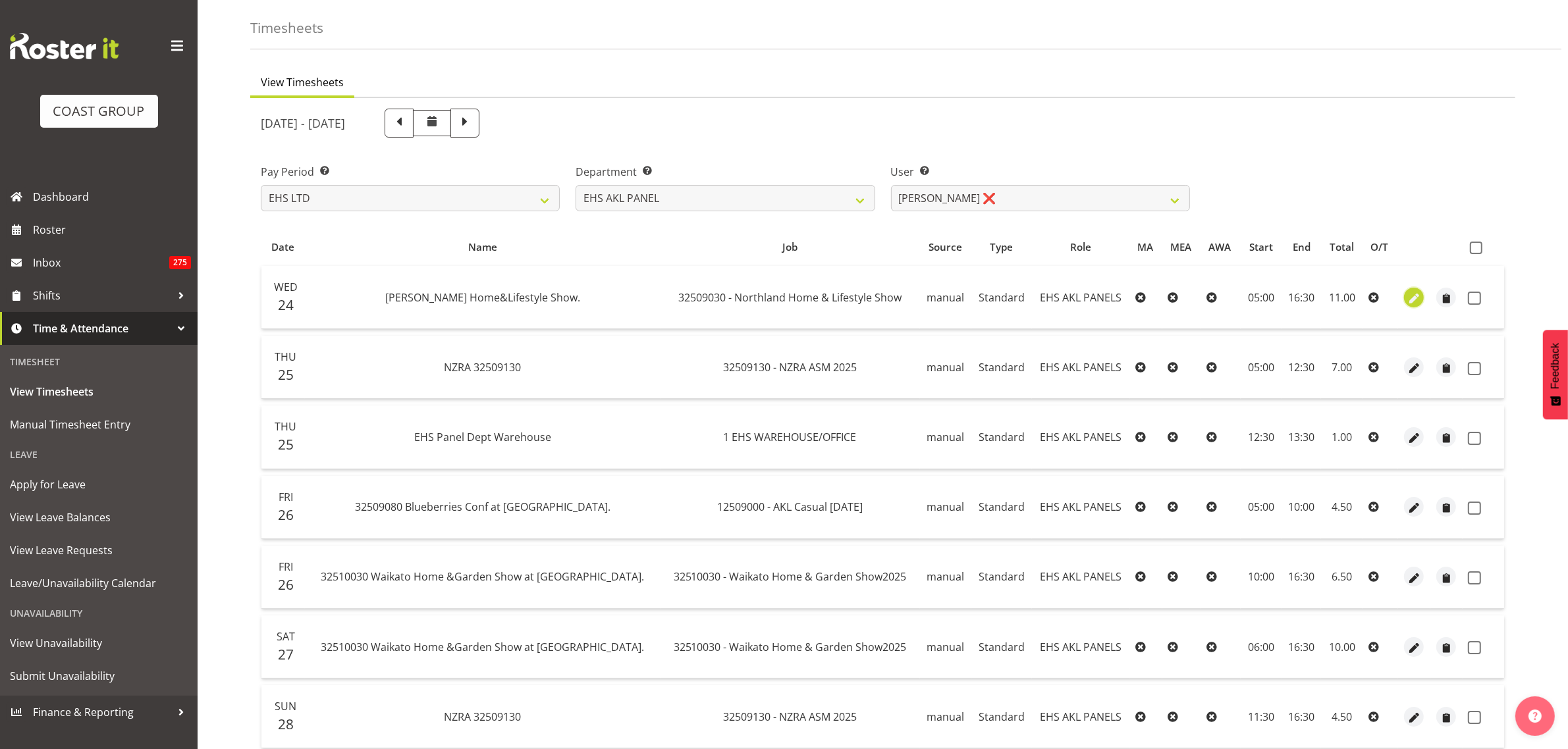
click at [1412, 300] on span "button" at bounding box center [1414, 298] width 15 height 15
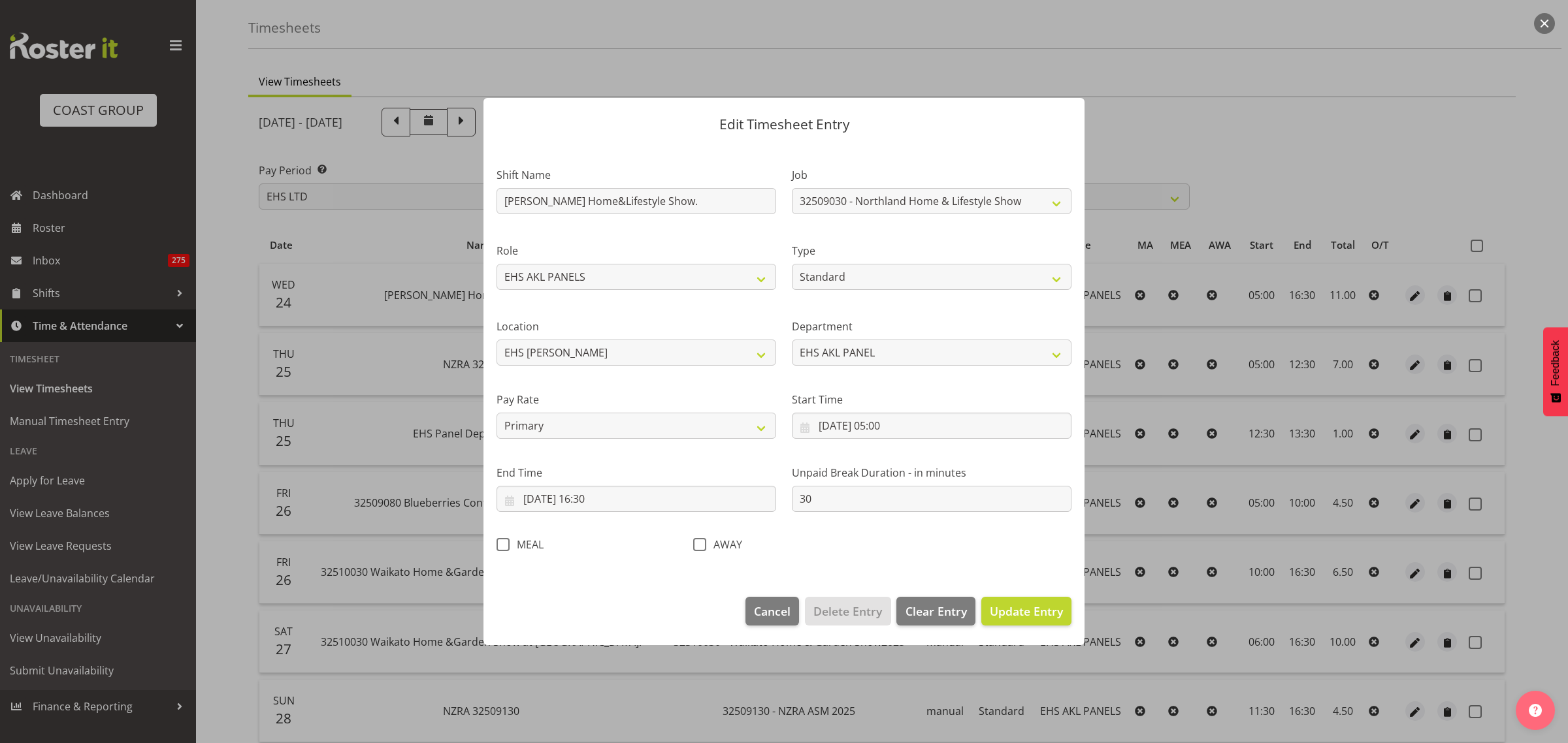
click at [502, 547] on span at bounding box center [503, 544] width 13 height 13
click at [502, 547] on input "MEAL" at bounding box center [500, 545] width 9 height 9
click at [1018, 612] on span "Update Entry" at bounding box center [1026, 611] width 73 height 16
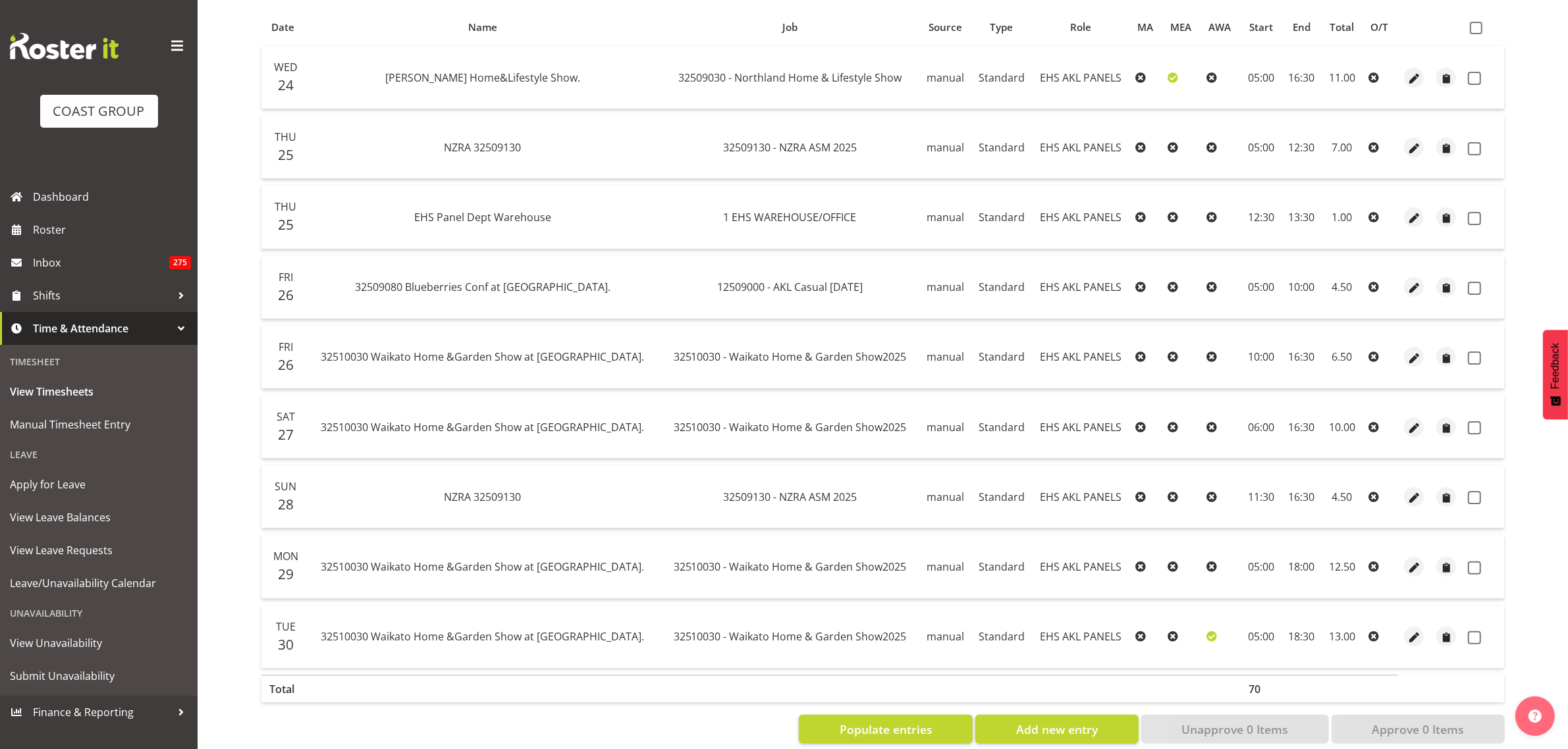
scroll to position [295, 0]
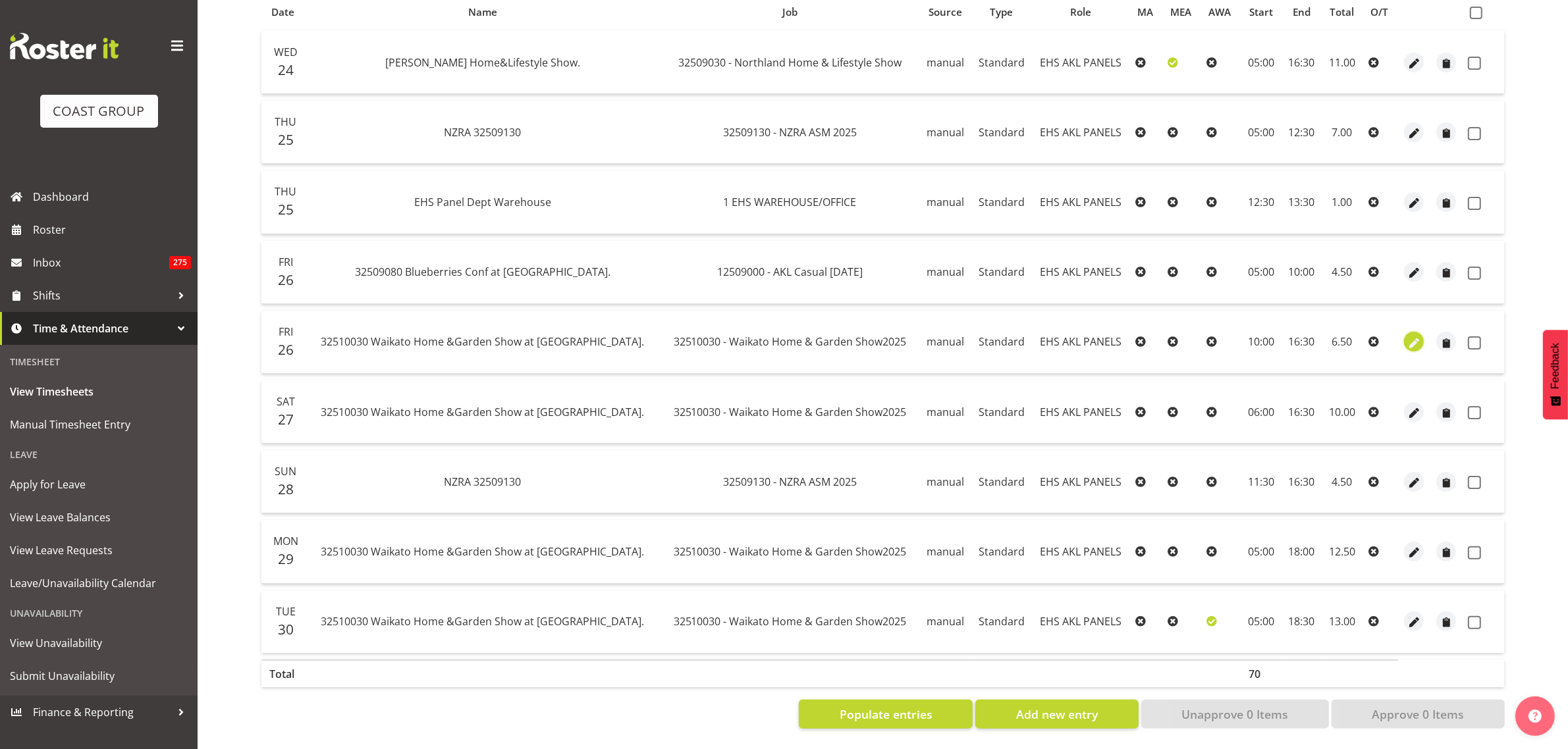
click at [1415, 335] on span "button" at bounding box center [1414, 343] width 15 height 15
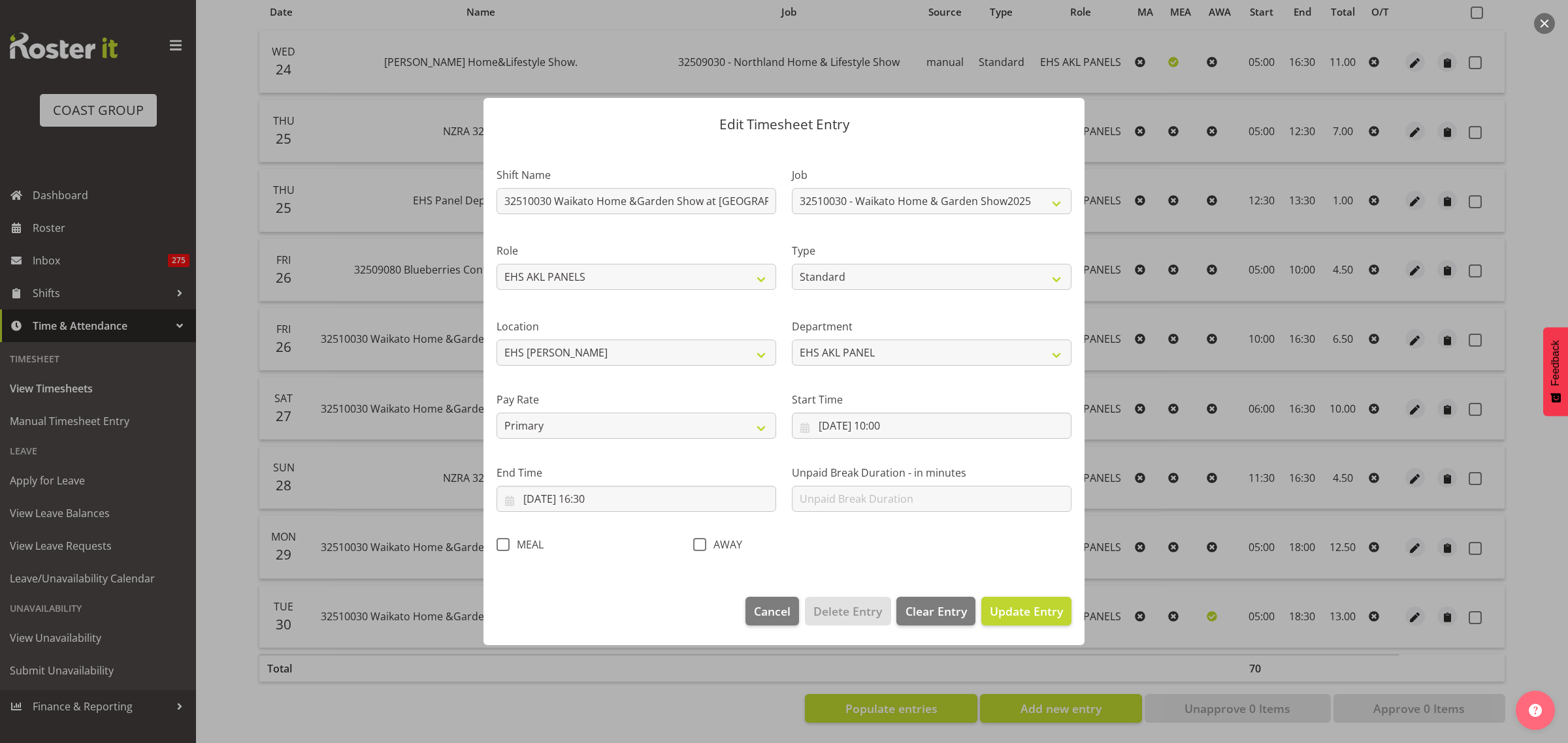
click at [501, 546] on span at bounding box center [503, 544] width 13 height 13
click at [501, 546] on input "MEAL" at bounding box center [500, 545] width 9 height 9
drag, startPoint x: 1018, startPoint y: 616, endPoint x: 1111, endPoint y: 611, distance: 93.1
click at [1020, 615] on span "Update Entry" at bounding box center [1026, 611] width 73 height 16
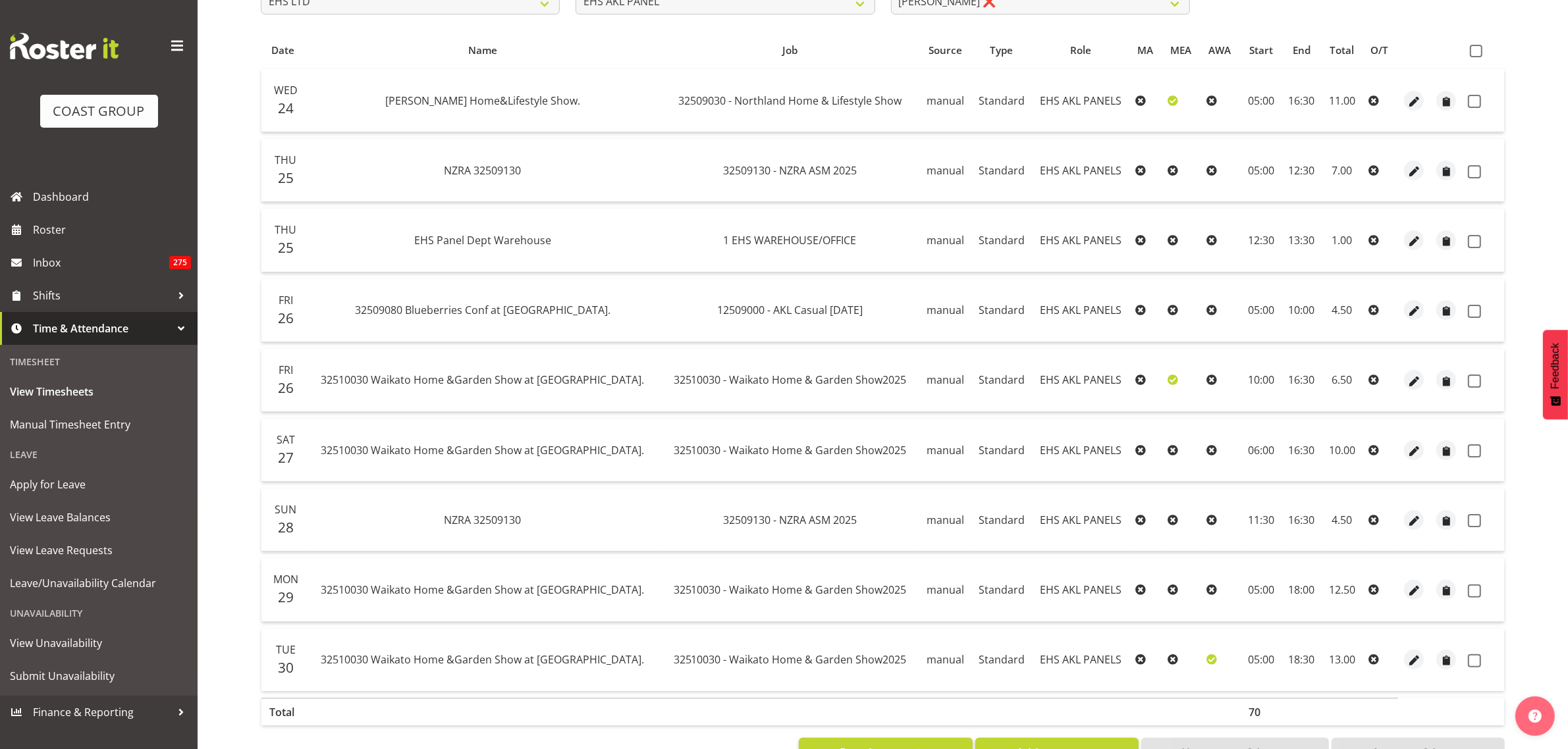
scroll to position [48, 0]
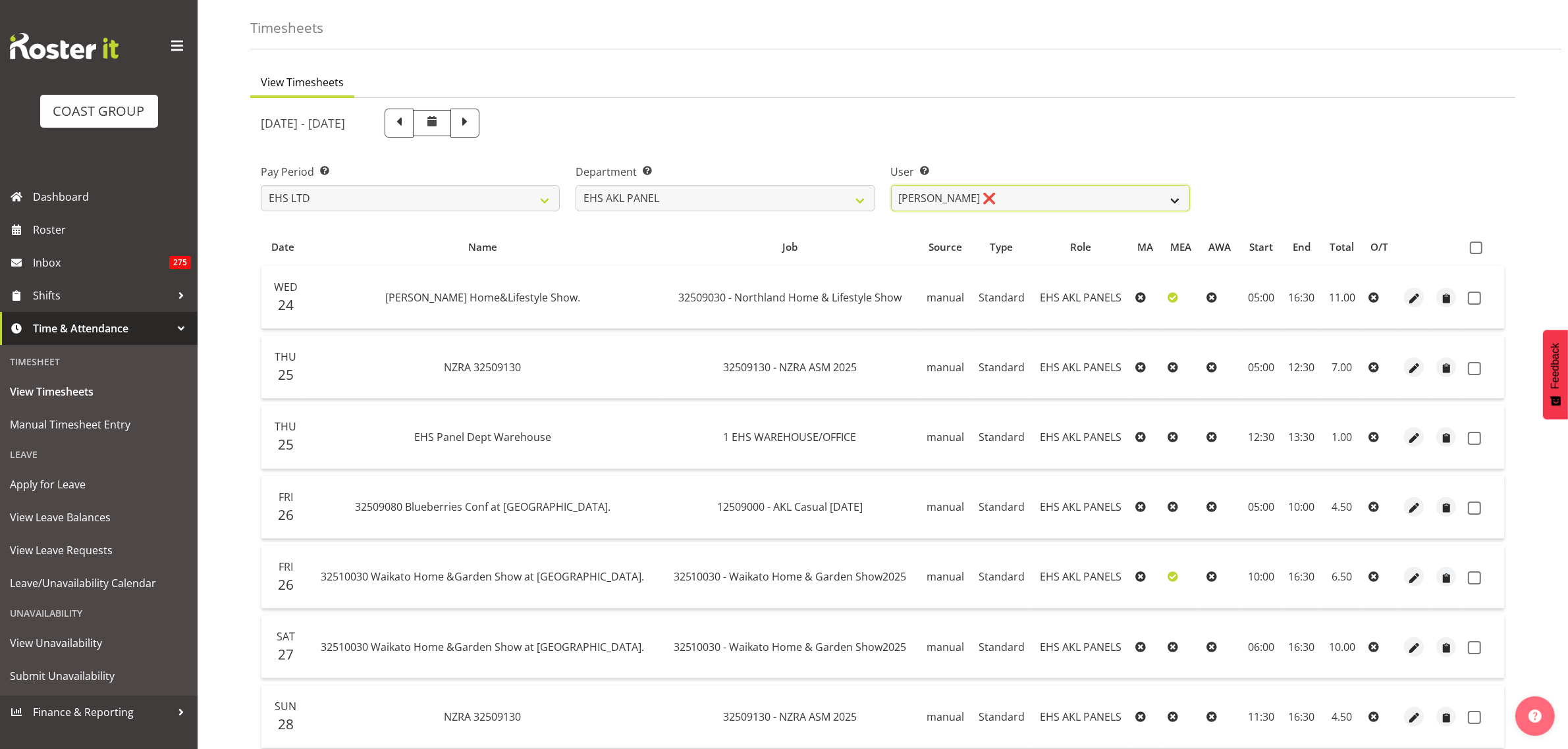
click at [1173, 198] on select "[PERSON_NAME] ✔ [PERSON_NAME] ❌ [PERSON_NAME] ✔ [PERSON_NAME] ❌ [PERSON_NAME] ✔…" at bounding box center [1041, 197] width 299 height 26
click at [891, 185] on select "[PERSON_NAME] ✔ [PERSON_NAME] ❌ [PERSON_NAME] ✔ [PERSON_NAME] ❌ [PERSON_NAME] ✔…" at bounding box center [1041, 197] width 299 height 26
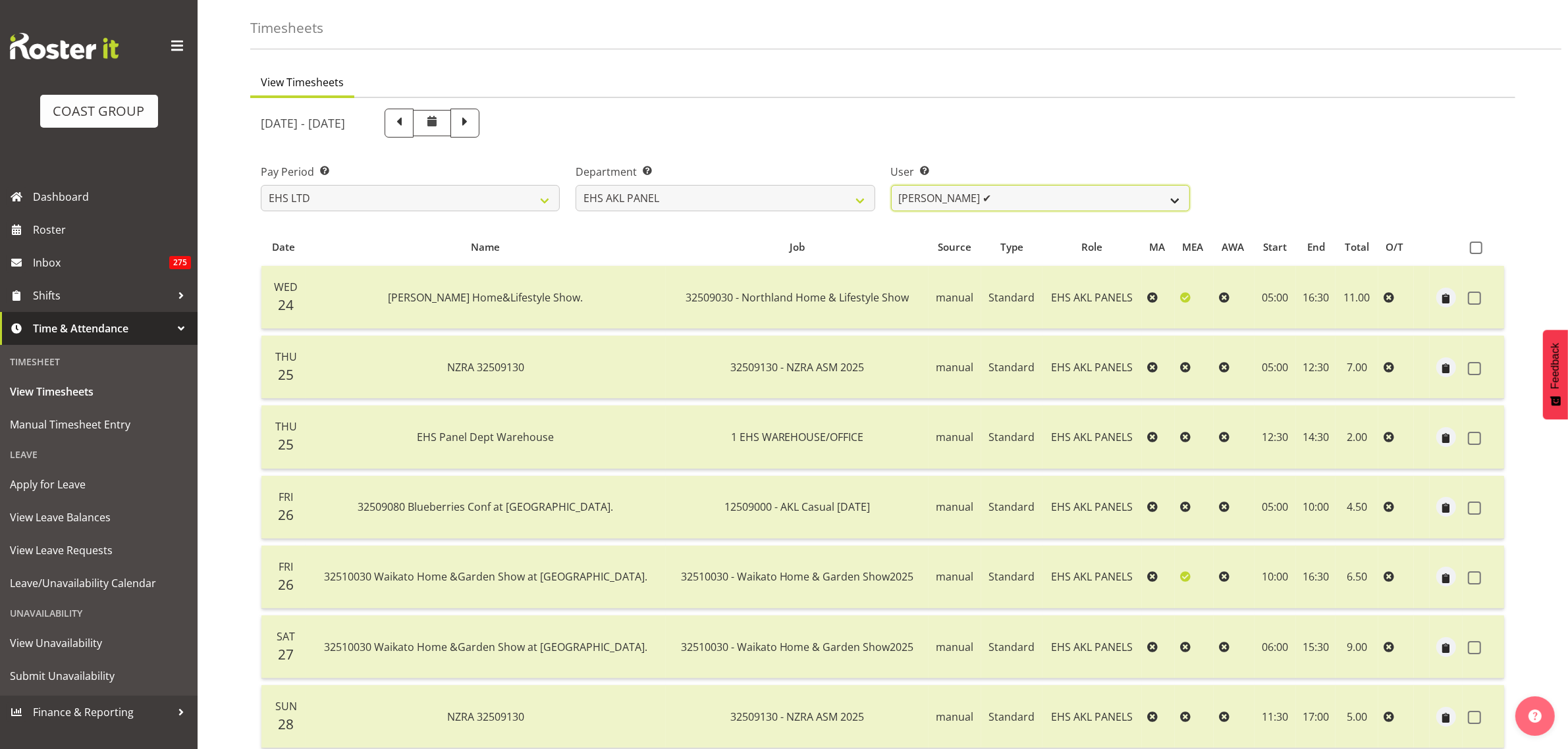
click at [1176, 199] on select "[PERSON_NAME] ✔ [PERSON_NAME] ❌ [PERSON_NAME] ✔ [PERSON_NAME] ❌ [PERSON_NAME] ✔…" at bounding box center [1041, 197] width 299 height 26
click at [891, 185] on select "[PERSON_NAME] ✔ [PERSON_NAME] ❌ [PERSON_NAME] ✔ [PERSON_NAME] ❌ [PERSON_NAME] ✔…" at bounding box center [1041, 197] width 299 height 26
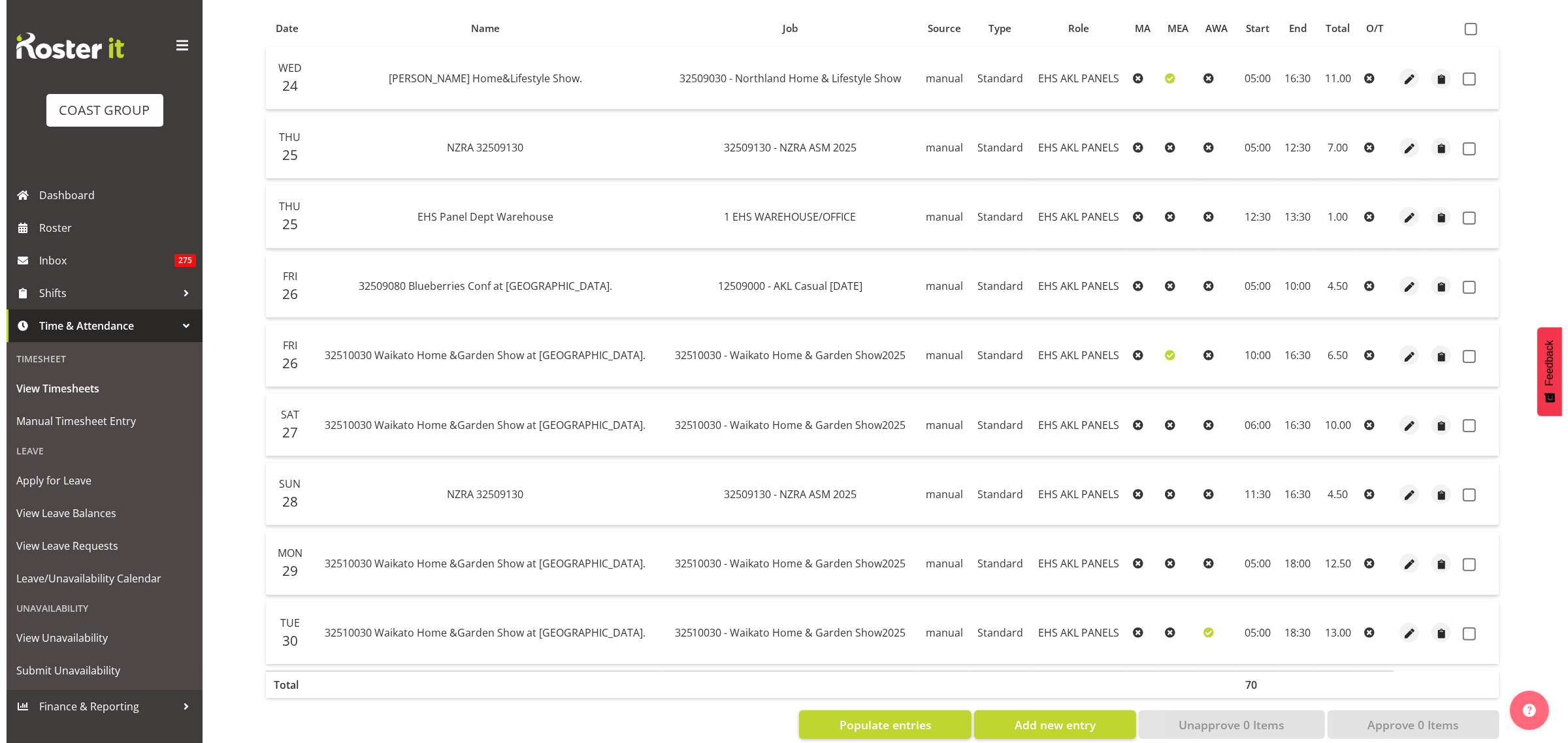
scroll to position [293, 0]
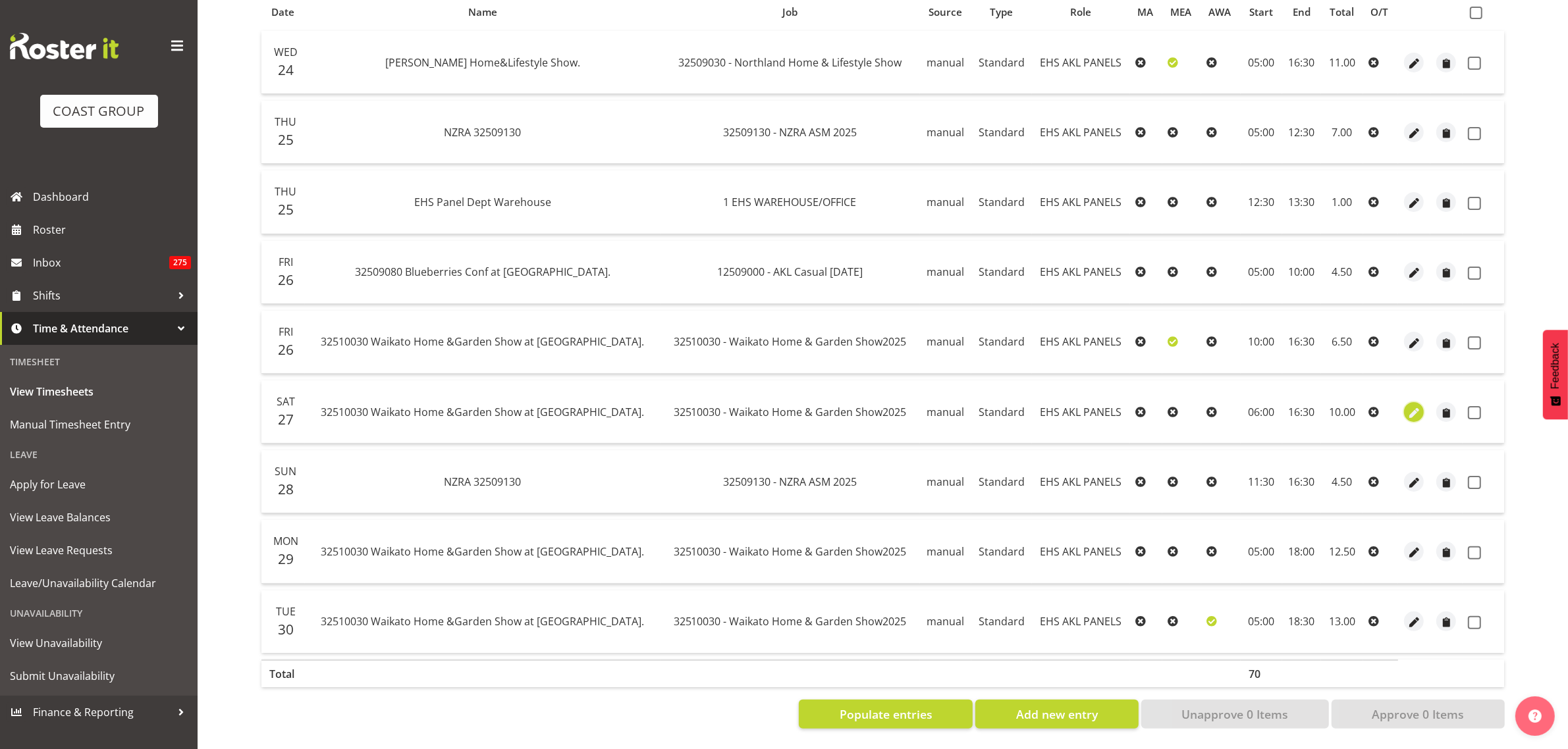
click at [1413, 406] on span "button" at bounding box center [1414, 413] width 15 height 15
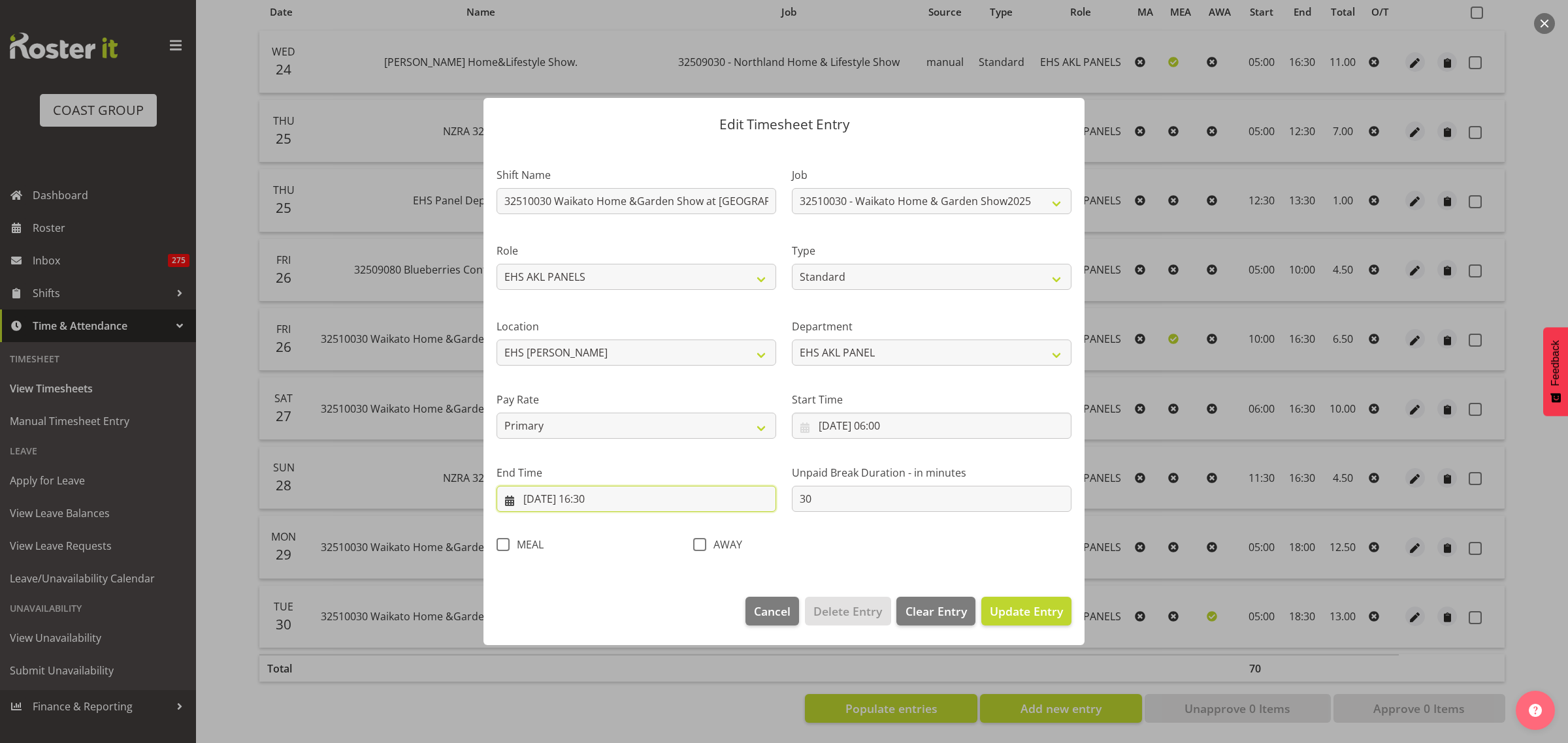
click at [652, 503] on input "[DATE] 16:30" at bounding box center [636, 499] width 280 height 26
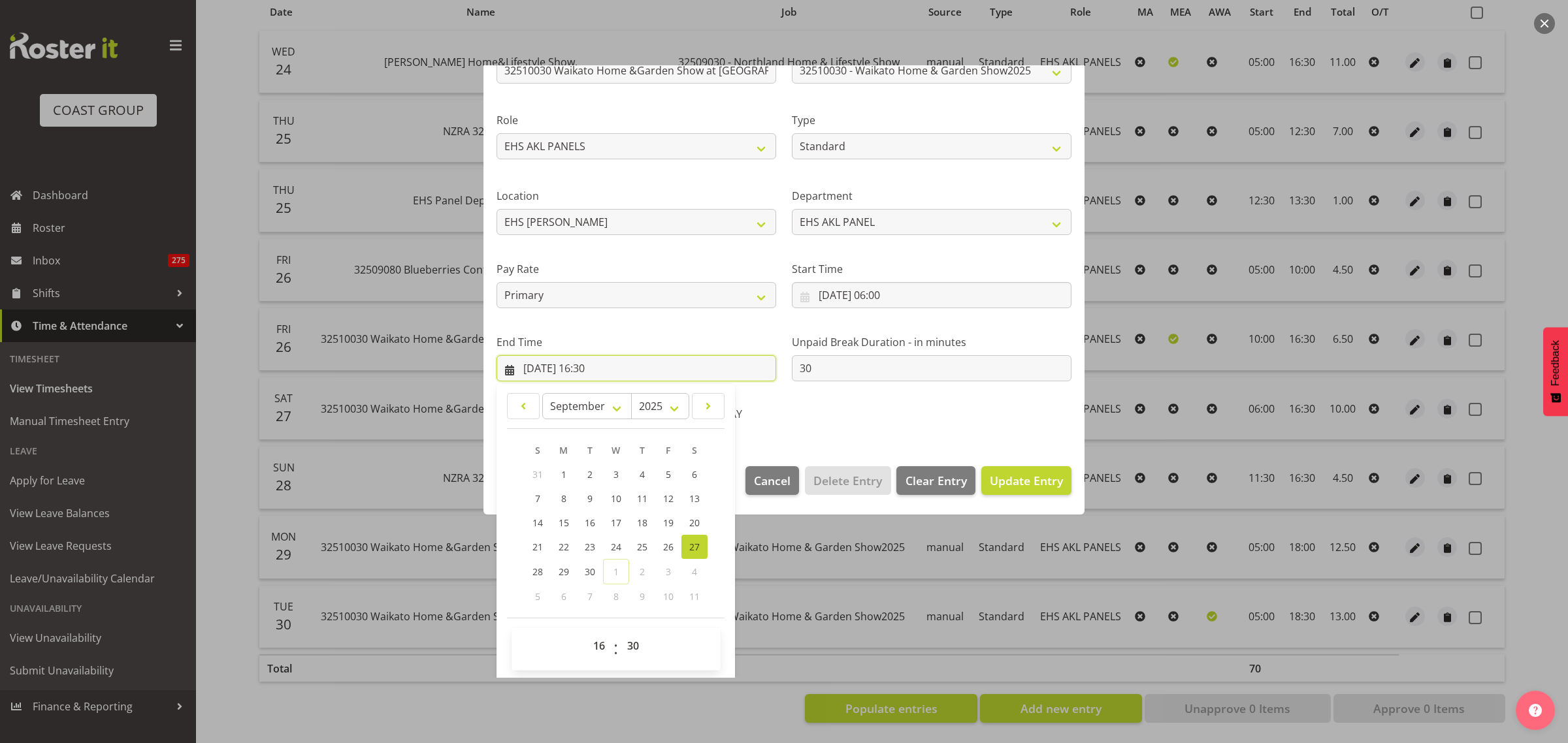
scroll to position [132, 0]
click at [602, 647] on select "00 01 02 03 04 05 06 07 08 09 10 11 12 13 14 15 16 17 18 19 20 21 22 23" at bounding box center [601, 644] width 30 height 26
click at [586, 631] on select "00 01 02 03 04 05 06 07 08 09 10 11 12 13 14 15 16 17 18 19 20 21 22 23" at bounding box center [601, 644] width 30 height 26
click at [1010, 466] on button "Update Entry" at bounding box center [1026, 478] width 90 height 29
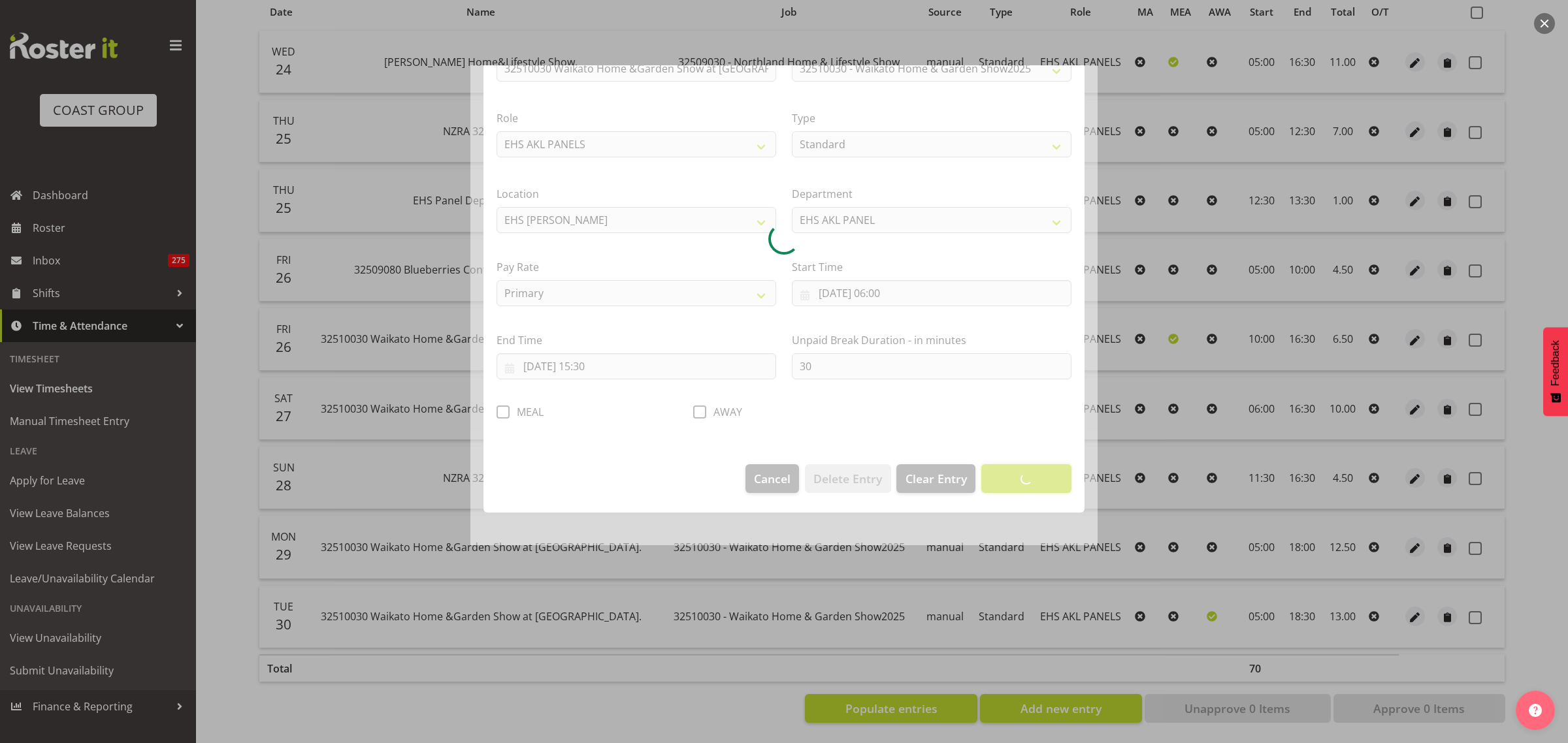
scroll to position [0, 0]
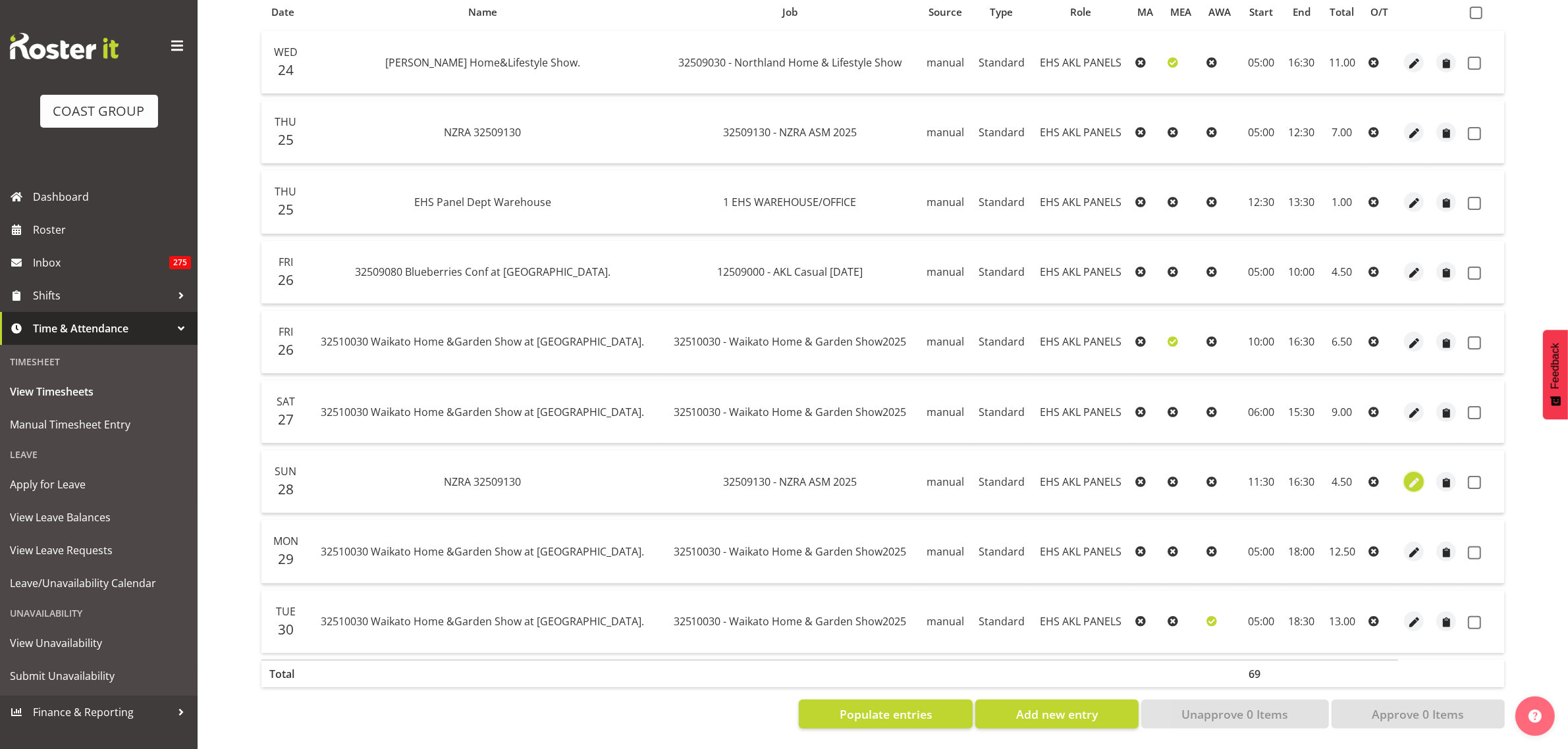
click at [1415, 475] on span "button" at bounding box center [1414, 482] width 15 height 15
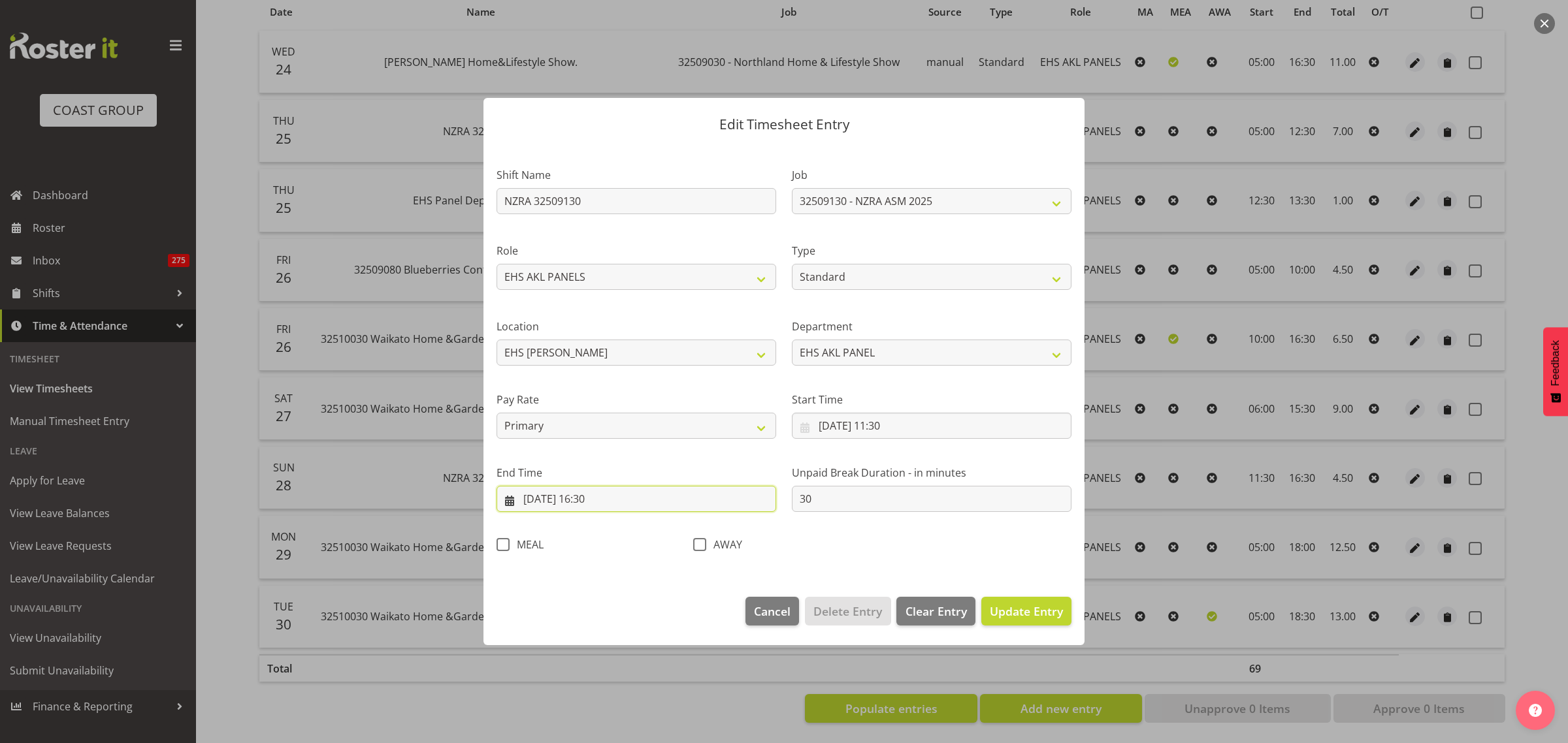
click at [641, 504] on input "[DATE] 16:30" at bounding box center [636, 499] width 280 height 26
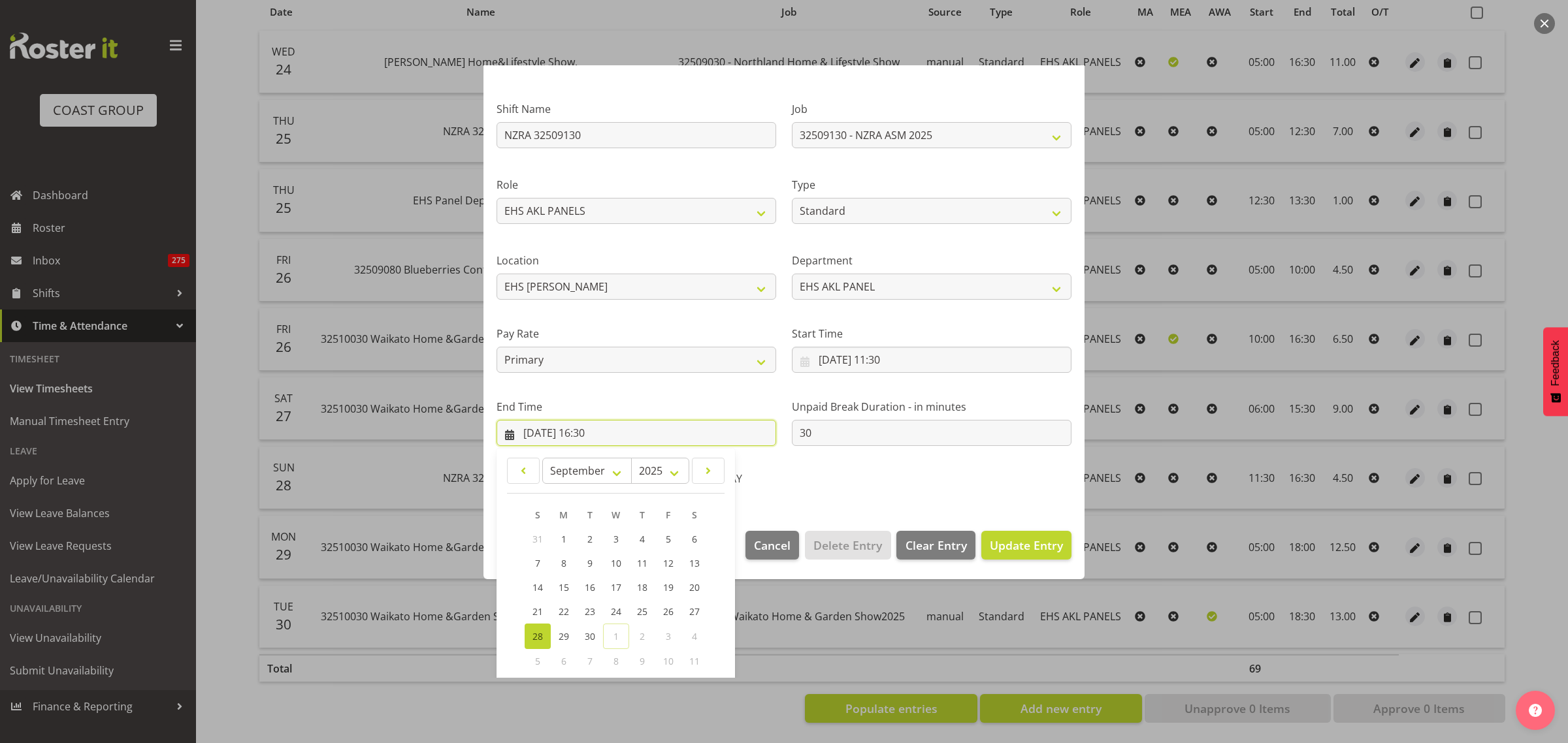
scroll to position [132, 0]
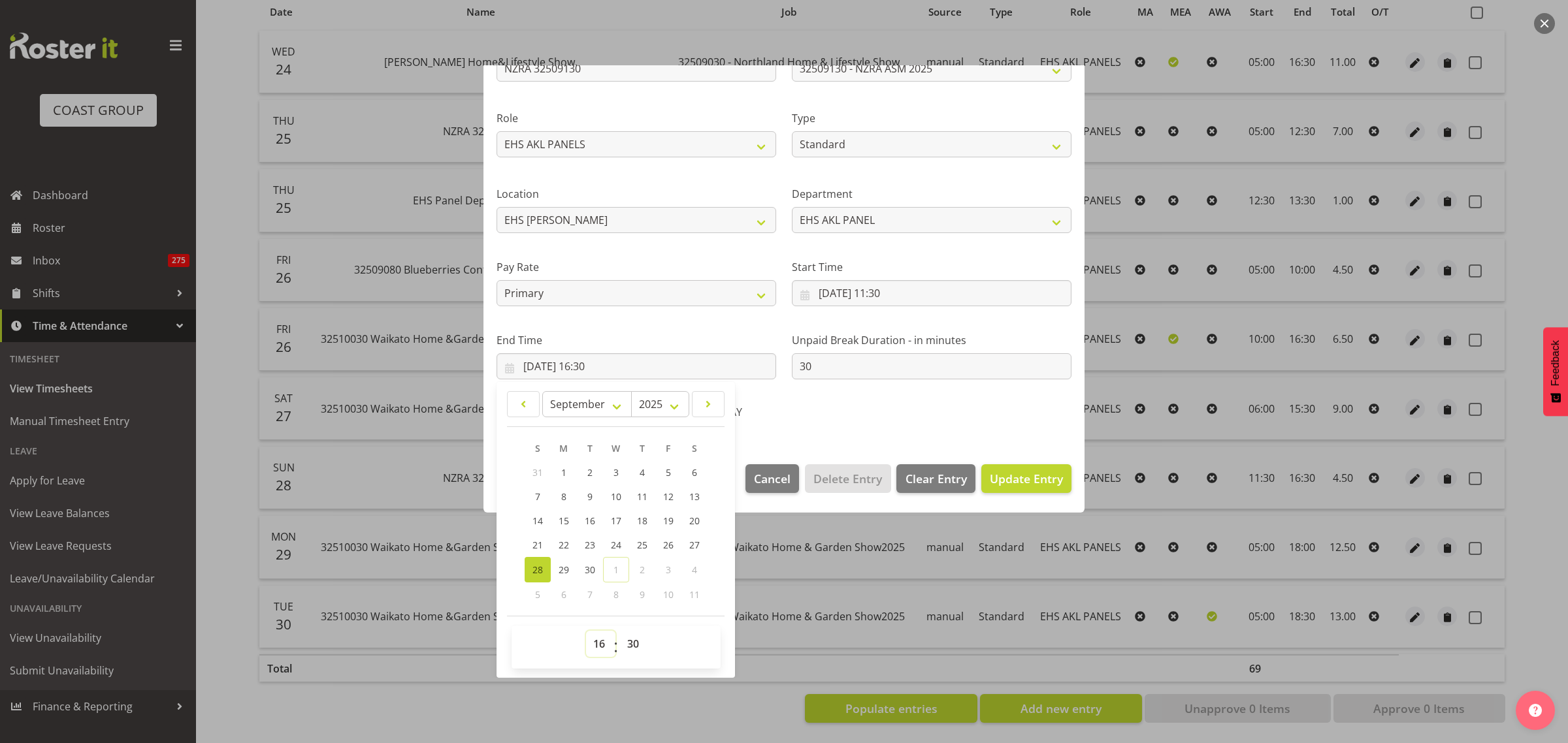
click at [602, 644] on select "00 01 02 03 04 05 06 07 08 09 10 11 12 13 14 15 16 17 18 19 20 21 22 23" at bounding box center [601, 644] width 30 height 26
click at [586, 631] on select "00 01 02 03 04 05 06 07 08 09 10 11 12 13 14 15 16 17 18 19 20 21 22 23" at bounding box center [601, 644] width 30 height 26
click at [1017, 478] on span "Update Entry" at bounding box center [1026, 478] width 73 height 16
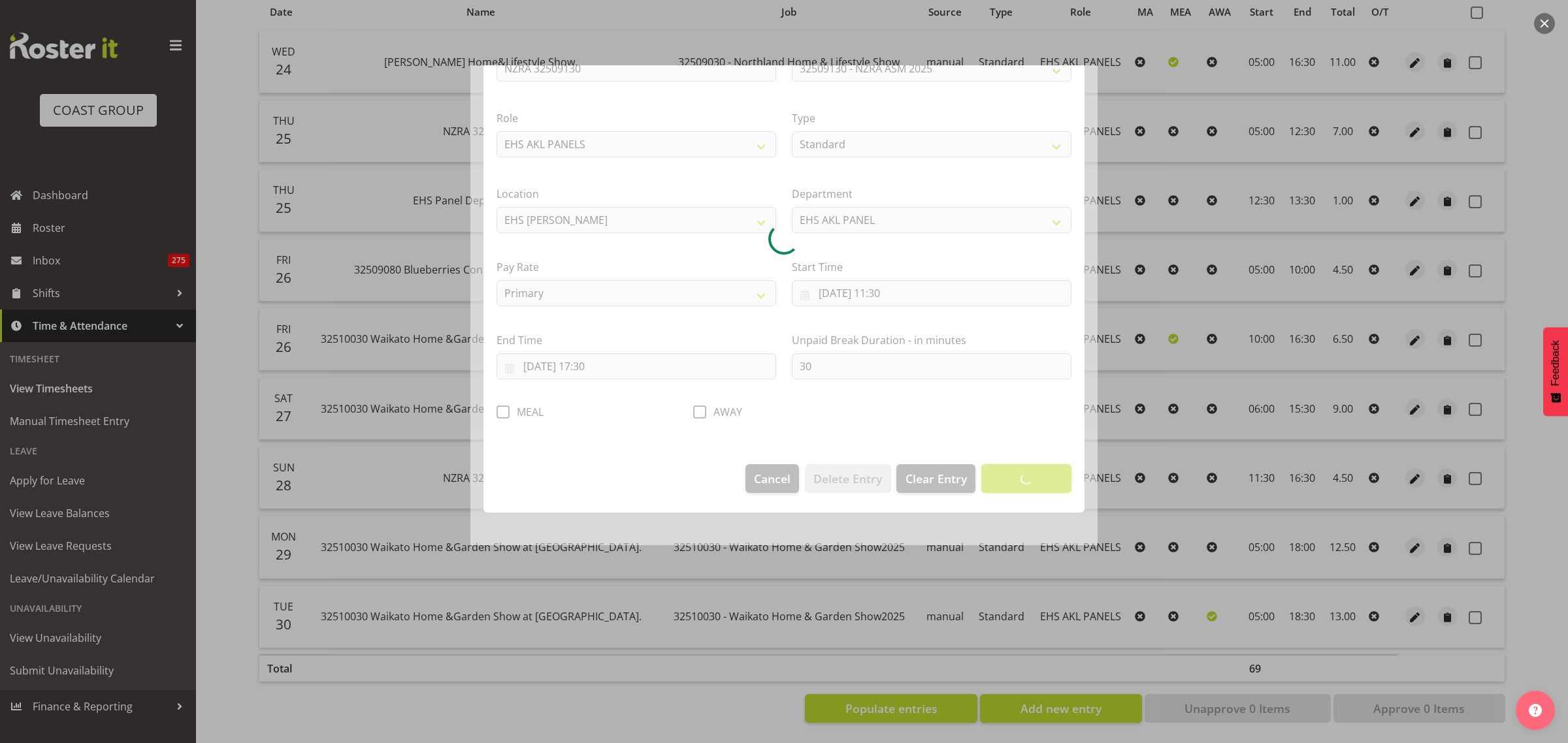
scroll to position [0, 0]
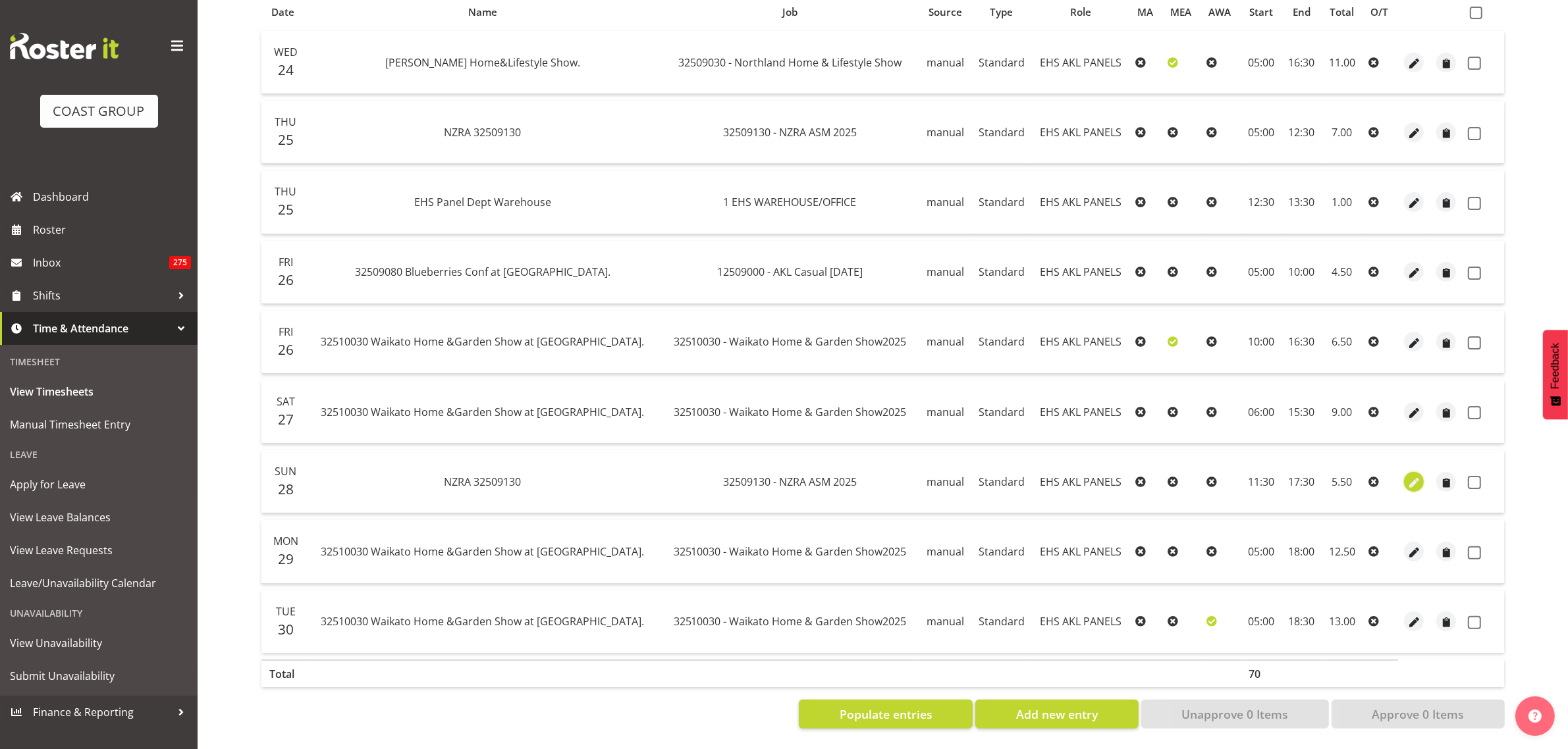
click at [1416, 475] on span "button" at bounding box center [1414, 482] width 15 height 15
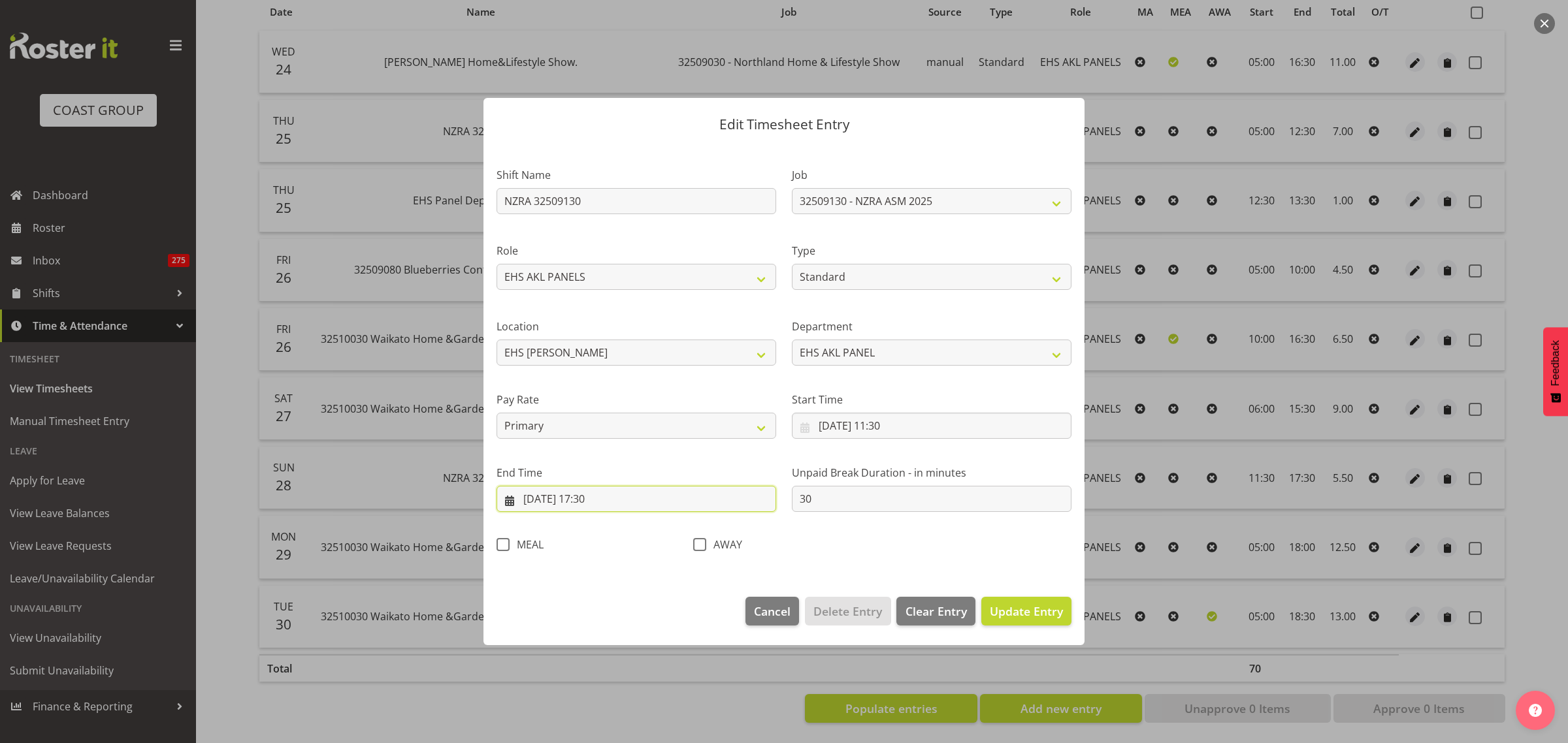
click at [641, 503] on input "[DATE] 17:30" at bounding box center [636, 499] width 280 height 26
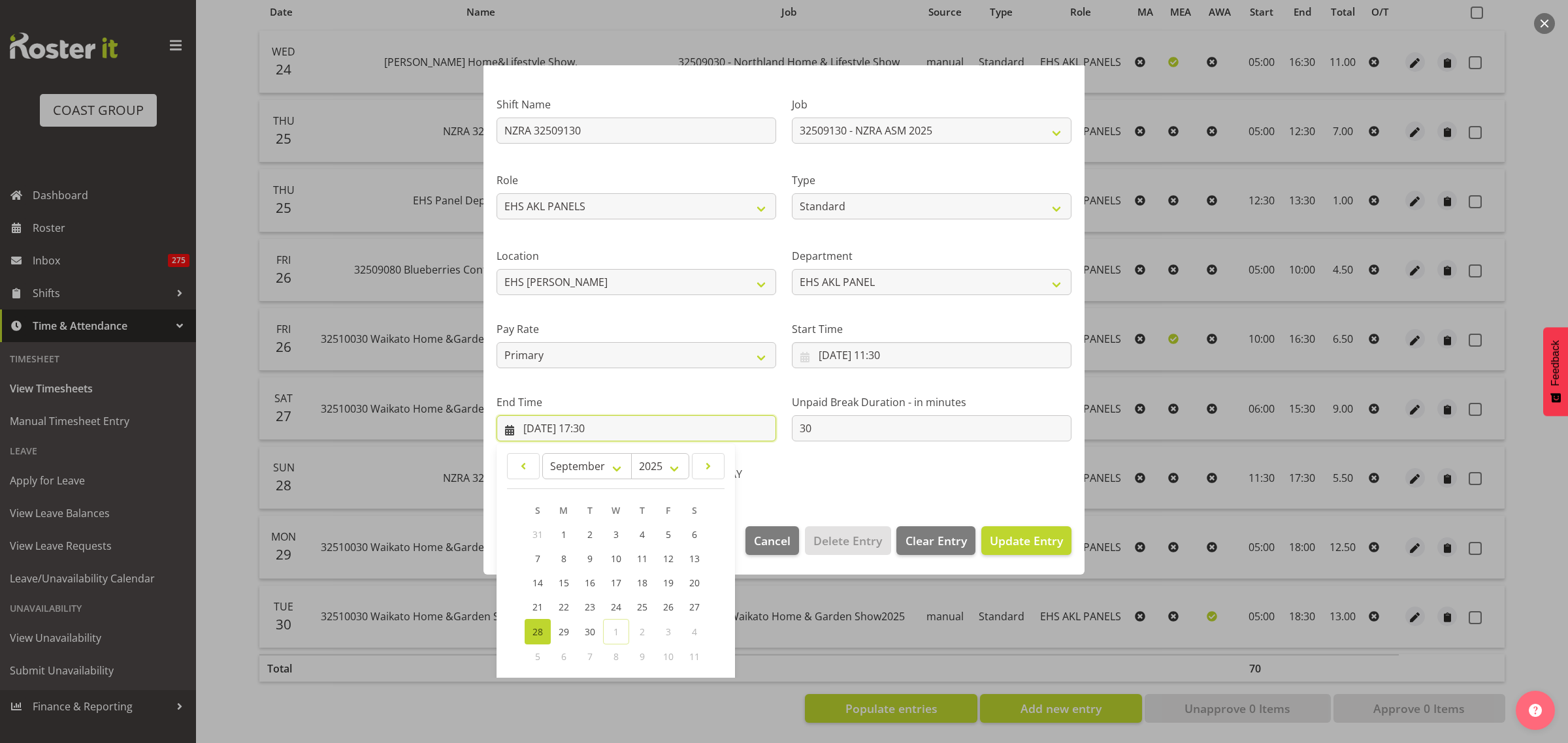
scroll to position [132, 0]
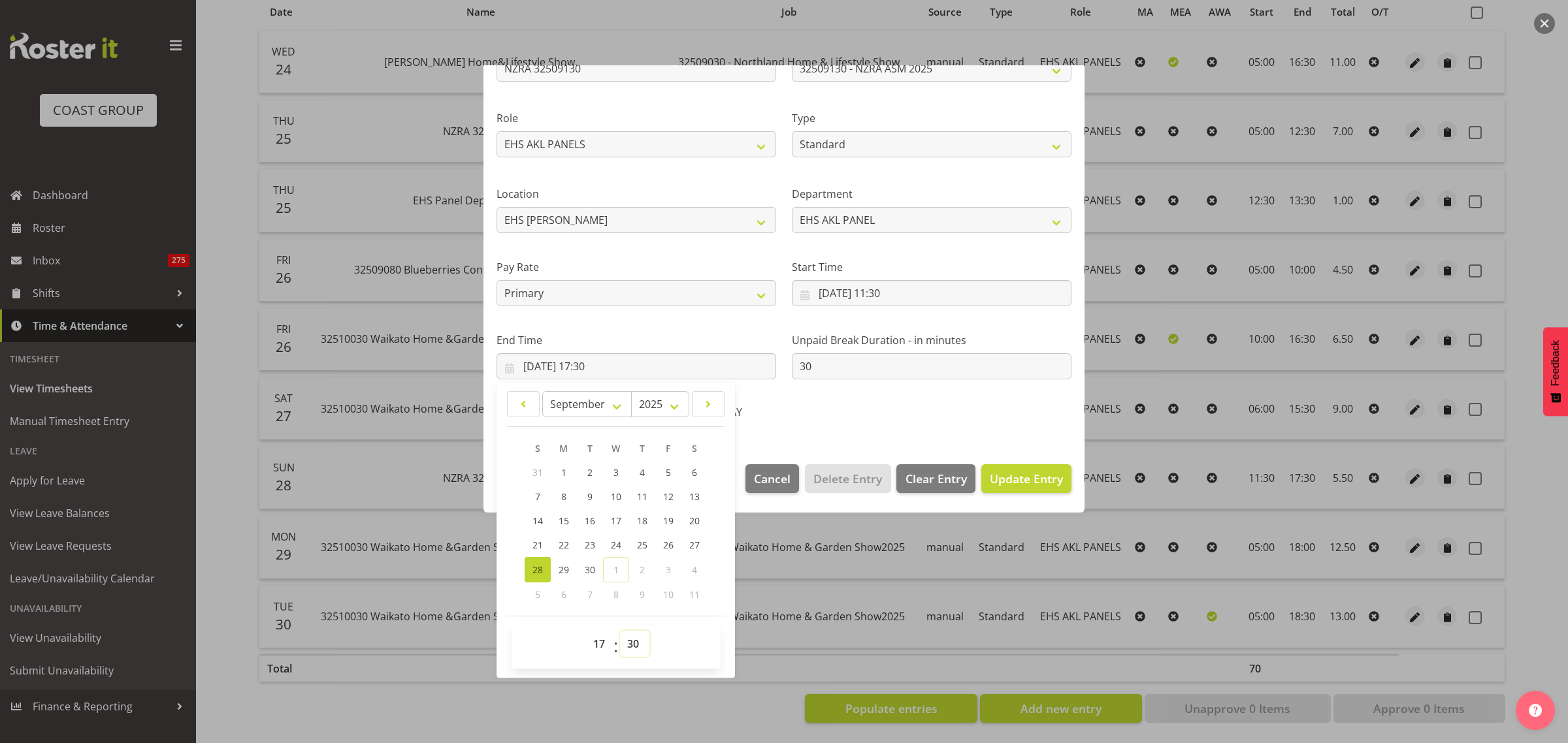
click at [630, 645] on select "00 01 02 03 04 05 06 07 08 09 10 11 12 13 14 15 16 17 18 19 20 21 22 23 24 25 2…" at bounding box center [635, 644] width 30 height 26
click at [620, 631] on select "00 01 02 03 04 05 06 07 08 09 10 11 12 13 14 15 16 17 18 19 20 21 22 23 24 25 2…" at bounding box center [635, 644] width 30 height 26
click at [1021, 478] on span "Update Entry" at bounding box center [1026, 478] width 73 height 16
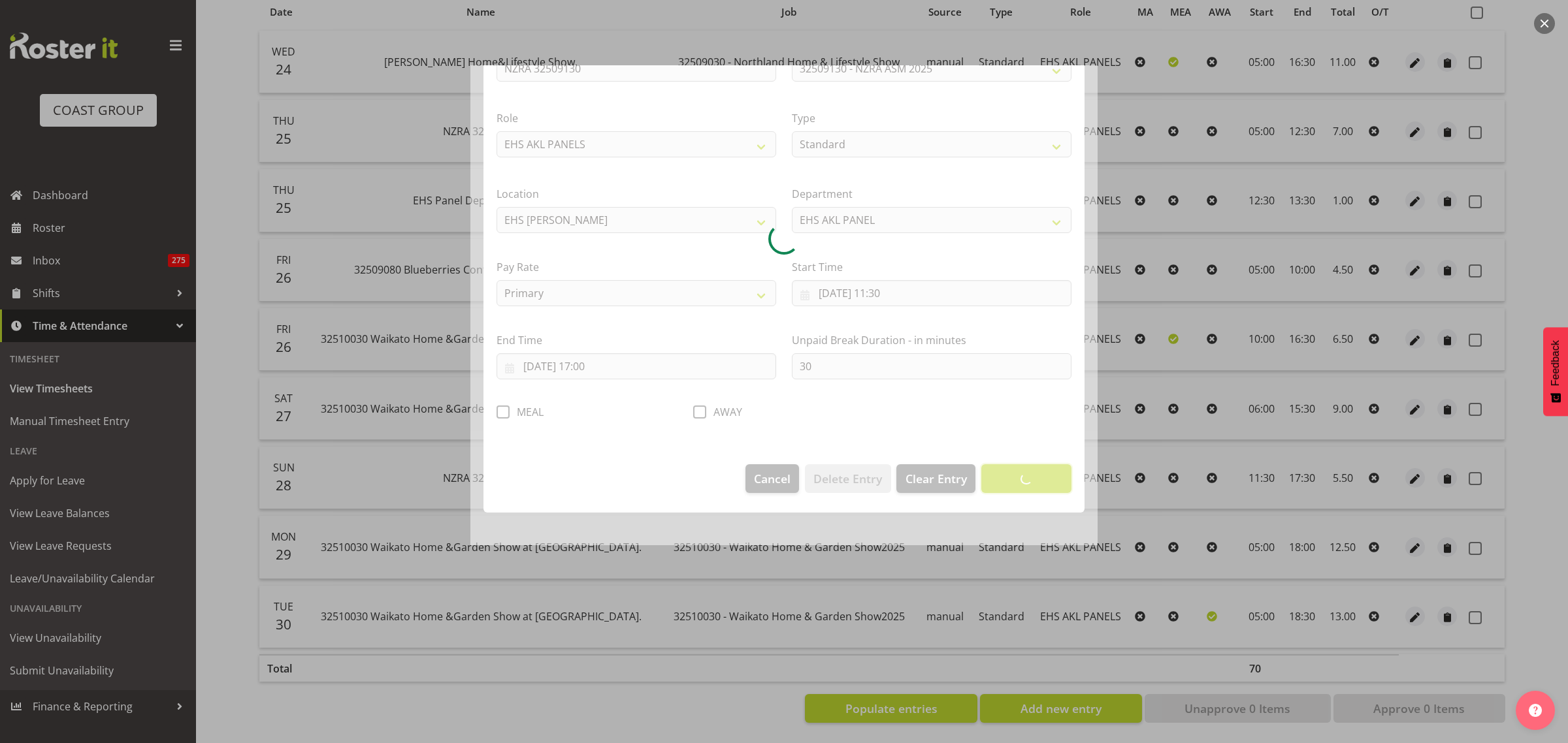
scroll to position [0, 0]
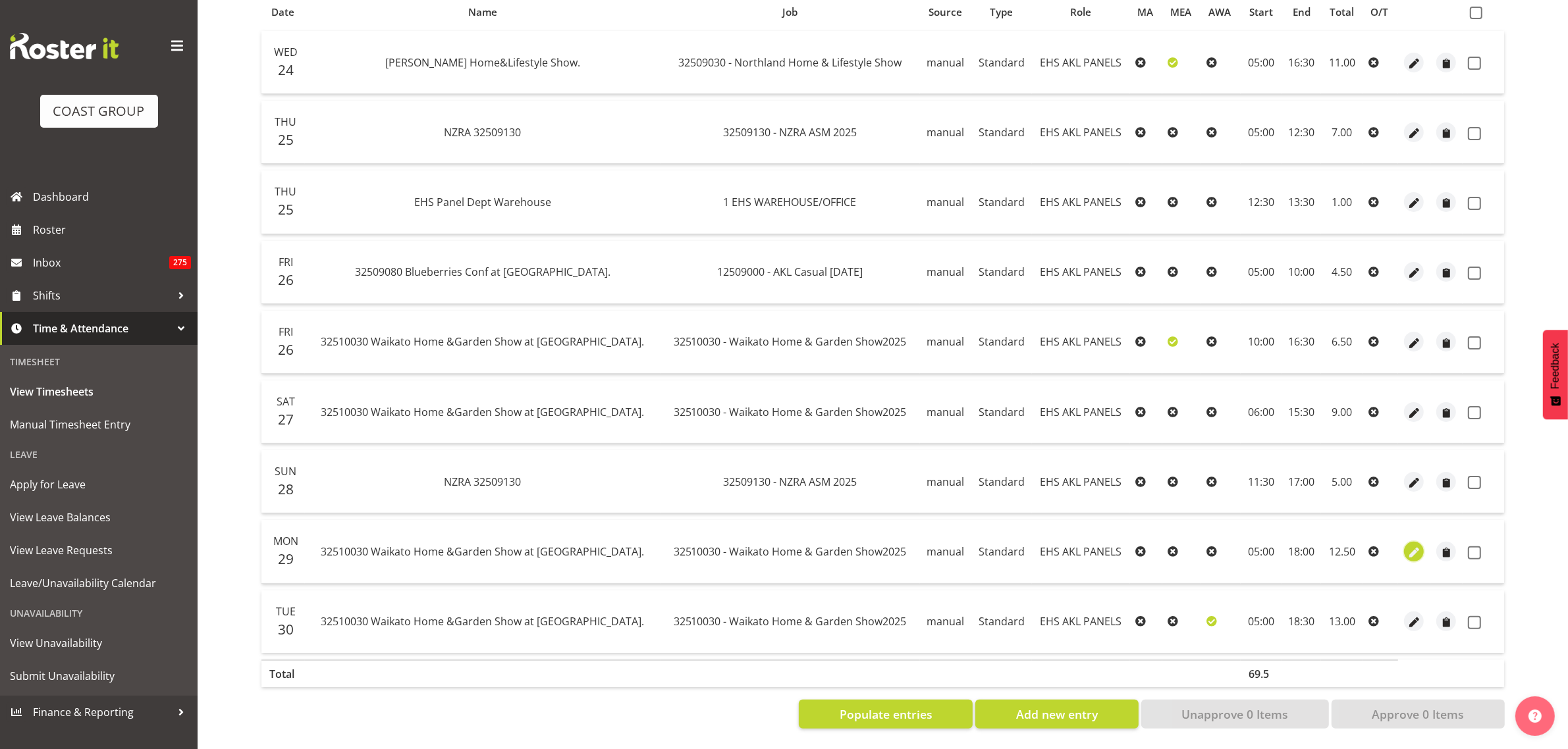
click at [1415, 545] on span "button" at bounding box center [1414, 552] width 15 height 15
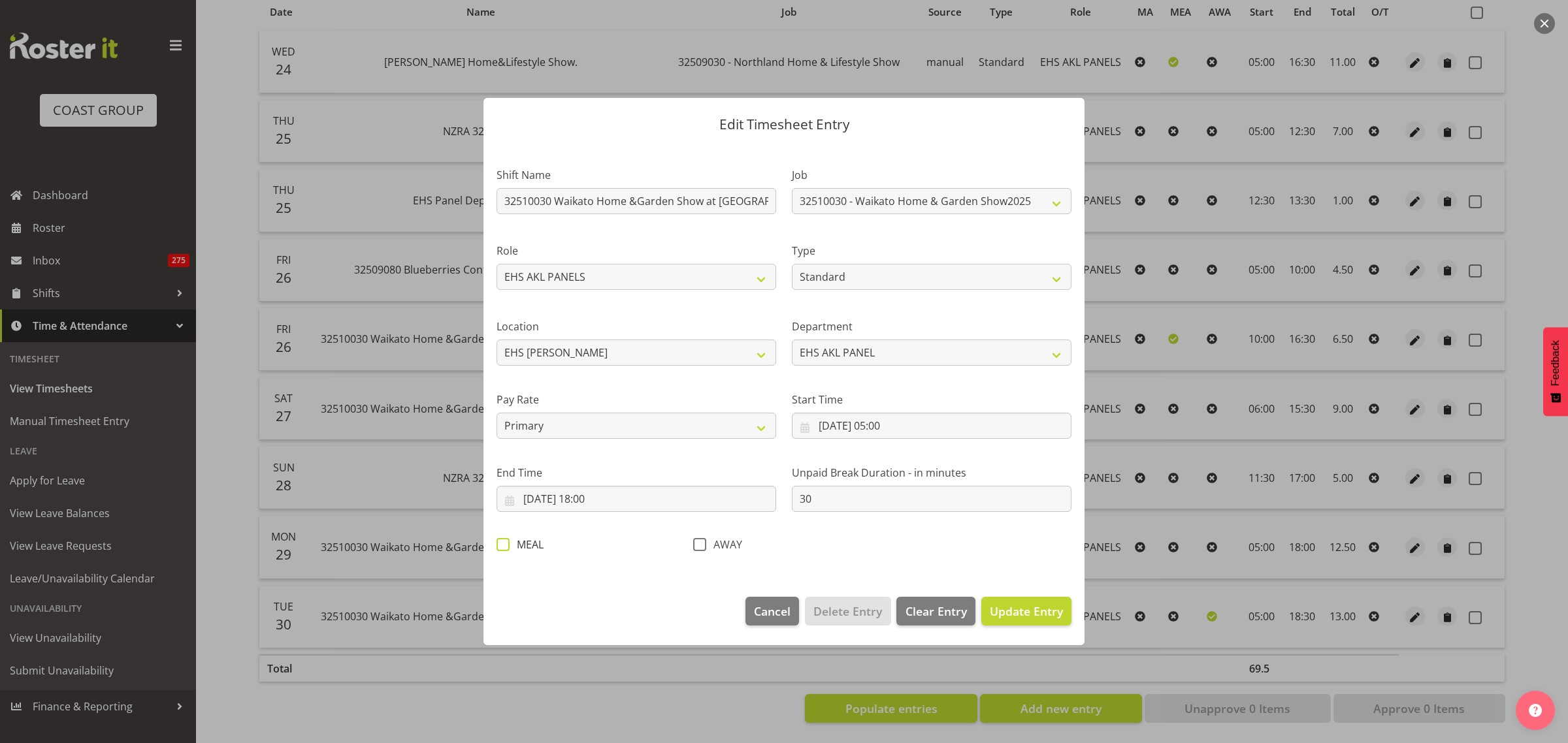
click at [502, 543] on span at bounding box center [503, 544] width 13 height 13
click at [502, 543] on input "MEAL" at bounding box center [500, 545] width 9 height 9
click at [1029, 616] on span "Update Entry" at bounding box center [1026, 611] width 73 height 16
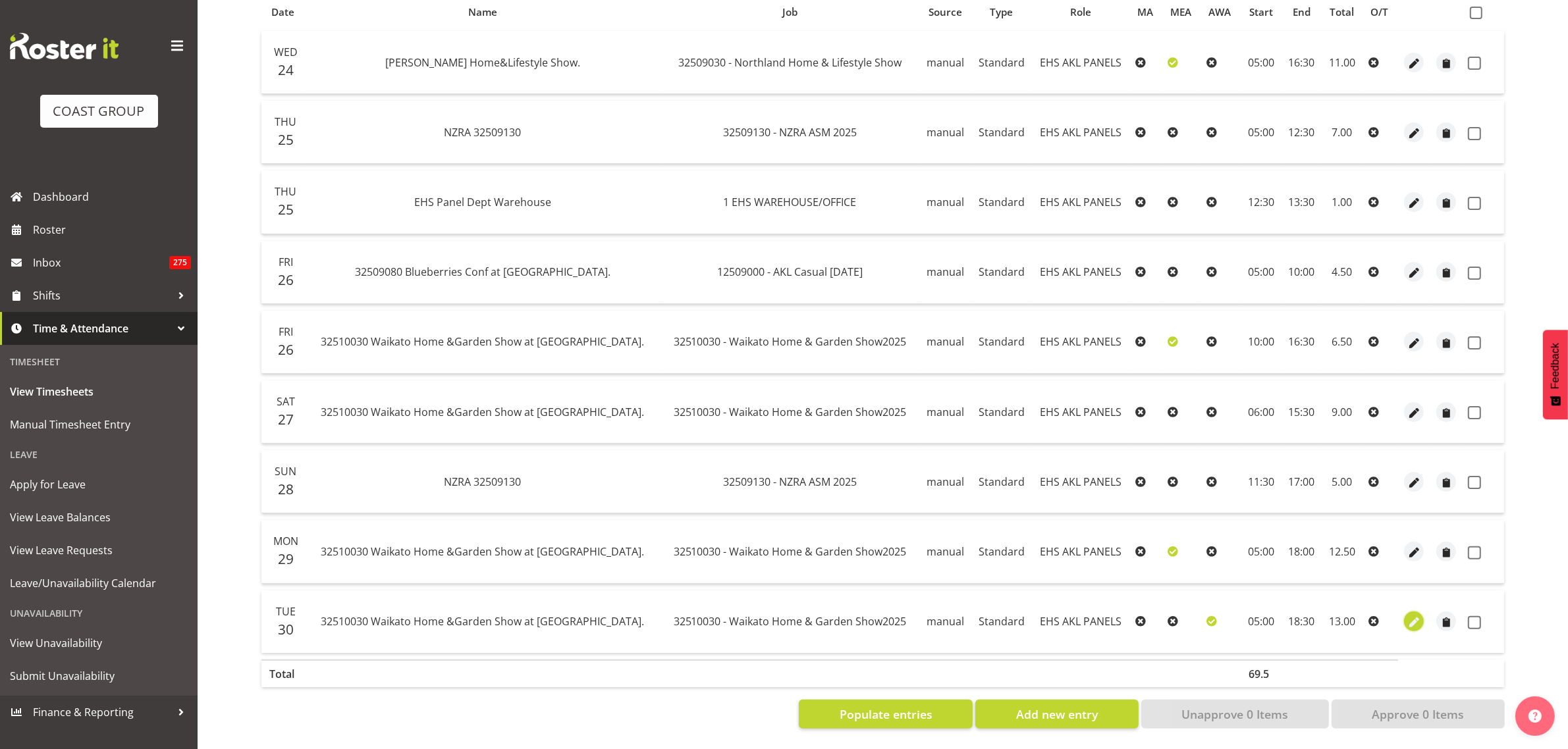
click at [1412, 616] on span "button" at bounding box center [1414, 623] width 15 height 15
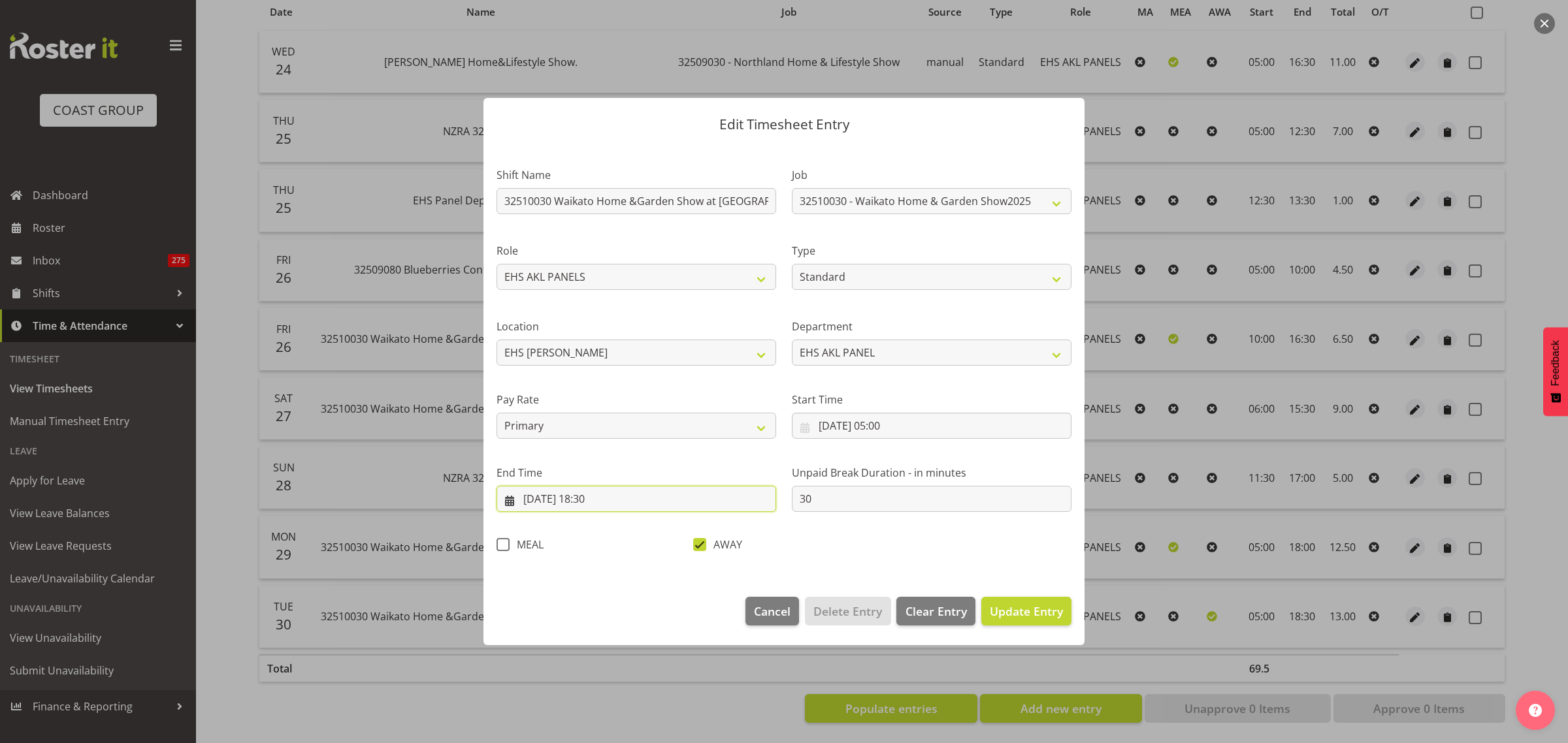
click at [634, 506] on input "[DATE] 18:30" at bounding box center [636, 499] width 280 height 26
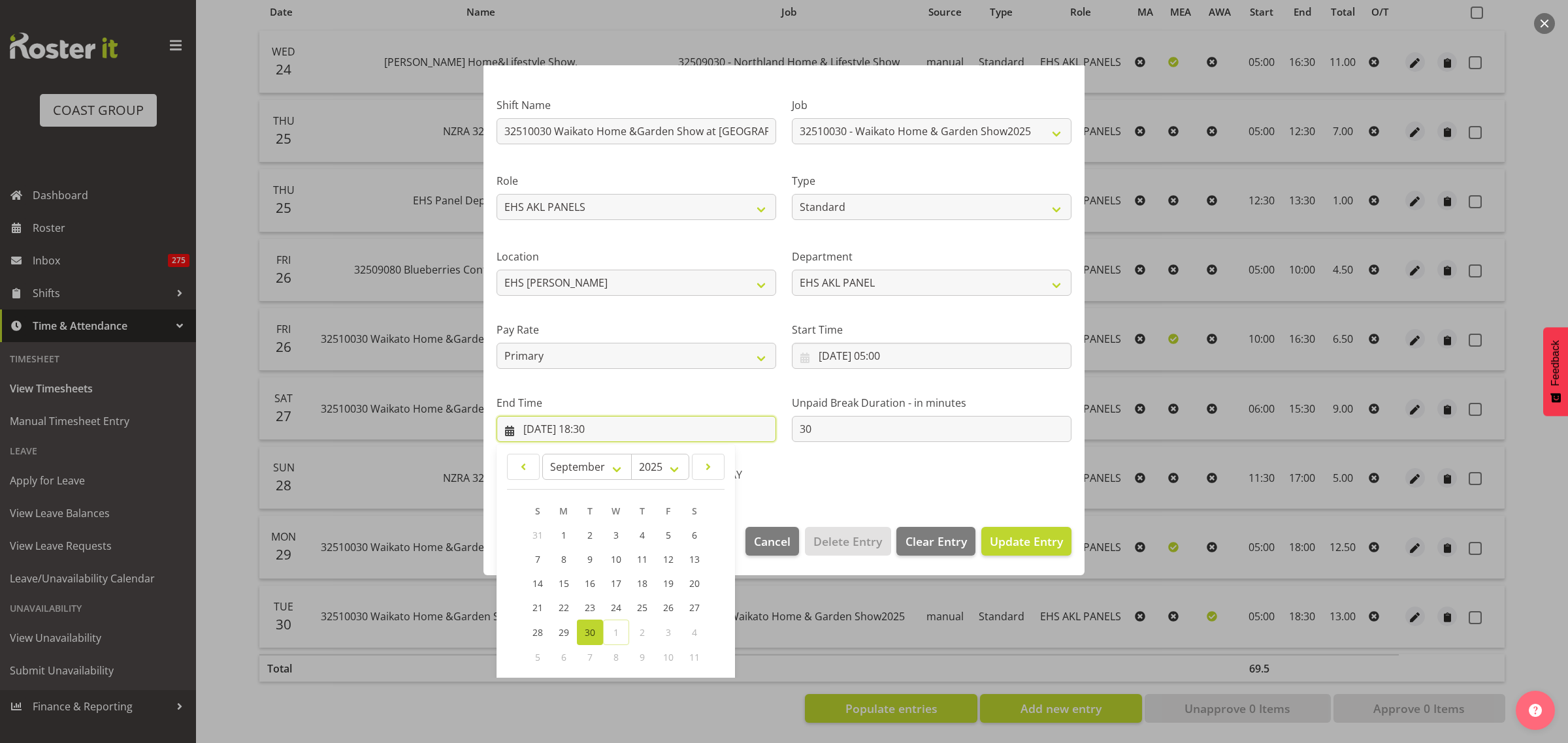
scroll to position [132, 0]
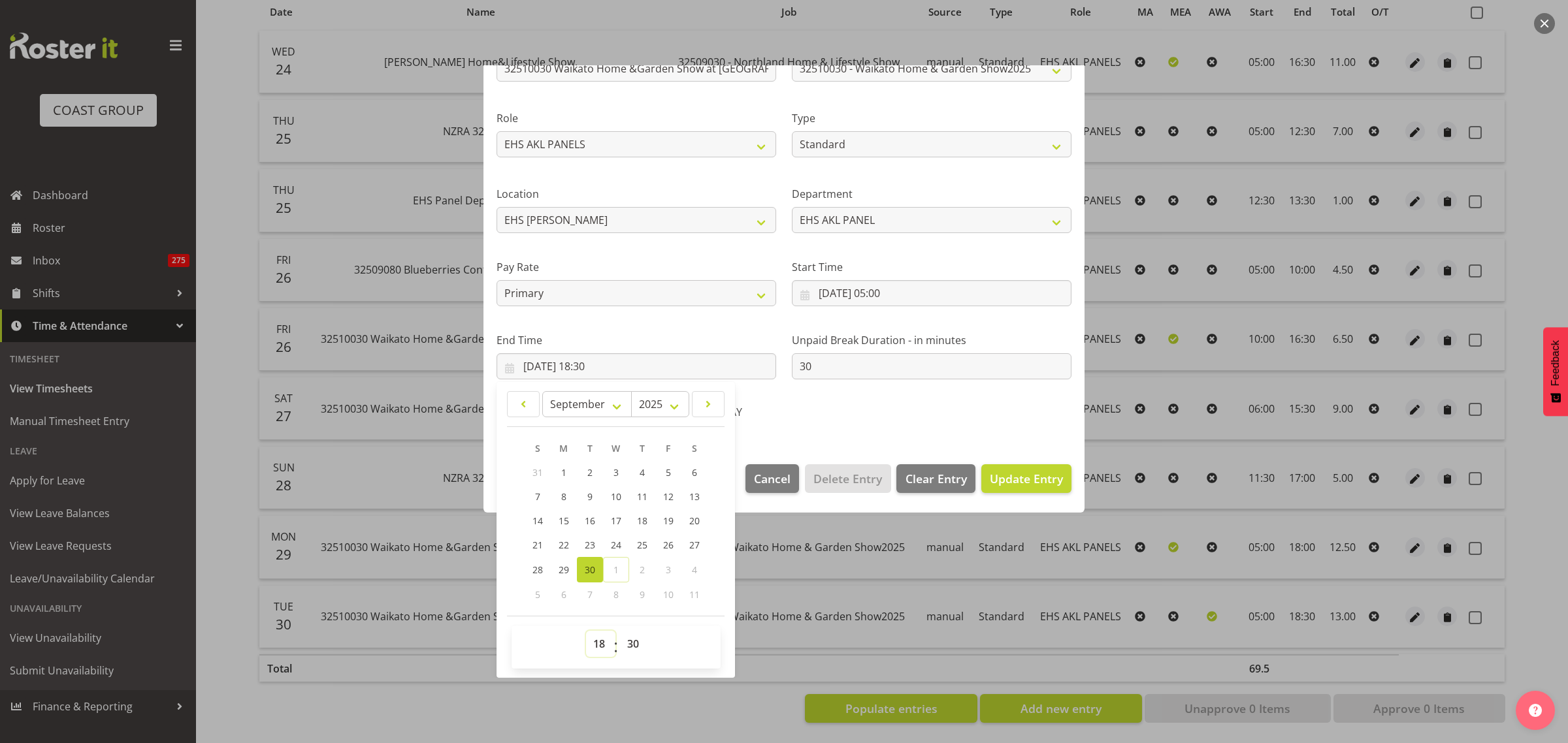
click at [601, 644] on select "00 01 02 03 04 05 06 07 08 09 10 11 12 13 14 15 16 17 18 19 20 21 22 23" at bounding box center [601, 644] width 30 height 26
click at [586, 631] on select "00 01 02 03 04 05 06 07 08 09 10 11 12 13 14 15 16 17 18 19 20 21 22 23" at bounding box center [601, 644] width 30 height 26
click at [1016, 471] on span "Update Entry" at bounding box center [1026, 478] width 73 height 16
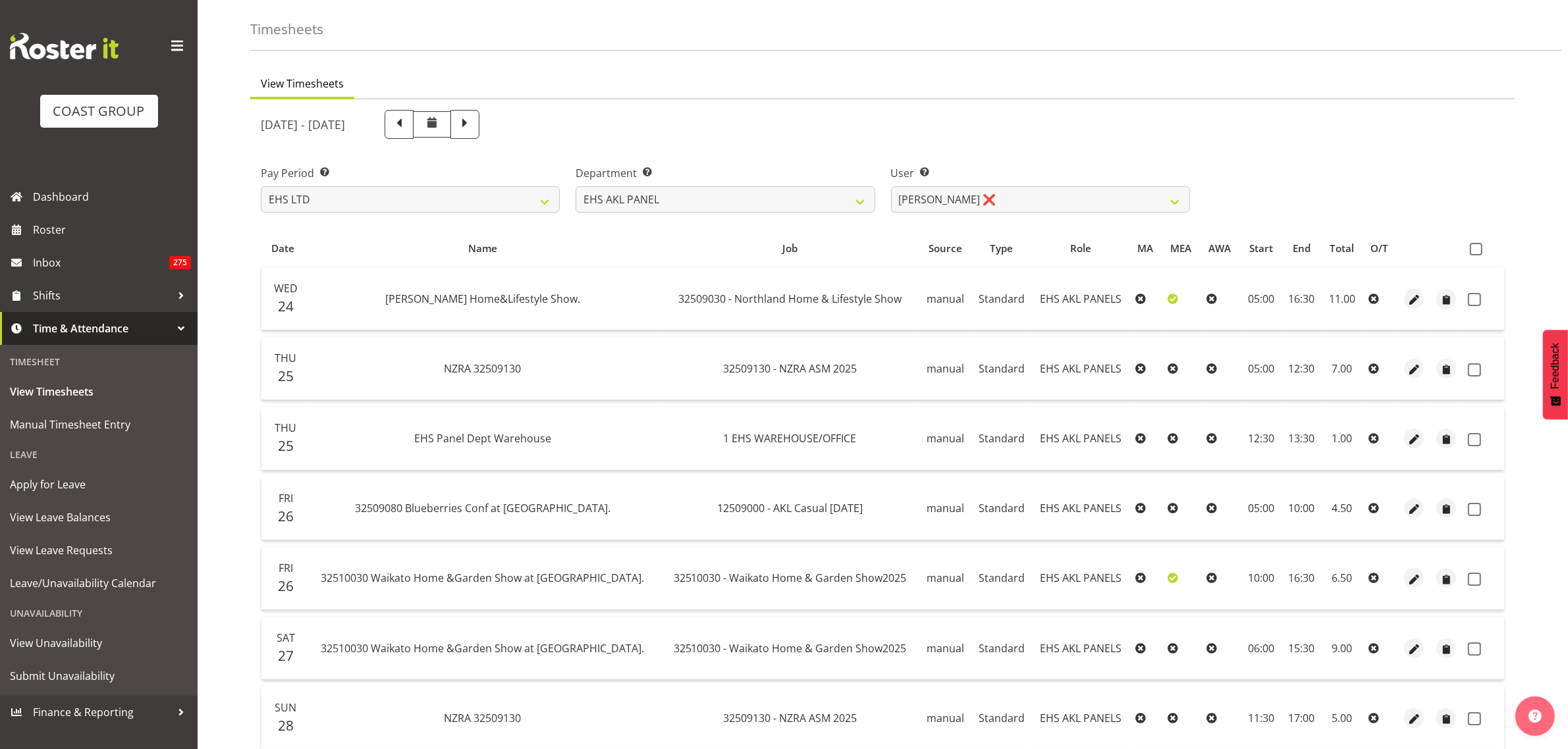
scroll to position [0, 0]
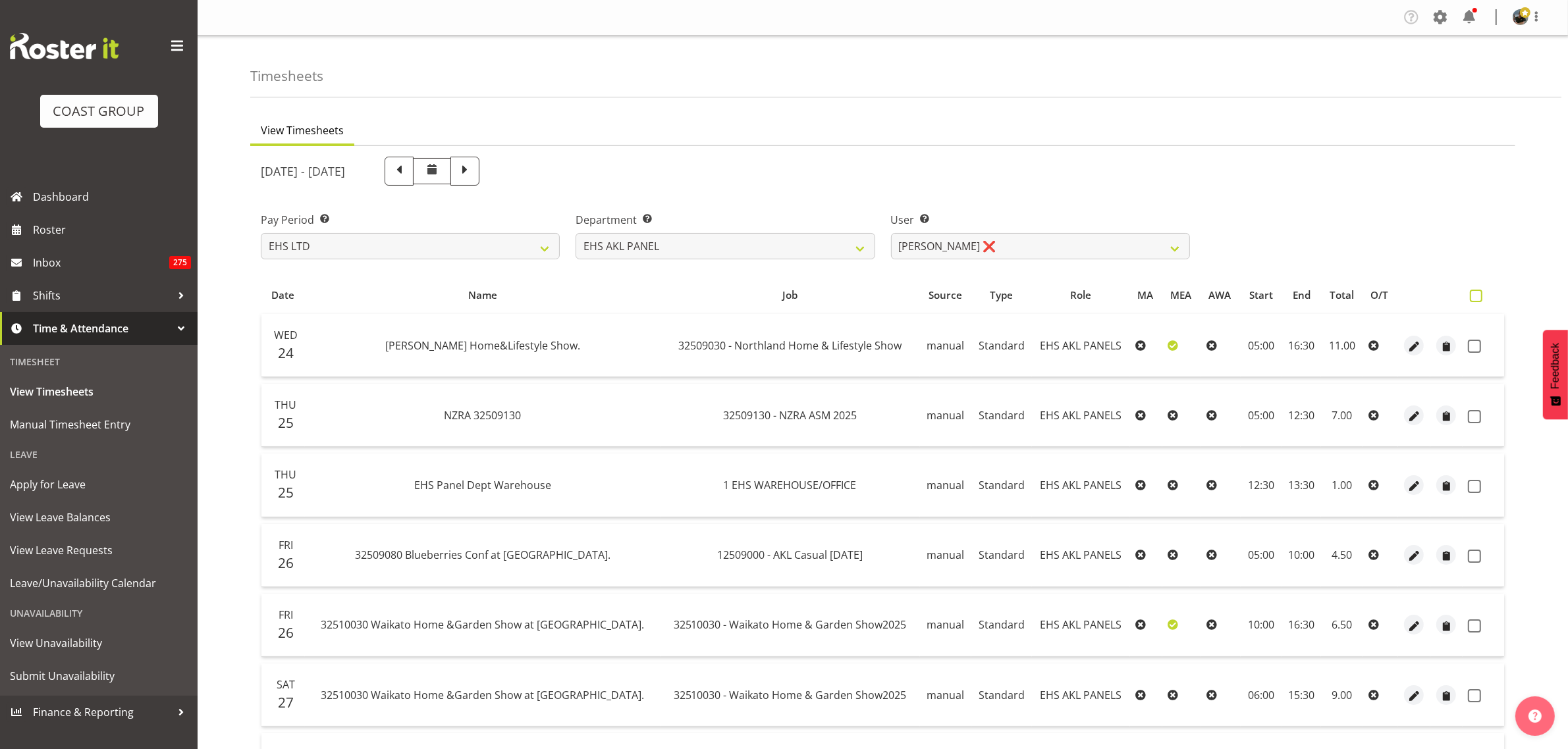
click at [1479, 298] on span at bounding box center [1476, 296] width 13 height 13
click at [1479, 298] on input "checkbox" at bounding box center [1474, 296] width 9 height 9
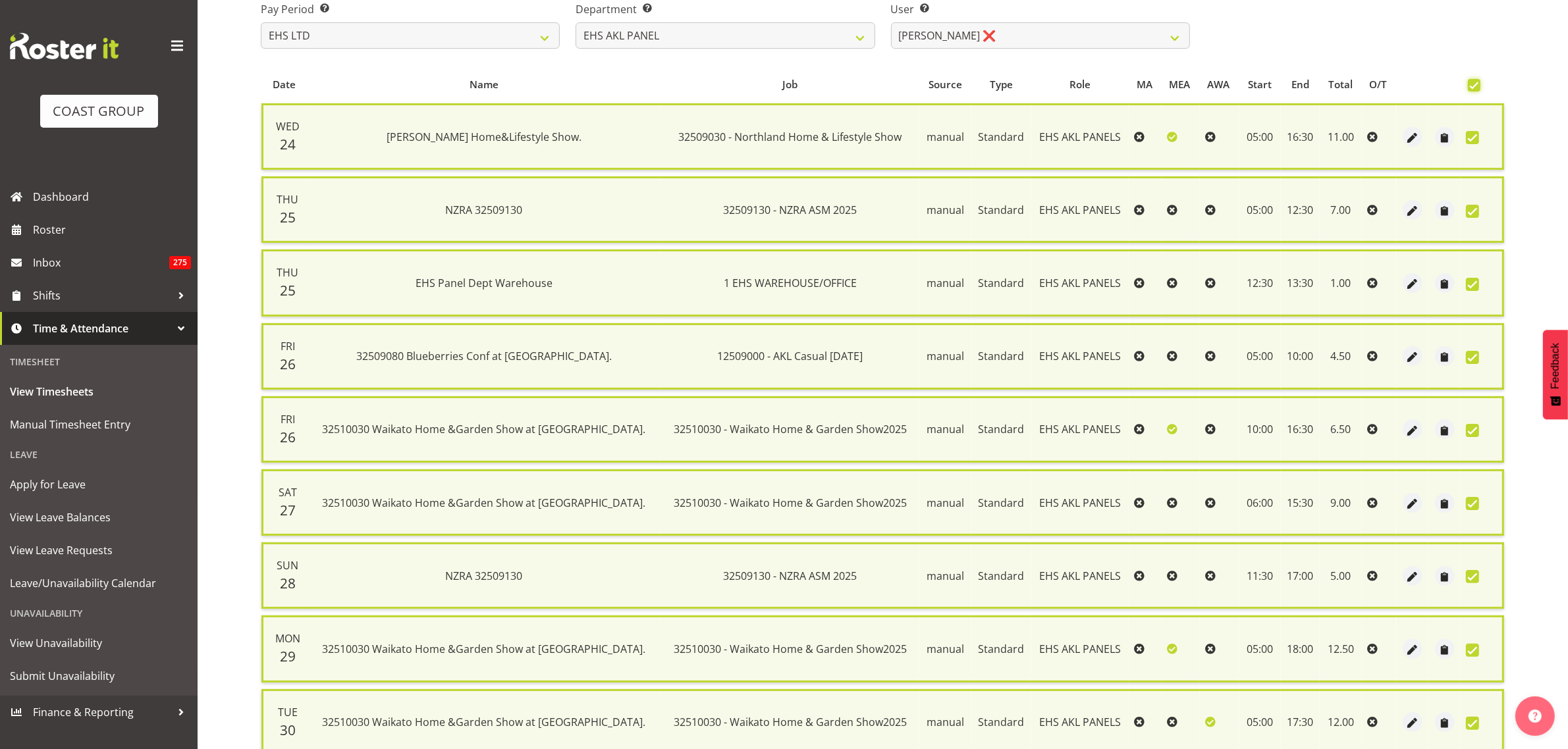
scroll to position [316, 0]
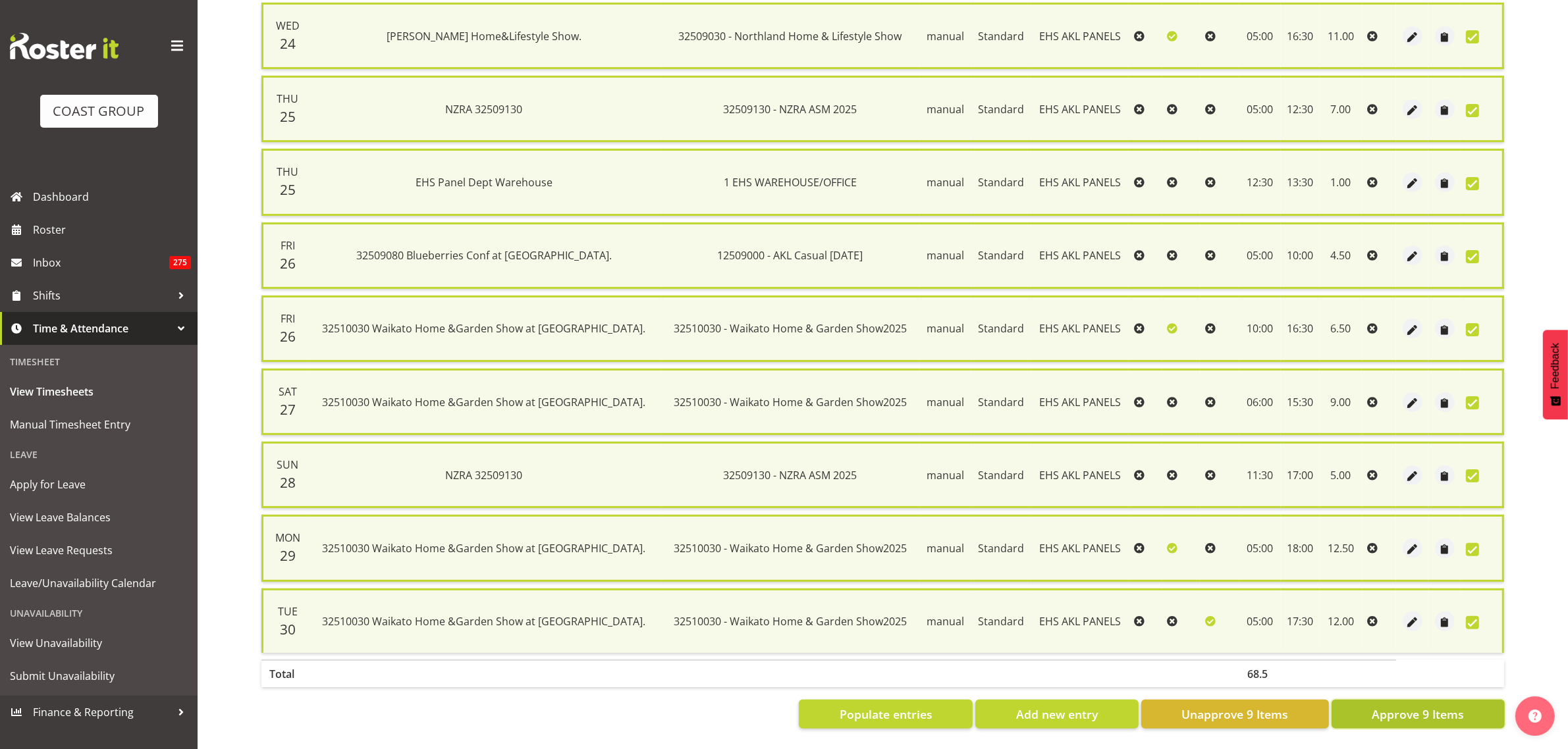
click at [1412, 706] on span "Approve 9 Items" at bounding box center [1417, 714] width 92 height 17
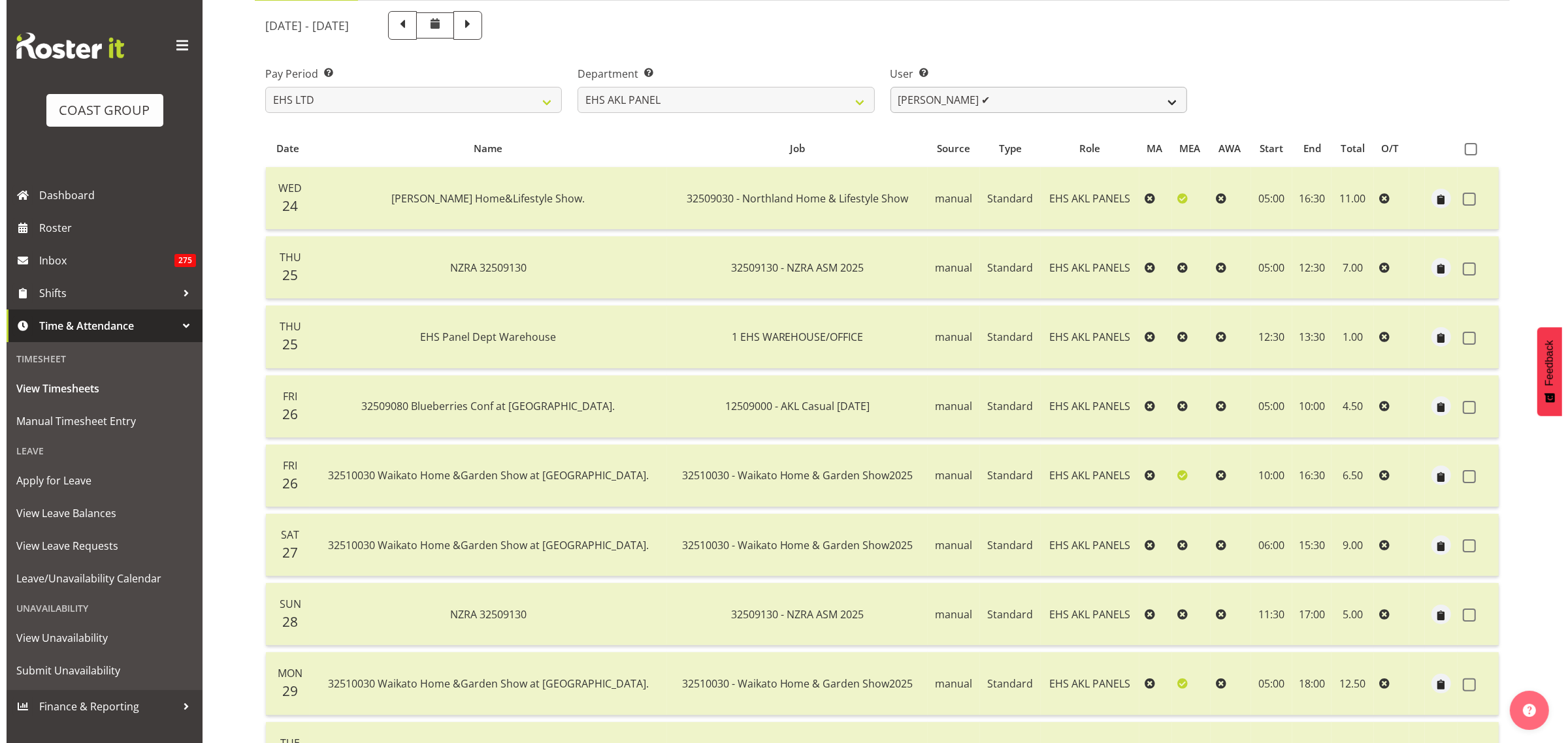
scroll to position [0, 0]
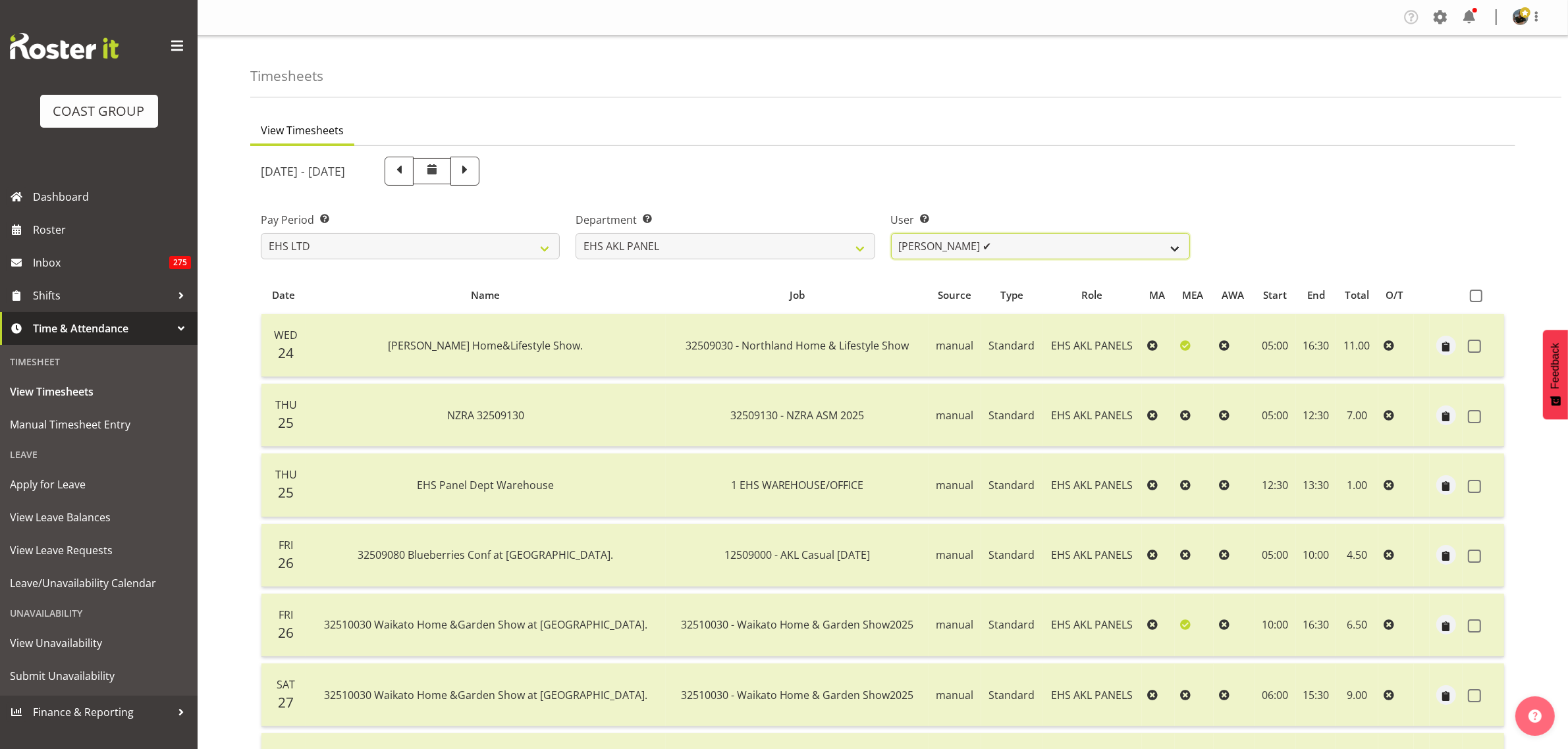
click at [1180, 247] on select "[PERSON_NAME] ✔ [PERSON_NAME] ❌ [PERSON_NAME] ✔ [PERSON_NAME] ❌ [PERSON_NAME] ✔…" at bounding box center [1041, 245] width 299 height 26
click at [891, 233] on select "[PERSON_NAME] ✔ [PERSON_NAME] ❌ [PERSON_NAME] ✔ [PERSON_NAME] ❌ [PERSON_NAME] ✔…" at bounding box center [1041, 245] width 299 height 26
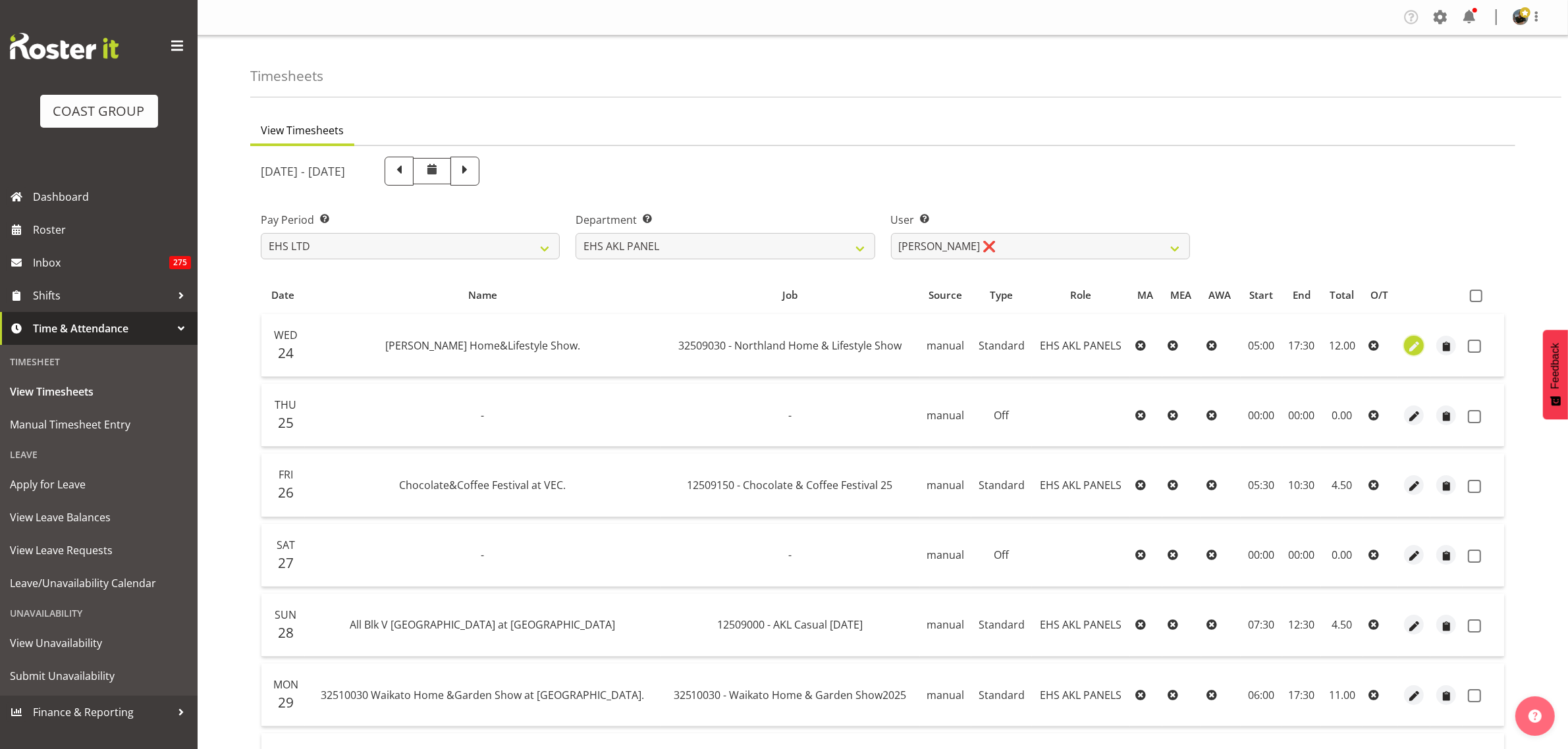
click at [1412, 346] on span "button" at bounding box center [1414, 346] width 15 height 15
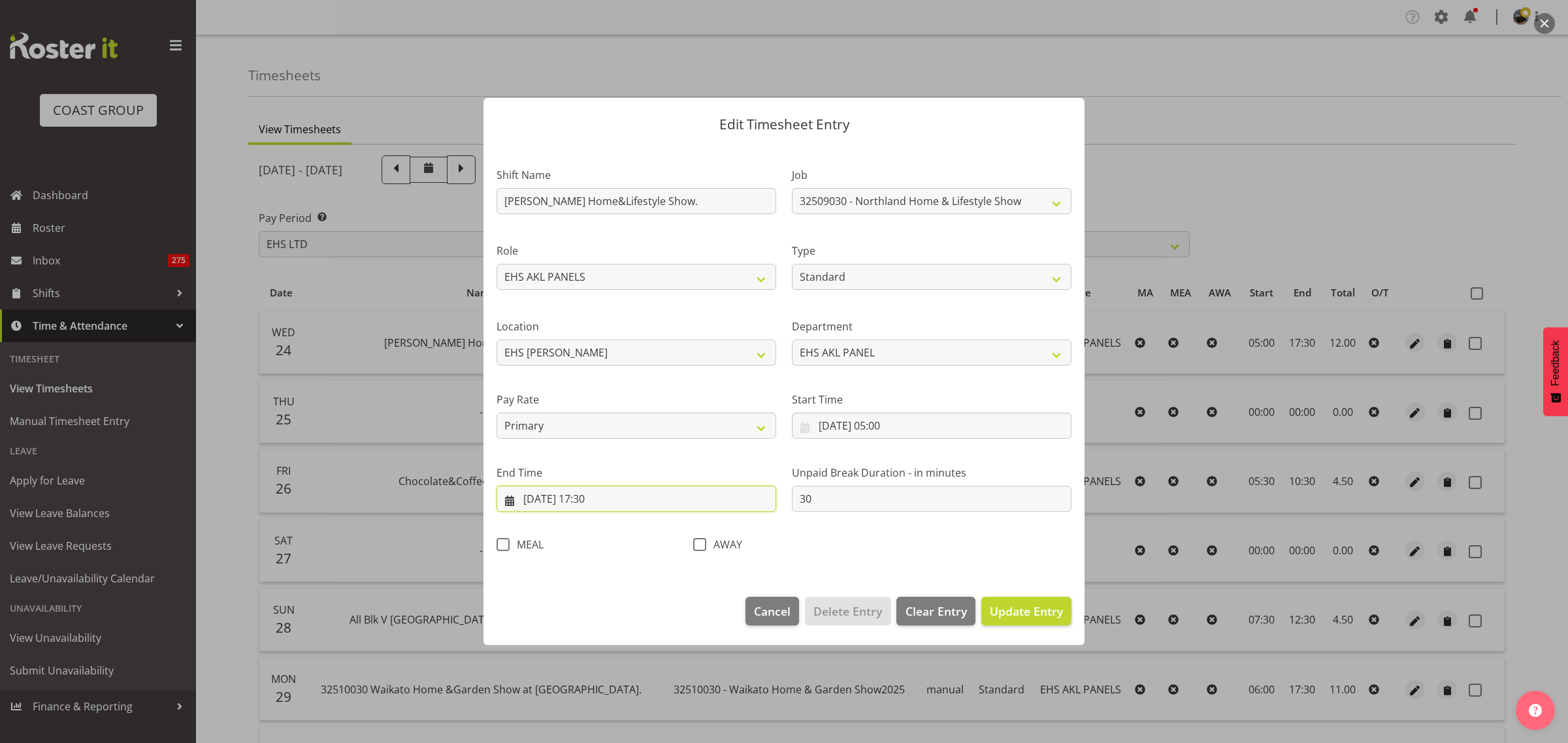
click at [642, 504] on input "[DATE] 17:30" at bounding box center [636, 499] width 280 height 26
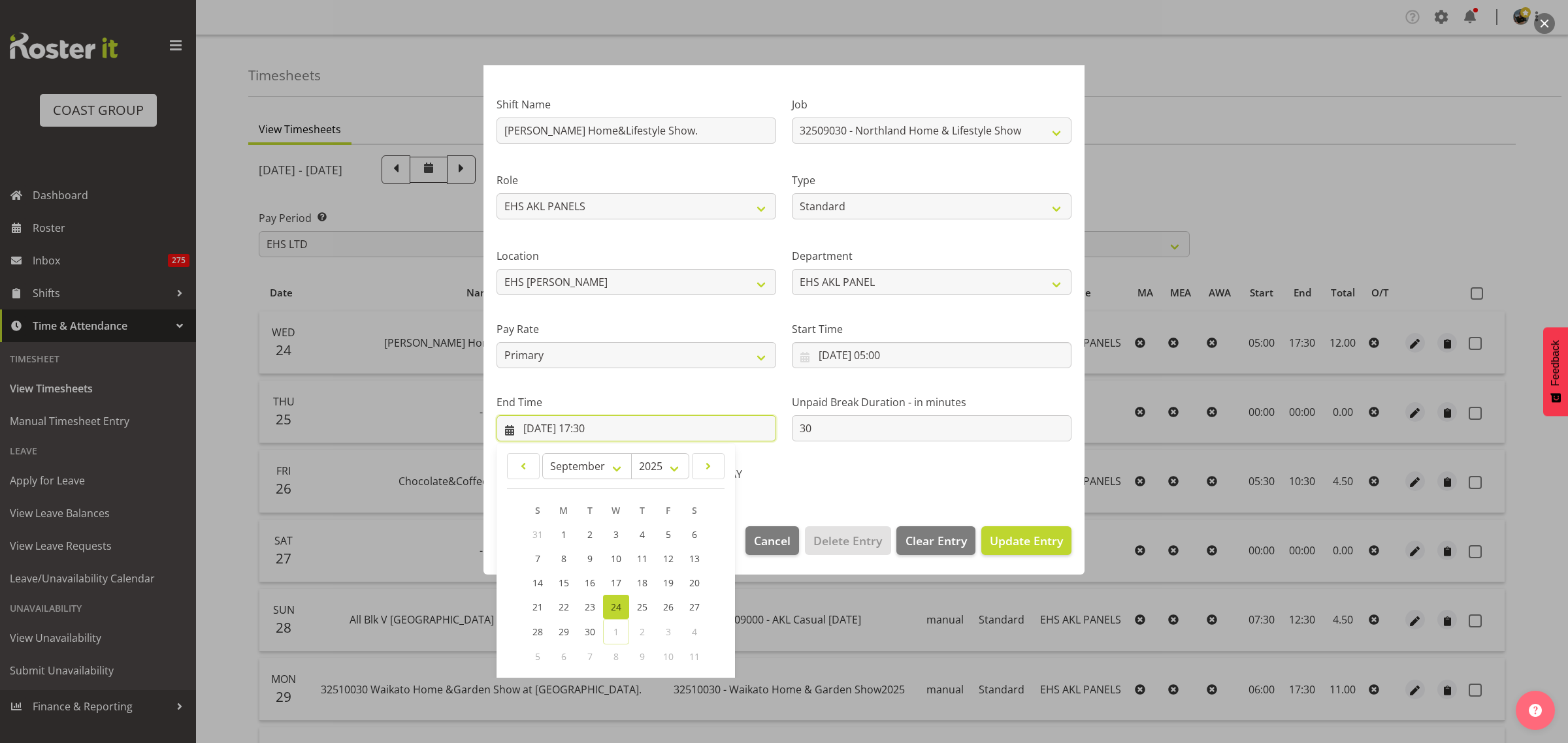
scroll to position [132, 0]
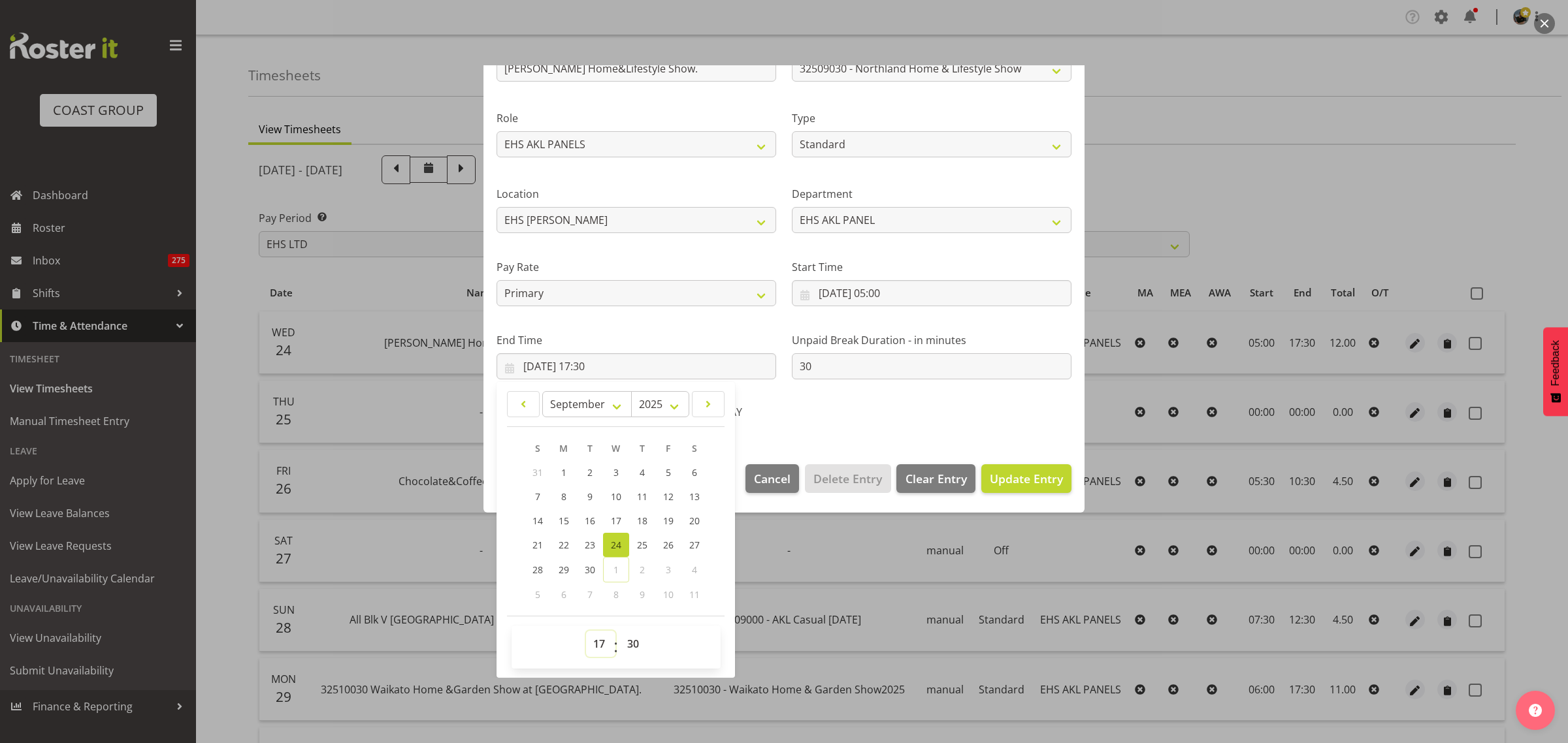
click at [596, 644] on select "00 01 02 03 04 05 06 07 08 09 10 11 12 13 14 15 16 17 18 19 20 21 22 23" at bounding box center [601, 644] width 30 height 26
click at [586, 631] on select "00 01 02 03 04 05 06 07 08 09 10 11 12 13 14 15 16 17 18 19 20 21 22 23" at bounding box center [601, 644] width 30 height 26
click at [1024, 481] on span "Update Entry" at bounding box center [1026, 478] width 73 height 16
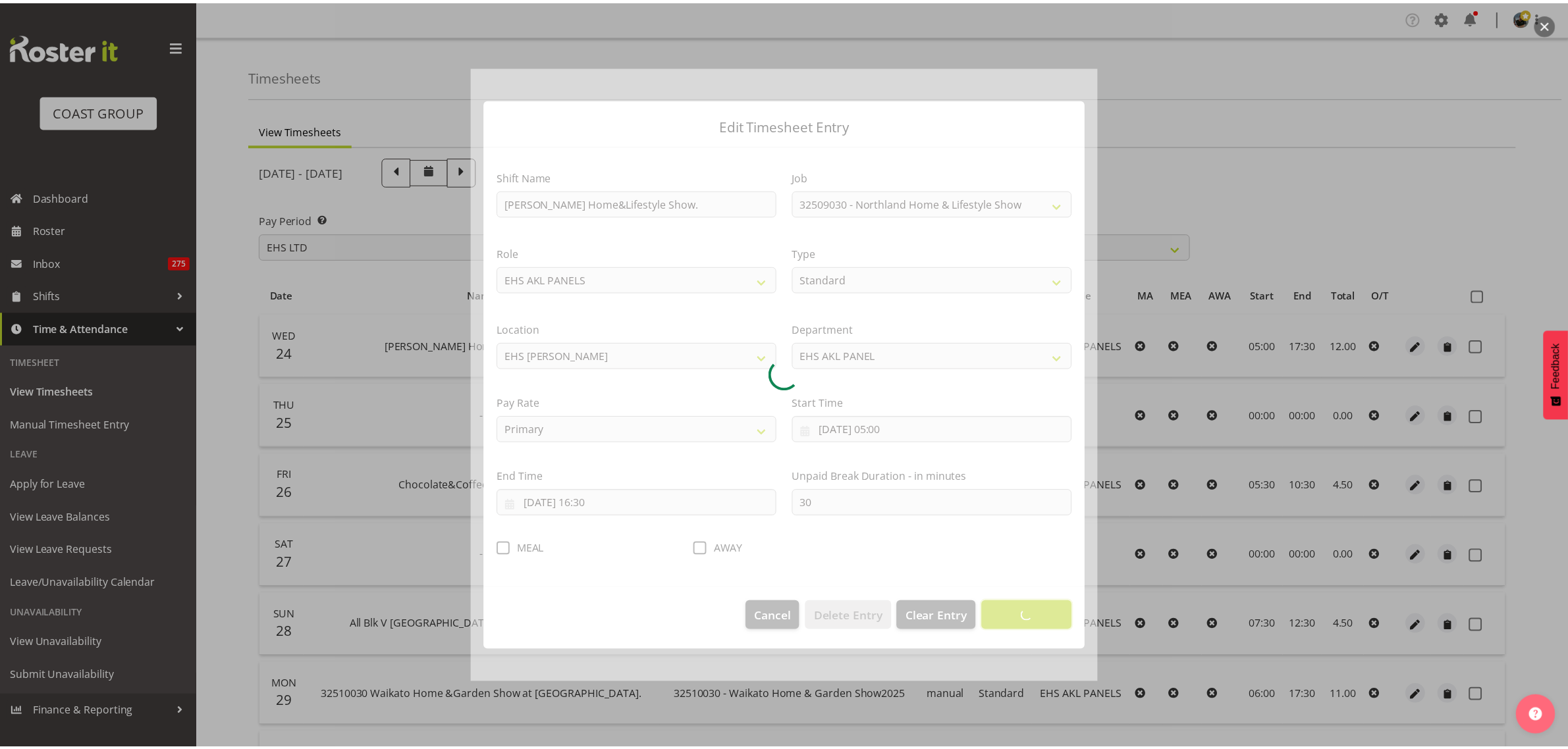
scroll to position [0, 0]
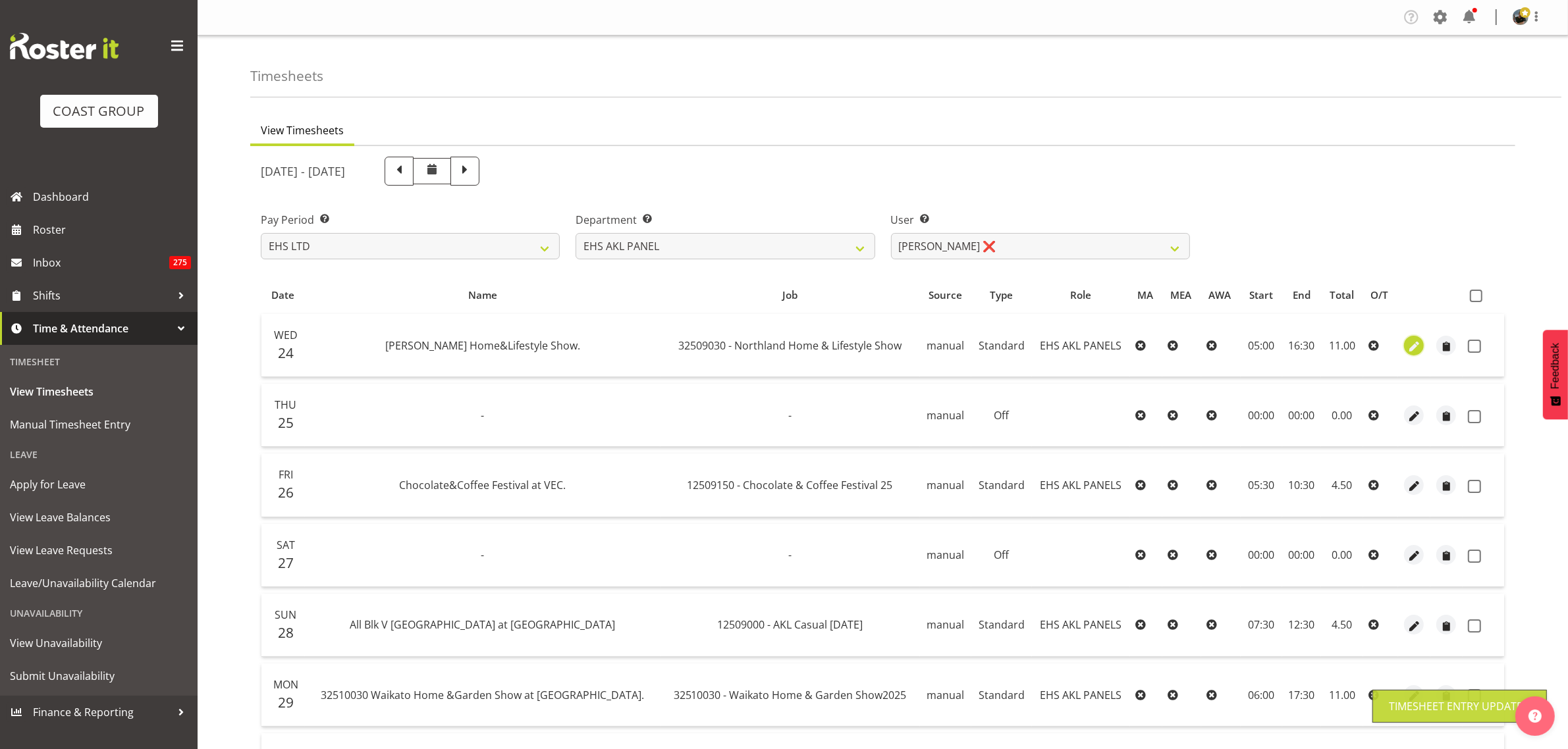
click at [1415, 350] on span "button" at bounding box center [1414, 346] width 15 height 15
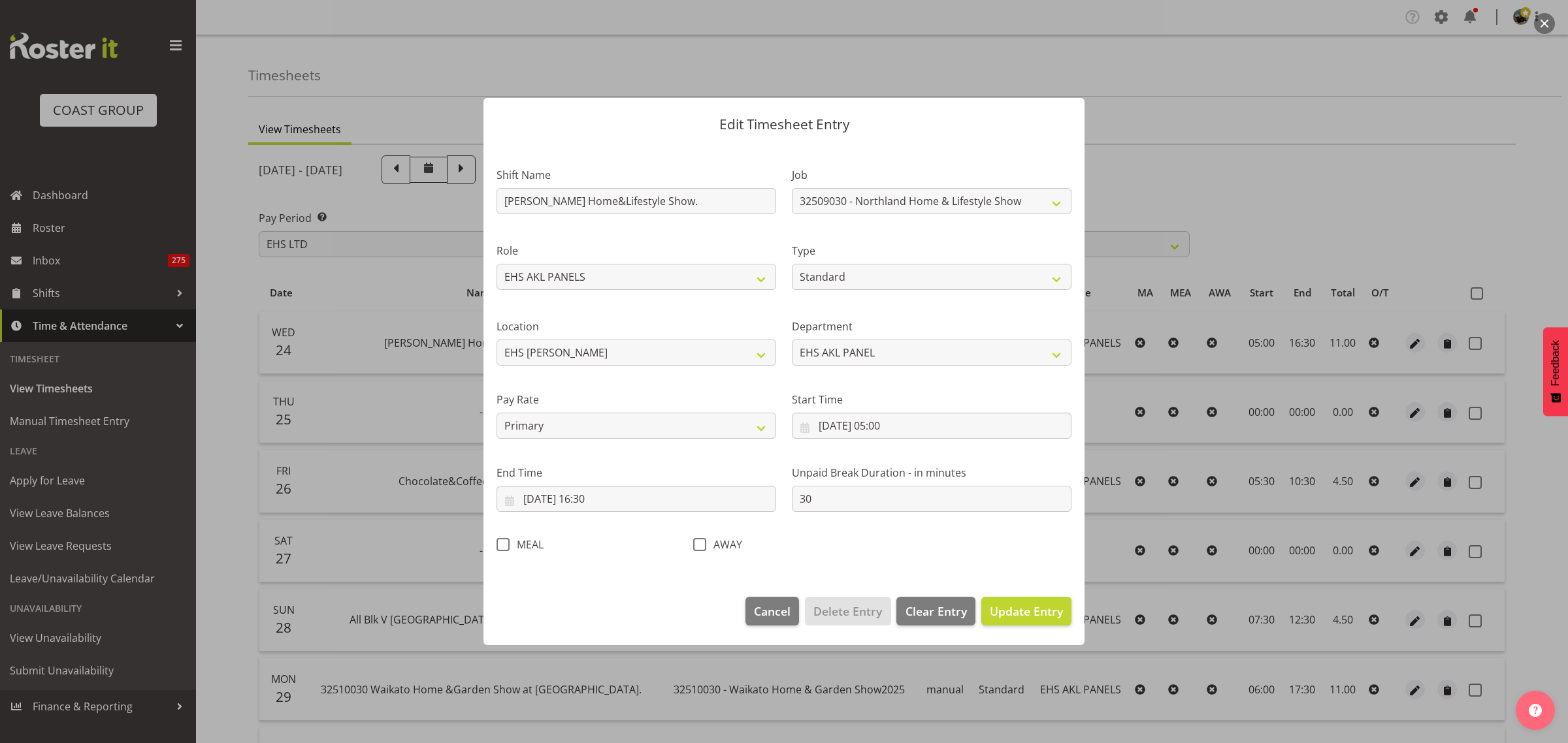
click at [501, 546] on span at bounding box center [503, 544] width 13 height 13
click at [501, 546] on input "MEAL" at bounding box center [500, 545] width 9 height 9
click at [1023, 611] on span "Update Entry" at bounding box center [1026, 611] width 73 height 16
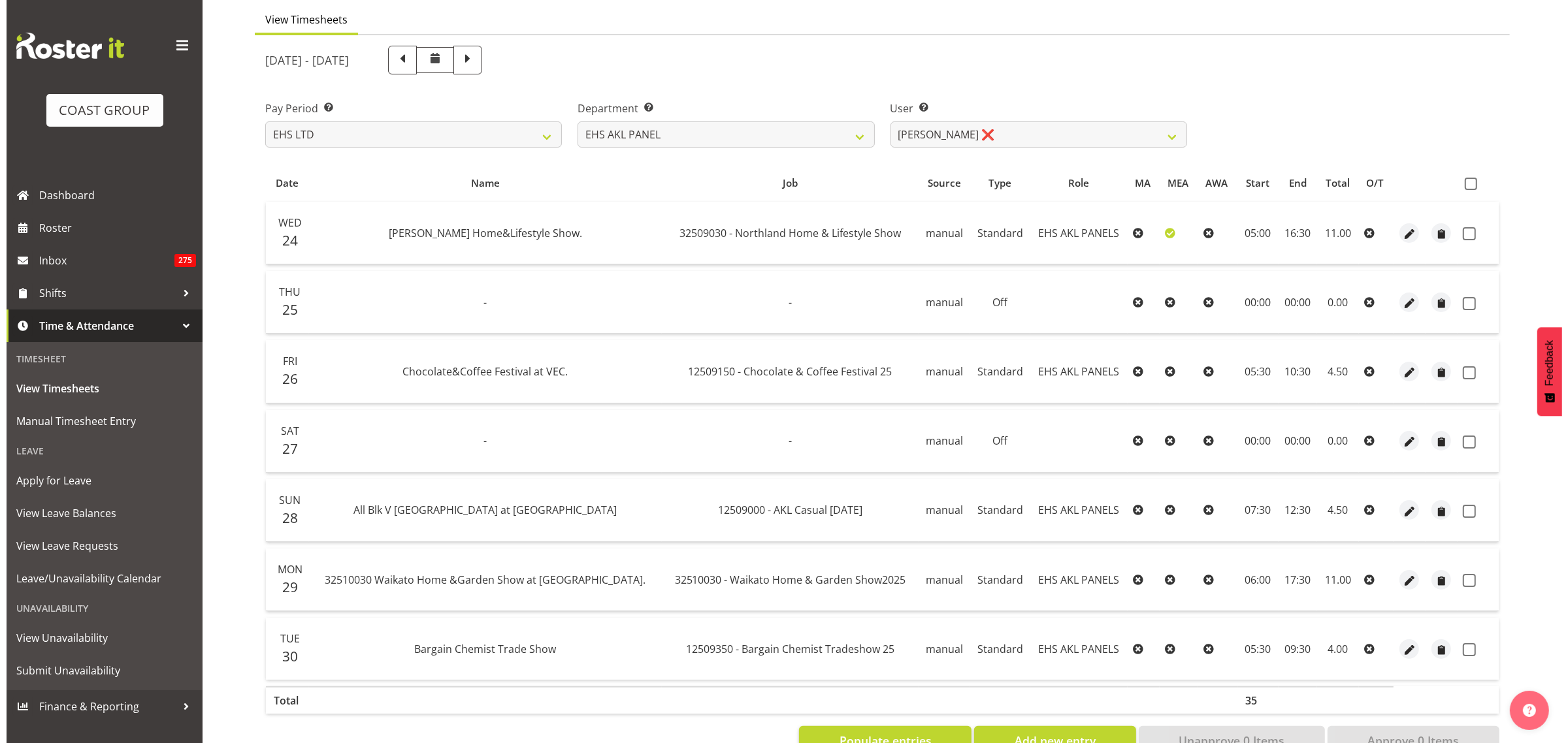
scroll to position [154, 0]
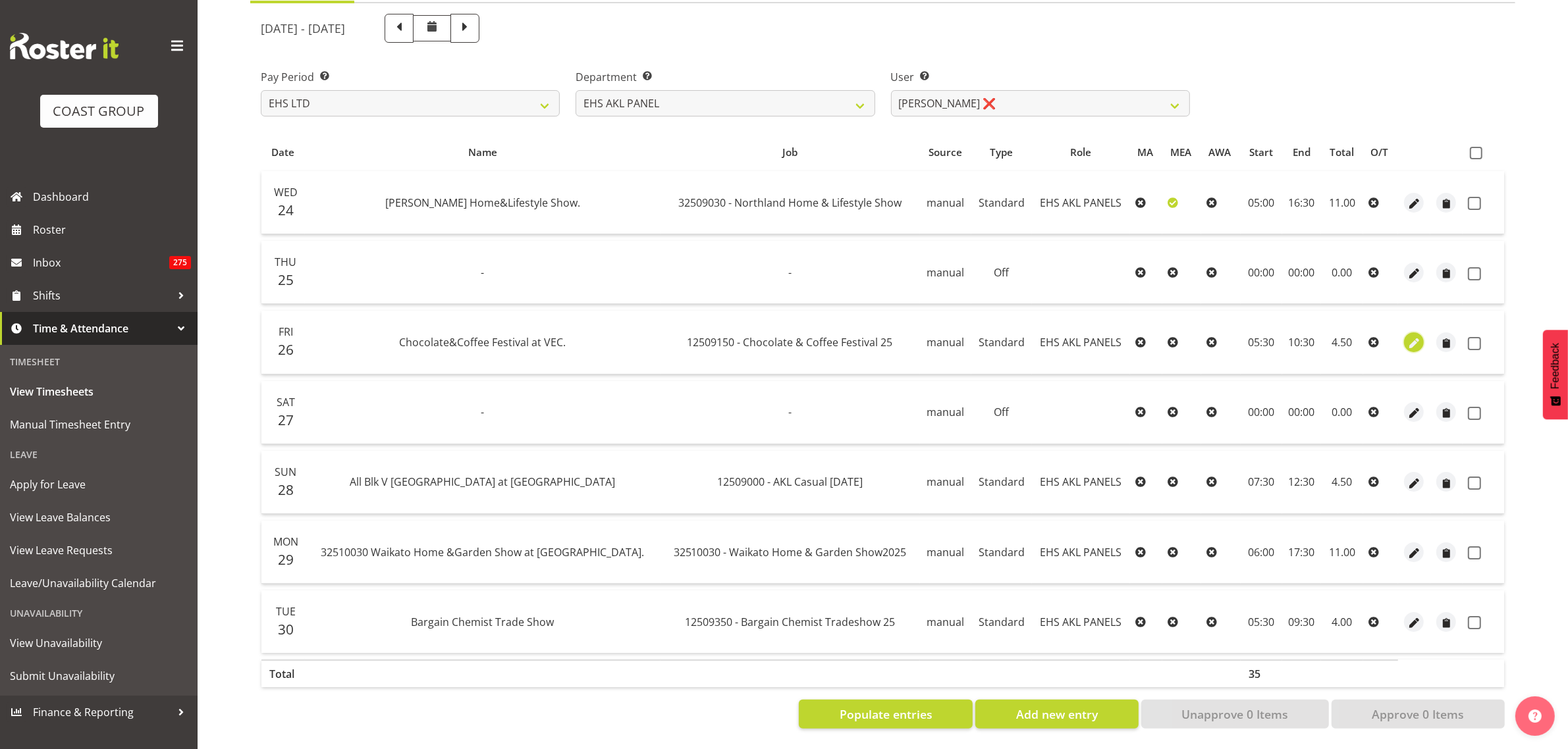
click at [1412, 335] on span "button" at bounding box center [1414, 343] width 15 height 15
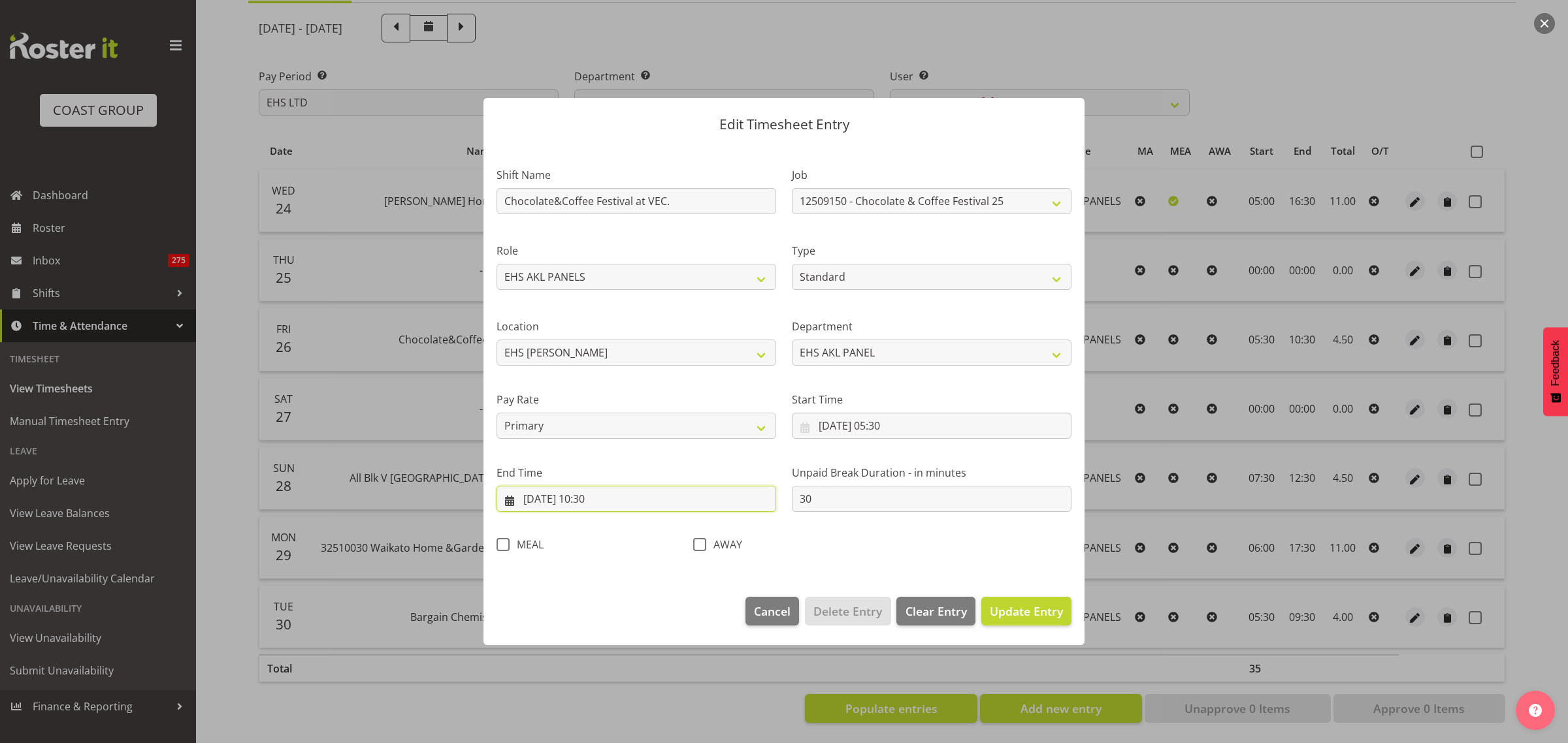
click at [644, 503] on input "[DATE] 10:30" at bounding box center [636, 499] width 280 height 26
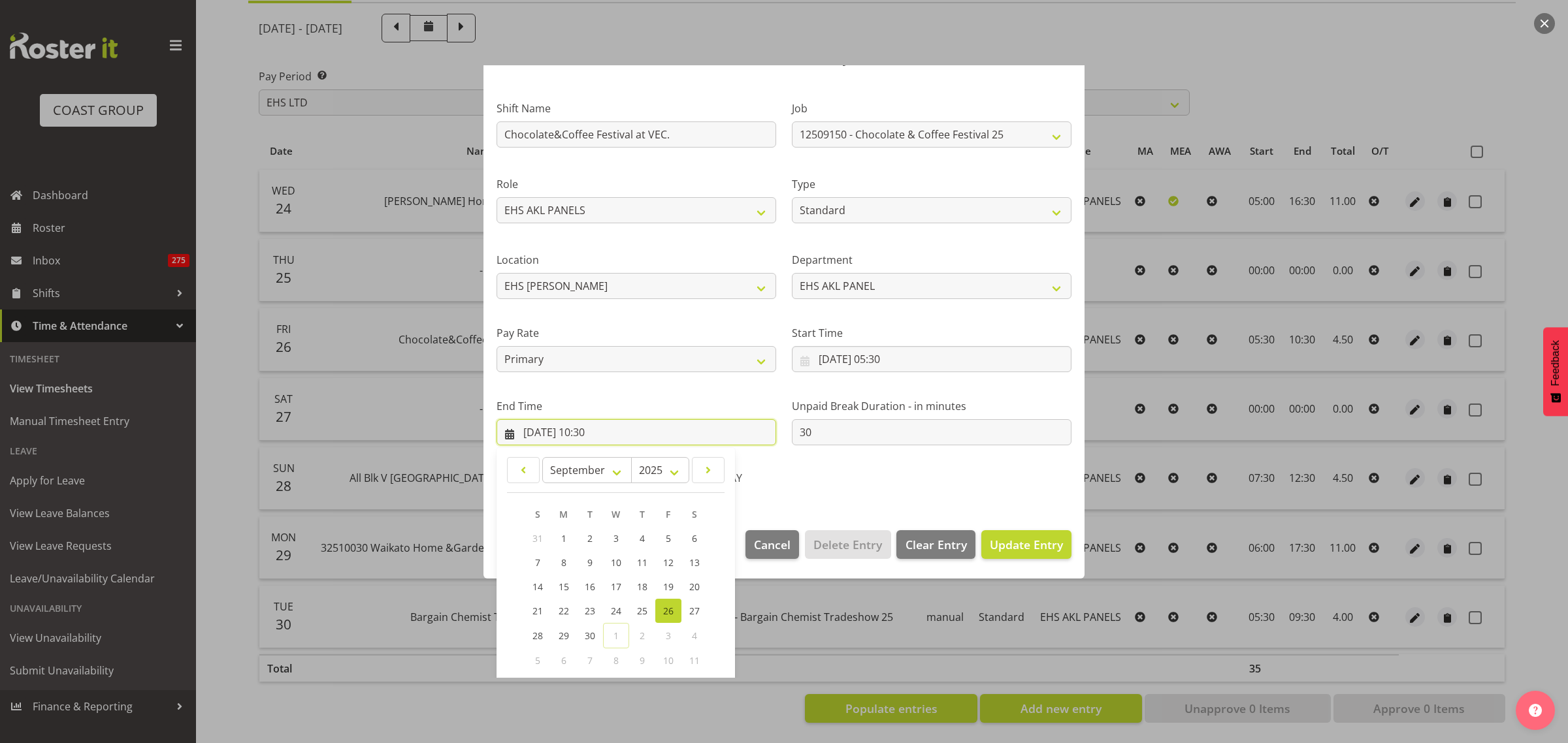
scroll to position [132, 0]
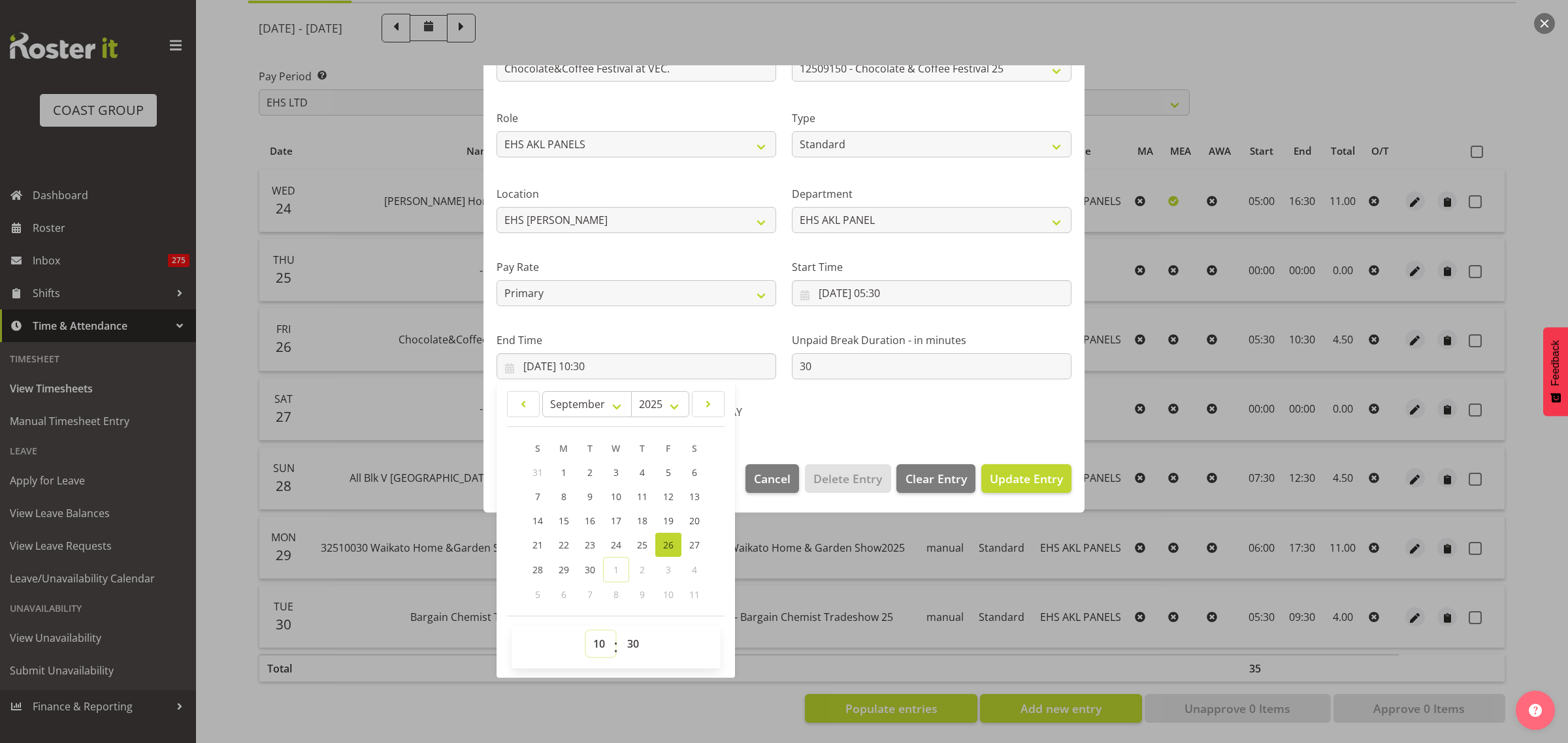
click at [599, 644] on select "00 01 02 03 04 05 06 07 08 09 10 11 12 13 14 15 16 17 18 19 20 21 22 23" at bounding box center [601, 644] width 30 height 26
click at [586, 631] on select "00 01 02 03 04 05 06 07 08 09 10 11 12 13 14 15 16 17 18 19 20 21 22 23" at bounding box center [601, 644] width 30 height 26
click at [630, 645] on select "00 01 02 03 04 05 06 07 08 09 10 11 12 13 14 15 16 17 18 19 20 21 22 23 24 25 2…" at bounding box center [635, 644] width 30 height 26
click at [620, 631] on select "00 01 02 03 04 05 06 07 08 09 10 11 12 13 14 15 16 17 18 19 20 21 22 23 24 25 2…" at bounding box center [635, 644] width 30 height 26
click at [1030, 478] on span "Update Entry" at bounding box center [1026, 478] width 73 height 16
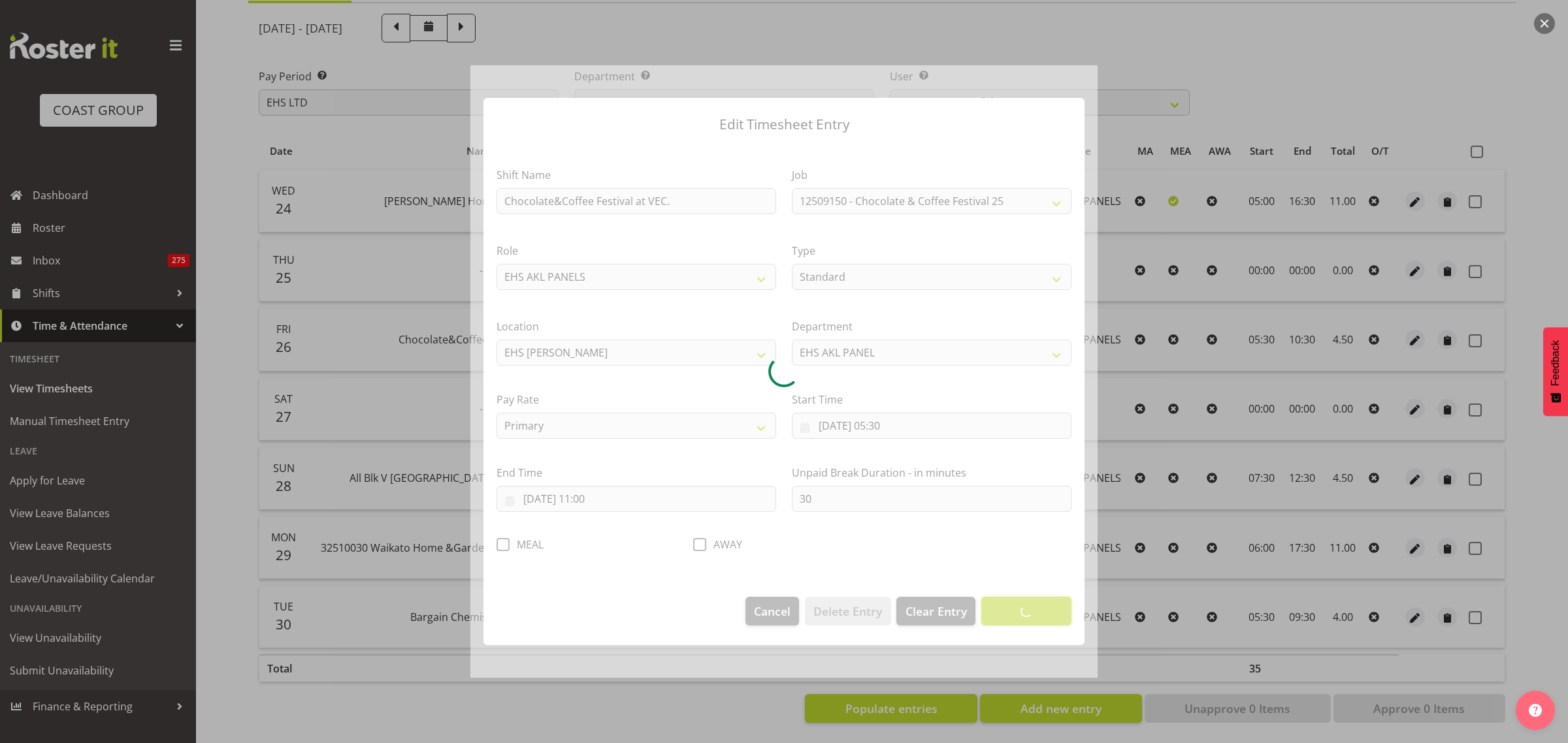
scroll to position [0, 0]
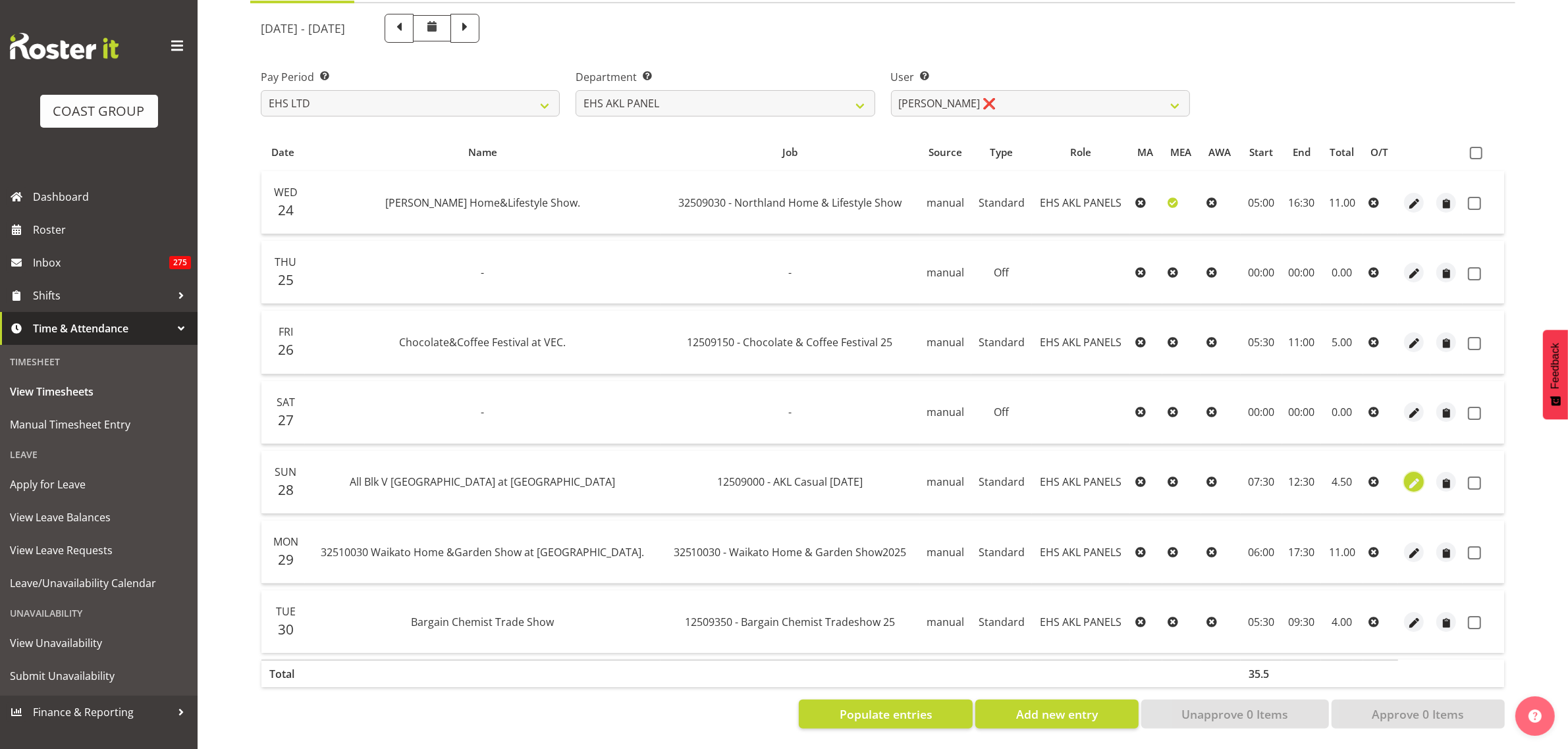
click at [1412, 476] on span "button" at bounding box center [1414, 483] width 15 height 15
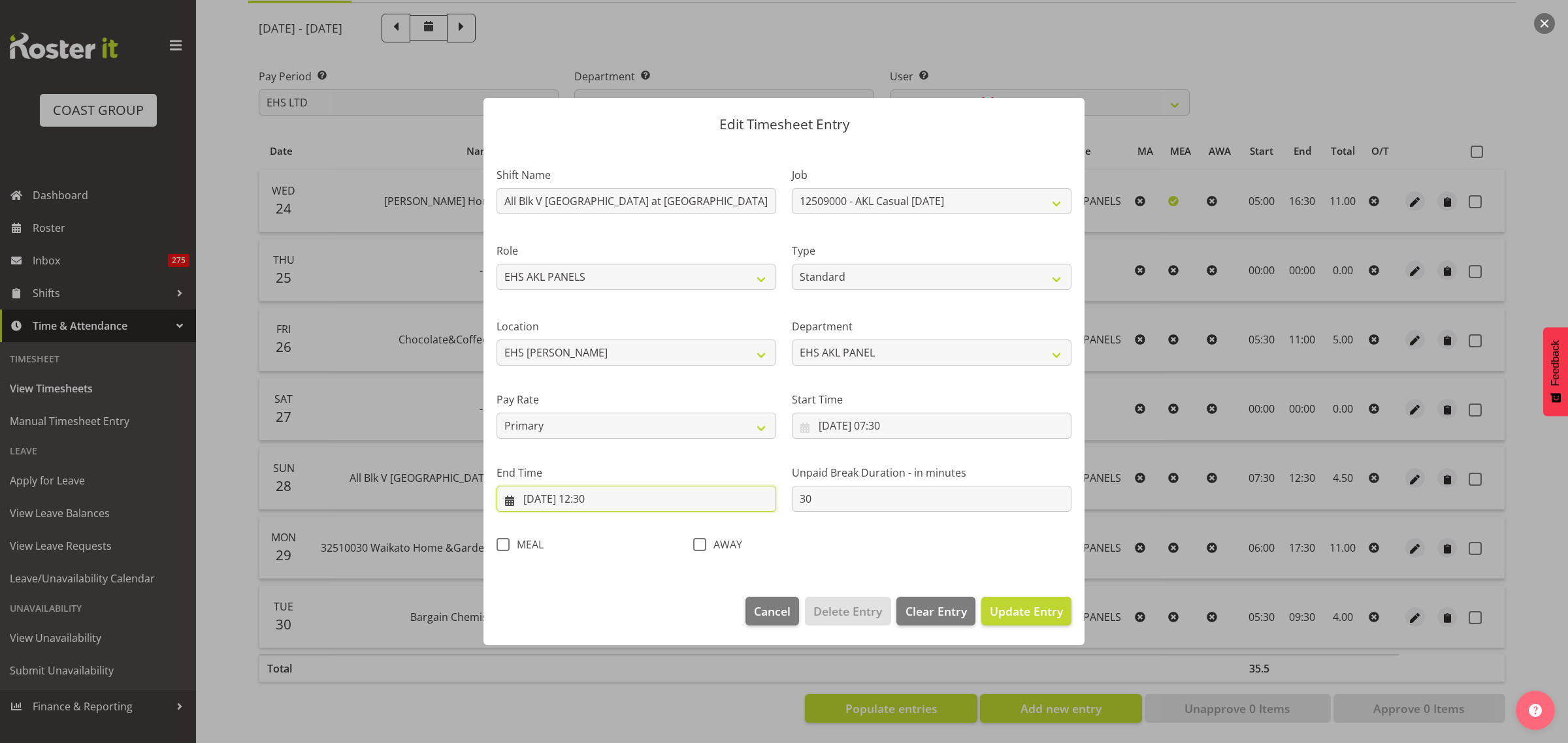
click at [667, 504] on input "[DATE] 12:30" at bounding box center [636, 499] width 280 height 26
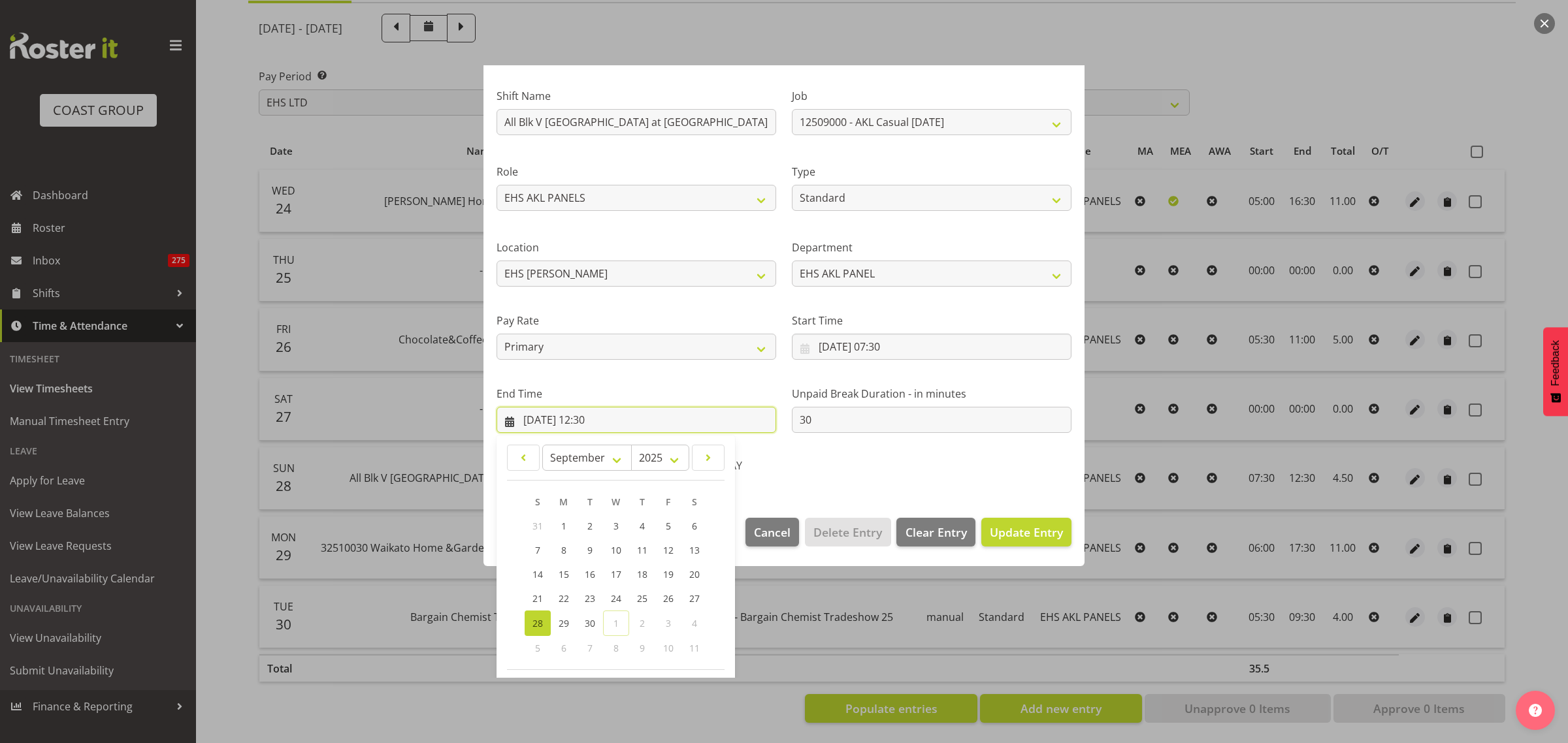
scroll to position [132, 0]
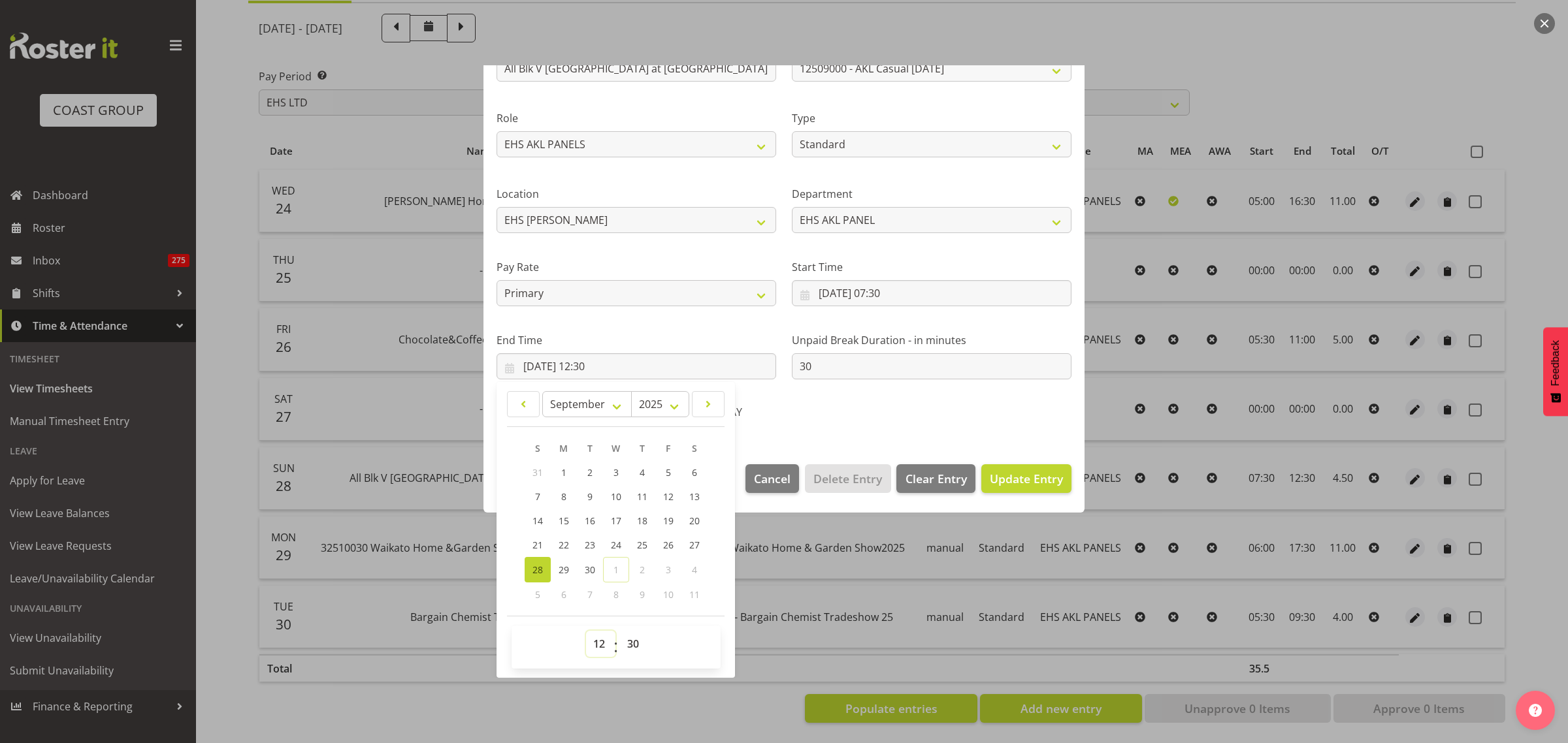
click at [597, 647] on select "00 01 02 03 04 05 06 07 08 09 10 11 12 13 14 15 16 17 18 19 20 21 22 23" at bounding box center [601, 644] width 30 height 26
click at [586, 631] on select "00 01 02 03 04 05 06 07 08 09 10 11 12 13 14 15 16 17 18 19 20 21 22 23" at bounding box center [601, 644] width 30 height 26
click at [1021, 480] on span "Update Entry" at bounding box center [1026, 478] width 73 height 16
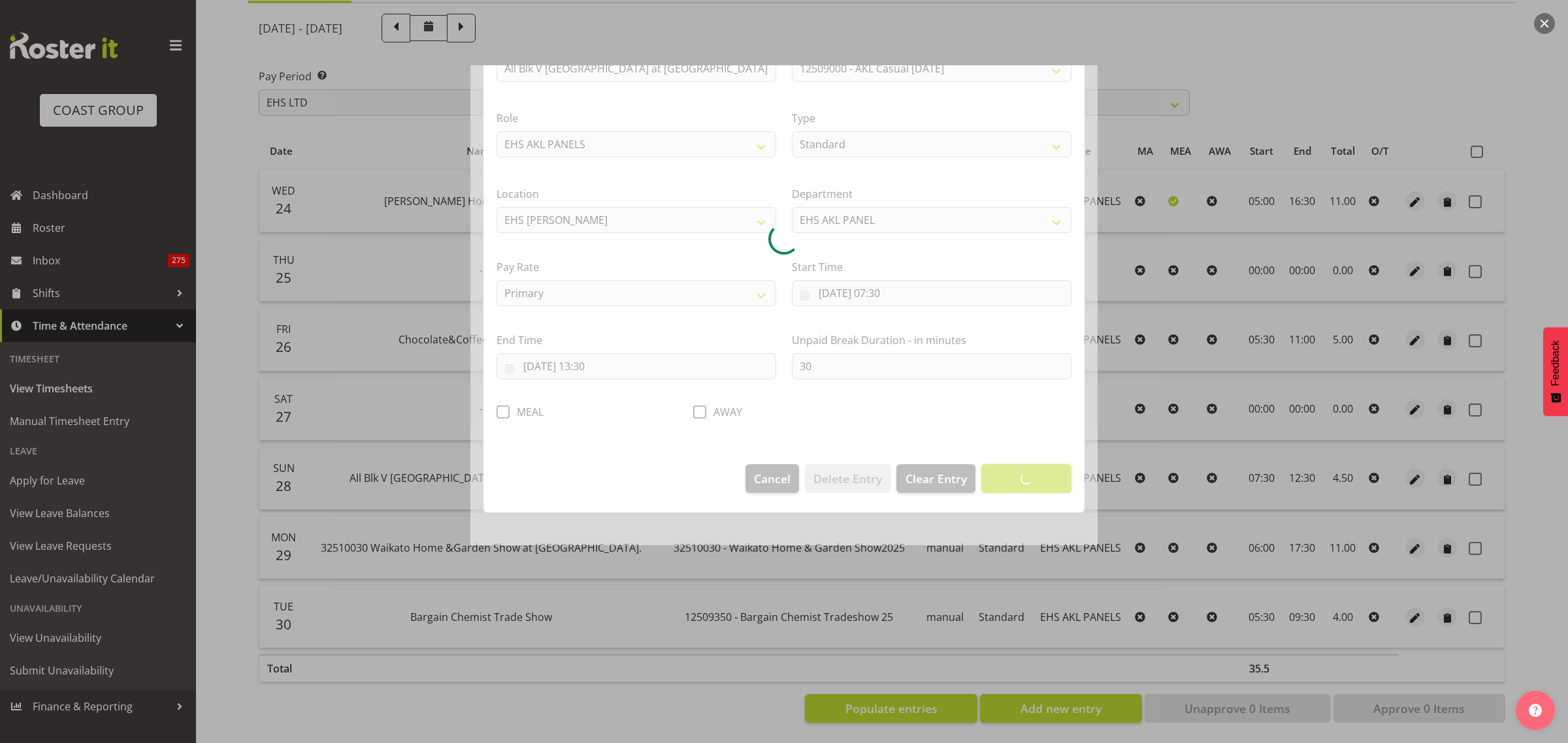
scroll to position [0, 0]
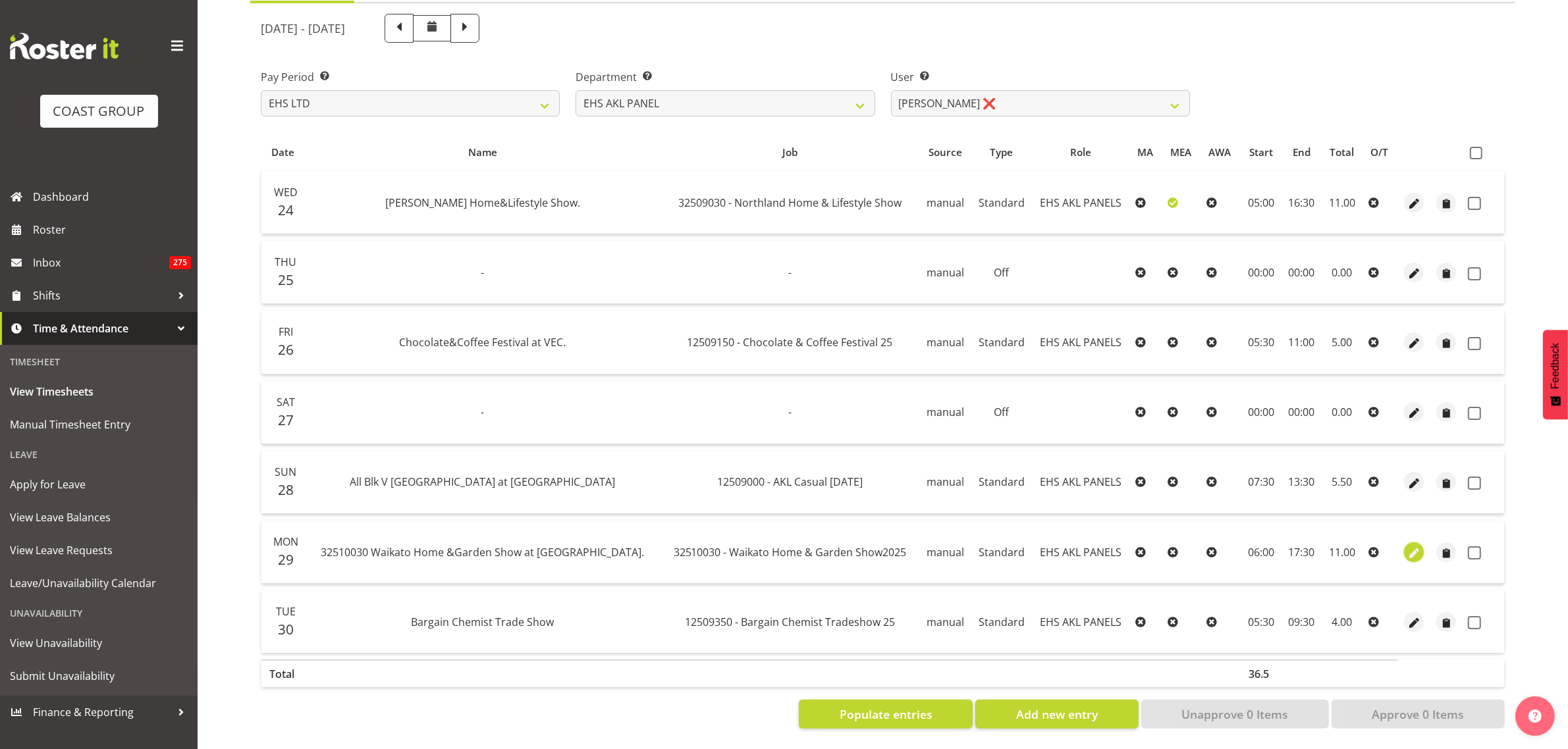
click at [1413, 545] on span "button" at bounding box center [1414, 552] width 15 height 15
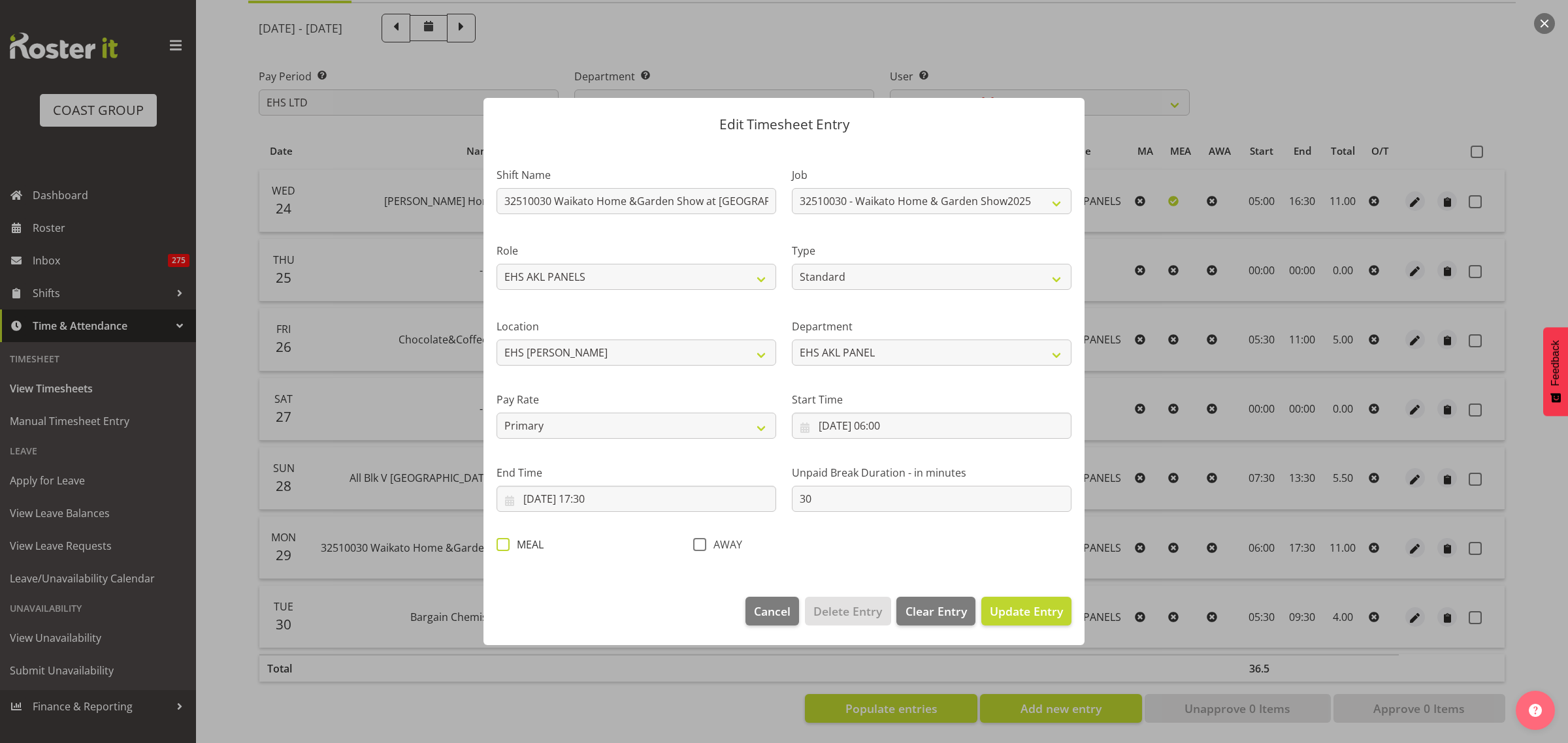
click at [504, 546] on span at bounding box center [503, 544] width 13 height 13
click at [504, 546] on input "MEAL" at bounding box center [500, 545] width 9 height 9
click at [649, 503] on input "[DATE] 17:30" at bounding box center [636, 499] width 280 height 26
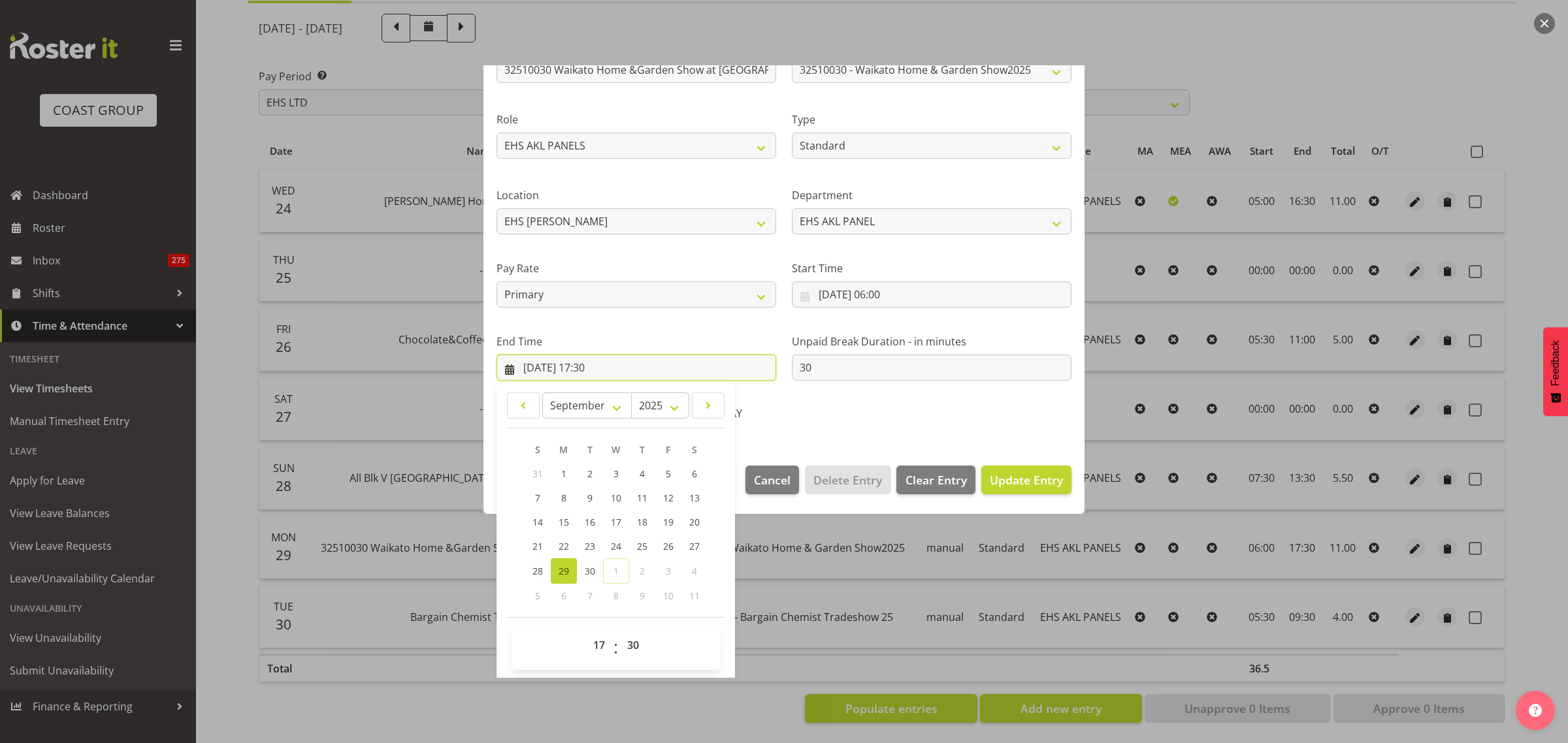
scroll to position [132, 0]
click at [596, 644] on select "00 01 02 03 04 05 06 07 08 09 10 11 12 13 14 15 16 17 18 19 20 21 22 23" at bounding box center [601, 644] width 30 height 26
click at [586, 631] on select "00 01 02 03 04 05 06 07 08 09 10 11 12 13 14 15 16 17 18 19 20 21 22 23" at bounding box center [601, 644] width 30 height 26
click at [632, 644] on select "00 01 02 03 04 05 06 07 08 09 10 11 12 13 14 15 16 17 18 19 20 21 22 23 24 25 2…" at bounding box center [635, 644] width 30 height 26
click at [620, 631] on select "00 01 02 03 04 05 06 07 08 09 10 11 12 13 14 15 16 17 18 19 20 21 22 23 24 25 2…" at bounding box center [635, 644] width 30 height 26
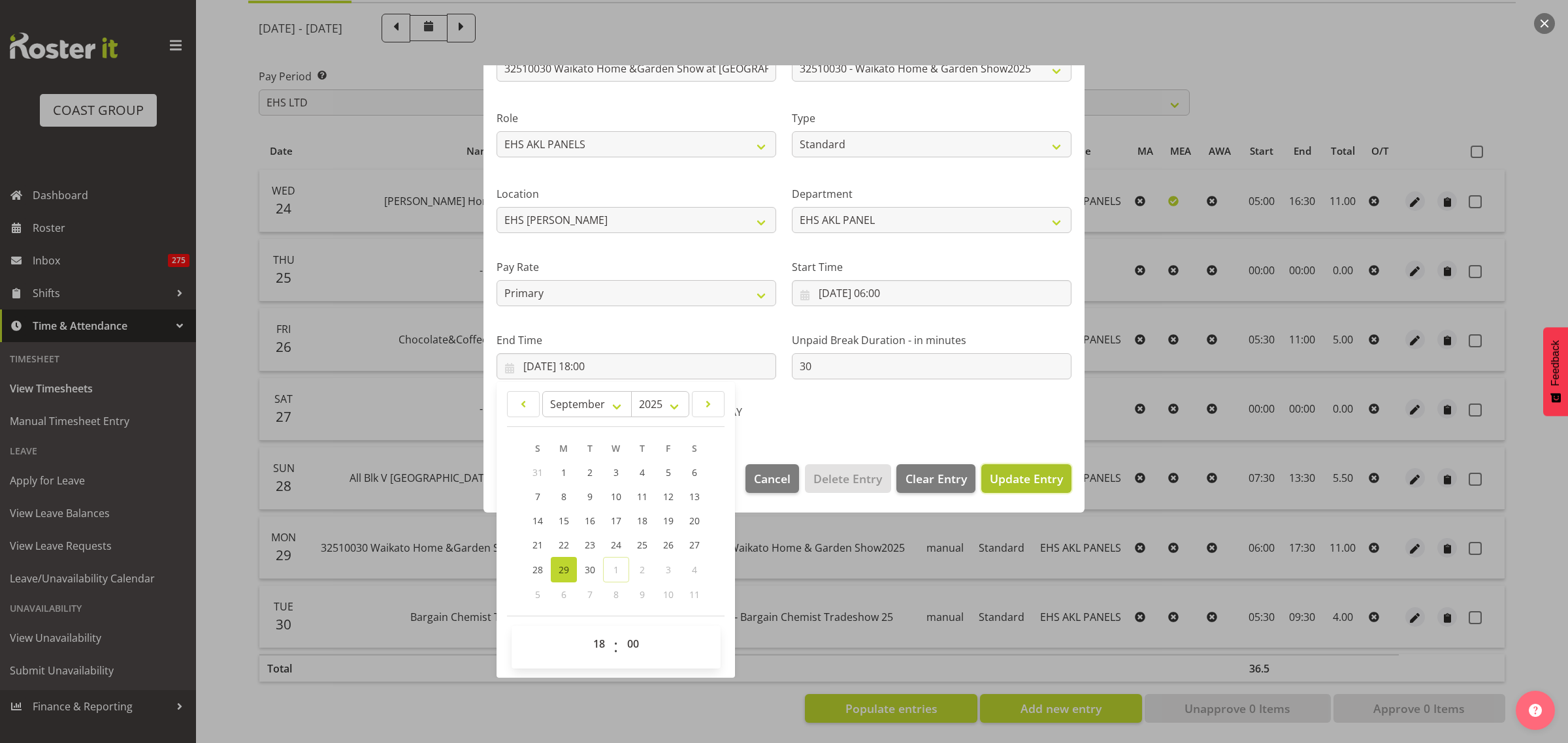
click at [1024, 482] on span "Update Entry" at bounding box center [1026, 478] width 73 height 16
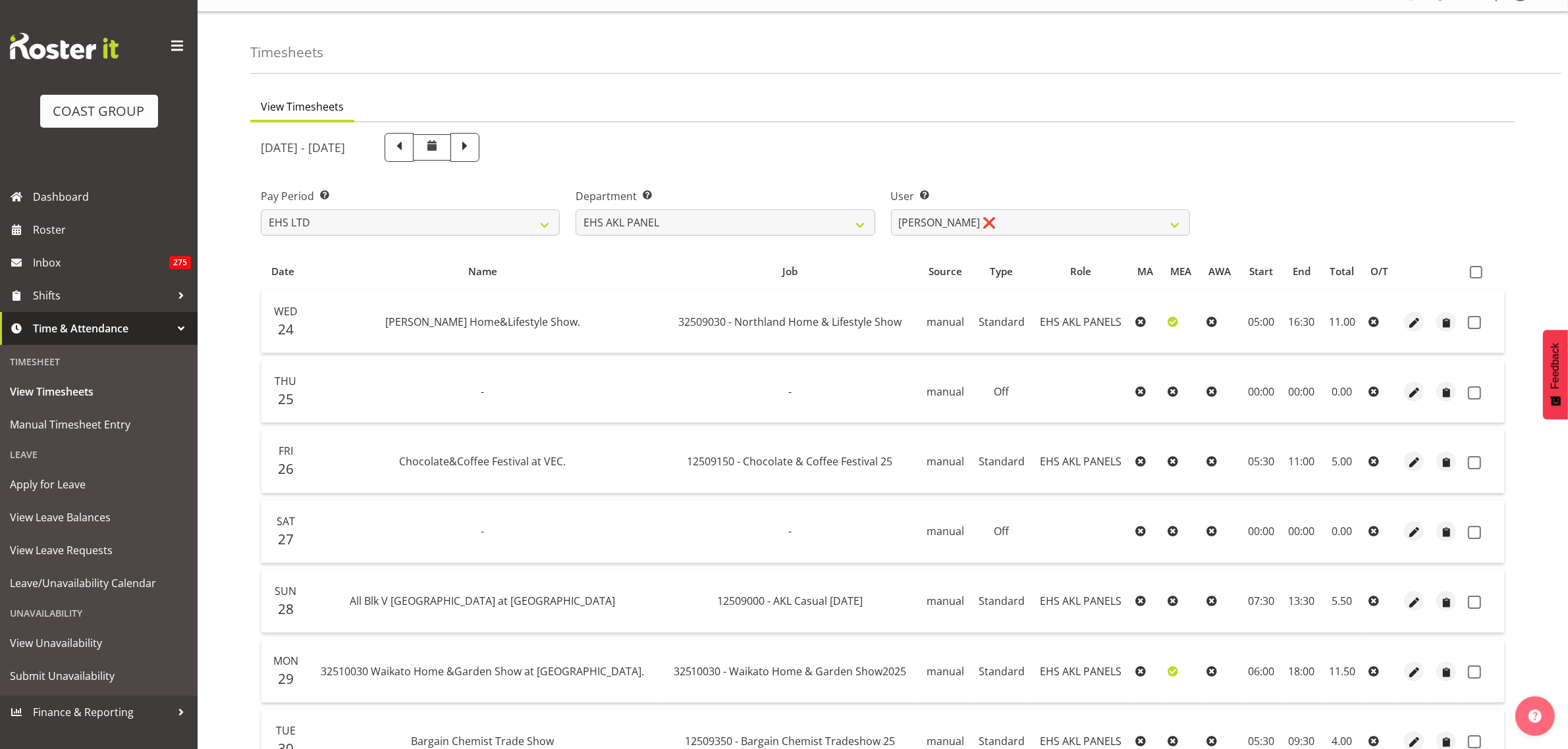
scroll to position [0, 0]
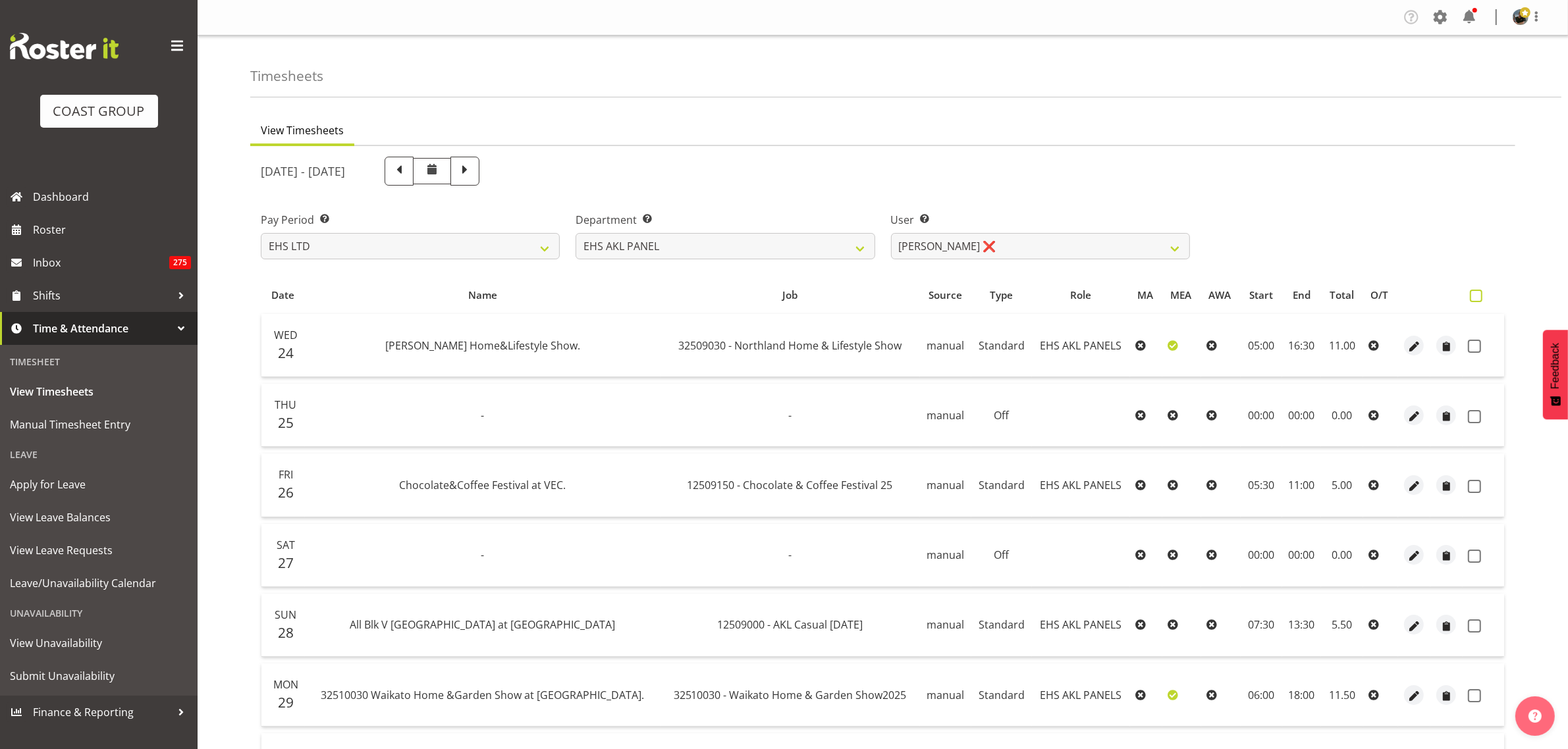
click at [1473, 297] on span at bounding box center [1476, 296] width 13 height 13
click at [1473, 297] on input "checkbox" at bounding box center [1474, 296] width 9 height 9
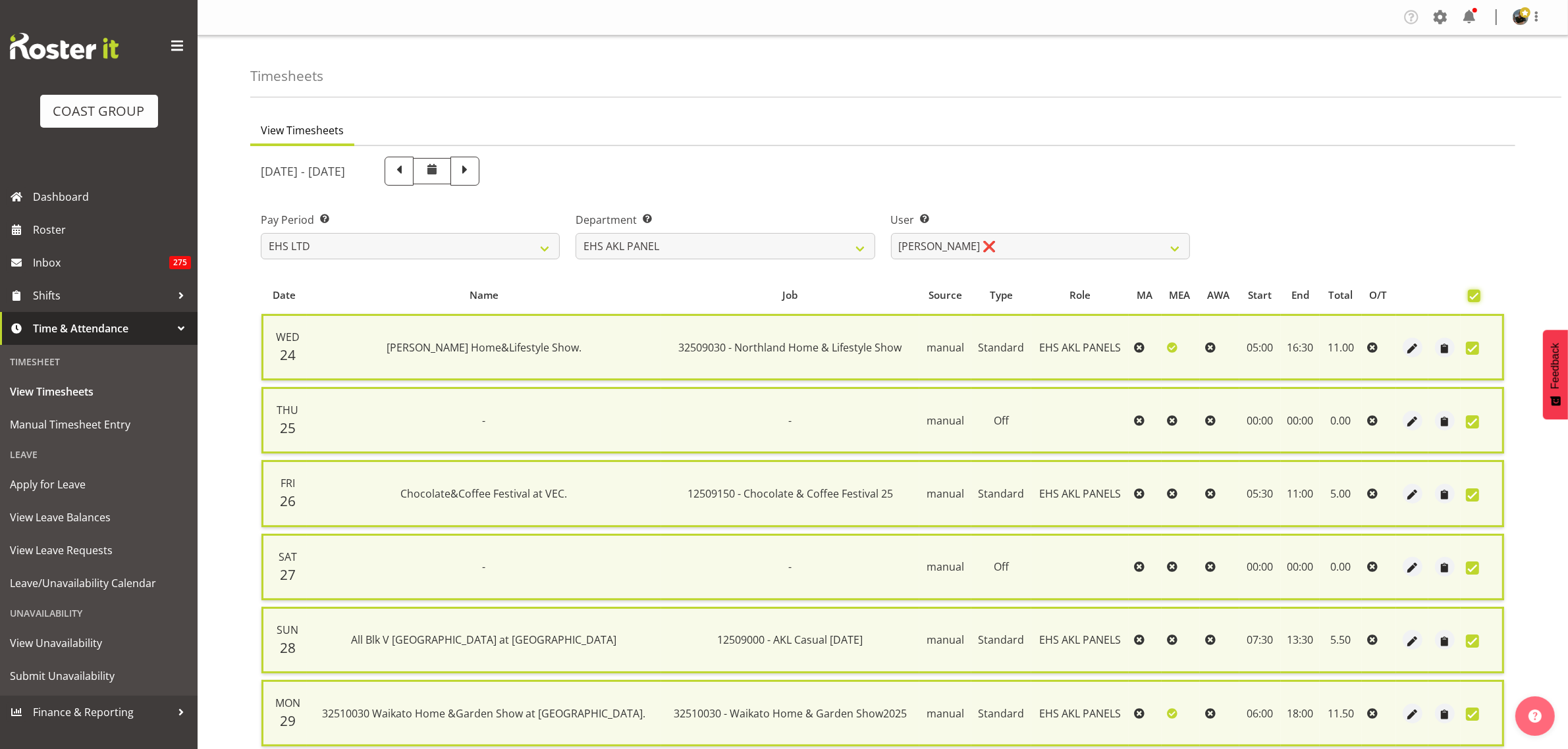
scroll to position [172, 0]
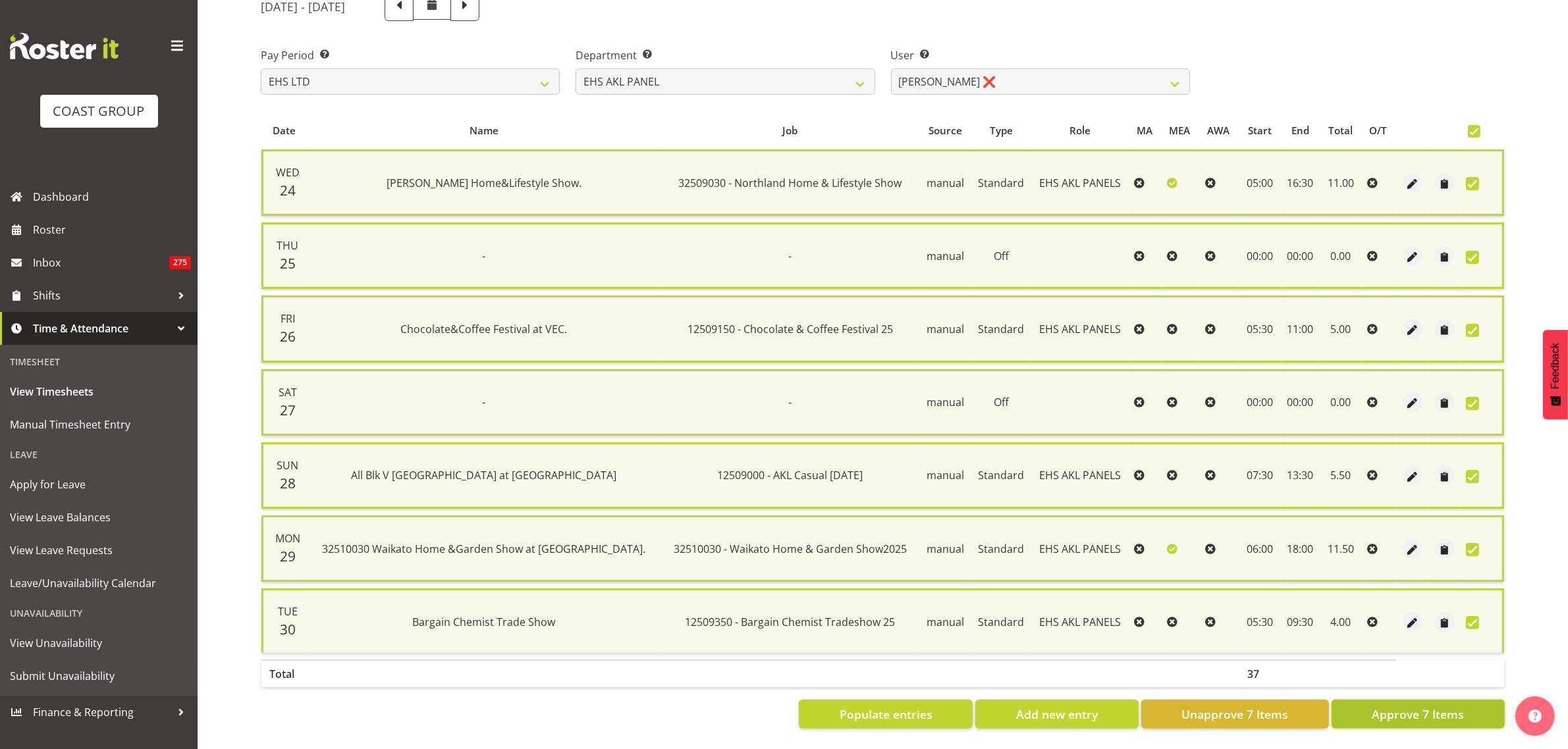
click at [1412, 706] on span "Approve 7 Items" at bounding box center [1417, 714] width 92 height 17
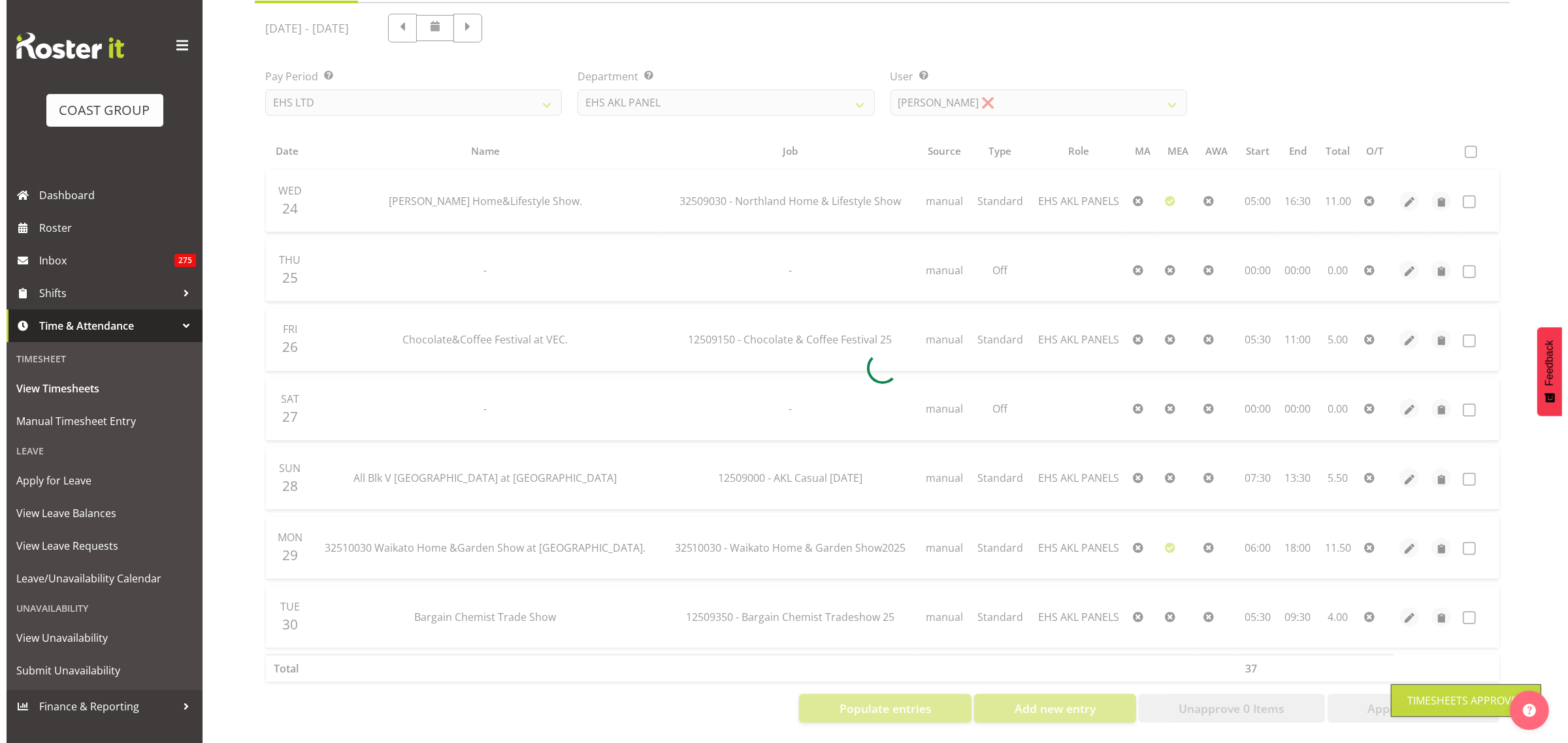
scroll to position [154, 0]
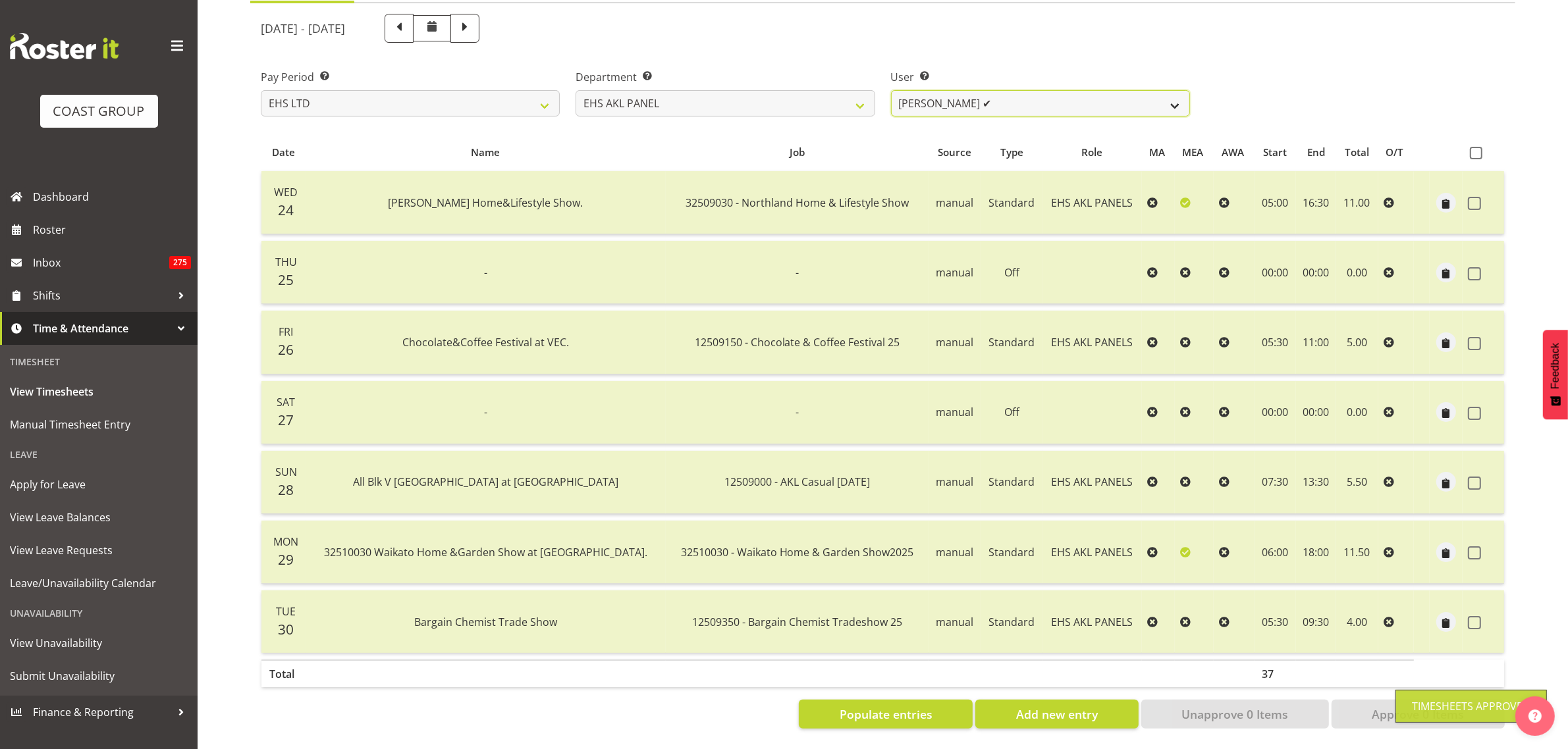
click at [1176, 96] on select "[PERSON_NAME] ✔ [PERSON_NAME] ✔ [PERSON_NAME] ✔ [PERSON_NAME] ❌ [PERSON_NAME] ✔…" at bounding box center [1041, 103] width 299 height 26
click at [891, 90] on select "[PERSON_NAME] ✔ [PERSON_NAME] ✔ [PERSON_NAME] ✔ [PERSON_NAME] ❌ [PERSON_NAME] ✔…" at bounding box center [1041, 103] width 299 height 26
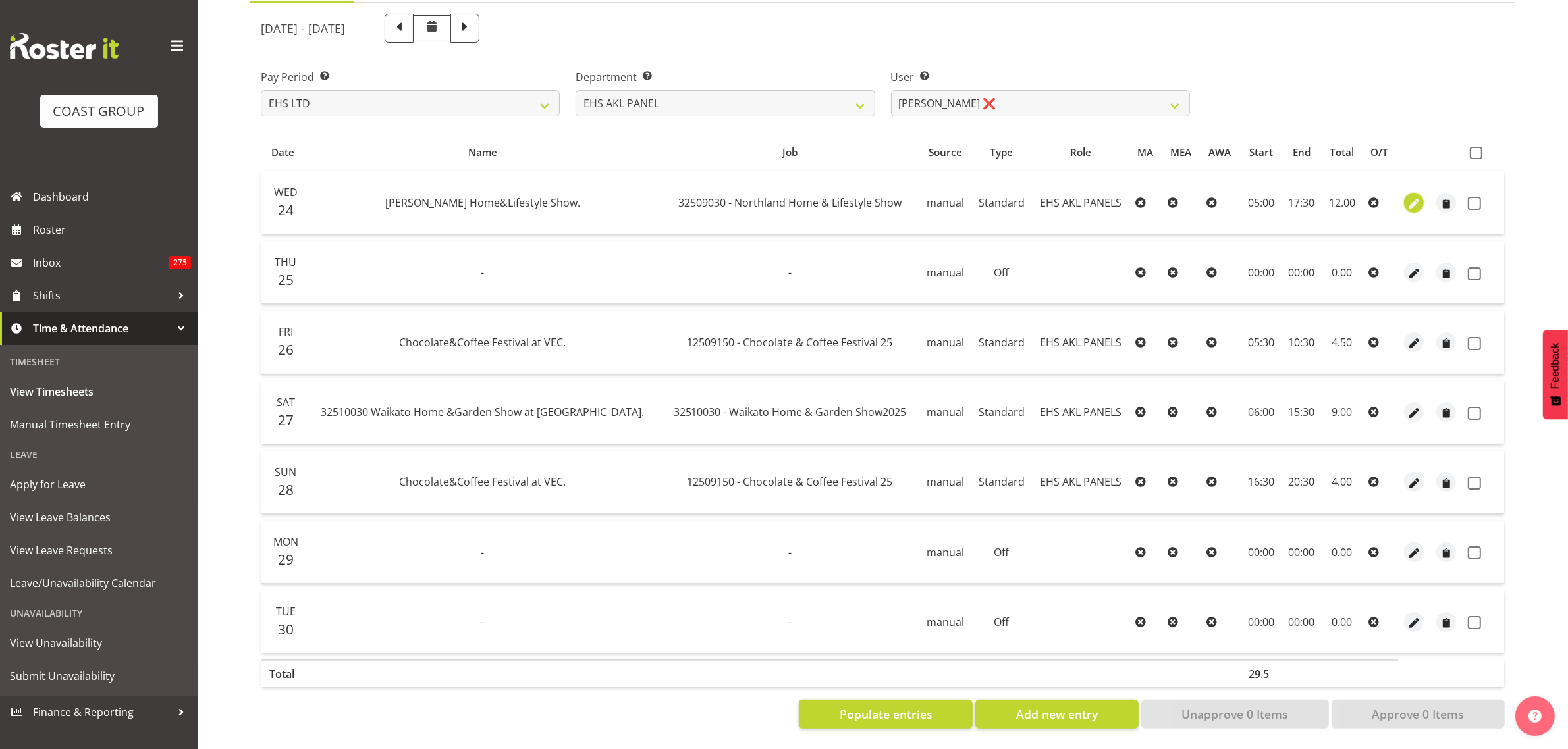
click at [1412, 197] on span "button" at bounding box center [1414, 204] width 15 height 15
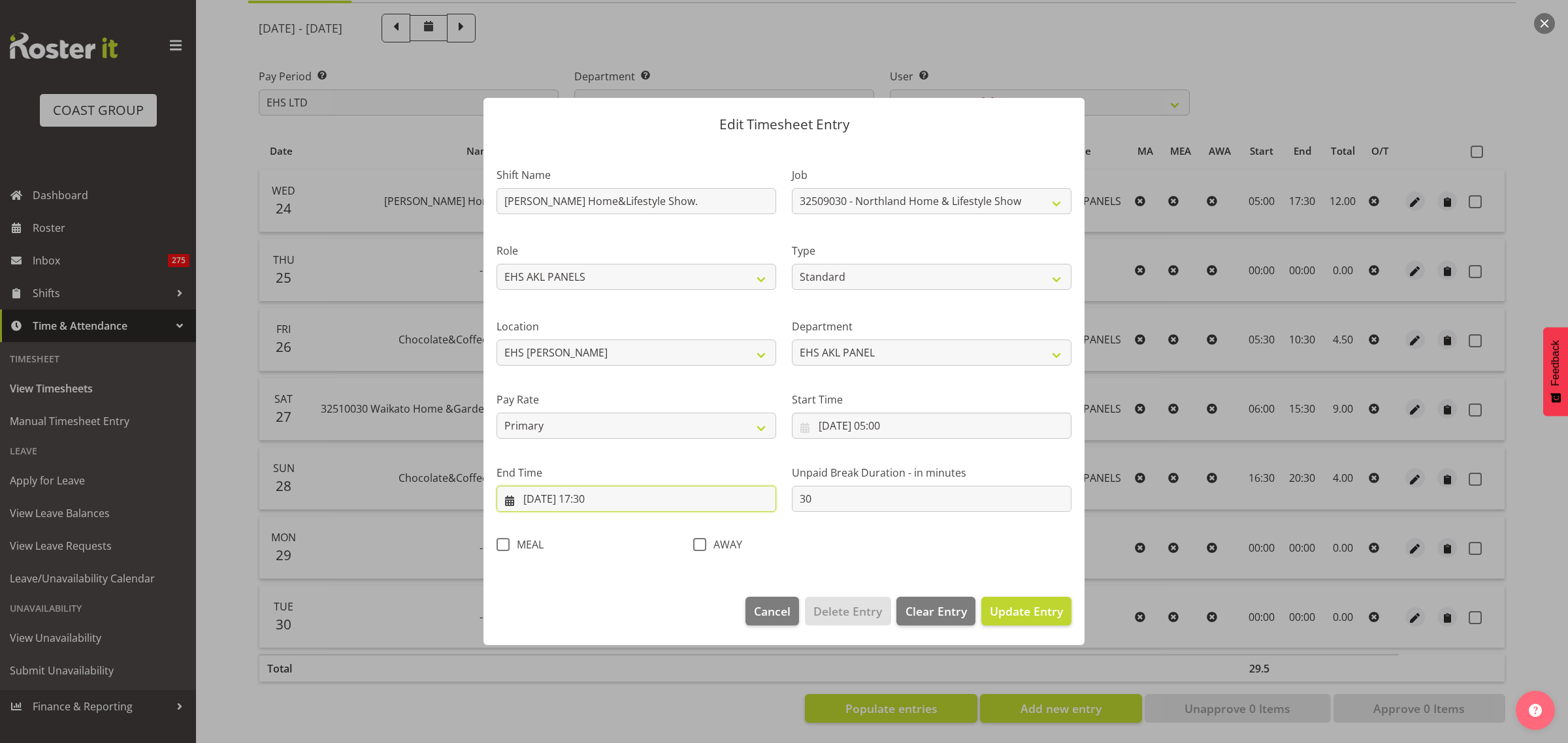
click at [640, 503] on input "[DATE] 17:30" at bounding box center [636, 499] width 280 height 26
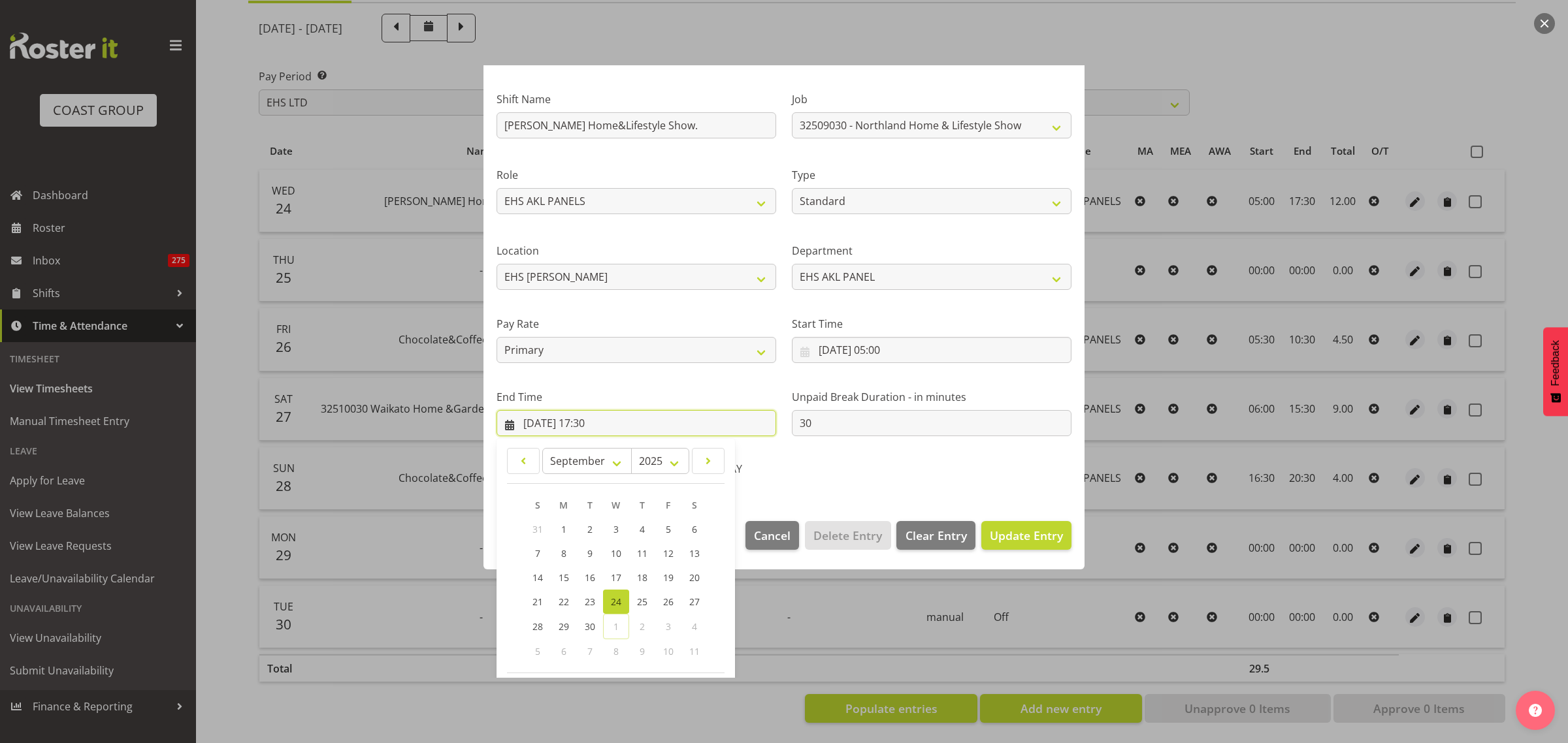
scroll to position [132, 0]
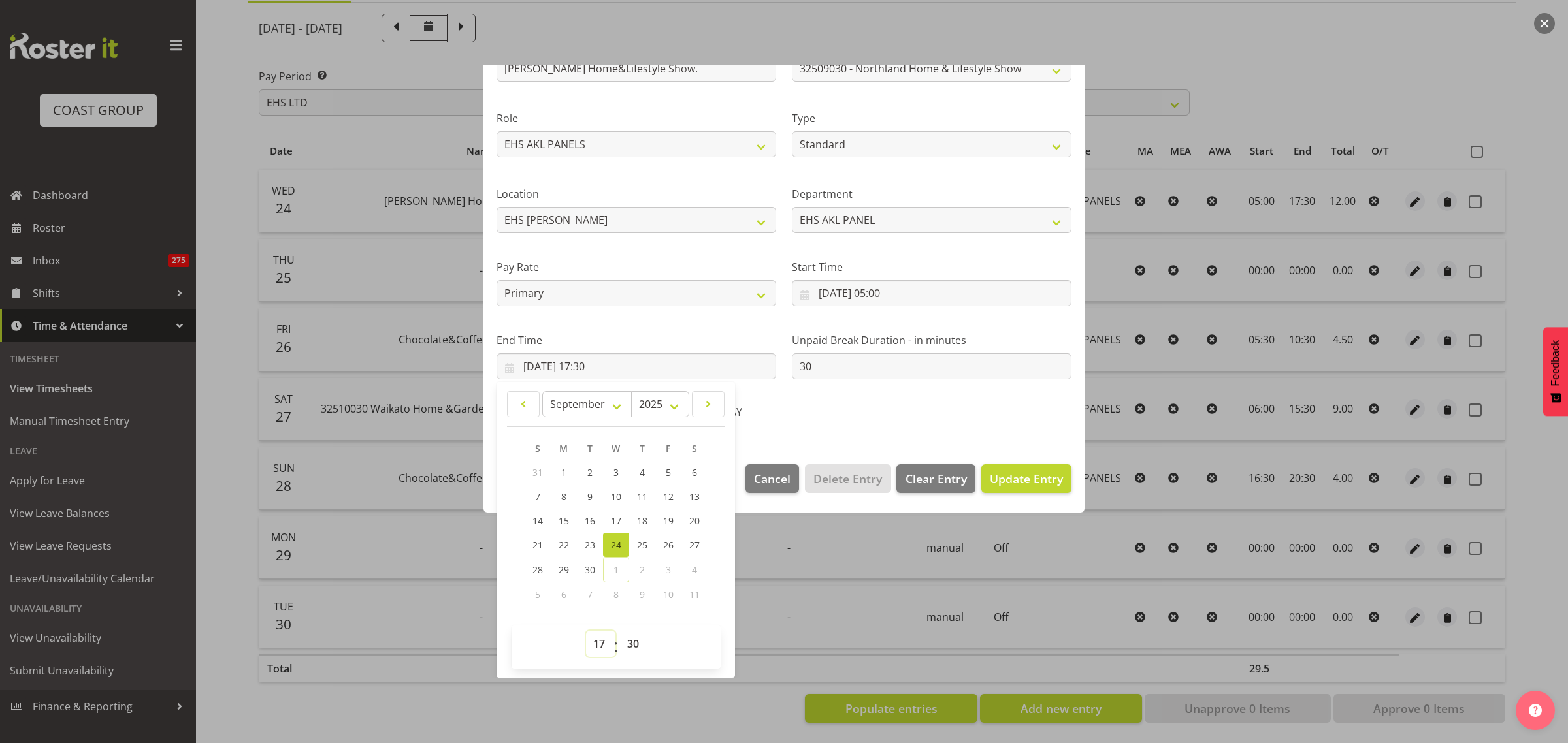
click at [602, 644] on select "00 01 02 03 04 05 06 07 08 09 10 11 12 13 14 15 16 17 18 19 20 21 22 23" at bounding box center [601, 644] width 30 height 26
click at [586, 631] on select "00 01 02 03 04 05 06 07 08 09 10 11 12 13 14 15 16 17 18 19 20 21 22 23" at bounding box center [601, 644] width 30 height 26
click at [1017, 478] on span "Update Entry" at bounding box center [1026, 478] width 73 height 16
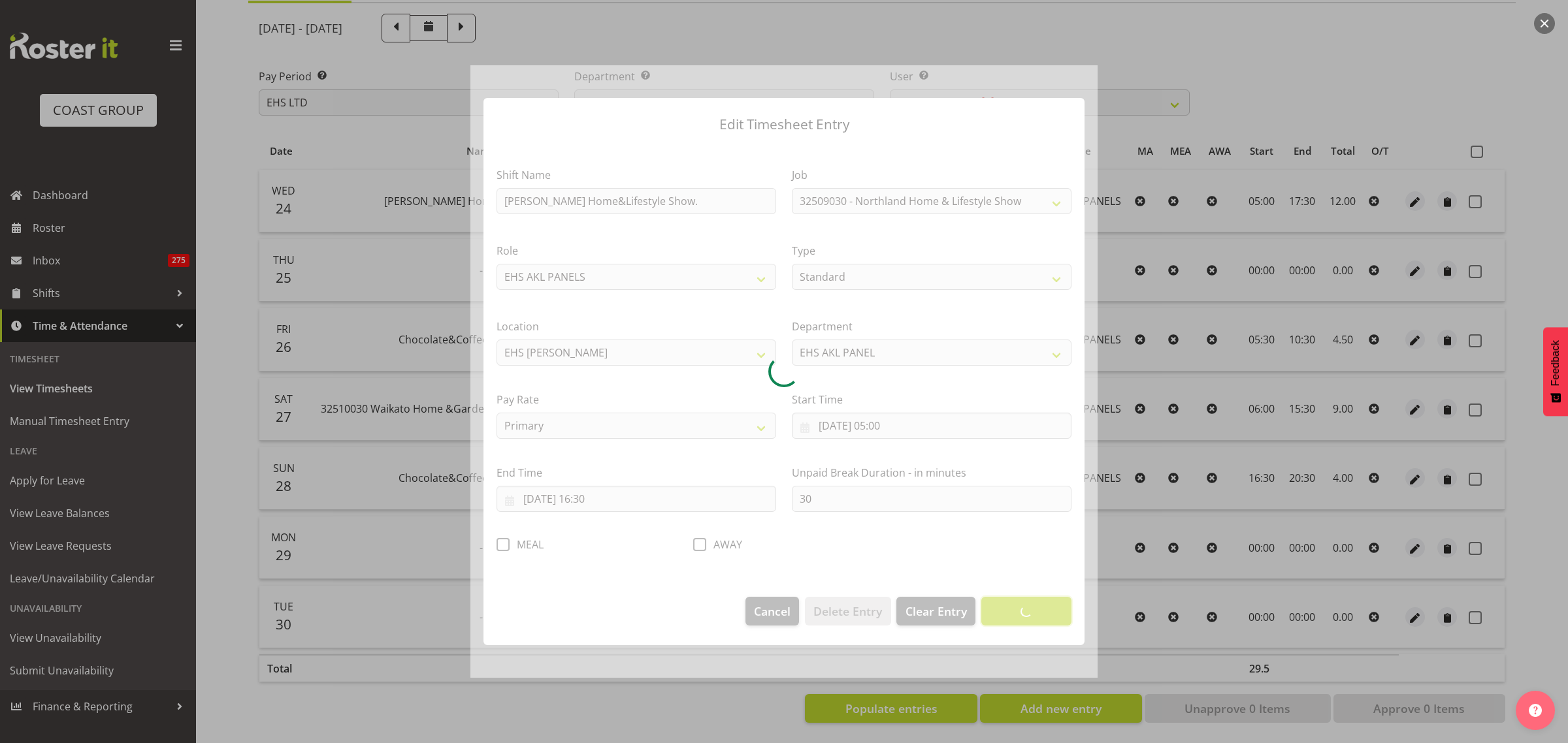
scroll to position [0, 0]
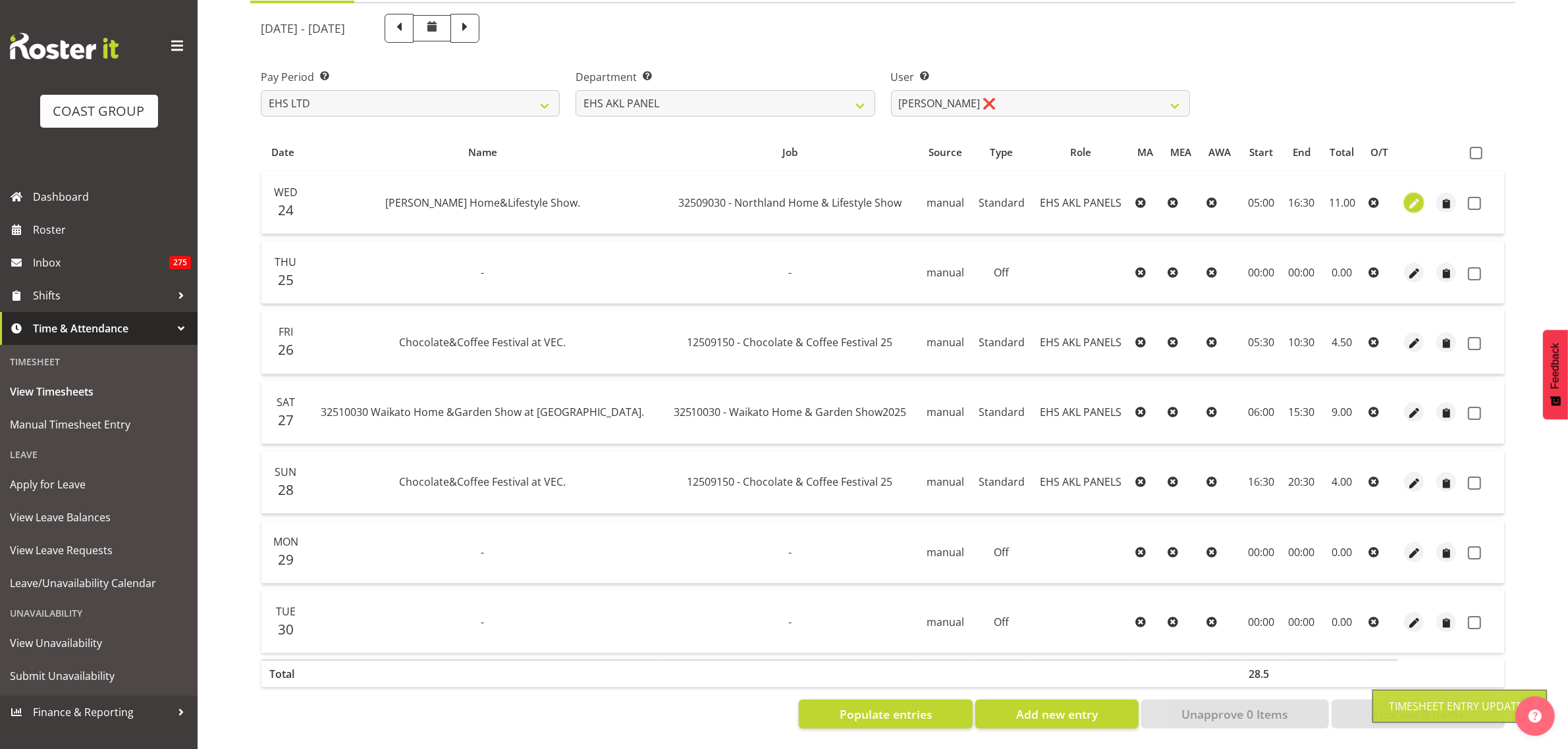
click at [1413, 197] on span "button" at bounding box center [1414, 204] width 15 height 15
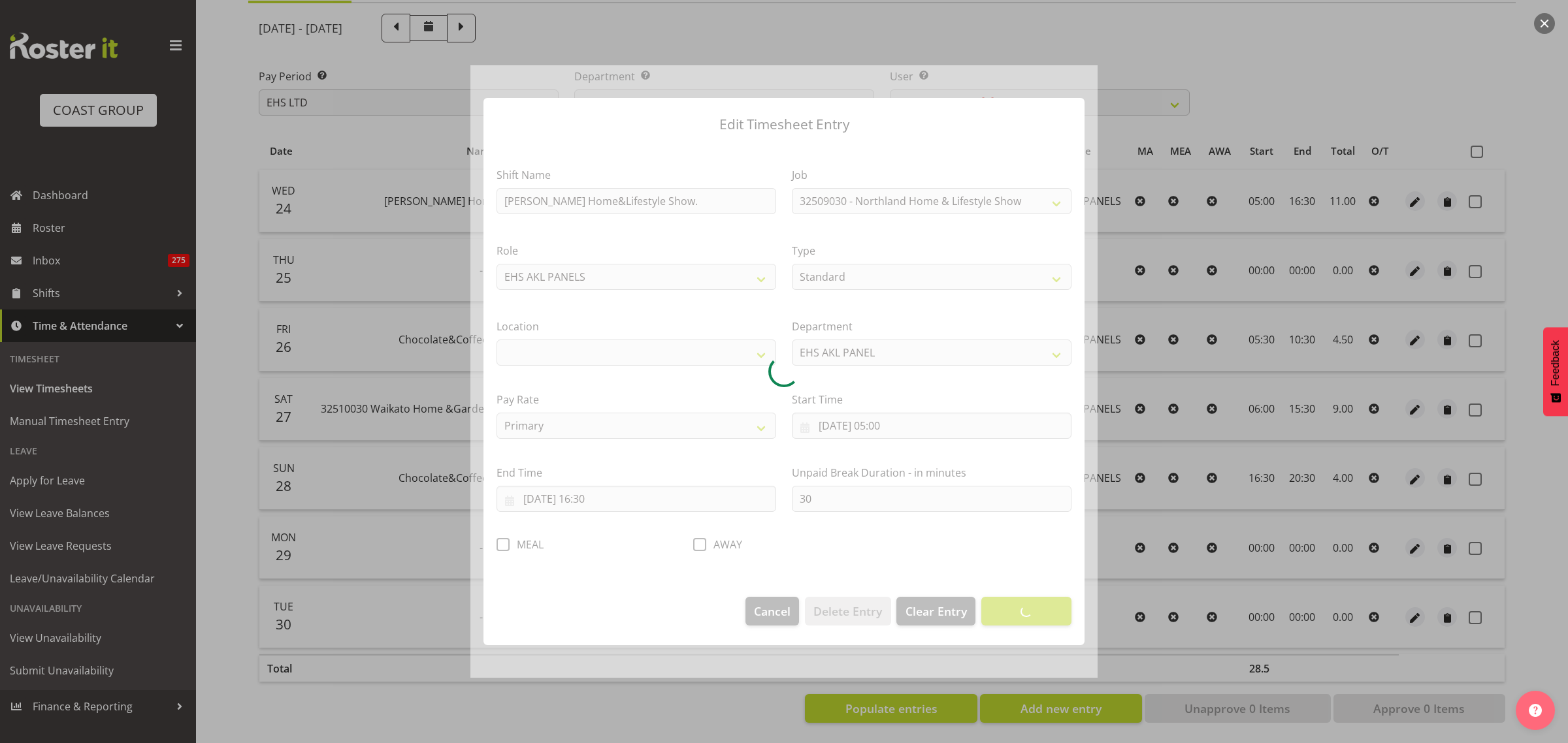
click at [503, 545] on div at bounding box center [784, 371] width 627 height 613
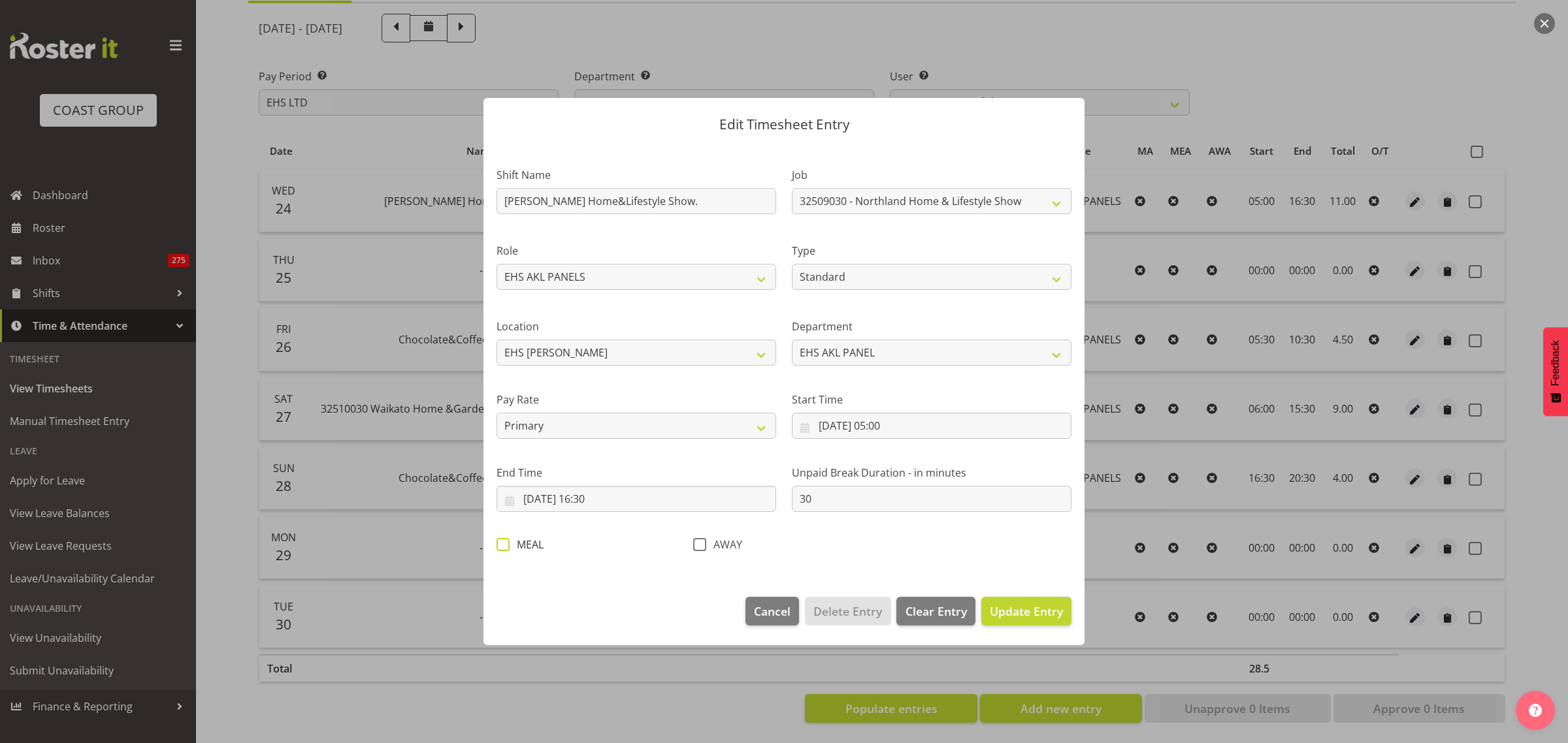
click at [500, 549] on span at bounding box center [503, 544] width 13 height 13
click at [500, 549] on input "MEAL" at bounding box center [500, 545] width 9 height 9
click at [1021, 608] on span "Update Entry" at bounding box center [1026, 611] width 73 height 16
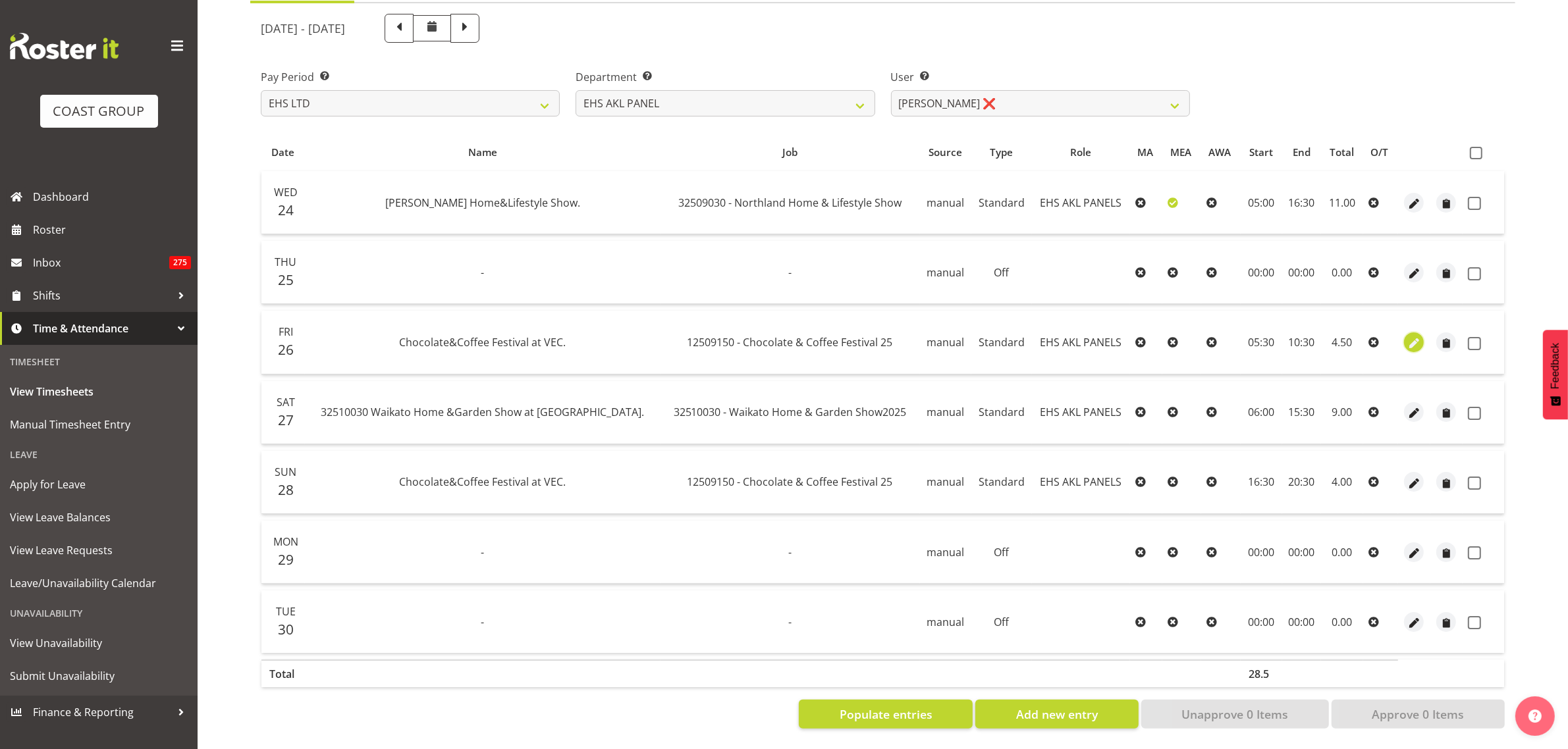
click at [1415, 335] on span "button" at bounding box center [1414, 343] width 15 height 15
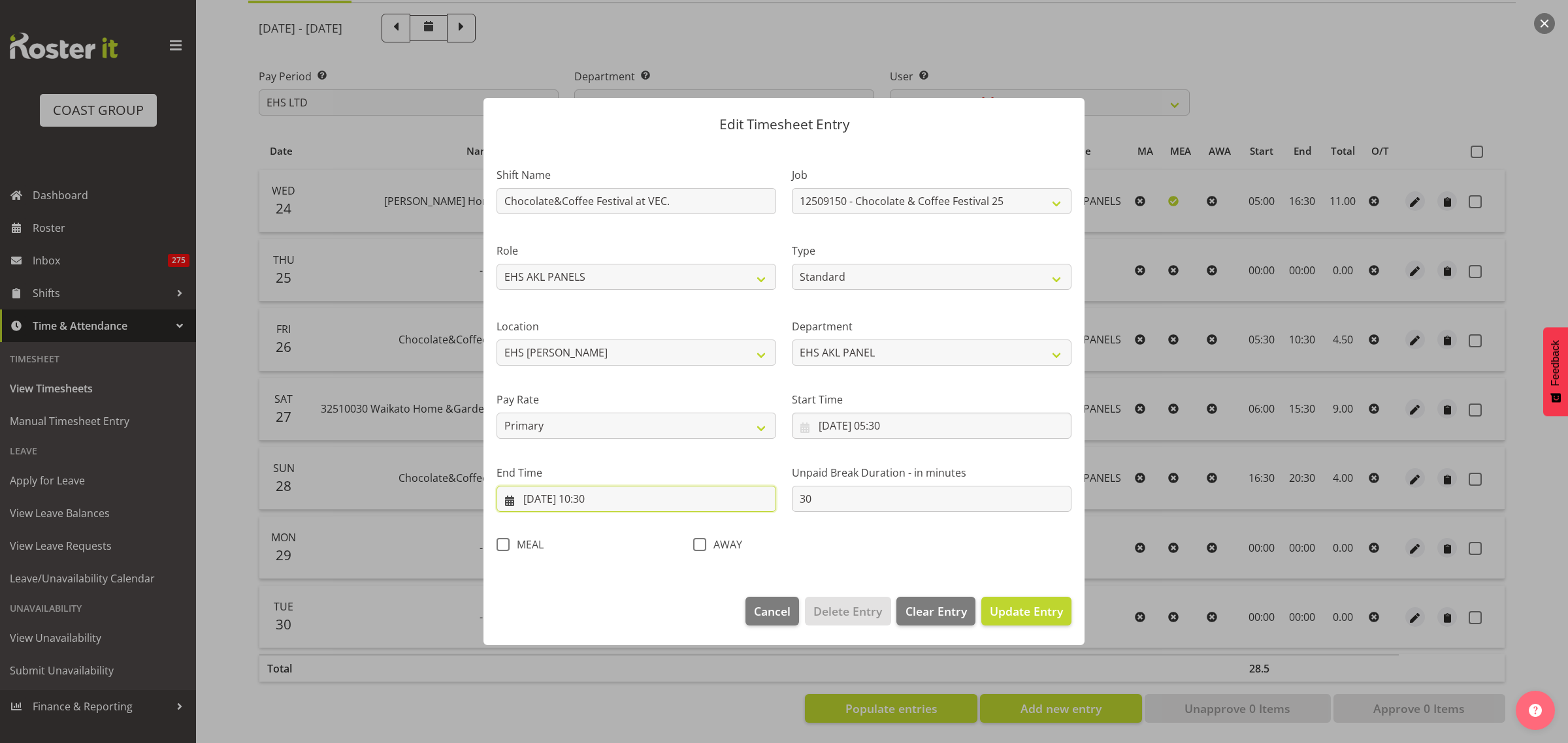
click at [639, 500] on input "[DATE] 10:30" at bounding box center [636, 499] width 280 height 26
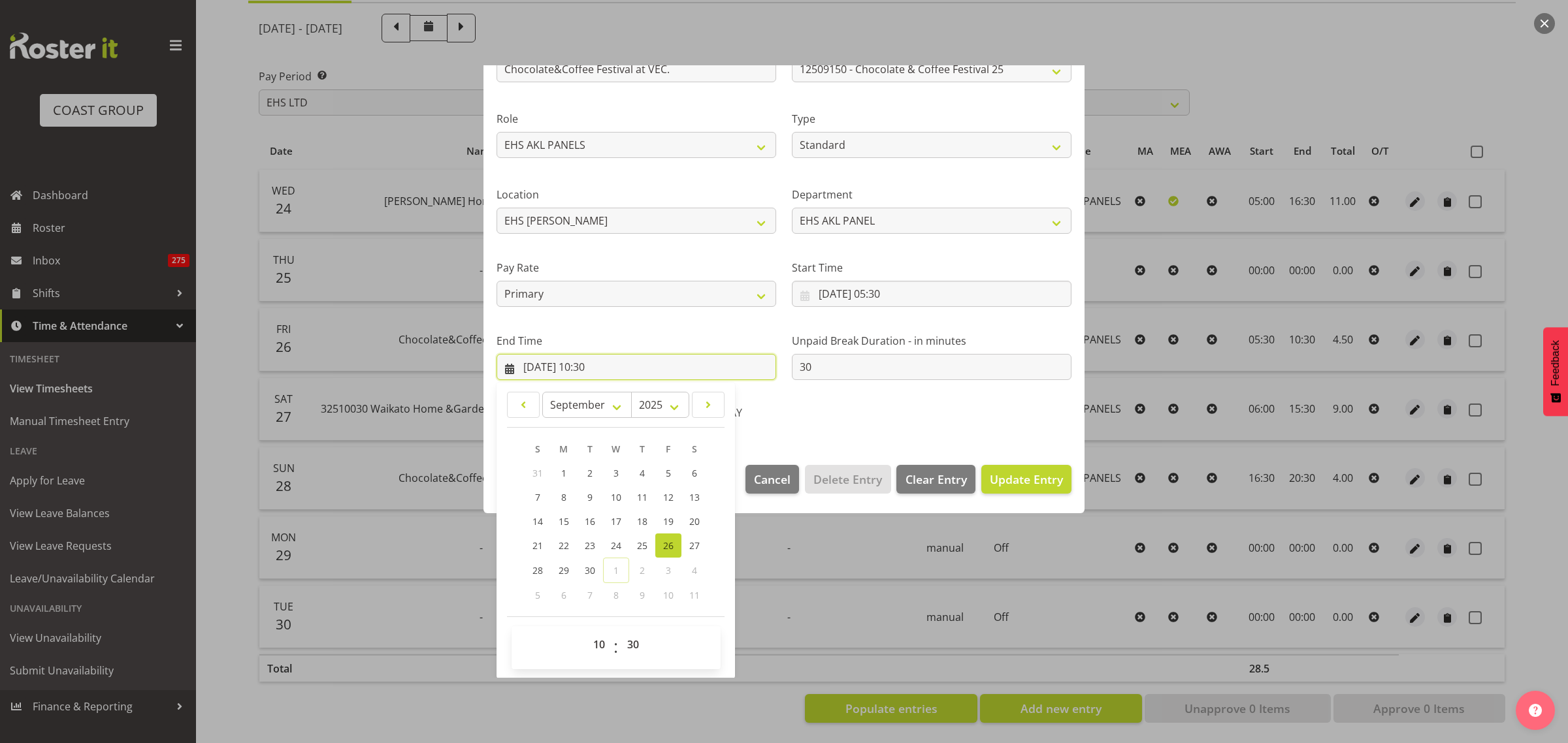
scroll to position [132, 0]
click at [603, 645] on select "00 01 02 03 04 05 06 07 08 09 10 11 12 13 14 15 16 17 18 19 20 21 22 23" at bounding box center [601, 644] width 30 height 26
click at [586, 631] on select "00 01 02 03 04 05 06 07 08 09 10 11 12 13 14 15 16 17 18 19 20 21 22 23" at bounding box center [601, 644] width 30 height 26
drag, startPoint x: 634, startPoint y: 644, endPoint x: 632, endPoint y: 636, distance: 8.2
click at [634, 644] on select "00 01 02 03 04 05 06 07 08 09 10 11 12 13 14 15 16 17 18 19 20 21 22 23 24 25 2…" at bounding box center [635, 644] width 30 height 26
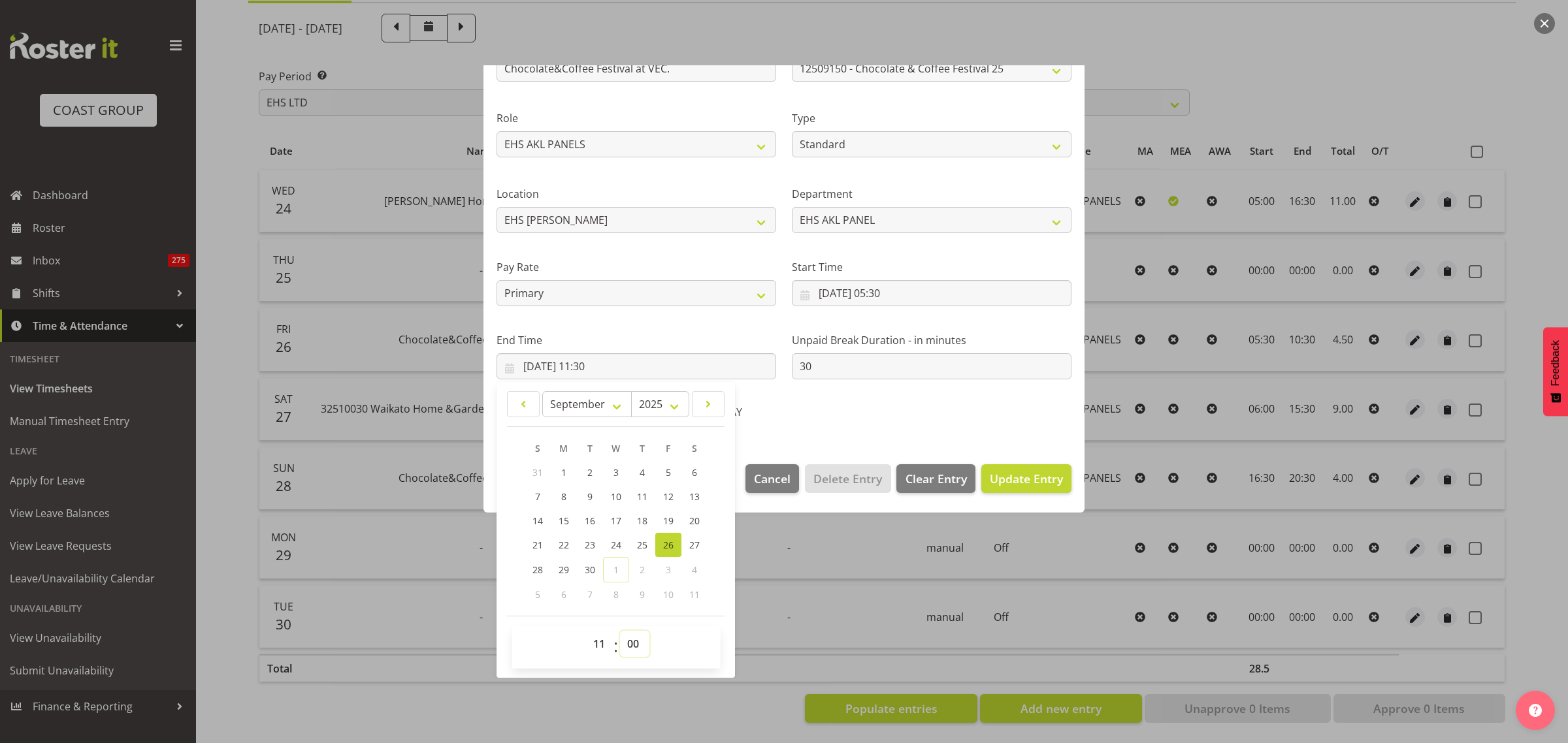
click at [620, 631] on select "00 01 02 03 04 05 06 07 08 09 10 11 12 13 14 15 16 17 18 19 20 21 22 23 24 25 2…" at bounding box center [635, 644] width 30 height 26
click at [1014, 478] on span "Update Entry" at bounding box center [1026, 478] width 73 height 16
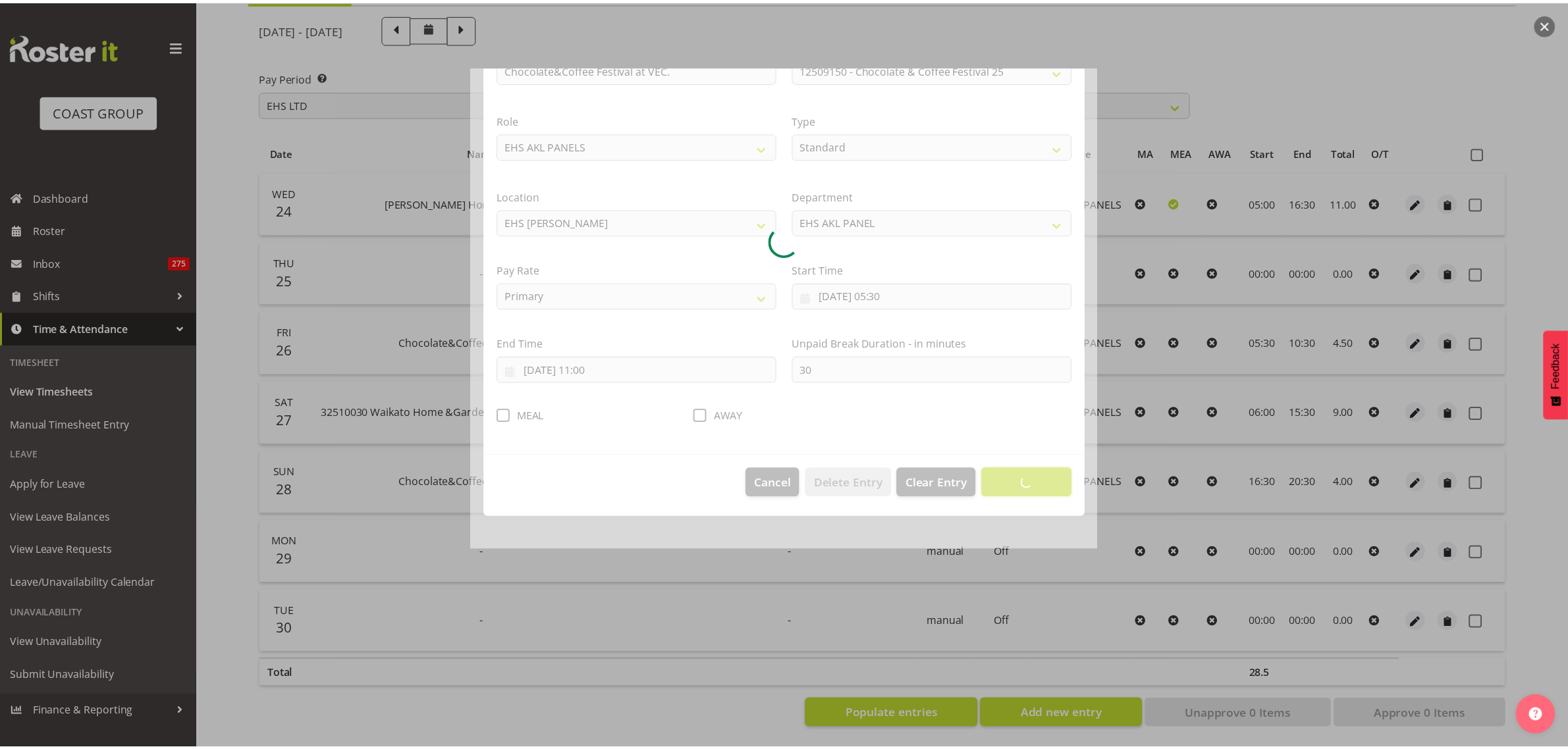
scroll to position [0, 0]
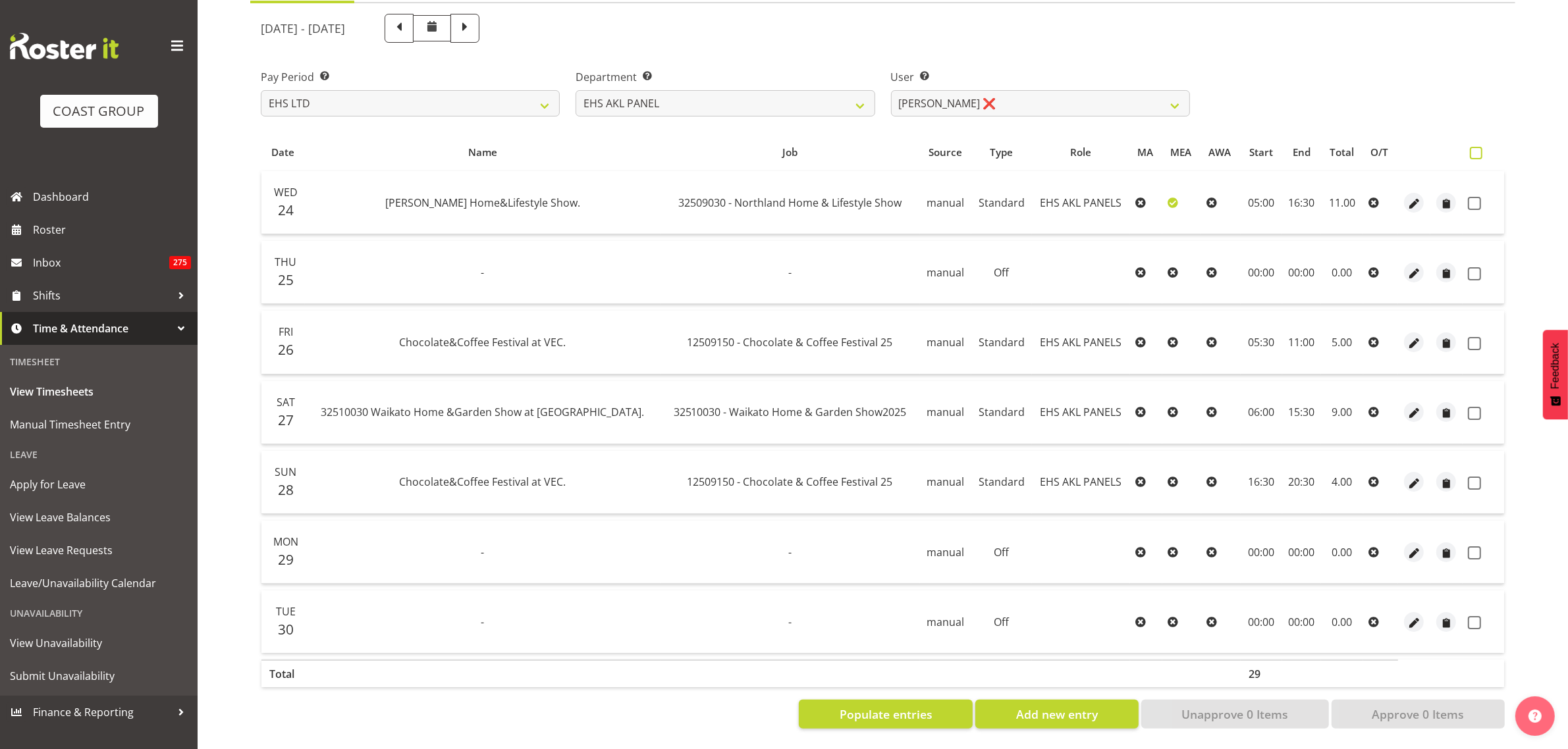
click at [1475, 147] on span at bounding box center [1476, 153] width 13 height 13
click at [1475, 149] on input "checkbox" at bounding box center [1474, 153] width 9 height 9
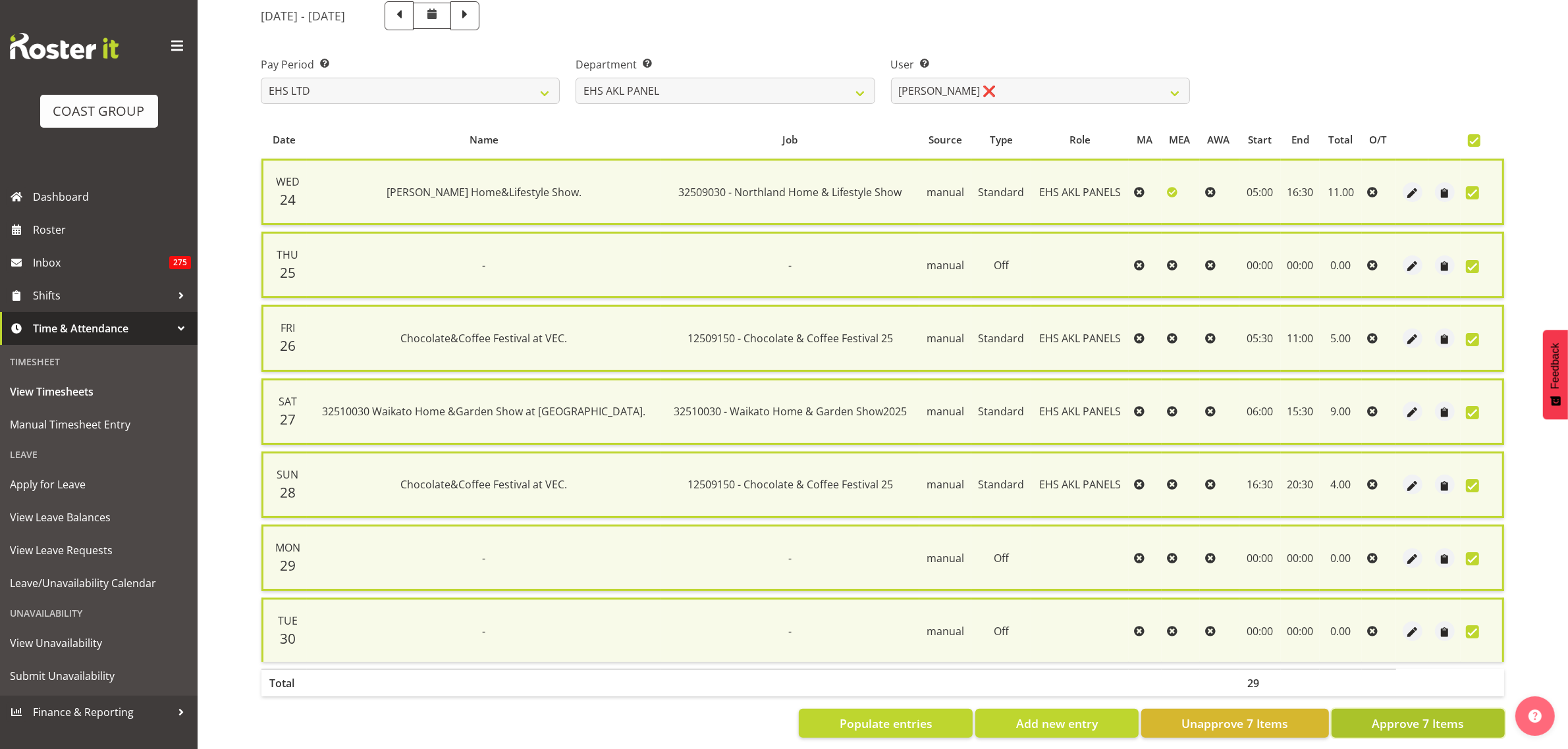
click at [1393, 717] on span "Approve 7 Items" at bounding box center [1417, 724] width 92 height 17
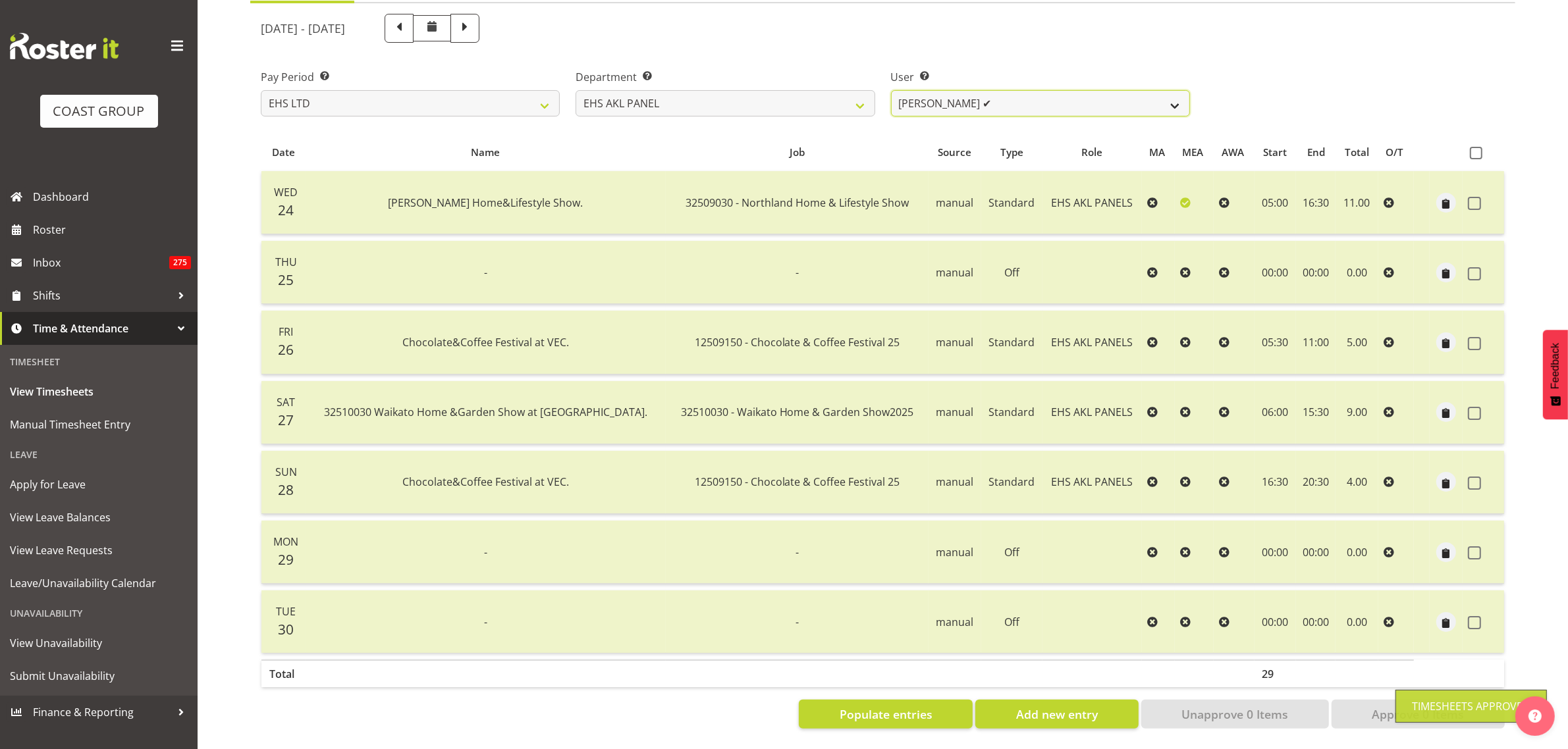
drag, startPoint x: 1169, startPoint y: 93, endPoint x: 1169, endPoint y: 101, distance: 8.0
click at [1169, 93] on select "[PERSON_NAME] ✔ [PERSON_NAME] ✔ [PERSON_NAME] ✔ [PERSON_NAME] ✔ [PERSON_NAME] ✔…" at bounding box center [1041, 103] width 299 height 26
click at [891, 90] on select "[PERSON_NAME] ✔ [PERSON_NAME] ✔ [PERSON_NAME] ✔ [PERSON_NAME] ✔ [PERSON_NAME] ✔…" at bounding box center [1041, 103] width 299 height 26
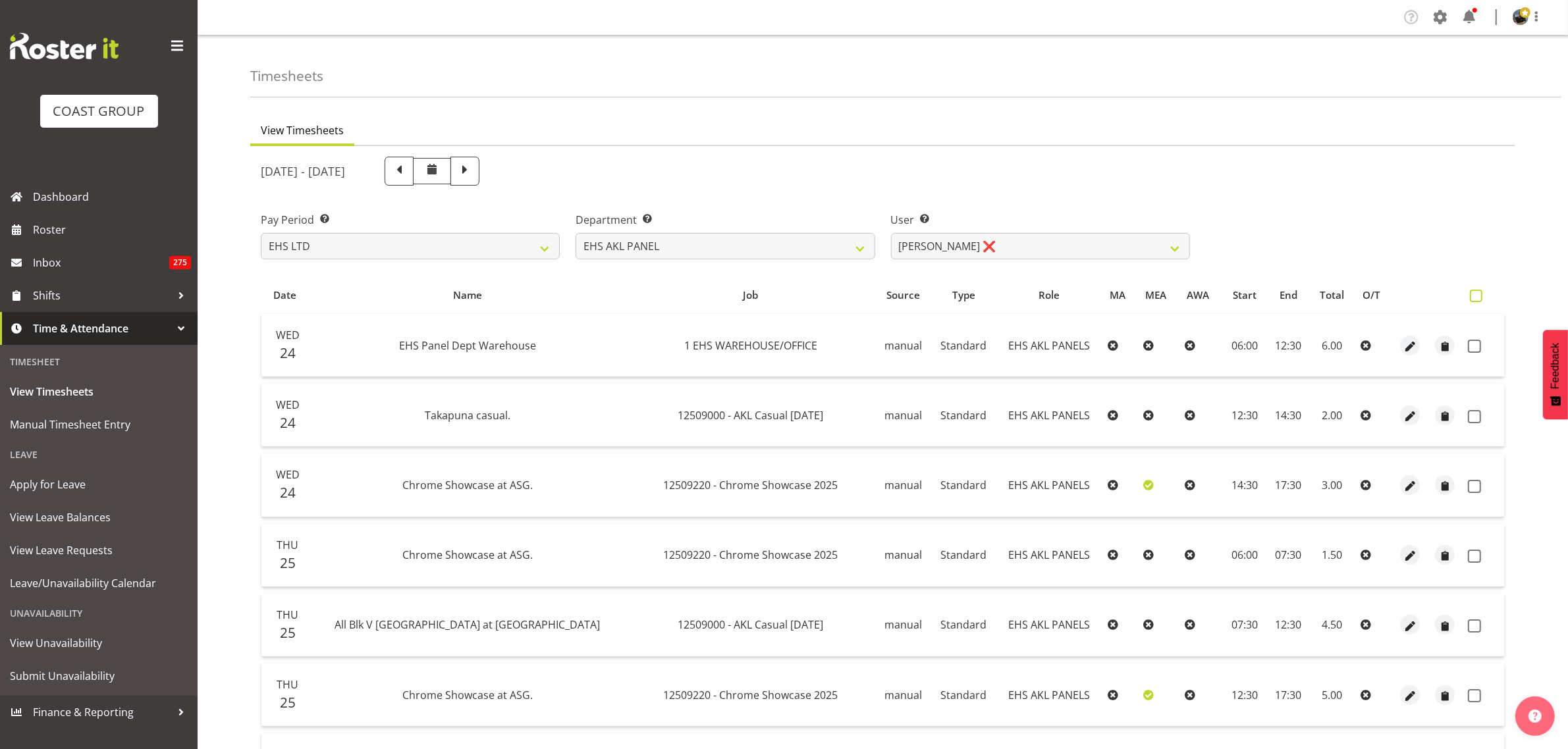
click at [1479, 298] on span at bounding box center [1476, 296] width 13 height 13
click at [1479, 298] on input "checkbox" at bounding box center [1474, 296] width 9 height 9
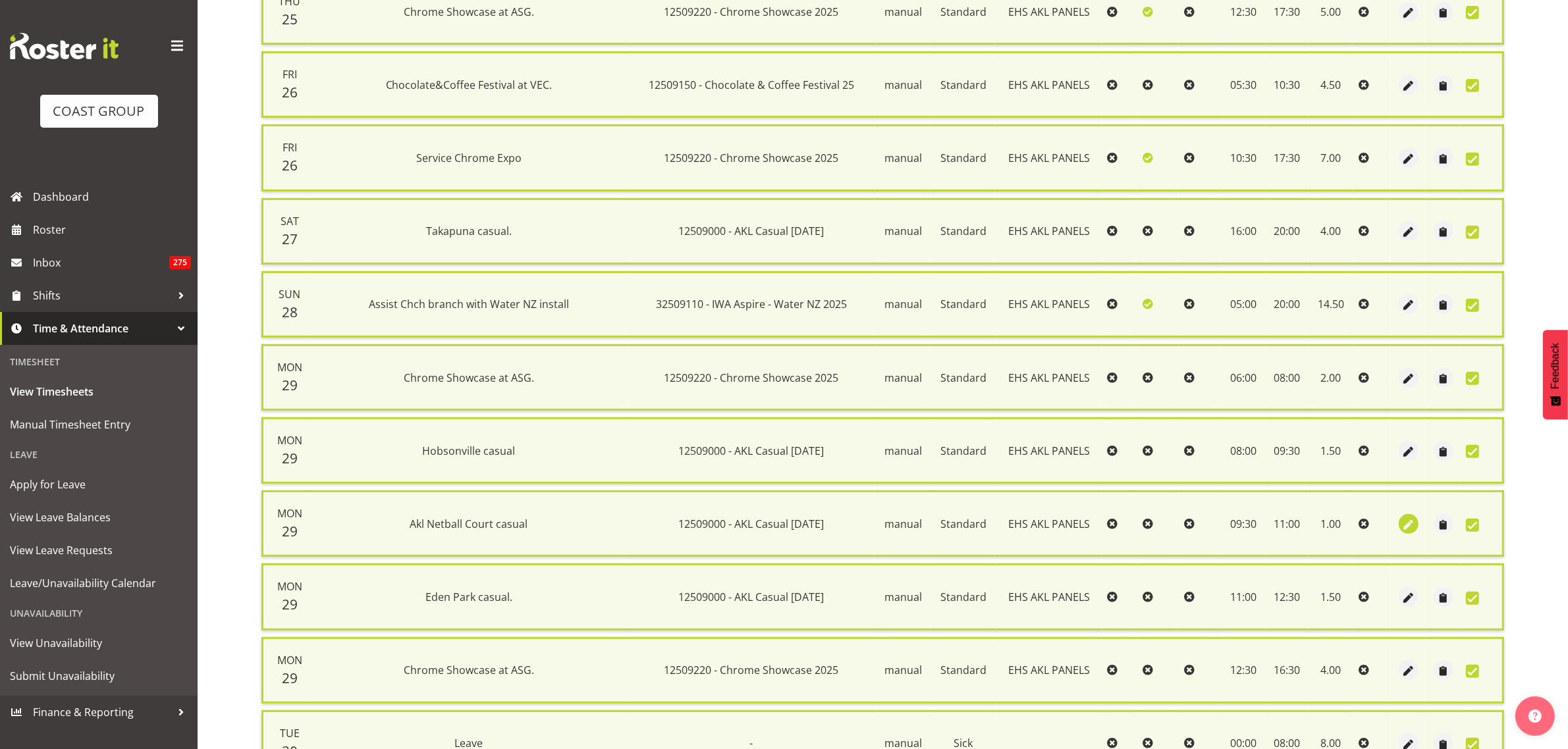
scroll to position [824, 0]
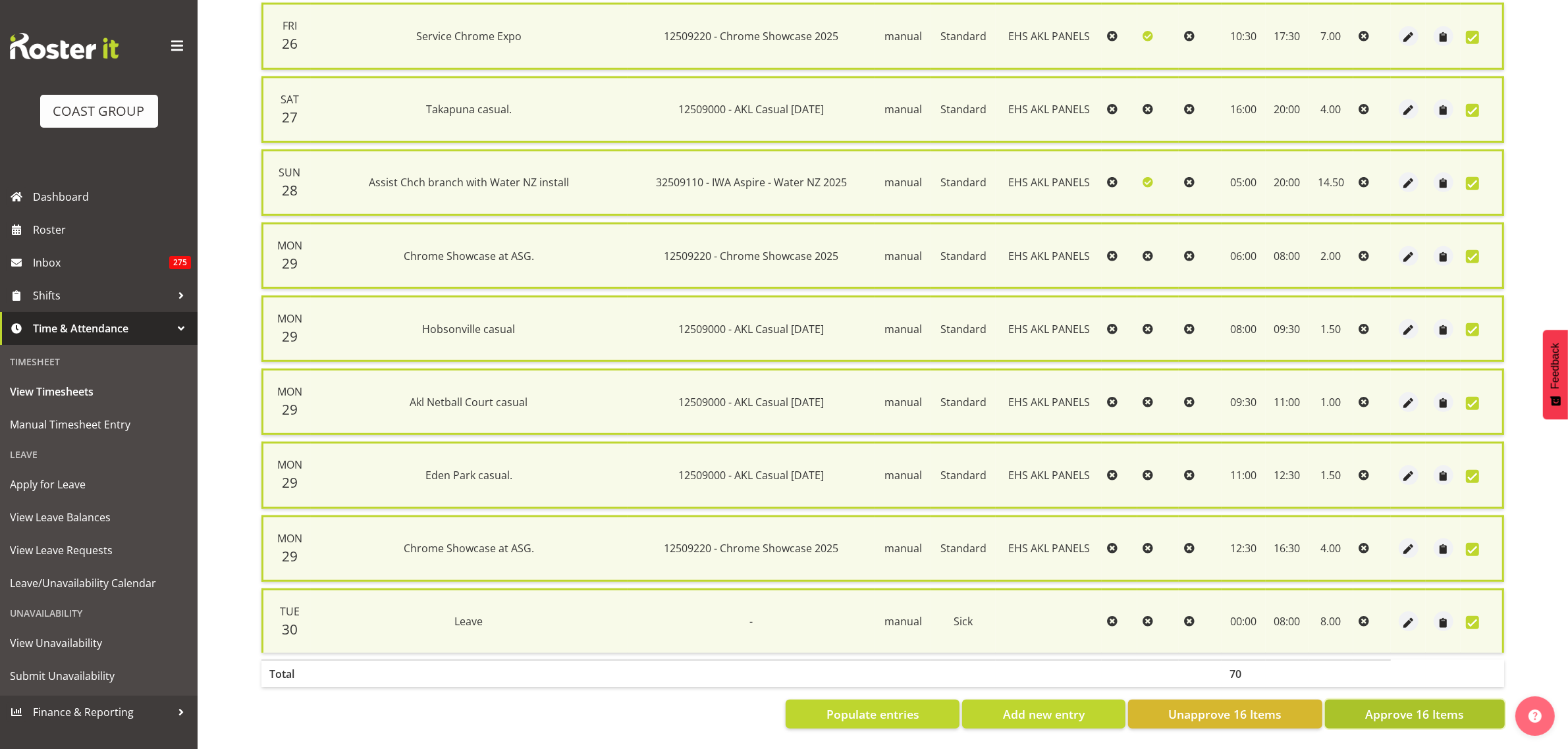
click at [1418, 706] on span "Approve 16 Items" at bounding box center [1414, 714] width 99 height 17
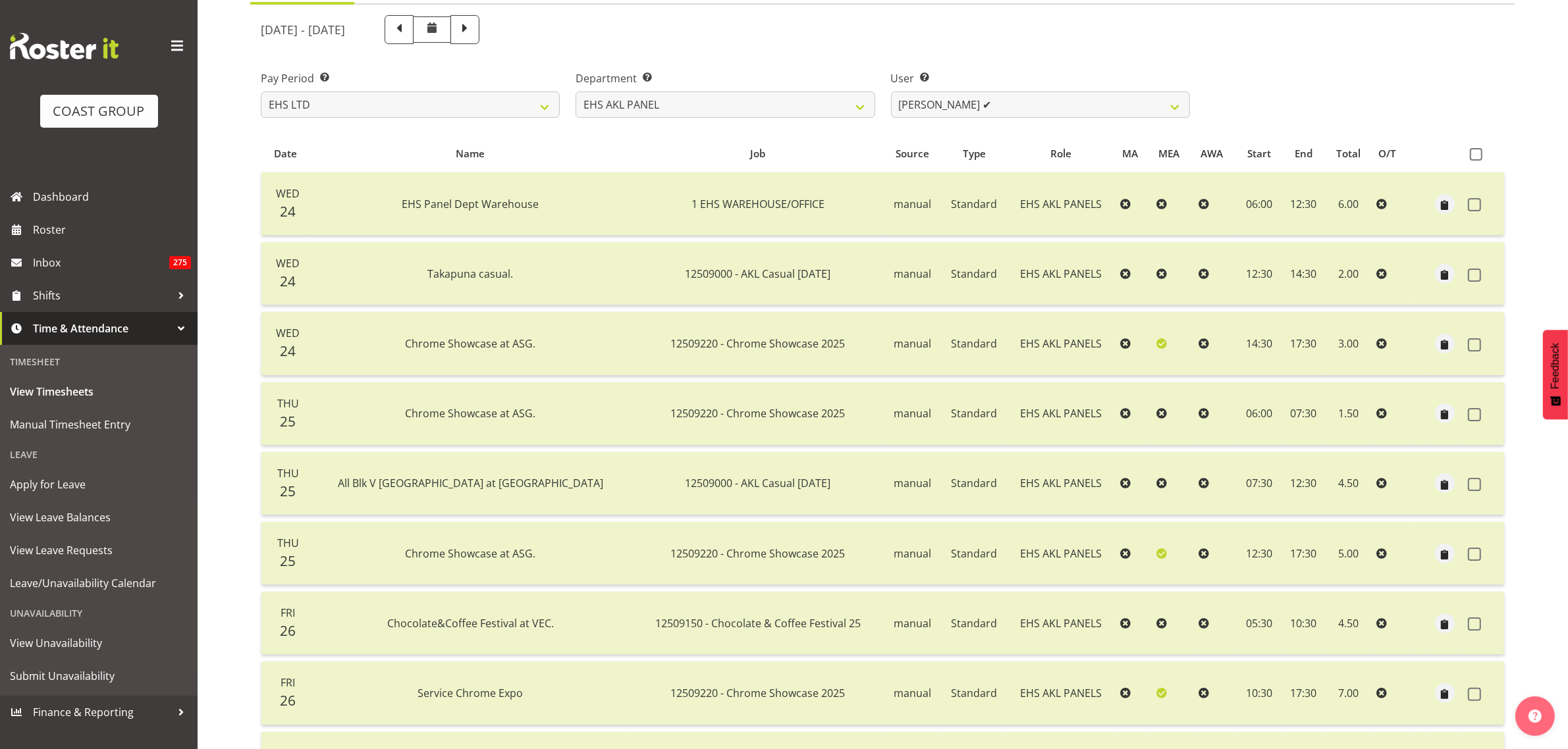
scroll to position [0, 0]
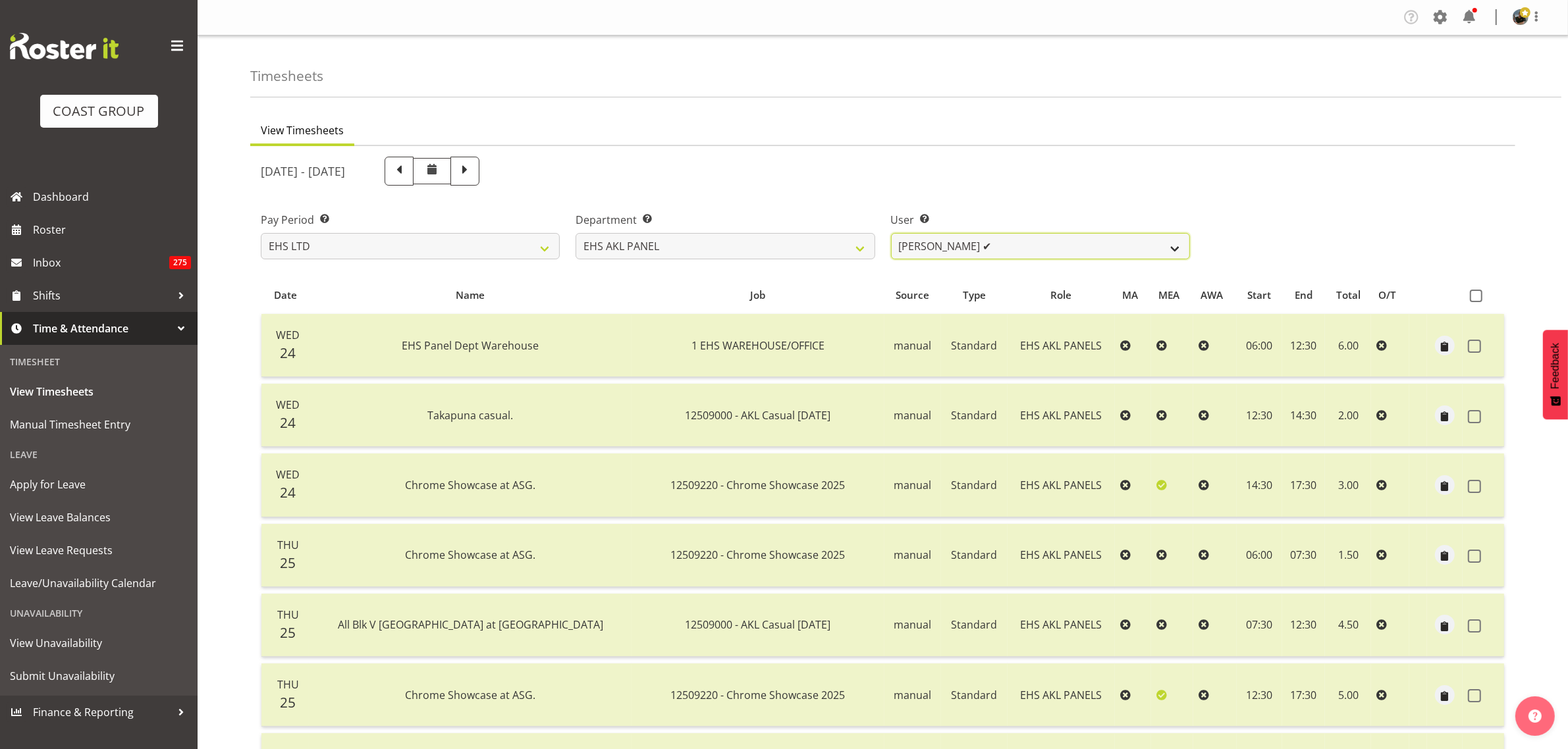
click at [1176, 245] on select "[PERSON_NAME] ✔ [PERSON_NAME] ✔ [PERSON_NAME] ✔ [PERSON_NAME] ✔ [PERSON_NAME] ✔…" at bounding box center [1041, 245] width 299 height 26
click at [891, 233] on select "[PERSON_NAME] ✔ [PERSON_NAME] ✔ [PERSON_NAME] ✔ [PERSON_NAME] ✔ [PERSON_NAME] ✔…" at bounding box center [1041, 245] width 299 height 26
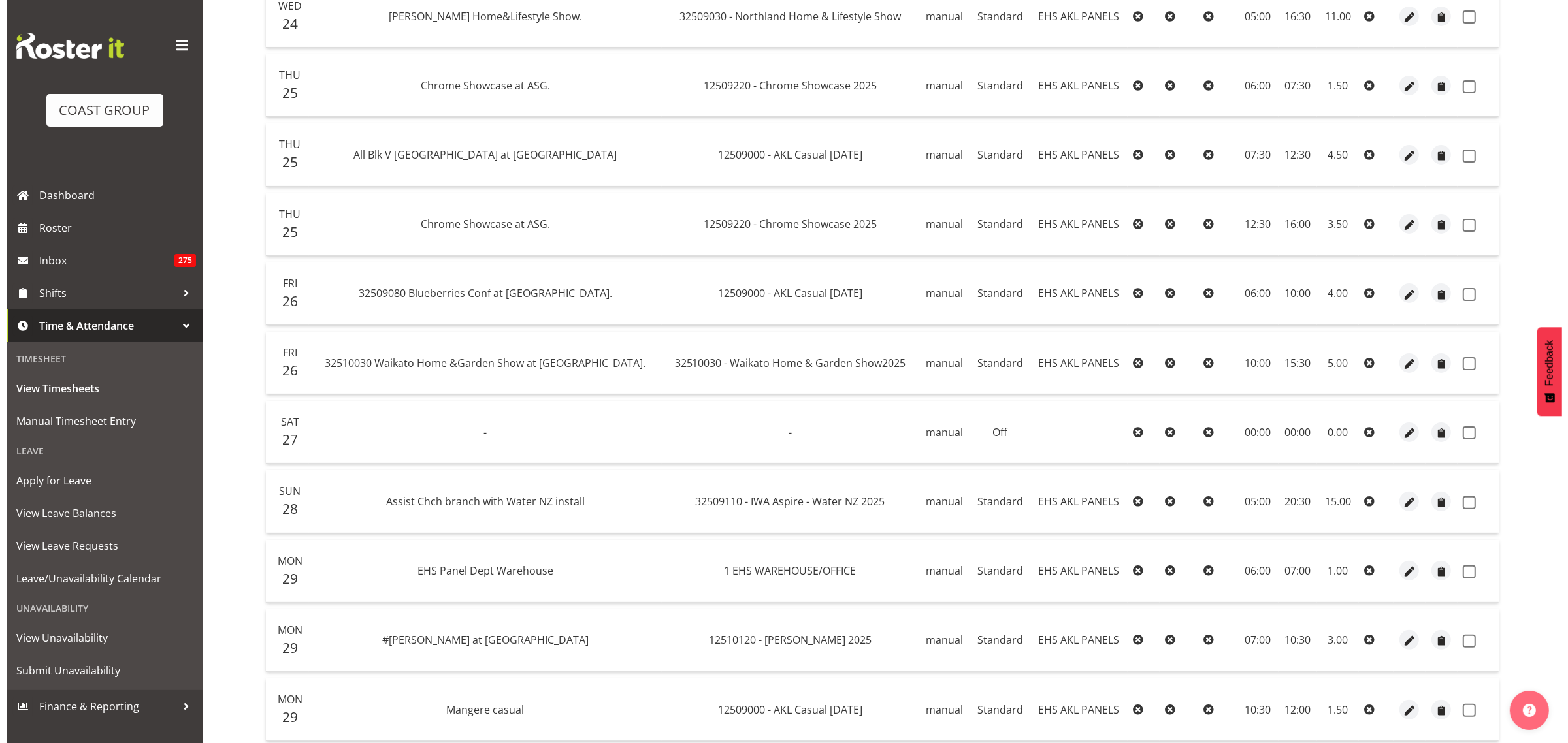
scroll to position [408, 0]
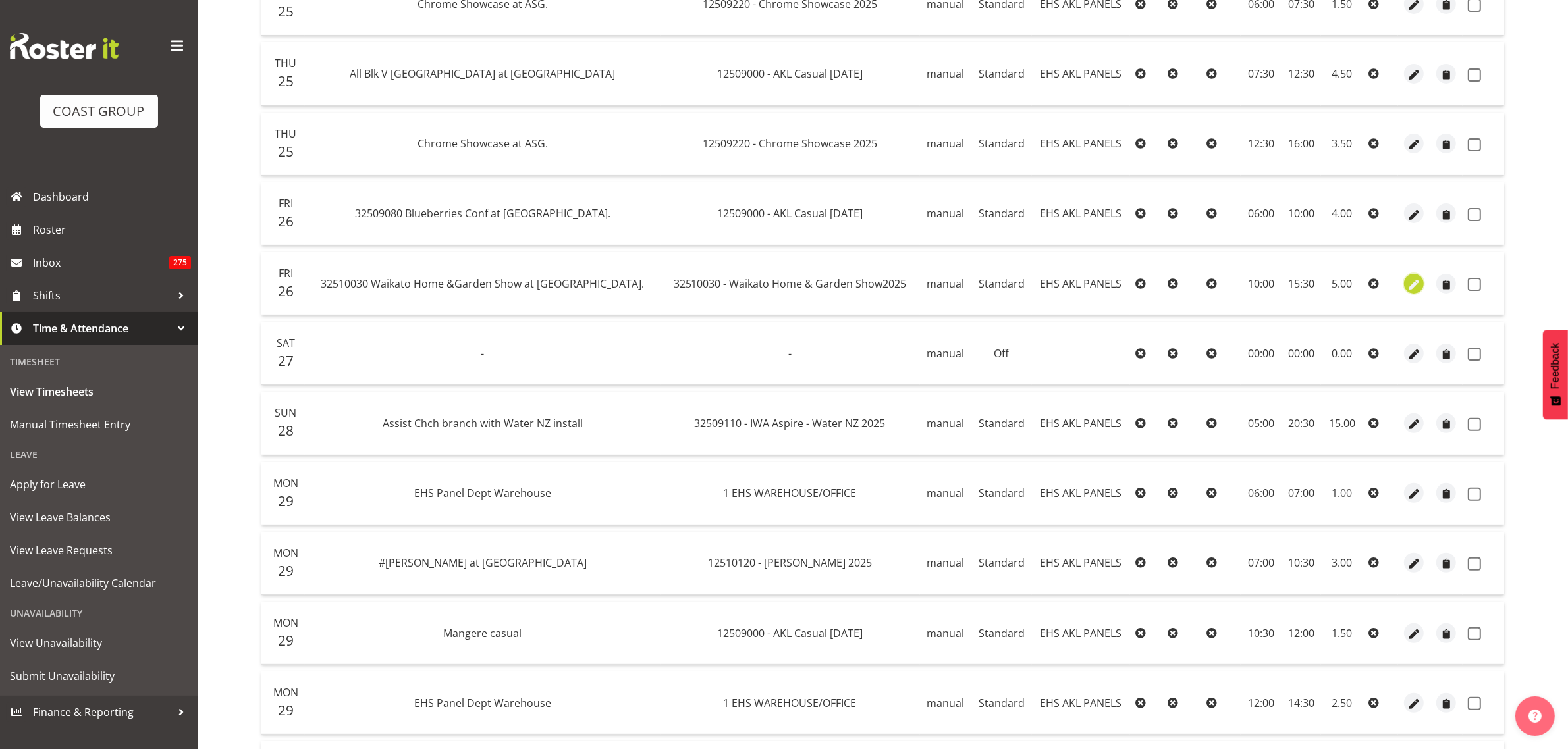
click at [1412, 285] on span "button" at bounding box center [1414, 284] width 15 height 15
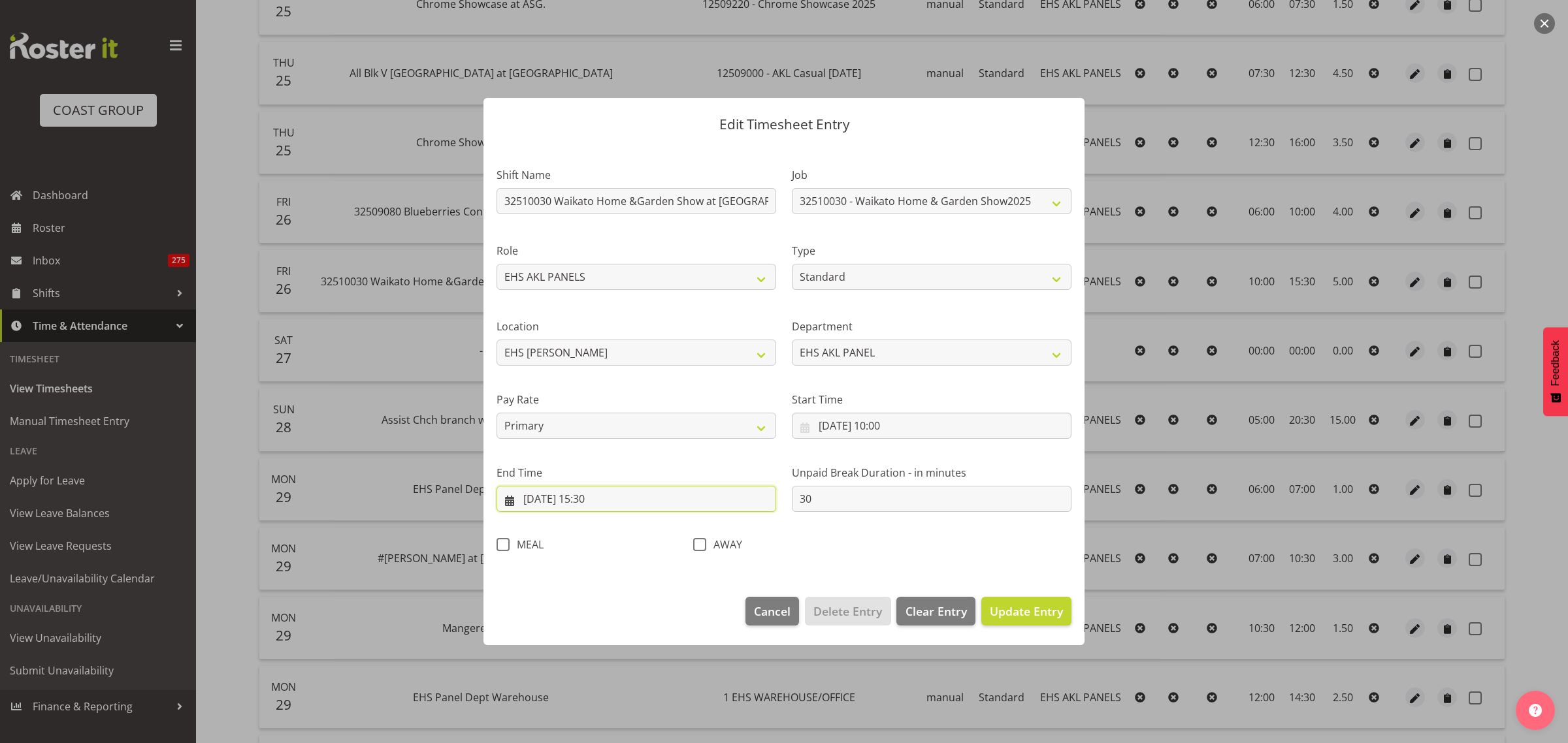
click at [629, 501] on input "[DATE] 15:30" at bounding box center [636, 499] width 280 height 26
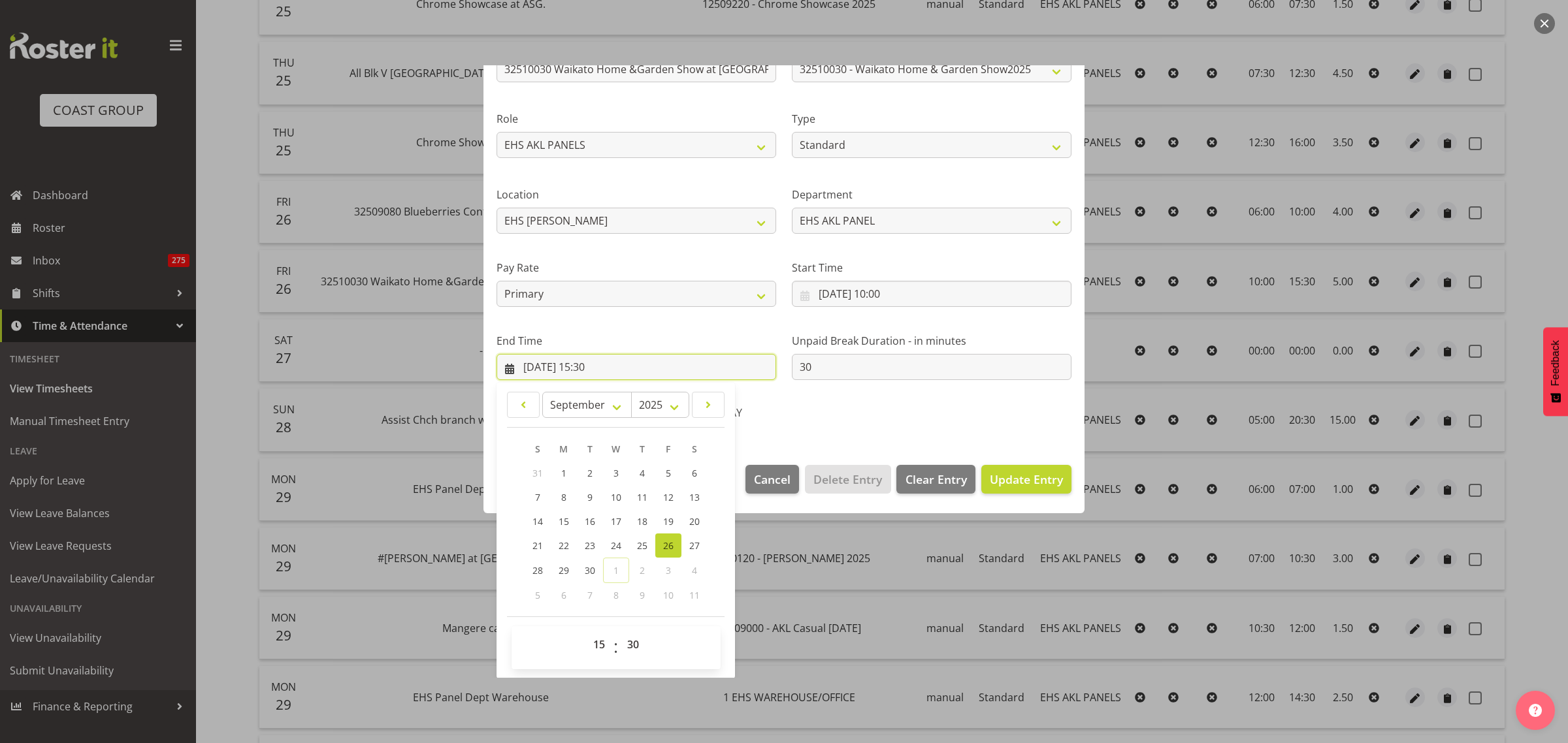
scroll to position [132, 0]
click at [602, 647] on select "00 01 02 03 04 05 06 07 08 09 10 11 12 13 14 15 16 17 18 19 20 21 22 23" at bounding box center [601, 644] width 30 height 26
click at [586, 631] on select "00 01 02 03 04 05 06 07 08 09 10 11 12 13 14 15 16 17 18 19 20 21 22 23" at bounding box center [601, 644] width 30 height 26
click at [955, 412] on div "Shift Name 32510030 Waikato Home &Garden Show at [GEOGRAPHIC_DATA]. Job 1 Carlt…" at bounding box center [784, 223] width 591 height 414
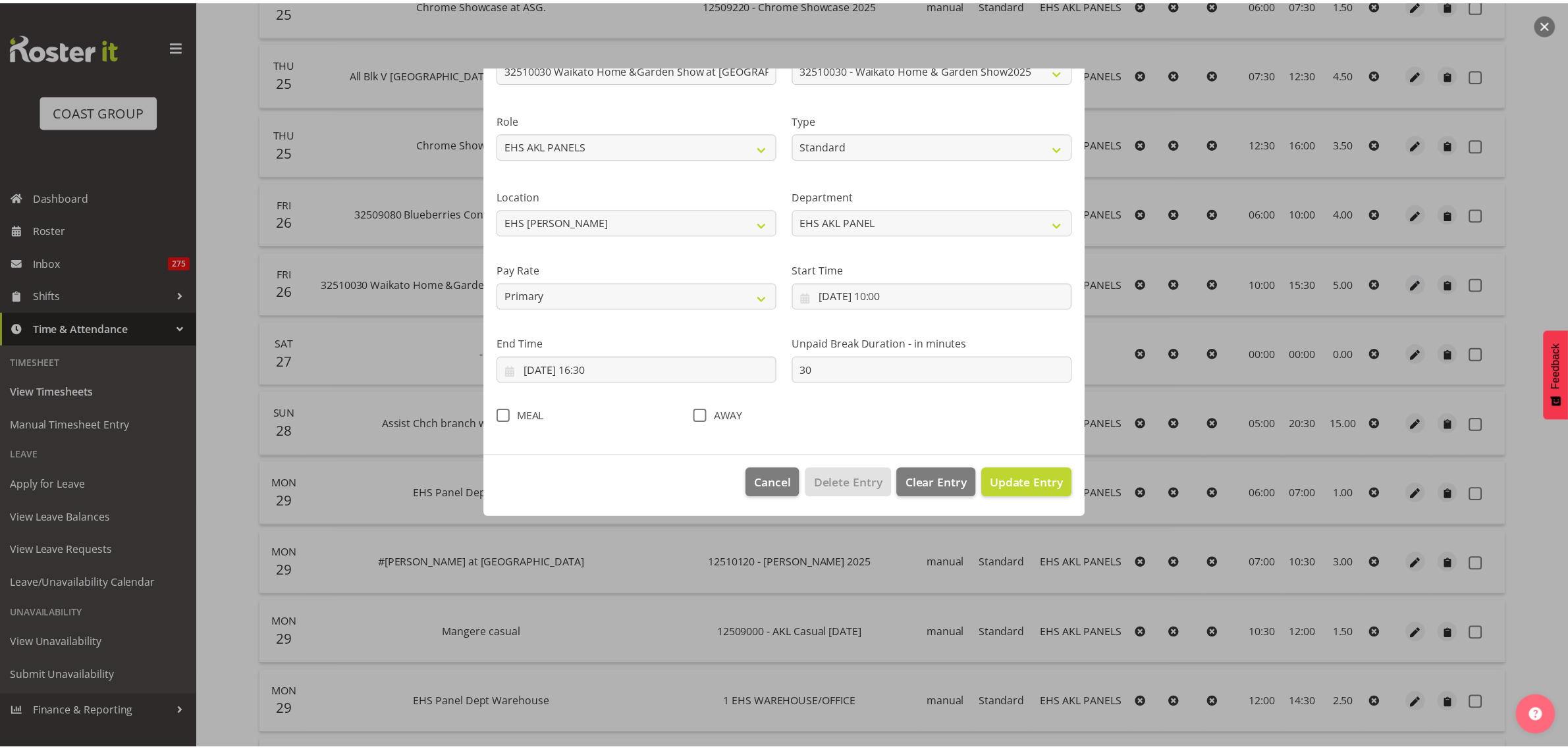
scroll to position [0, 0]
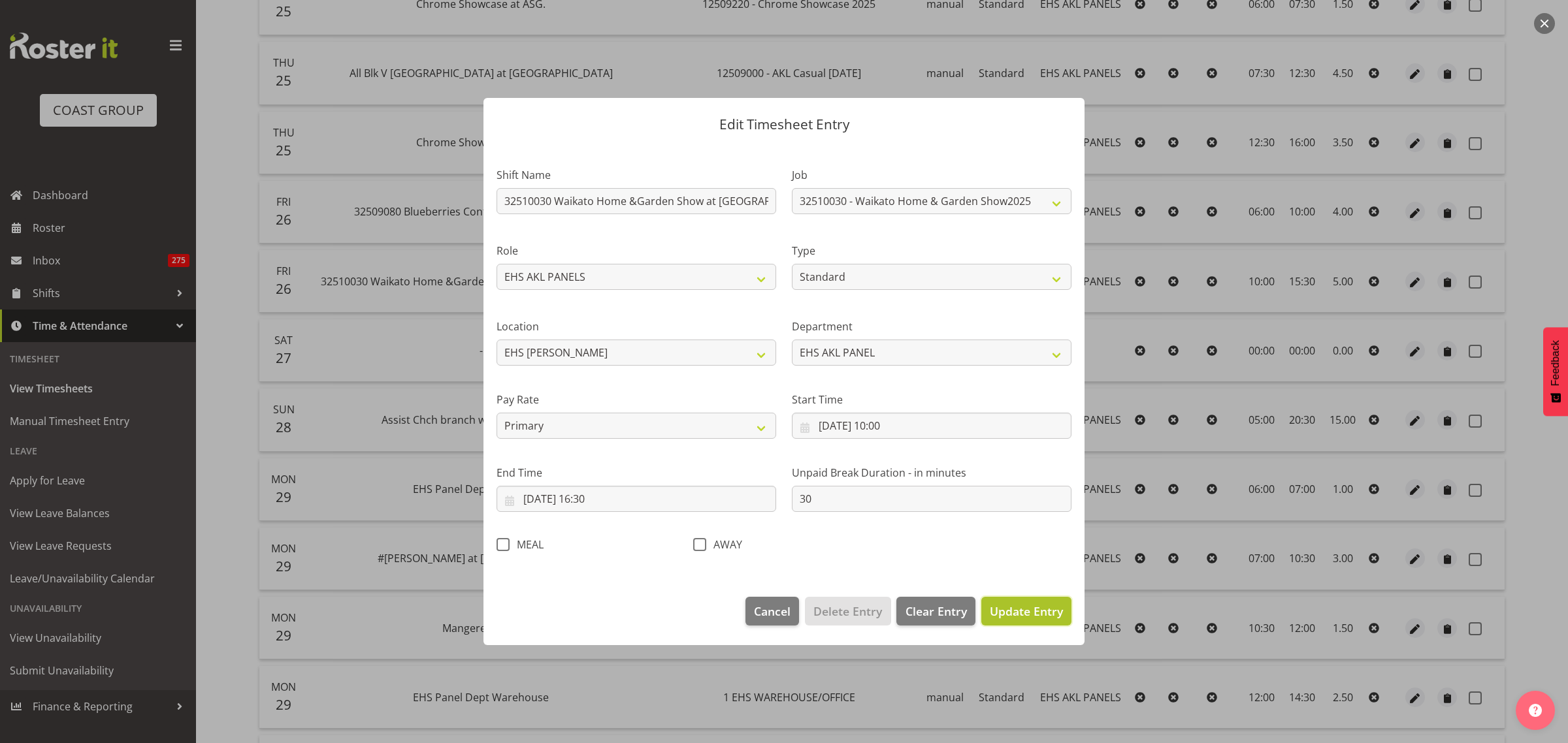
click at [1024, 617] on span "Update Entry" at bounding box center [1026, 611] width 73 height 16
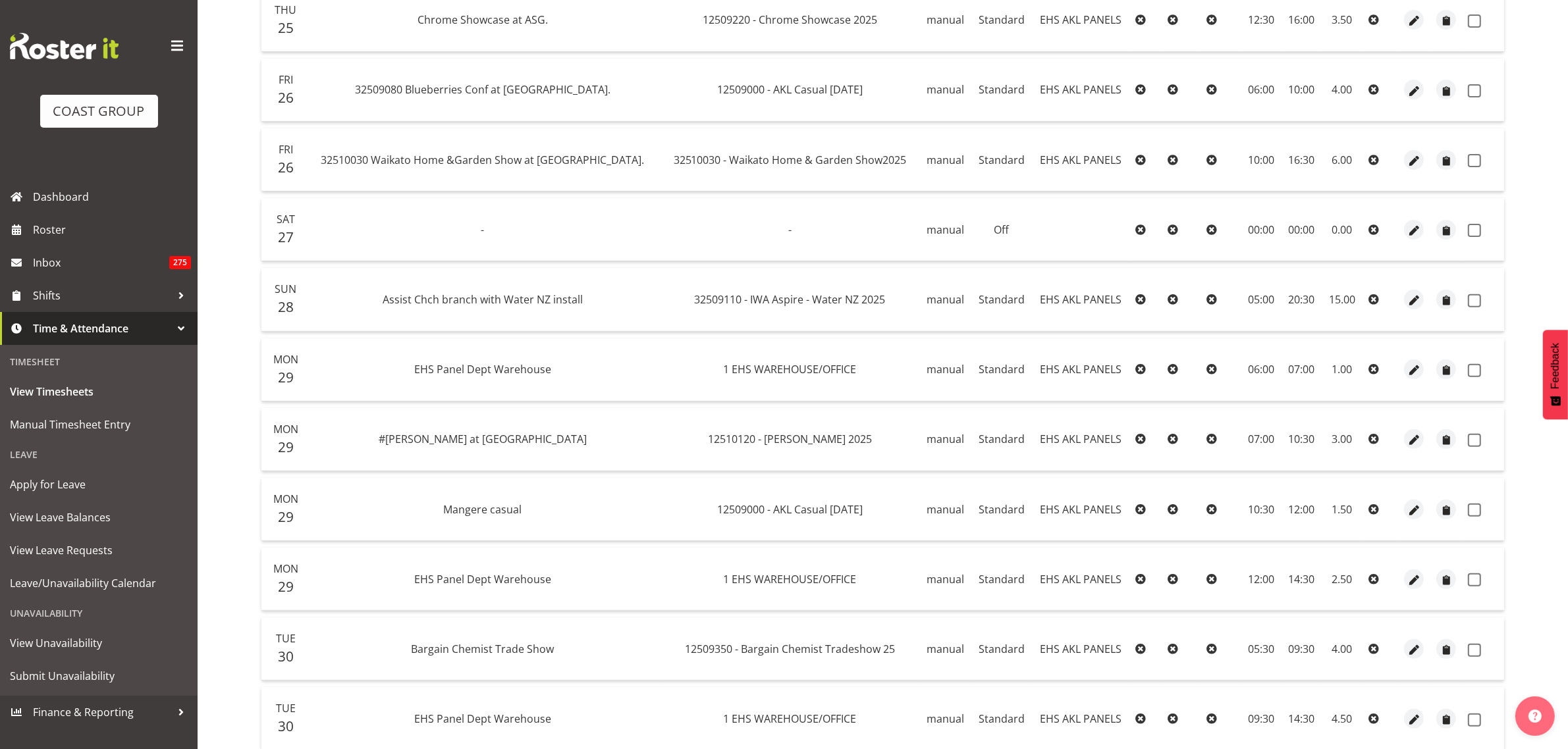
scroll to position [576, 0]
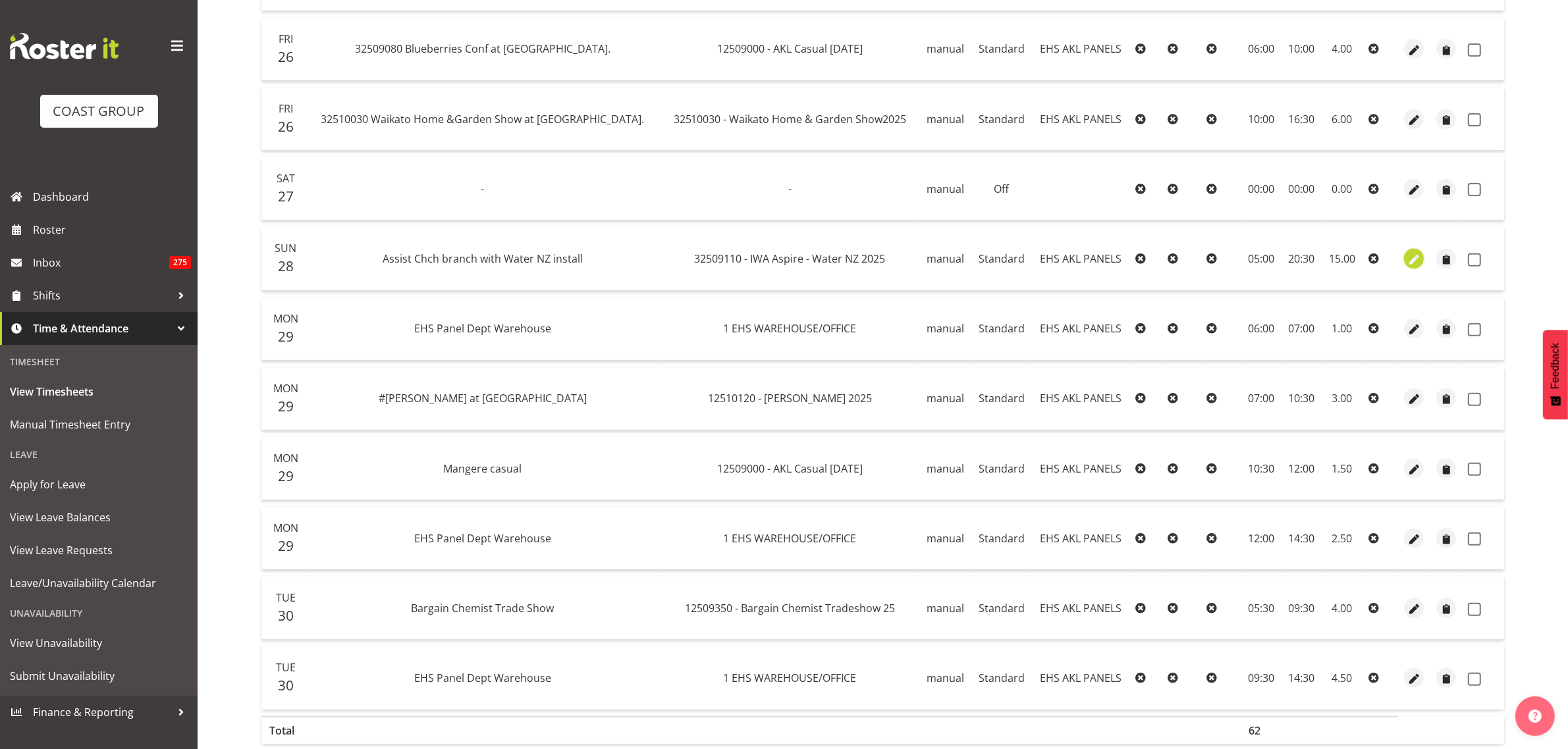
click at [1412, 261] on span "button" at bounding box center [1414, 259] width 15 height 15
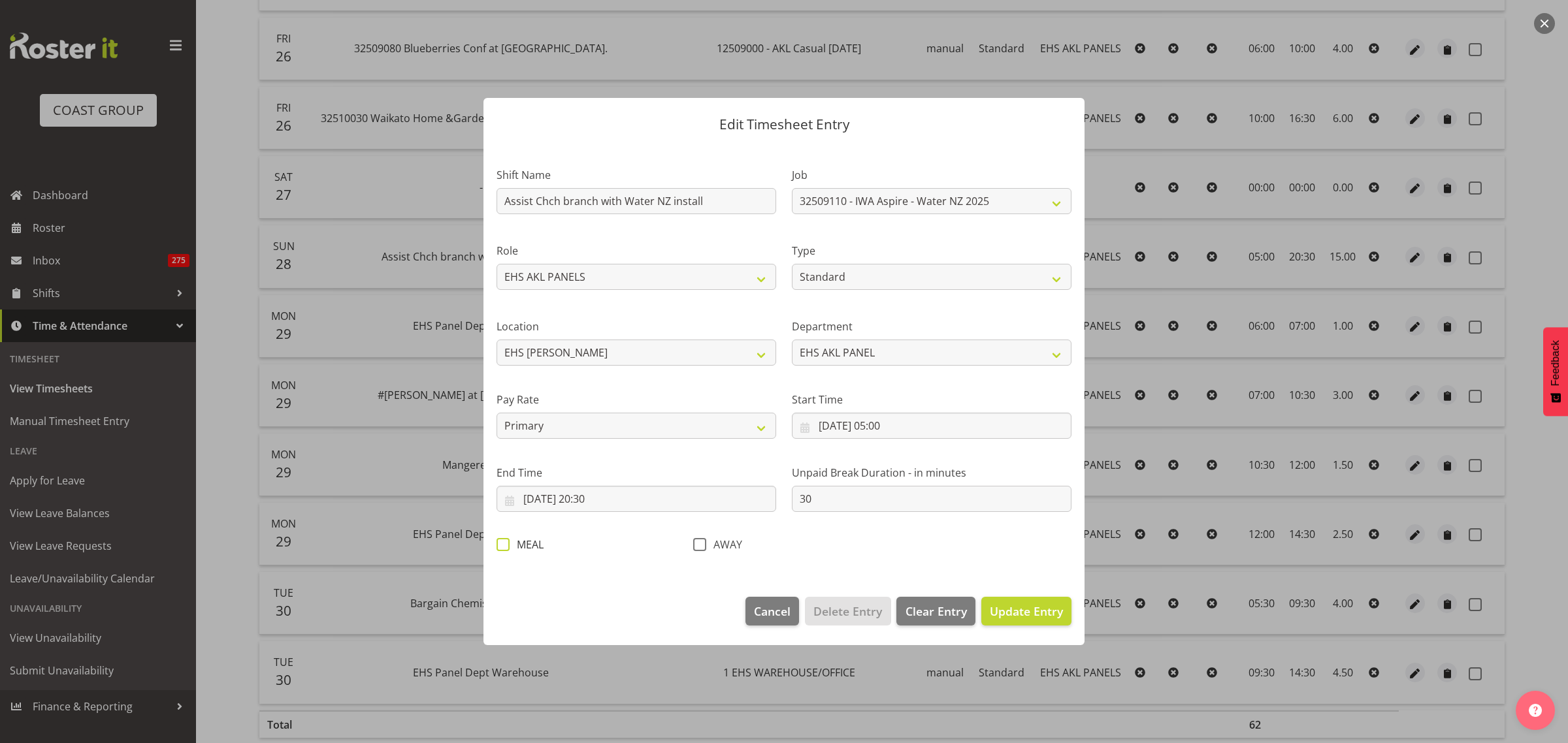
click at [503, 547] on span at bounding box center [503, 544] width 13 height 13
click at [503, 547] on input "MEAL" at bounding box center [500, 545] width 9 height 9
click at [1033, 614] on span "Update Entry" at bounding box center [1026, 611] width 73 height 16
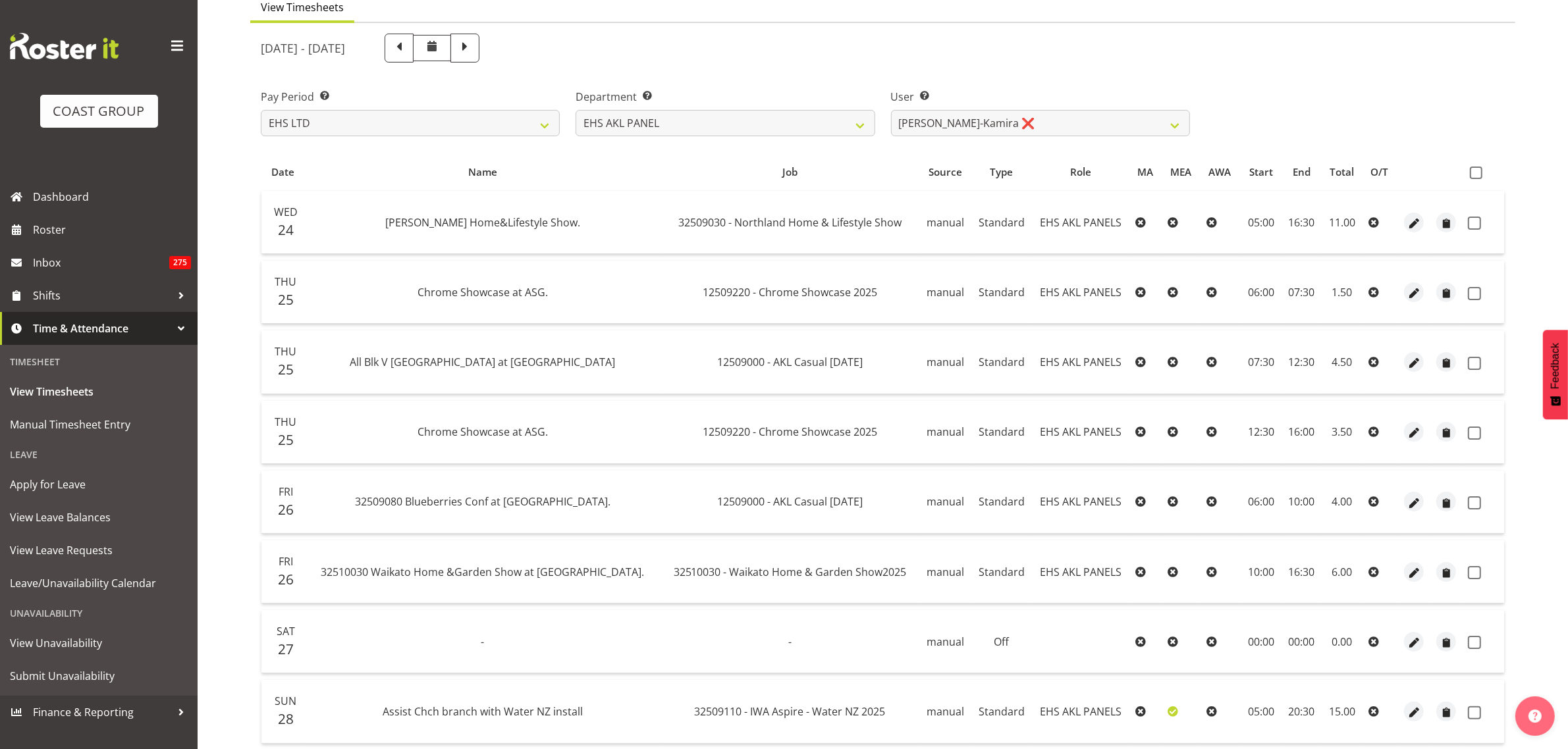
scroll to position [82, 0]
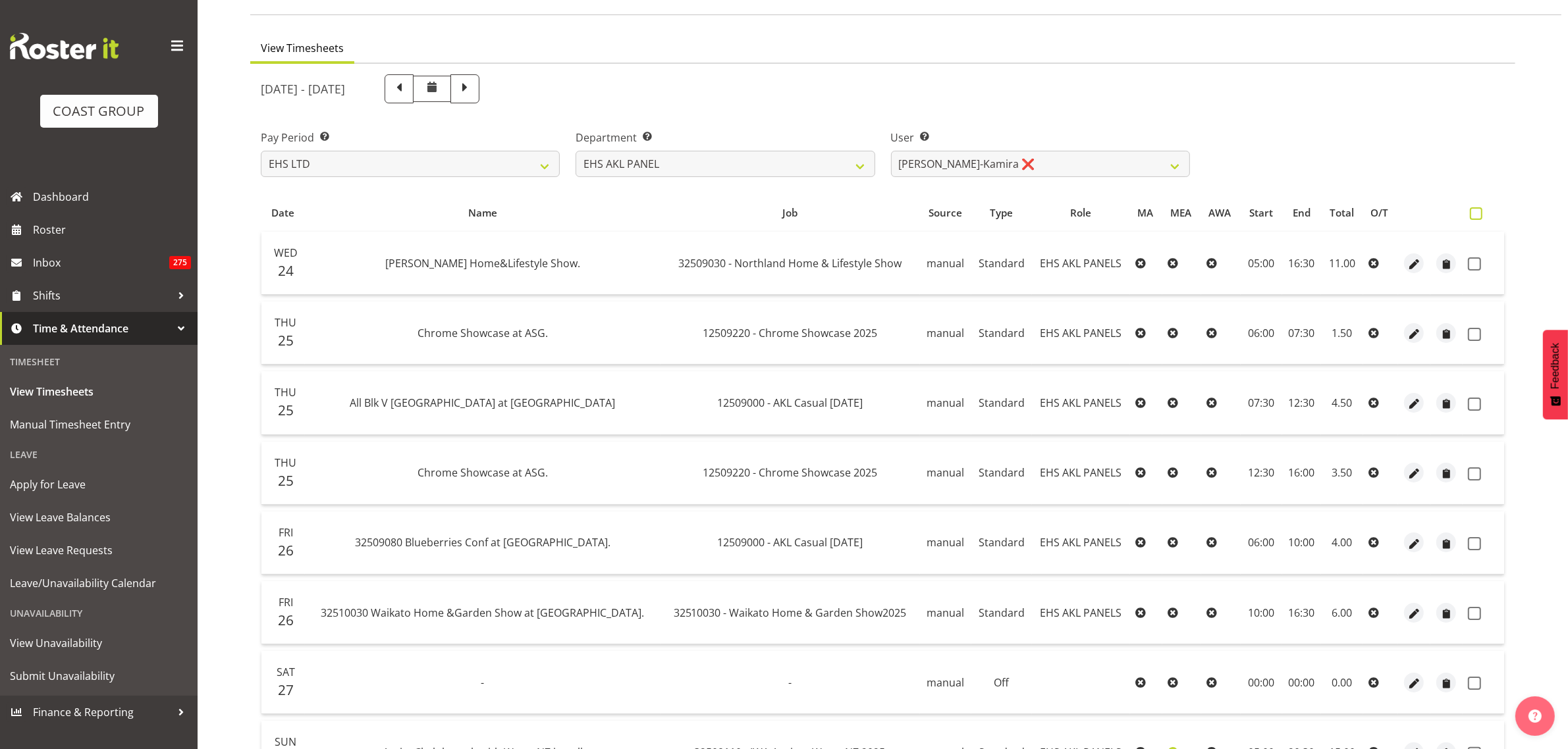
click at [1476, 212] on span at bounding box center [1476, 214] width 13 height 13
click at [1476, 212] on input "checkbox" at bounding box center [1474, 213] width 9 height 9
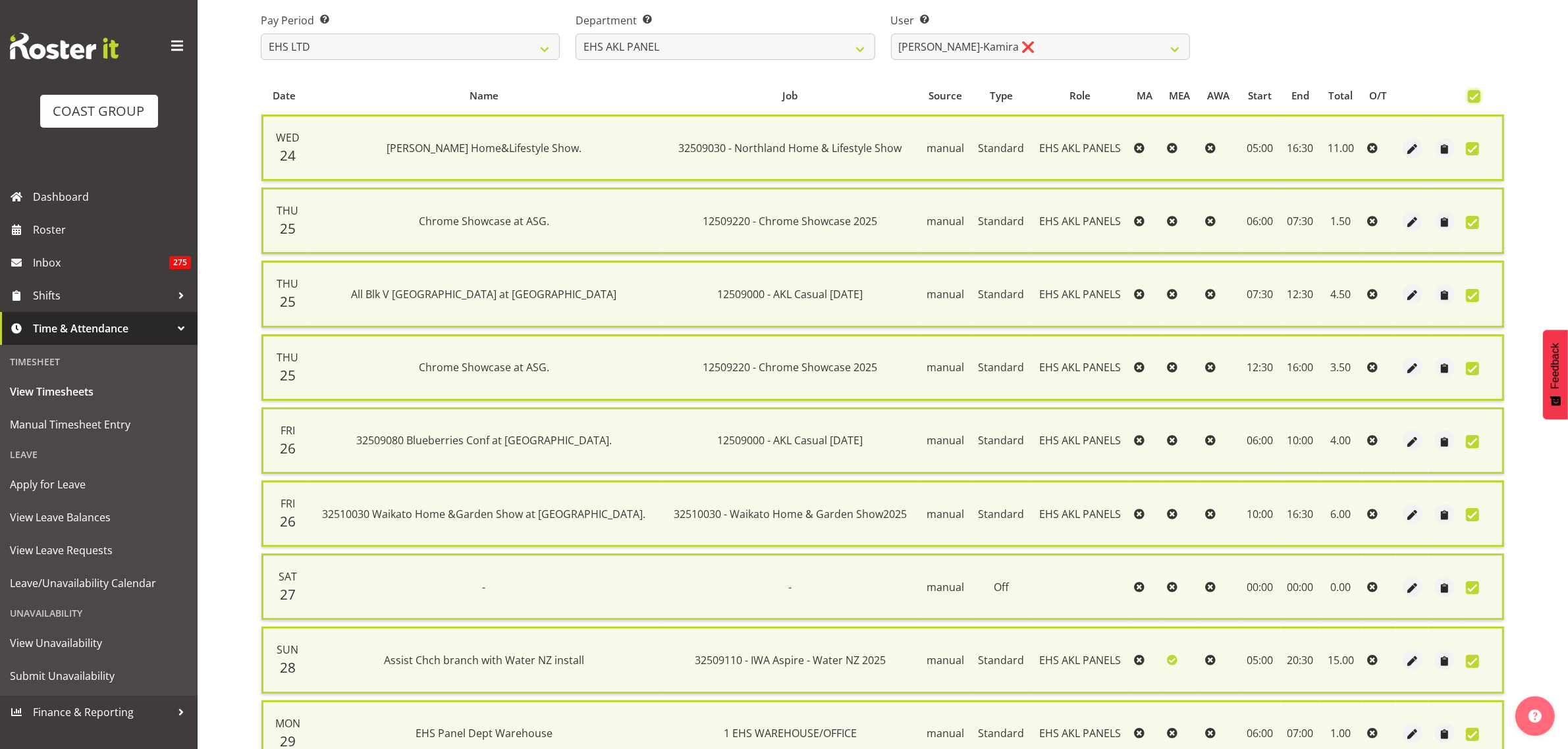
scroll to position [165, 0]
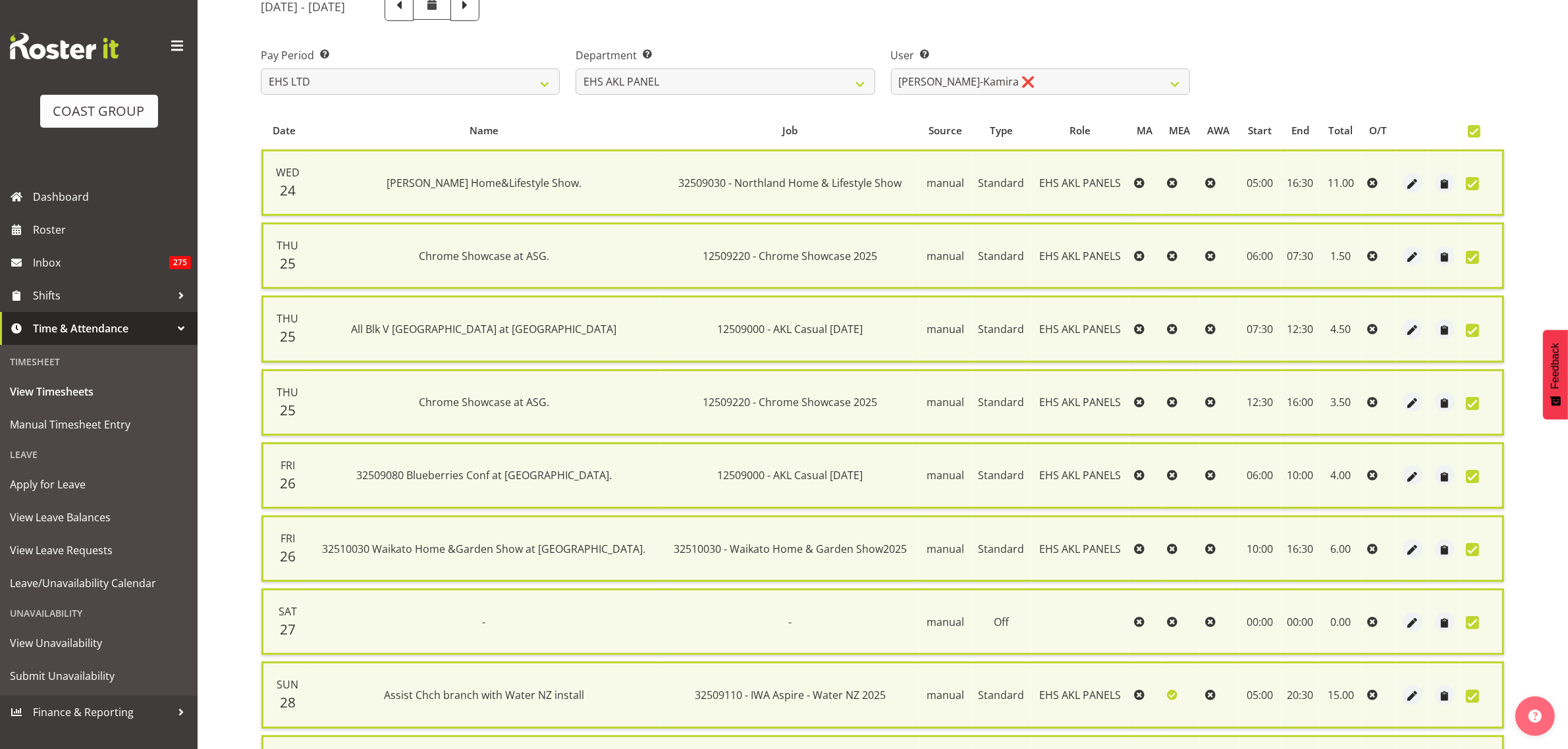
click at [1473, 132] on span at bounding box center [1474, 131] width 13 height 13
click at [1473, 132] on input "checkbox" at bounding box center [1472, 131] width 9 height 9
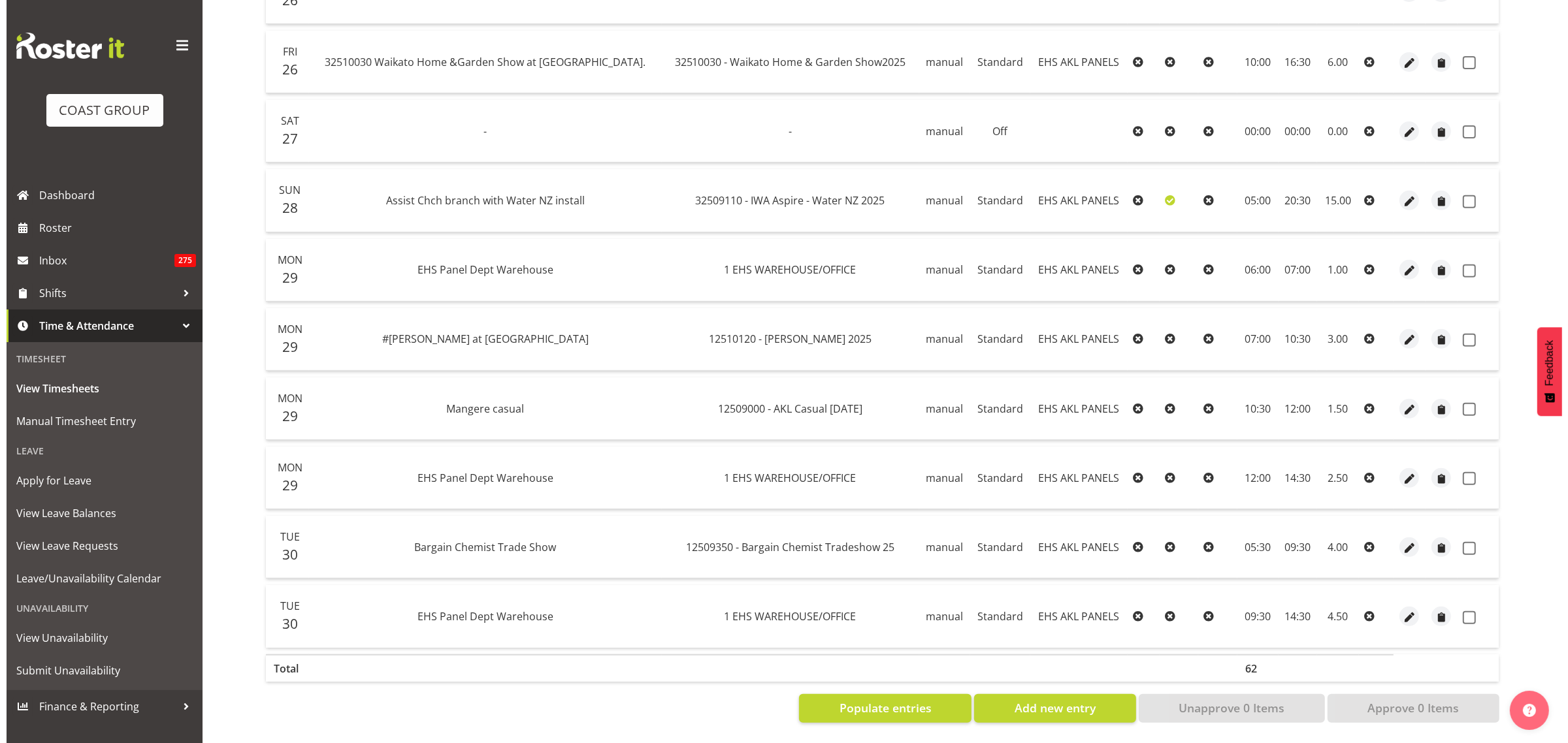
scroll to position [640, 0]
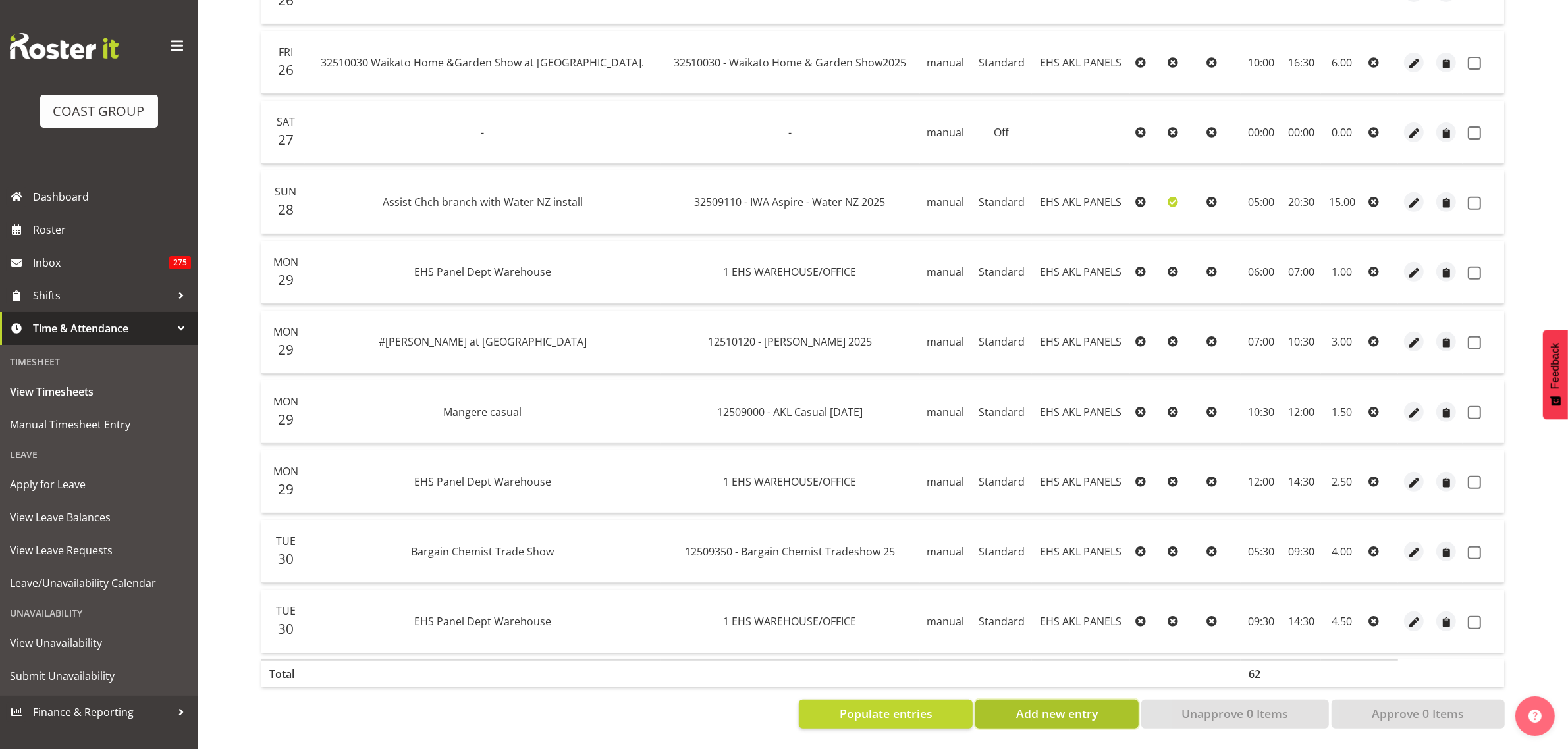
click at [1070, 711] on button "Add new entry" at bounding box center [1056, 714] width 163 height 29
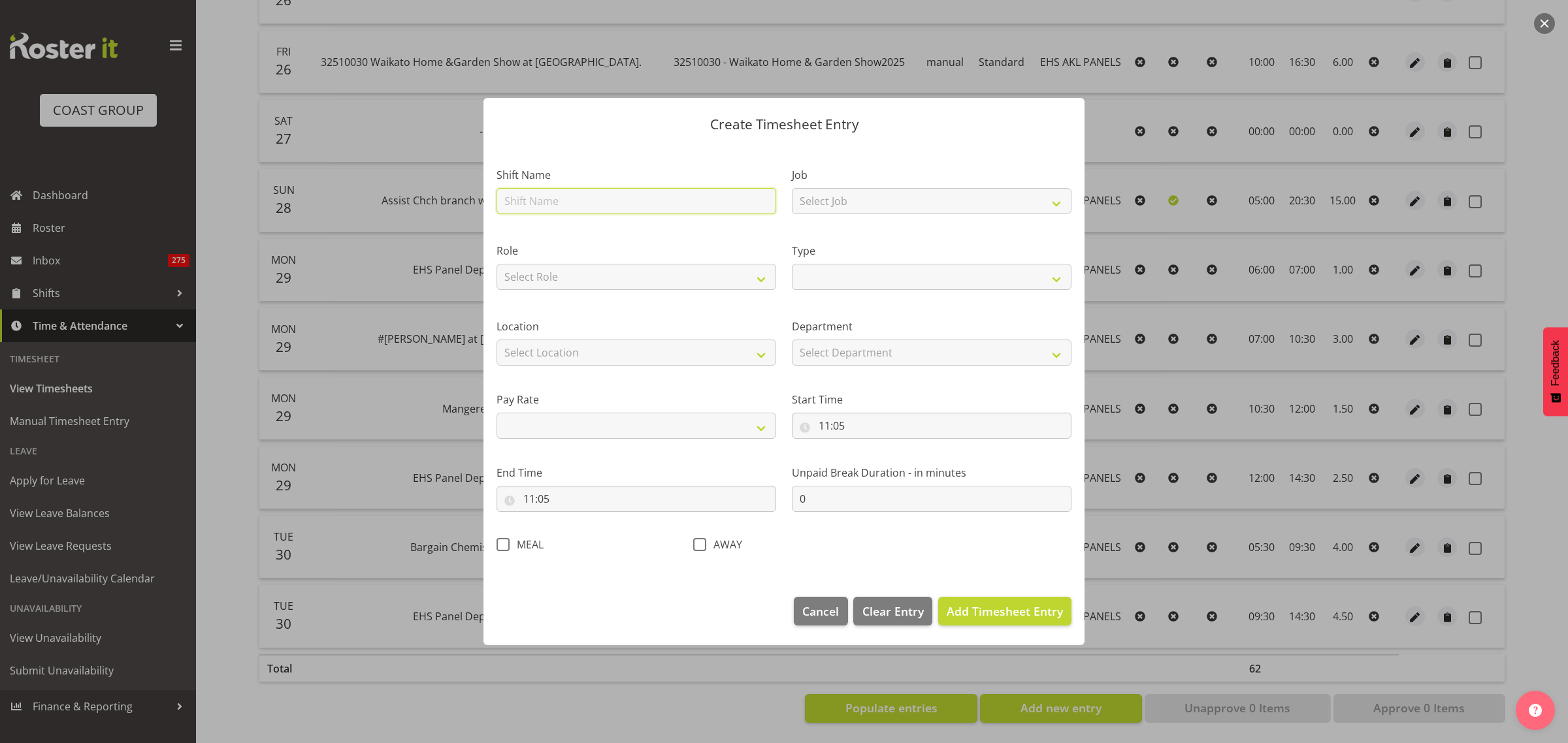
click at [557, 203] on input "text" at bounding box center [636, 200] width 280 height 26
click at [1062, 206] on select "Select Job 1 Carlton Events 1 [PERSON_NAME][GEOGRAPHIC_DATA] 1 [PERSON_NAME][GE…" at bounding box center [931, 200] width 280 height 26
click at [792, 188] on select "Select Job 1 Carlton Events 1 [PERSON_NAME][GEOGRAPHIC_DATA] 1 [PERSON_NAME][GE…" at bounding box center [931, 200] width 280 height 26
click at [760, 278] on select "Select Role AKL [PERSON_NAME] VEHICLES EHS AKL PANELS" at bounding box center [636, 276] width 280 height 26
click at [497, 264] on select "Select Role AKL [PERSON_NAME] VEHICLES EHS AKL PANELS" at bounding box center [636, 276] width 280 height 26
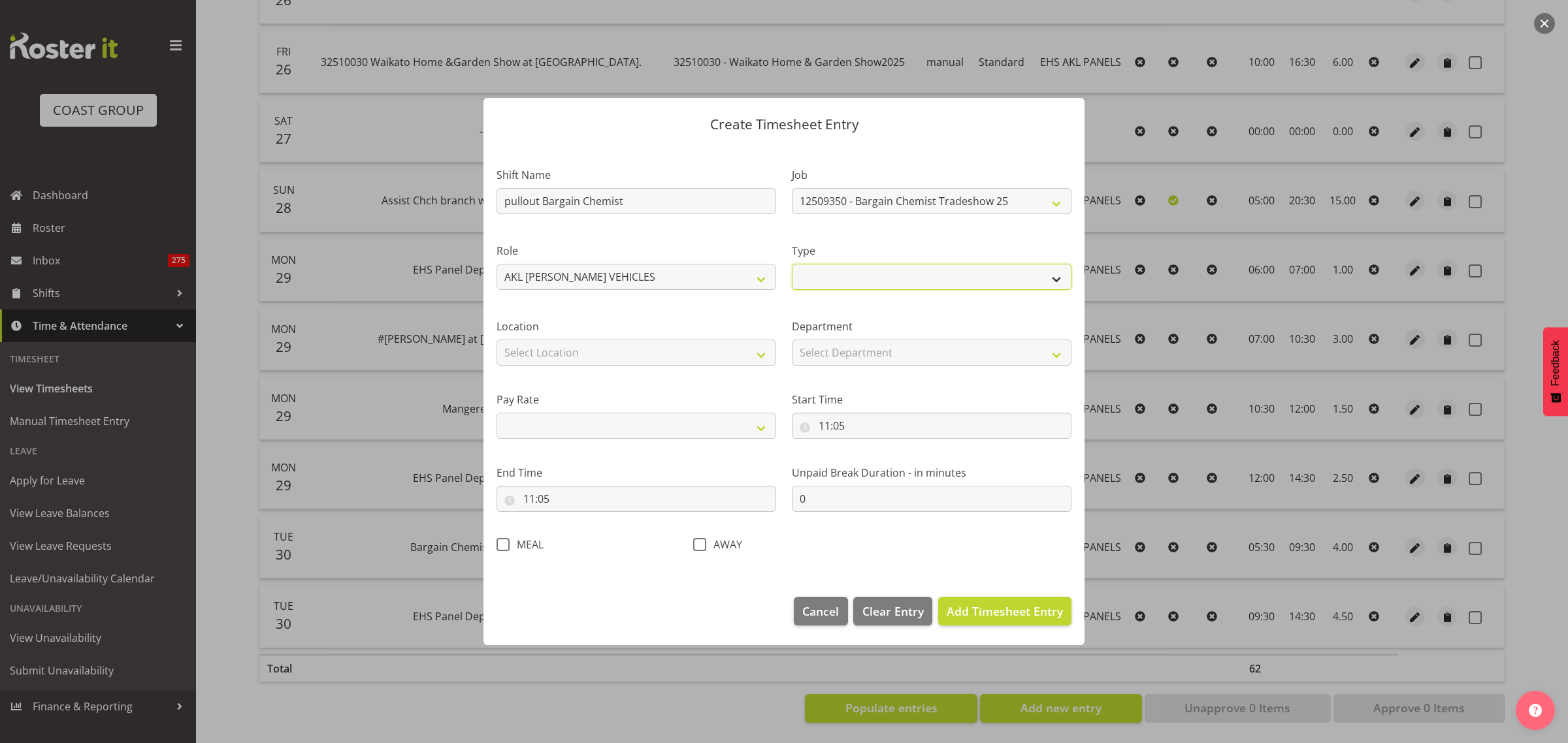
drag, startPoint x: 1059, startPoint y: 280, endPoint x: 1053, endPoint y: 284, distance: 7.2
click at [1059, 280] on select "Off Standard Public Holiday Public Holiday (Worked) Day In Lieu Annual Leave Si…" at bounding box center [931, 276] width 280 height 26
click at [792, 264] on select "Off Standard Public Holiday Public Holiday (Worked) Day In Lieu Annual Leave Si…" at bounding box center [931, 276] width 280 height 26
click at [763, 355] on select "Select Location [GEOGRAPHIC_DATA] EVENTS [PERSON_NAME][GEOGRAPHIC_DATA] [GEOGRA…" at bounding box center [636, 352] width 280 height 26
click at [497, 340] on select "Select Location [GEOGRAPHIC_DATA] EVENTS [PERSON_NAME][GEOGRAPHIC_DATA] [GEOGRA…" at bounding box center [636, 352] width 280 height 26
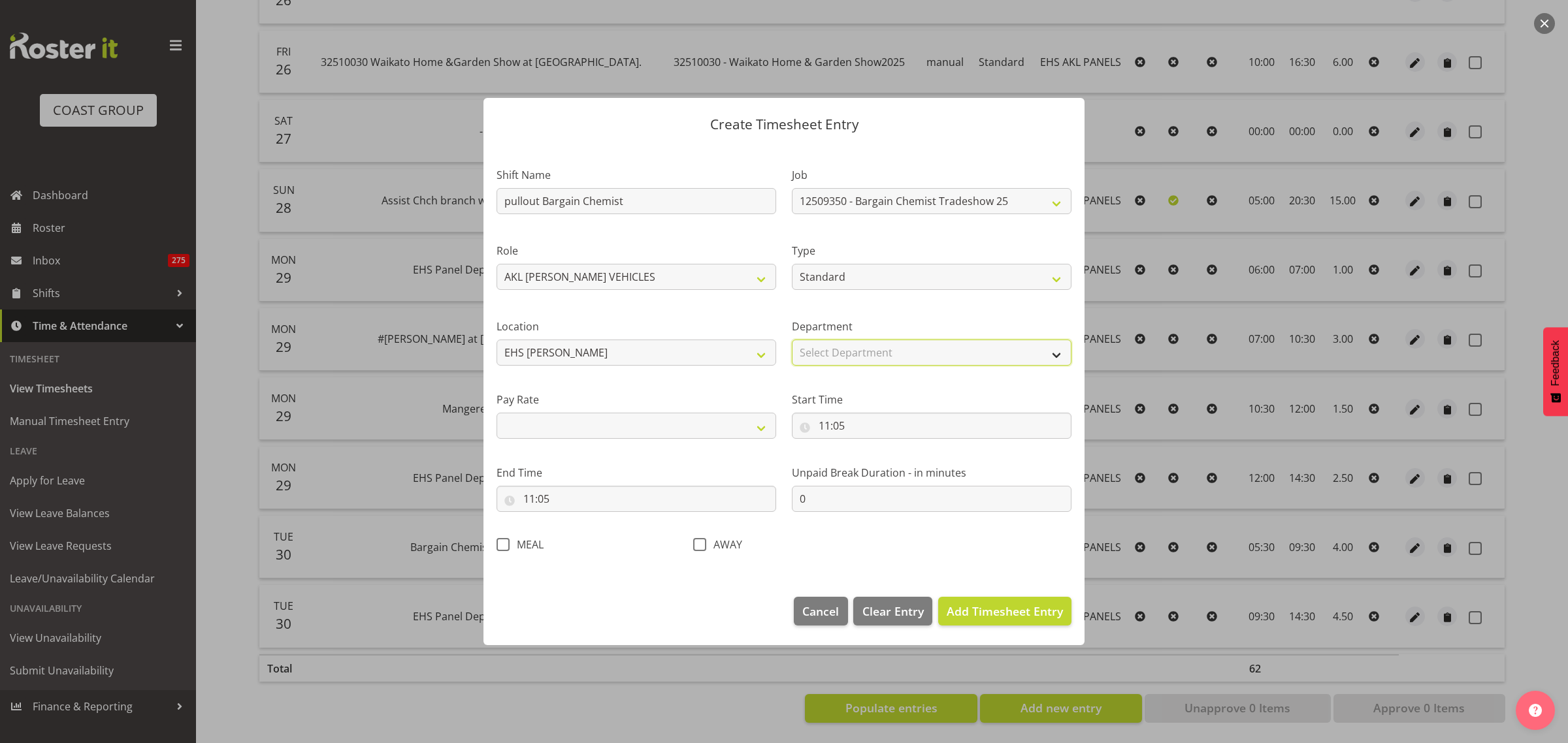
click at [1055, 352] on select "Select Department EHS AKL PANEL EHS AKL PANEL" at bounding box center [931, 352] width 280 height 26
click at [792, 340] on select "Select Department EHS AKL PANEL EHS AKL PANEL" at bounding box center [931, 352] width 280 height 26
click at [759, 430] on select "Primary Secondary Tertiary Fourth Fifth" at bounding box center [636, 425] width 280 height 26
click at [497, 413] on select "Primary Secondary Tertiary Fourth Fifth" at bounding box center [636, 425] width 280 height 26
click at [897, 425] on input "11:05" at bounding box center [931, 425] width 280 height 26
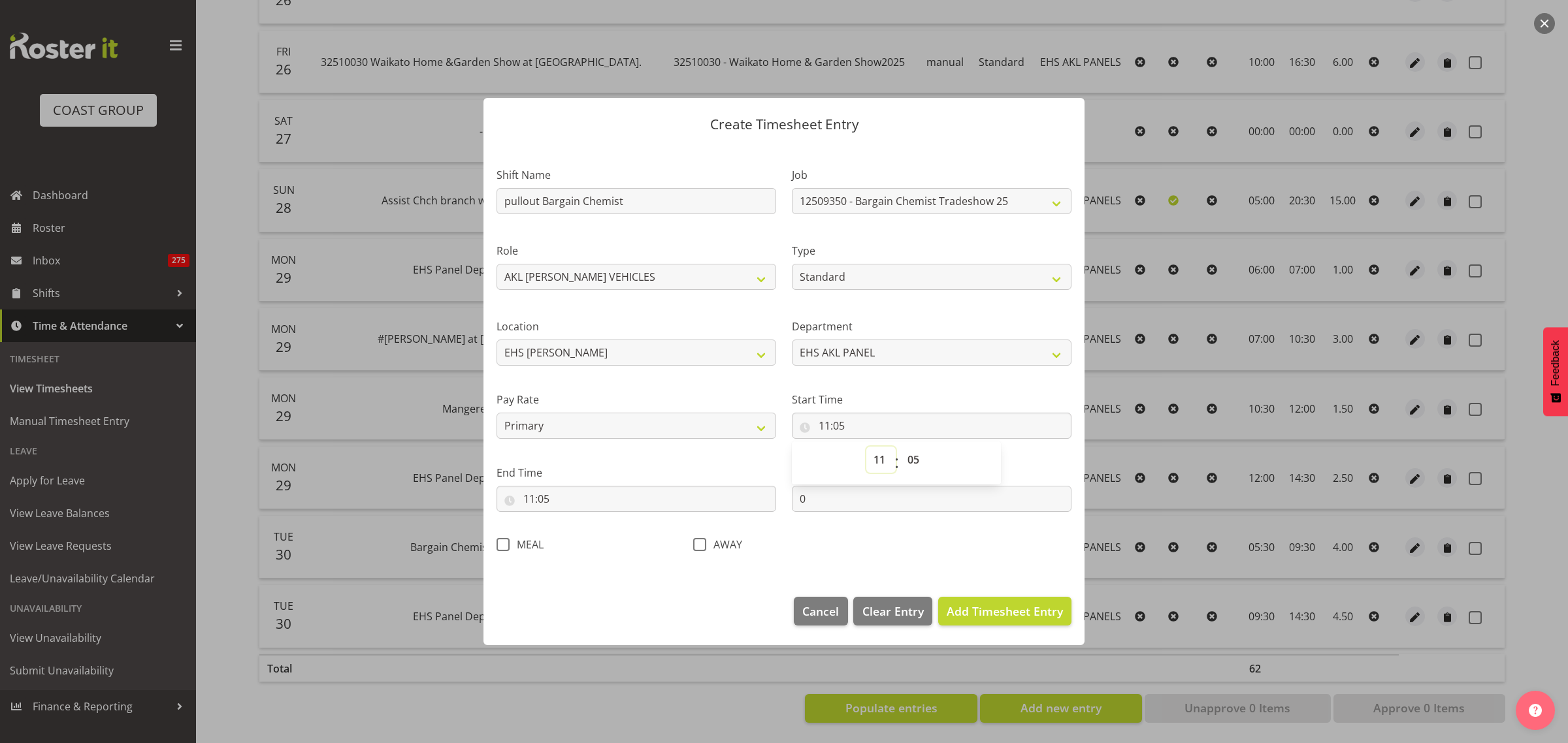
click at [876, 459] on select "00 01 02 03 04 05 06 07 08 09 10 11 12 13 14 15 16 17 18 19 20 21 22 23" at bounding box center [881, 460] width 30 height 26
click at [866, 447] on select "00 01 02 03 04 05 06 07 08 09 10 11 12 13 14 15 16 17 18 19 20 21 22 23" at bounding box center [881, 460] width 30 height 26
click at [916, 461] on select "00 01 02 03 04 05 06 07 08 09 10 11 12 13 14 15 16 17 18 19 20 21 22 23 24 25 2…" at bounding box center [915, 460] width 30 height 26
click at [900, 447] on select "00 01 02 03 04 05 06 07 08 09 10 11 12 13 14 15 16 17 18 19 20 21 22 23 24 25 2…" at bounding box center [915, 460] width 30 height 26
click at [580, 501] on input "11:05" at bounding box center [636, 499] width 280 height 26
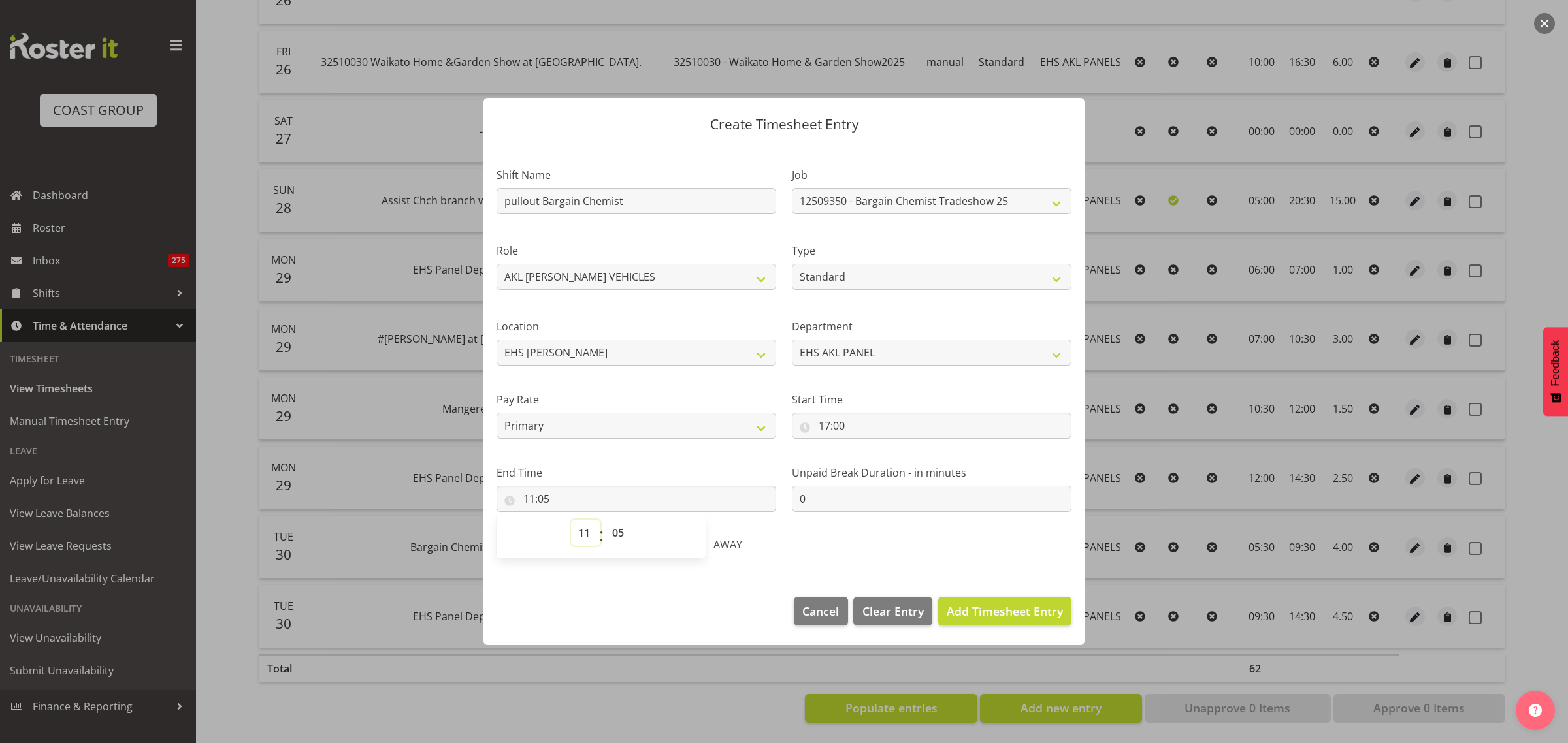
click at [583, 533] on select "00 01 02 03 04 05 06 07 08 09 10 11 12 13 14 15 16 17 18 19 20 21 22 23" at bounding box center [586, 532] width 30 height 26
click at [571, 520] on select "00 01 02 03 04 05 06 07 08 09 10 11 12 13 14 15 16 17 18 19 20 21 22 23" at bounding box center [586, 532] width 30 height 26
click at [620, 533] on select "00 01 02 03 04 05 06 07 08 09 10 11 12 13 14 15 16 17 18 19 20 21 22 23 24 25 2…" at bounding box center [620, 532] width 30 height 26
click at [605, 520] on select "00 01 02 03 04 05 06 07 08 09 10 11 12 13 14 15 16 17 18 19 20 21 22 23 24 25 2…" at bounding box center [620, 532] width 30 height 26
click at [996, 614] on span "Add Timesheet Entry" at bounding box center [1005, 611] width 116 height 16
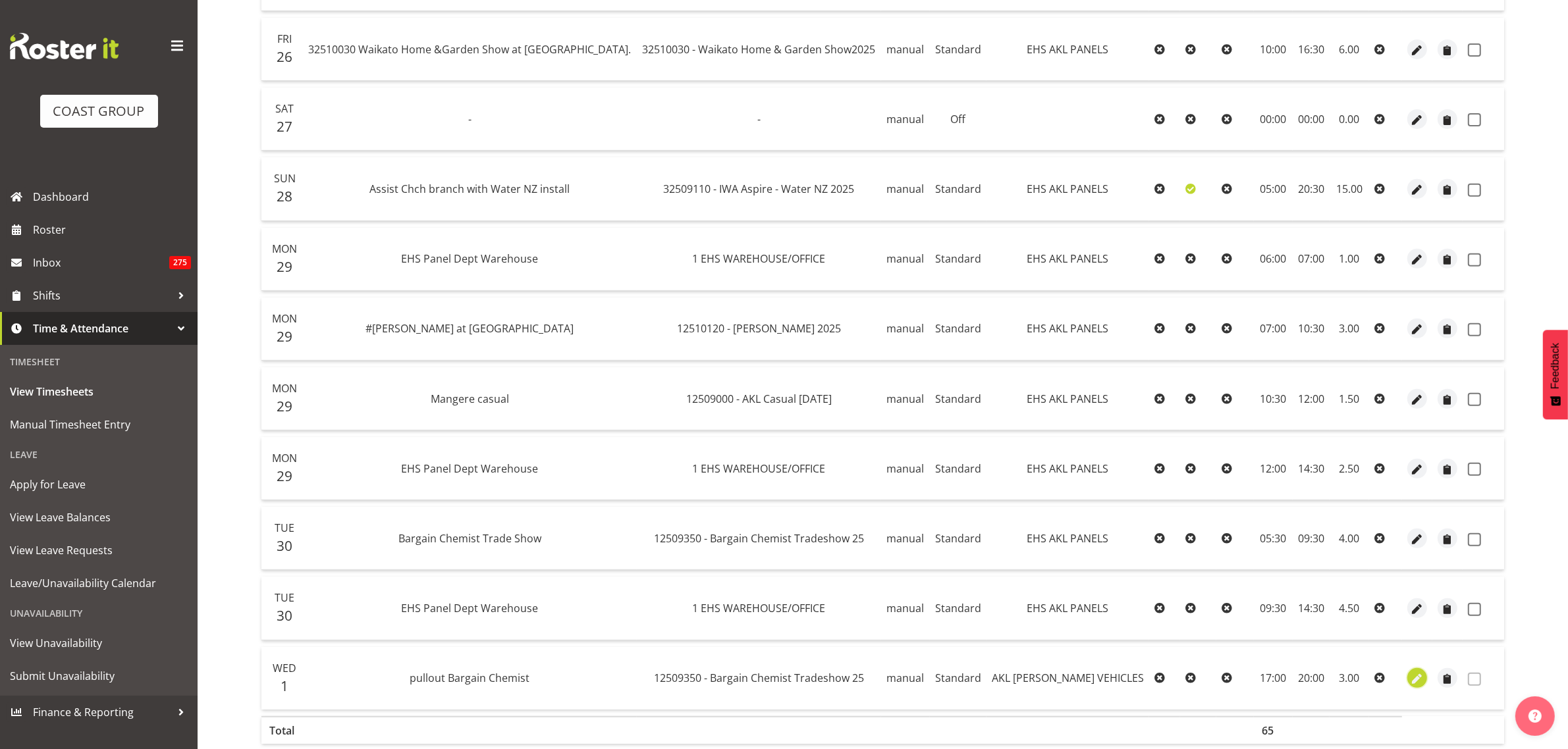
click at [1415, 681] on span "button" at bounding box center [1416, 680] width 15 height 15
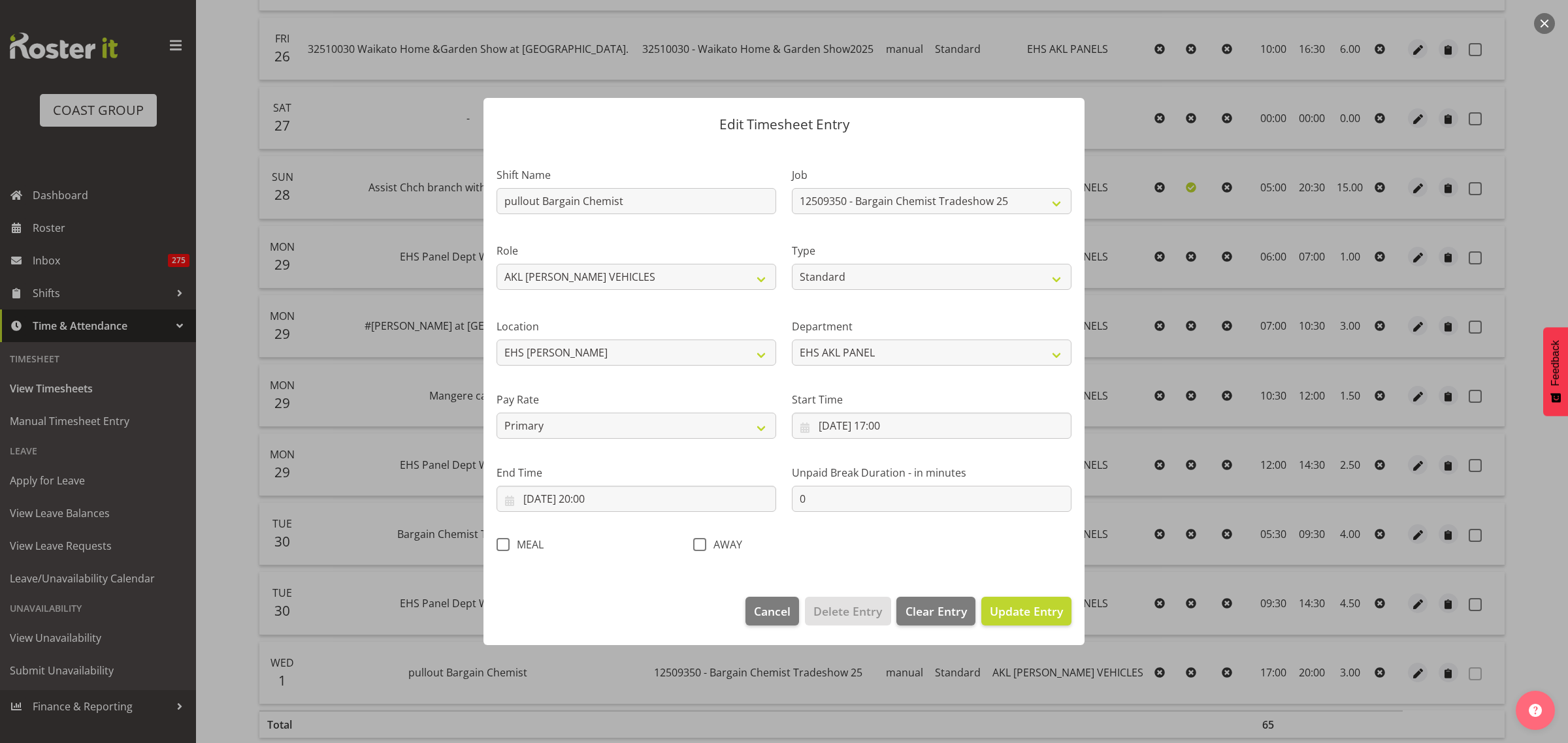
click at [502, 543] on span at bounding box center [503, 544] width 13 height 13
click at [502, 543] on input "MEAL" at bounding box center [500, 545] width 9 height 9
click at [936, 426] on input "[DATE] 17:00" at bounding box center [931, 425] width 280 height 26
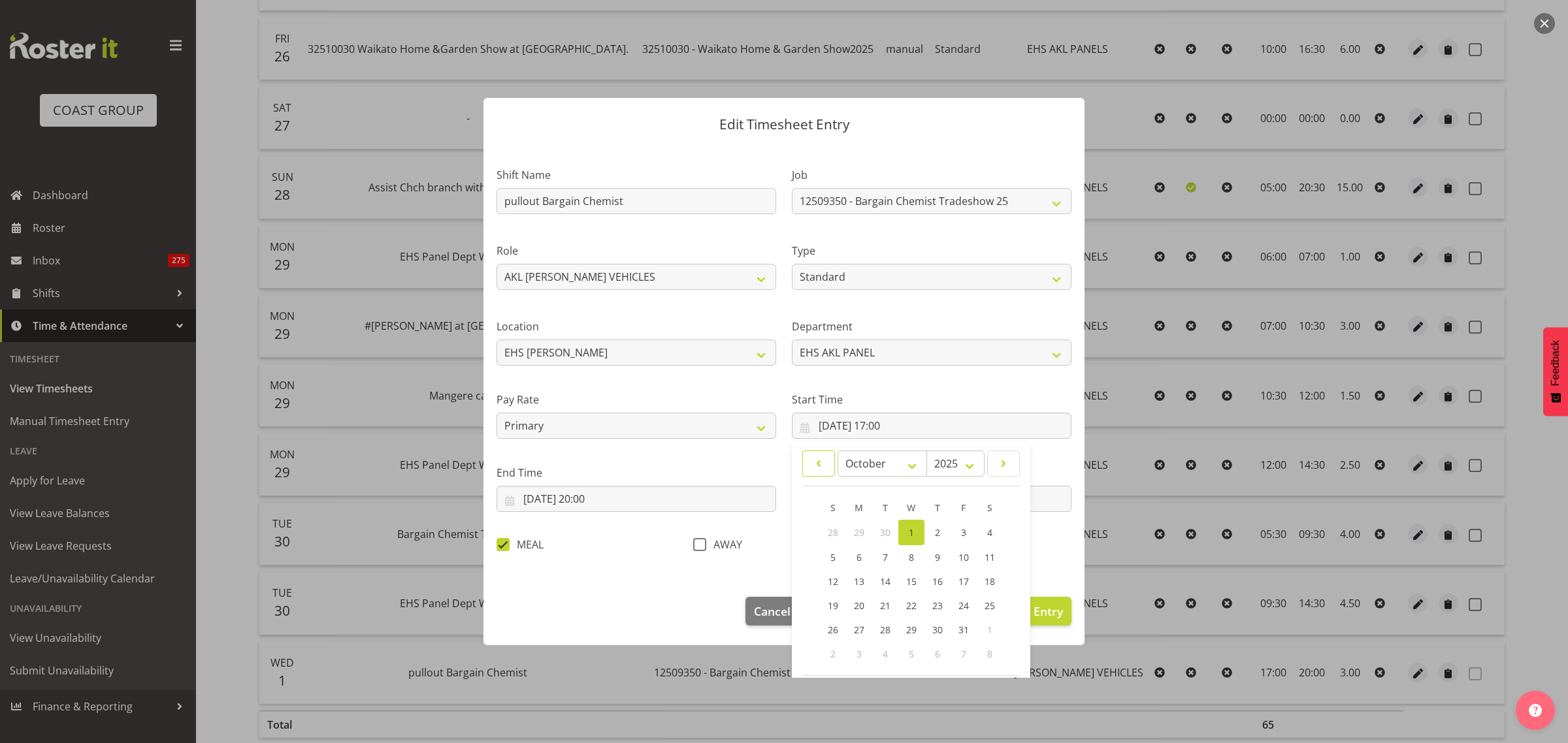
click at [813, 459] on span at bounding box center [818, 463] width 16 height 16
click at [883, 629] on span "30" at bounding box center [885, 629] width 10 height 13
click at [641, 500] on input "[DATE] 20:00" at bounding box center [636, 499] width 280 height 26
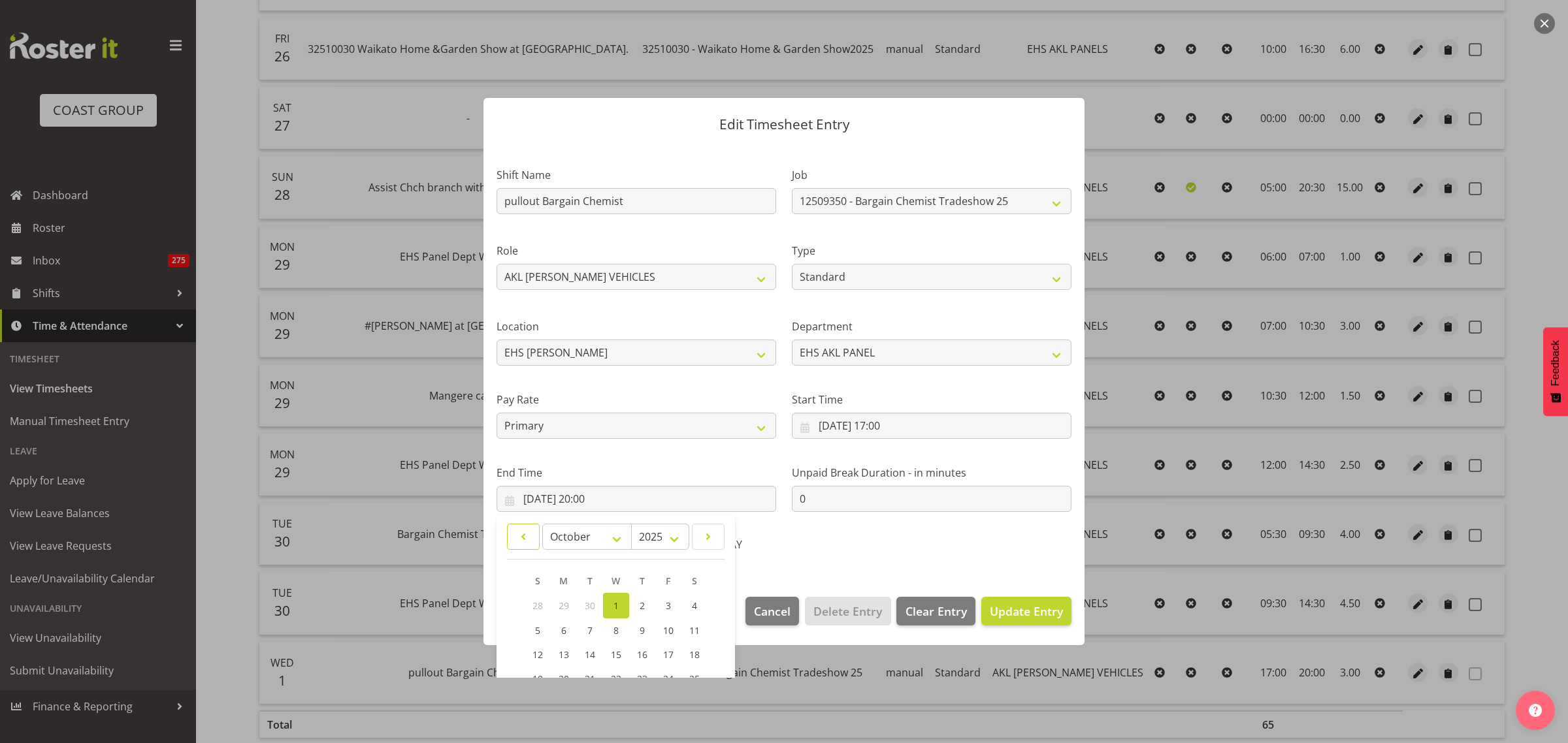
click at [526, 540] on span at bounding box center [523, 537] width 16 height 16
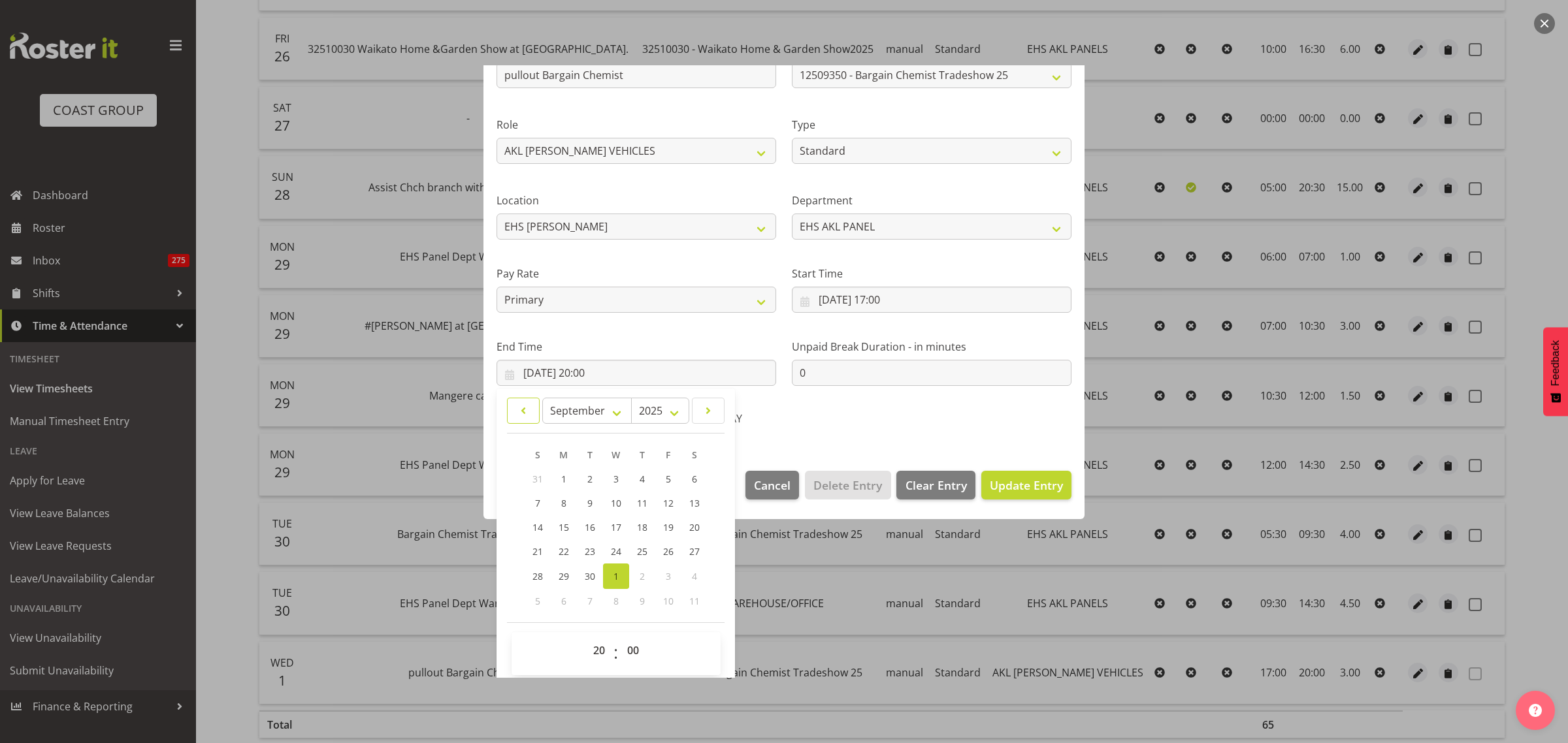
scroll to position [132, 0]
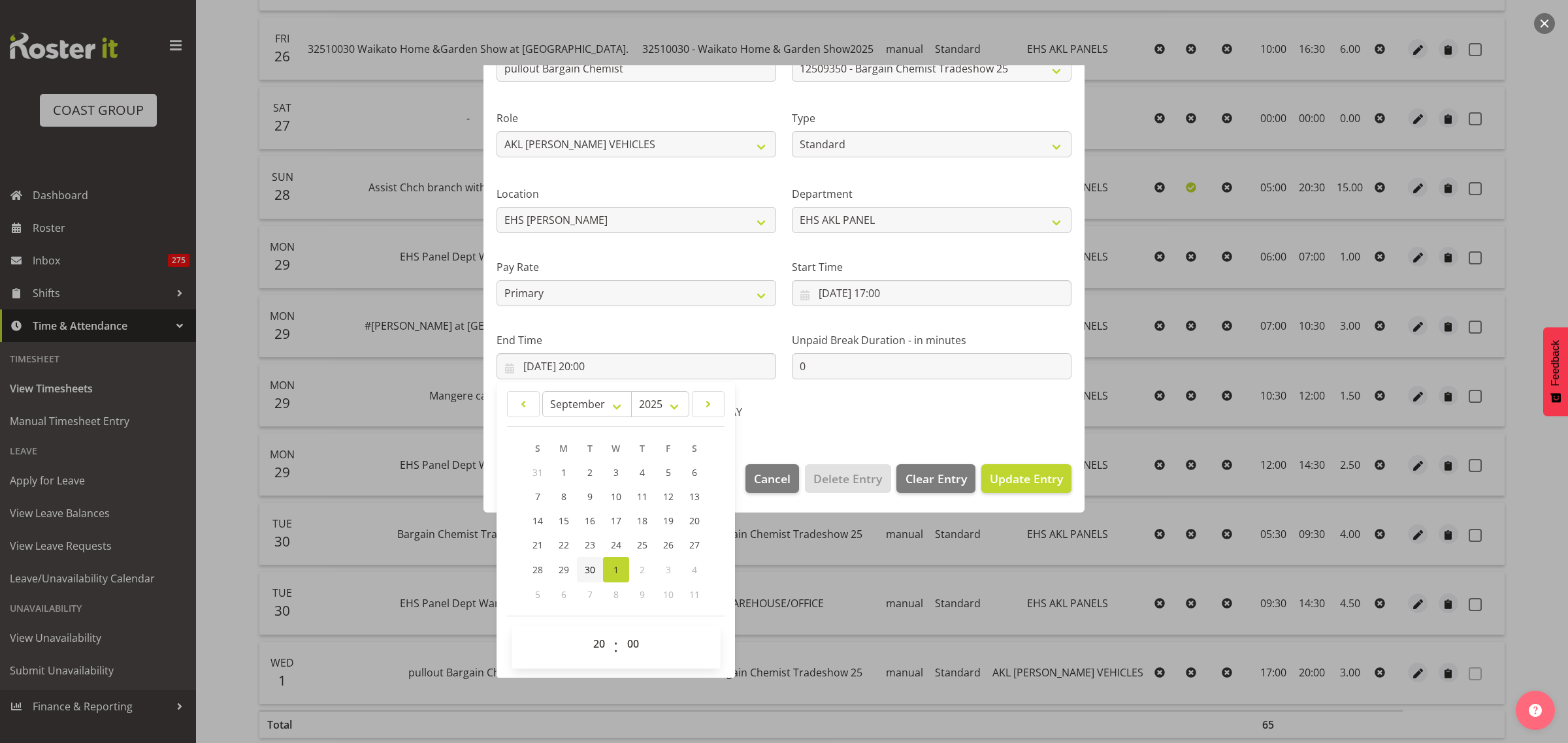
click at [585, 572] on span "30" at bounding box center [590, 570] width 10 height 13
click at [883, 420] on div "Shift Name pullout Bargain Chemist Job 1 Carlton Events 1 [PERSON_NAME][GEOGRAP…" at bounding box center [784, 223] width 591 height 414
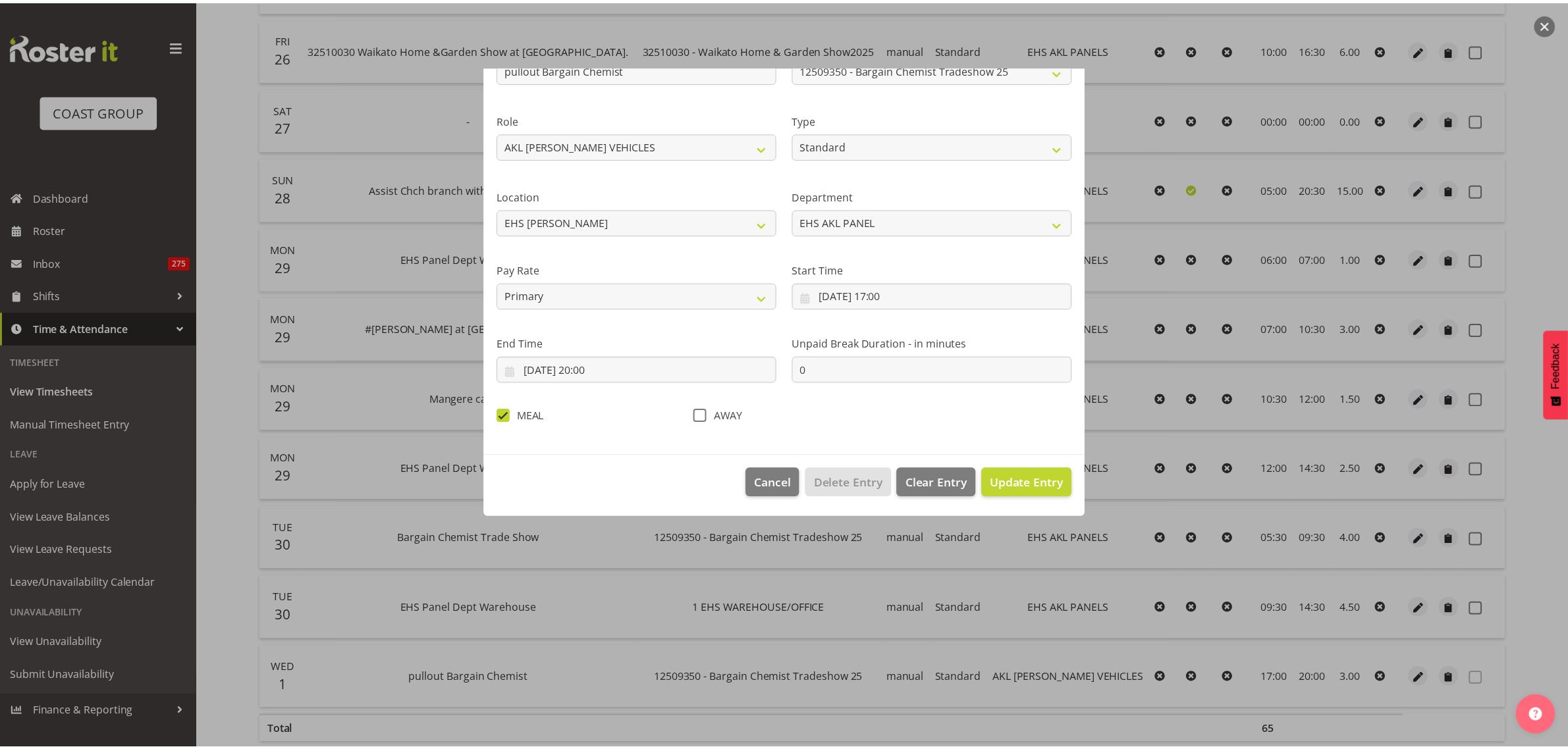
scroll to position [0, 0]
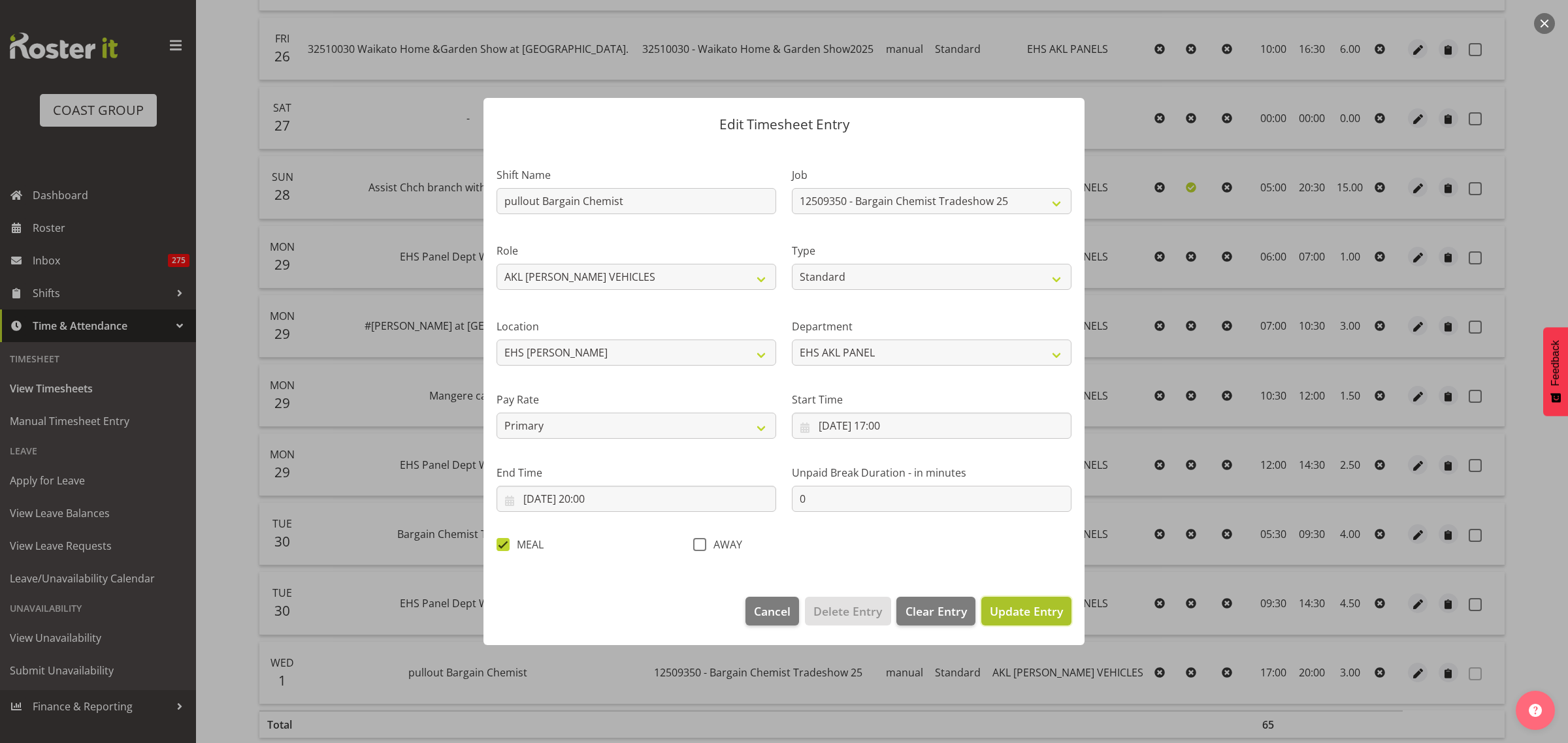
click at [1021, 612] on span "Update Entry" at bounding box center [1026, 611] width 73 height 16
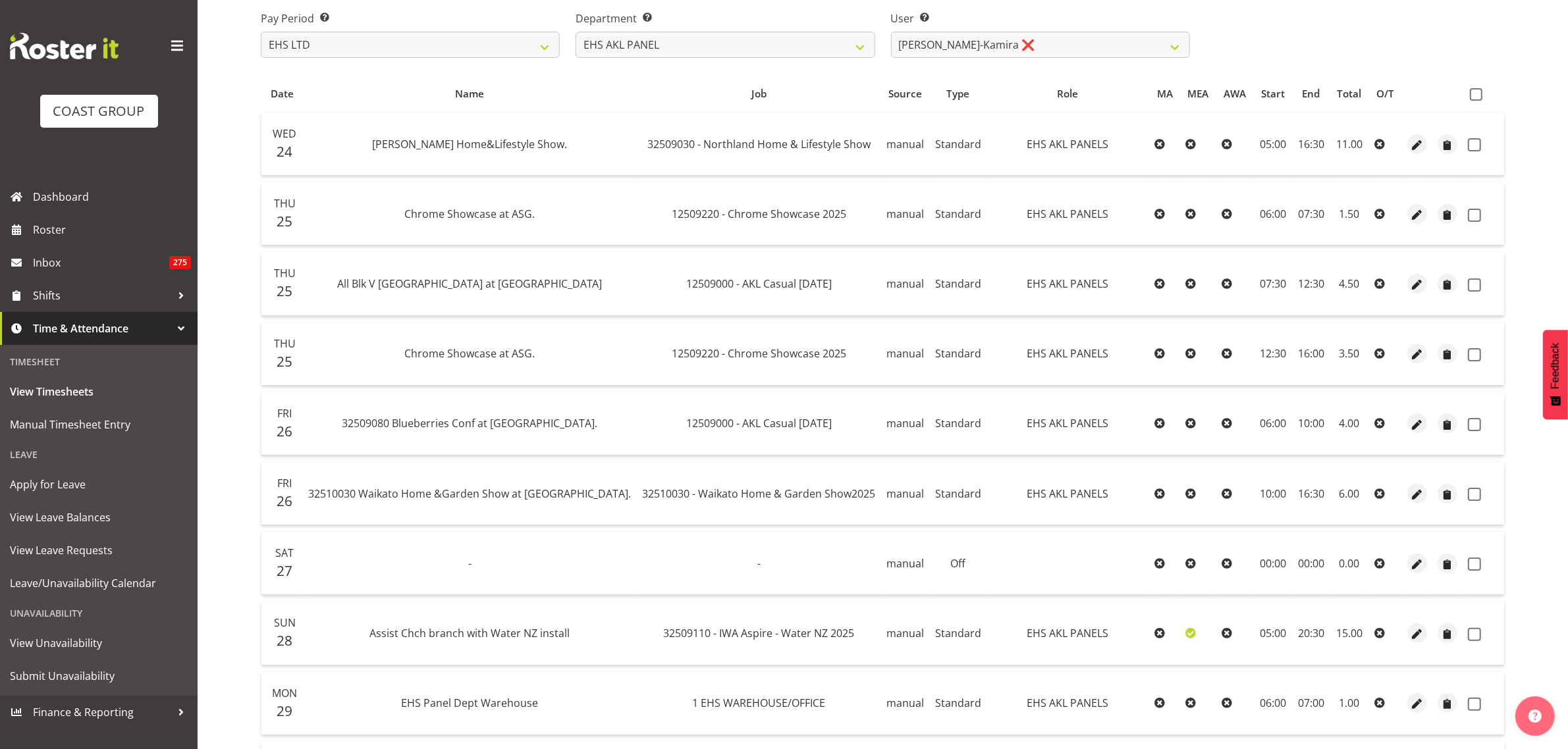
scroll to position [152, 0]
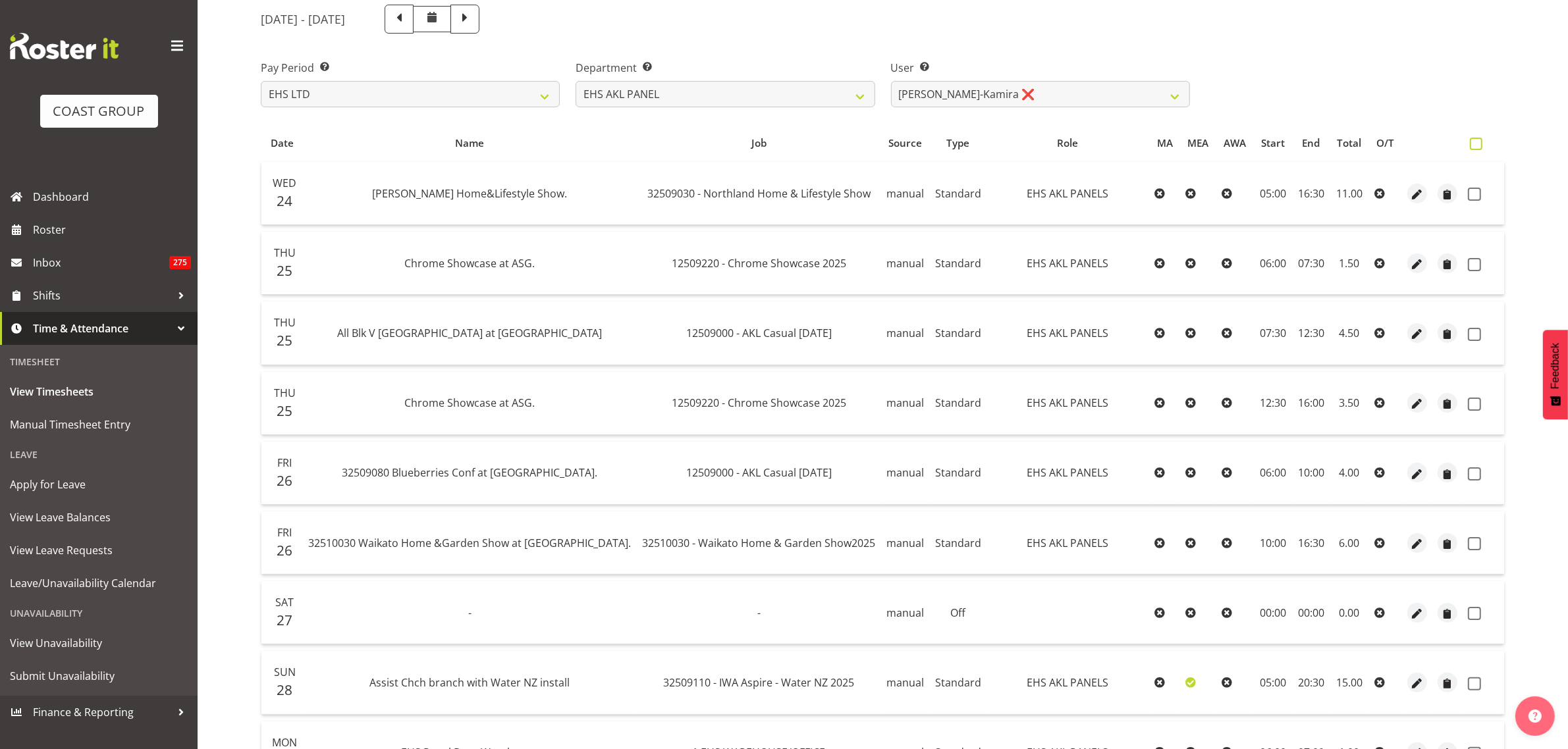
click at [1479, 140] on span at bounding box center [1476, 144] width 13 height 13
click at [1479, 140] on input "checkbox" at bounding box center [1474, 144] width 9 height 9
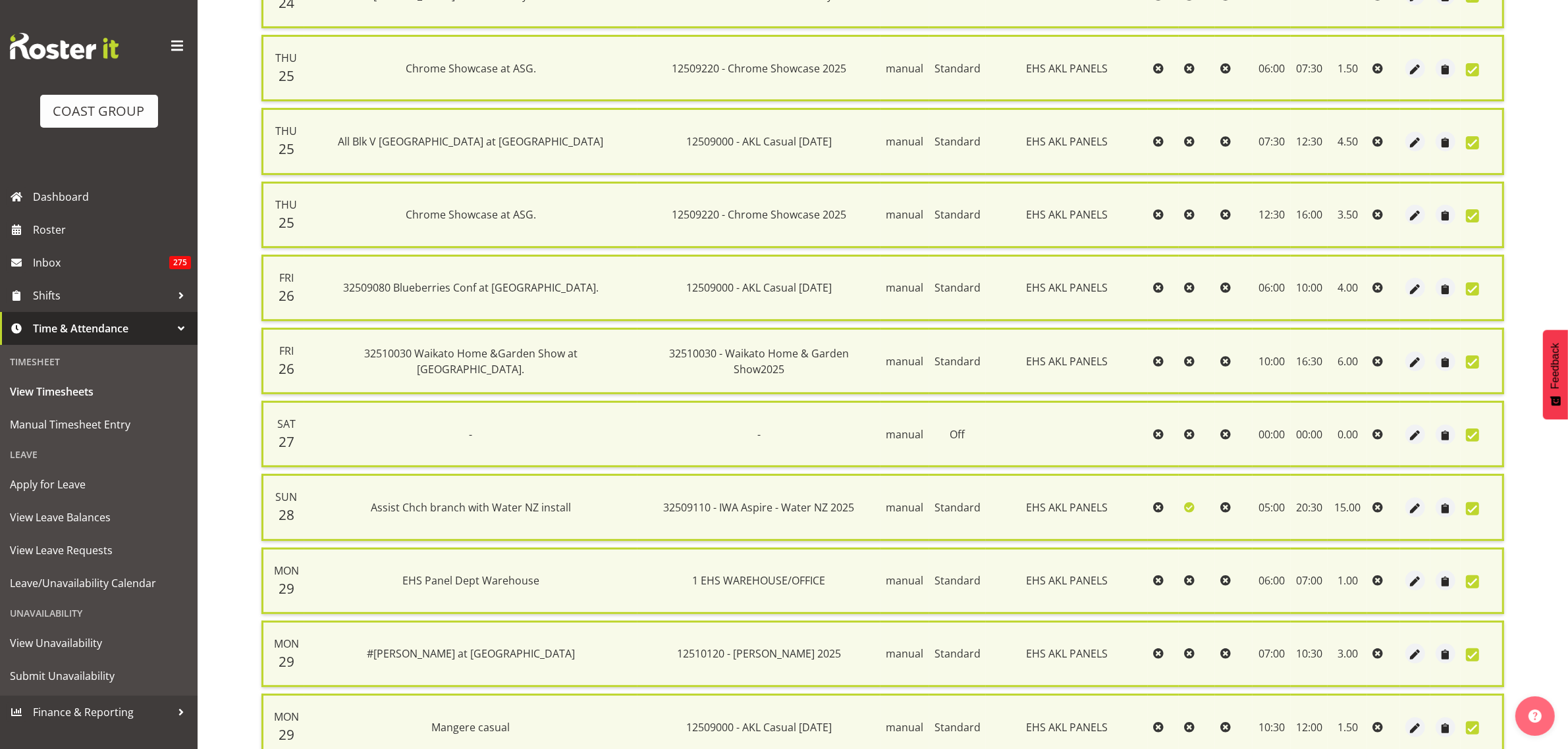
scroll to position [728, 0]
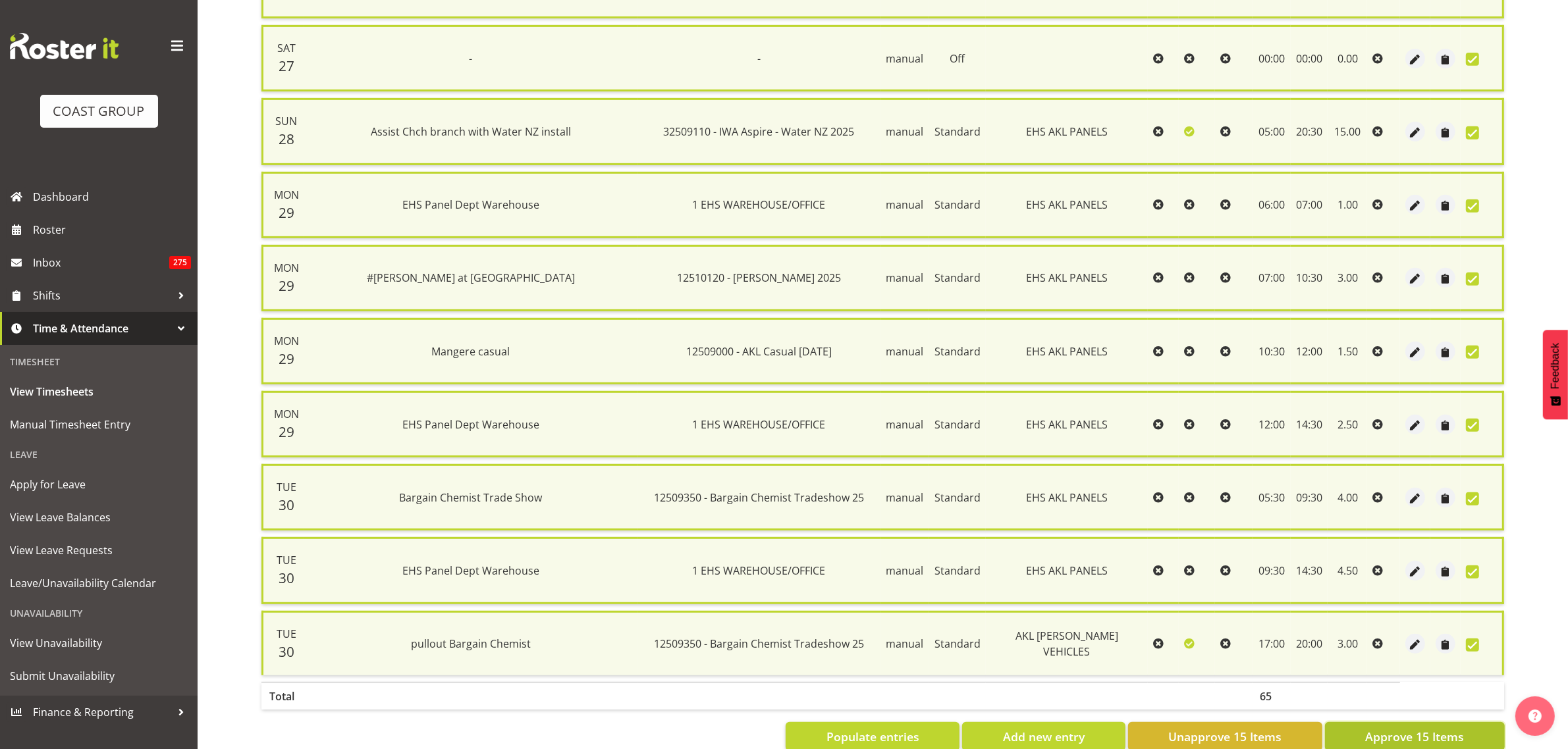
click at [1395, 728] on span "Approve 15 Items" at bounding box center [1414, 737] width 99 height 17
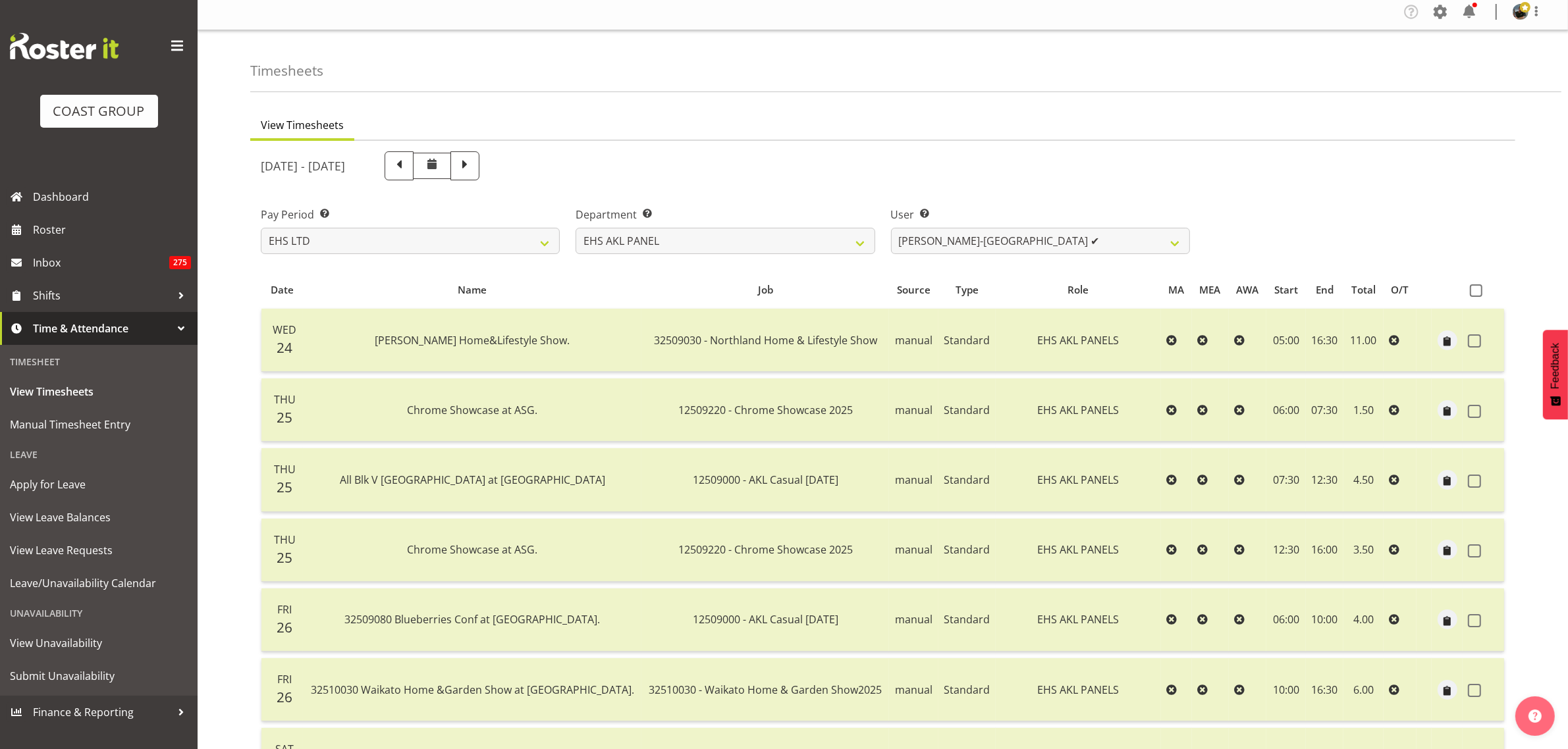
scroll to position [0, 0]
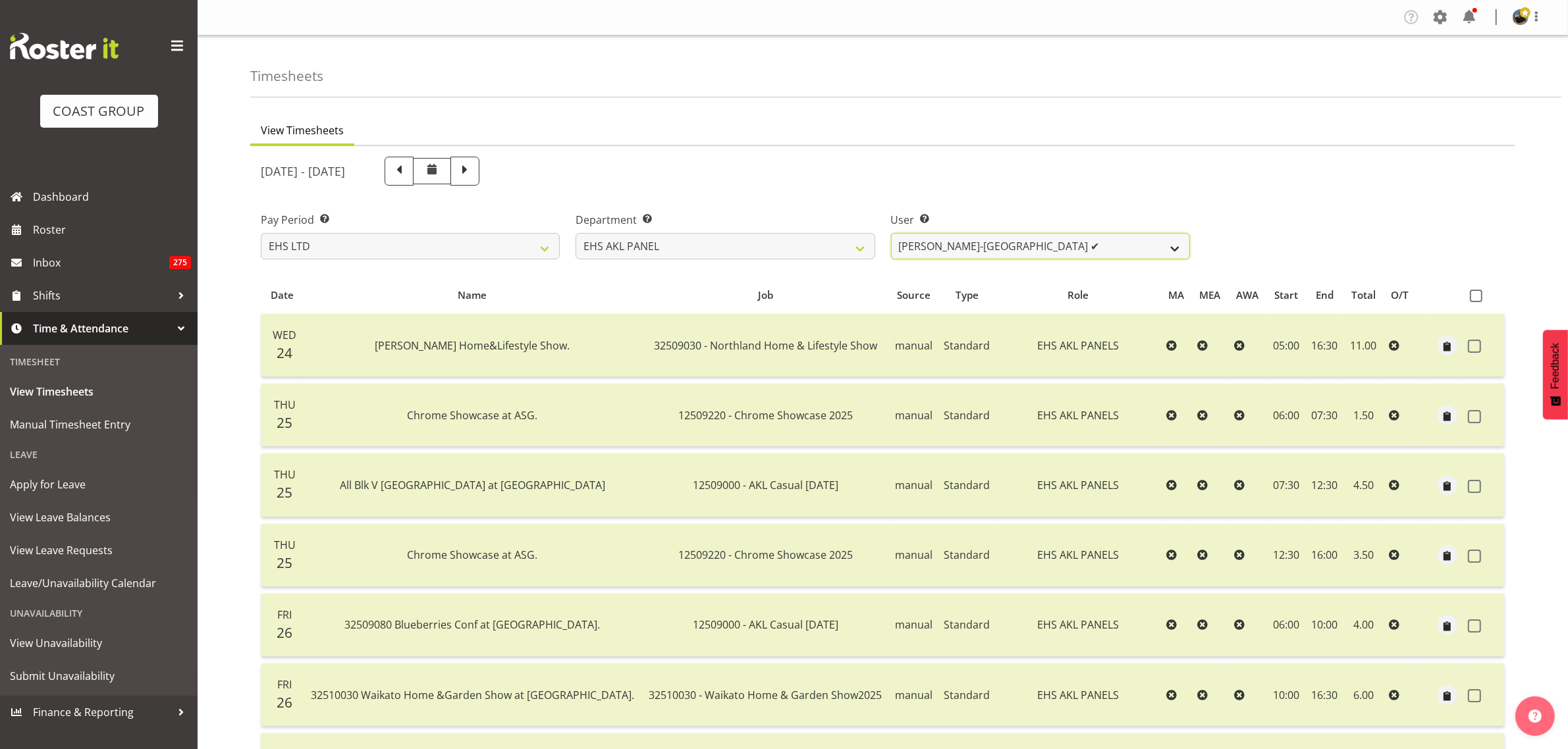
click at [1173, 247] on select "[PERSON_NAME] ✔ [PERSON_NAME] ✔ [PERSON_NAME] ✔ [PERSON_NAME] ✔ [PERSON_NAME] ✔…" at bounding box center [1041, 245] width 299 height 26
click at [891, 233] on select "[PERSON_NAME] ✔ [PERSON_NAME] ✔ [PERSON_NAME] ✔ [PERSON_NAME] ✔ [PERSON_NAME] ✔…" at bounding box center [1041, 245] width 299 height 26
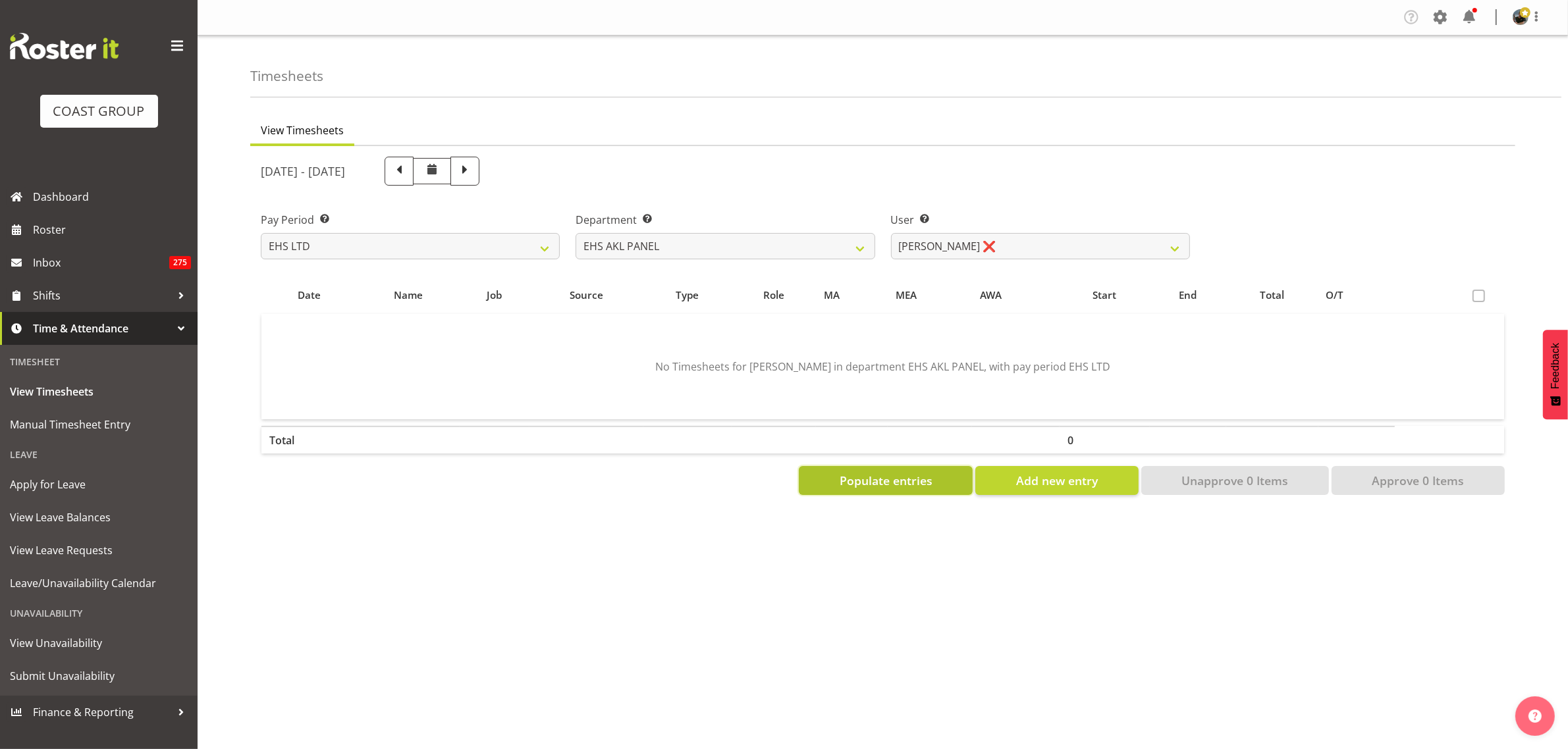
click at [891, 482] on span "Populate entries" at bounding box center [887, 481] width 93 height 17
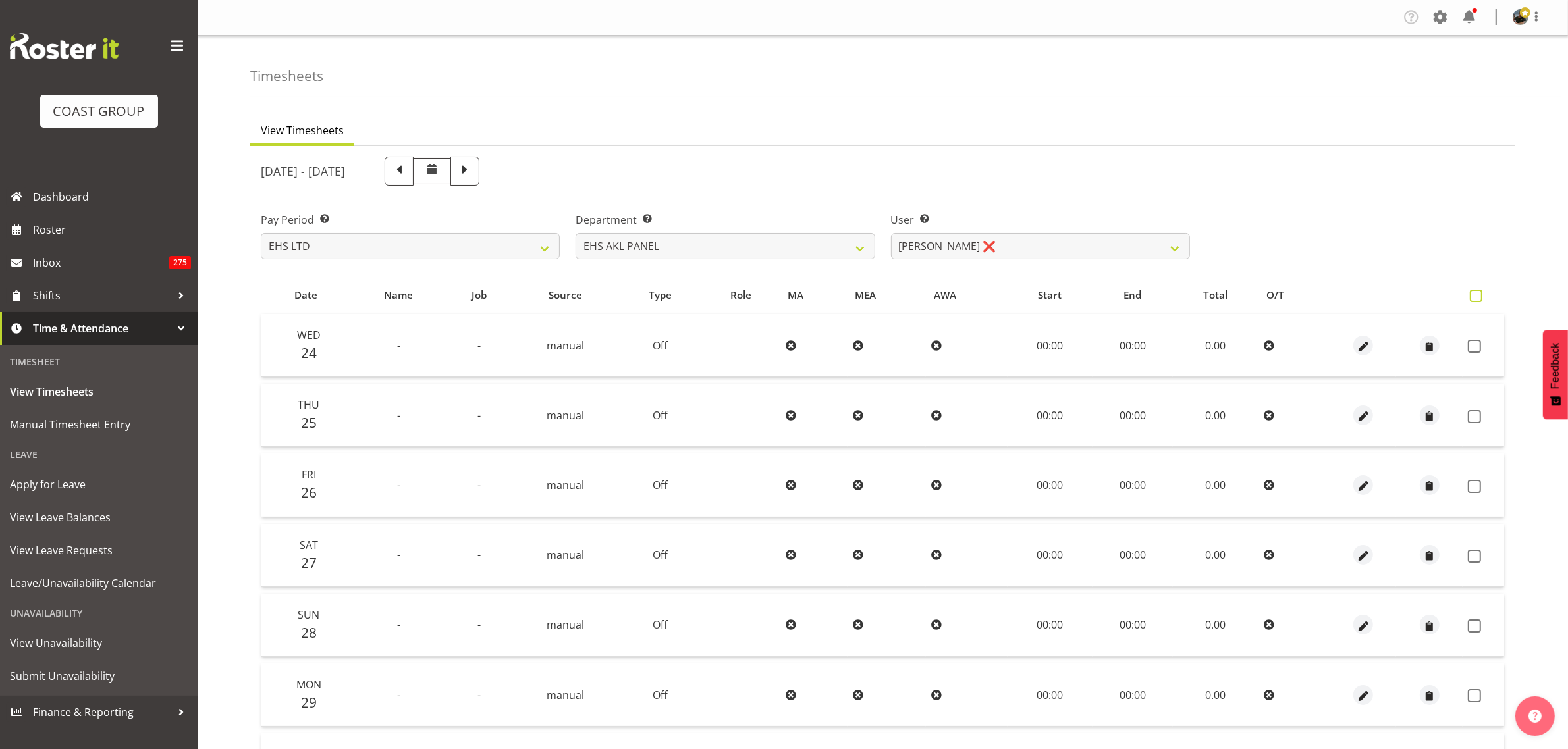
click at [1472, 292] on span at bounding box center [1476, 296] width 13 height 13
click at [1472, 292] on input "checkbox" at bounding box center [1474, 296] width 9 height 9
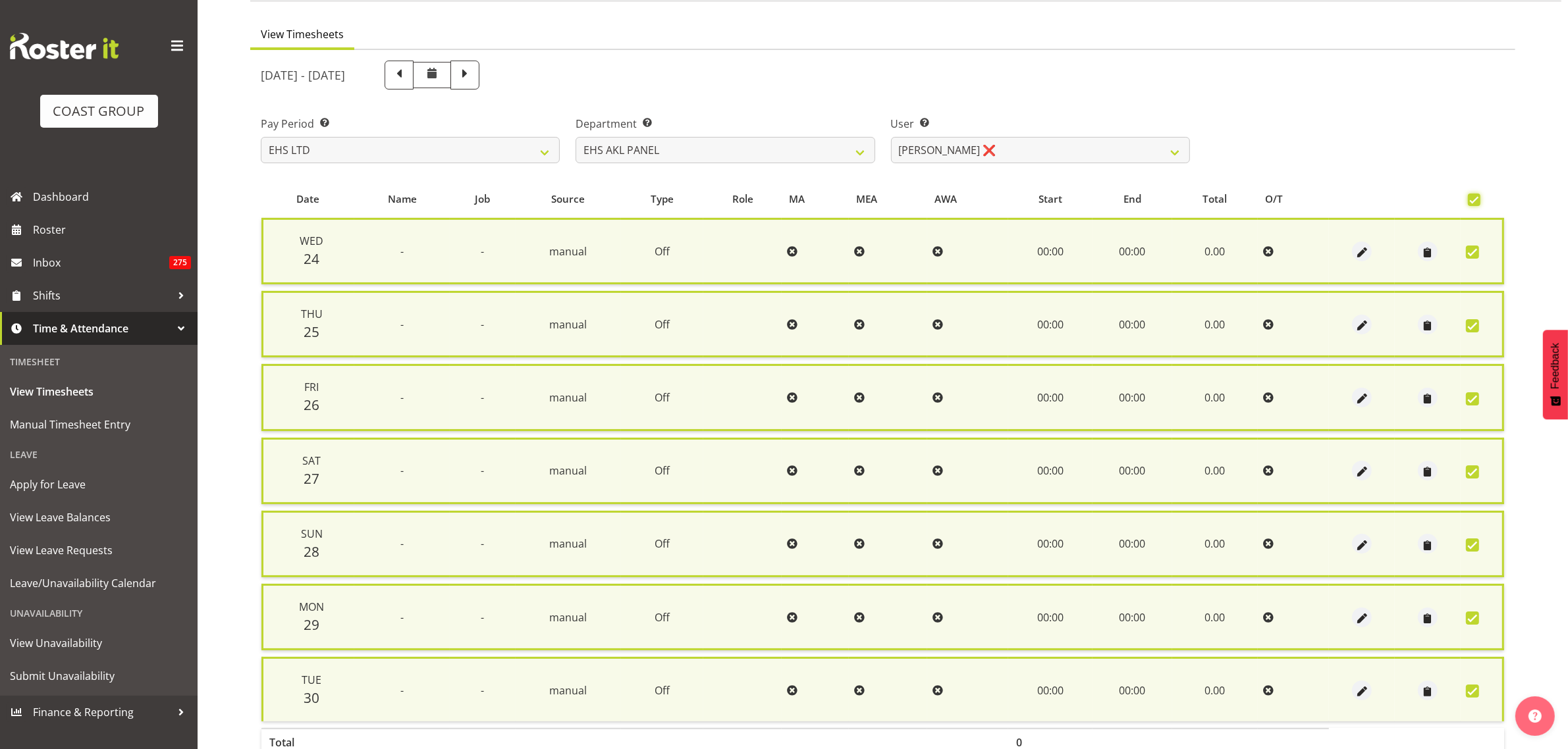
scroll to position [172, 0]
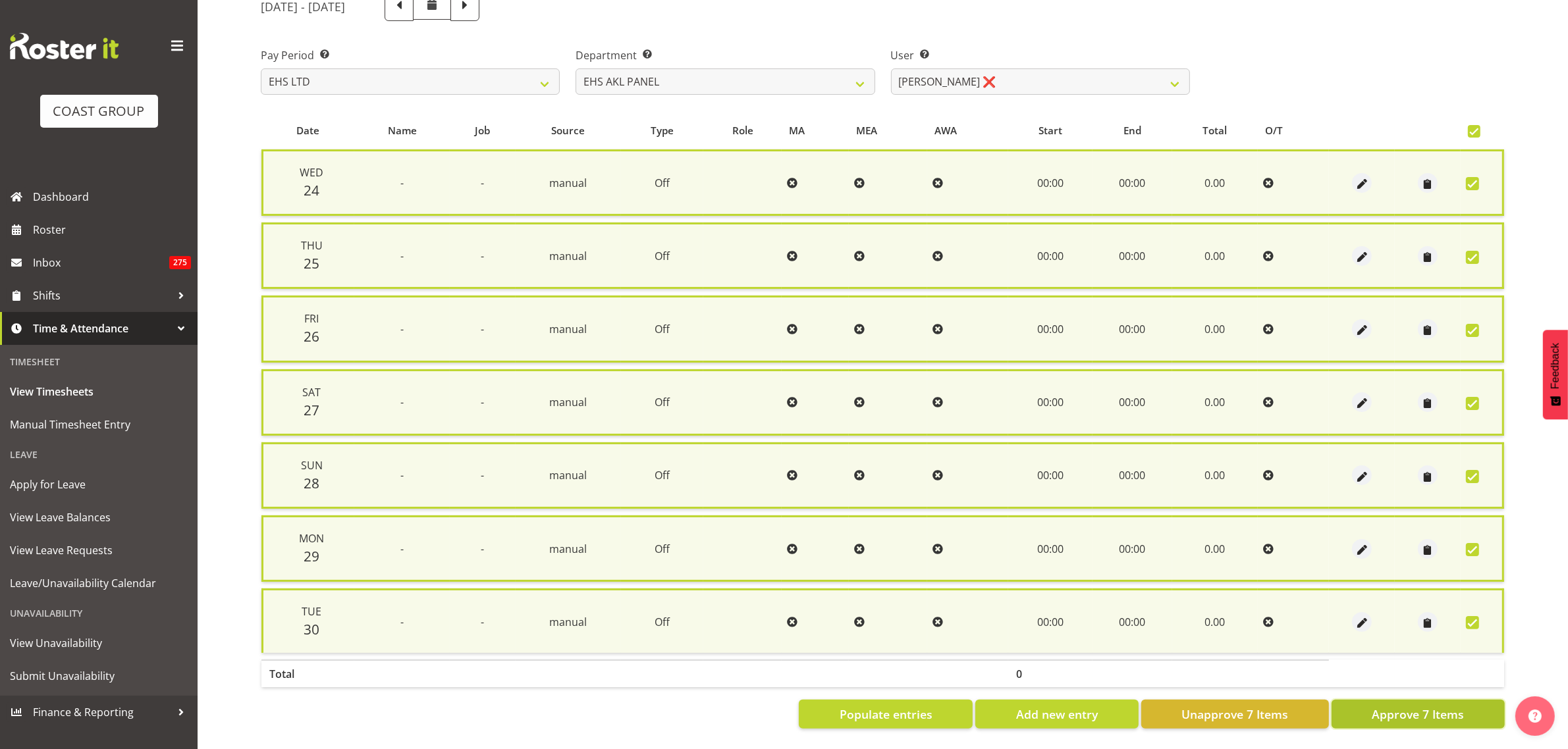
click at [1401, 706] on span "Approve 7 Items" at bounding box center [1417, 714] width 92 height 17
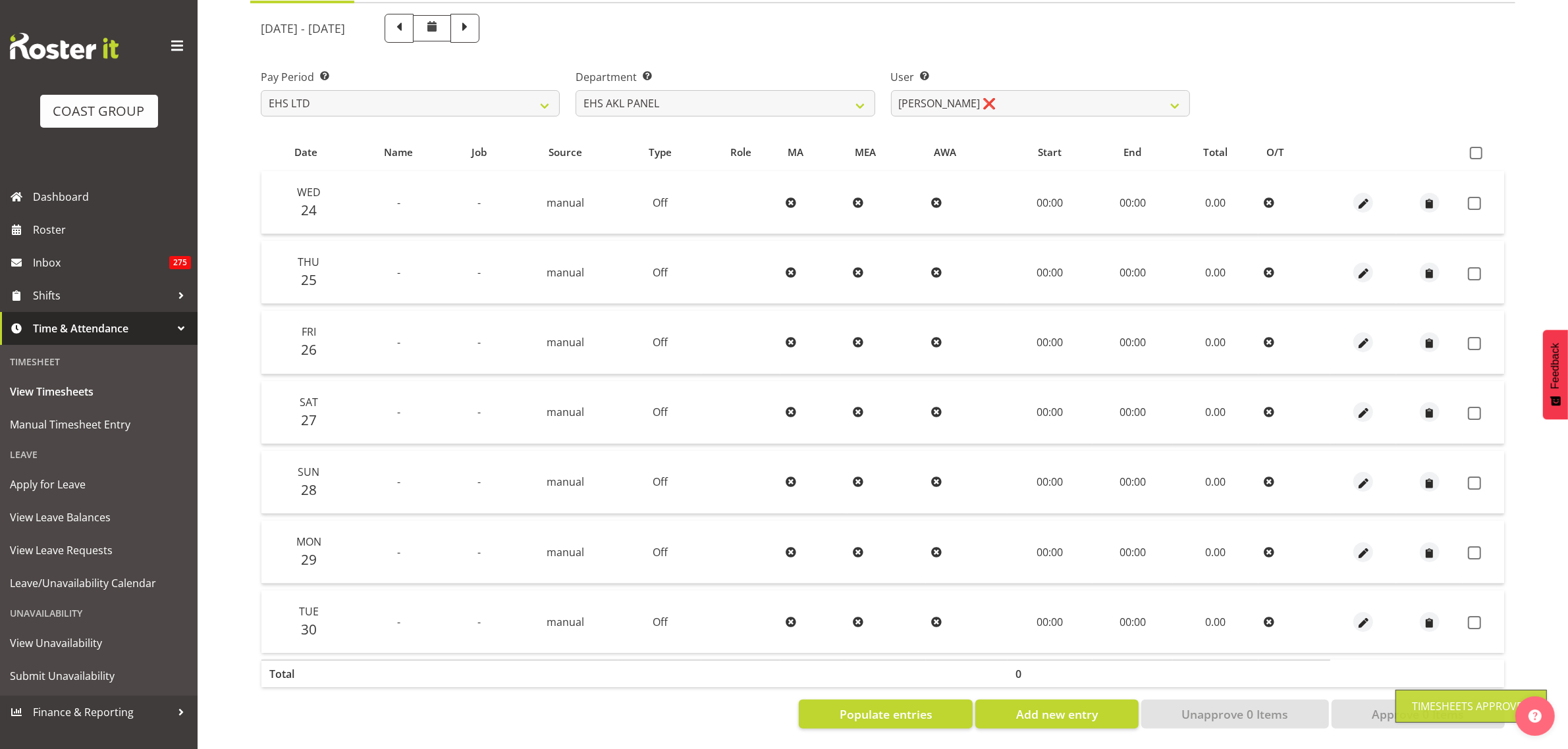
scroll to position [155, 0]
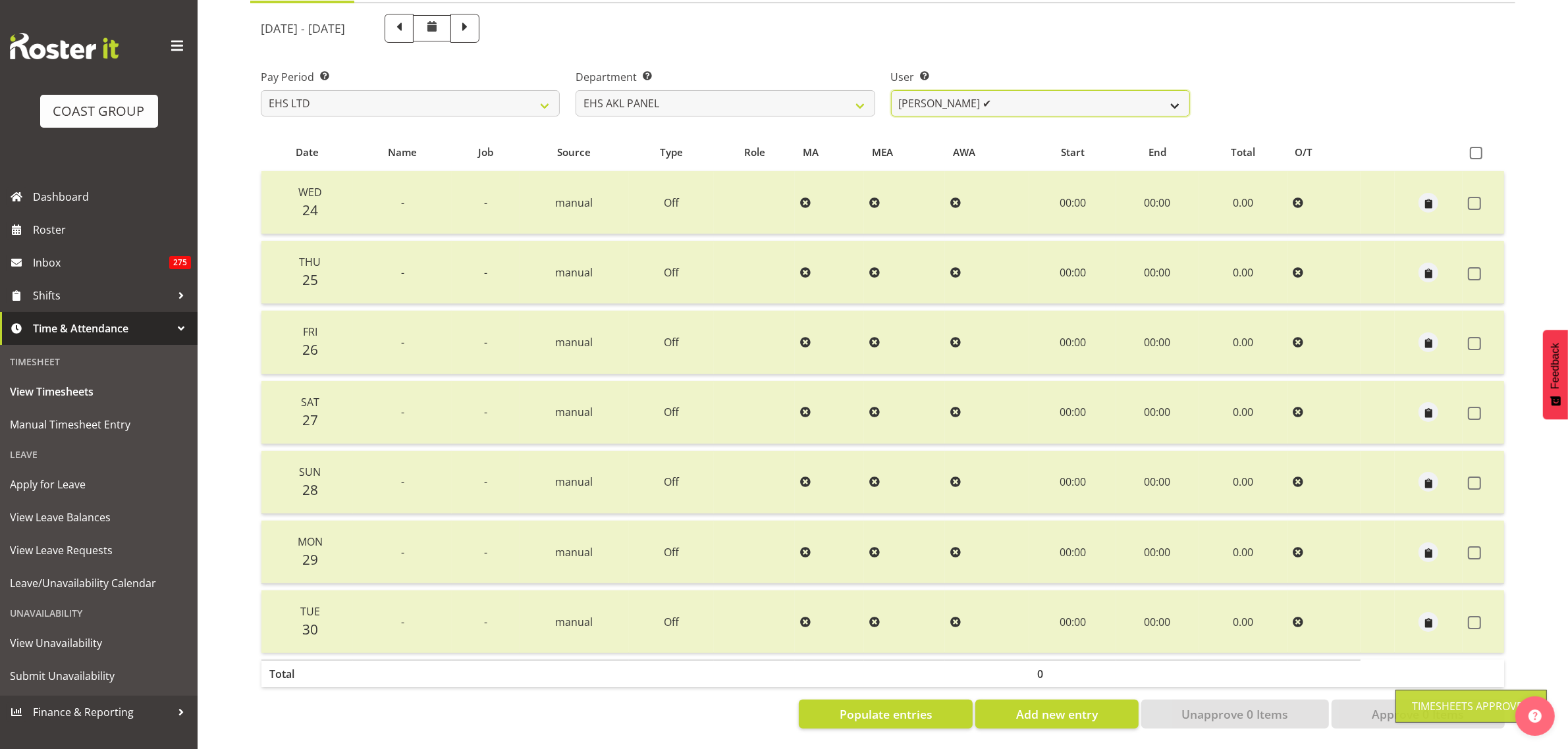
click at [1173, 93] on select "[PERSON_NAME] ✔ [PERSON_NAME] ✔ [PERSON_NAME] ✔ [PERSON_NAME] ✔ [PERSON_NAME] ✔…" at bounding box center [1041, 103] width 299 height 26
click at [891, 90] on select "[PERSON_NAME] ✔ [PERSON_NAME] ✔ [PERSON_NAME] ✔ [PERSON_NAME] ✔ [PERSON_NAME] ✔…" at bounding box center [1041, 103] width 299 height 26
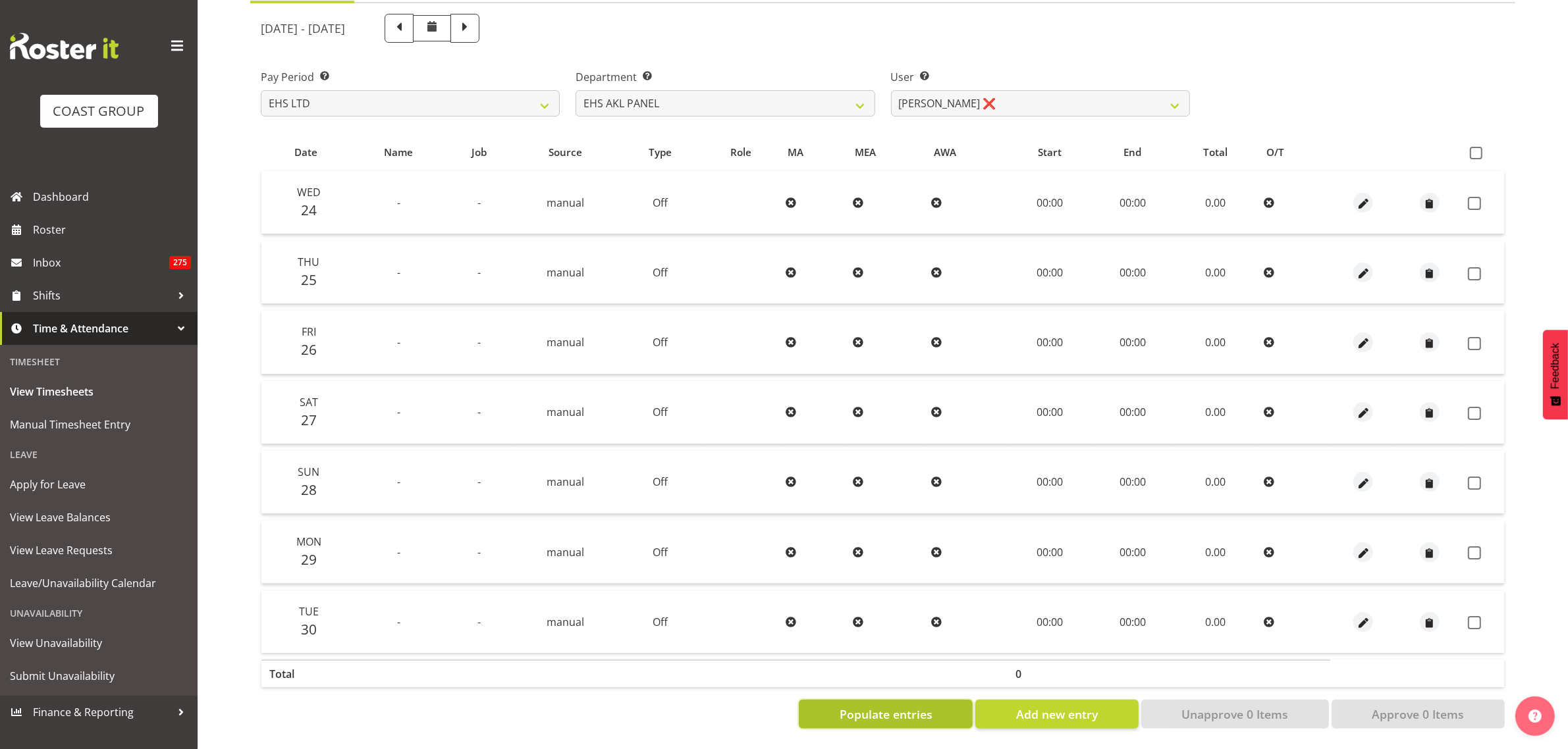
click at [895, 706] on span "Populate entries" at bounding box center [887, 714] width 93 height 17
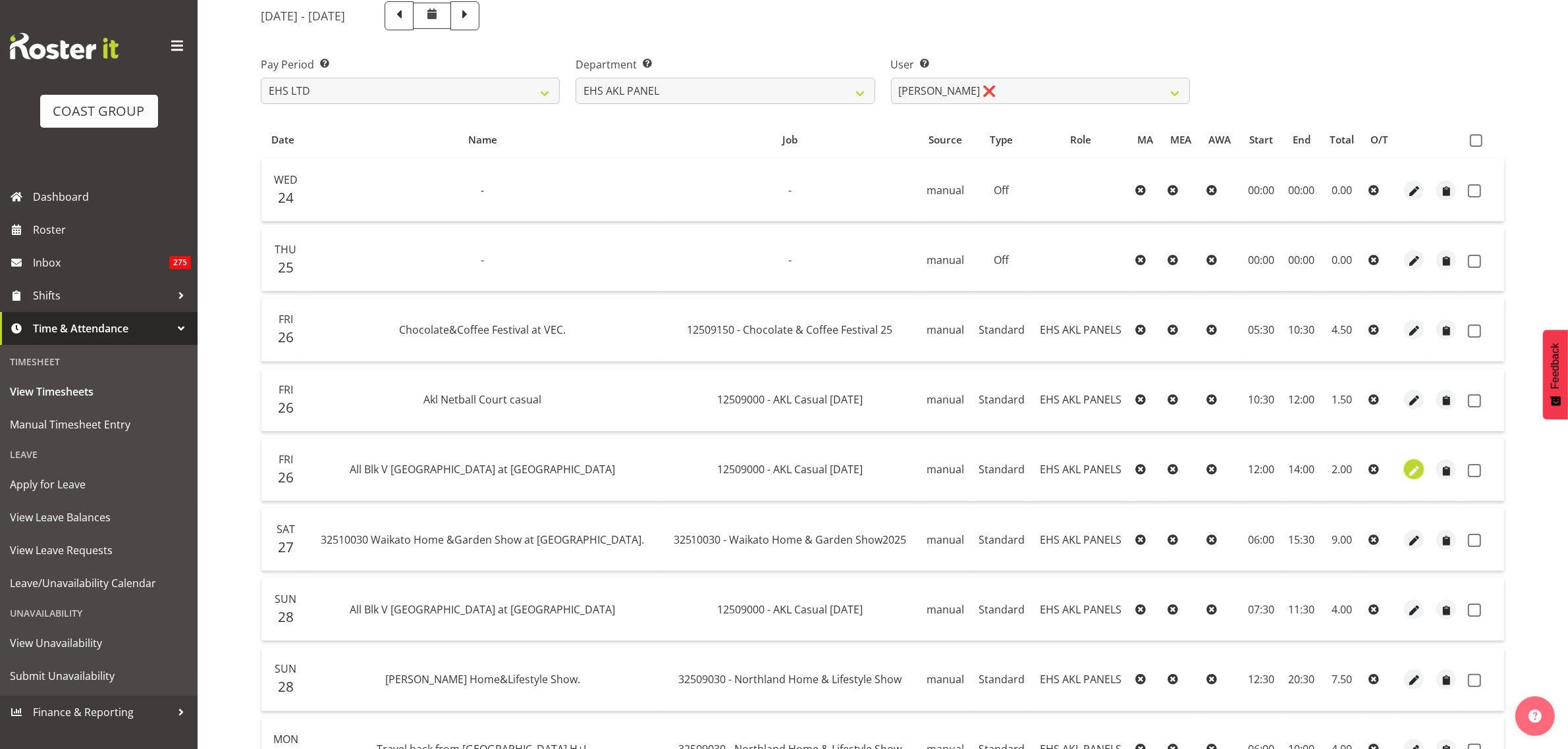
click at [1414, 471] on span "button" at bounding box center [1414, 470] width 15 height 15
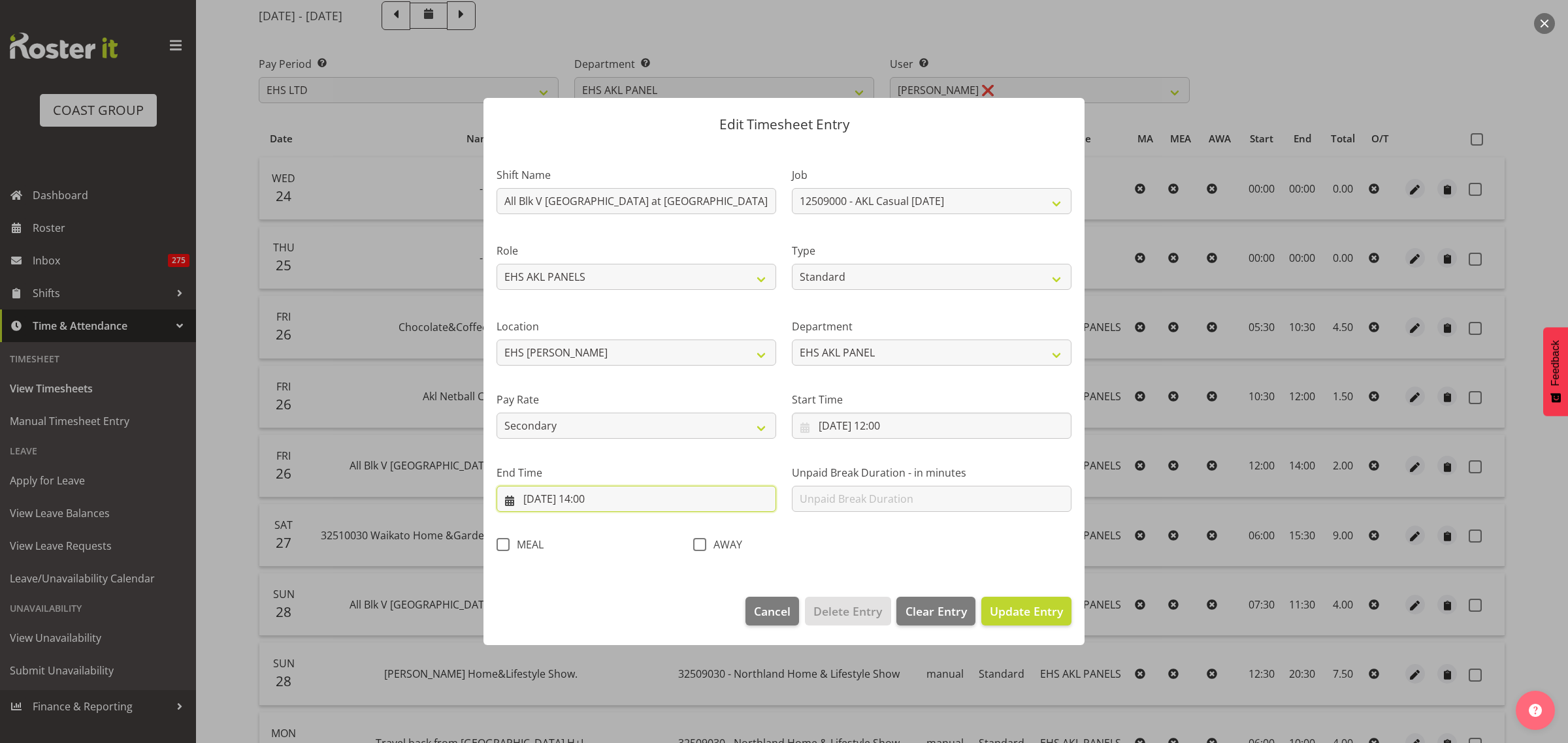
click at [663, 498] on input "[DATE] 14:00" at bounding box center [636, 499] width 280 height 26
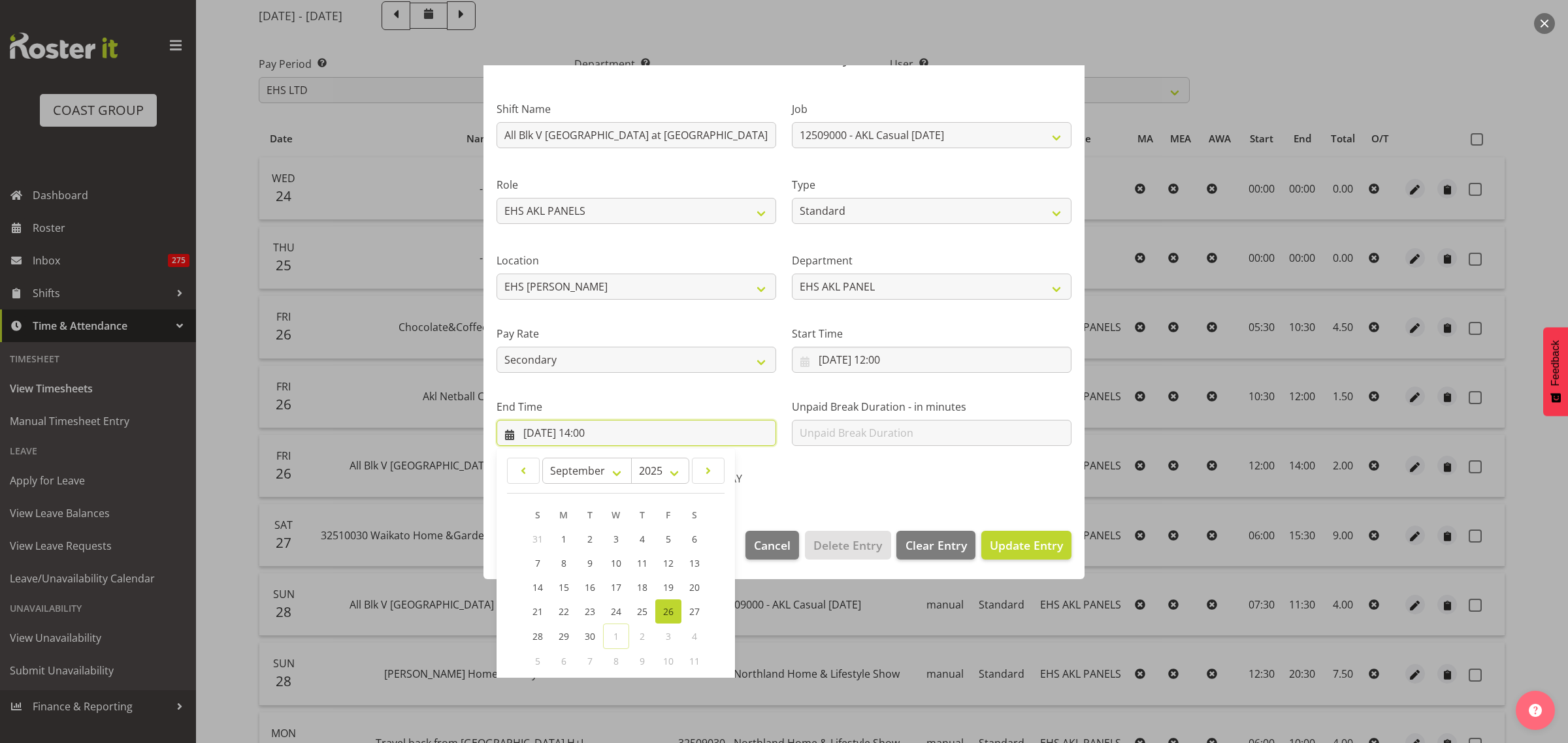
scroll to position [132, 0]
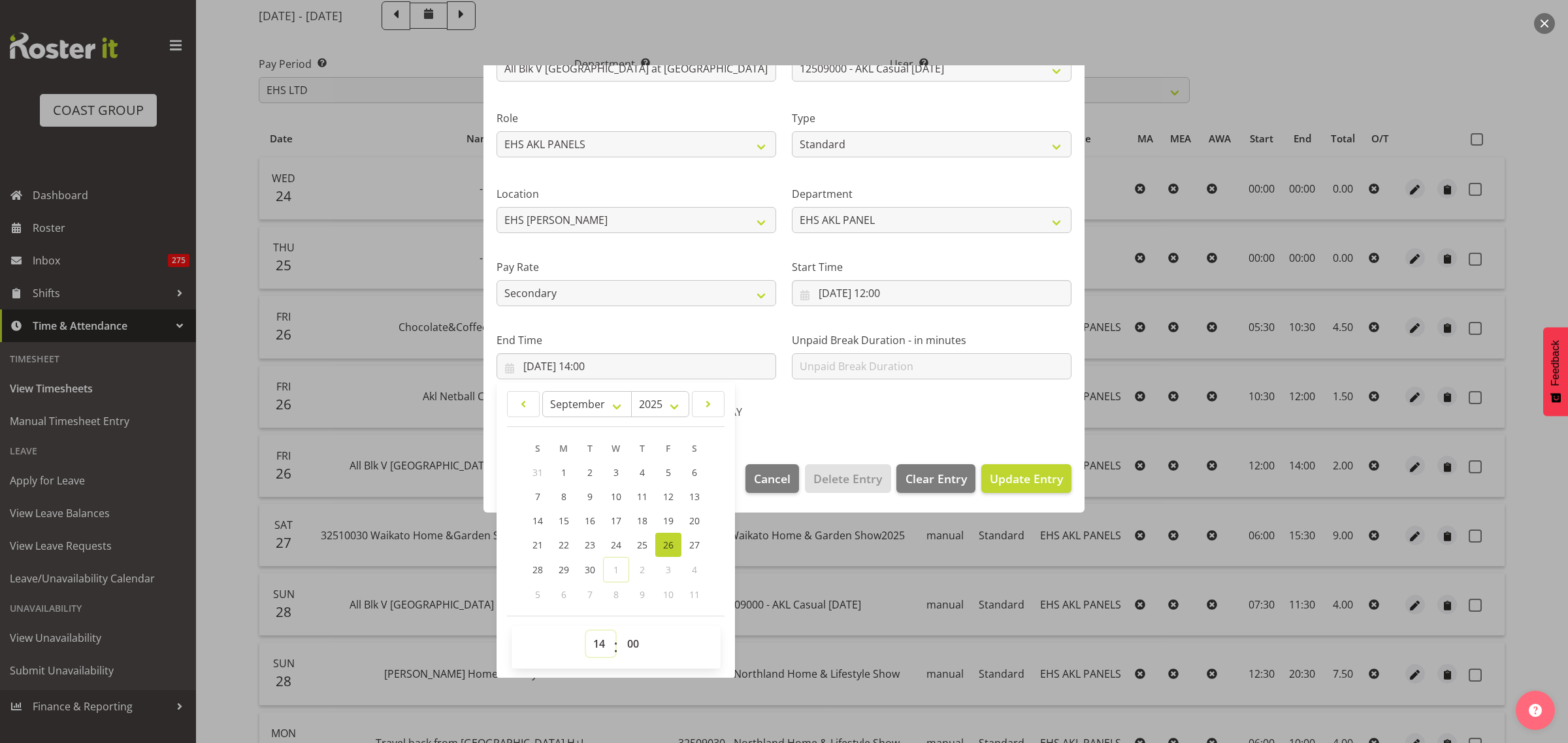
click at [602, 644] on select "00 01 02 03 04 05 06 07 08 09 10 11 12 13 14 15 16 17 18 19 20 21 22 23" at bounding box center [601, 644] width 30 height 26
click at [586, 631] on select "00 01 02 03 04 05 06 07 08 09 10 11 12 13 14 15 16 17 18 19 20 21 22 23" at bounding box center [601, 644] width 30 height 26
click at [632, 647] on select "00 01 02 03 04 05 06 07 08 09 10 11 12 13 14 15 16 17 18 19 20 21 22 23 24 25 2…" at bounding box center [635, 644] width 30 height 26
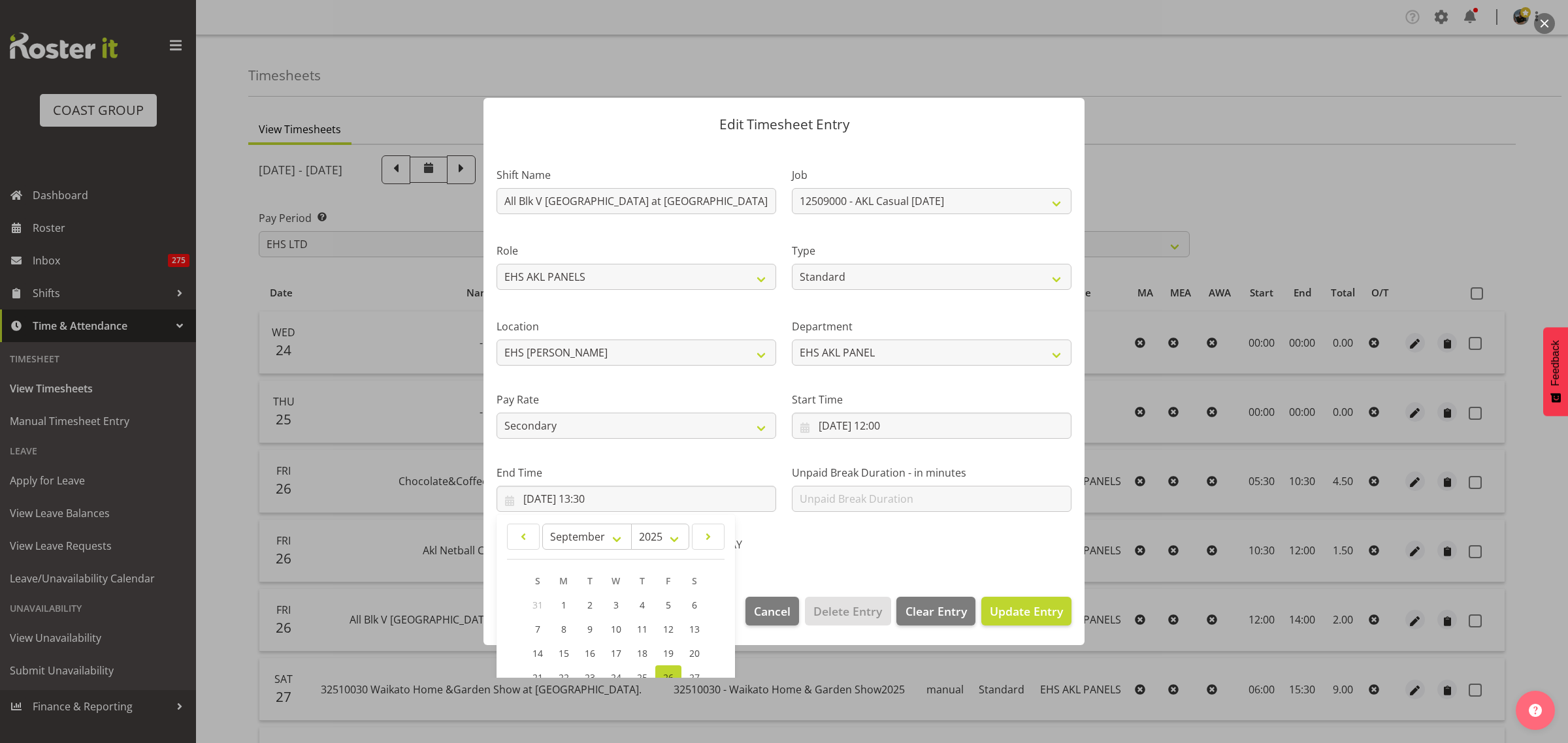
select select "7"
select select "39"
select select "11953"
select select "8653"
select select "Standard"
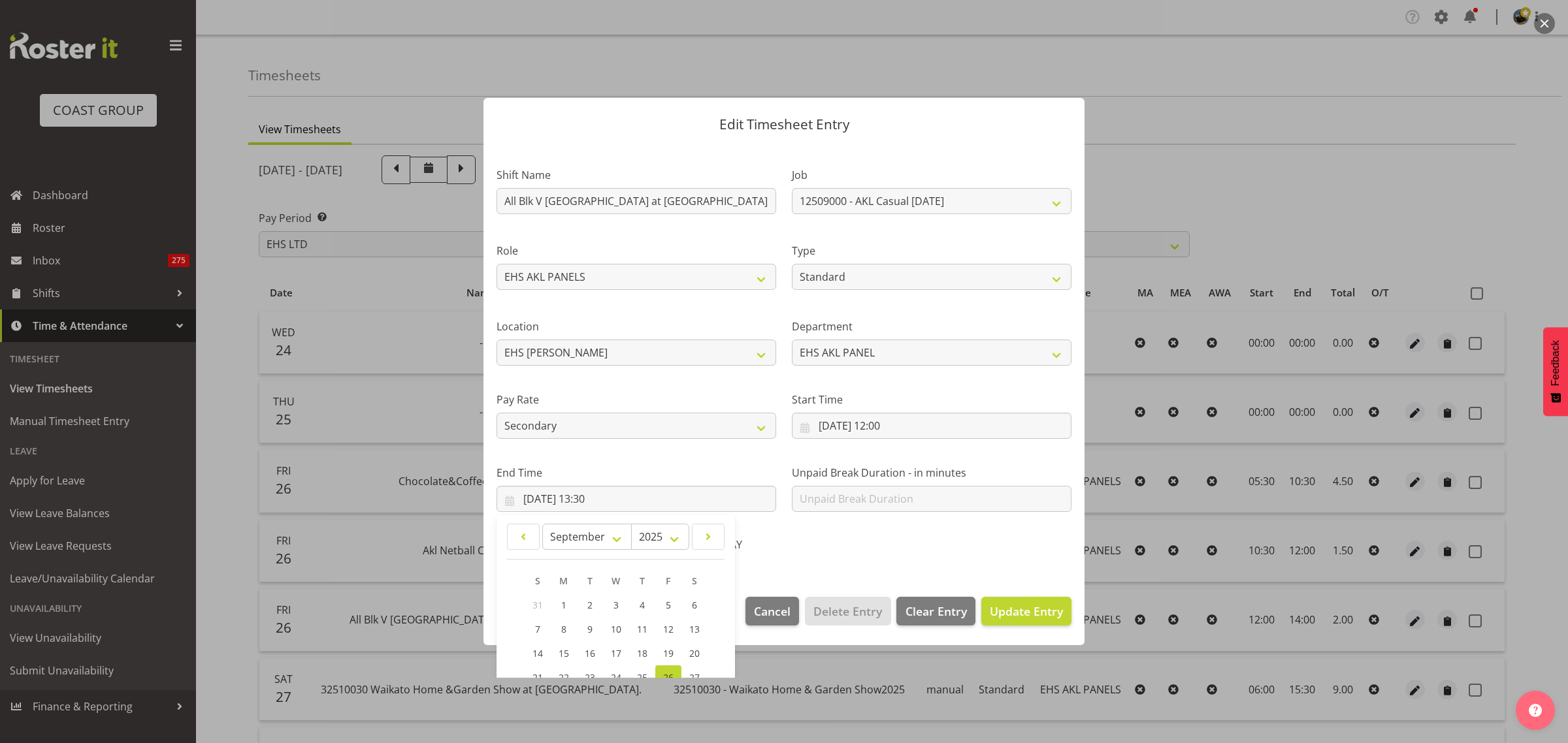
select select "35"
select select "secondary"
select select "8"
select select "2025"
select select "13"
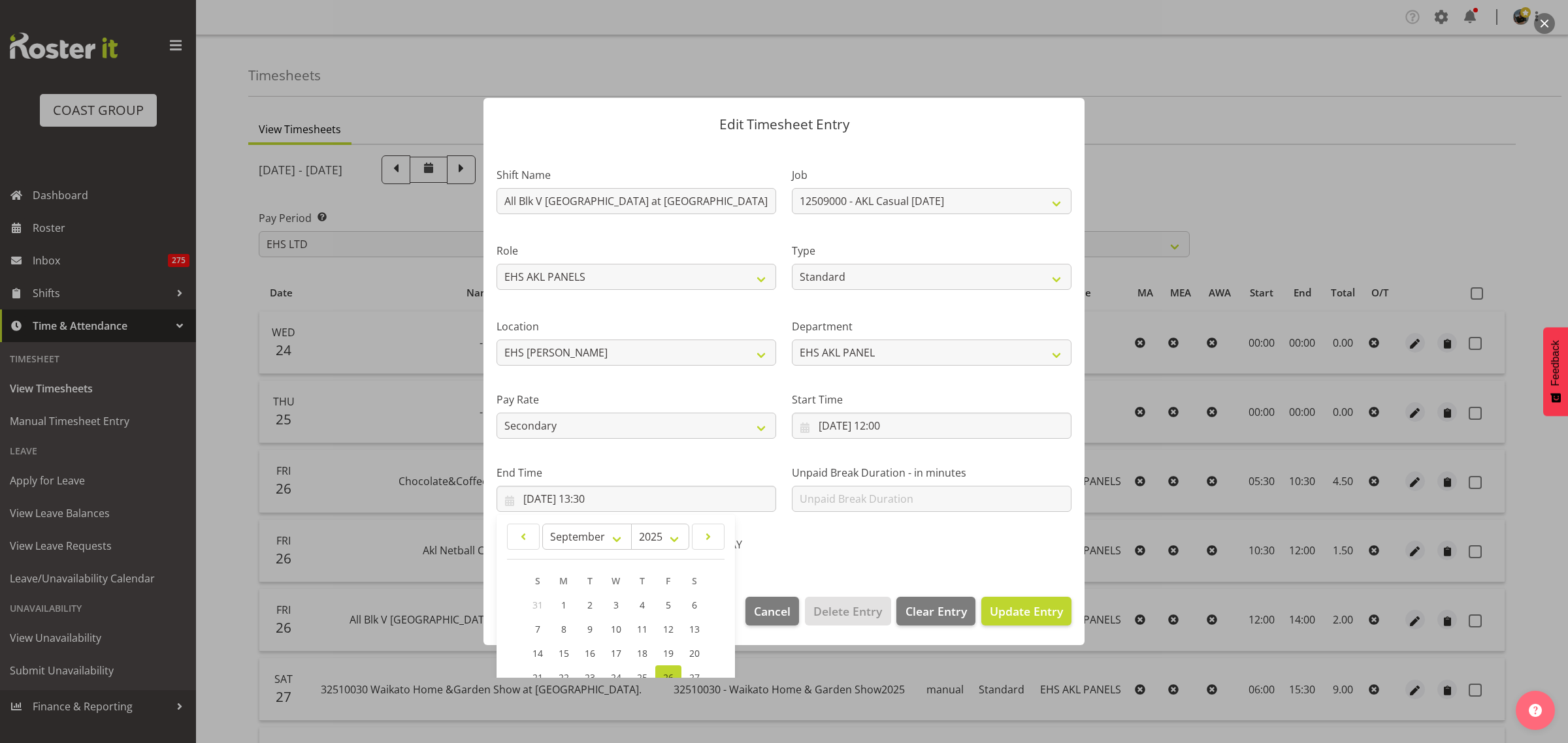
select select "30"
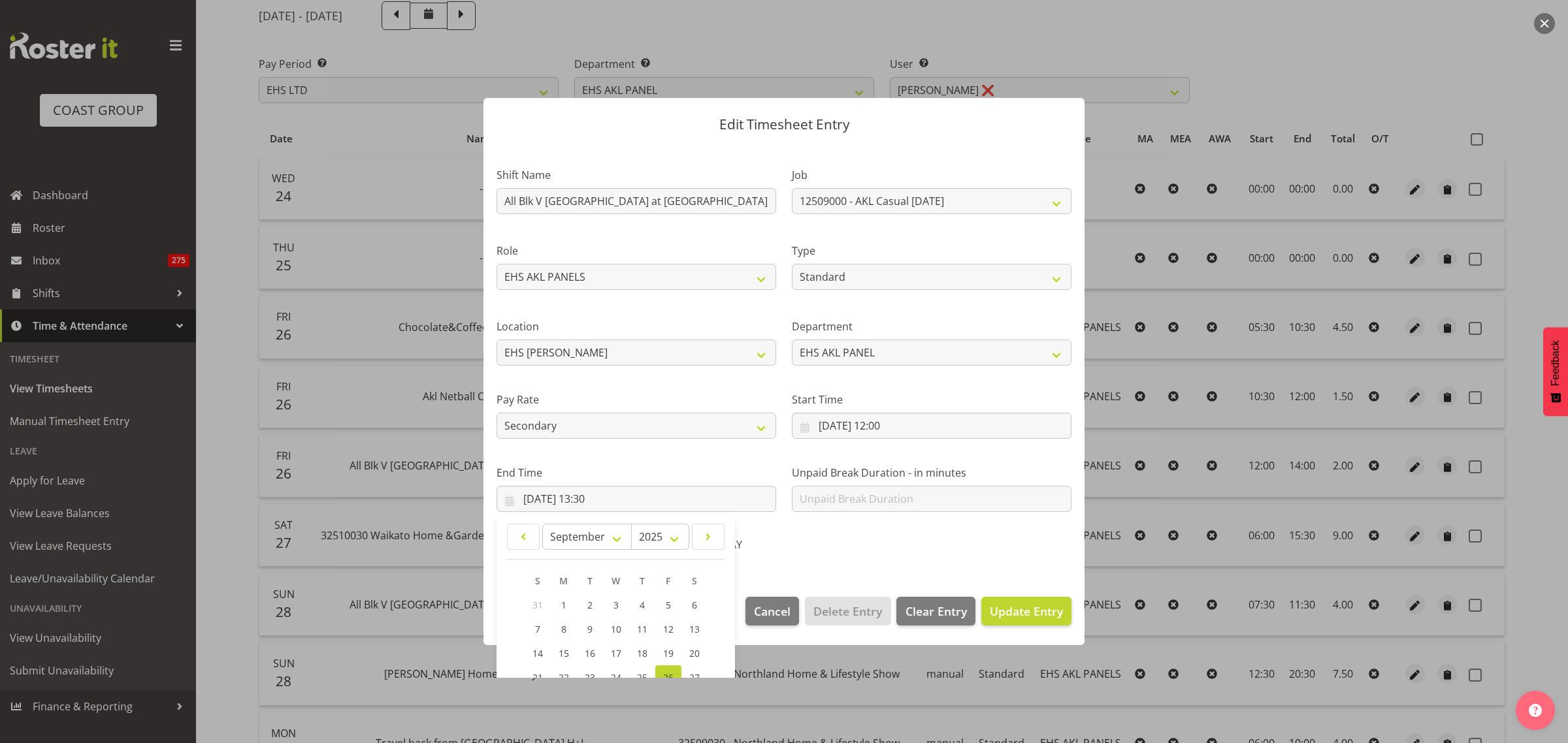
scroll to position [132, 0]
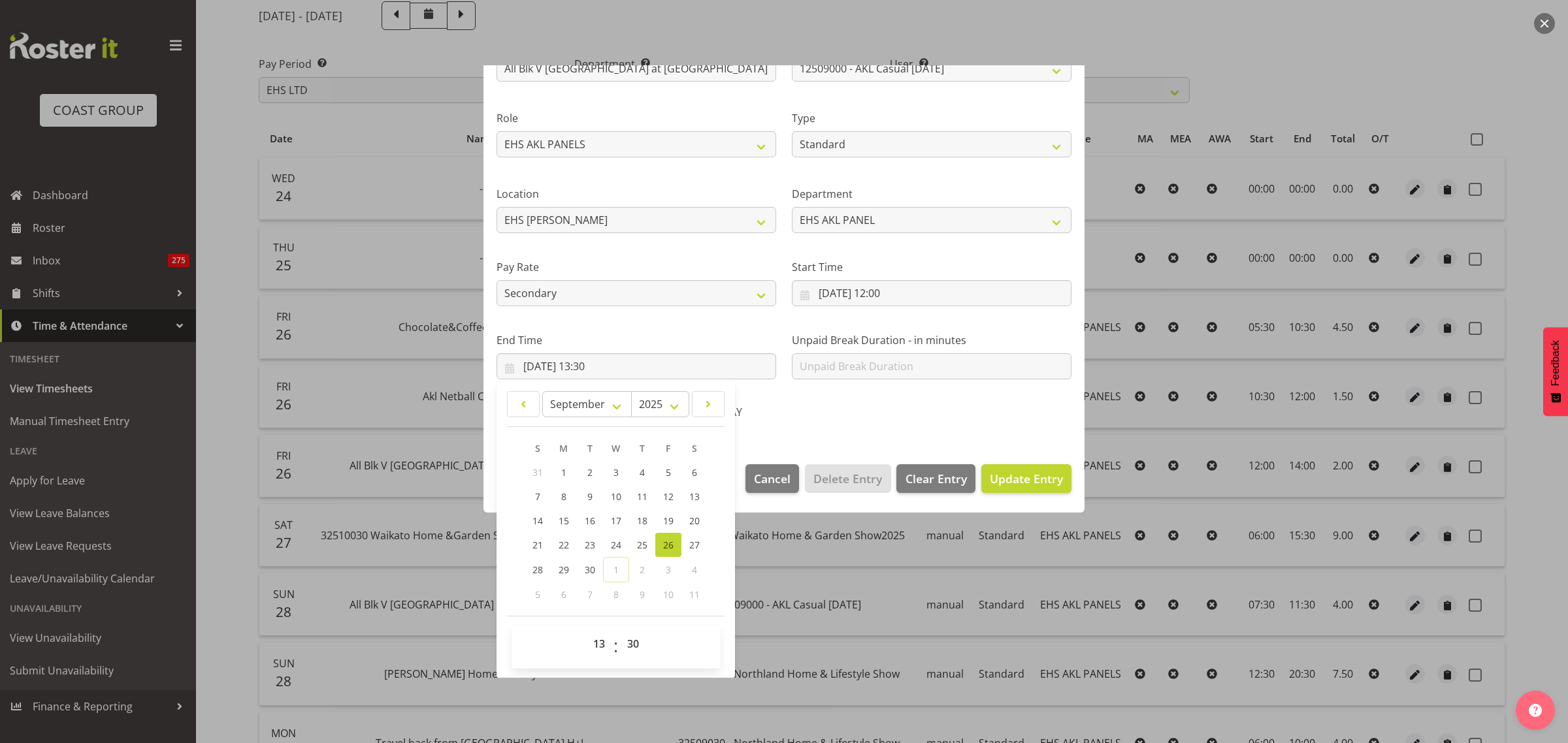
click at [891, 420] on div "Shift Name All Blk V Australia at Eden Park Job 1 Carlton Events 1 Carlton Hami…" at bounding box center [784, 223] width 591 height 414
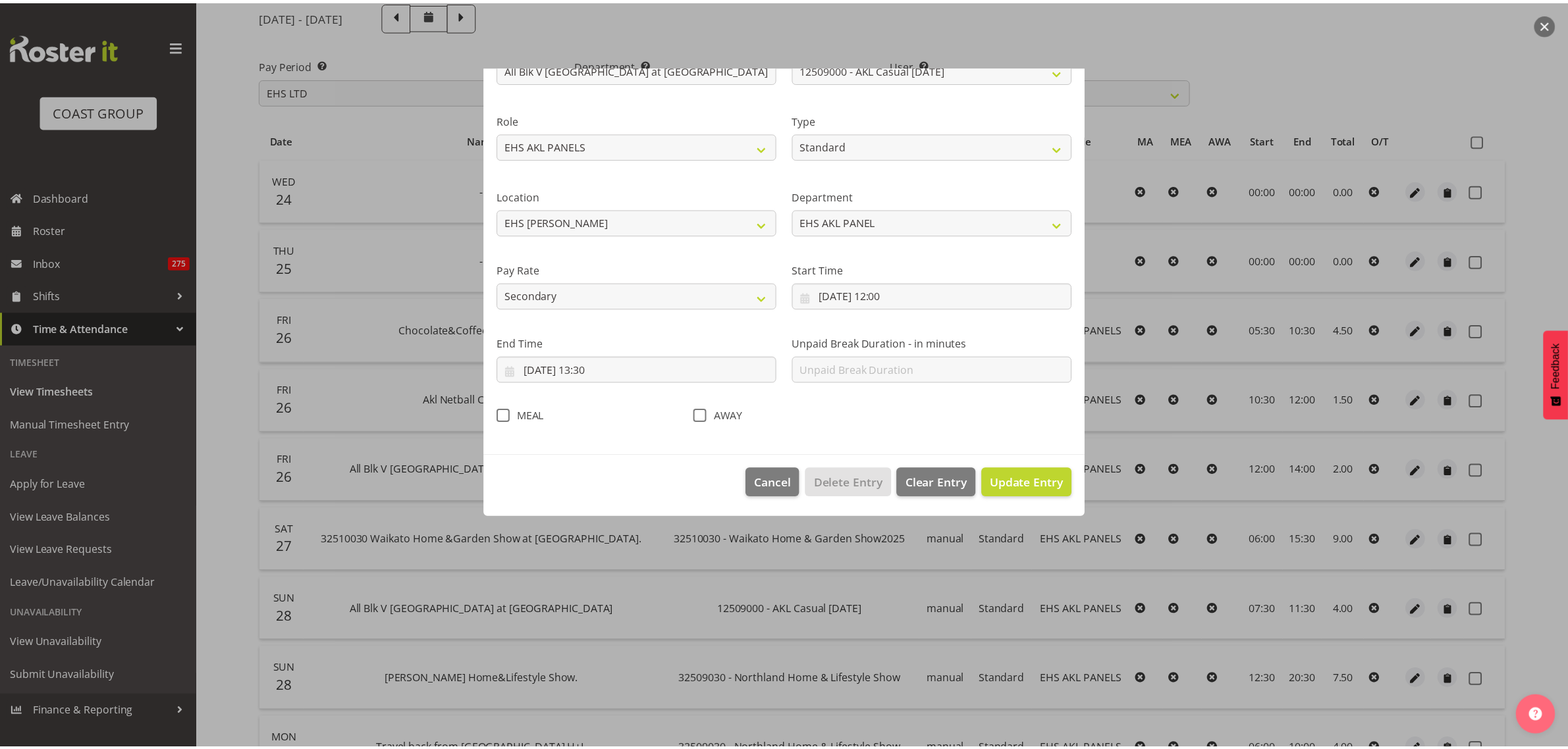
scroll to position [0, 0]
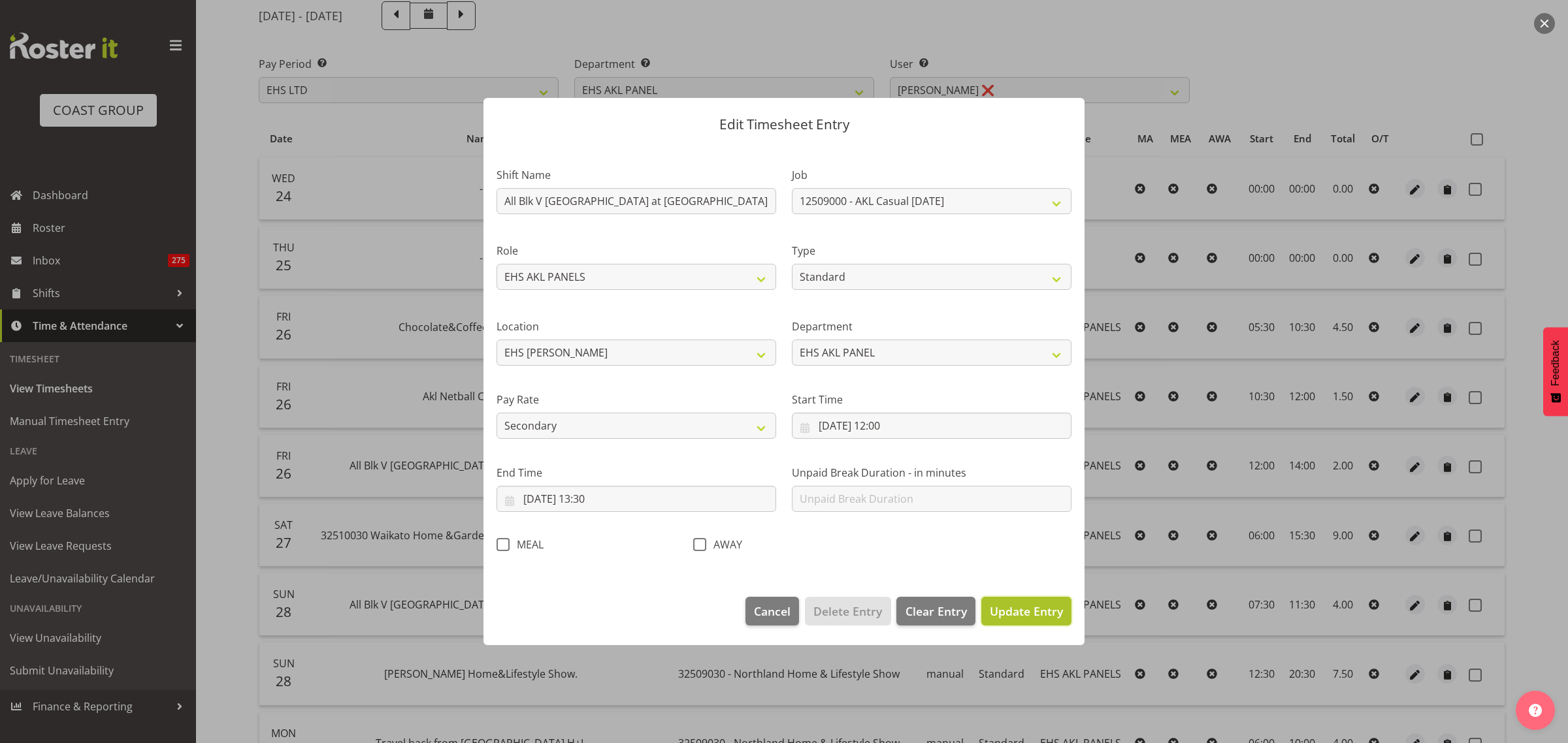
click at [1031, 611] on span "Update Entry" at bounding box center [1026, 611] width 73 height 16
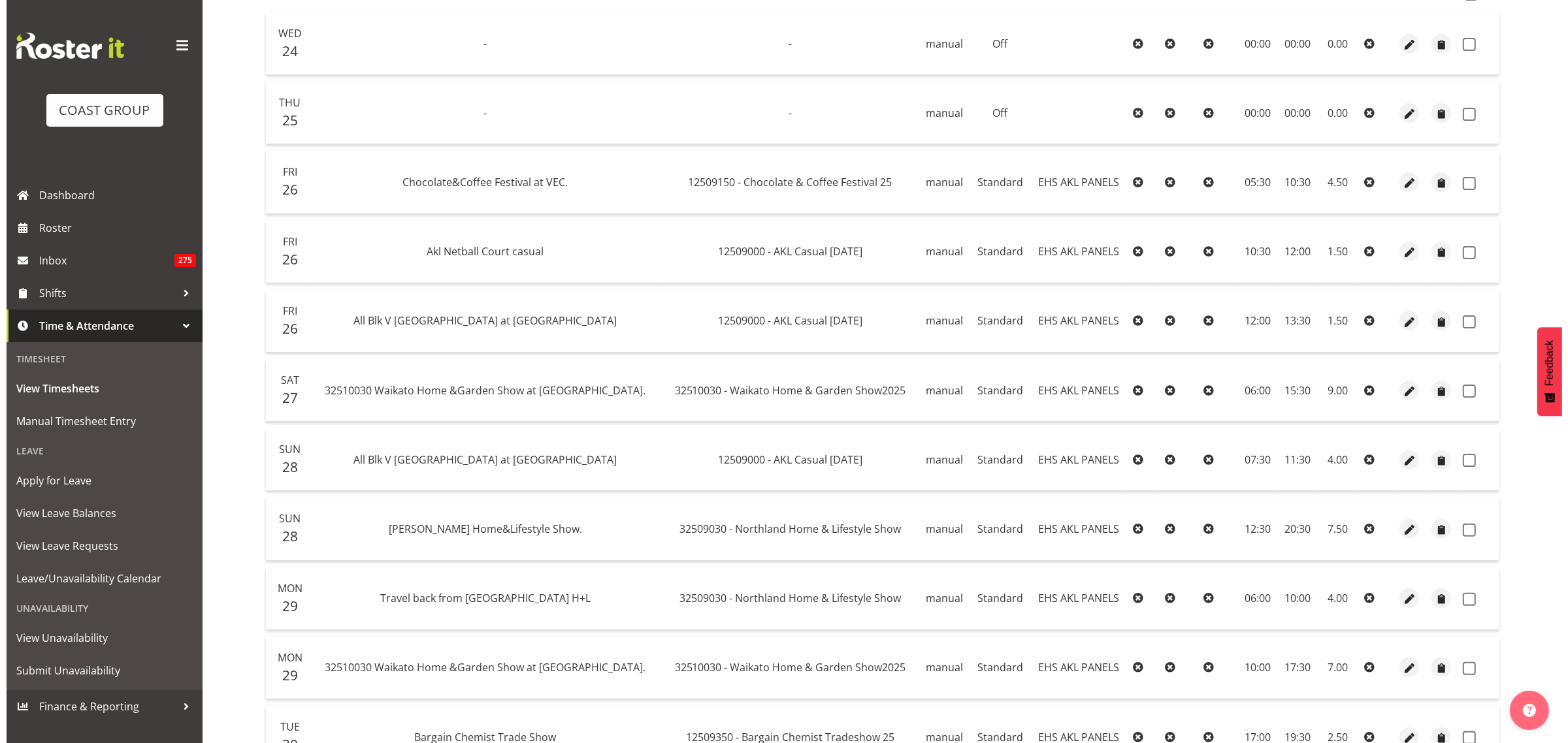
scroll to position [317, 0]
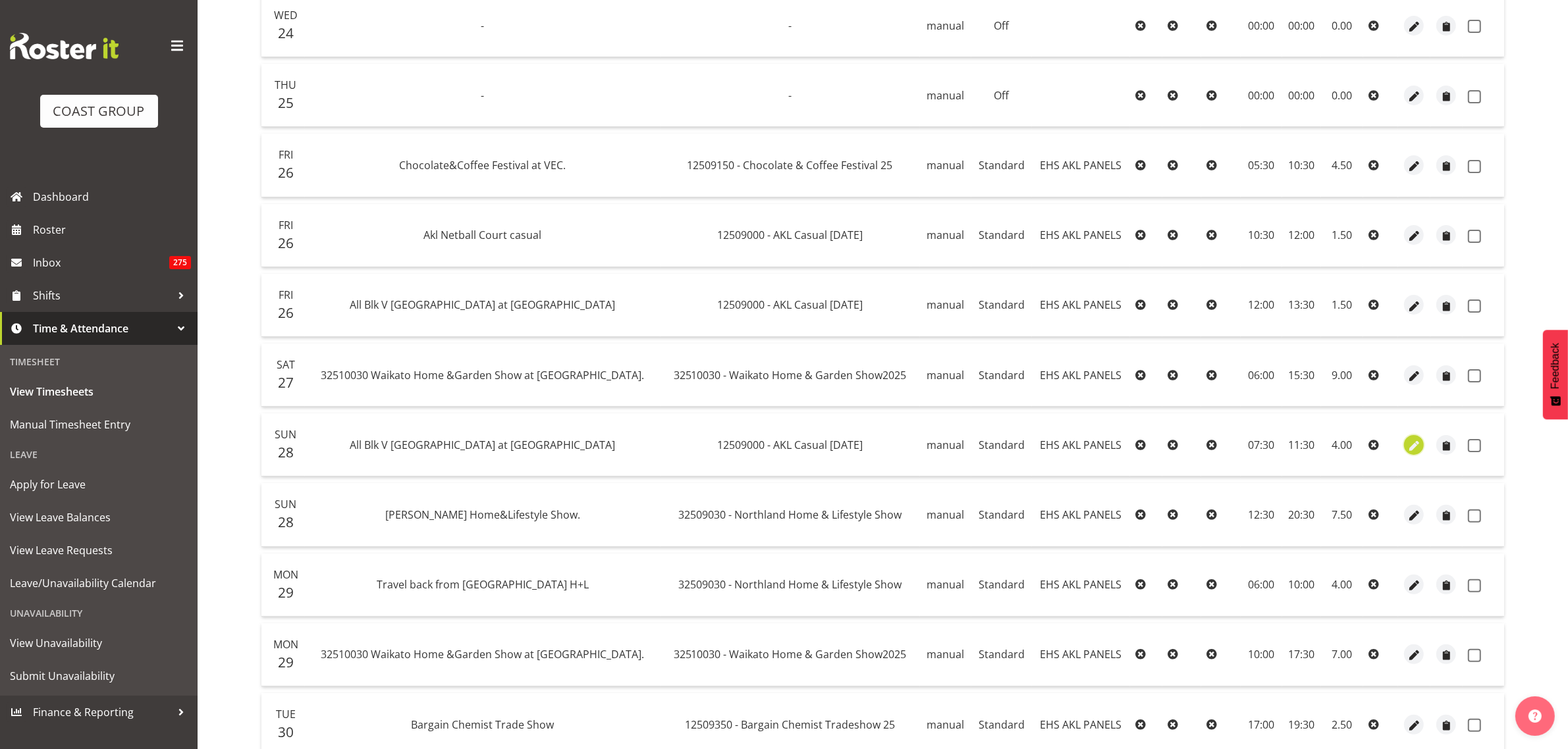
click at [1415, 449] on span "button" at bounding box center [1414, 446] width 15 height 15
select select "Standard"
select select "secondary"
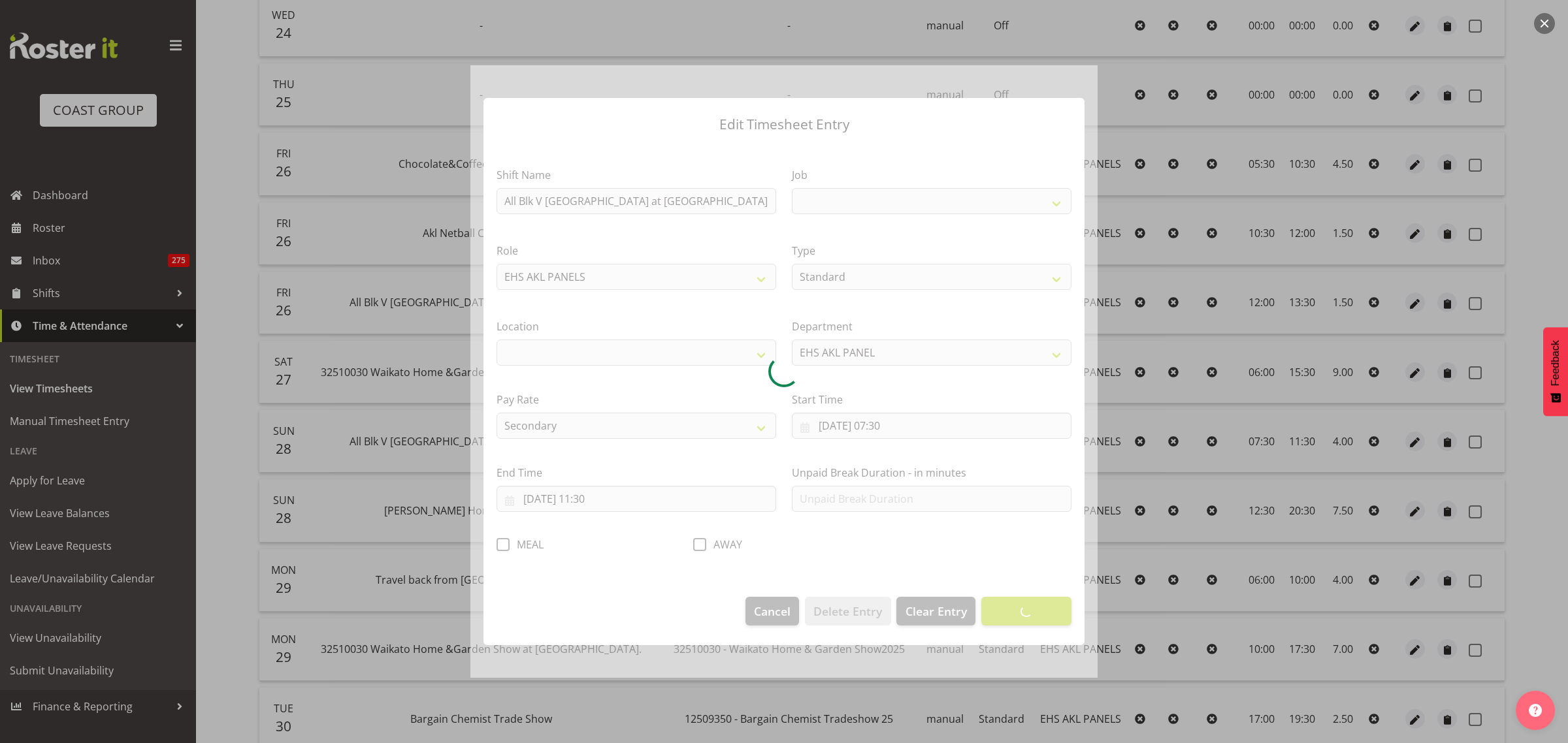
select select
select select "8653"
select select "35"
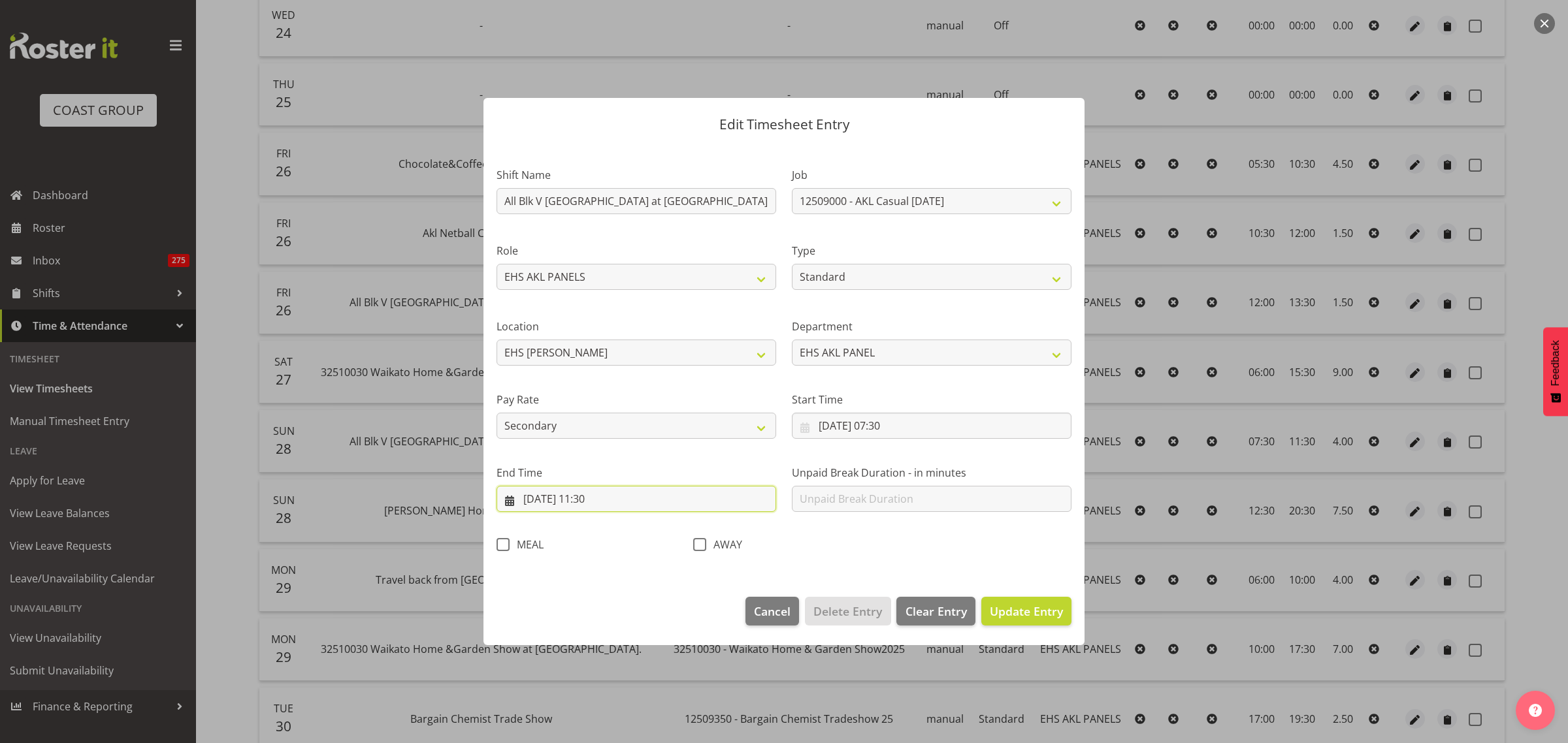
click at [659, 500] on input "[DATE] 11:30" at bounding box center [636, 499] width 280 height 26
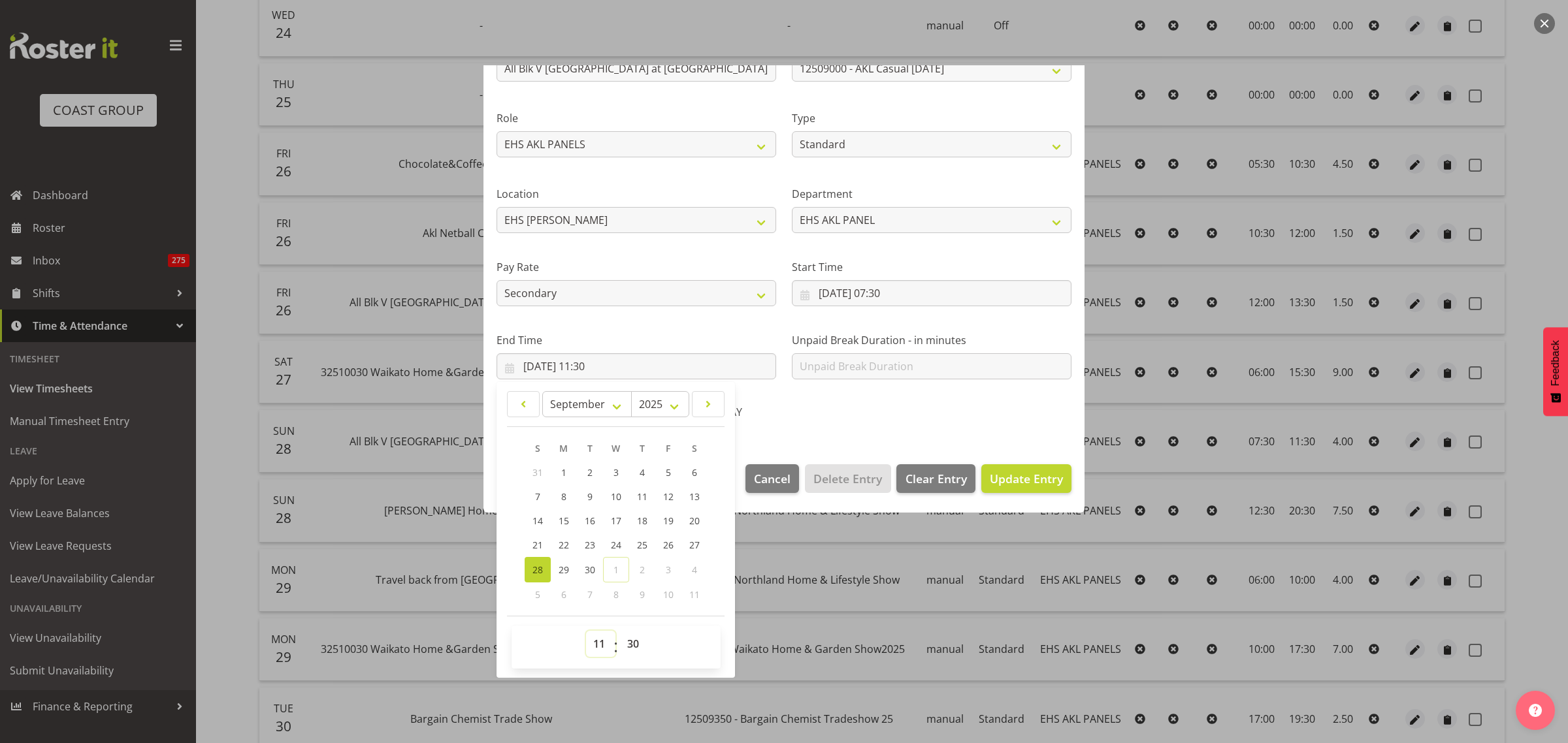
click at [600, 644] on select "00 01 02 03 04 05 06 07 08 09 10 11 12 13 14 15 16 17 18 19 20 21 22 23" at bounding box center [601, 644] width 30 height 26
select select "12"
click at [586, 631] on select "00 01 02 03 04 05 06 07 08 09 10 11 12 13 14 15 16 17 18 19 20 21 22 23" at bounding box center [601, 644] width 30 height 26
type input "[DATE] 12:30"
click at [929, 422] on div "Shift Name All Blk V Australia at Eden Park Job 1 Carlton Events 1 Carlton Hami…" at bounding box center [784, 223] width 591 height 414
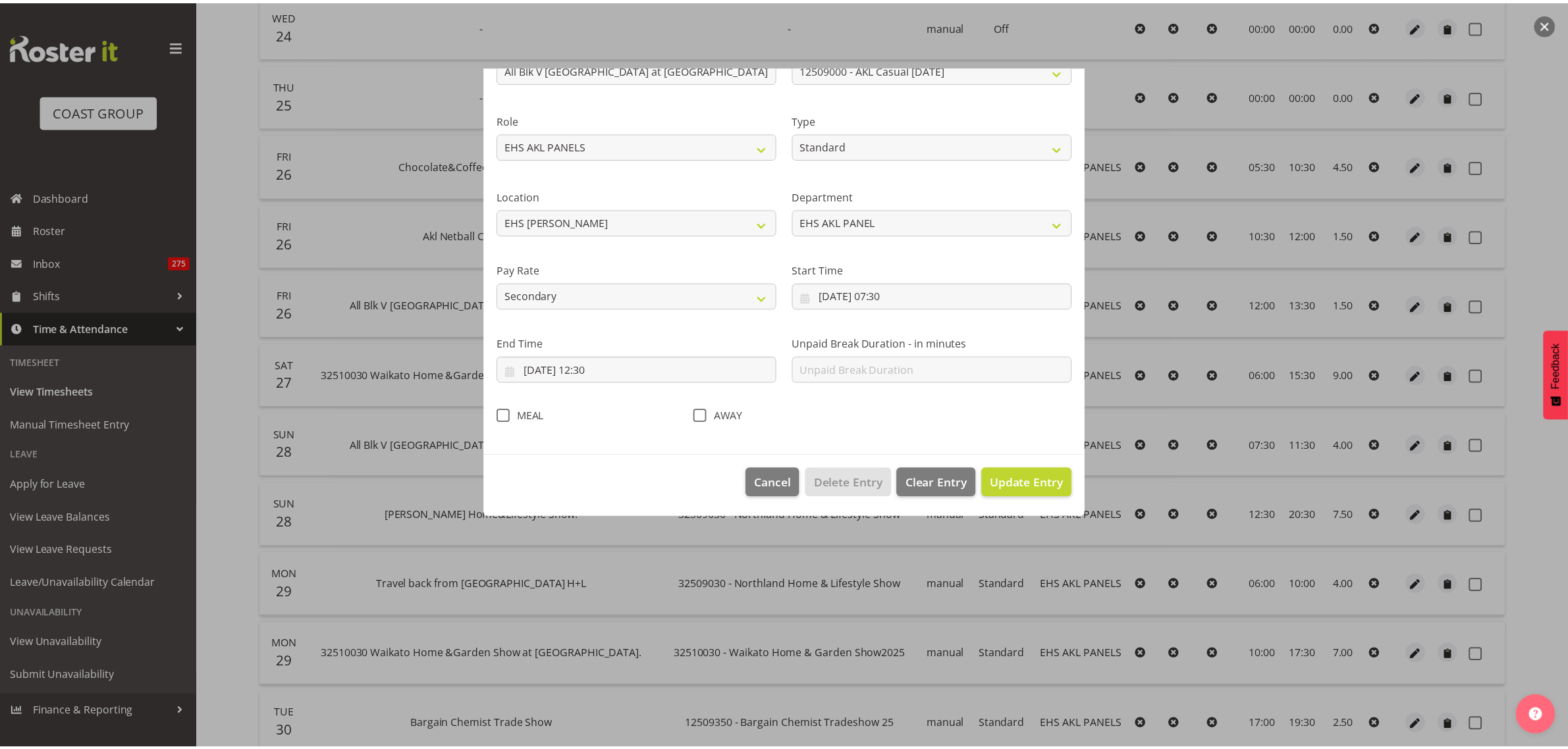
scroll to position [0, 0]
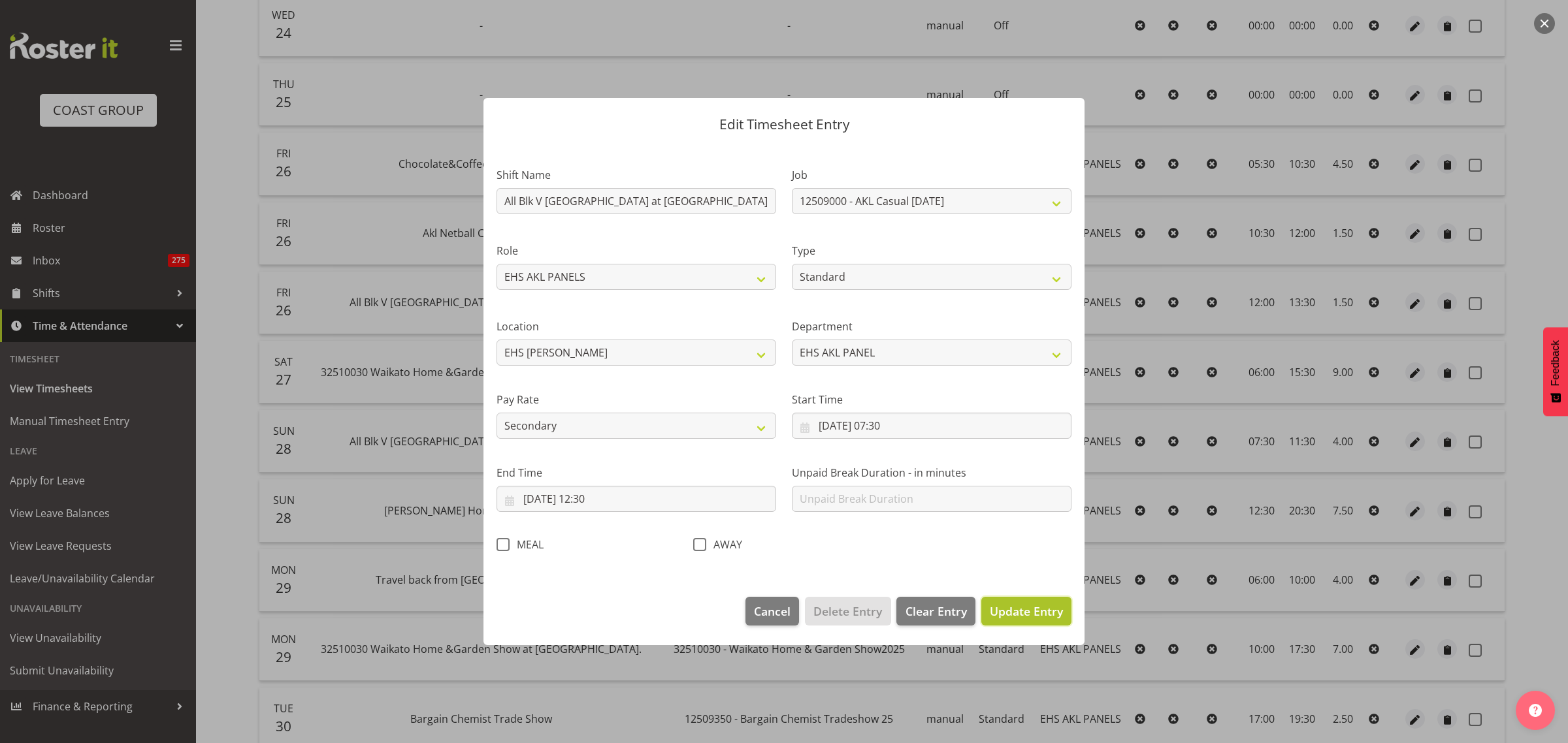
click at [1016, 616] on span "Update Entry" at bounding box center [1026, 611] width 73 height 16
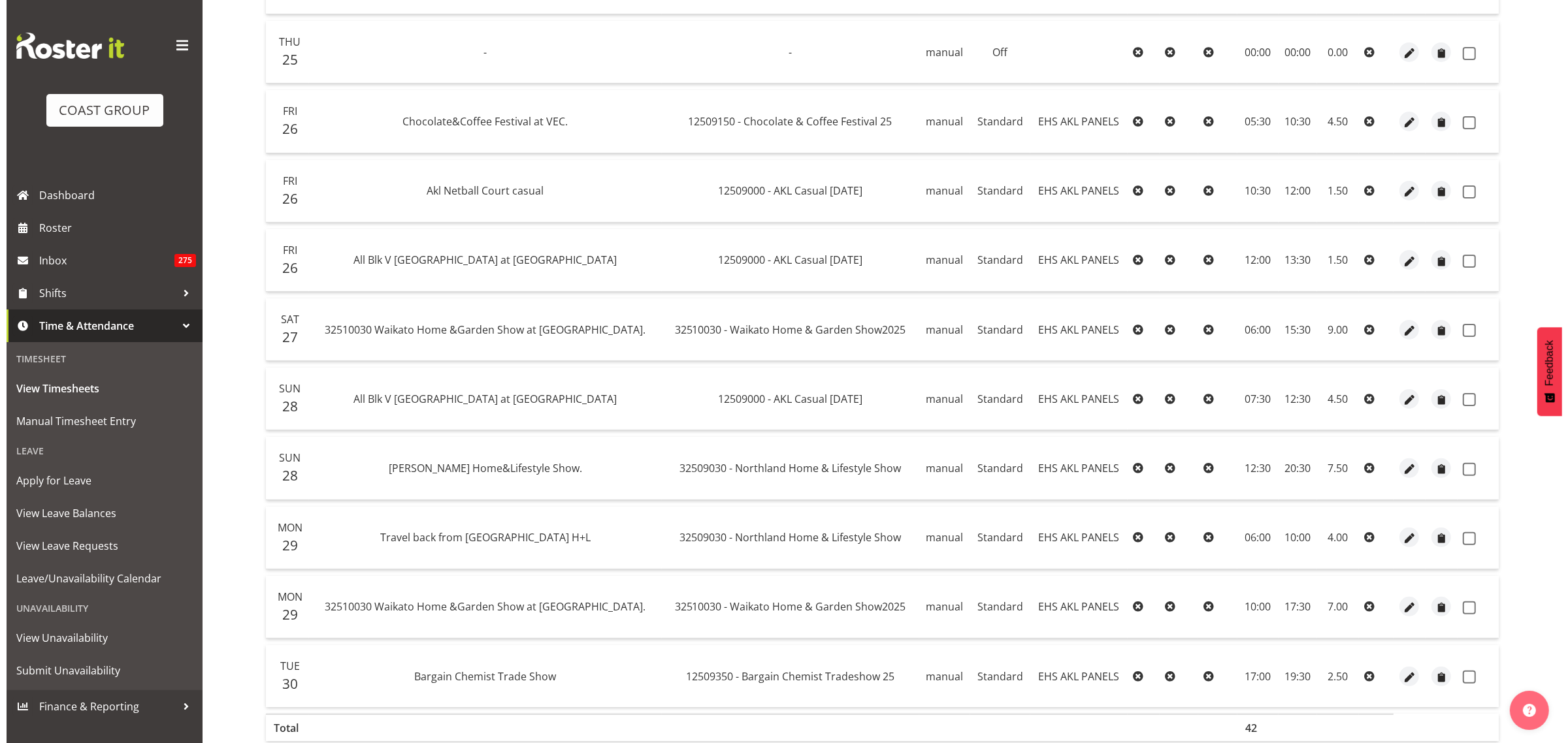
scroll to position [399, 0]
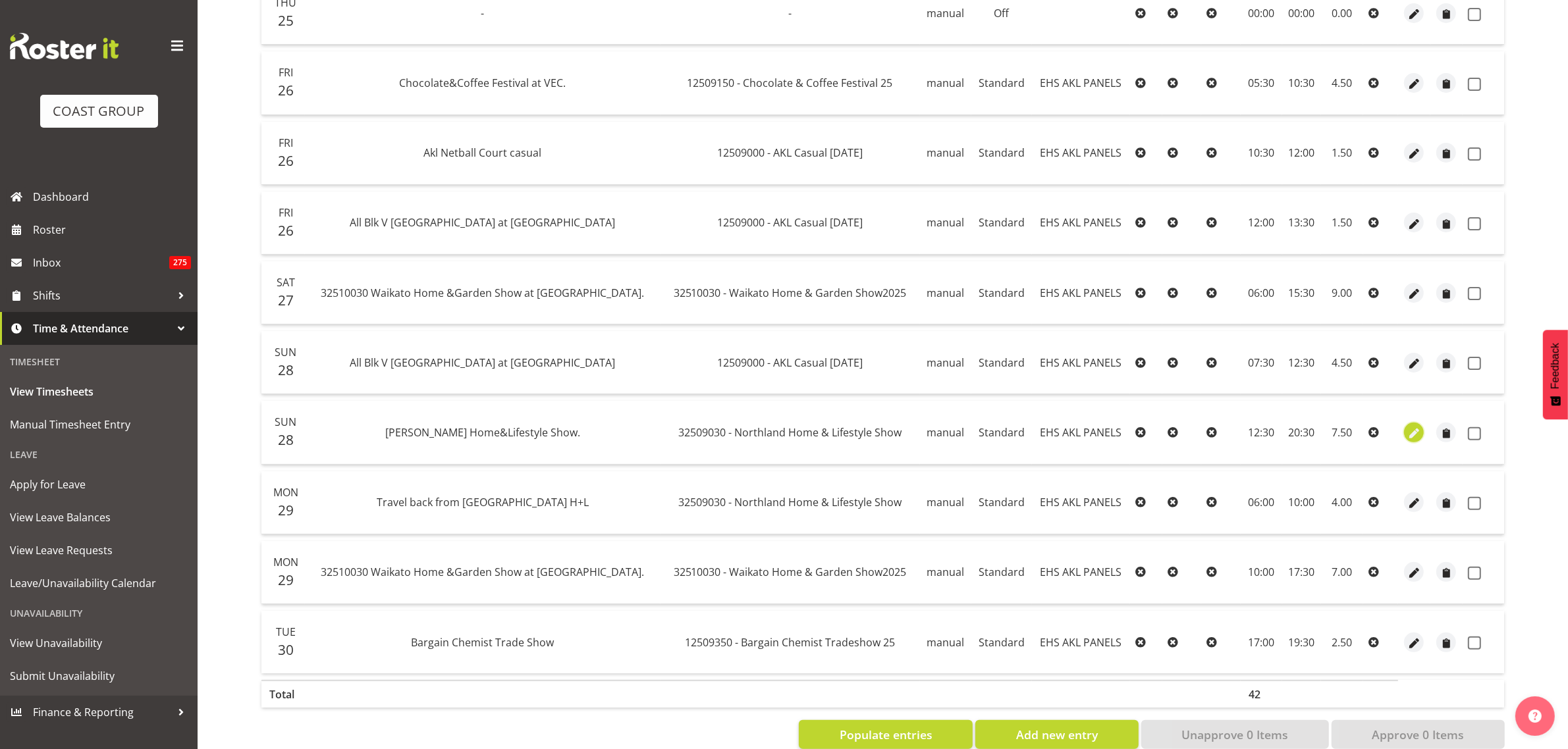
click at [1412, 433] on span "button" at bounding box center [1414, 433] width 15 height 15
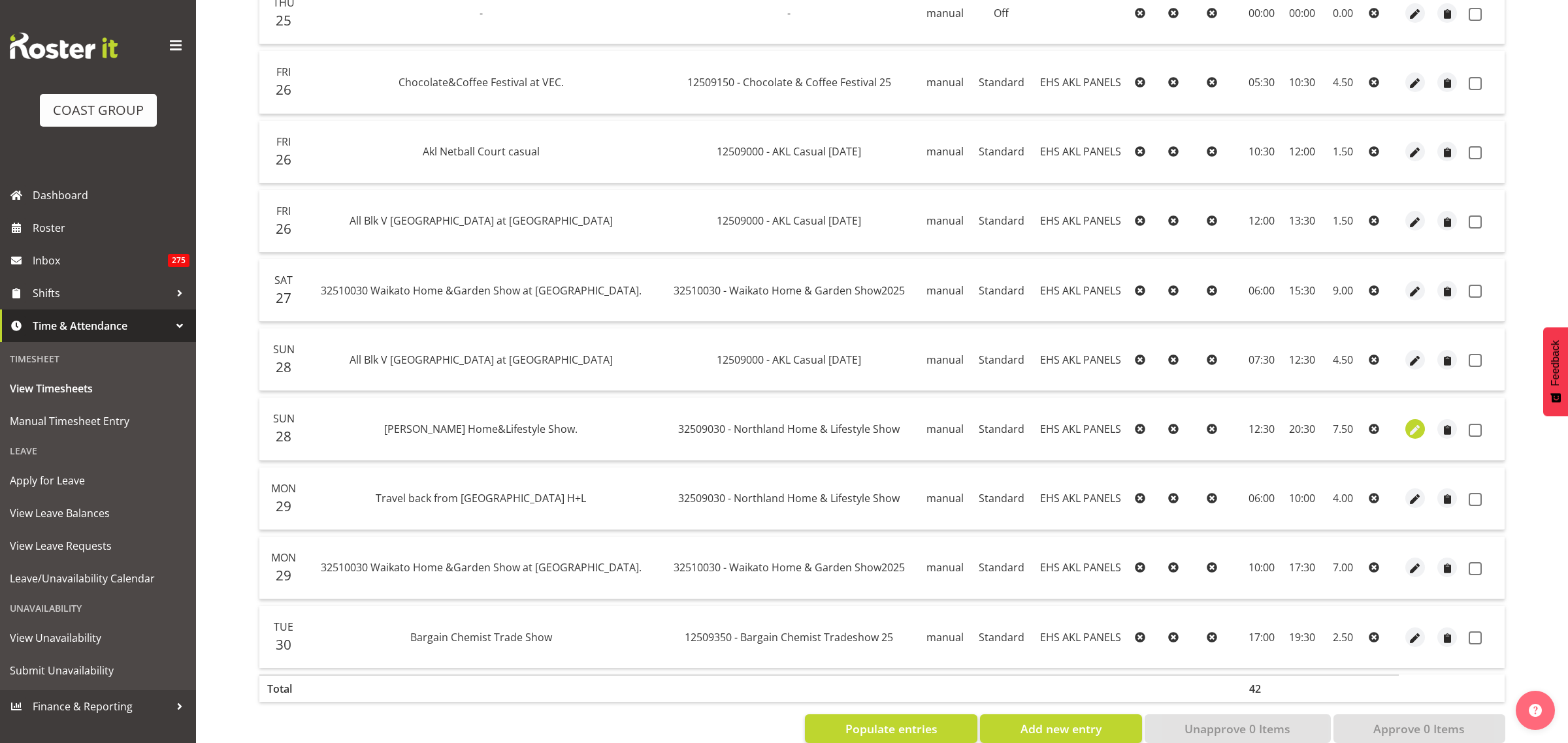
select select "Standard"
select select "secondary"
select select "8"
select select "2025"
select select "20"
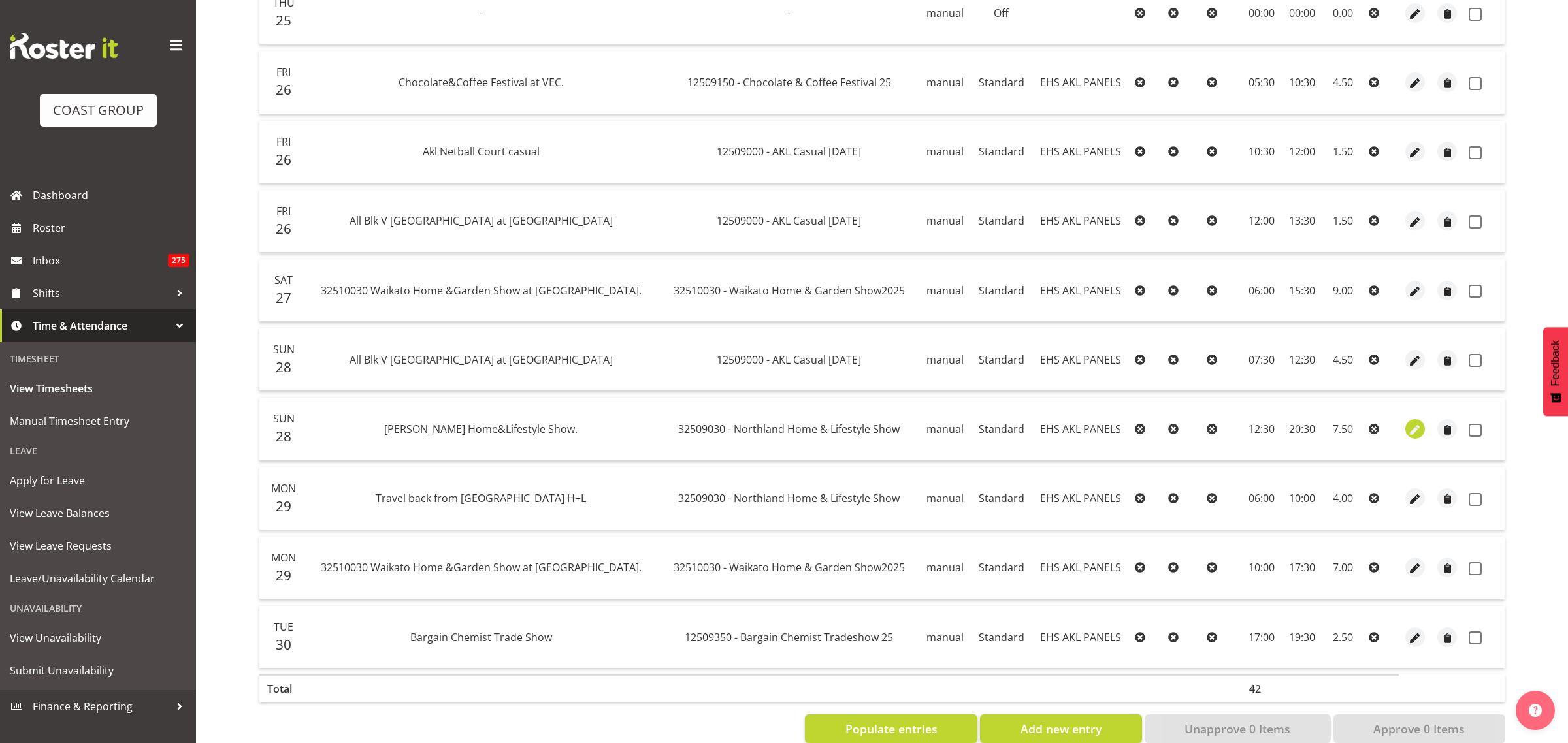
select select "30"
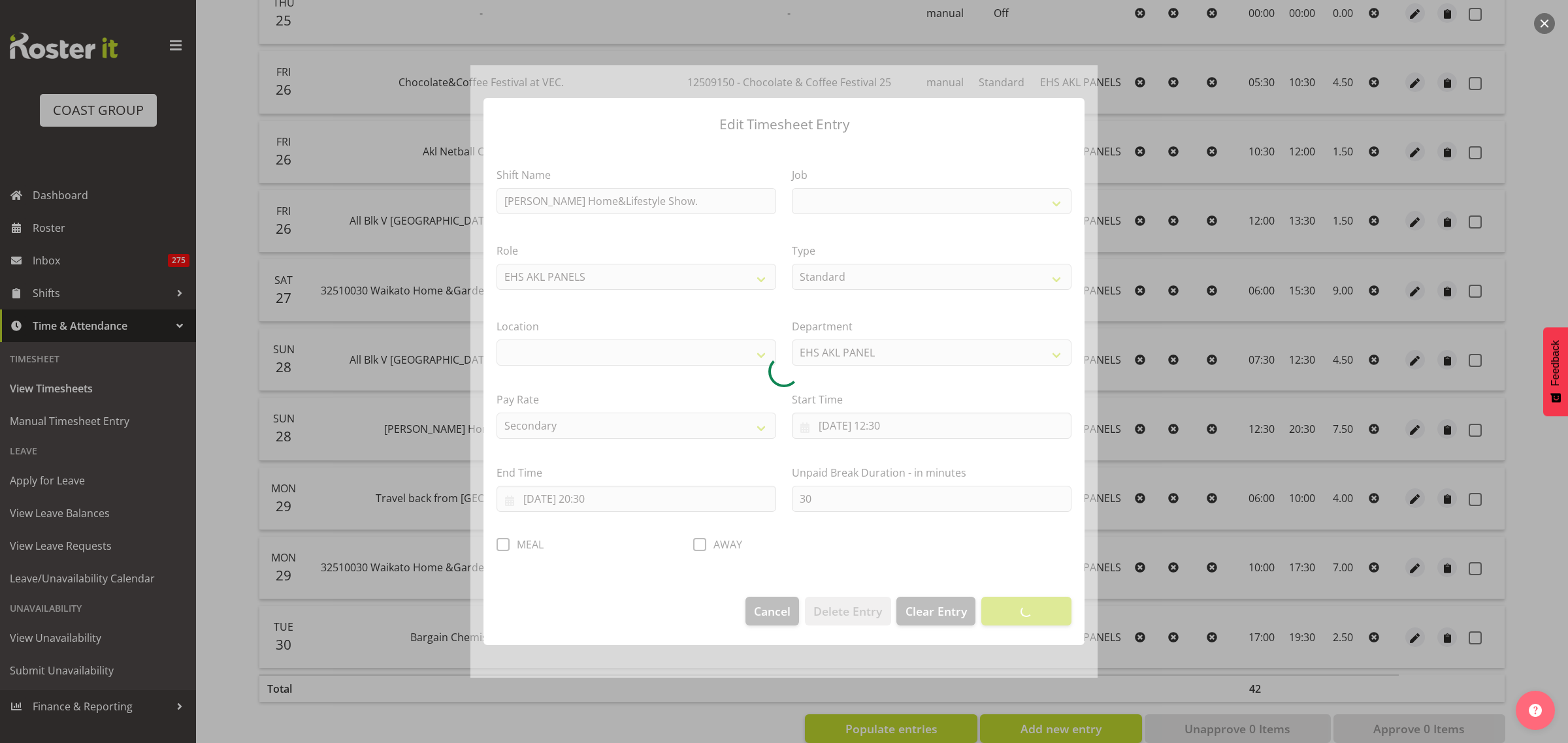
select select
select select "9082"
select select "35"
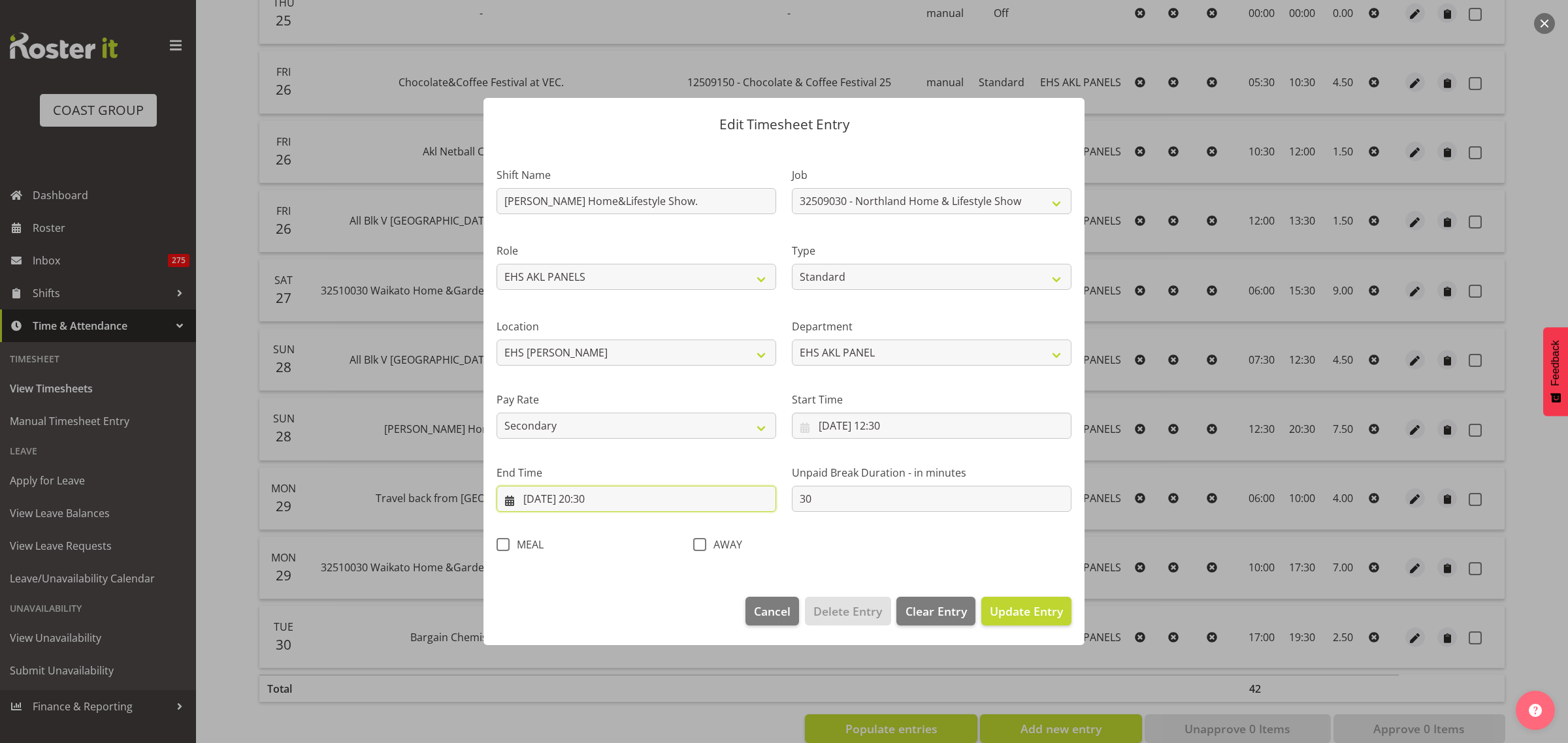
click at [652, 500] on input "[DATE] 20:30" at bounding box center [636, 499] width 280 height 26
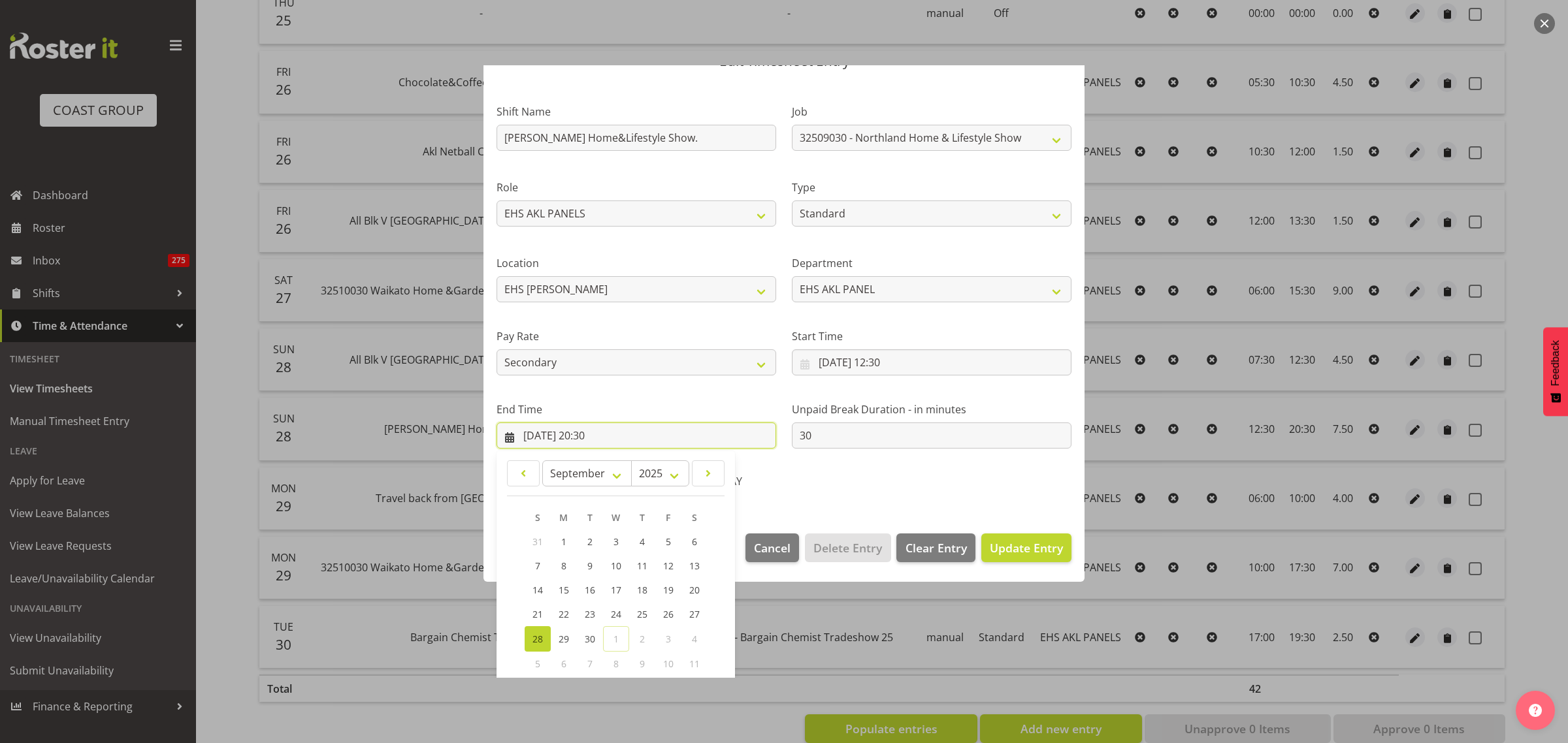
scroll to position [132, 0]
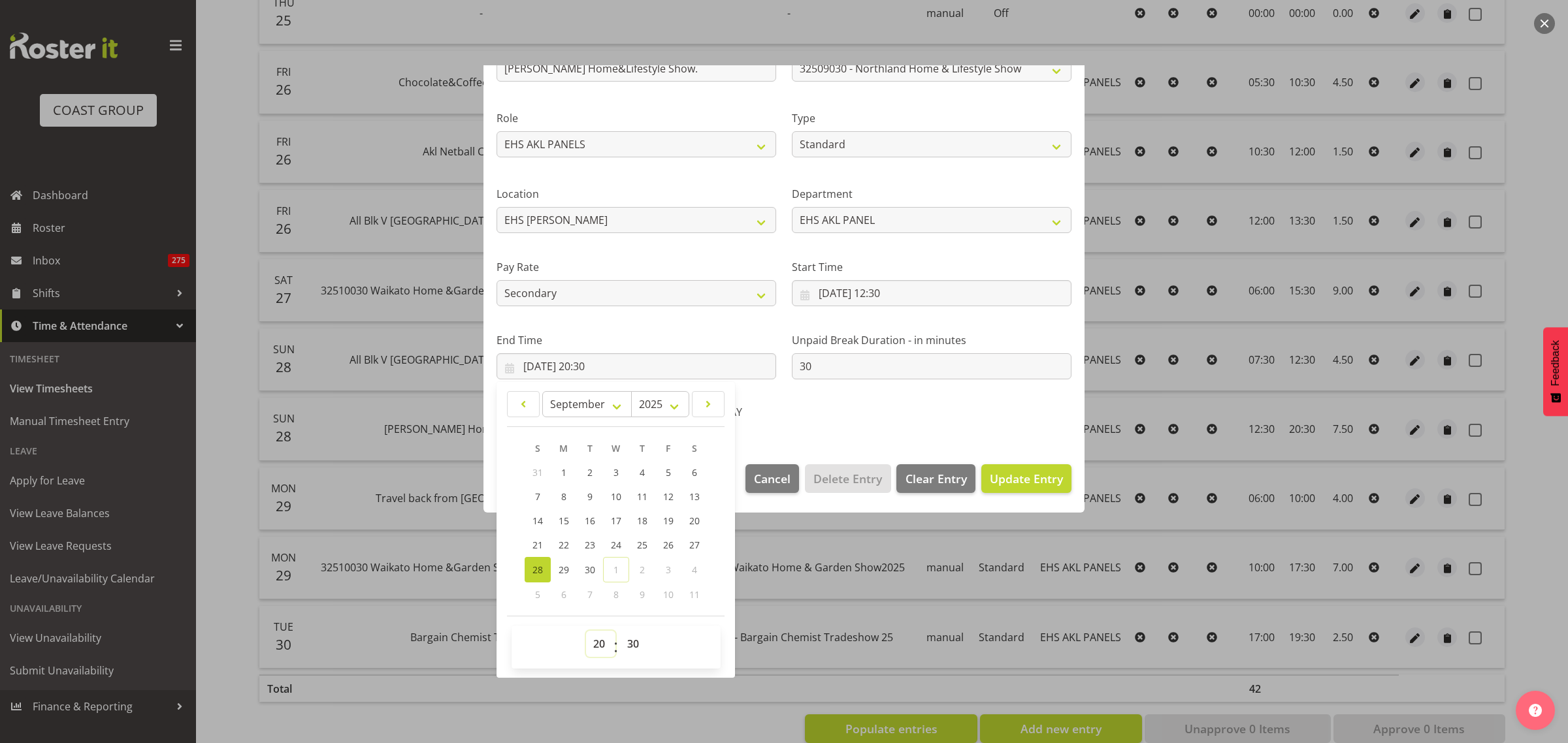
click at [602, 644] on select "00 01 02 03 04 05 06 07 08 09 10 11 12 13 14 15 16 17 18 19 20 21 22 23" at bounding box center [601, 644] width 30 height 26
select select "21"
click at [586, 631] on select "00 01 02 03 04 05 06 07 08 09 10 11 12 13 14 15 16 17 18 19 20 21 22 23" at bounding box center [601, 644] width 30 height 26
type input "28/09/2025, 21:30"
click at [876, 420] on div "Shift Name Morthland Home&Lifestyle Show. Job 1 Carlton Events 1 Carlton Hamilt…" at bounding box center [784, 223] width 591 height 414
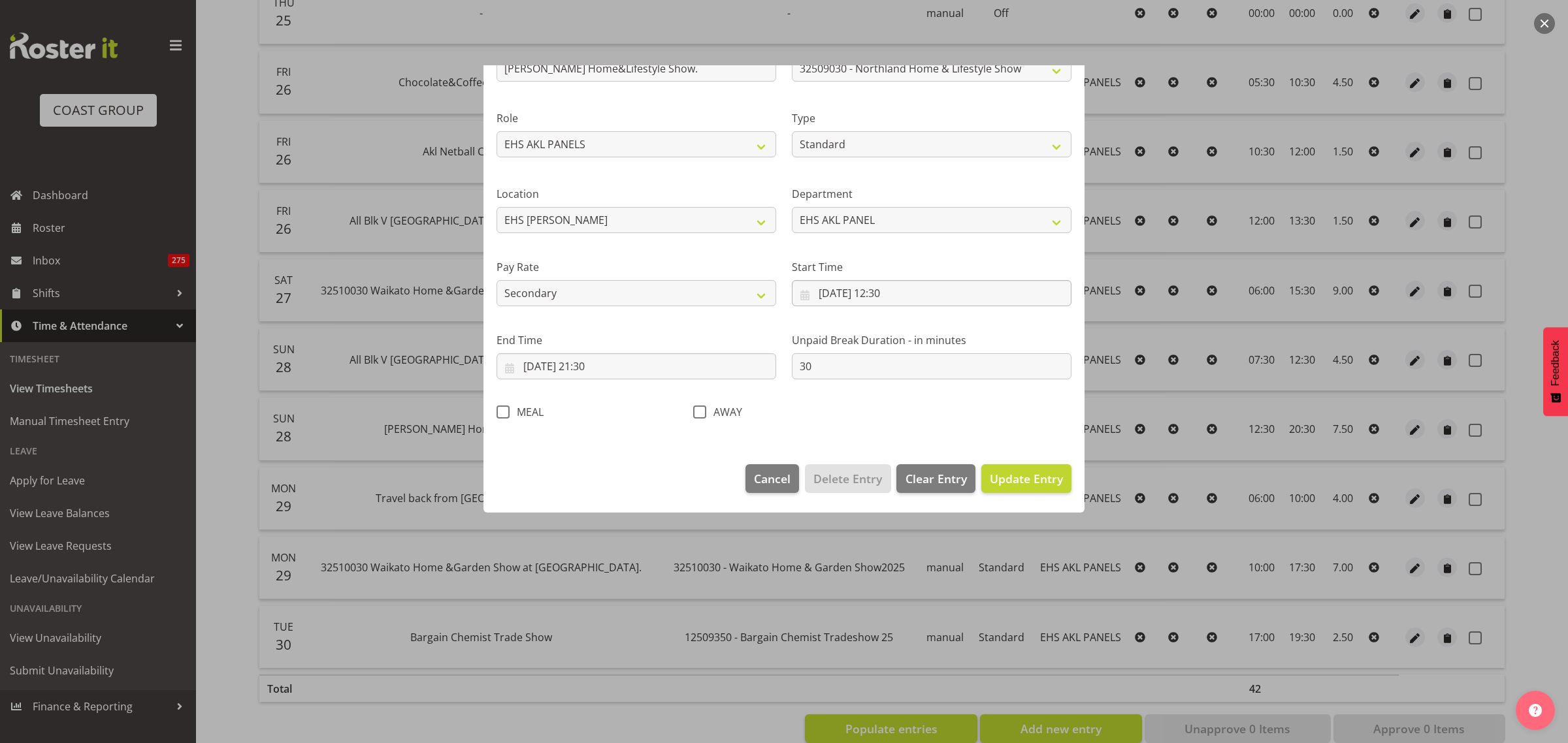
scroll to position [0, 0]
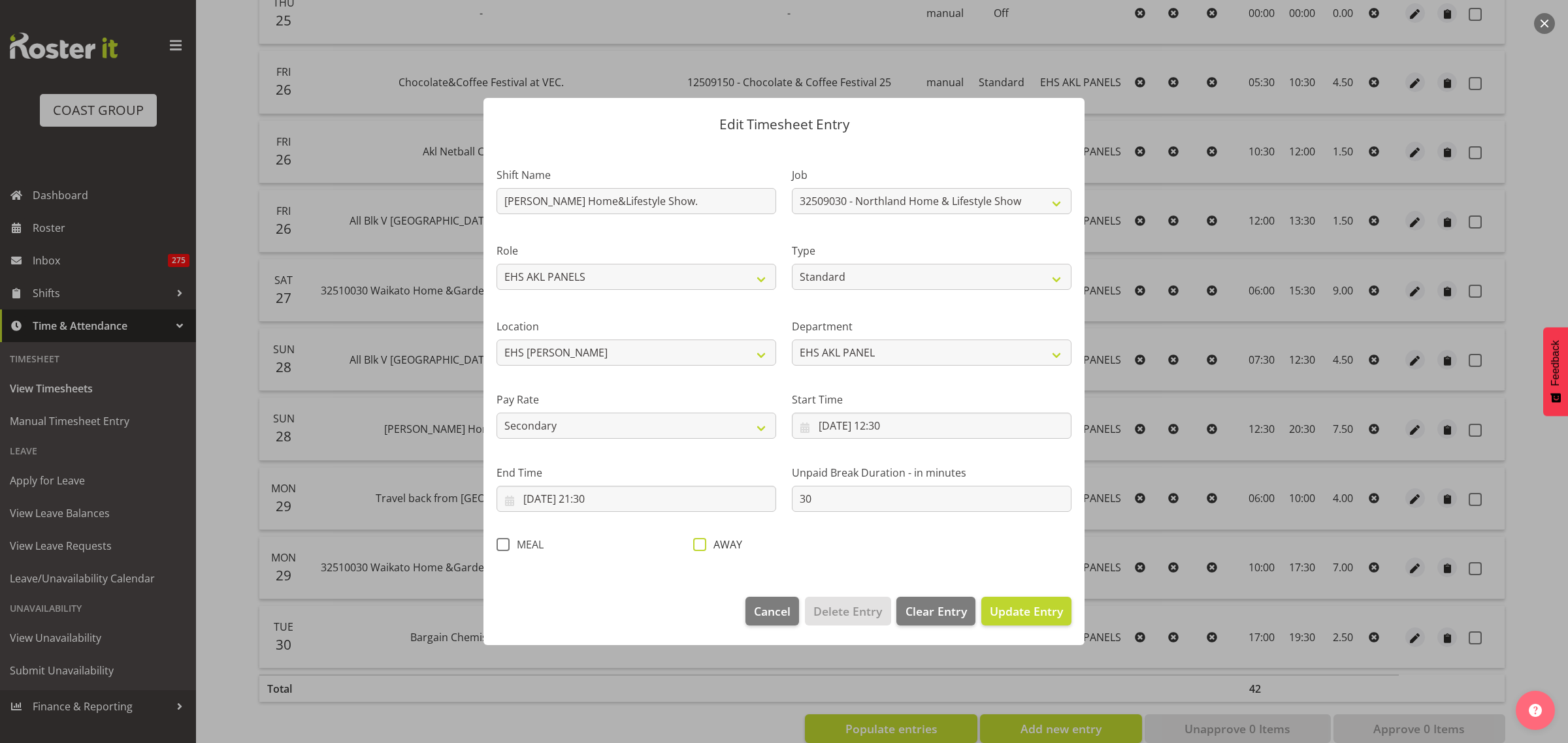
click at [703, 545] on span at bounding box center [699, 544] width 13 height 13
click at [702, 545] on input "AWAY" at bounding box center [697, 545] width 9 height 9
checkbox input "true"
click at [1021, 614] on span "Update Entry" at bounding box center [1026, 611] width 73 height 16
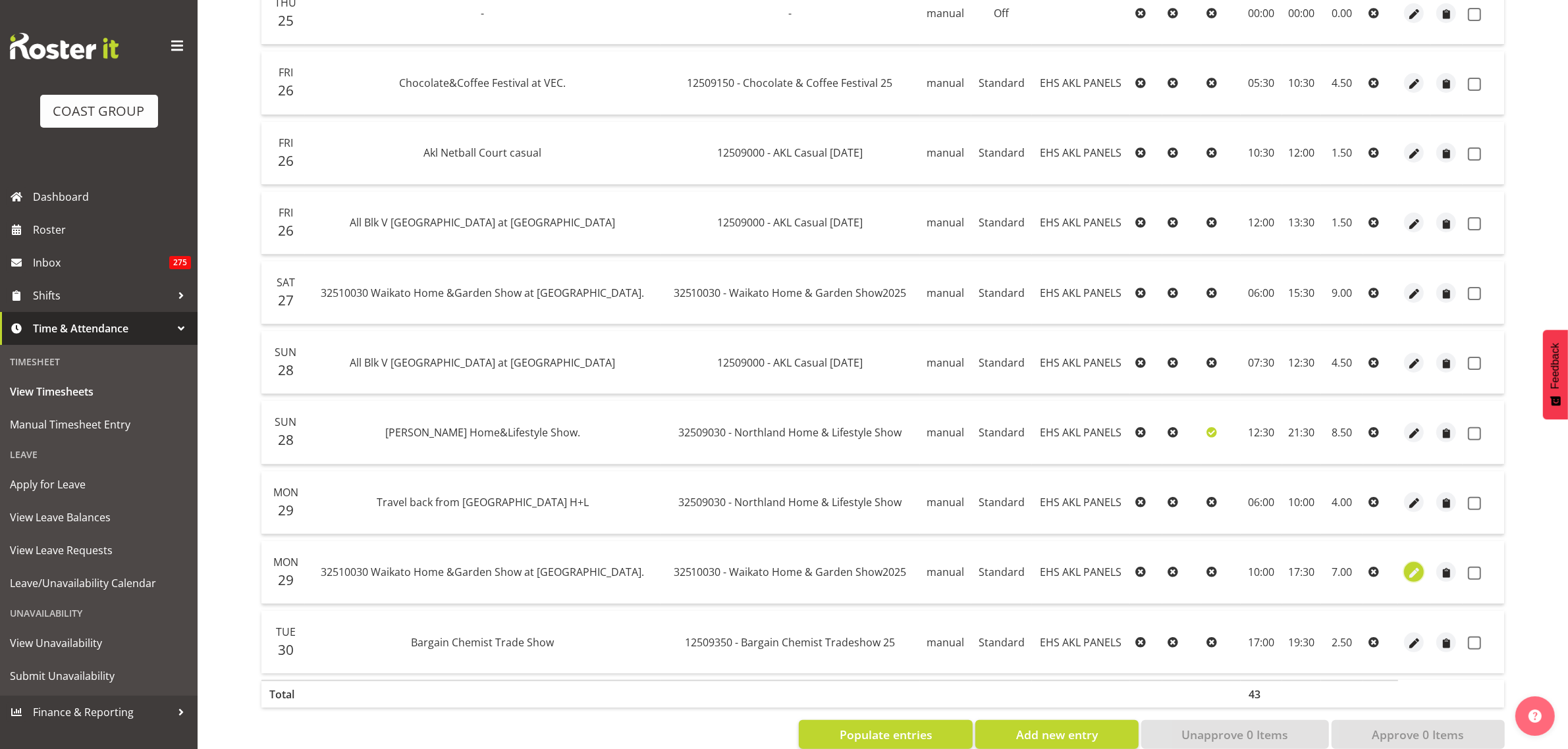
click at [1411, 575] on span "button" at bounding box center [1414, 573] width 15 height 15
select select "Standard"
select select "secondary"
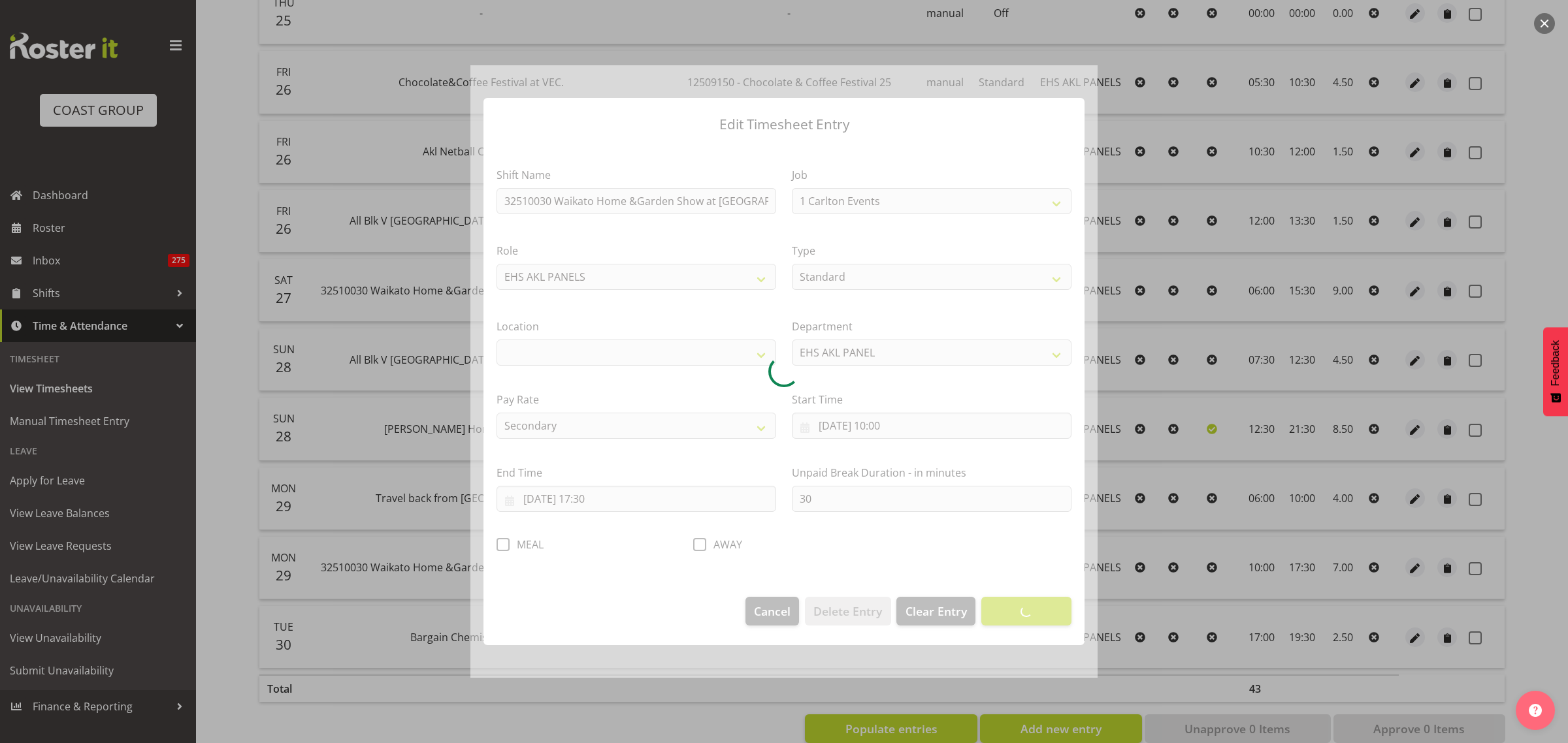
select select "9140"
select select "35"
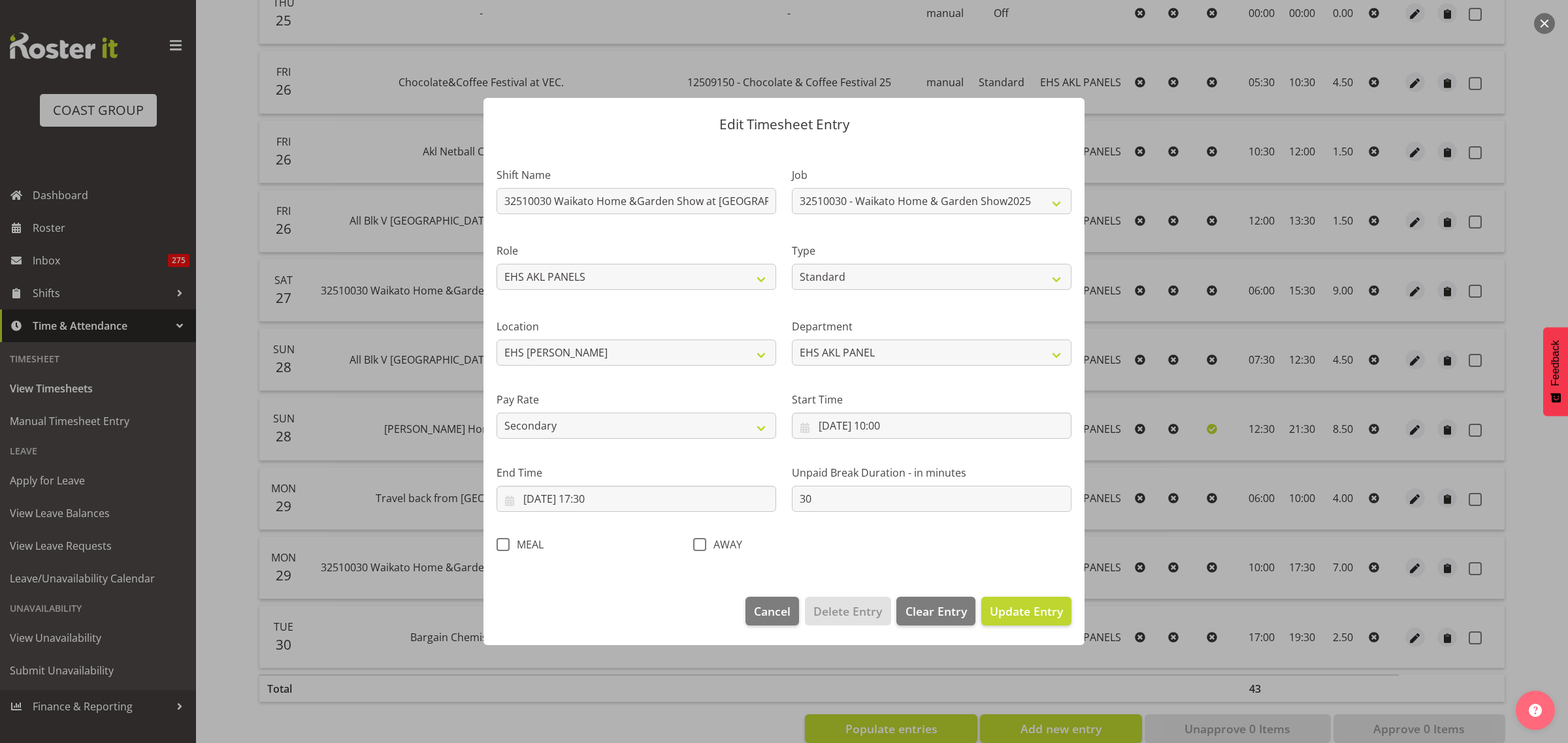
click at [502, 546] on span at bounding box center [503, 544] width 13 height 13
click at [502, 546] on input "MEAL" at bounding box center [500, 545] width 9 height 9
checkbox input "true"
click at [1030, 612] on span "Update Entry" at bounding box center [1026, 611] width 73 height 16
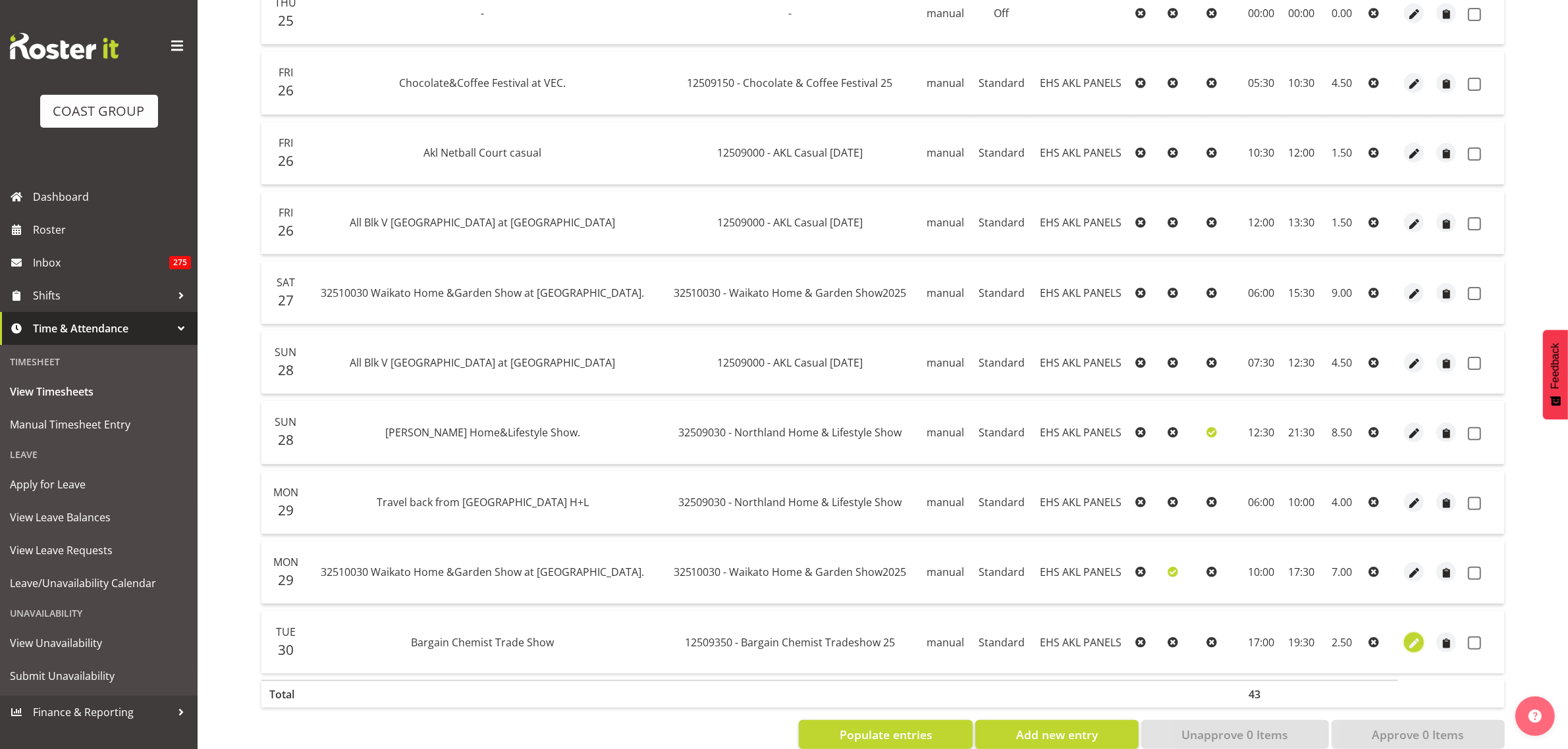
click at [1412, 644] on span "button" at bounding box center [1414, 643] width 15 height 15
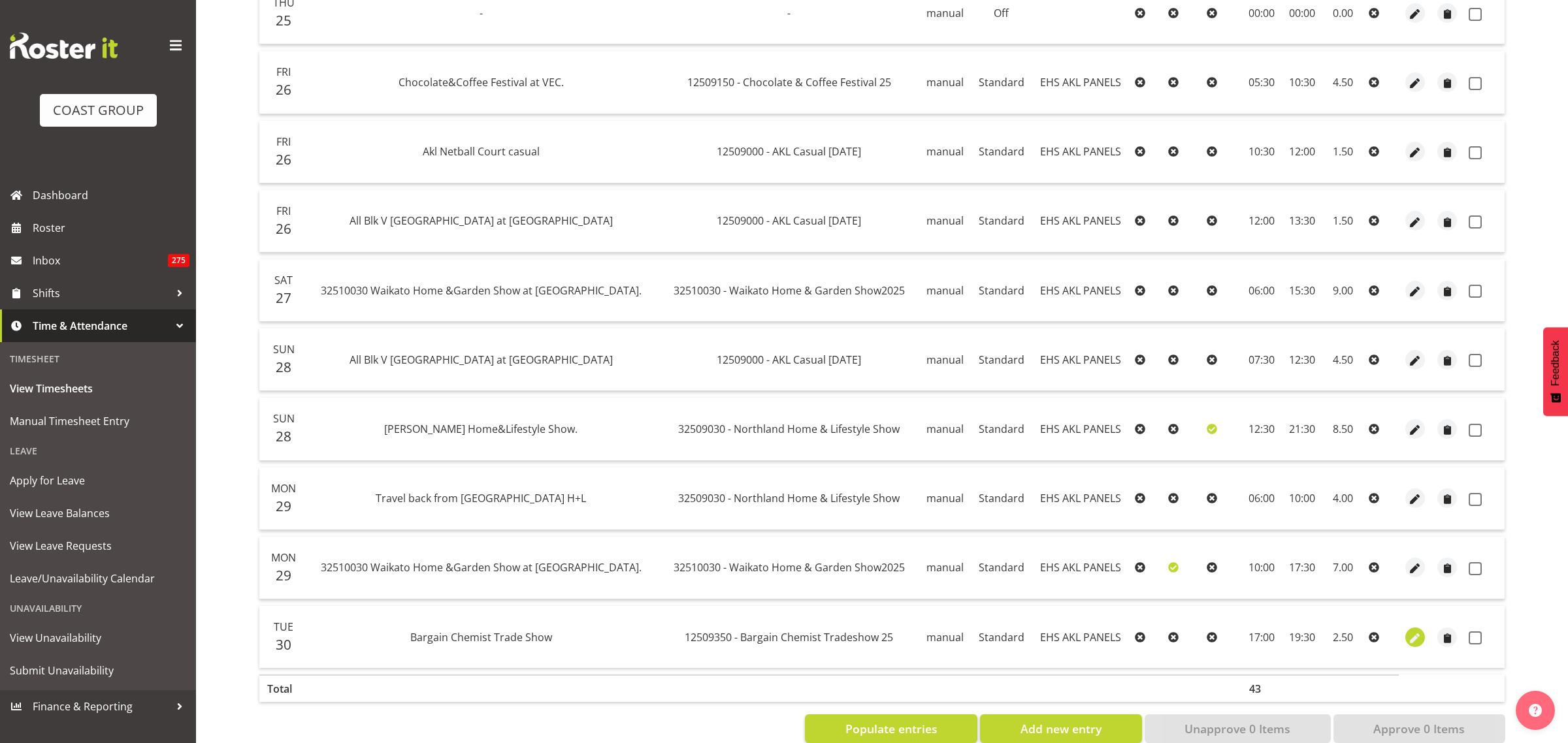
select select "Standard"
select select "secondary"
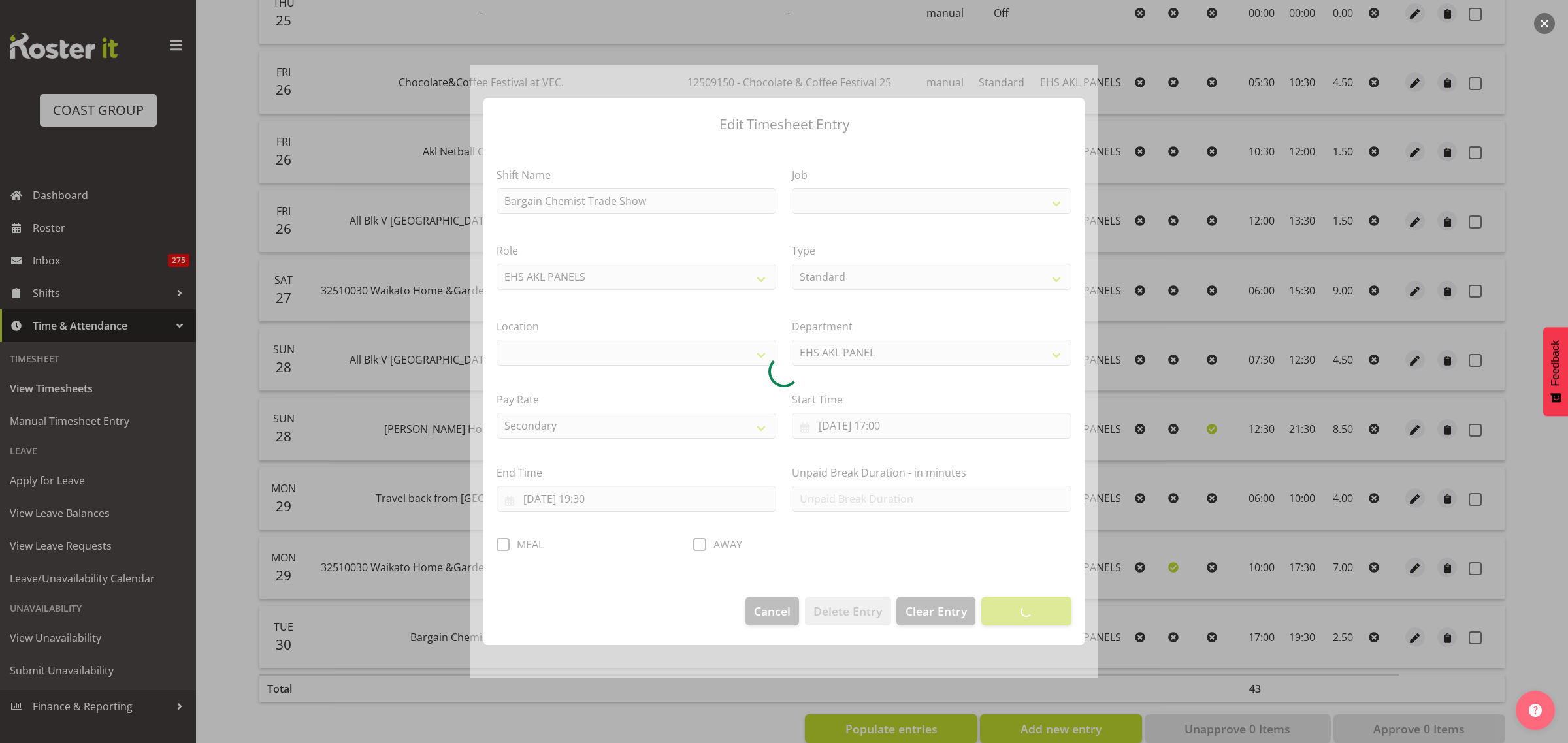
select select
select select "10687"
select select "35"
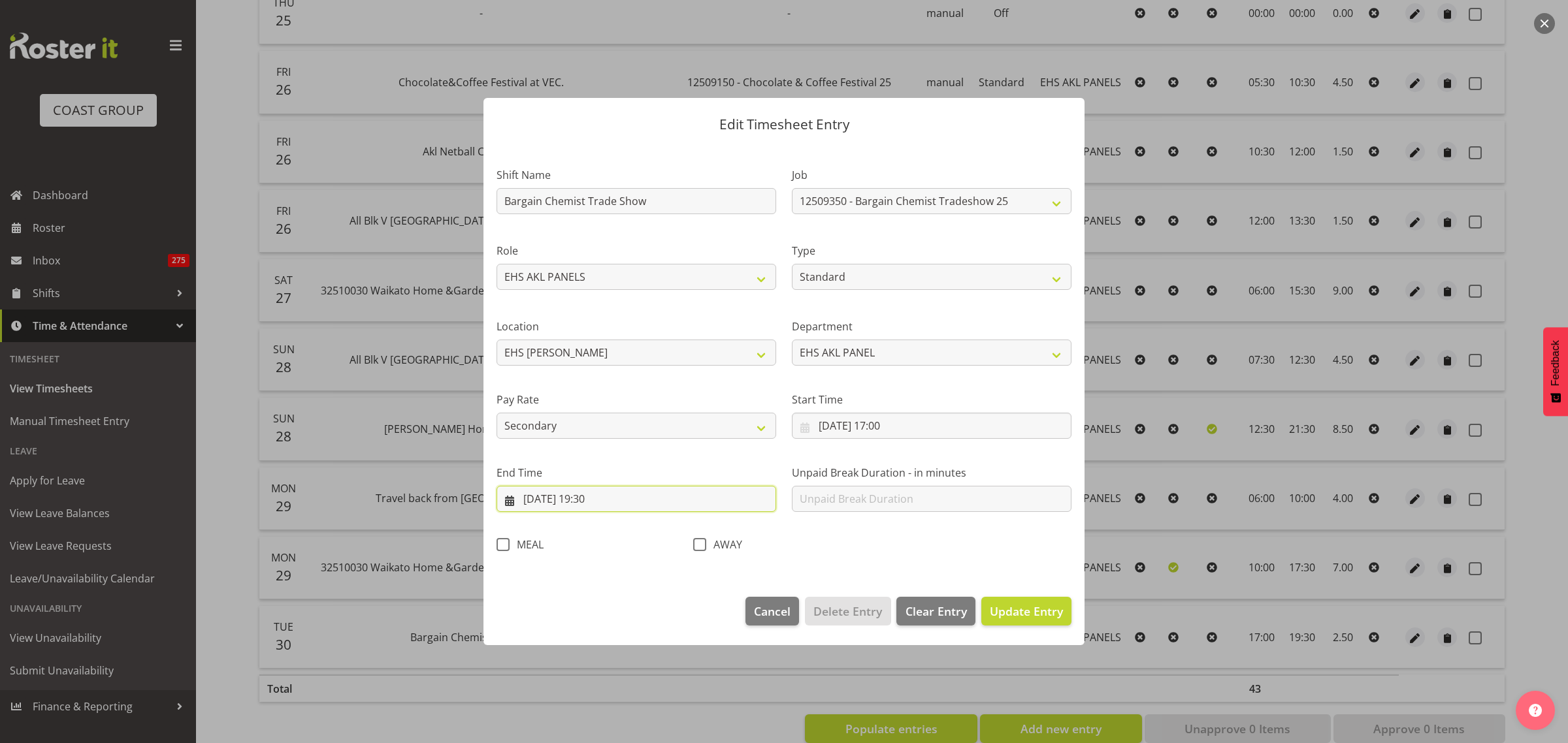
click at [648, 502] on input "30/09/2025, 19:30" at bounding box center [636, 499] width 280 height 26
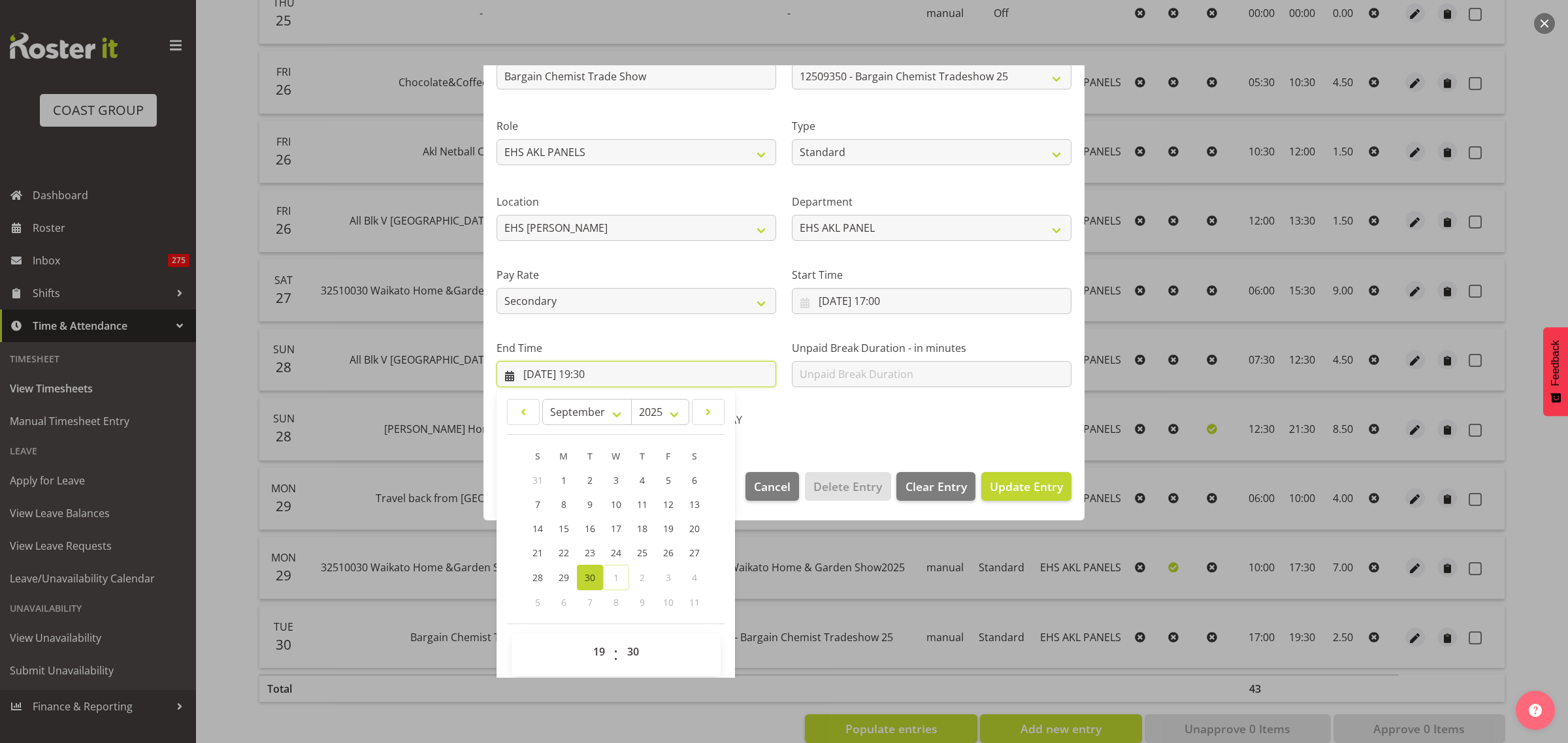
scroll to position [132, 0]
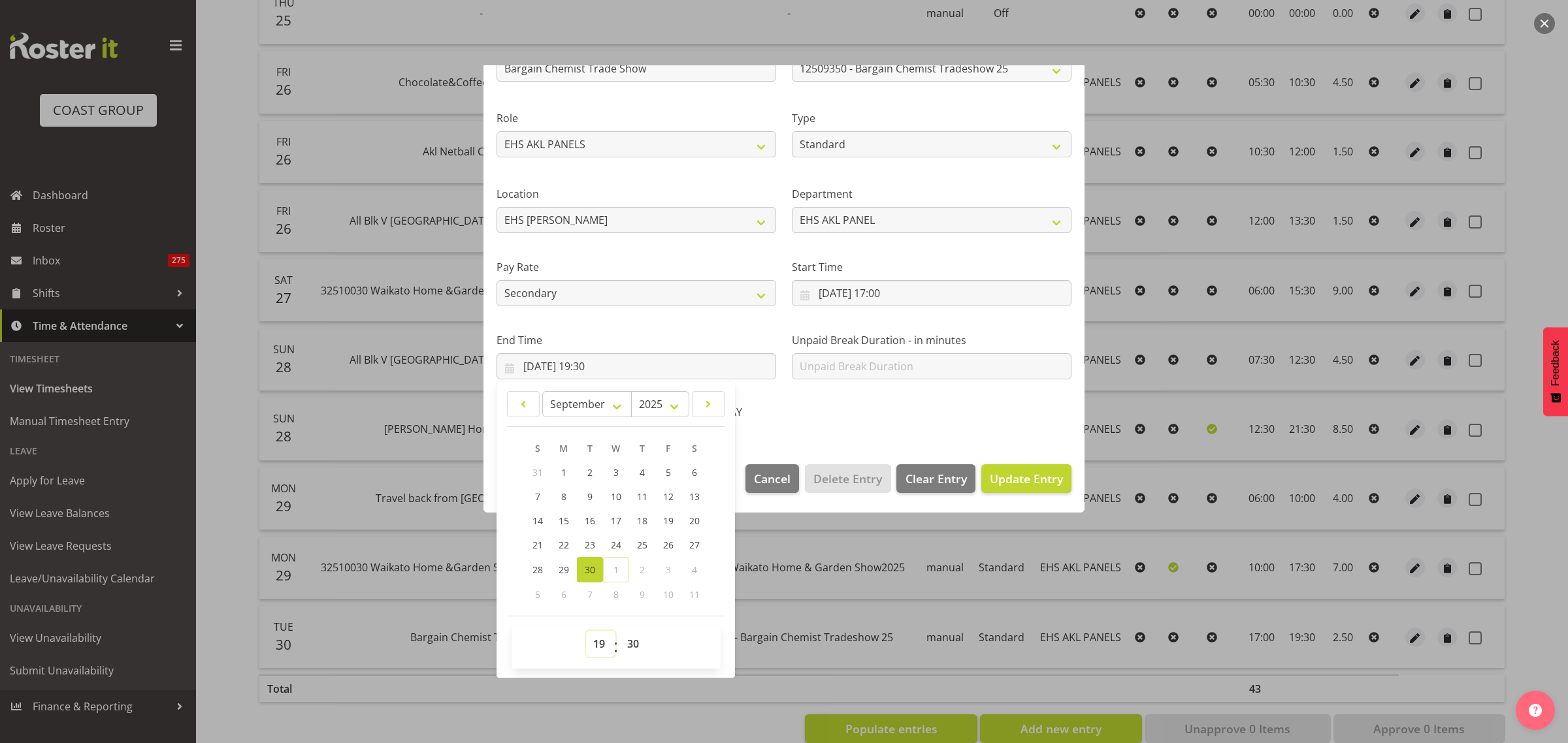
click at [601, 644] on select "00 01 02 03 04 05 06 07 08 09 10 11 12 13 14 15 16 17 18 19 20 21 22 23" at bounding box center [601, 644] width 30 height 26
select select "21"
click at [586, 631] on select "00 01 02 03 04 05 06 07 08 09 10 11 12 13 14 15 16 17 18 19 20 21 22 23" at bounding box center [601, 644] width 30 height 26
type input "30/09/2025, 21:30"
drag, startPoint x: 634, startPoint y: 644, endPoint x: 634, endPoint y: 633, distance: 11.0
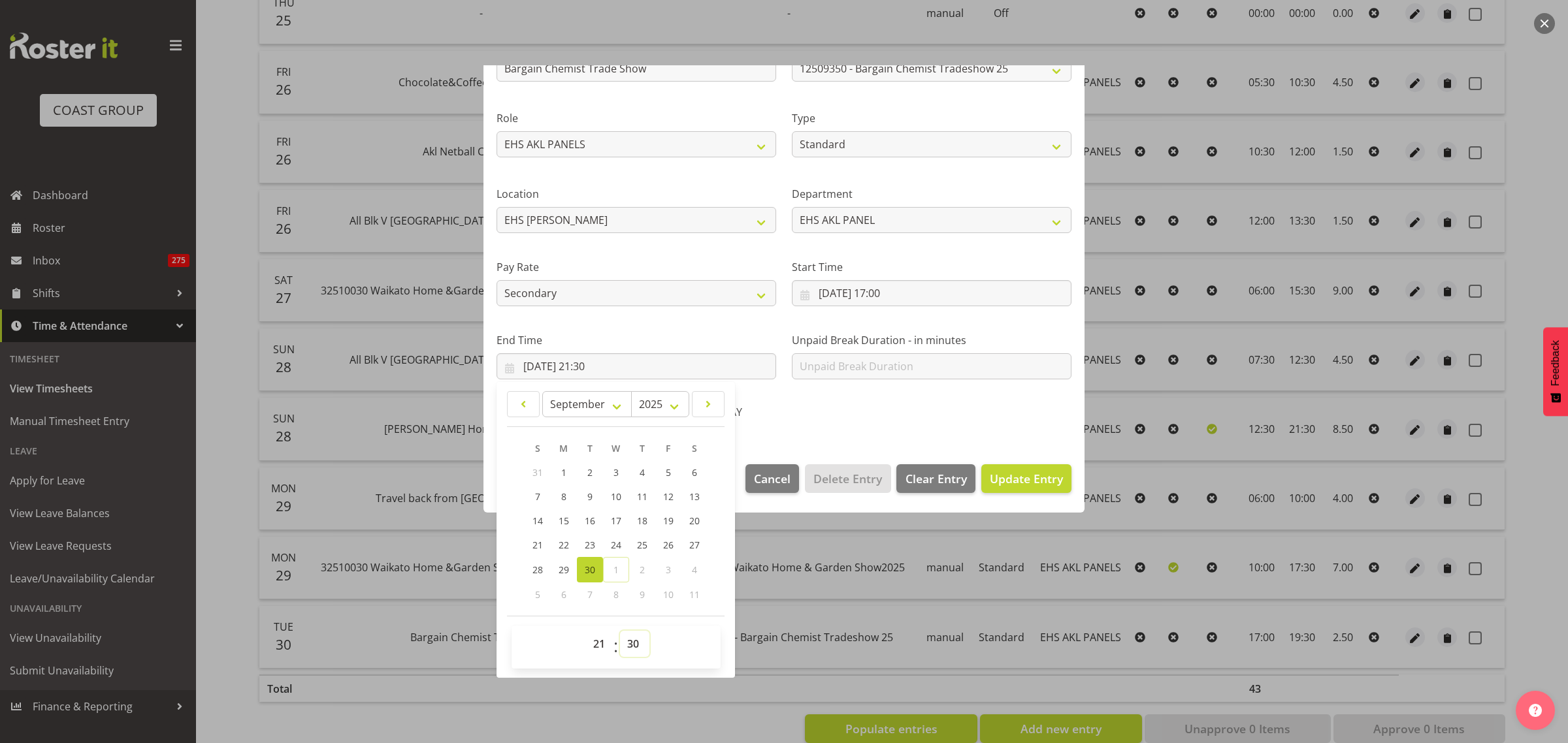
click at [634, 644] on select "00 01 02 03 04 05 06 07 08 09 10 11 12 13 14 15 16 17 18 19 20 21 22 23 24 25 2…" at bounding box center [635, 644] width 30 height 26
select select "0"
click at [620, 631] on select "00 01 02 03 04 05 06 07 08 09 10 11 12 13 14 15 16 17 18 19 20 21 22 23 24 25 2…" at bounding box center [635, 644] width 30 height 26
type input "30/09/2025, 21:00"
click at [1002, 477] on span "Update Entry" at bounding box center [1026, 478] width 73 height 16
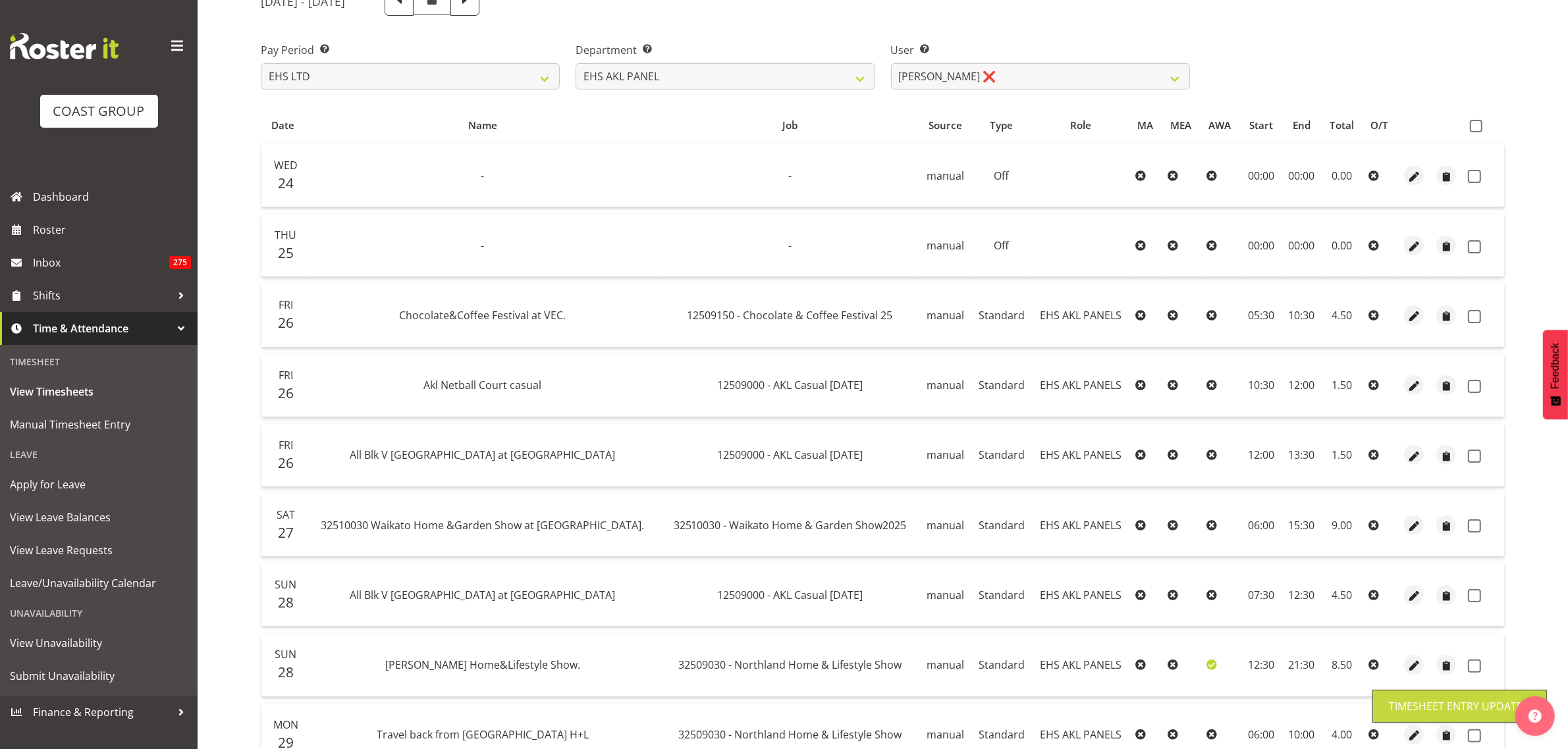
scroll to position [0, 0]
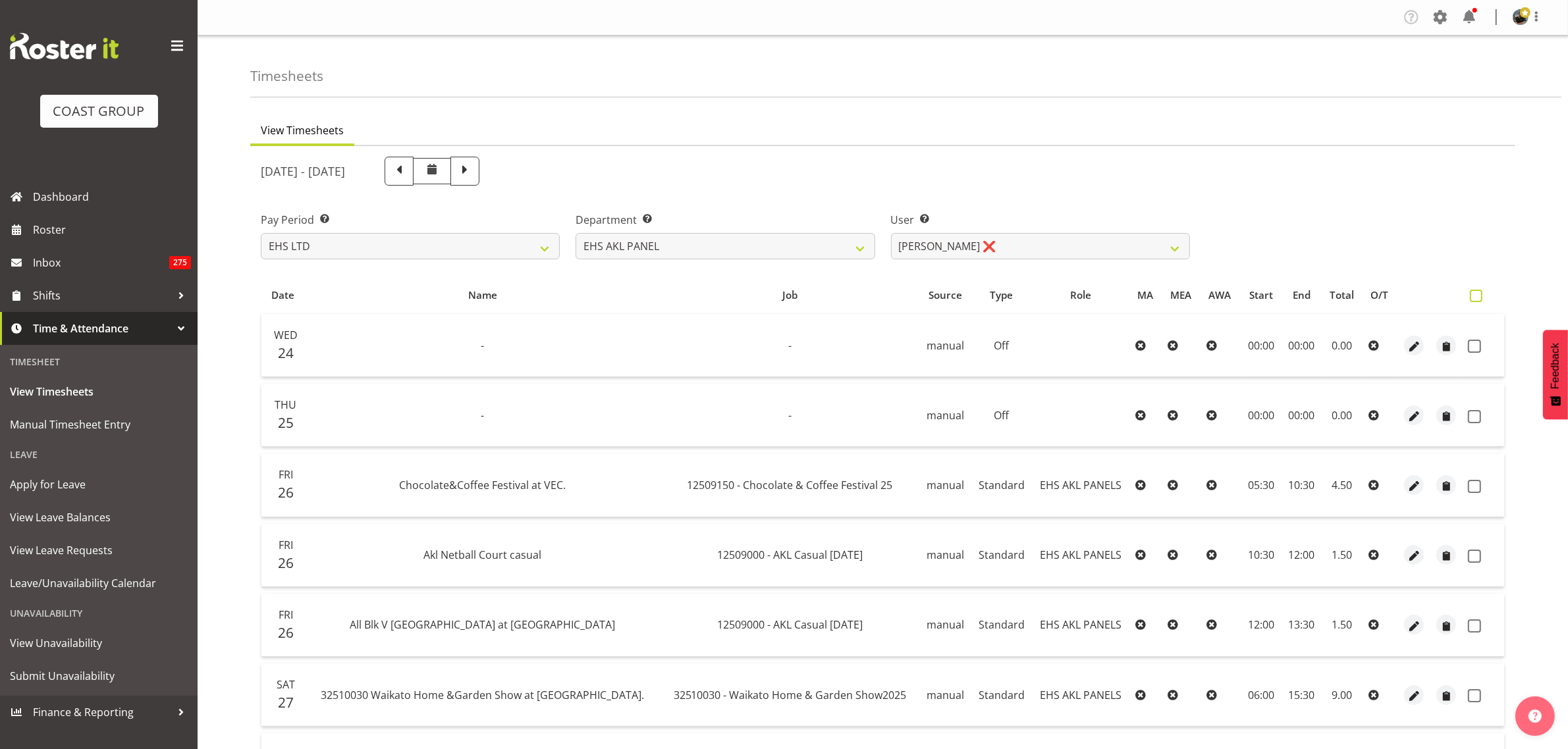
click at [1476, 295] on span at bounding box center [1476, 296] width 13 height 13
click at [1476, 295] on input "checkbox" at bounding box center [1474, 296] width 9 height 9
checkbox input "true"
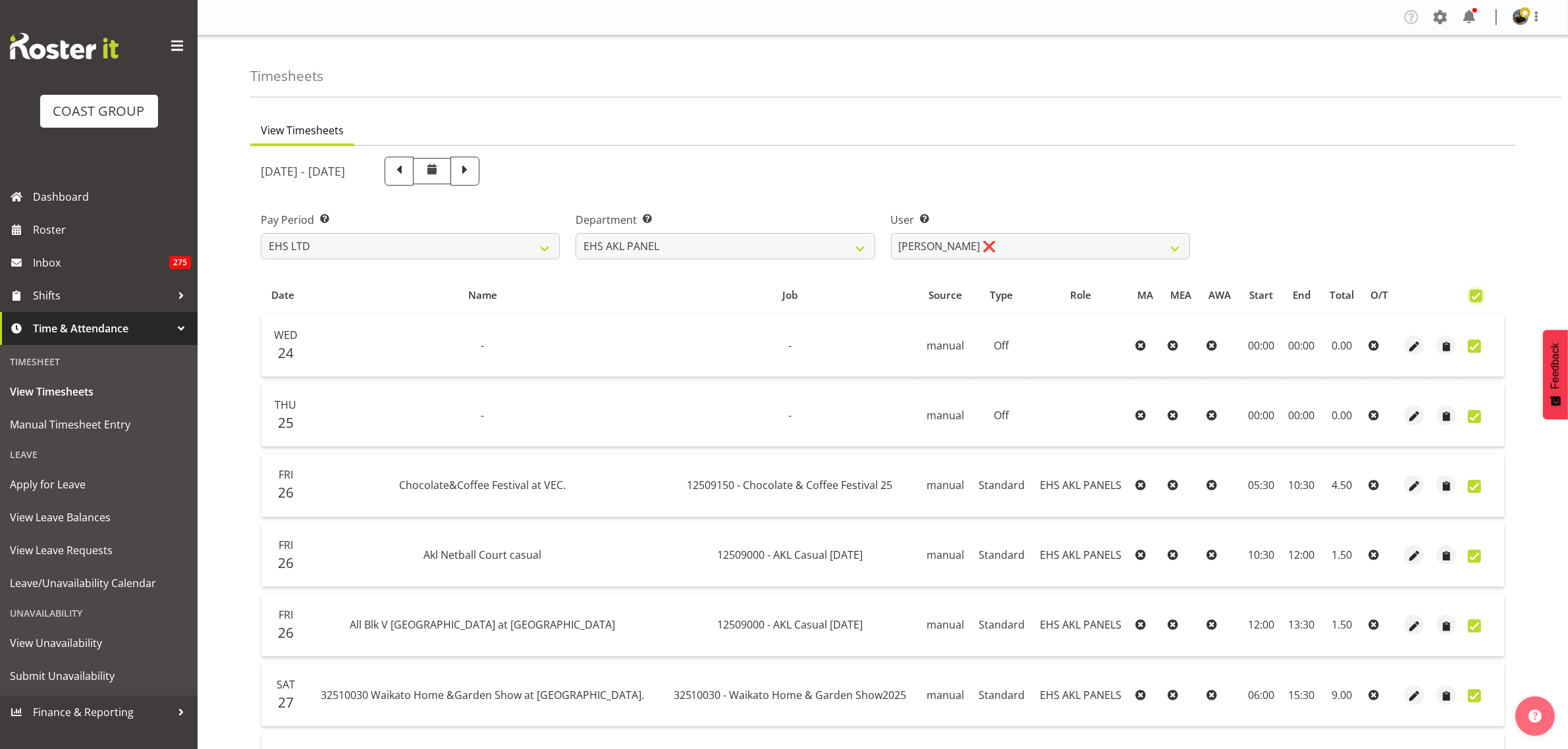
checkbox input "true"
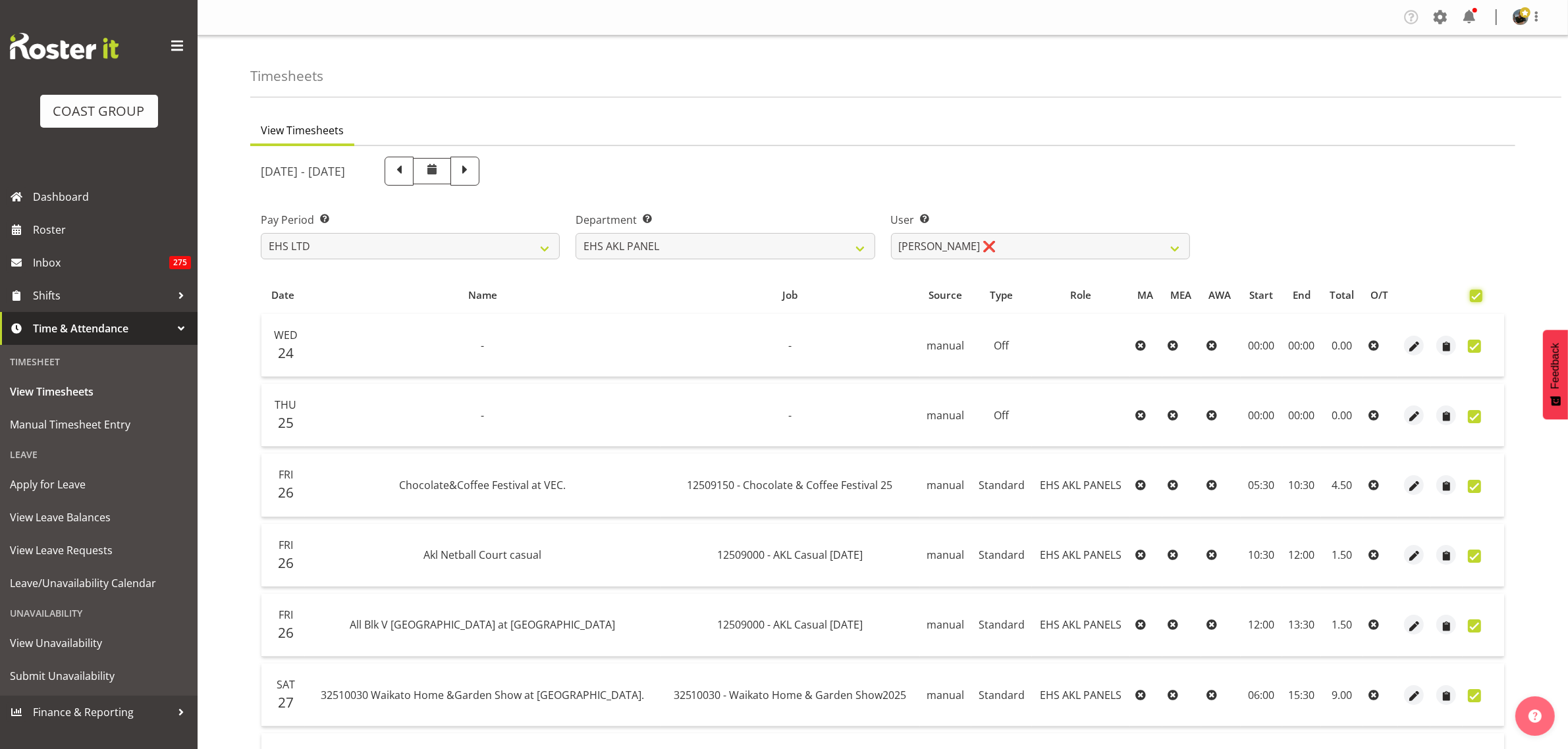
checkbox input "true"
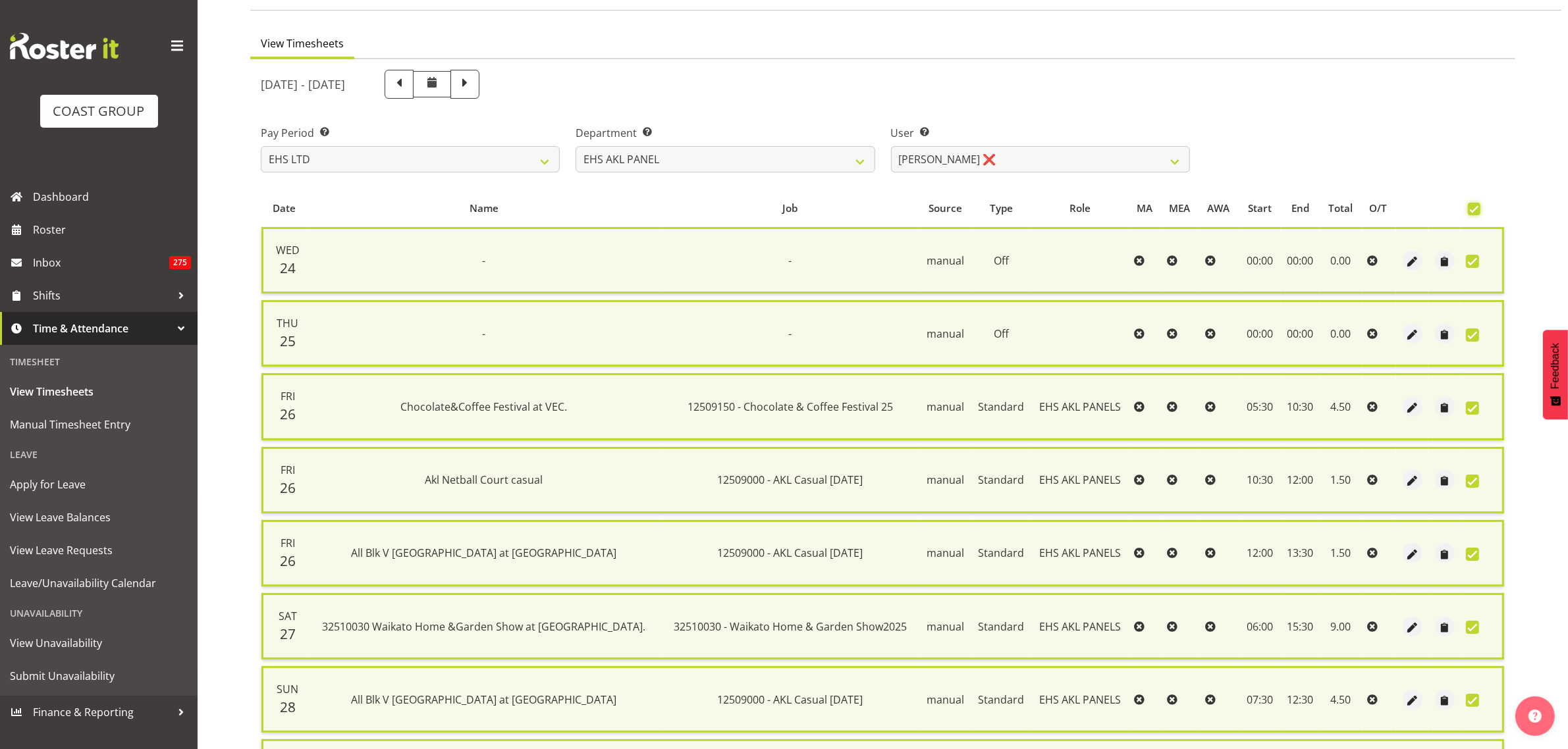
scroll to position [462, 0]
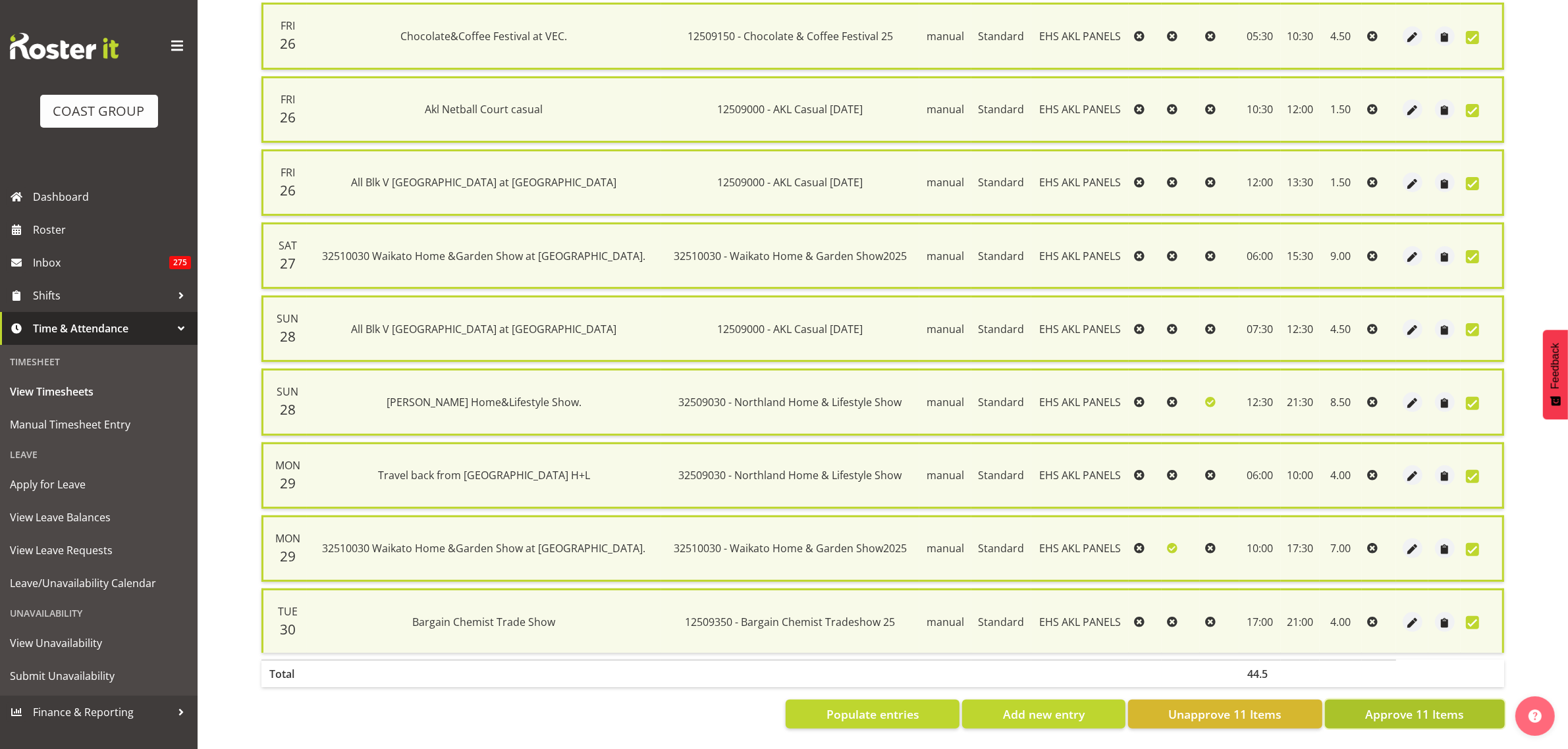
click at [1401, 706] on span "Approve 11 Items" at bounding box center [1414, 714] width 99 height 17
checkbox input "false"
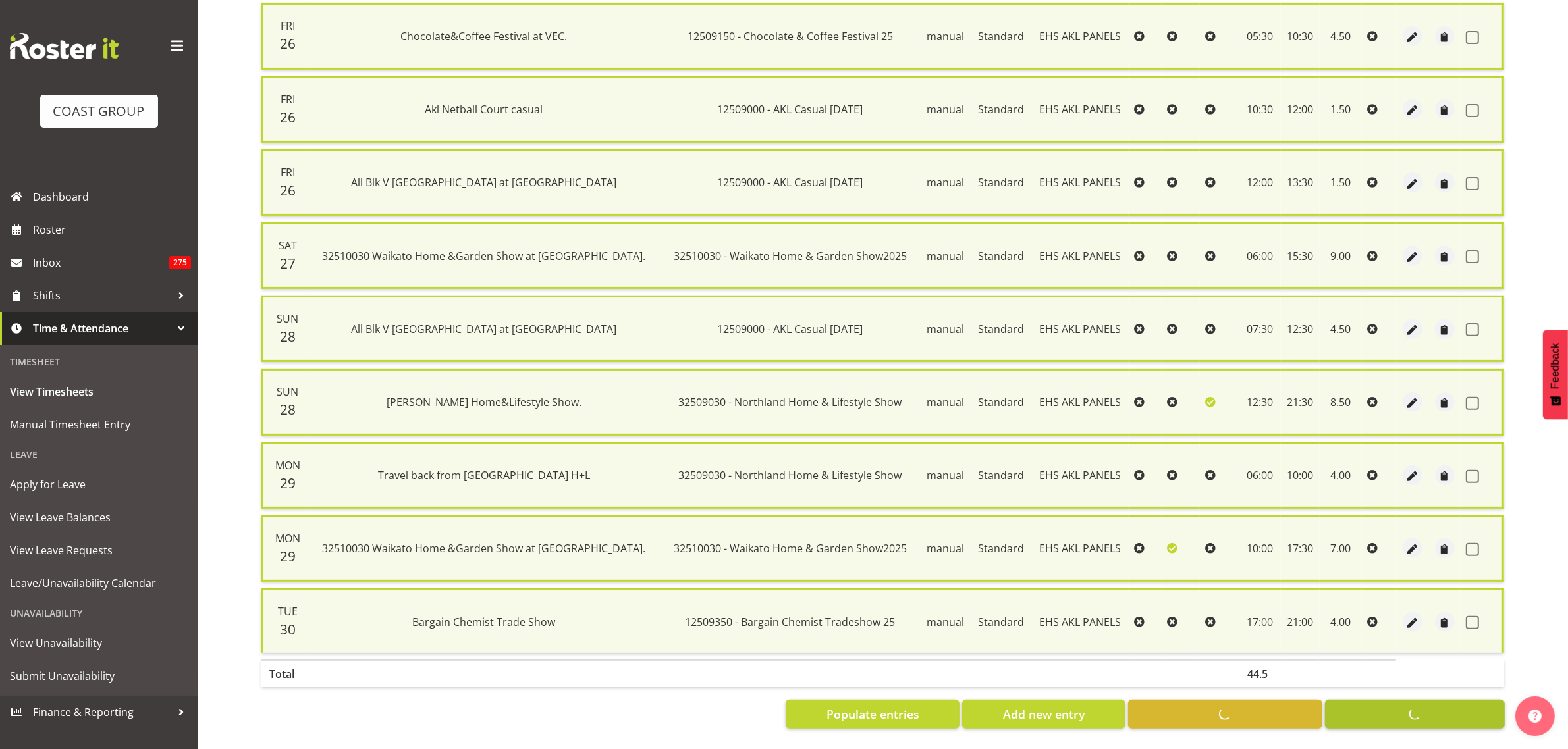
checkbox input "false"
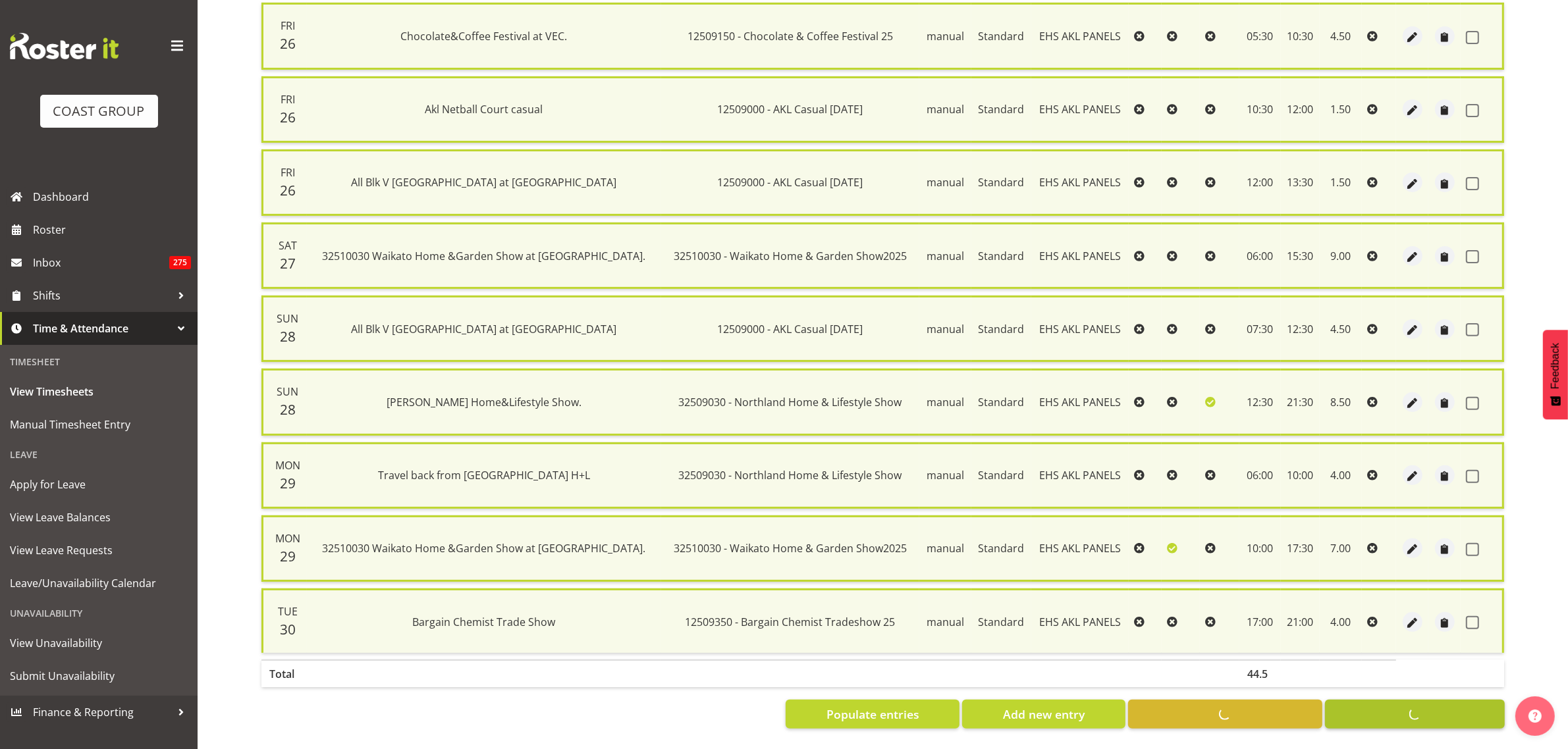
checkbox input "false"
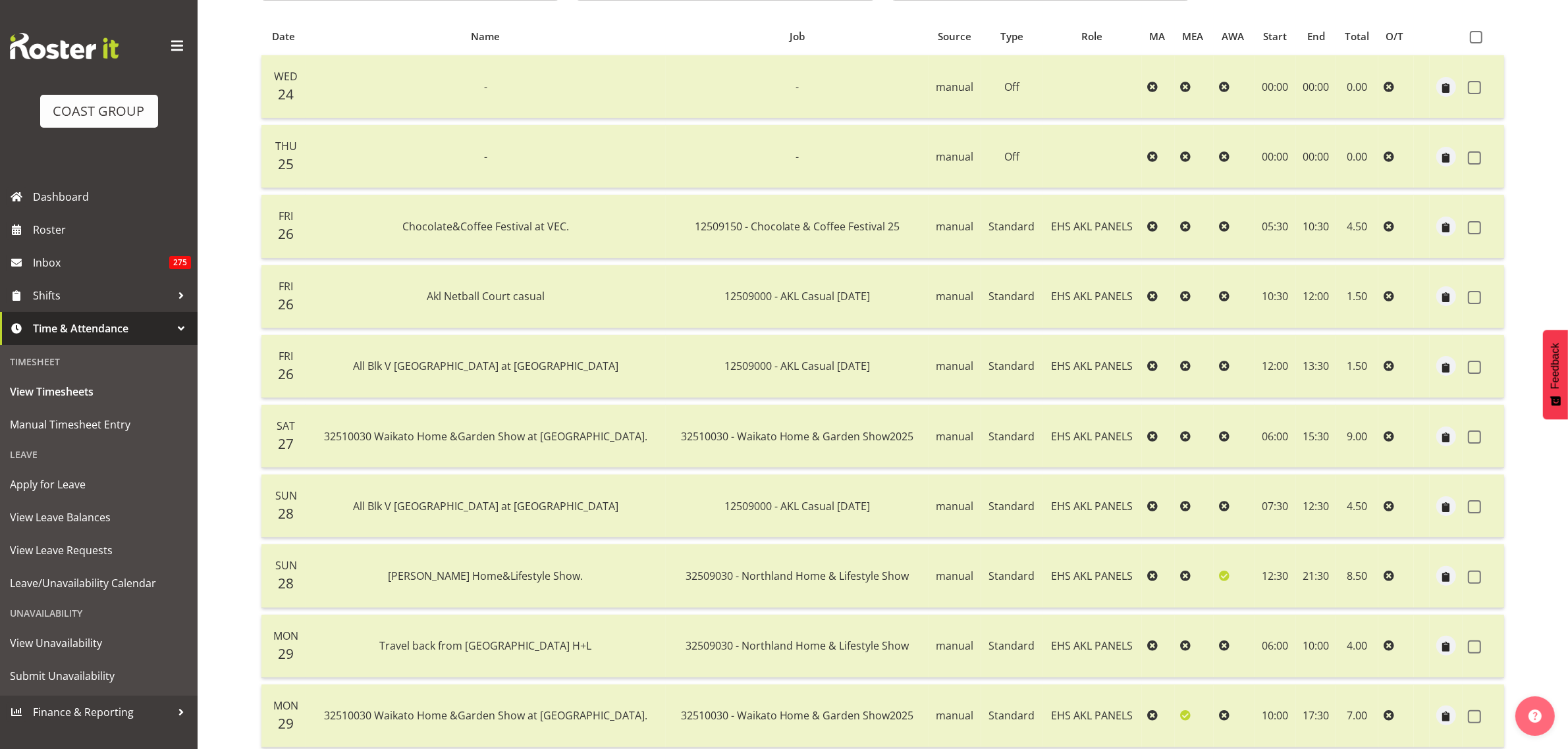
scroll to position [24, 0]
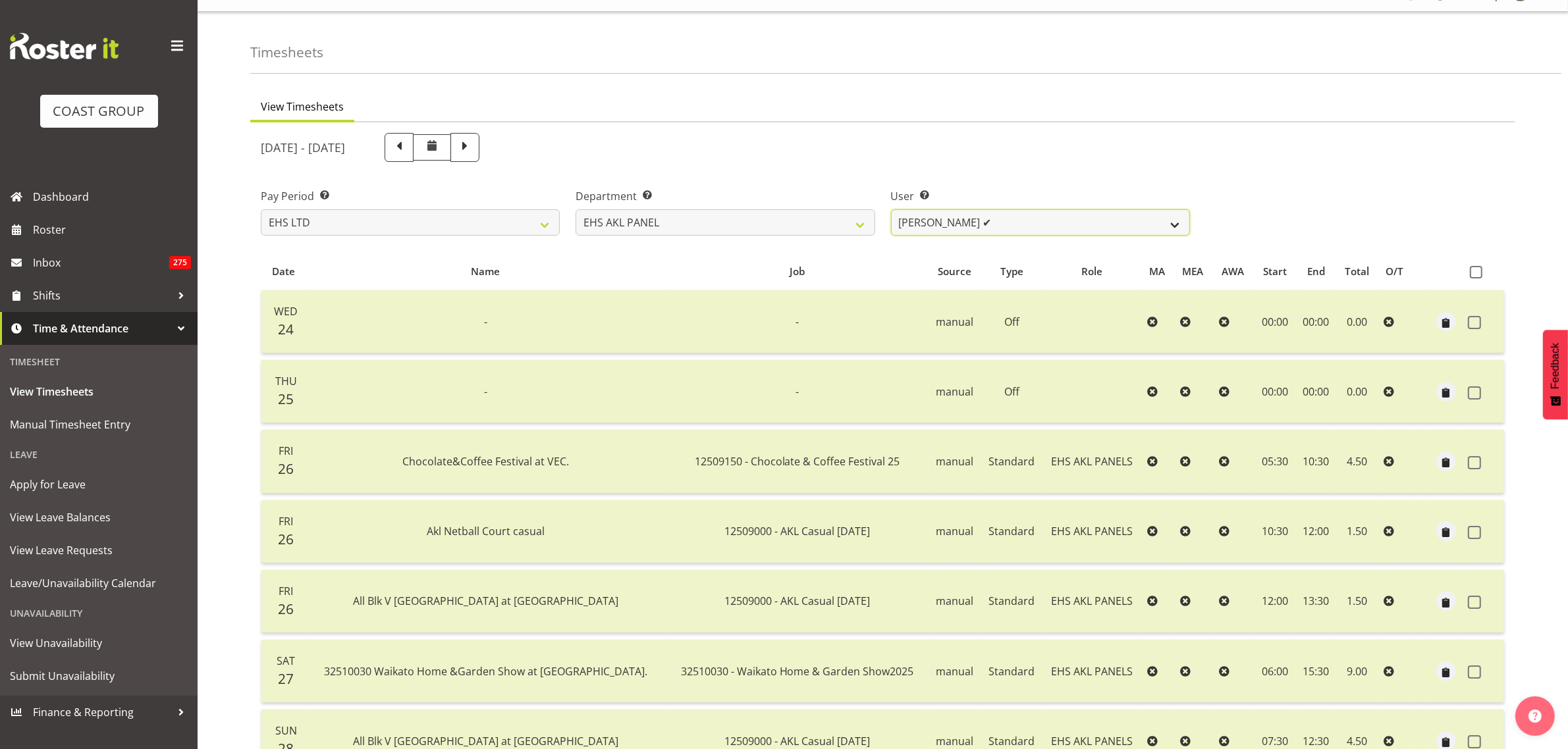
click at [1177, 224] on select "[PERSON_NAME] ✔ [PERSON_NAME] ✔ [PERSON_NAME] ✔ [PERSON_NAME] ✔ [PERSON_NAME] ✔…" at bounding box center [1041, 222] width 299 height 26
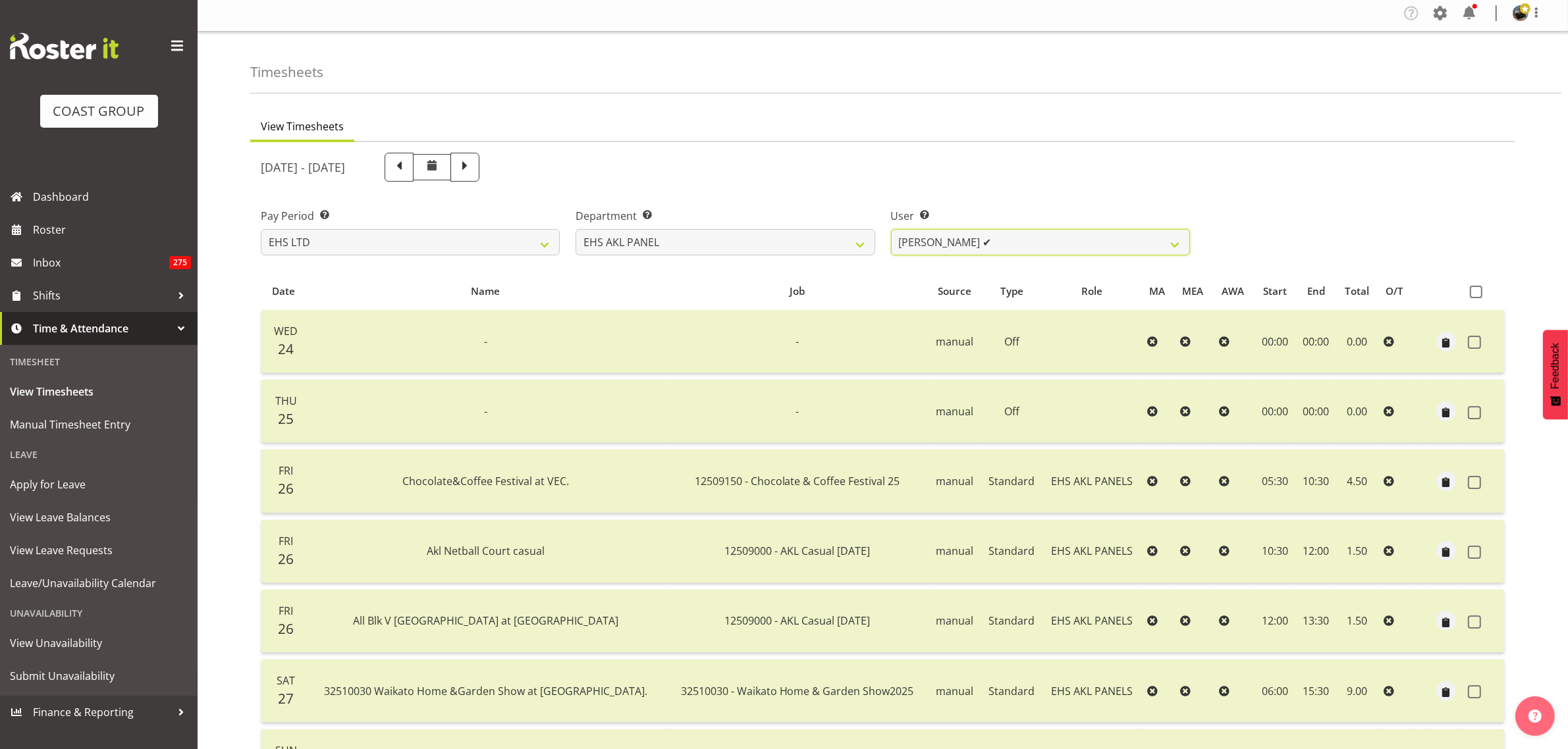
scroll to position [0, 0]
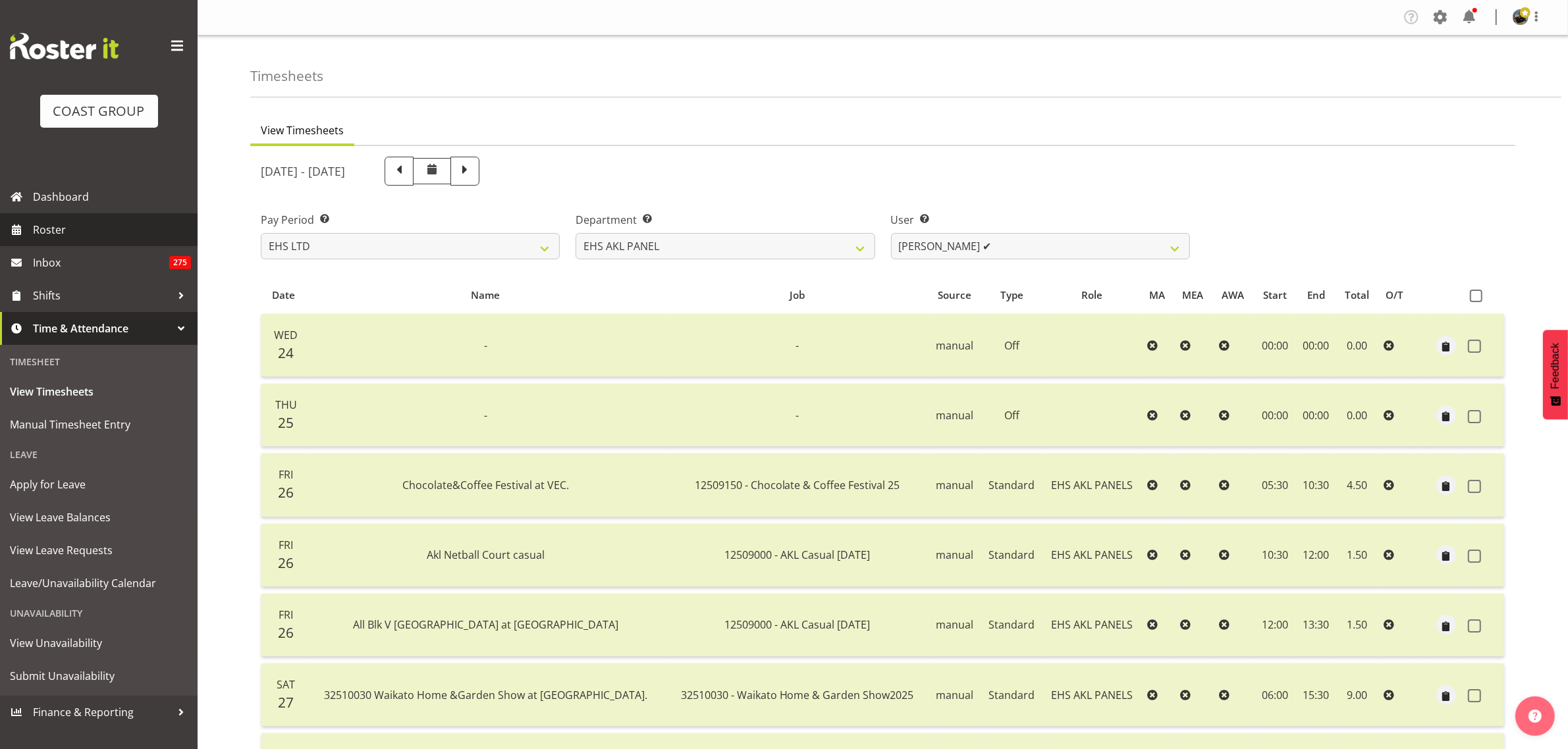
click at [61, 232] on span "Roster" at bounding box center [112, 230] width 158 height 20
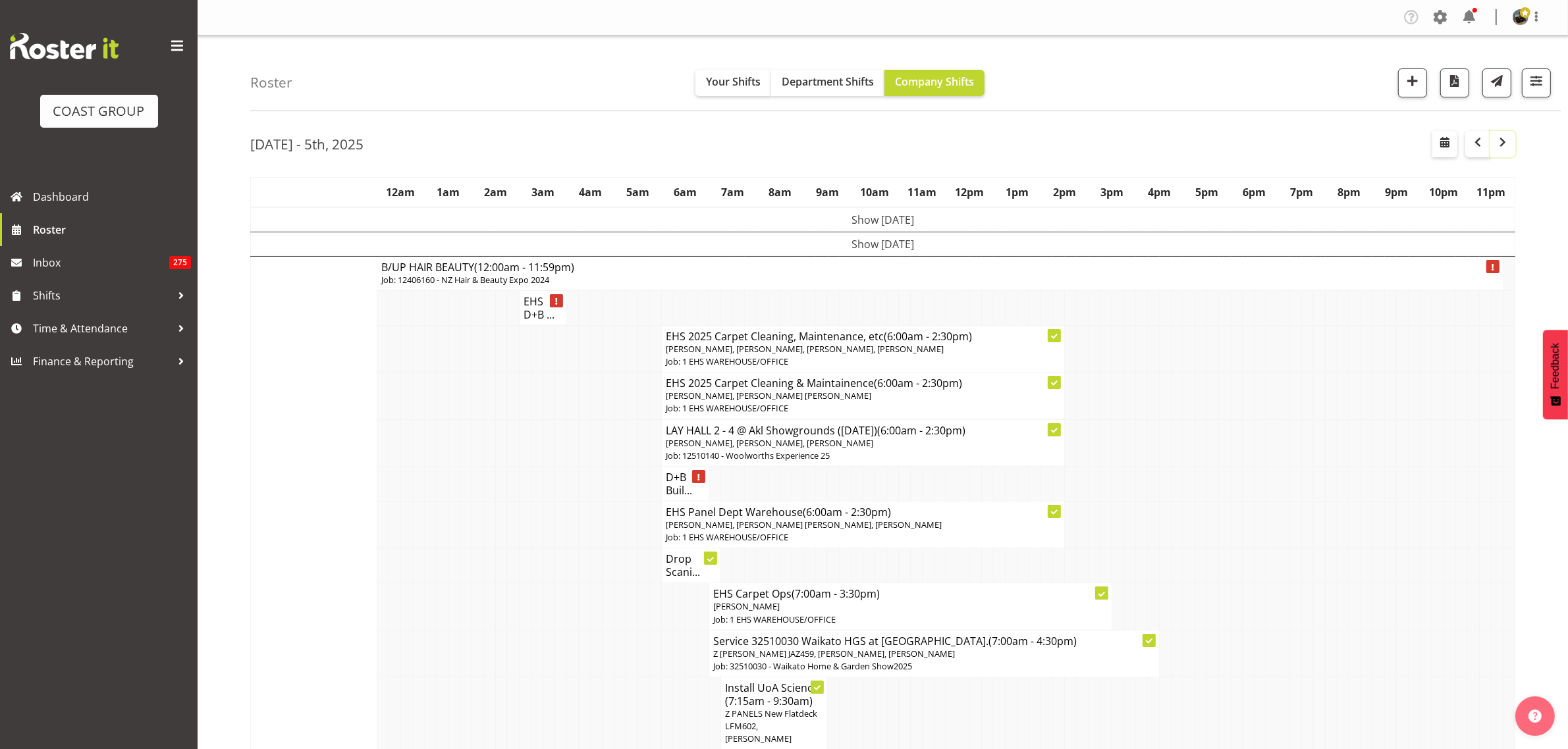
click at [1500, 149] on span "button" at bounding box center [1502, 142] width 16 height 16
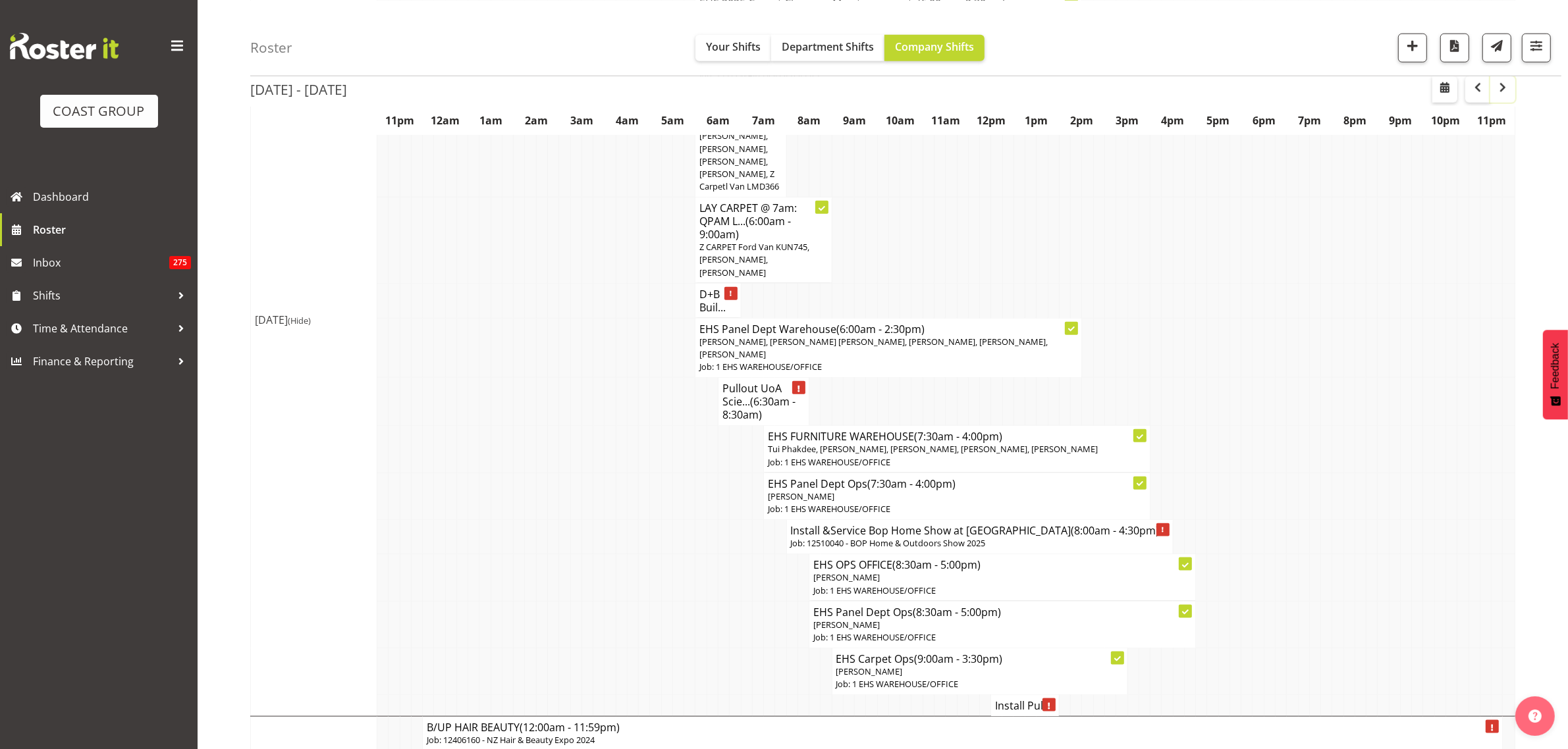
scroll to position [1893, 0]
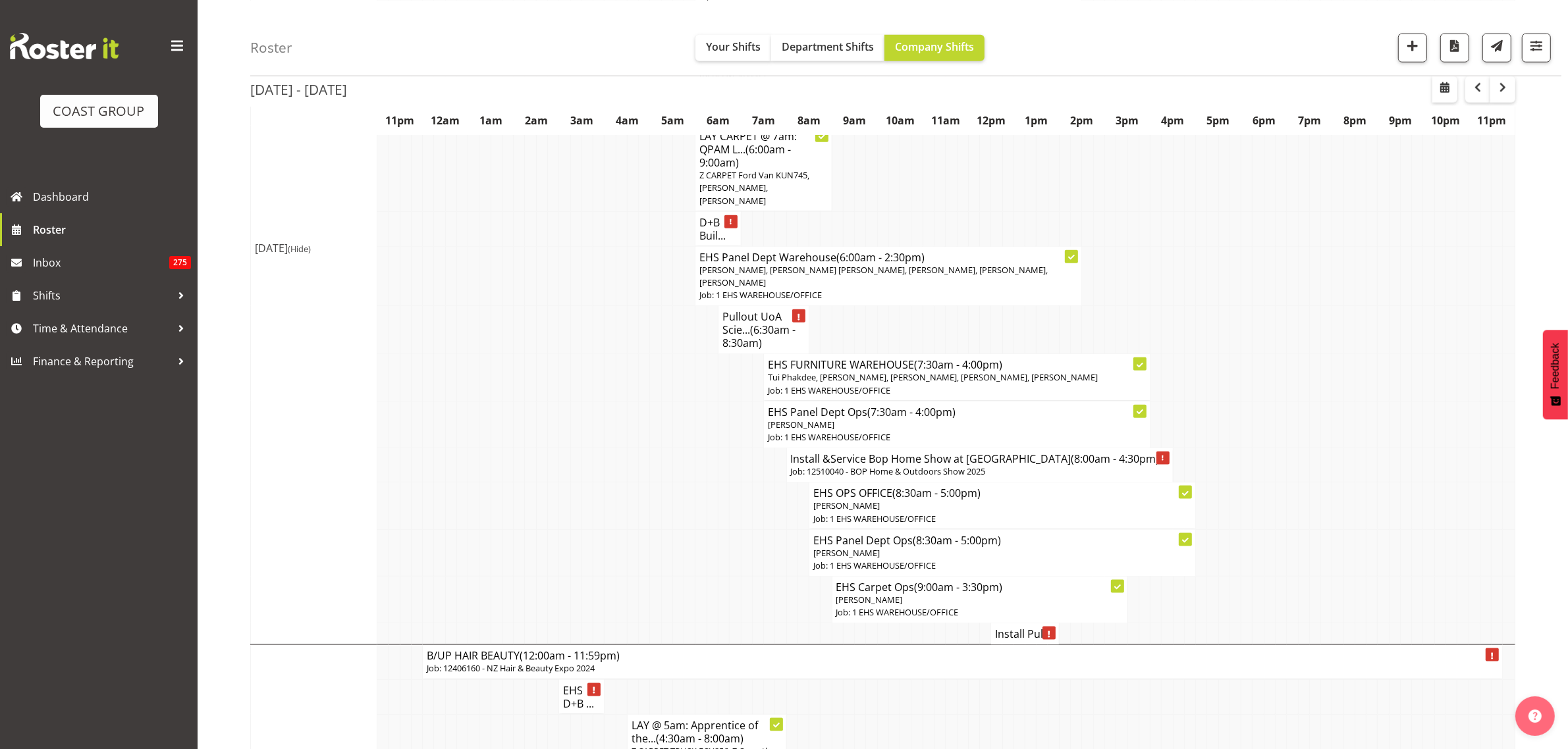
click at [979, 478] on p "Job: 12510040 - BOP Home & Outdoors Show 2025" at bounding box center [980, 472] width 378 height 13
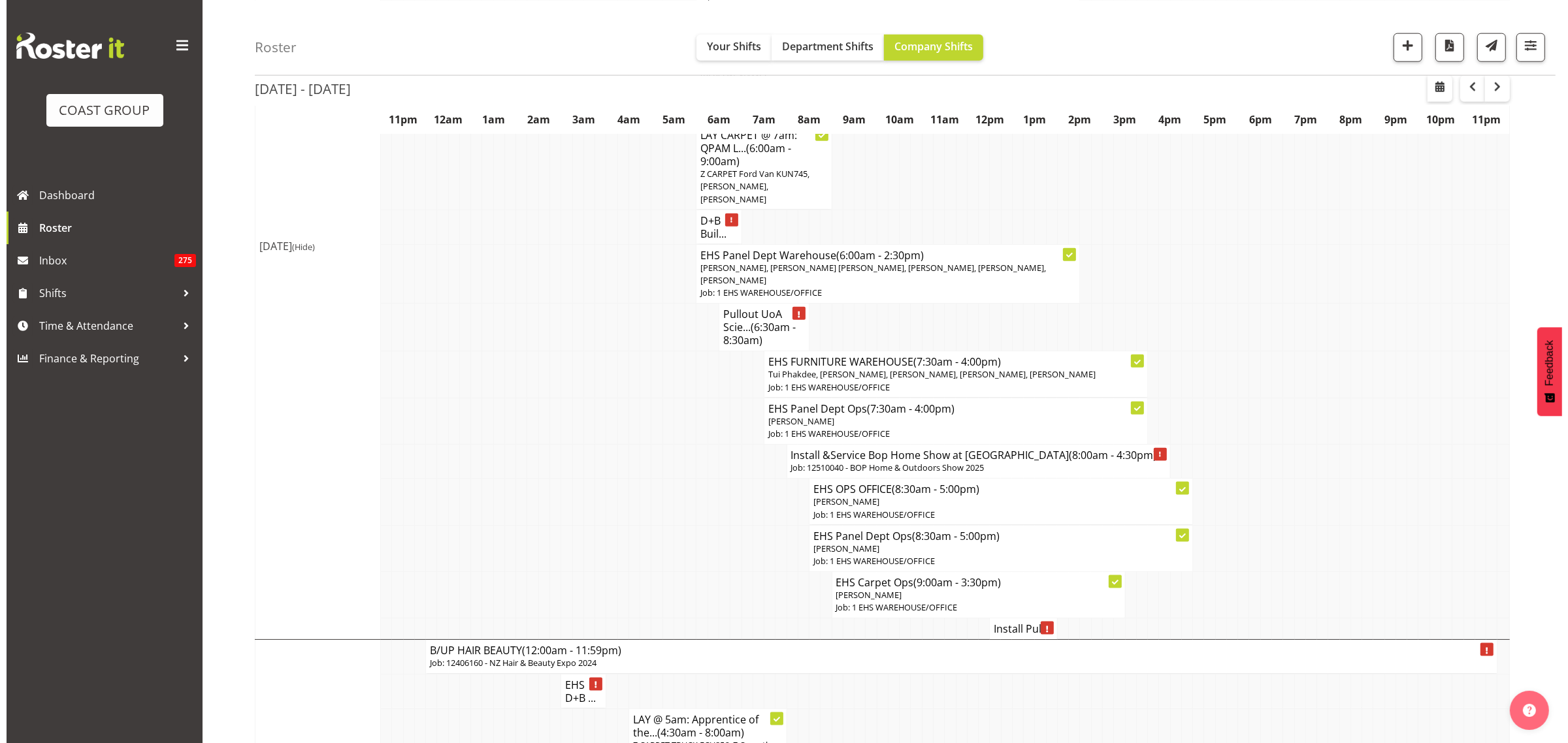
scroll to position [1865, 0]
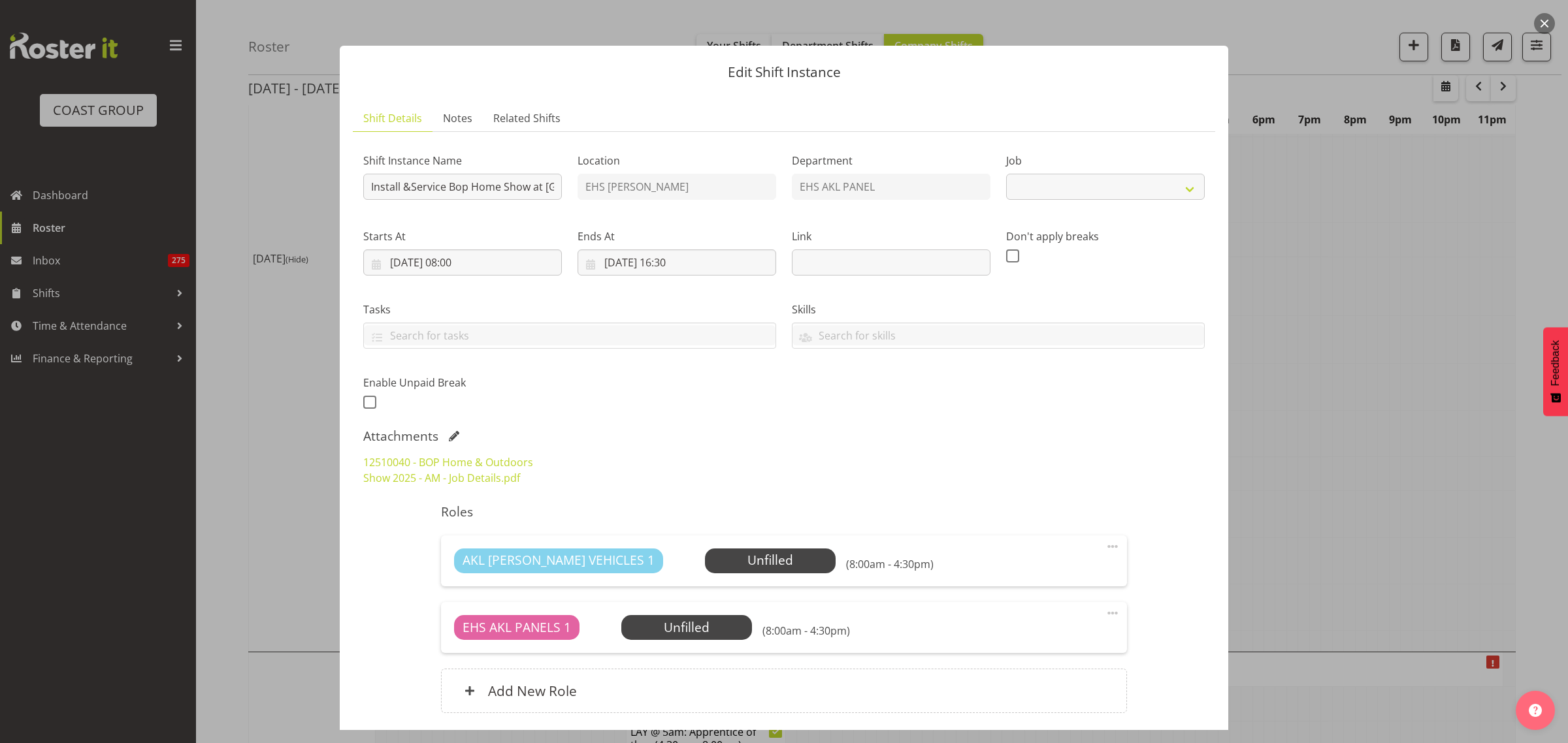
select select "9297"
click at [412, 194] on input "Install &Service Bop Home Show at Baypark" at bounding box center [463, 186] width 199 height 26
type input "Service Bop Home Show at Baypark"
click at [516, 262] on input "08/10/2025, 08:00" at bounding box center [463, 262] width 199 height 26
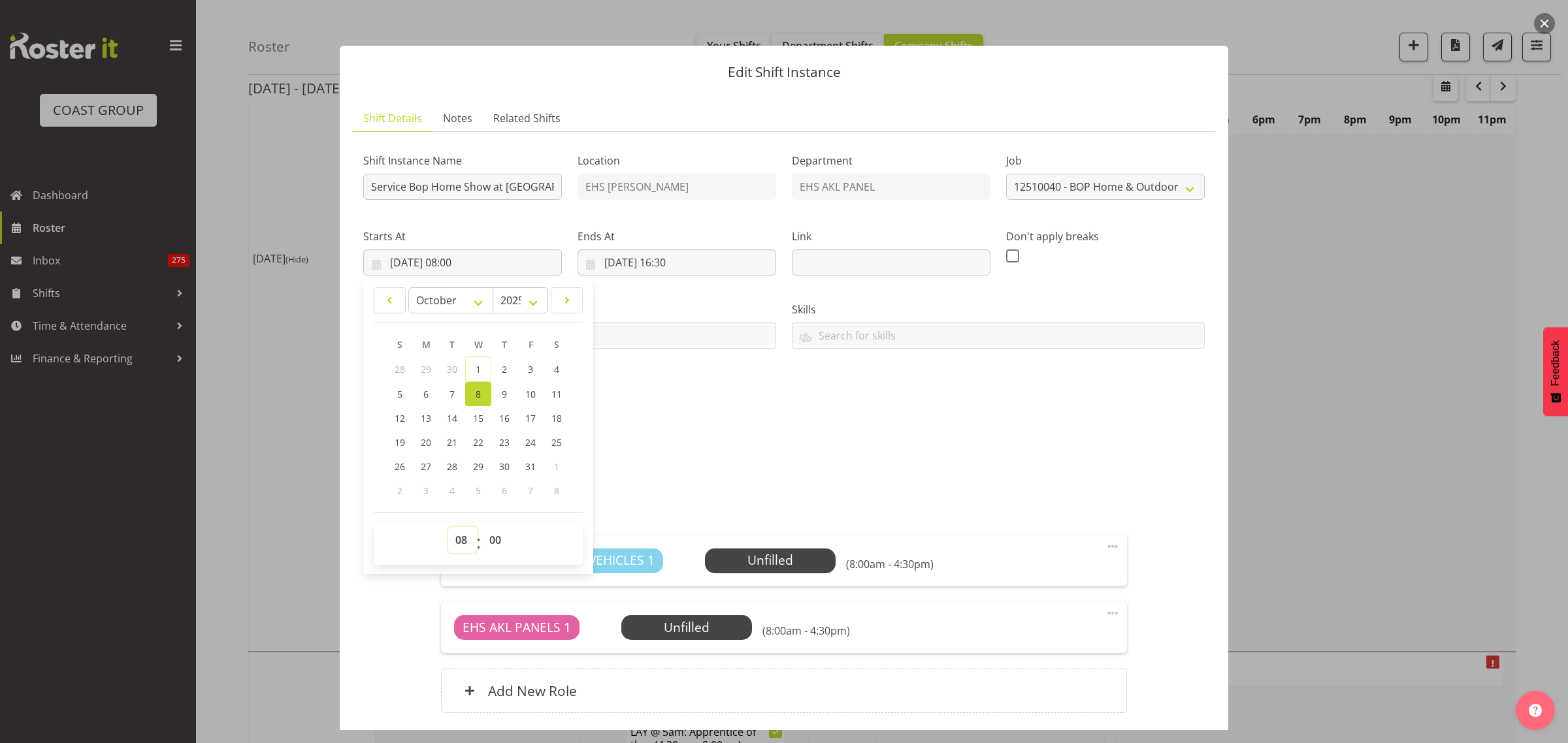
click at [459, 539] on select "00 01 02 03 04 05 06 07 08 09 10 11 12 13 14 15 16 17 18 19 20 21 22 23" at bounding box center [463, 539] width 30 height 26
select select "7"
click at [448, 527] on select "00 01 02 03 04 05 06 07 08 09 10 11 12 13 14 15 16 17 18 19 20 21 22 23" at bounding box center [463, 539] width 30 height 26
type input "08/10/2025, 07:00"
drag, startPoint x: 795, startPoint y: 421, endPoint x: 802, endPoint y: 423, distance: 7.3
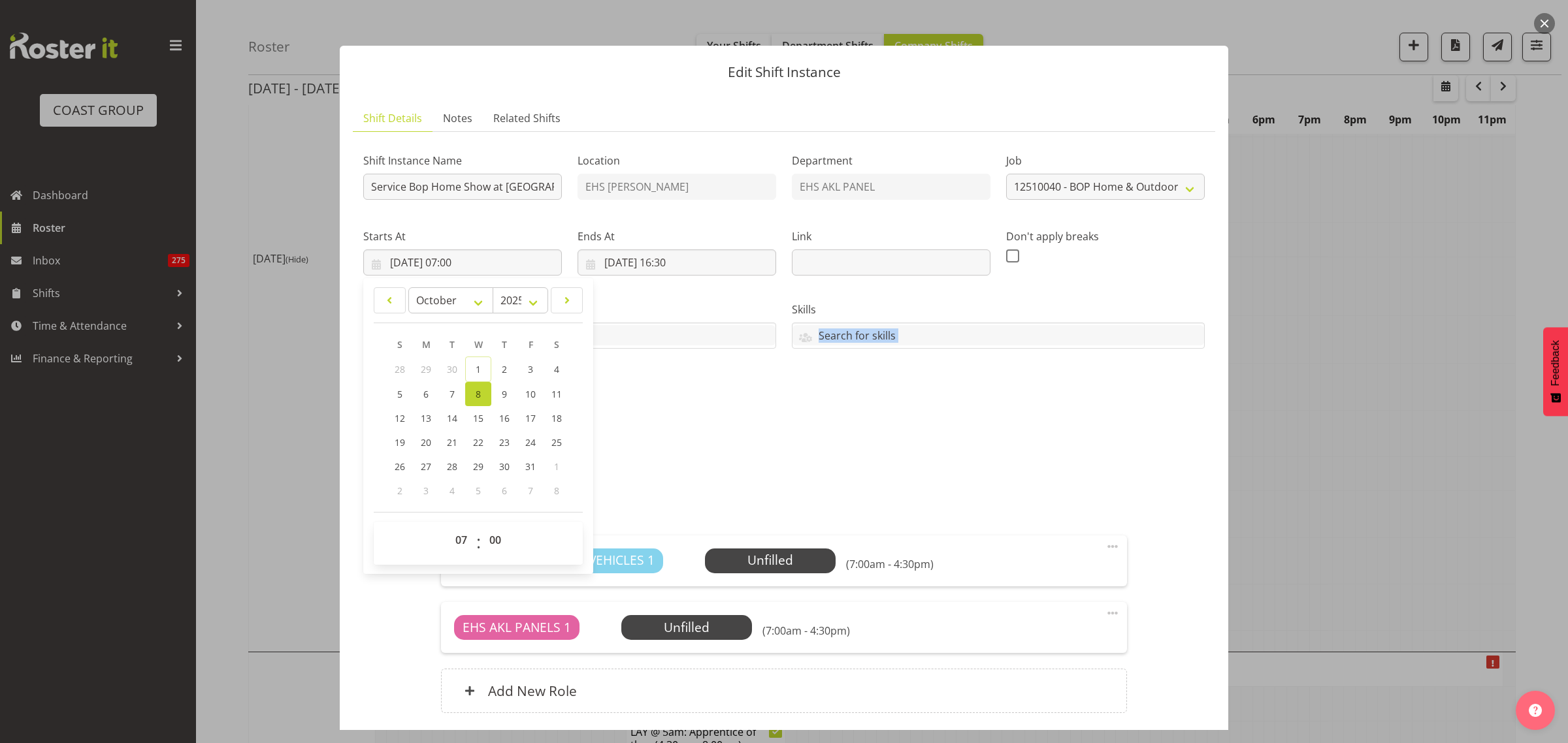
click at [802, 423] on div "Shift Instance Name Service Bop Home Show at Baypark Location EHS RYMER Departm…" at bounding box center [784, 436] width 841 height 587
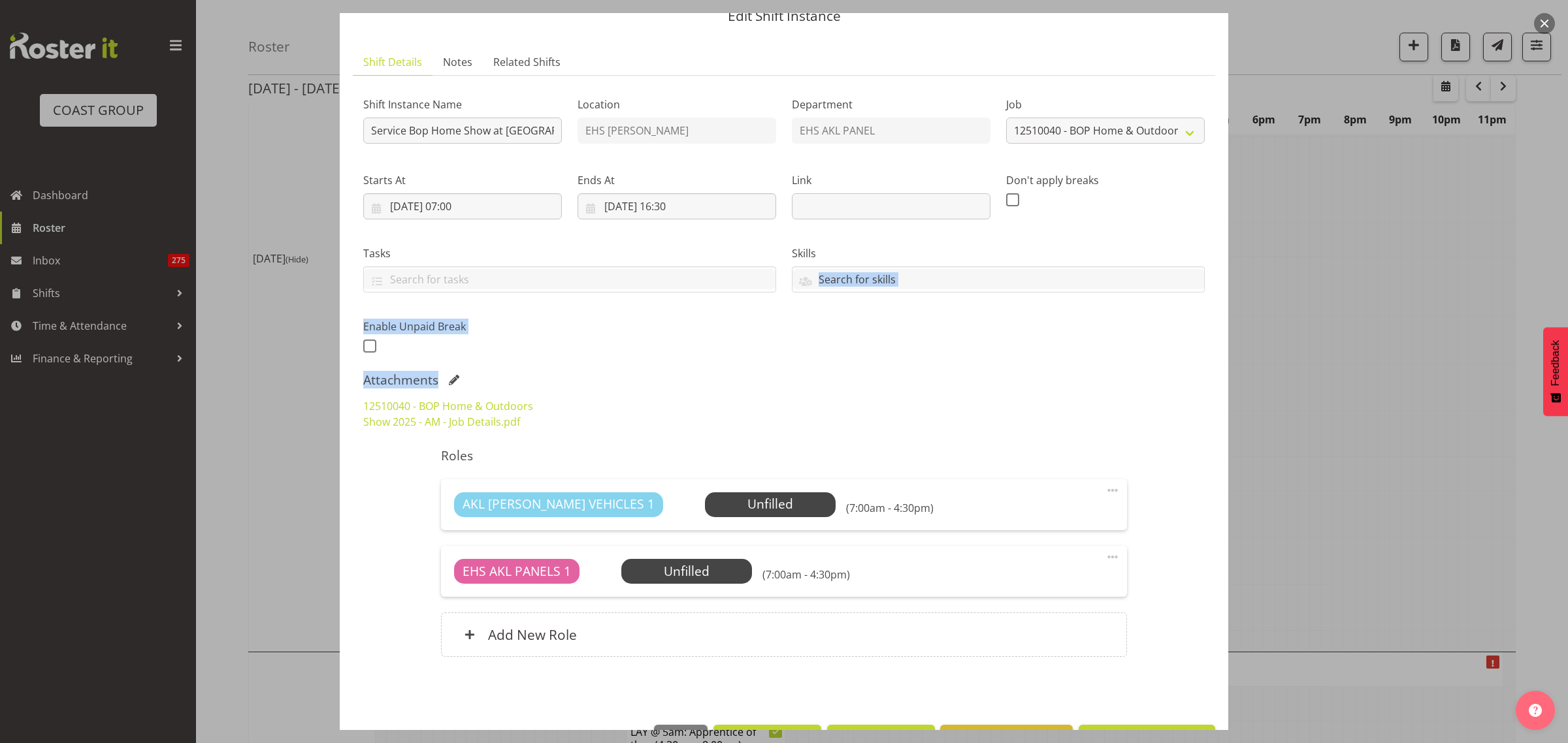
scroll to position [100, 0]
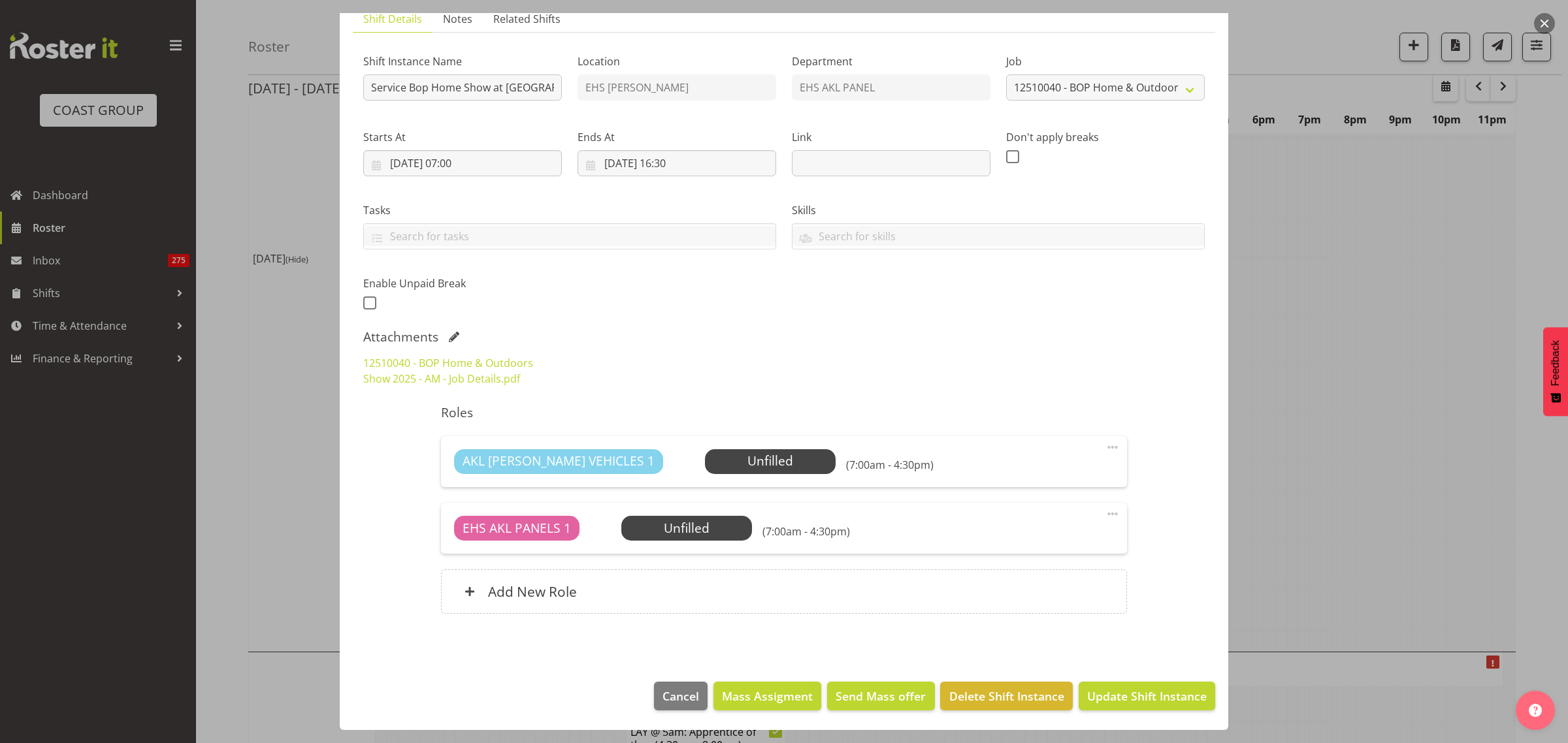
click at [1001, 357] on div "12510040 - BOP Home & Outdoors Show 2025 - AM - Job Details.pdf" at bounding box center [784, 371] width 857 height 47
click at [1105, 702] on span "Update Shift Instance" at bounding box center [1147, 696] width 120 height 17
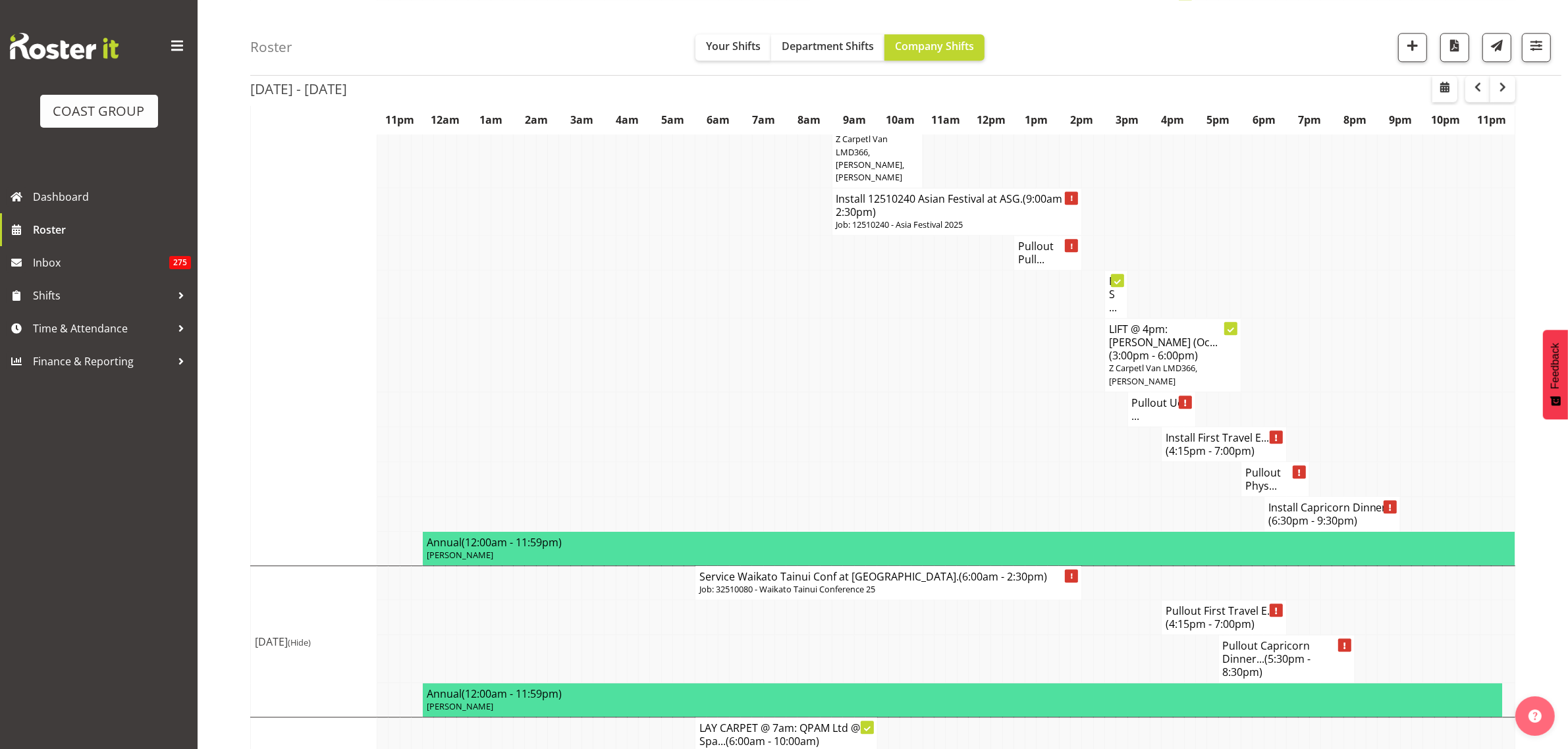
scroll to position [4279, 0]
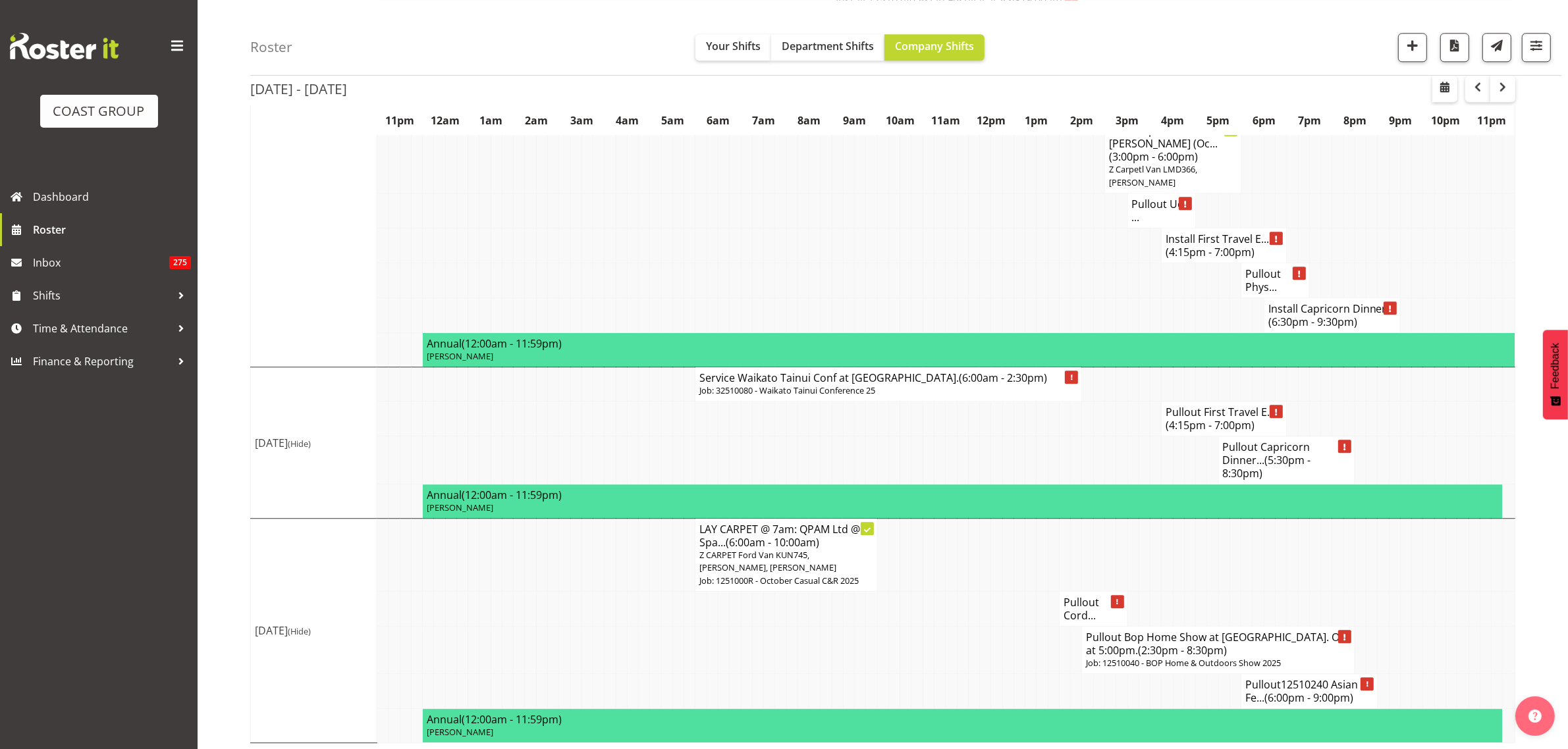
click at [996, 397] on p "Job: 32510080 - Waikato Tainui Conference 25" at bounding box center [888, 391] width 378 height 13
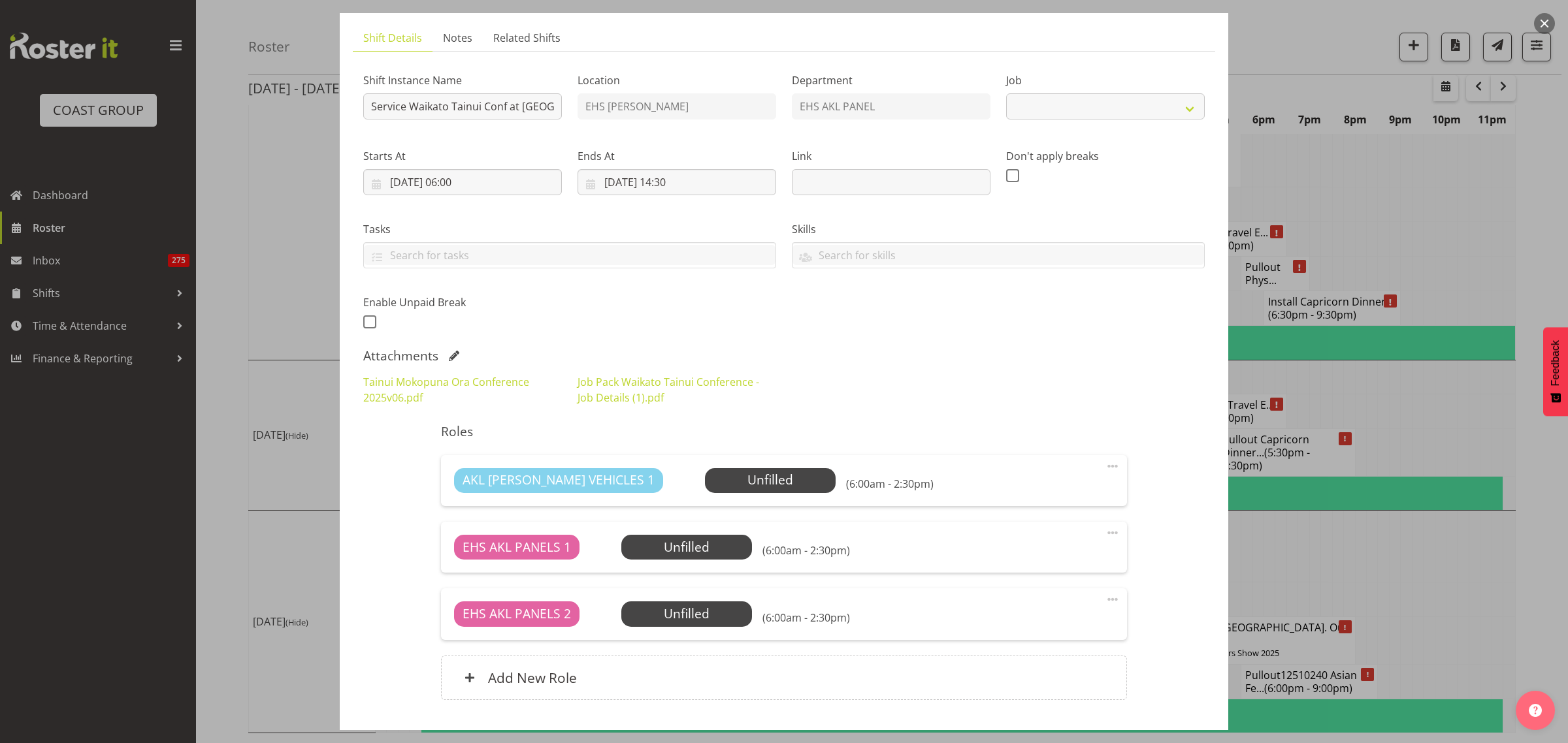
scroll to position [167, 0]
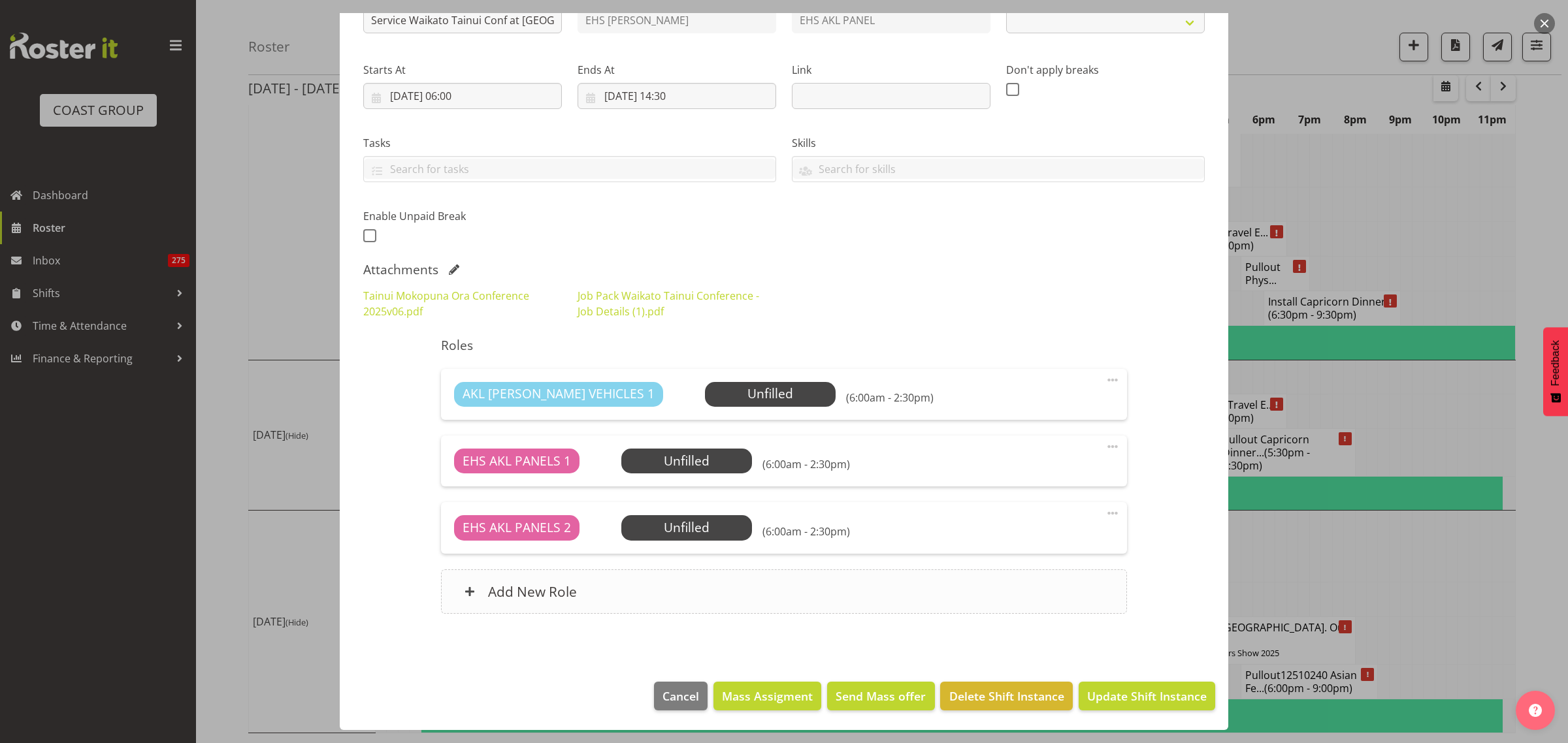
select select "9430"
click at [975, 700] on span "Delete Shift Instance" at bounding box center [1006, 696] width 115 height 17
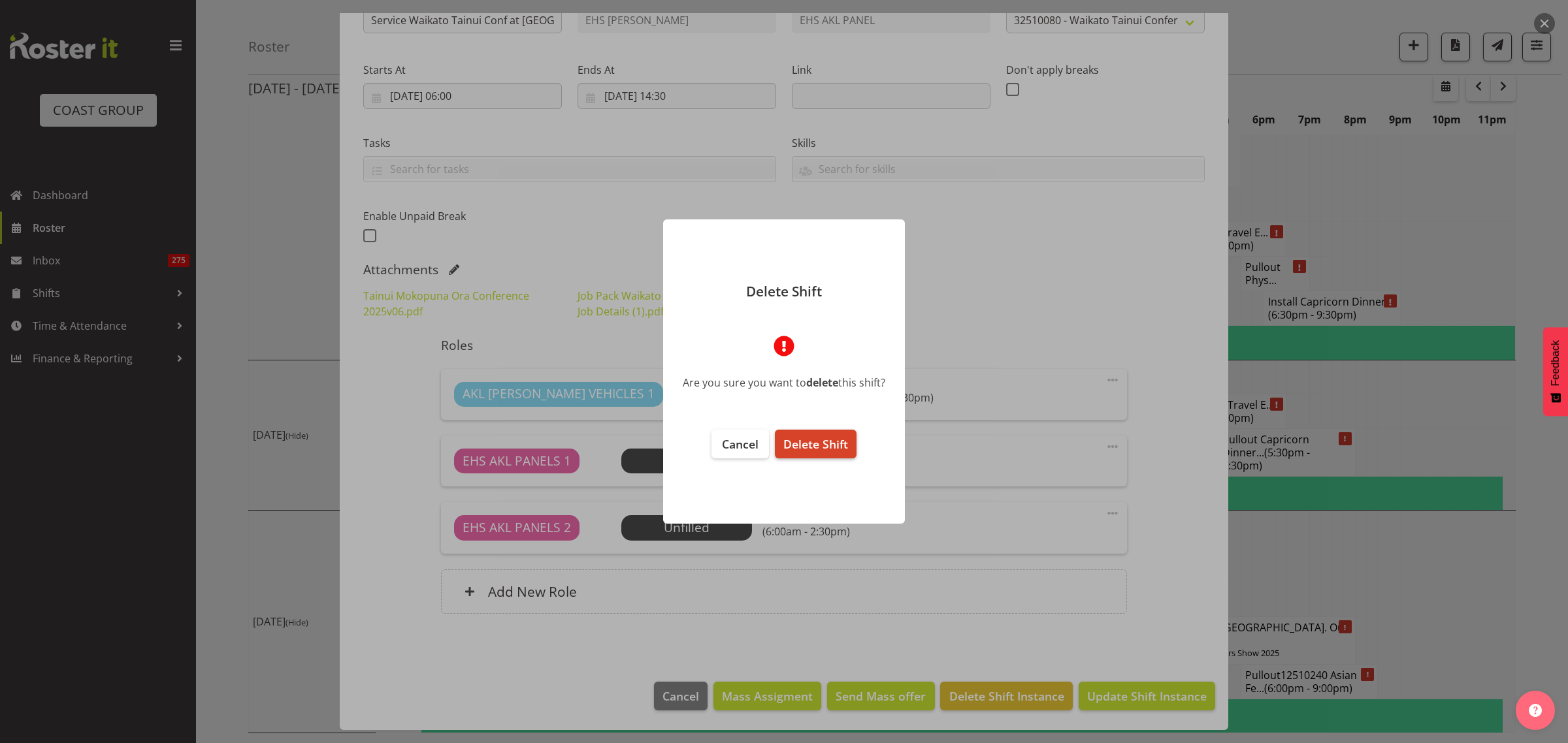
click at [797, 449] on span "Delete Shift" at bounding box center [815, 444] width 65 height 16
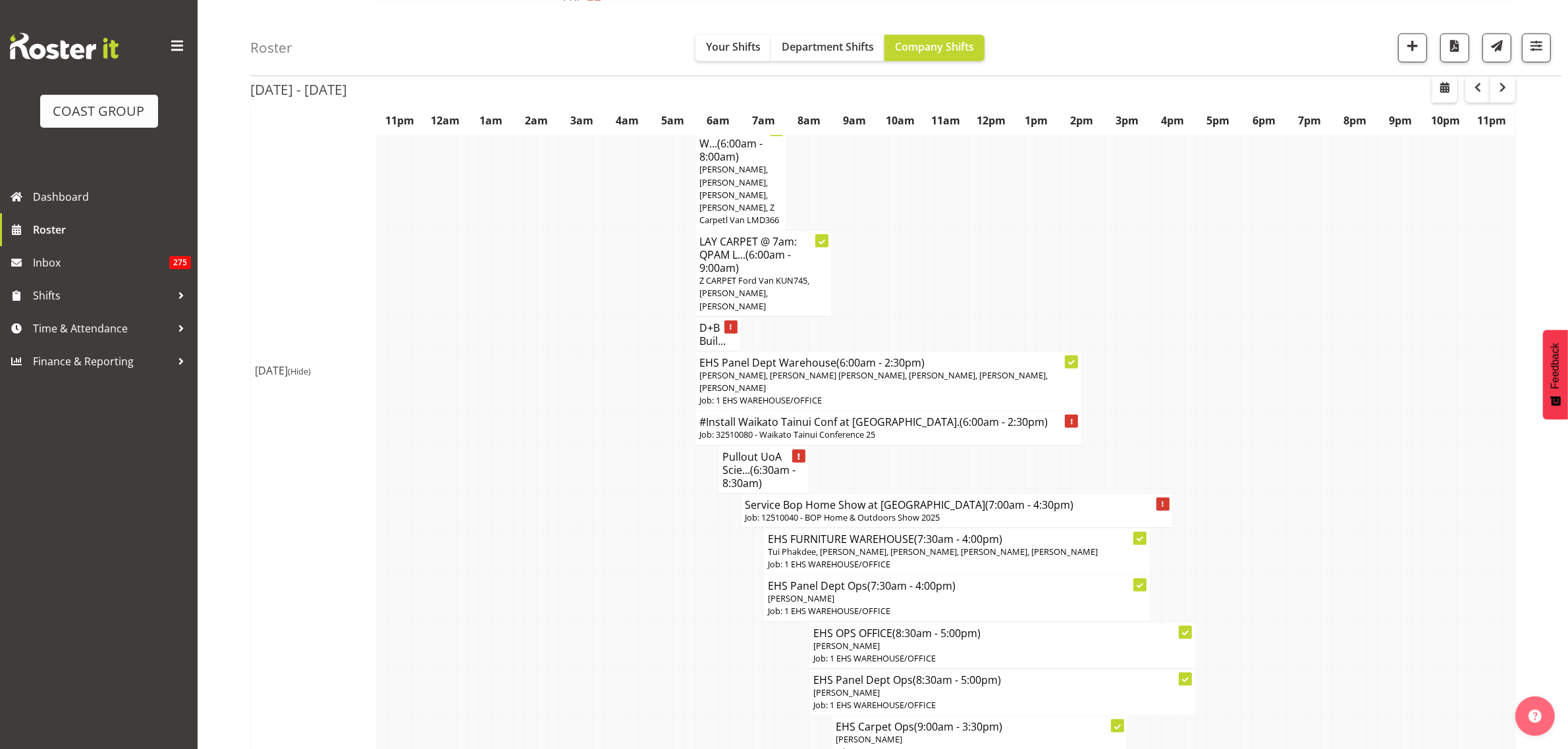
scroll to position [2058, 0]
